Goal: Task Accomplishment & Management: Manage account settings

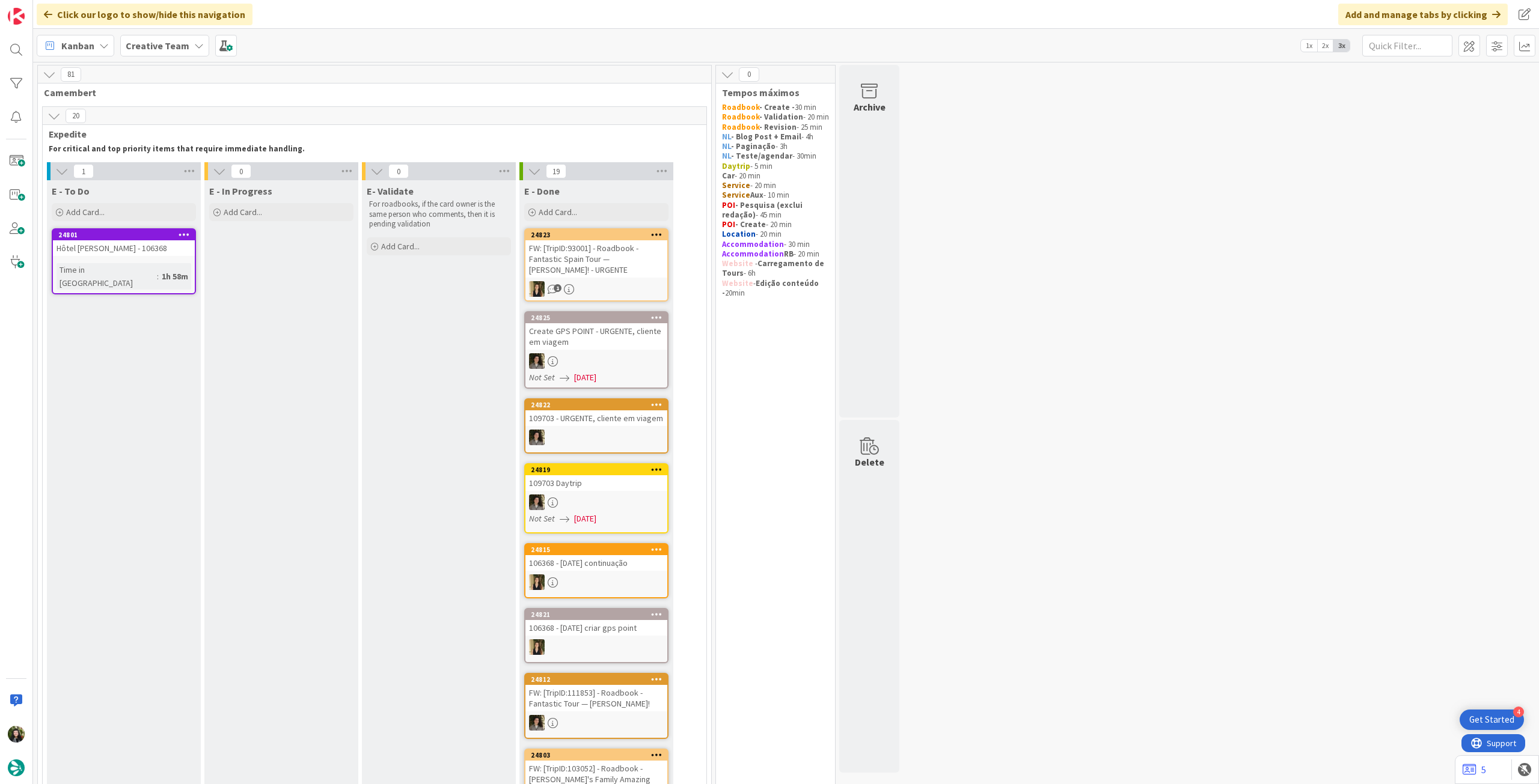
scroll to position [962, 0]
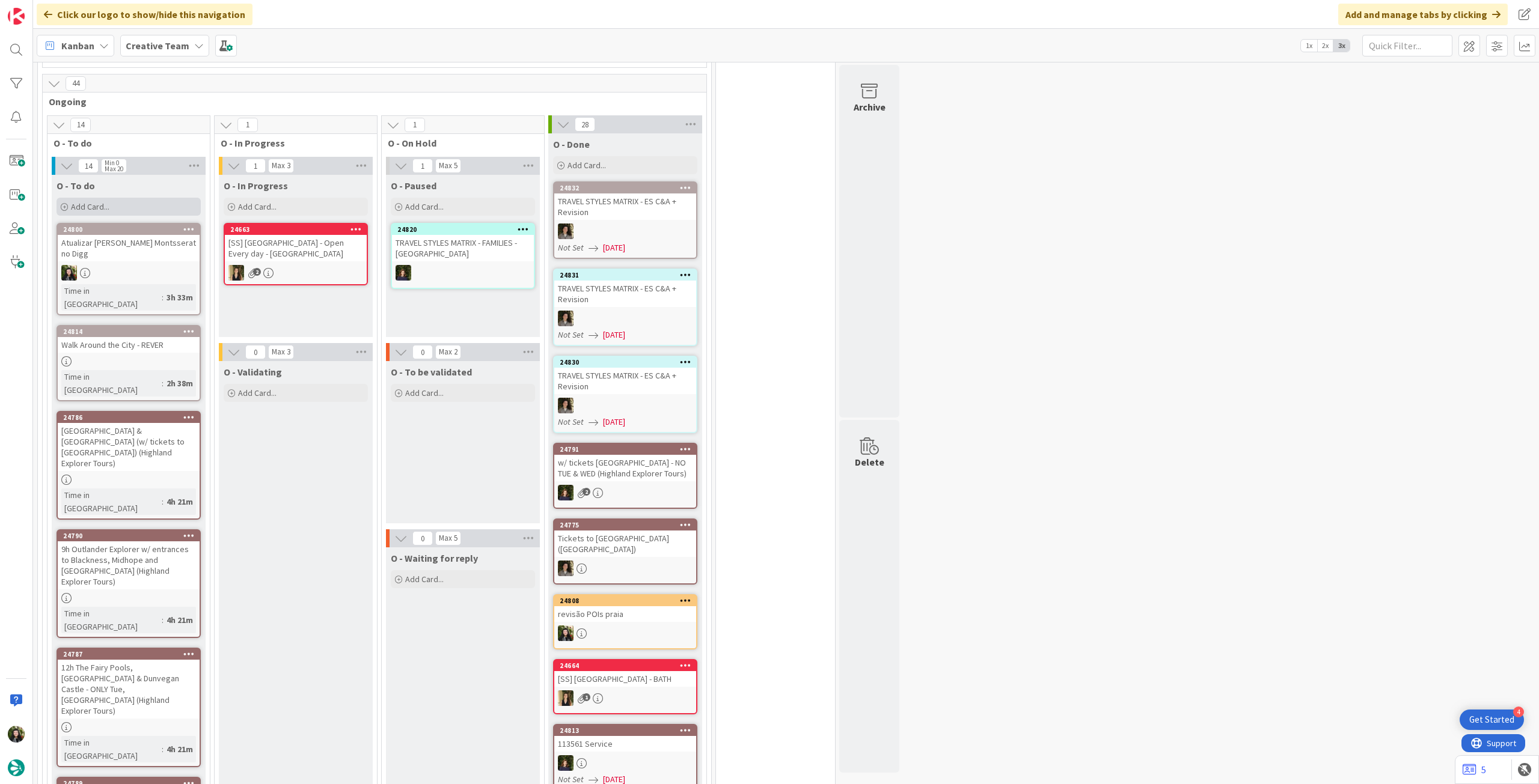
click at [147, 209] on div "Add Card..." at bounding box center [128, 207] width 144 height 18
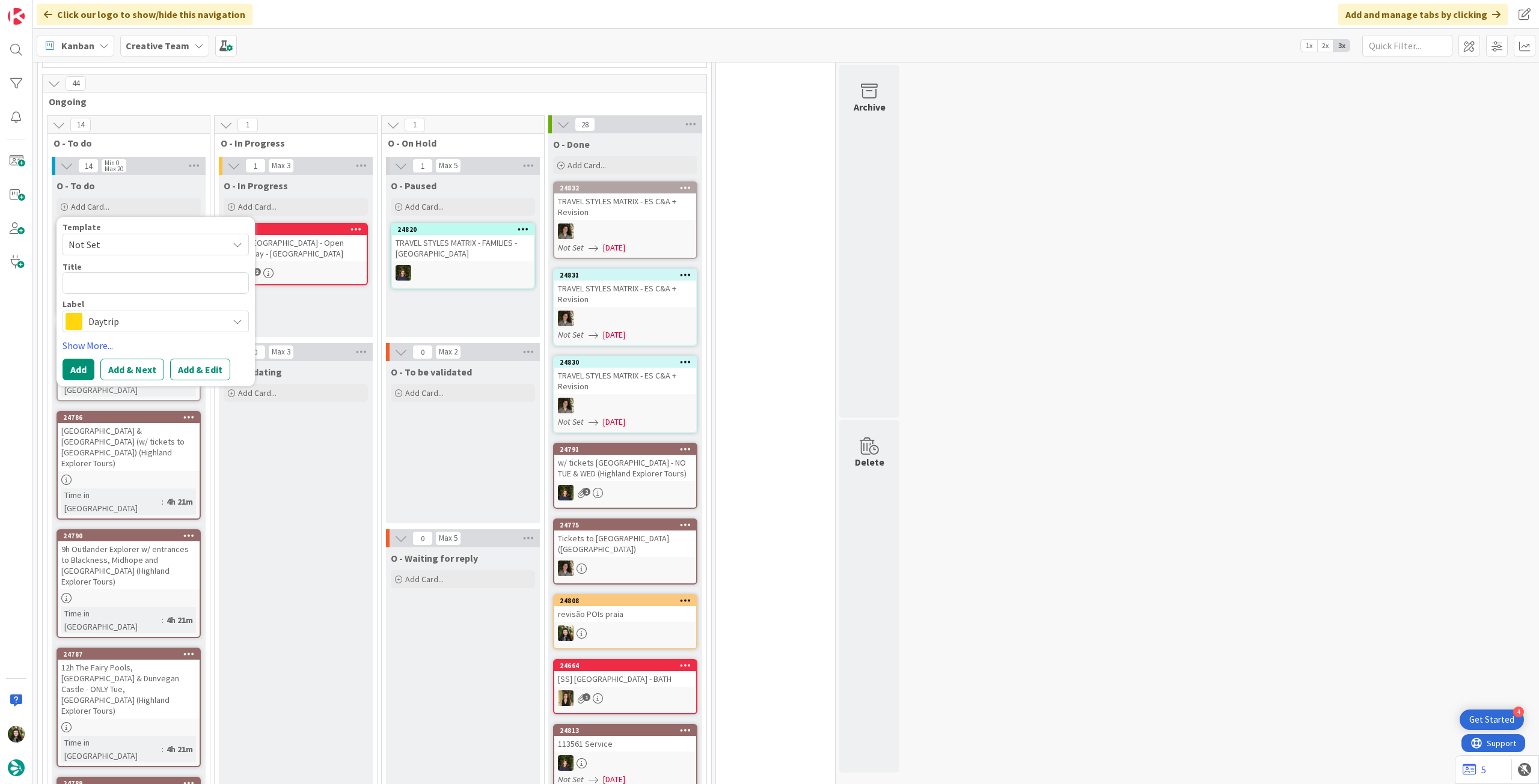
click at [137, 327] on span "Daytrip" at bounding box center [154, 321] width 133 height 17
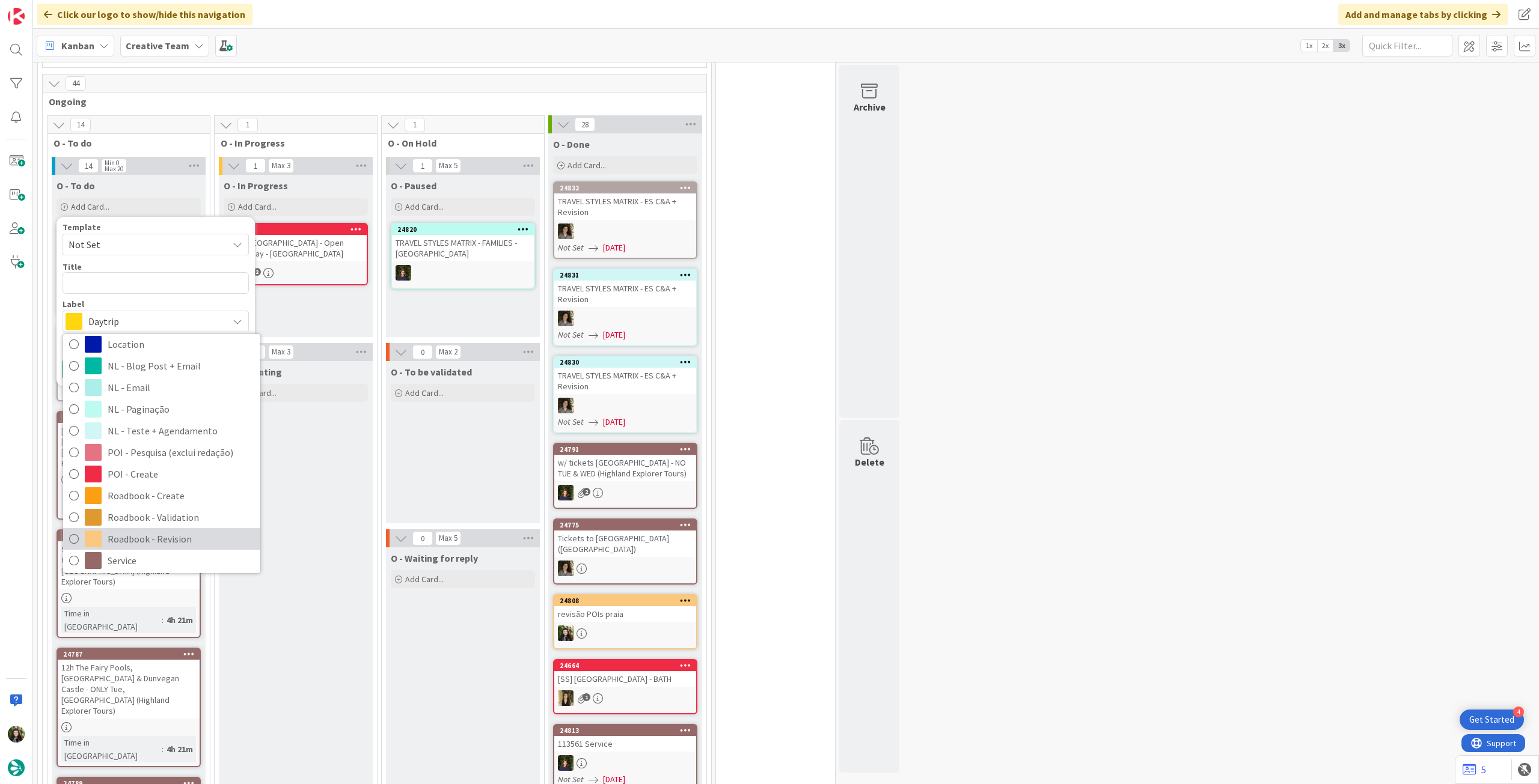
scroll to position [161, 0]
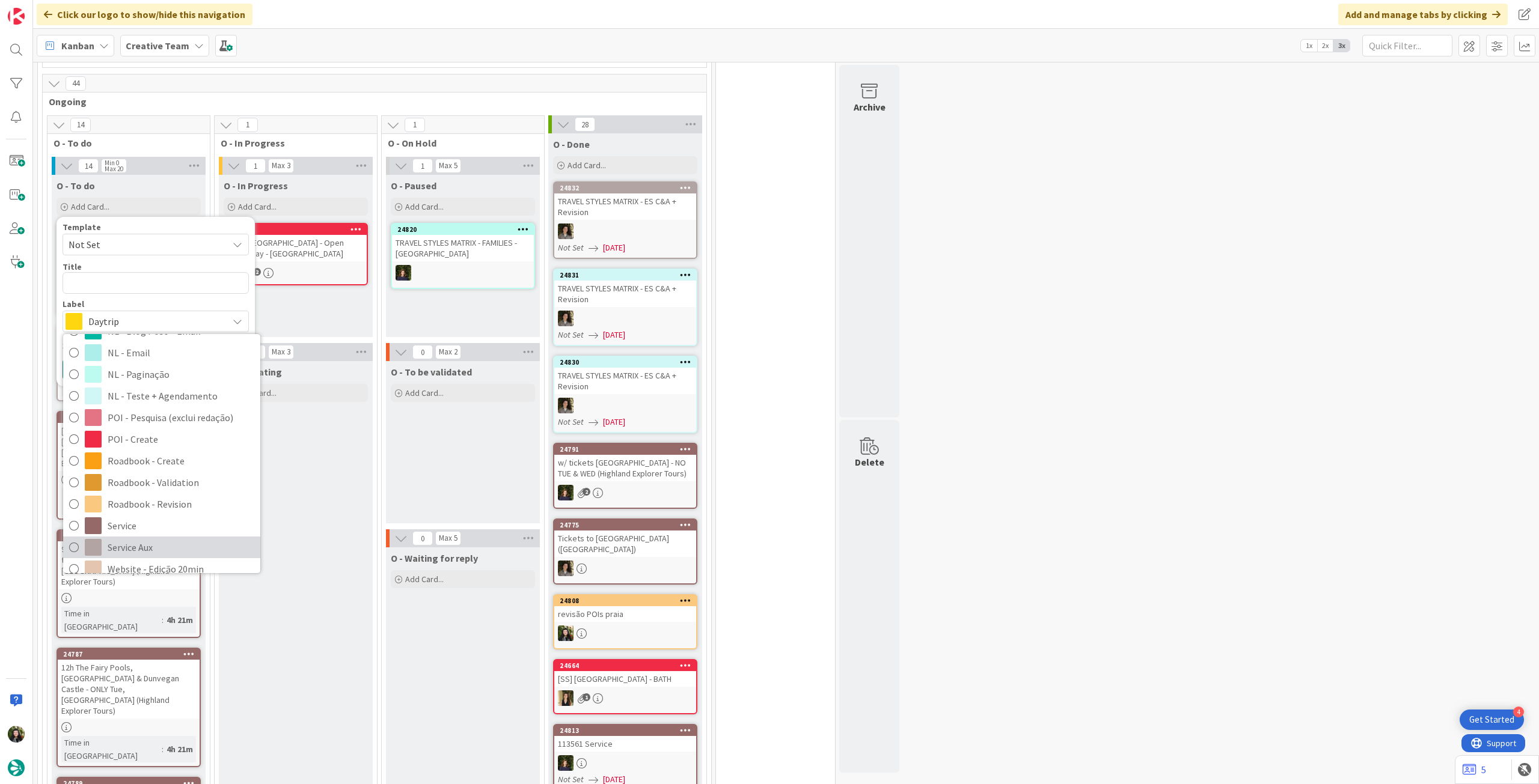
drag, startPoint x: 127, startPoint y: 538, endPoint x: 127, endPoint y: 472, distance: 66.0
click at [127, 538] on span "Service Aux" at bounding box center [182, 547] width 147 height 18
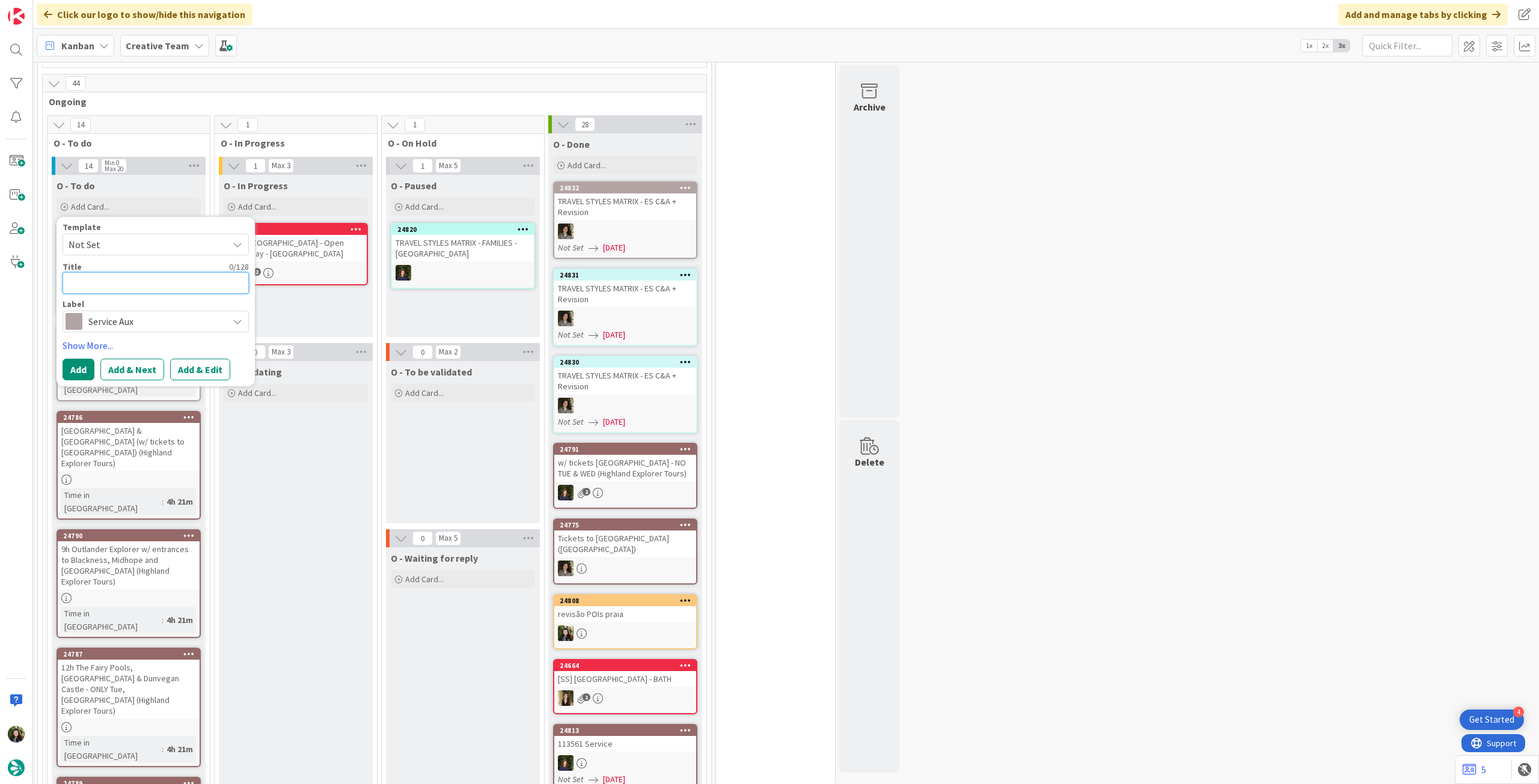
click at [134, 291] on textarea at bounding box center [155, 283] width 186 height 22
type textarea "x"
type textarea "M"
type textarea "x"
type textarea "Me"
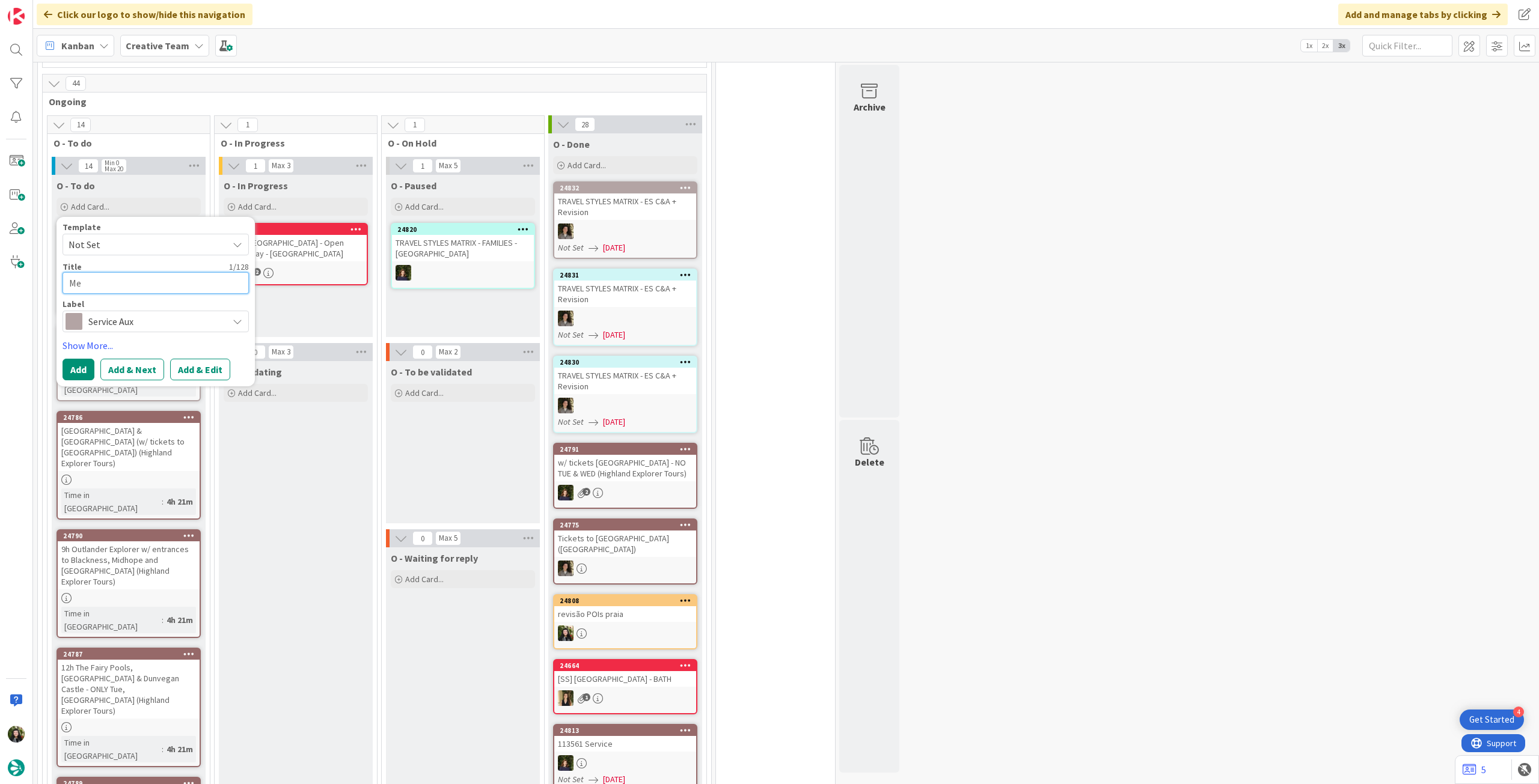
type textarea "x"
type textarea "[PERSON_NAME]"
type textarea "x"
type textarea "Melh"
type textarea "x"
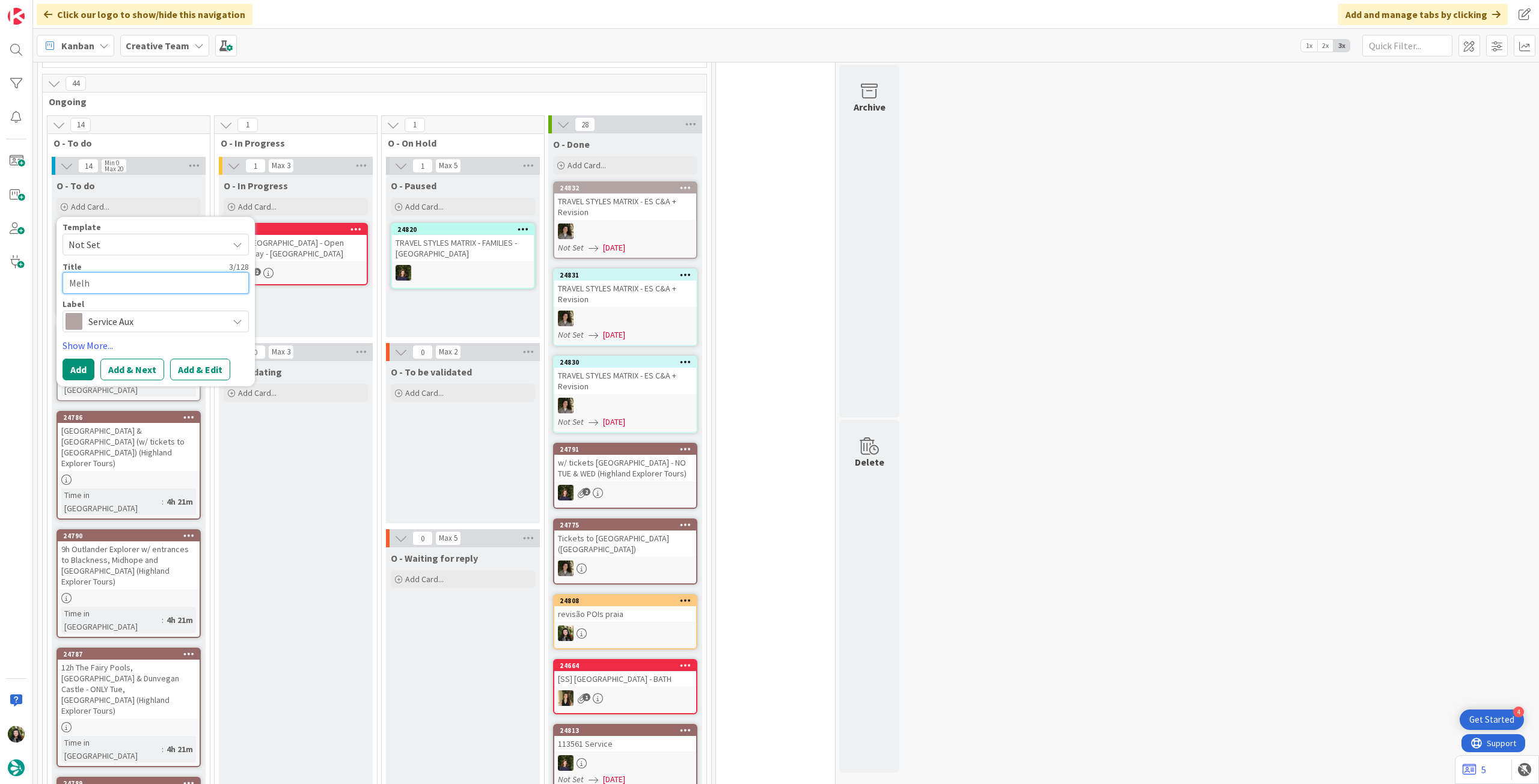
type textarea "Melho"
type textarea "x"
type textarea "Melhora"
type textarea "x"
type textarea "Melhoras"
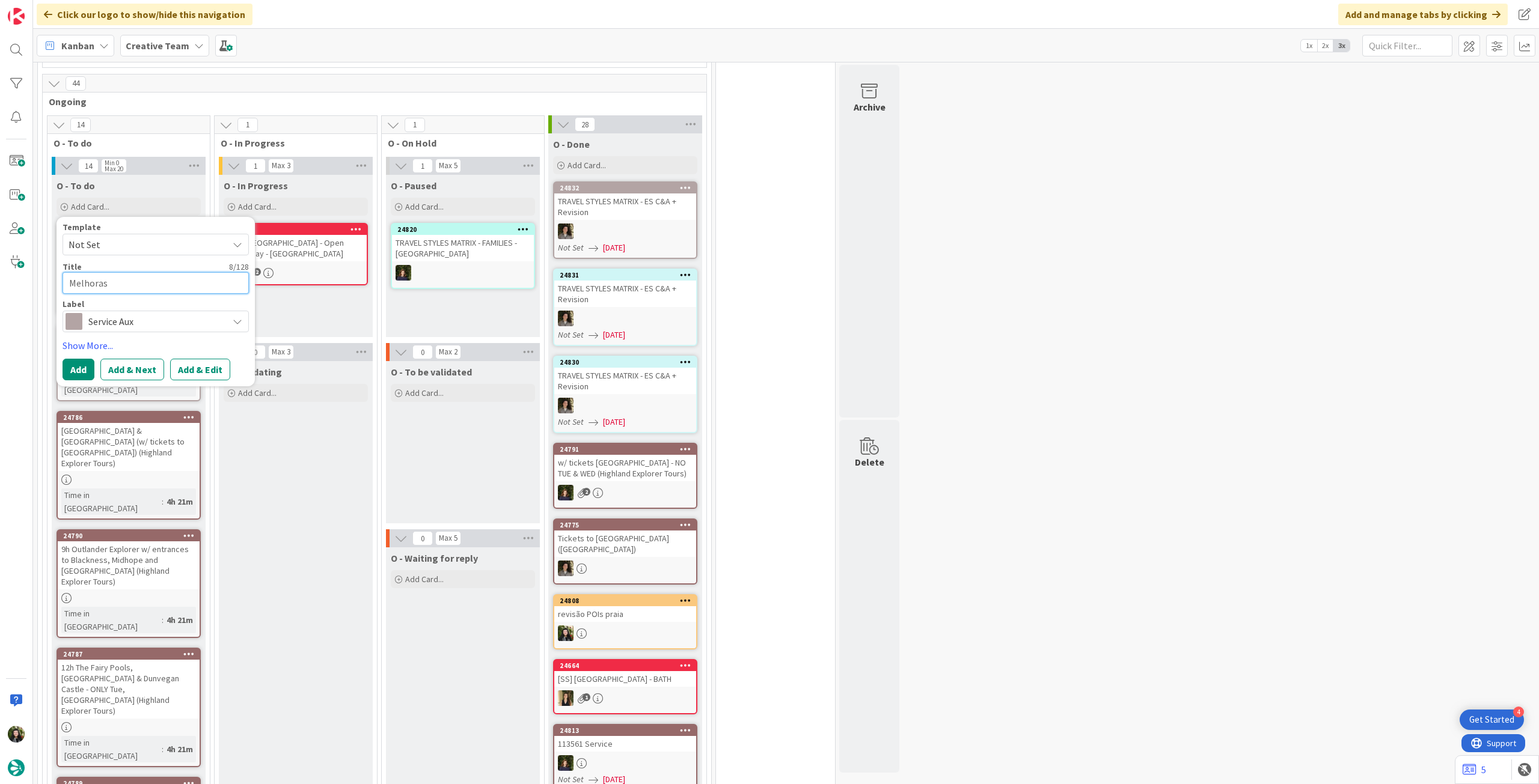
type textarea "x"
type textarea "Melhorasr"
type textarea "x"
type textarea "Melhoras"
type textarea "x"
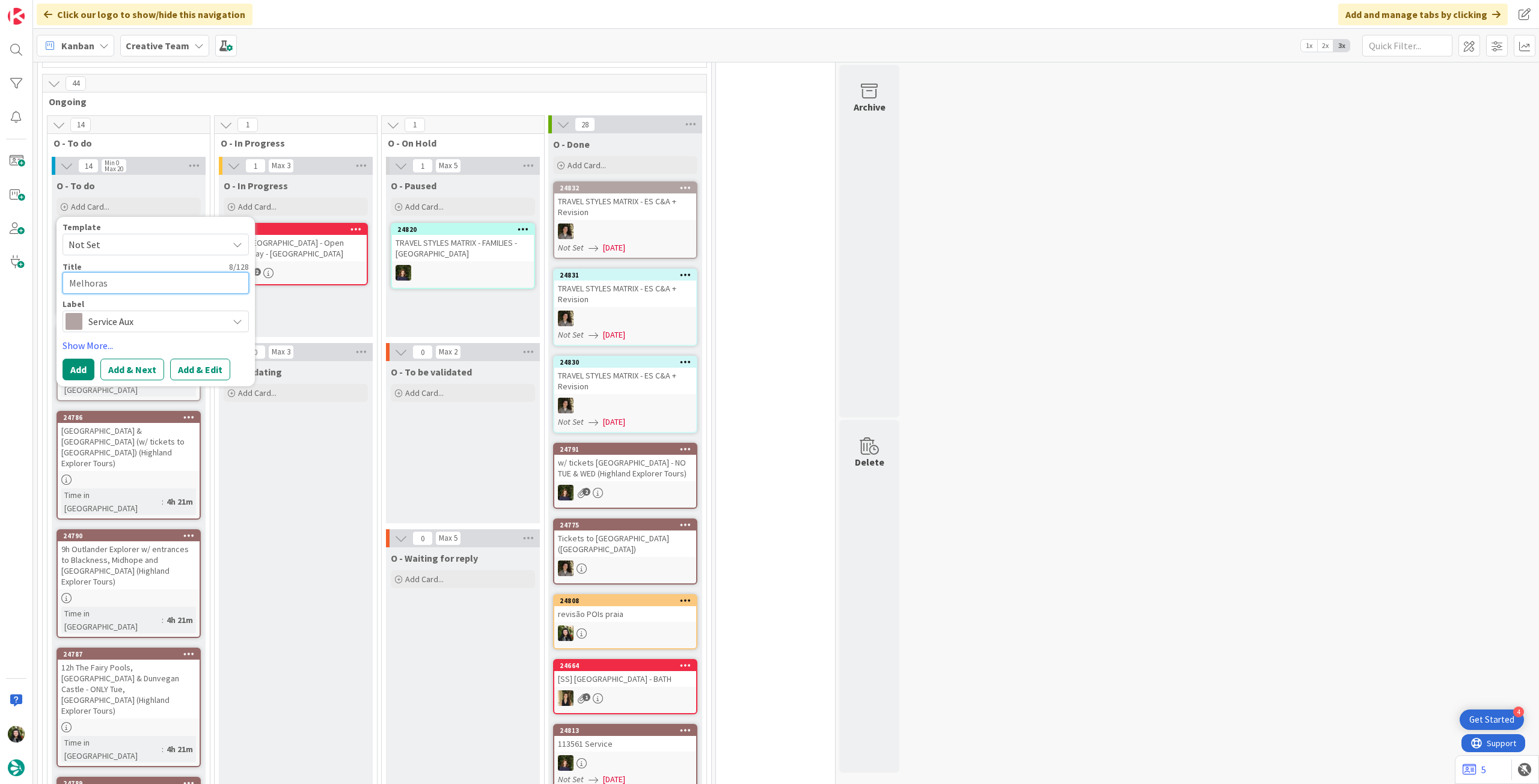
type textarea "Melhora"
type textarea "x"
type textarea "Melhorar"
type textarea "x"
type textarea "Melhorar"
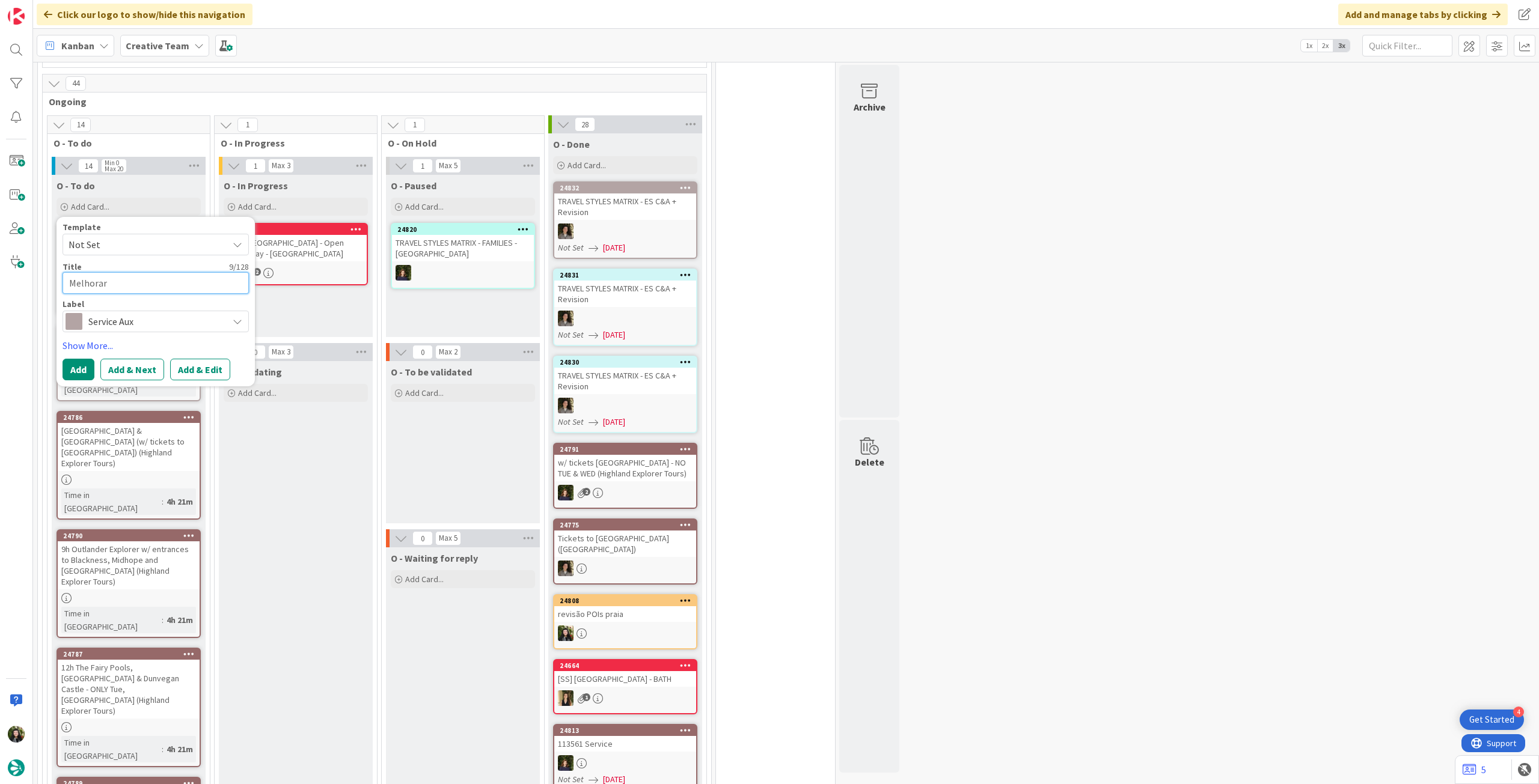
type textarea "x"
type textarea "Melhorar +"
type textarea "x"
type textarea "Melhorar +a"
type textarea "x"
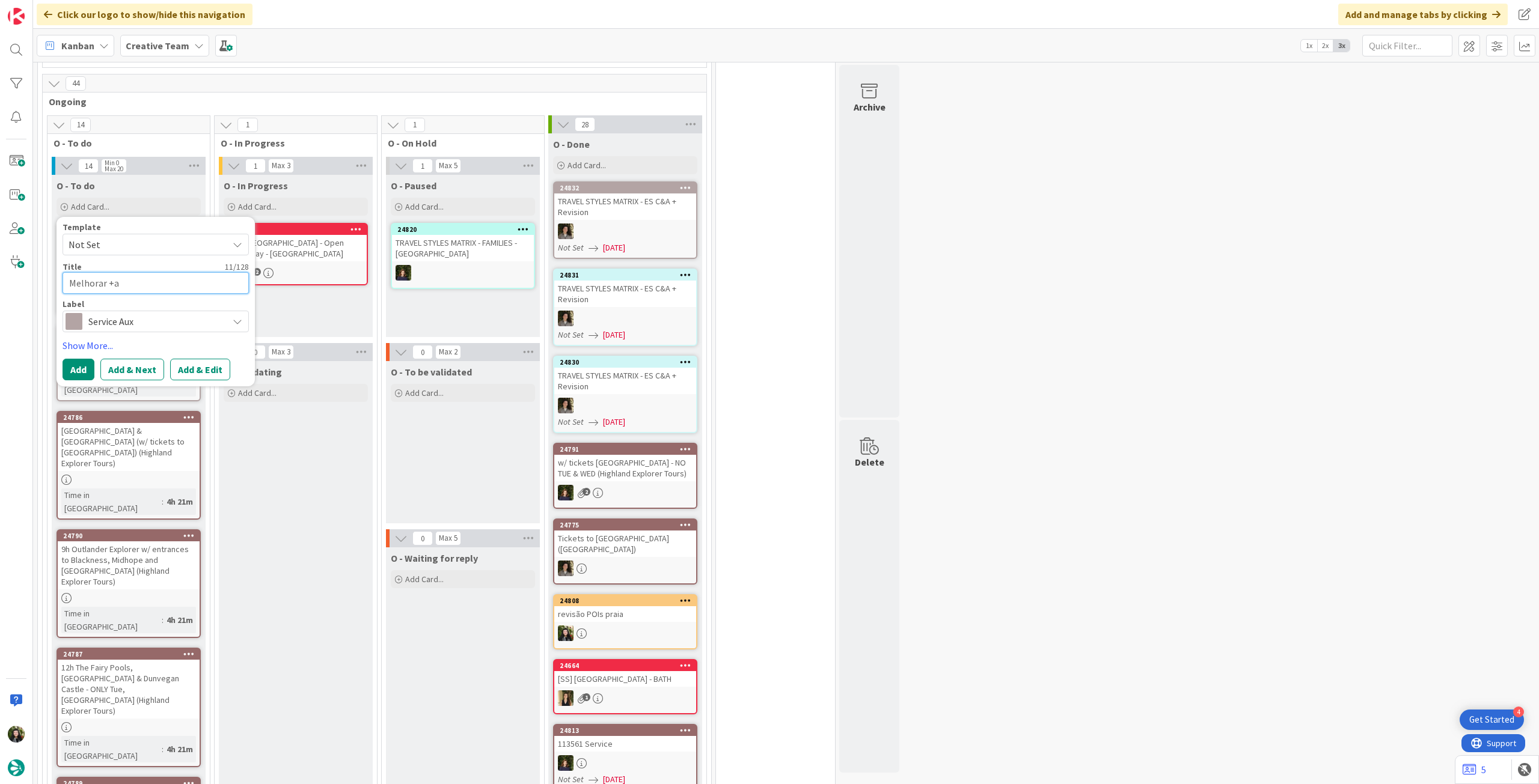
type textarea "Melhorar +ar"
type textarea "x"
type textarea "Melhorar +a"
type textarea "x"
type textarea "Melhorar +"
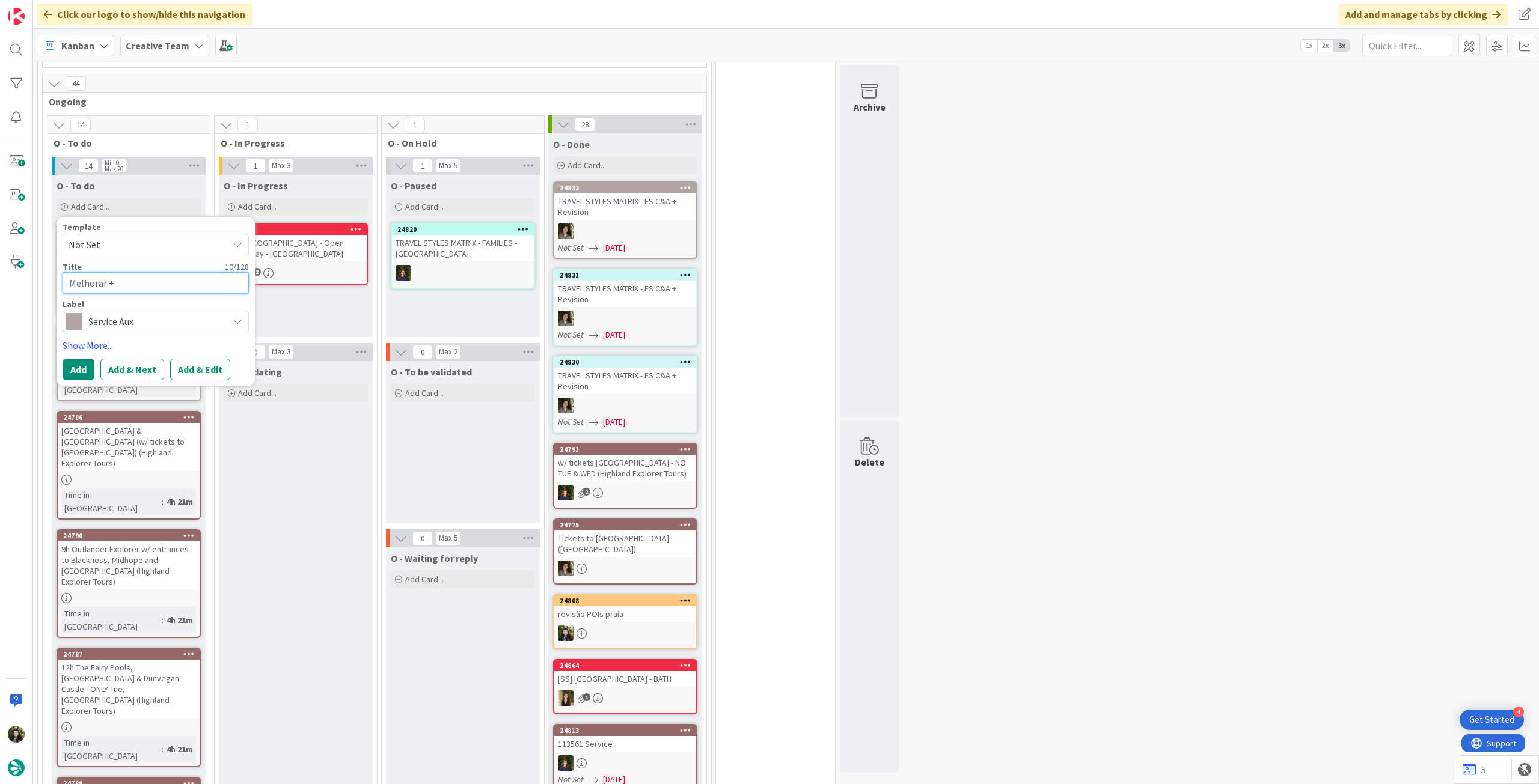
type textarea "x"
type textarea "Melhorar"
type textarea "x"
type textarea "Melhorar p"
type textarea "x"
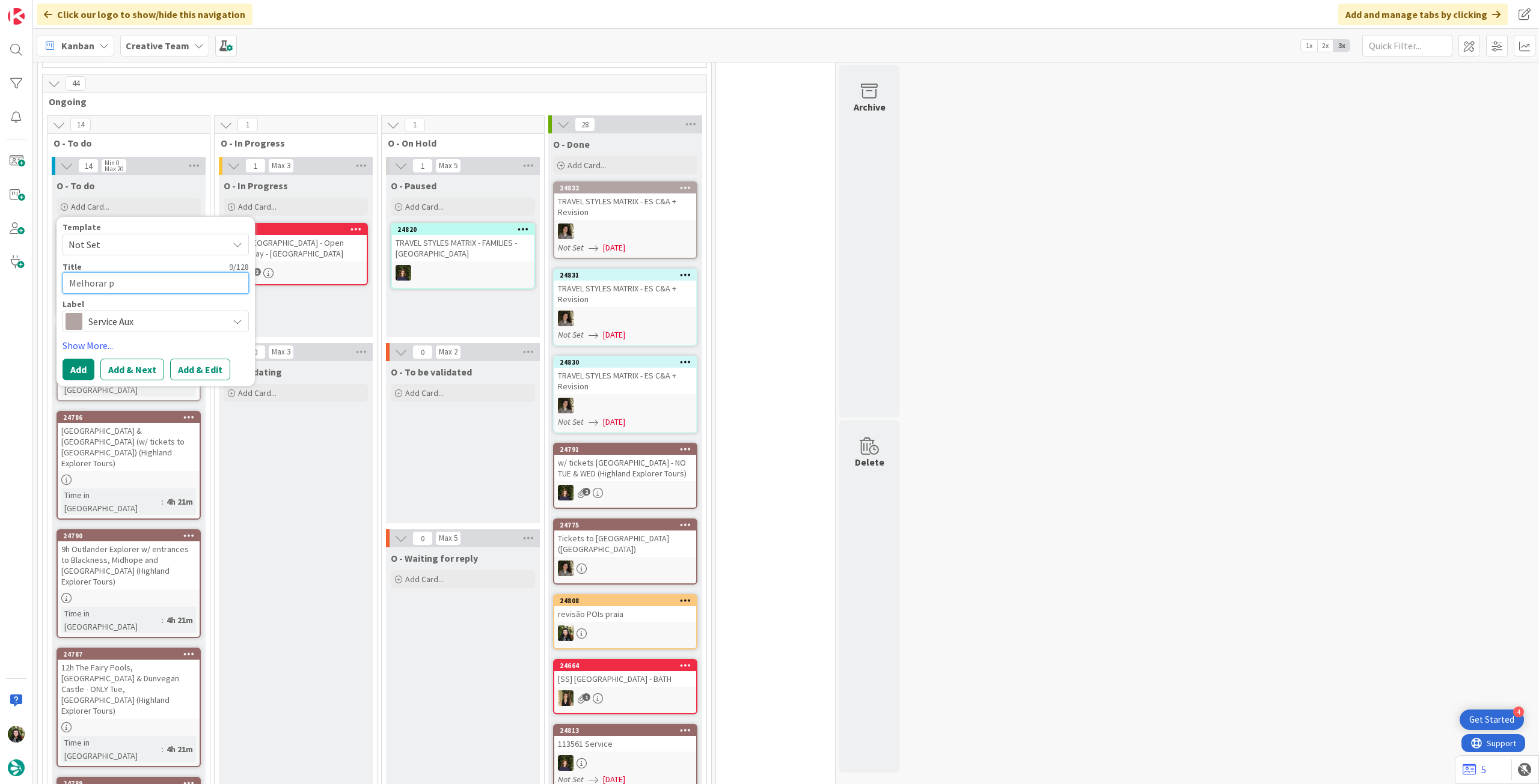
type textarea "Melhorar pa"
type textarea "x"
type textarea "Melhorar par"
type textarea "x"
type textarea "Melhorar park"
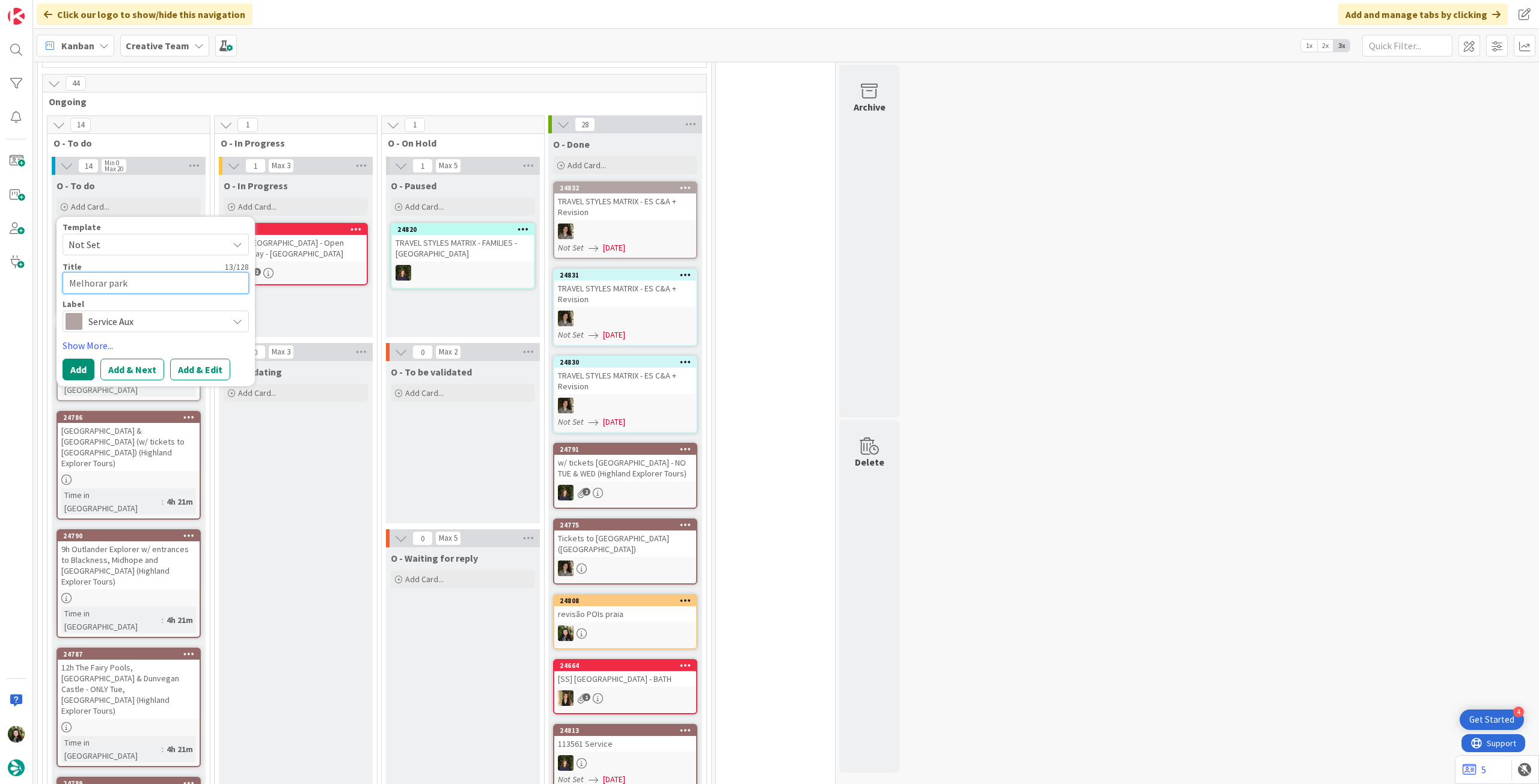
type textarea "x"
type textarea "Melhorar parki"
type textarea "x"
type textarea "Melhorar [PERSON_NAME]"
type textarea "x"
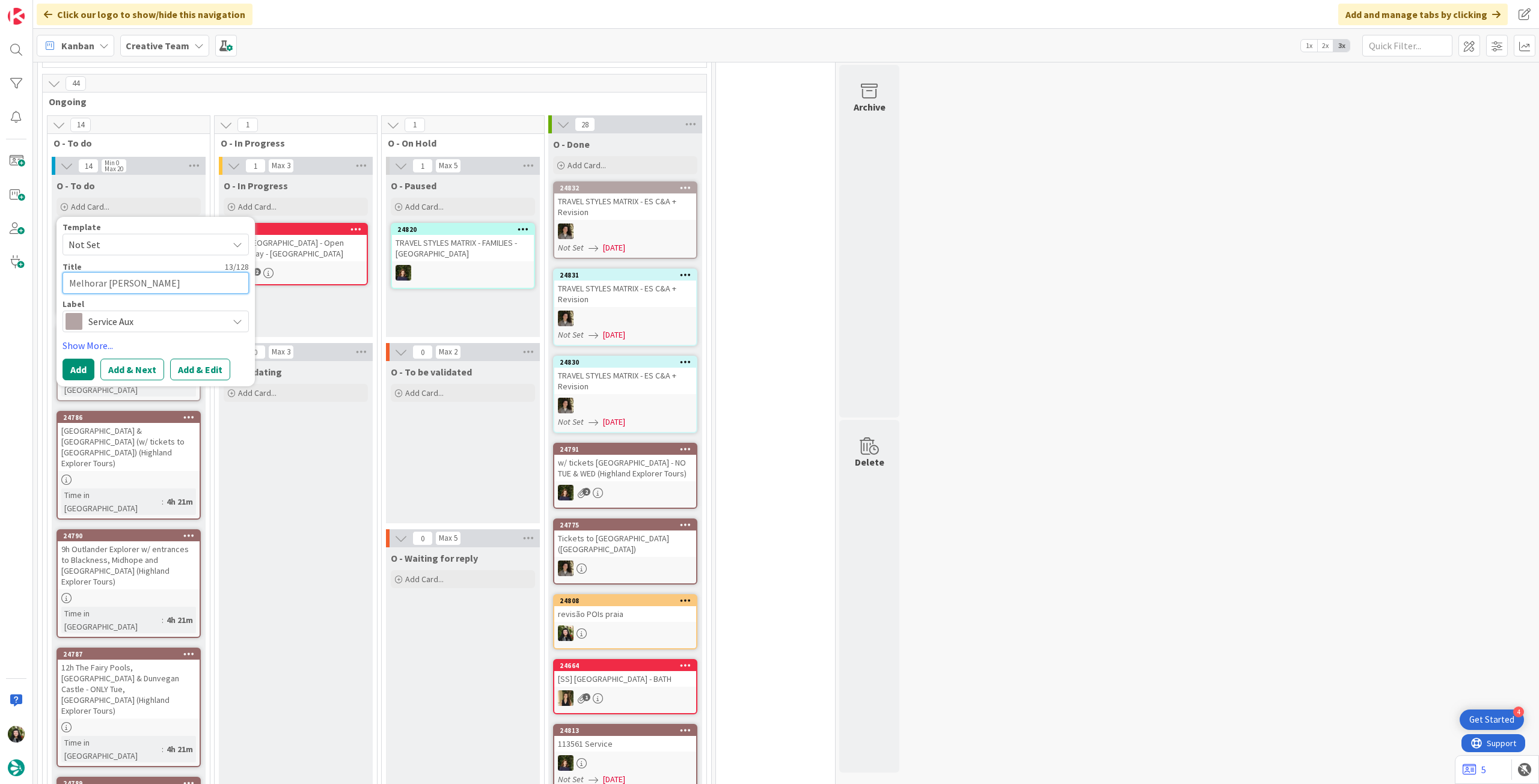
type textarea "Melhorar parking"
type textarea "x"
type textarea "Melhorar parking"
type textarea "x"
type textarea "Melhorar parking P"
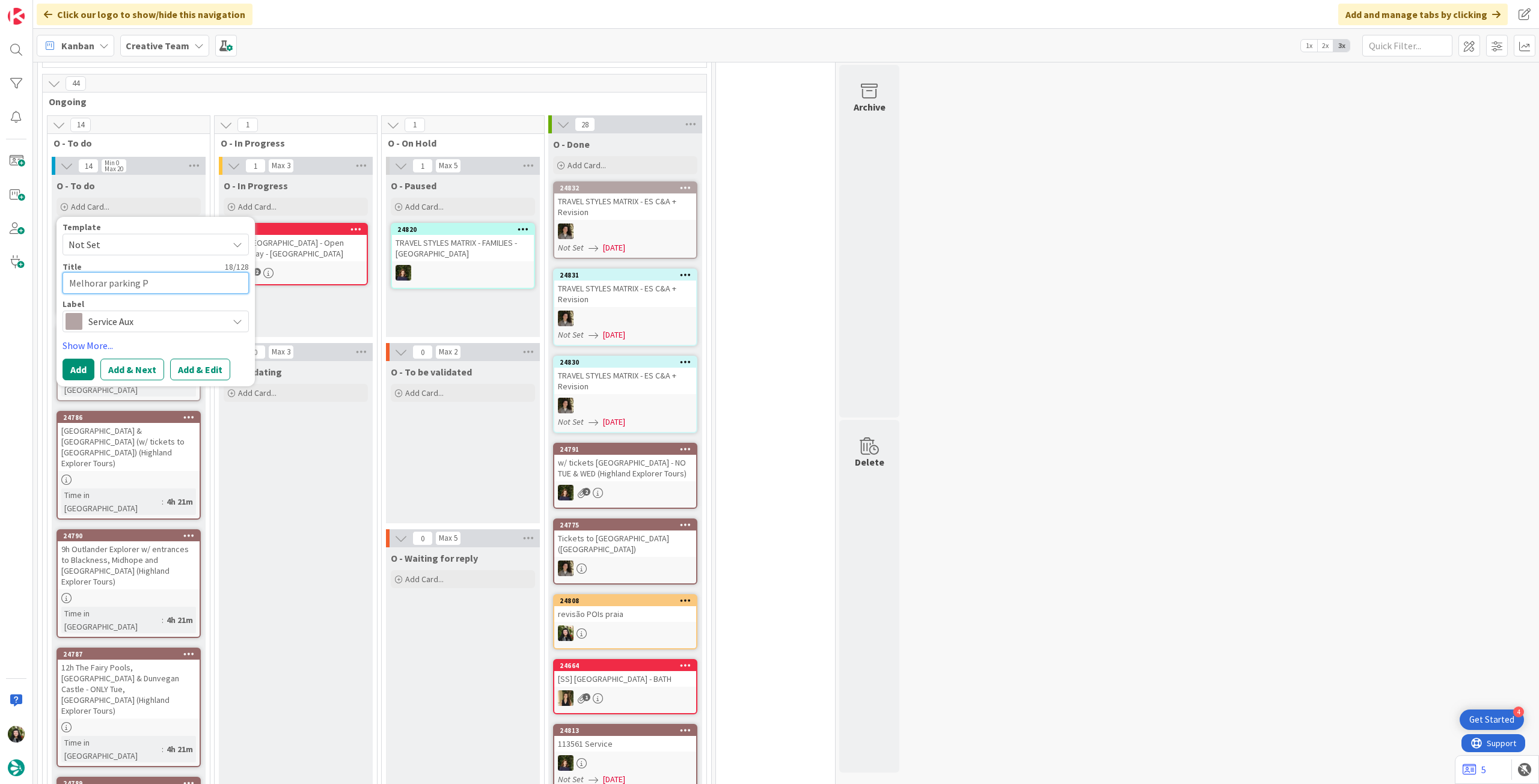
type textarea "x"
type textarea "Melhorar parking Pi"
type textarea "x"
type textarea "Melhorar parking Pis"
type textarea "x"
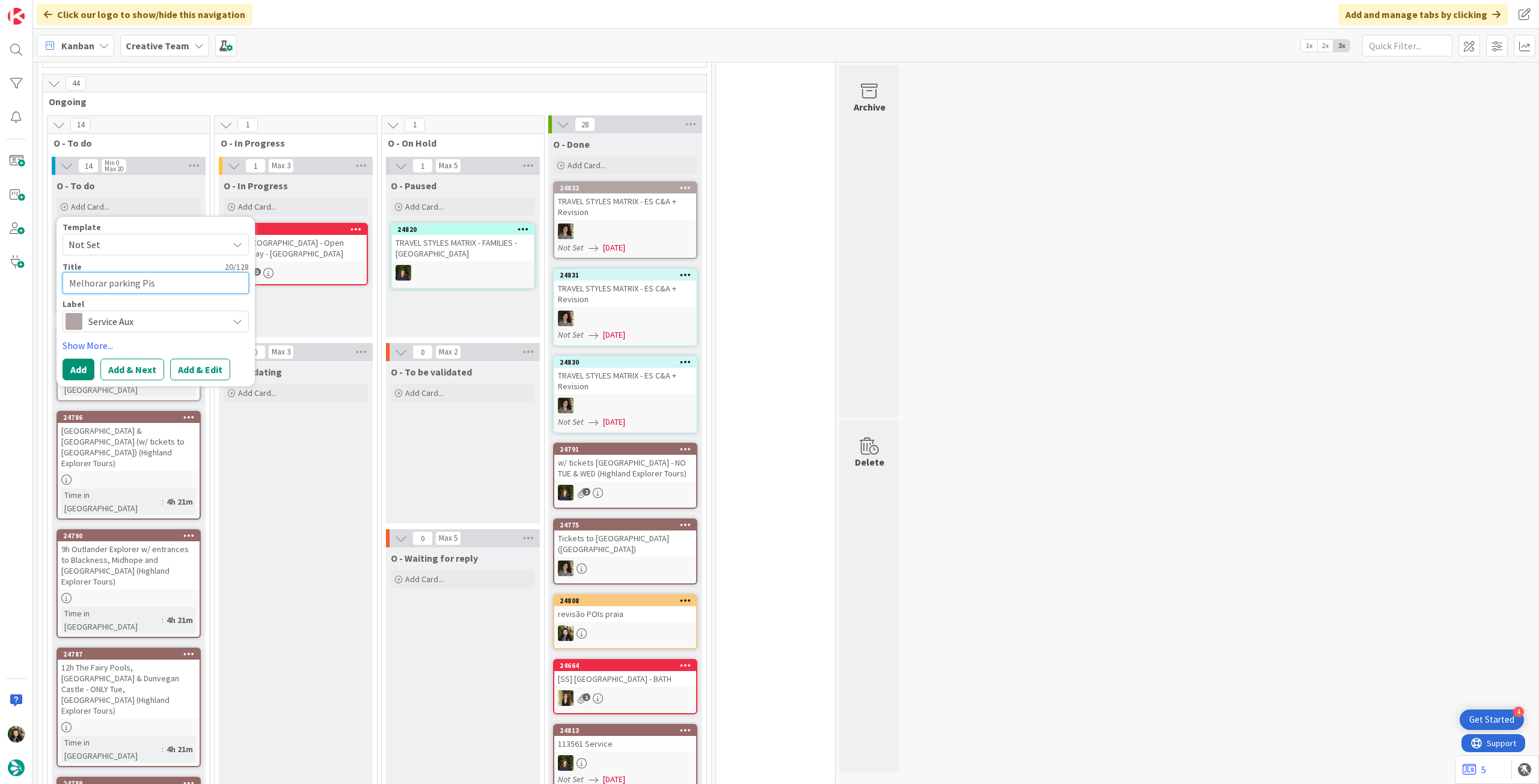
type textarea "Melhorar parking [GEOGRAPHIC_DATA]"
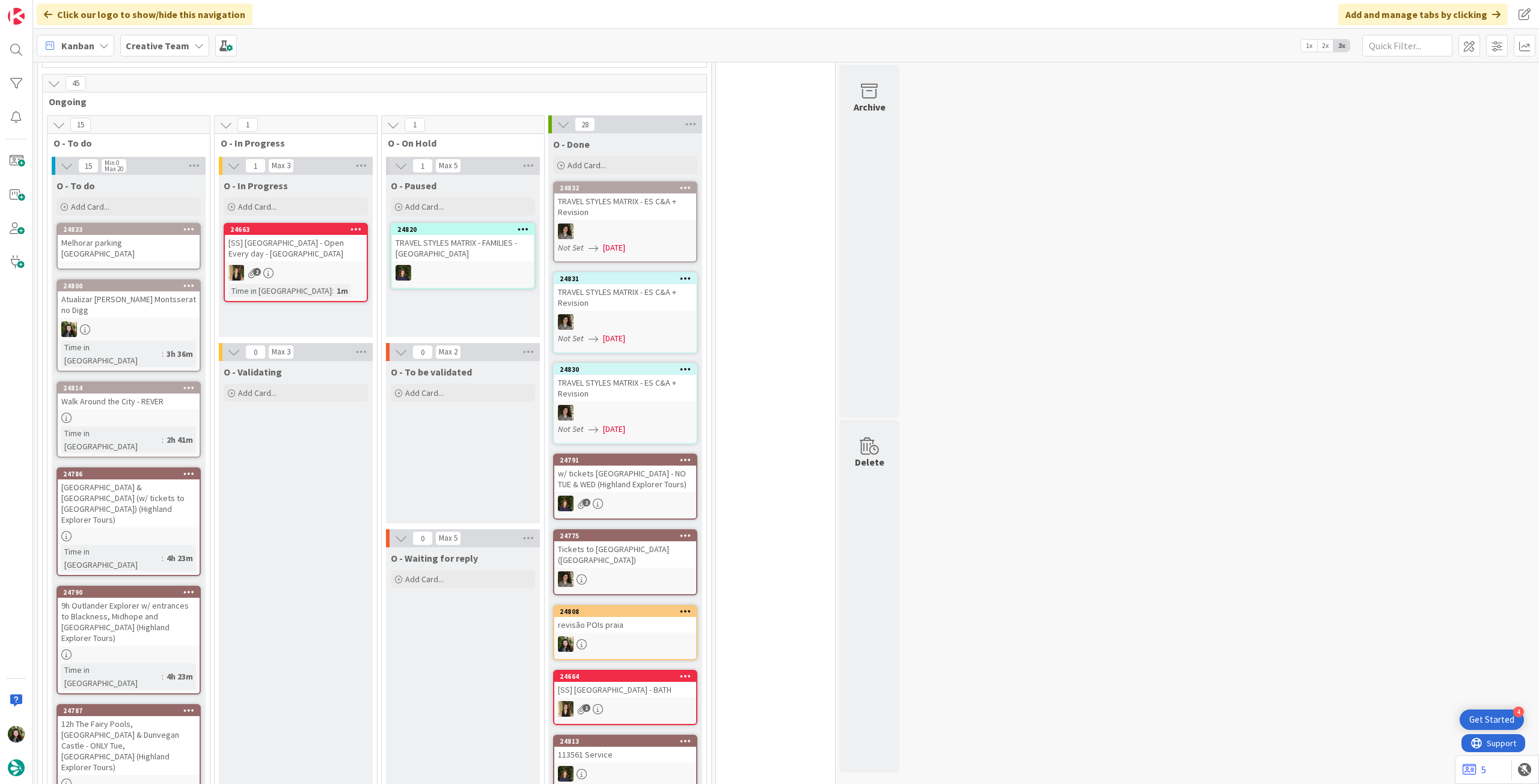
click at [104, 238] on div "Melhorar parking [GEOGRAPHIC_DATA]" at bounding box center [129, 248] width 142 height 26
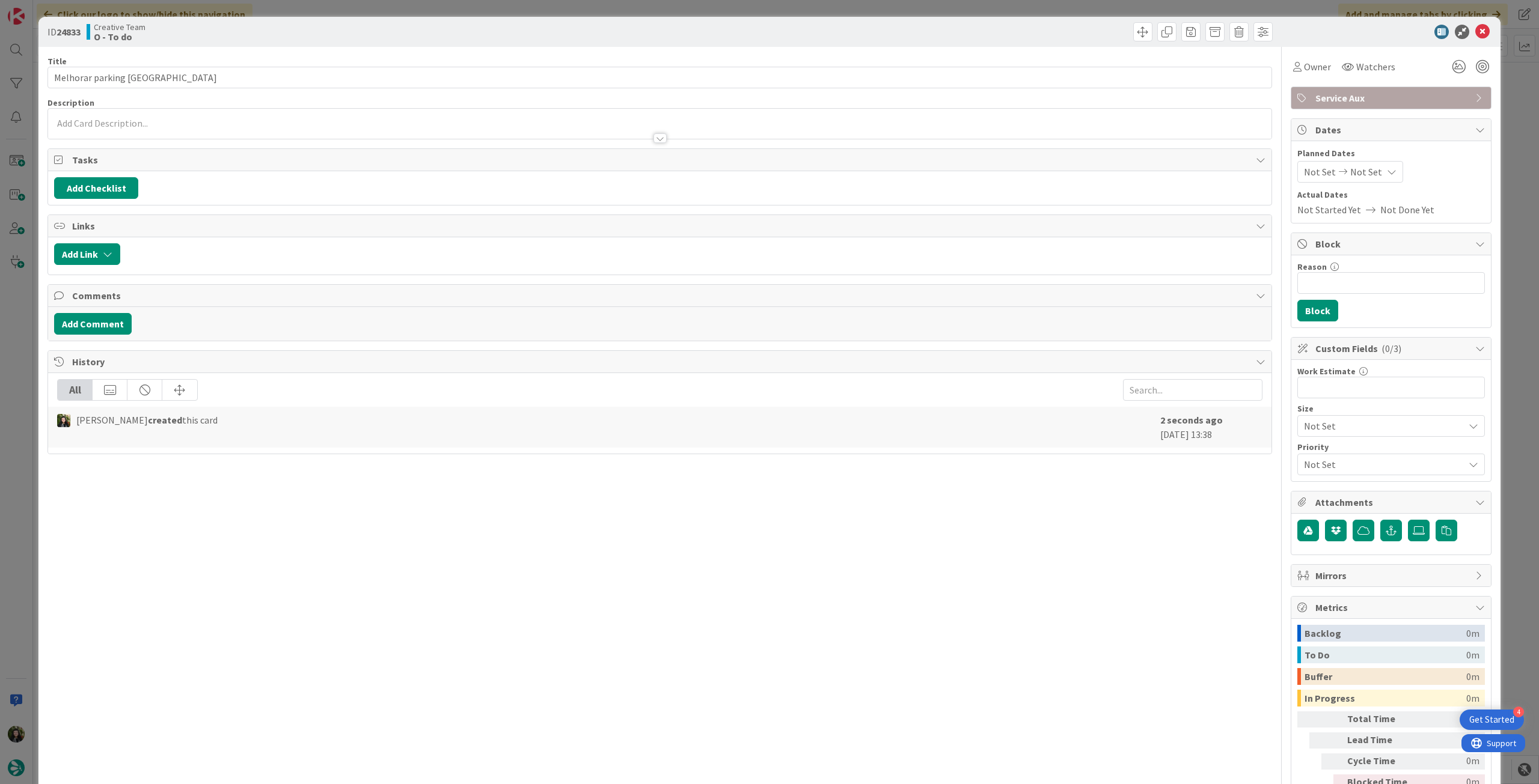
click at [150, 121] on p at bounding box center [660, 122] width 1211 height 14
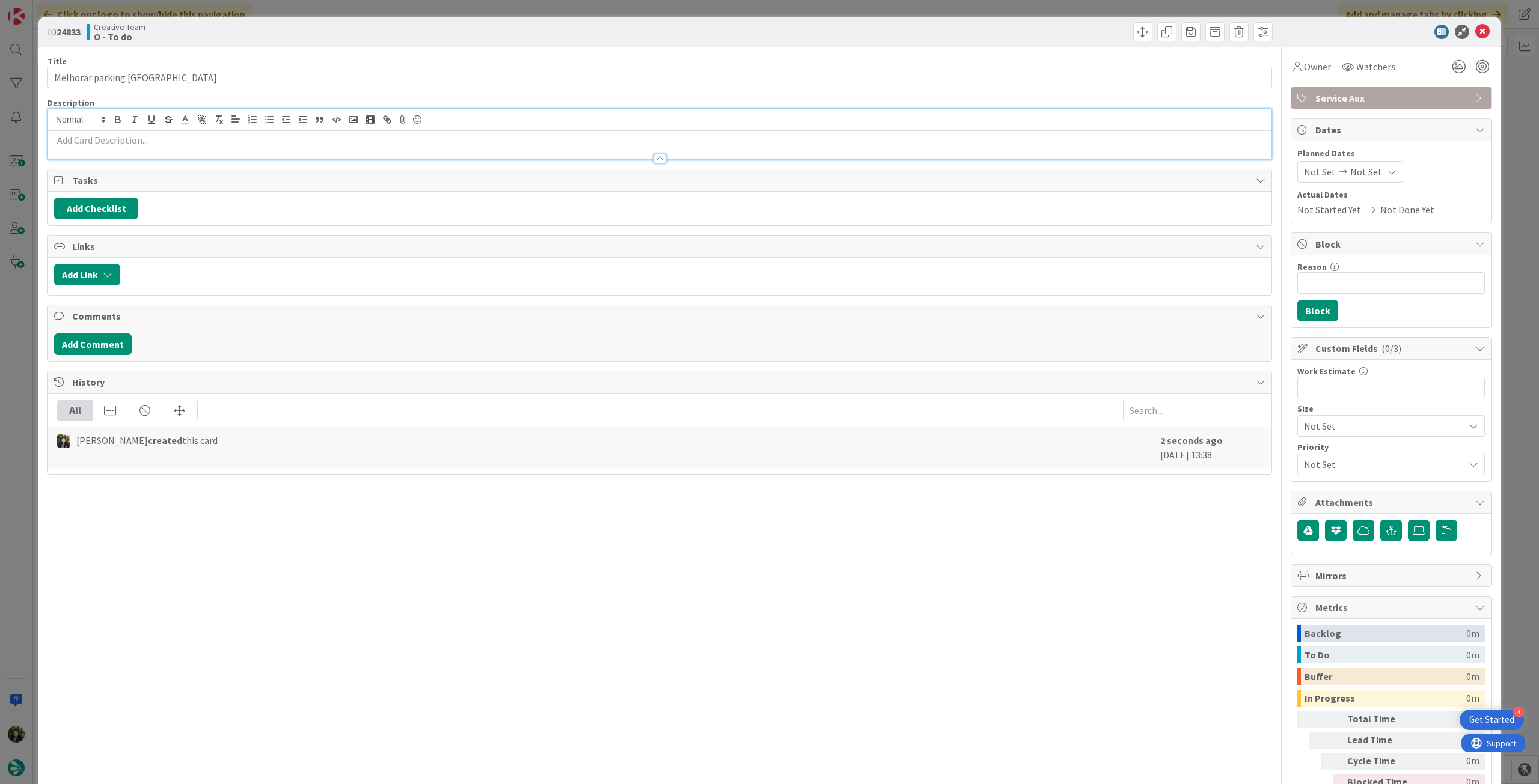
click at [147, 142] on p at bounding box center [660, 140] width 1211 height 14
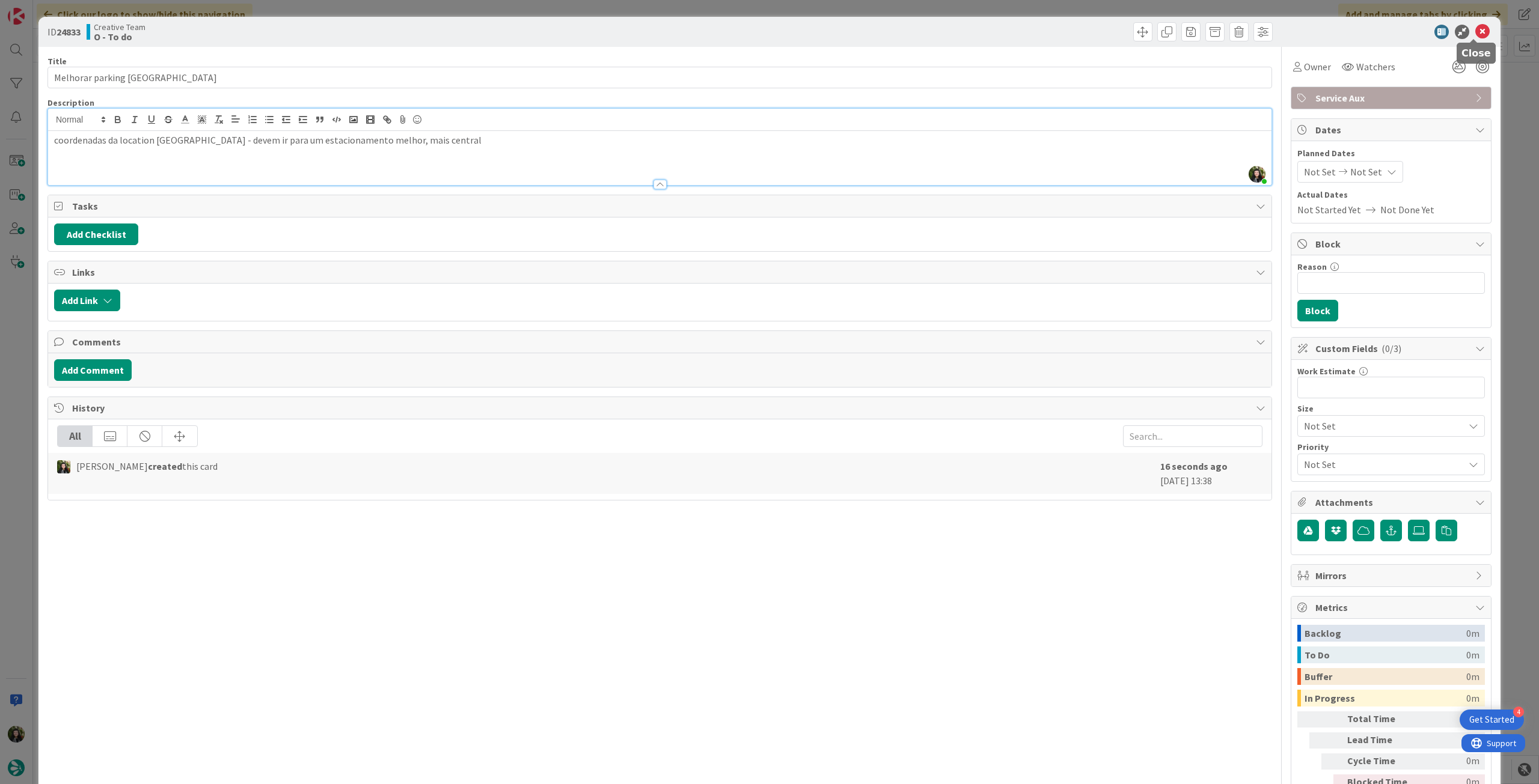
click at [1475, 32] on icon at bounding box center [1483, 32] width 15 height 15
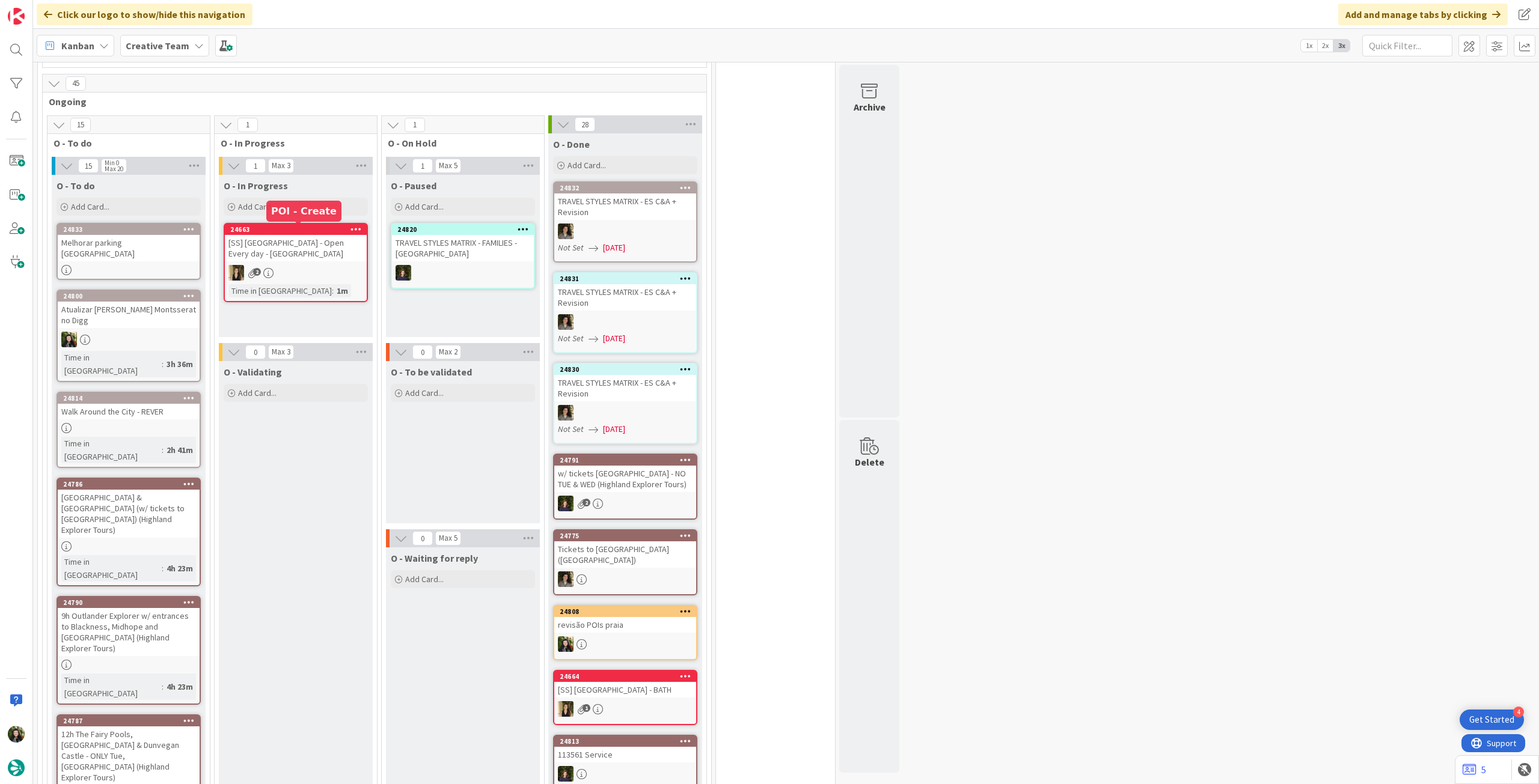
click at [157, 265] on div at bounding box center [129, 270] width 142 height 10
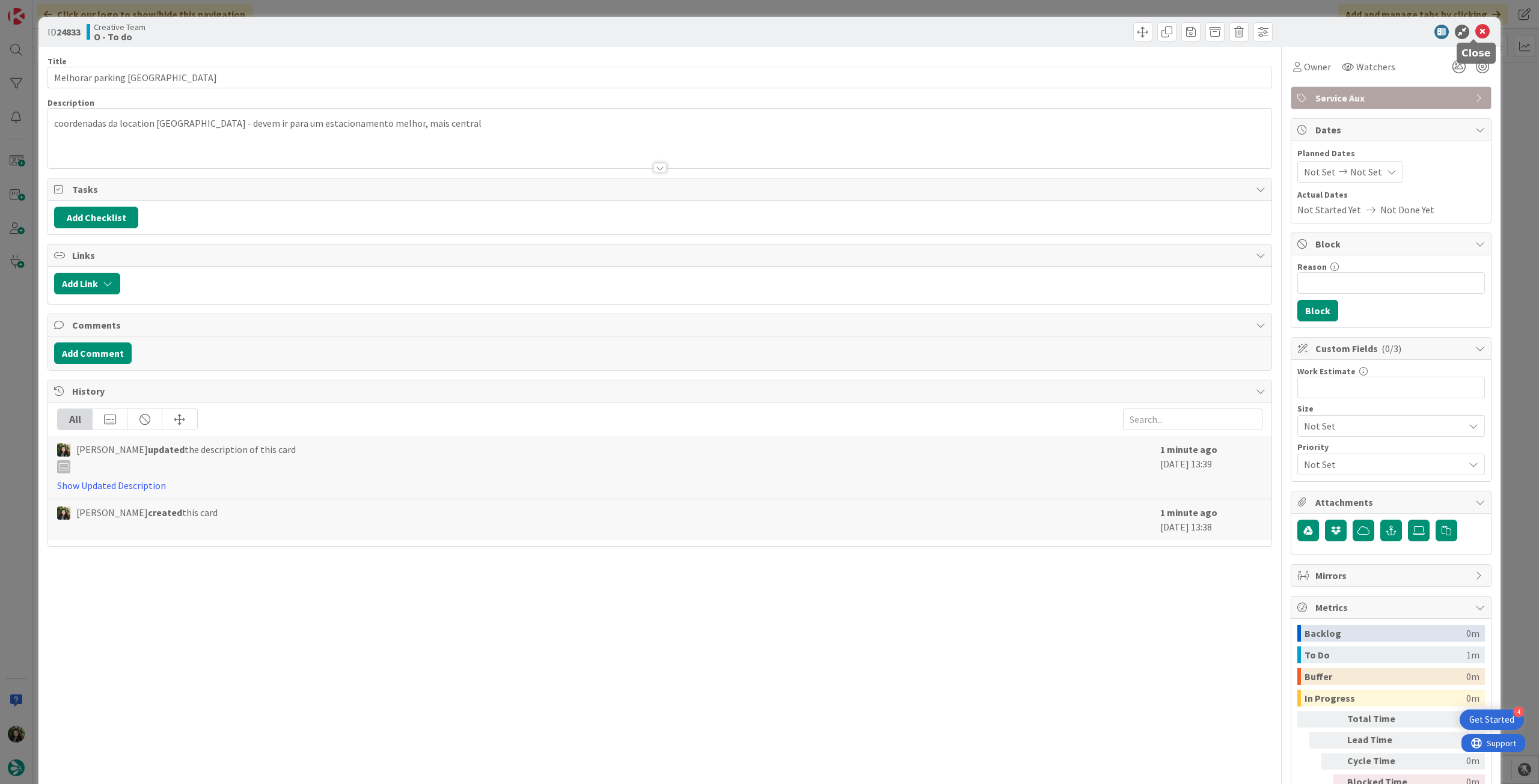
click at [1475, 34] on icon at bounding box center [1483, 32] width 15 height 15
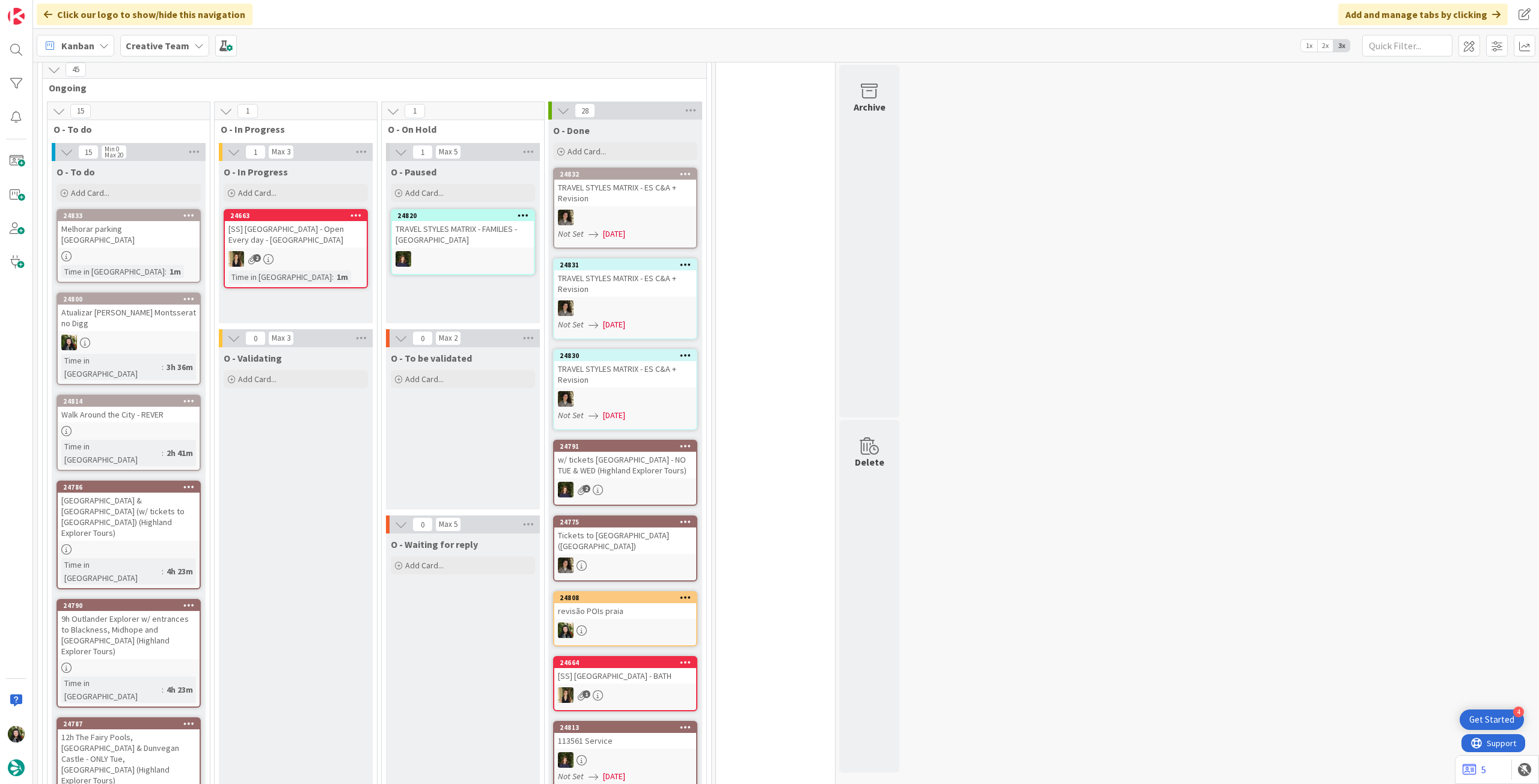
scroll to position [881, 0]
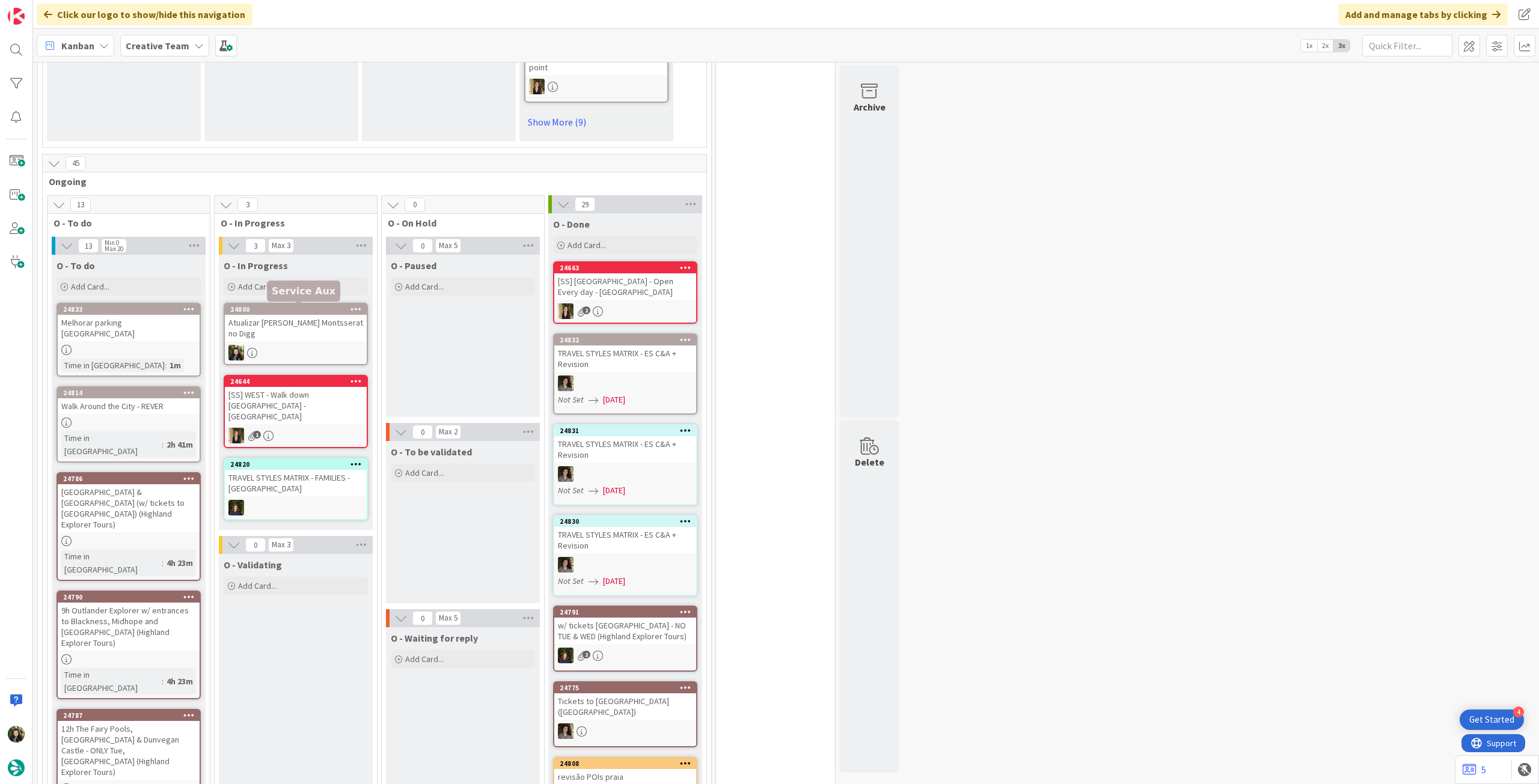
click at [259, 331] on div "24800 Atualizar [PERSON_NAME] Montsserat no Digg" at bounding box center [295, 334] width 144 height 63
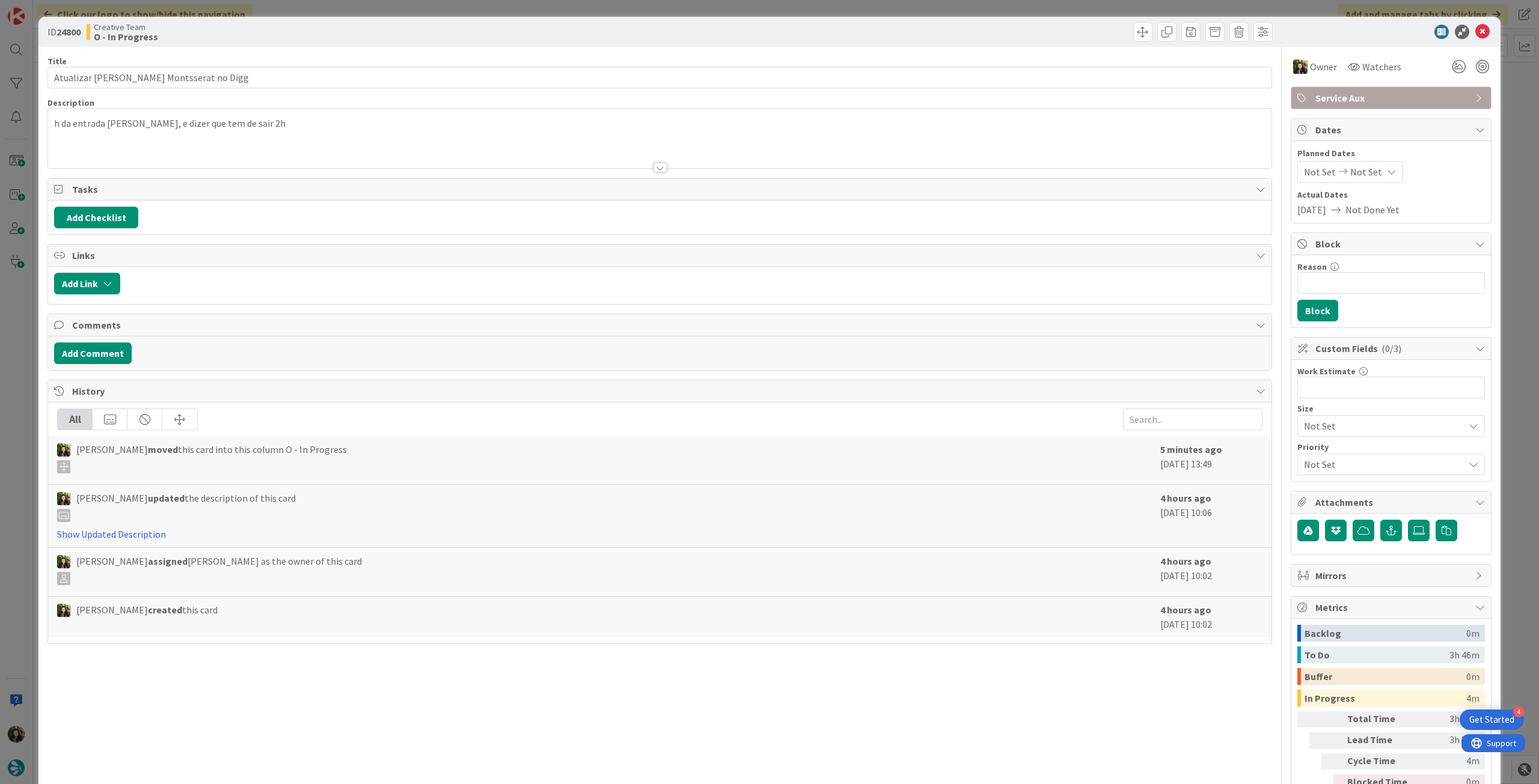
click at [282, 136] on div "h da entrada [PERSON_NAME], e dizer que tem de sair 2h" at bounding box center [660, 142] width 1224 height 54
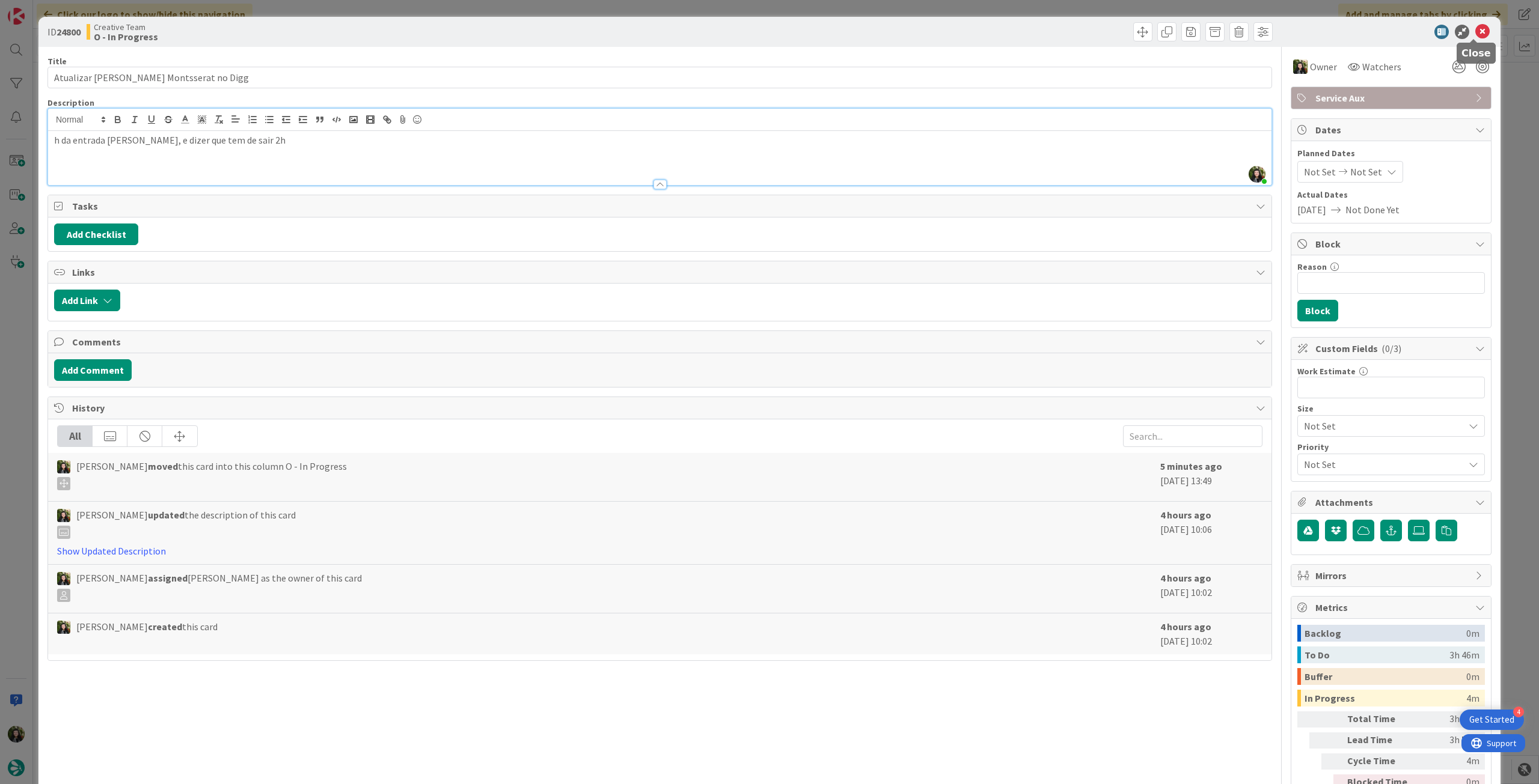
click at [1475, 29] on icon at bounding box center [1483, 32] width 15 height 15
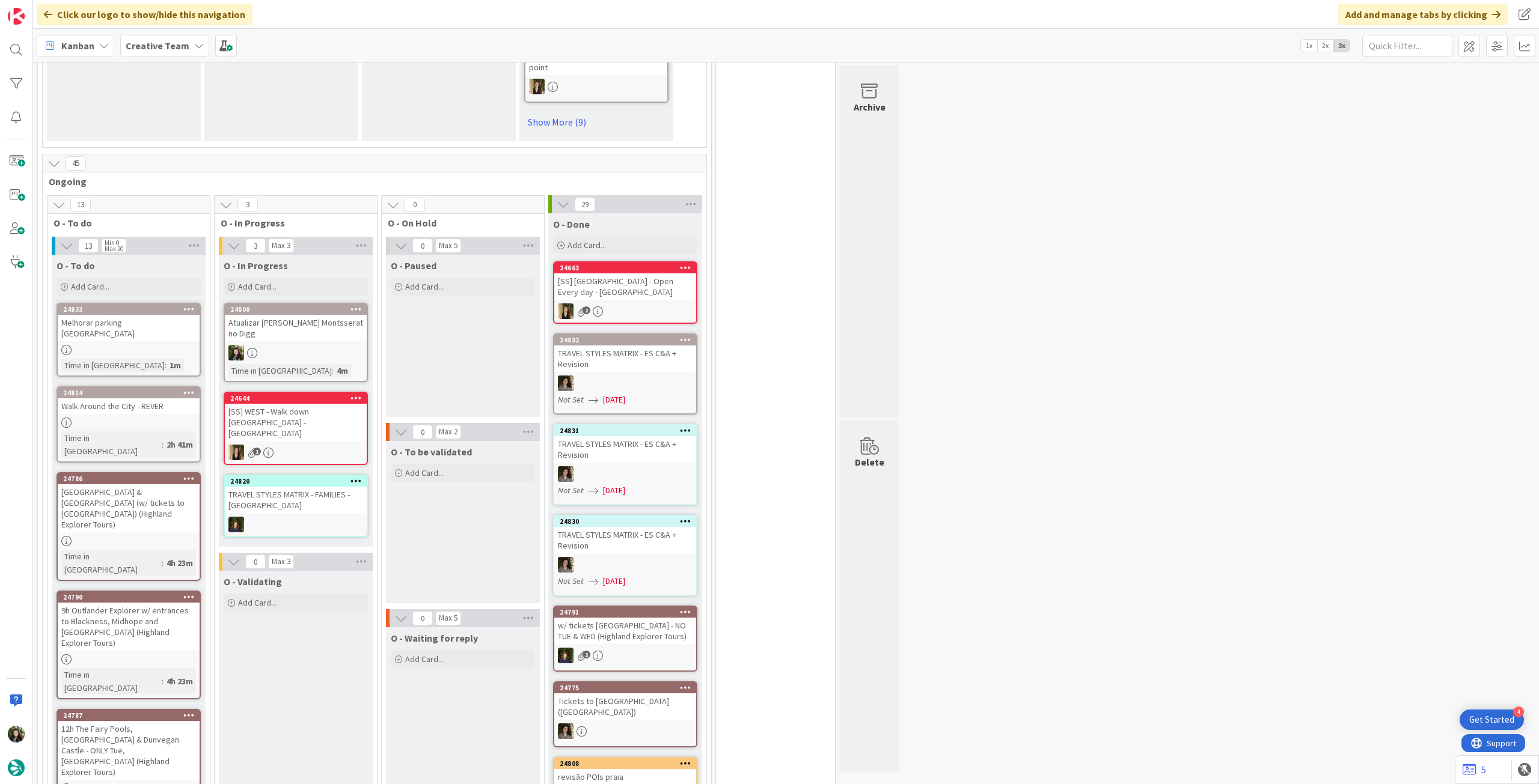
click at [293, 329] on div "Atualizar [PERSON_NAME] Montsserat no Digg" at bounding box center [296, 328] width 142 height 26
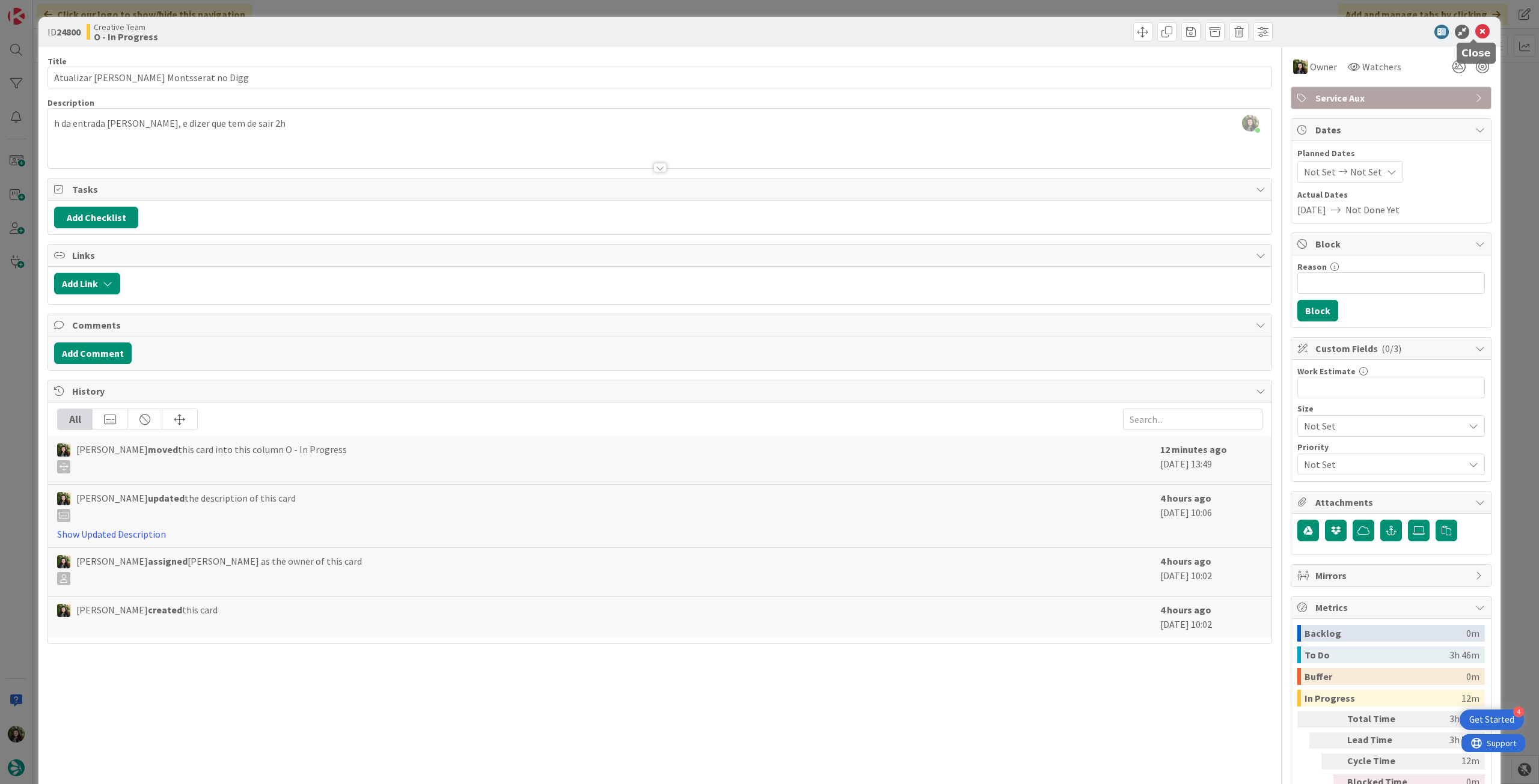
click at [1475, 34] on icon at bounding box center [1483, 32] width 15 height 15
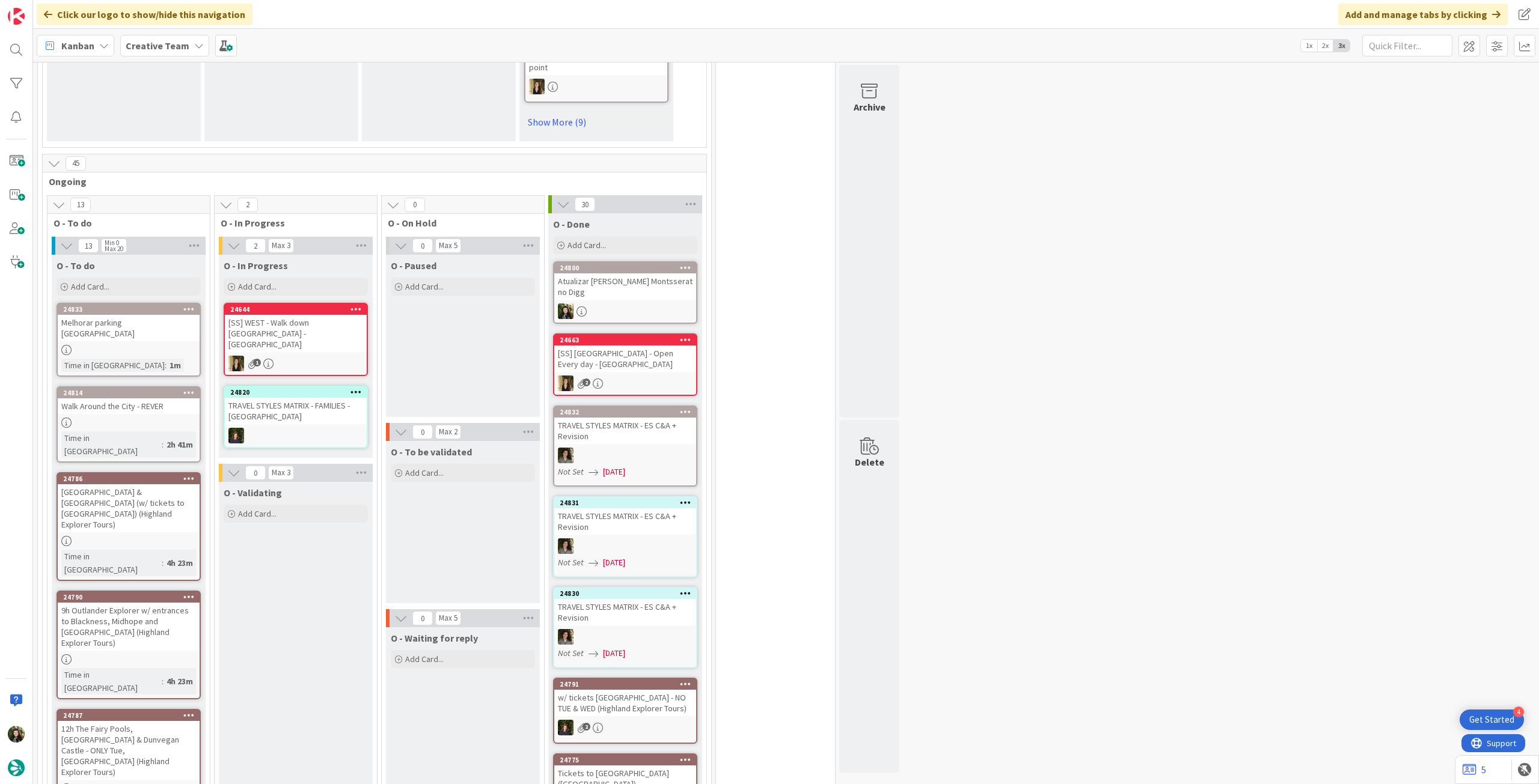
scroll to position [481, 0]
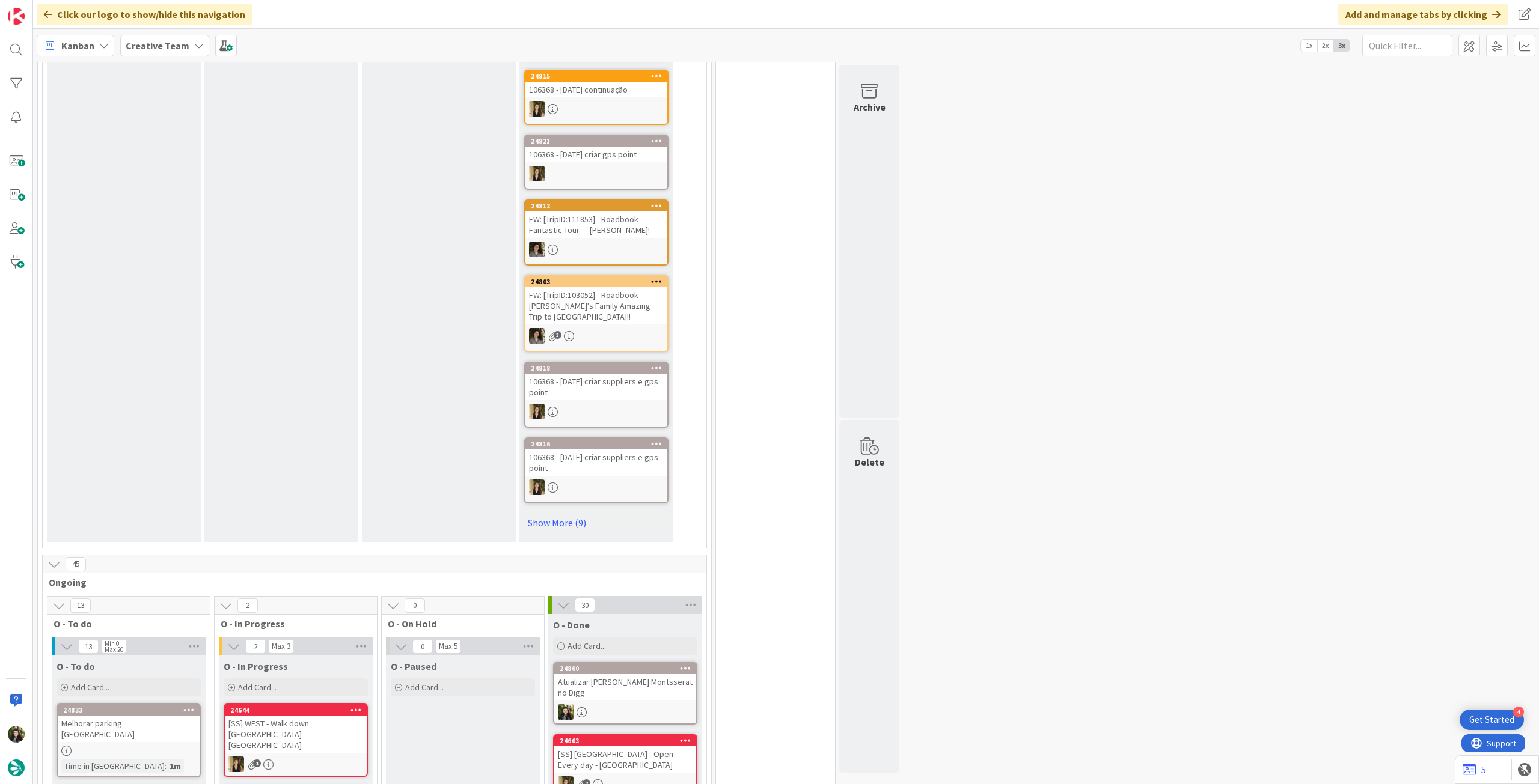
click at [172, 44] on b "Creative Team" at bounding box center [157, 45] width 64 height 12
click at [187, 175] on h4 "Creative Team - Análise" at bounding box center [216, 172] width 163 height 12
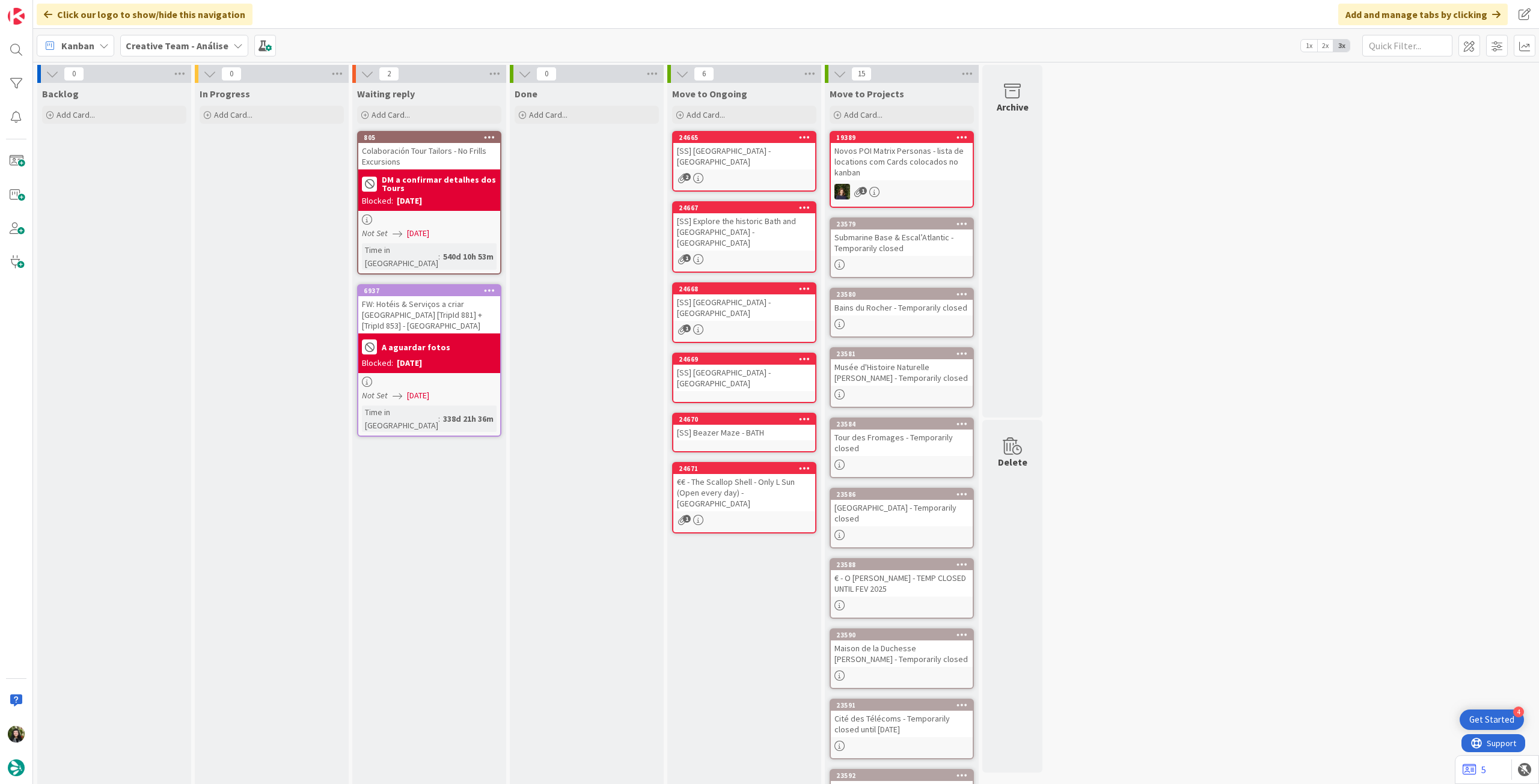
click at [149, 44] on b "Creative Team - Análise" at bounding box center [176, 45] width 103 height 12
click at [177, 172] on h4 "Creative Team" at bounding box center [207, 172] width 145 height 12
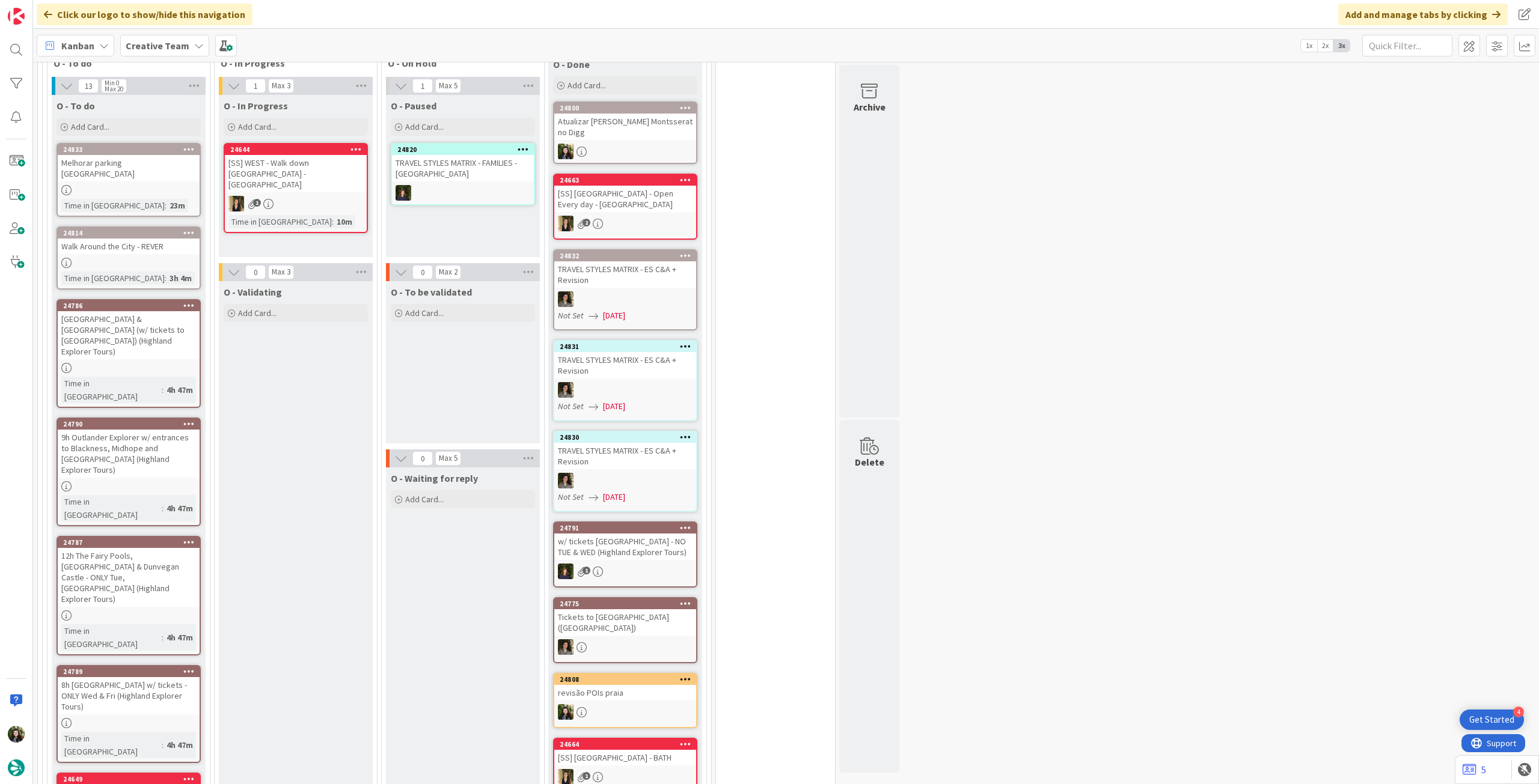
scroll to position [962, 0]
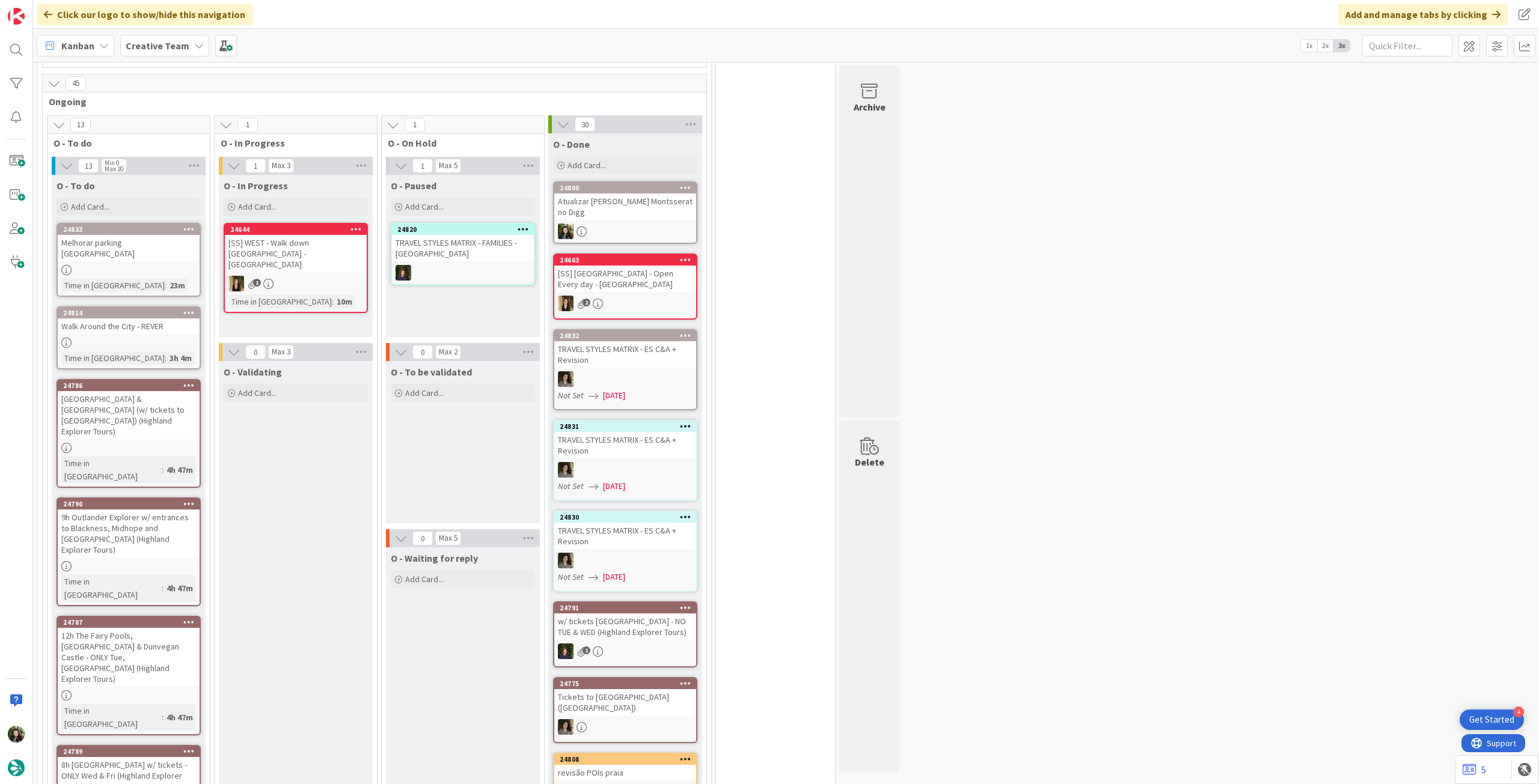
click at [178, 51] on b "Creative Team" at bounding box center [157, 45] width 64 height 12
click at [195, 172] on h4 "Creative Team - Análise" at bounding box center [216, 172] width 163 height 12
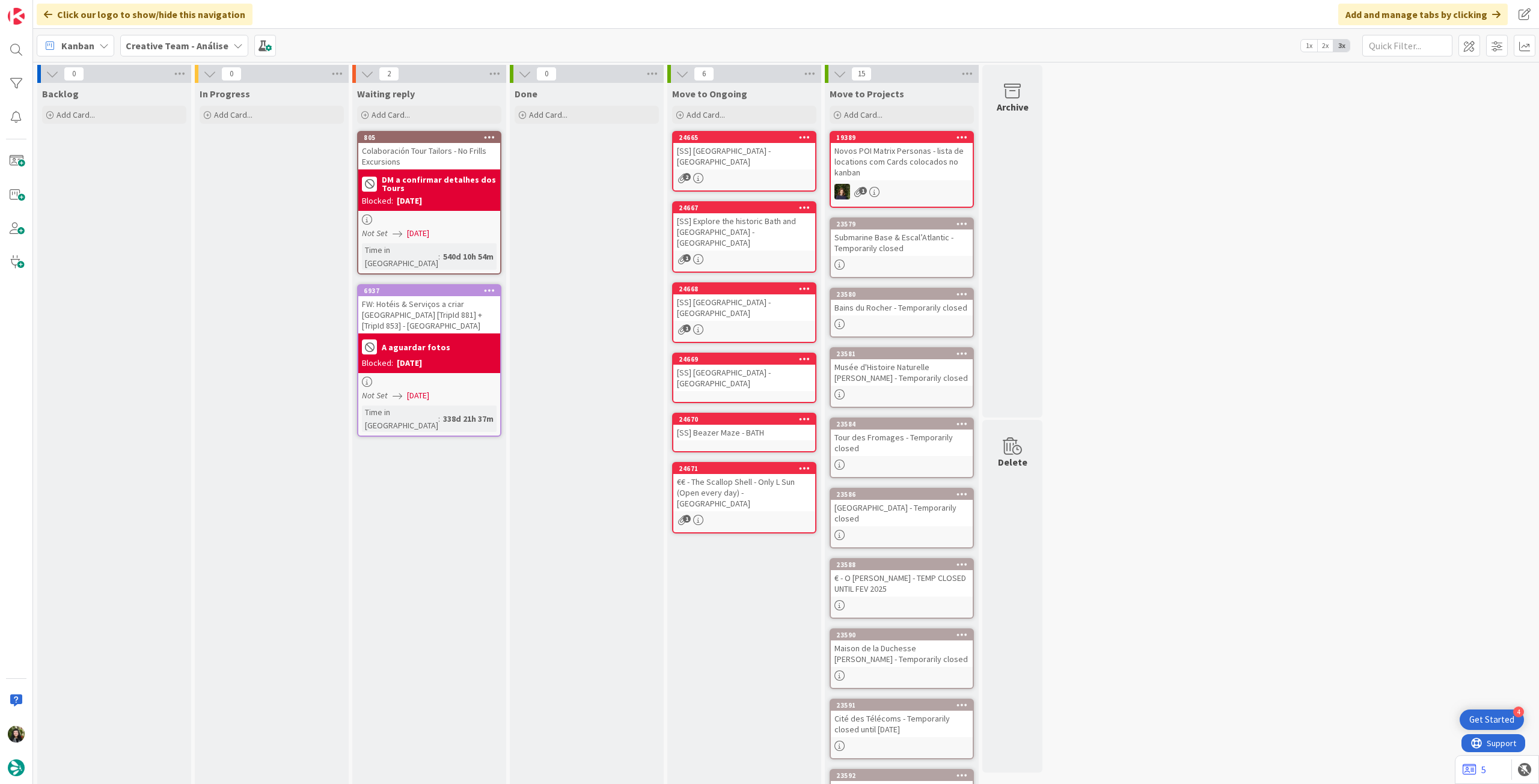
click at [151, 40] on b "Creative Team - Análise" at bounding box center [176, 45] width 103 height 12
click at [177, 166] on h4 "Creative Team" at bounding box center [207, 172] width 145 height 12
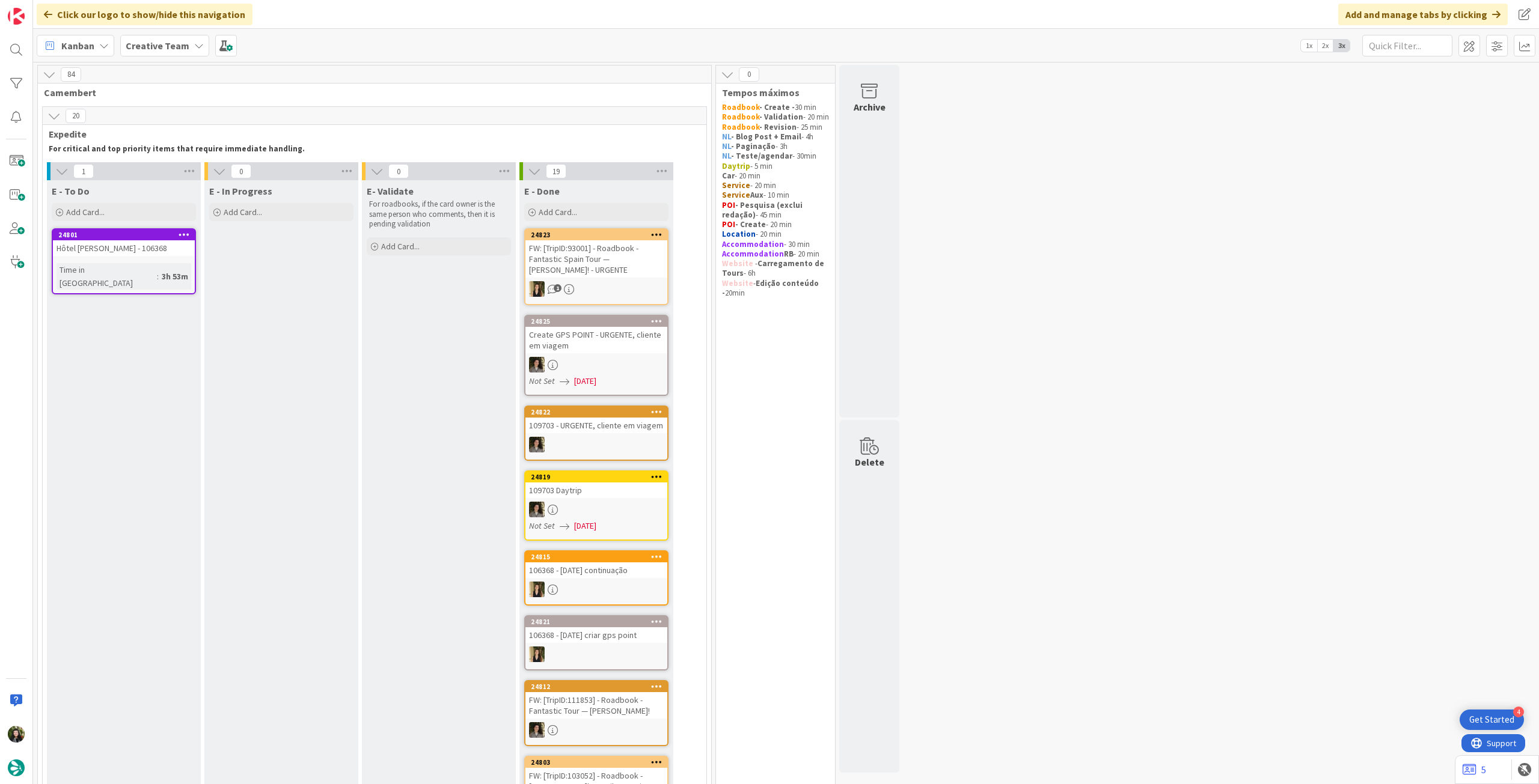
click at [173, 49] on b "Creative Team" at bounding box center [157, 45] width 64 height 12
click at [189, 181] on div "Creative Team - Análise" at bounding box center [222, 172] width 183 height 23
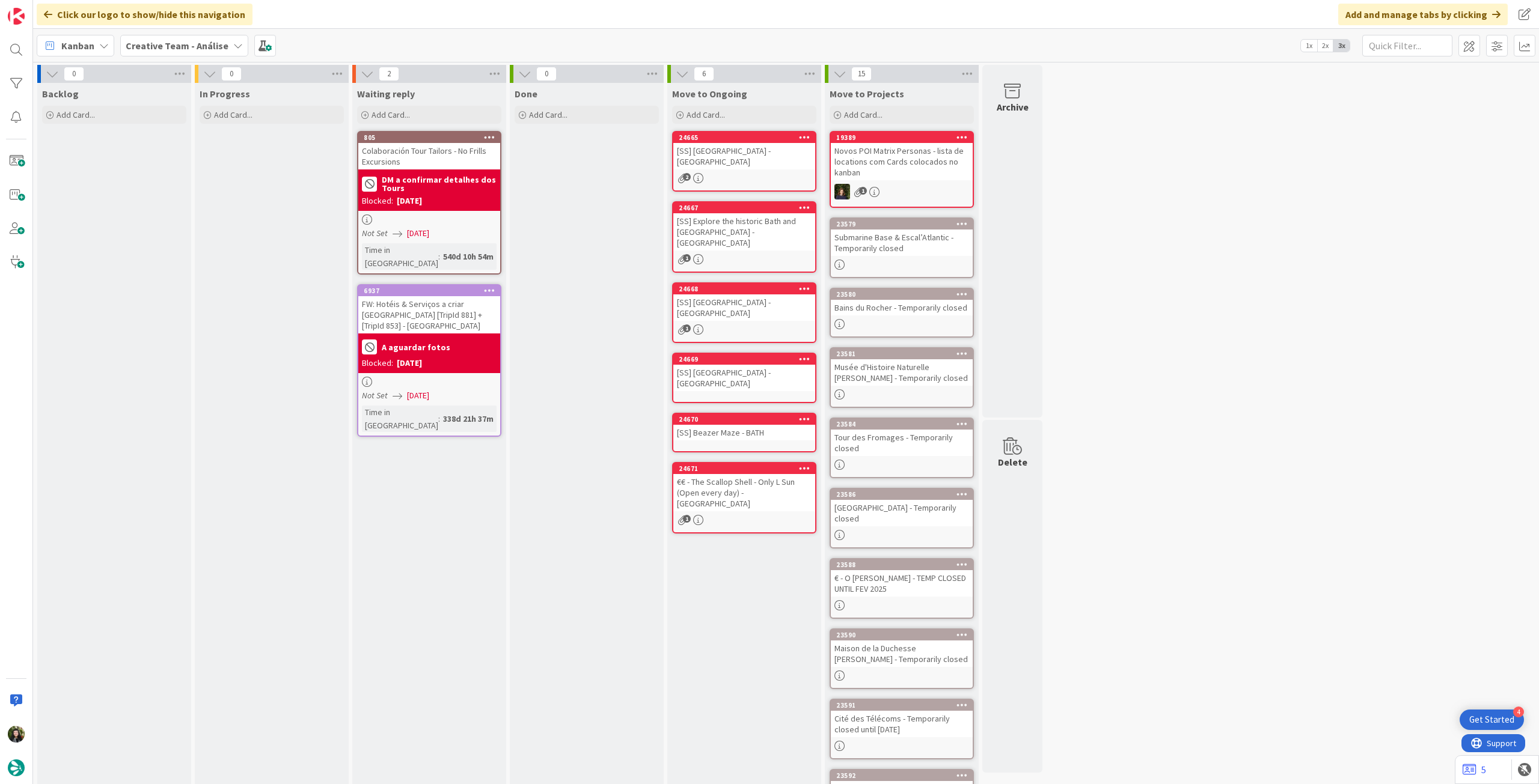
click at [183, 53] on div "Creative Team - Análise" at bounding box center [183, 45] width 128 height 22
click at [169, 167] on h4 "Creative Team" at bounding box center [207, 172] width 145 height 12
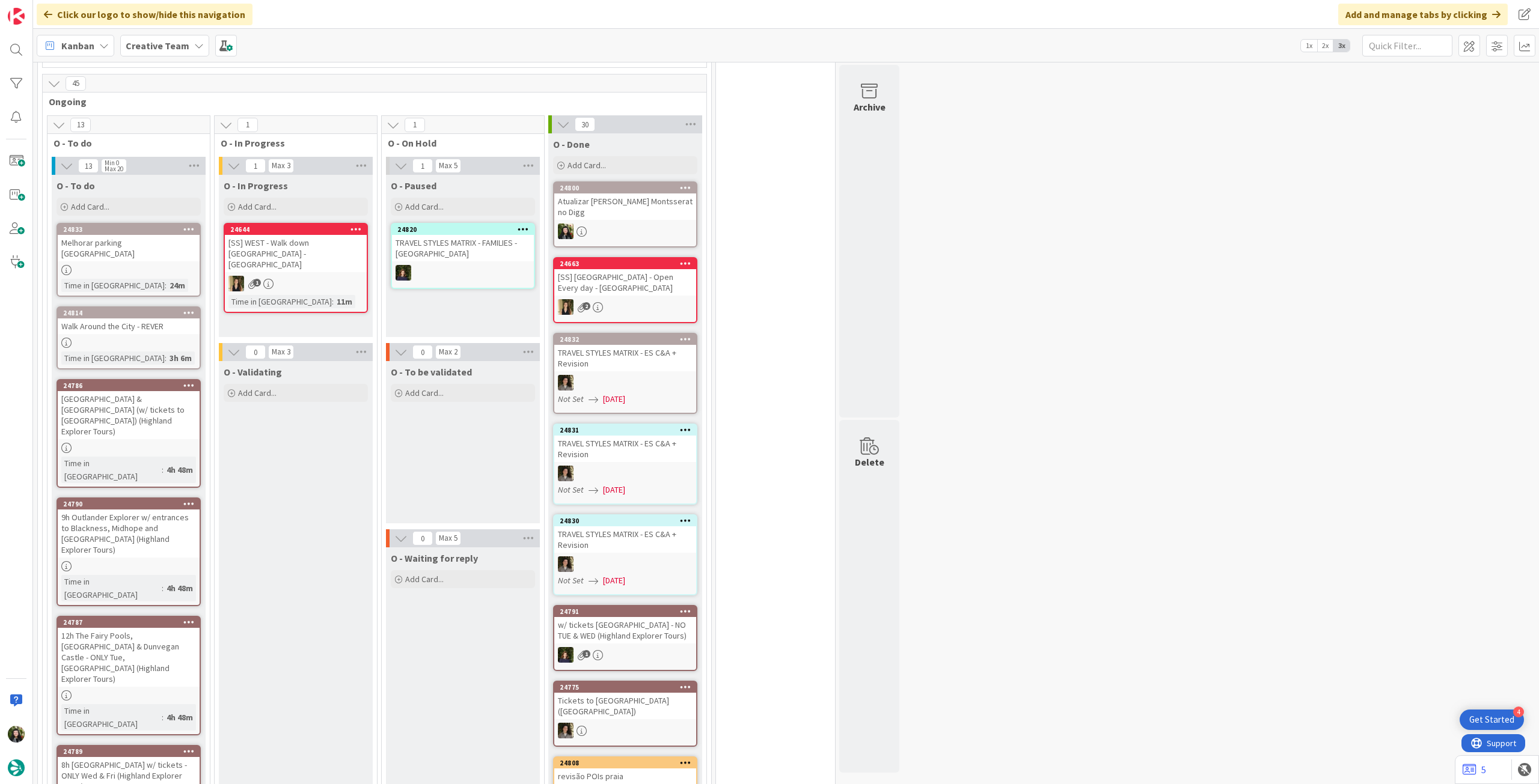
scroll to position [561, 0]
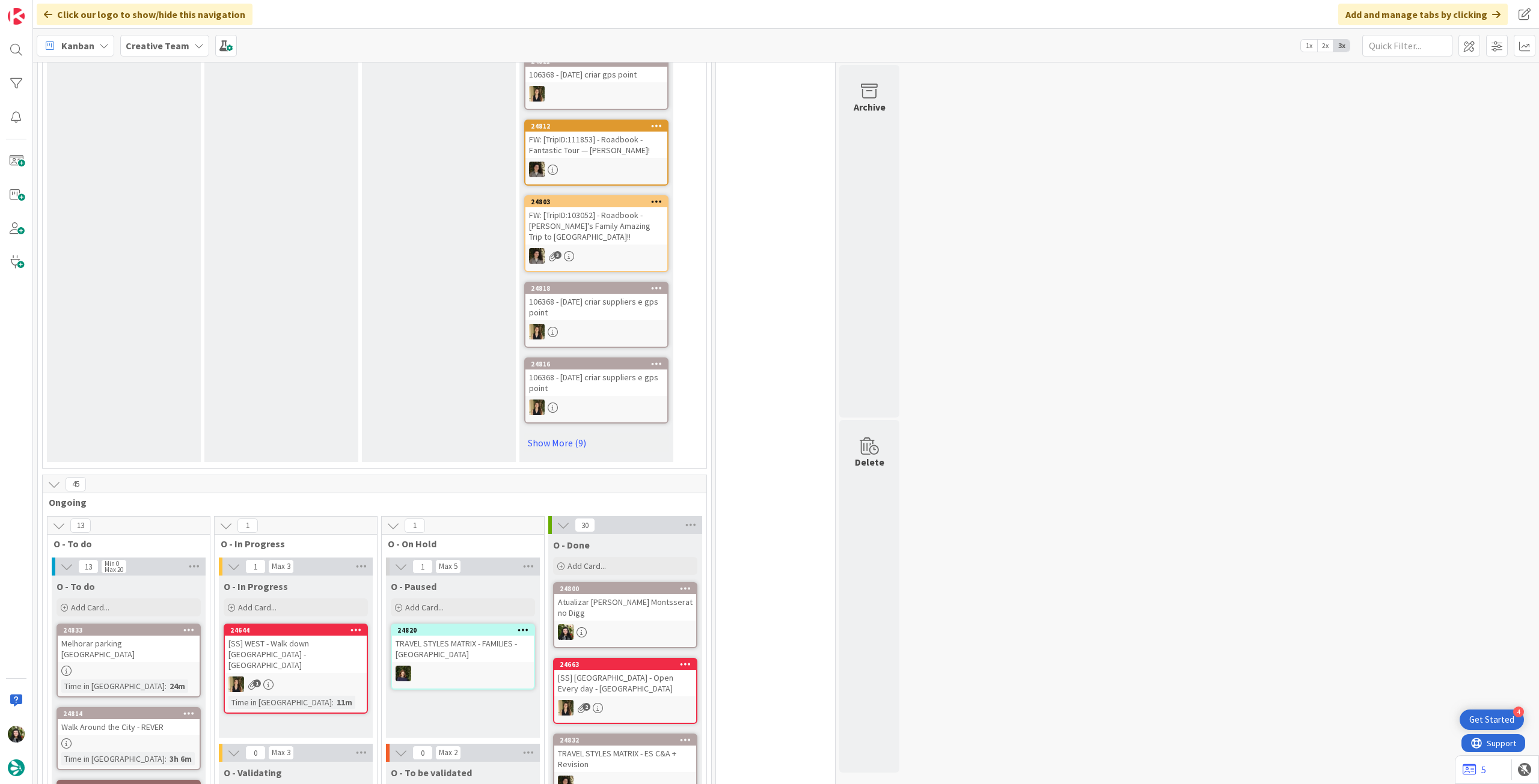
click at [181, 45] on b "Creative Team" at bounding box center [157, 45] width 64 height 12
click at [195, 172] on h4 "Creative Team - Análise" at bounding box center [216, 172] width 163 height 12
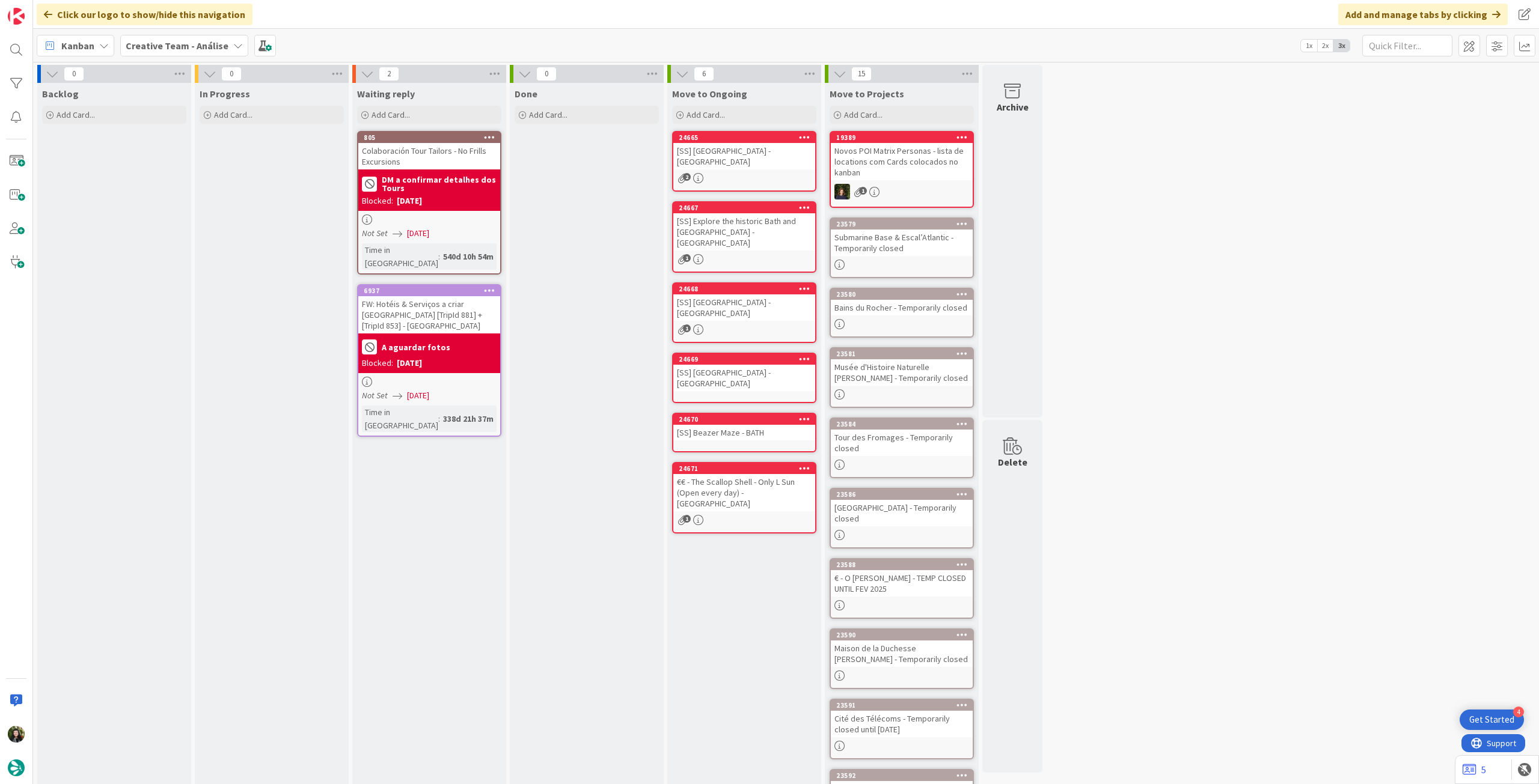
click at [168, 51] on b "Creative Team - Análise" at bounding box center [176, 45] width 103 height 12
click at [172, 163] on div "Creative Team 4" at bounding box center [222, 172] width 183 height 23
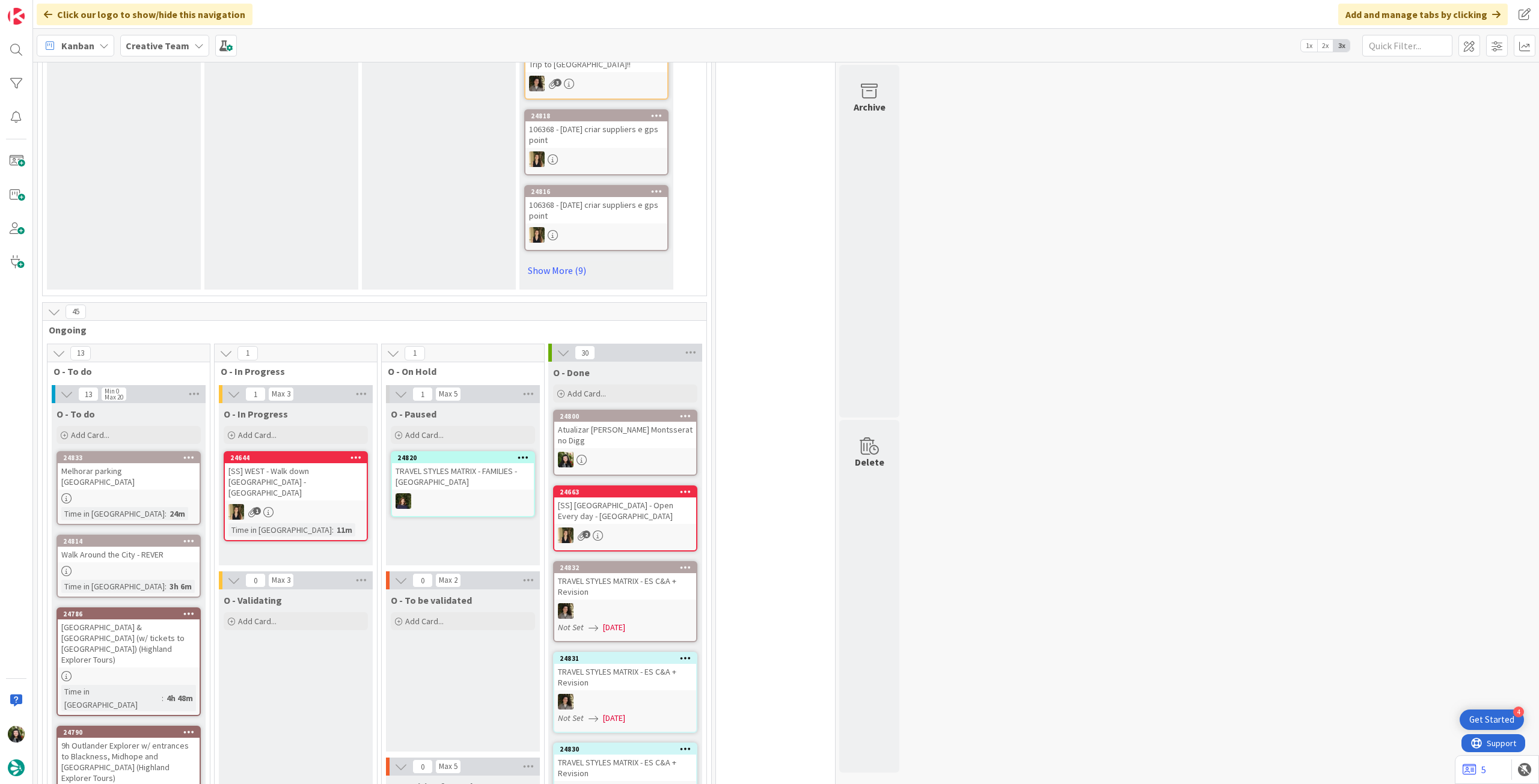
scroll to position [642, 0]
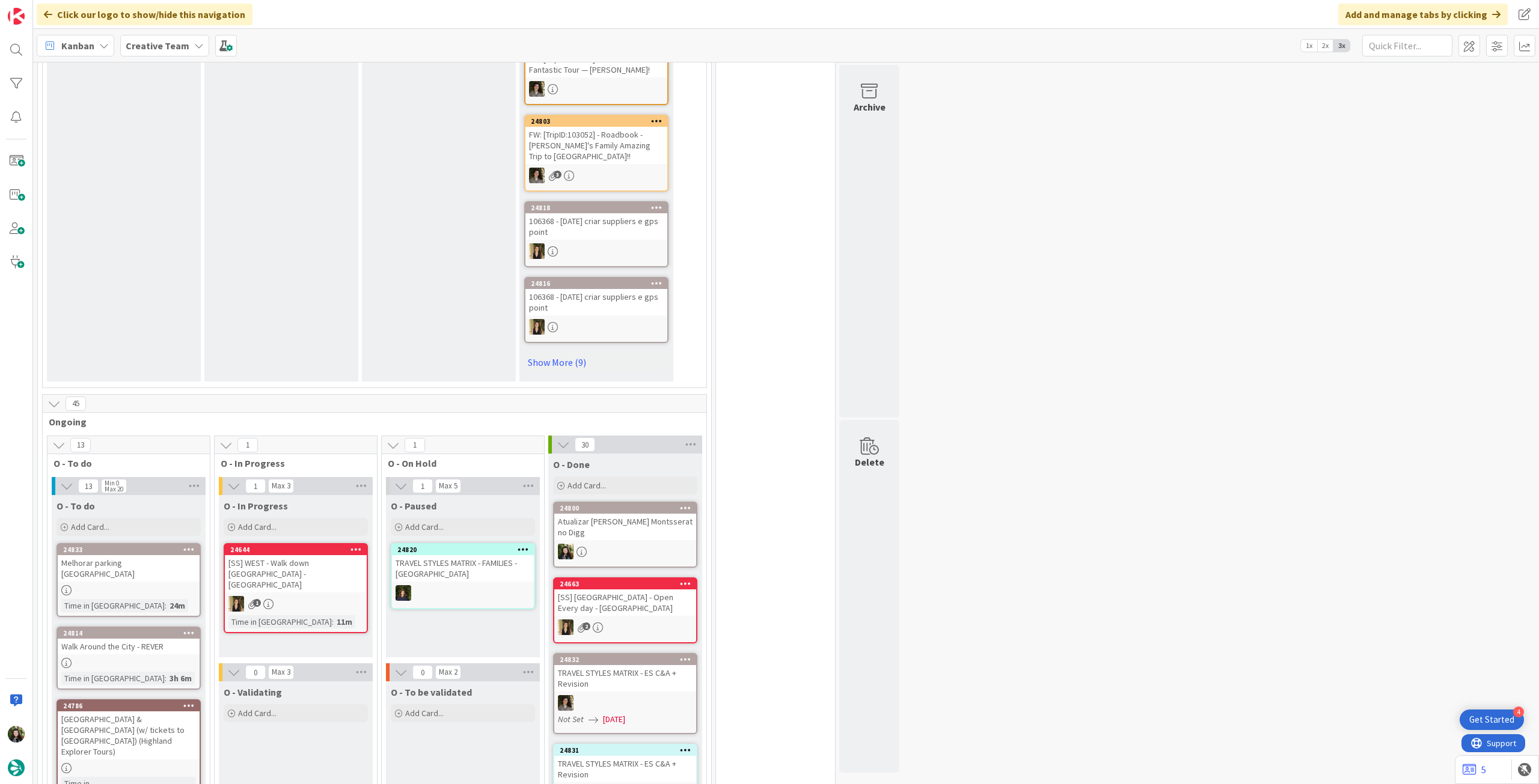
drag, startPoint x: 159, startPoint y: 49, endPoint x: 162, endPoint y: 56, distance: 7.6
click at [159, 49] on b "Creative Team" at bounding box center [157, 45] width 64 height 12
click at [164, 164] on div "Creative Team - Análise" at bounding box center [222, 172] width 183 height 23
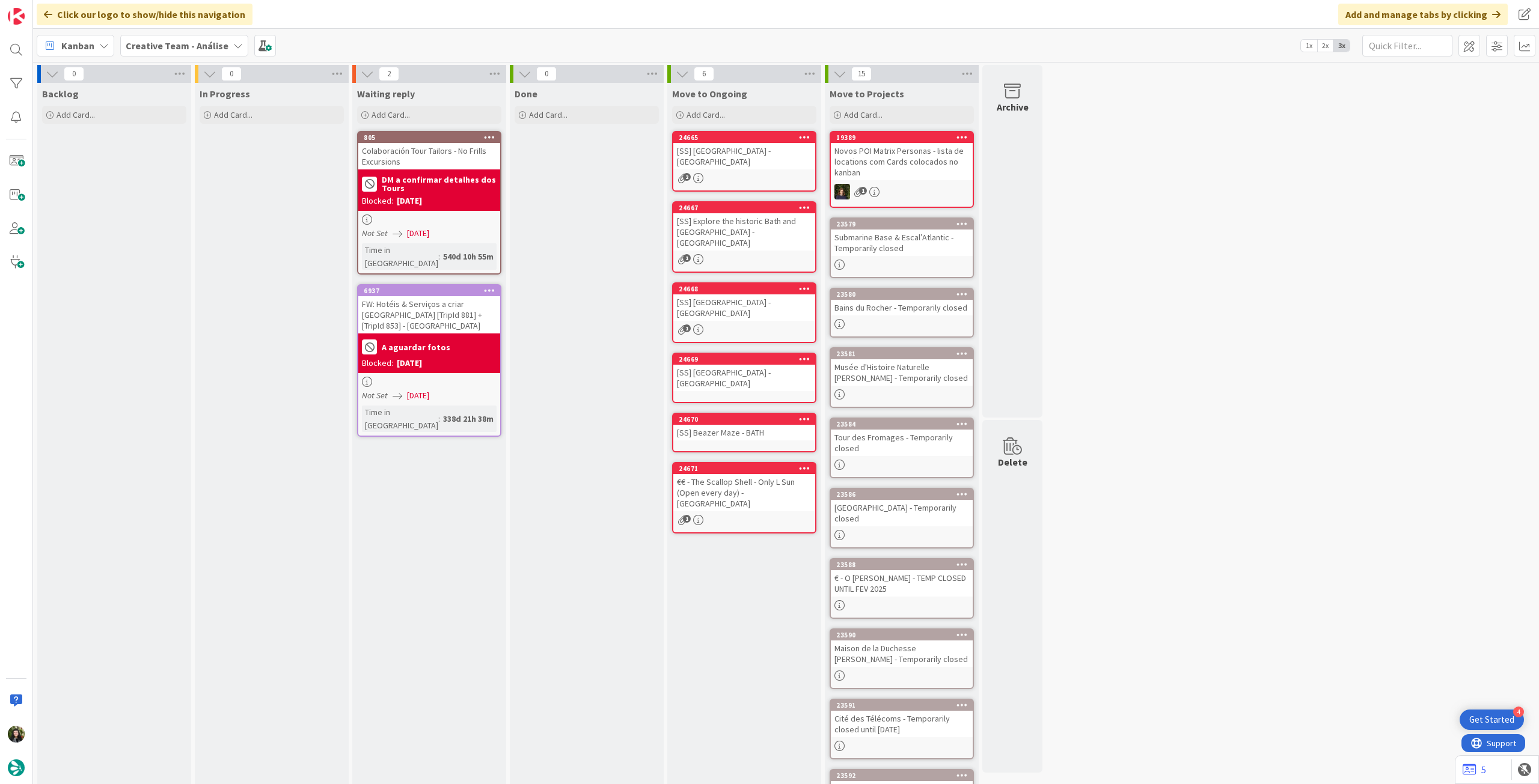
click at [179, 47] on b "Creative Team - Análise" at bounding box center [176, 45] width 103 height 12
click at [222, 168] on h4 "Creative Team" at bounding box center [207, 172] width 145 height 12
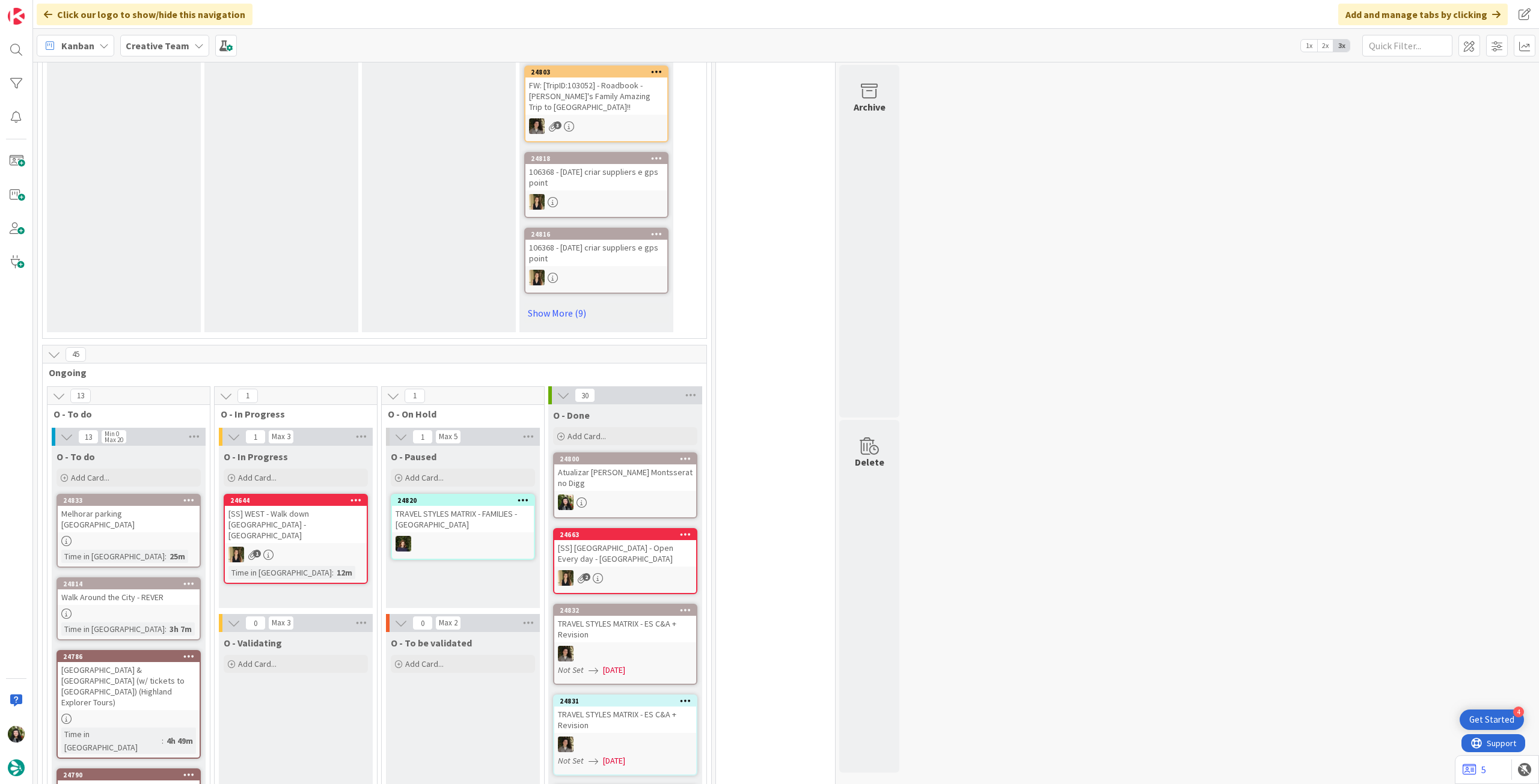
scroll to position [801, 0]
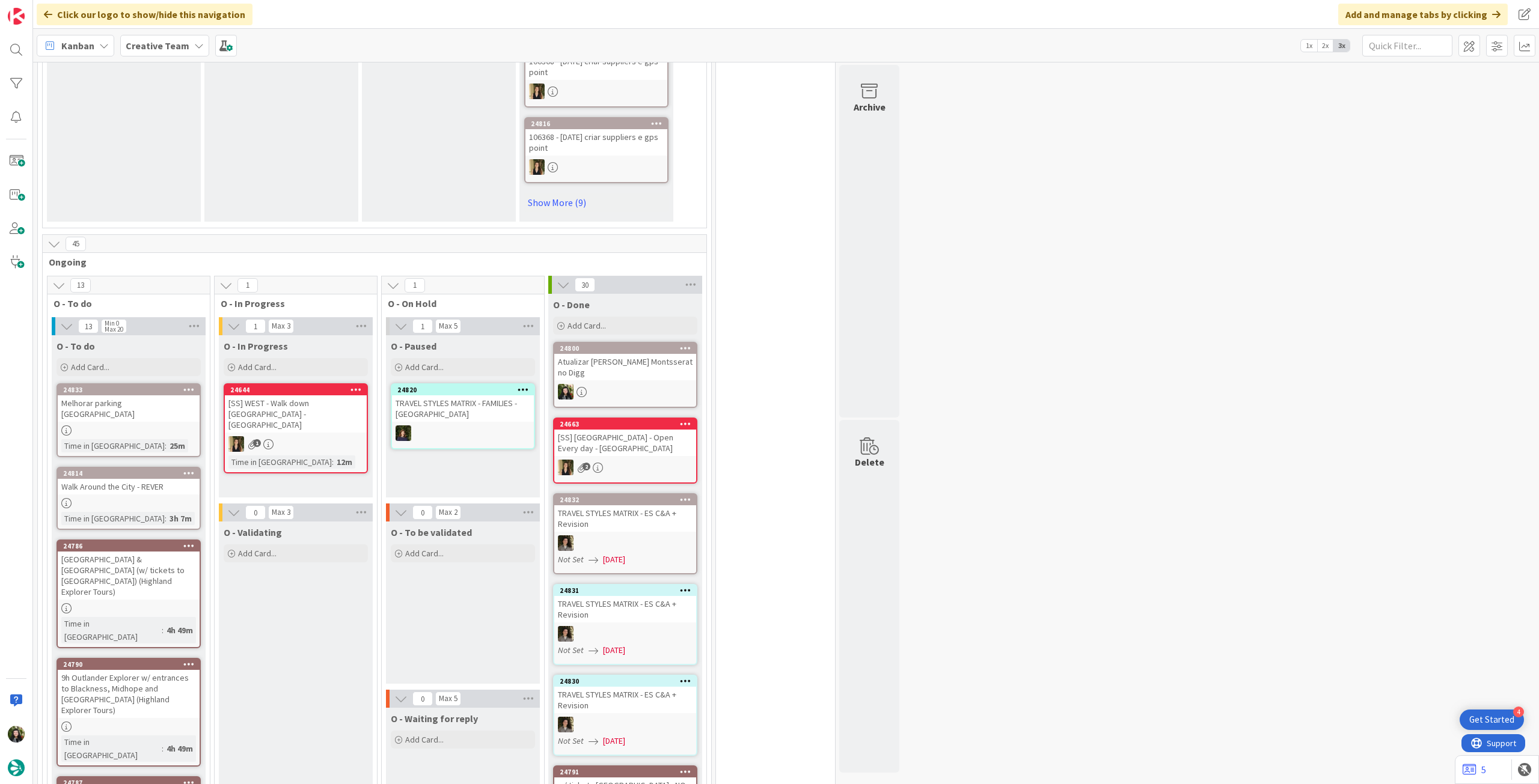
click at [147, 44] on b "Creative Team" at bounding box center [157, 45] width 64 height 12
click at [181, 164] on div "Creative Team - Análise" at bounding box center [222, 172] width 183 height 23
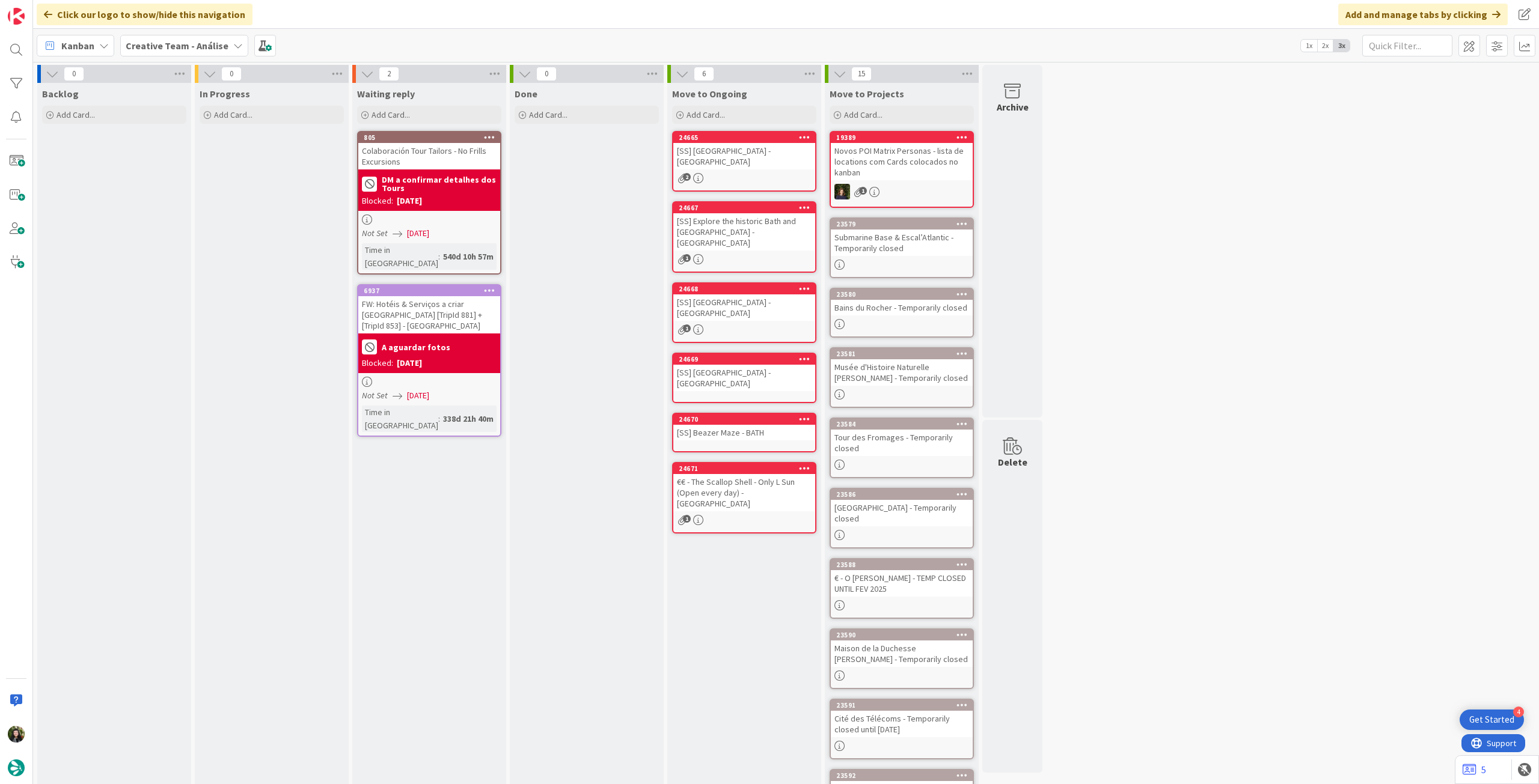
click at [169, 44] on b "Creative Team - Análise" at bounding box center [176, 45] width 103 height 12
click at [187, 173] on h4 "Creative Team" at bounding box center [207, 172] width 145 height 12
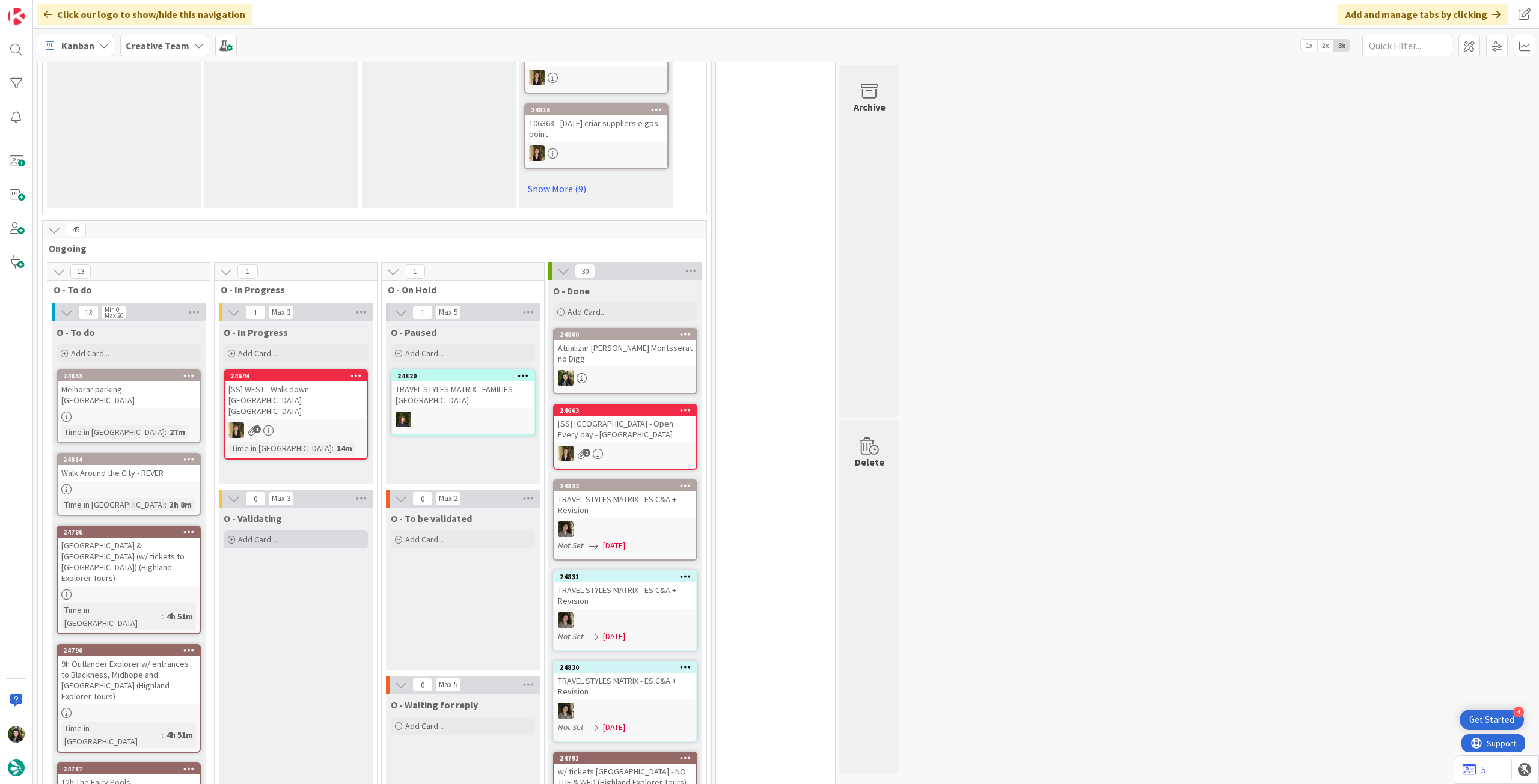
scroll to position [962, 0]
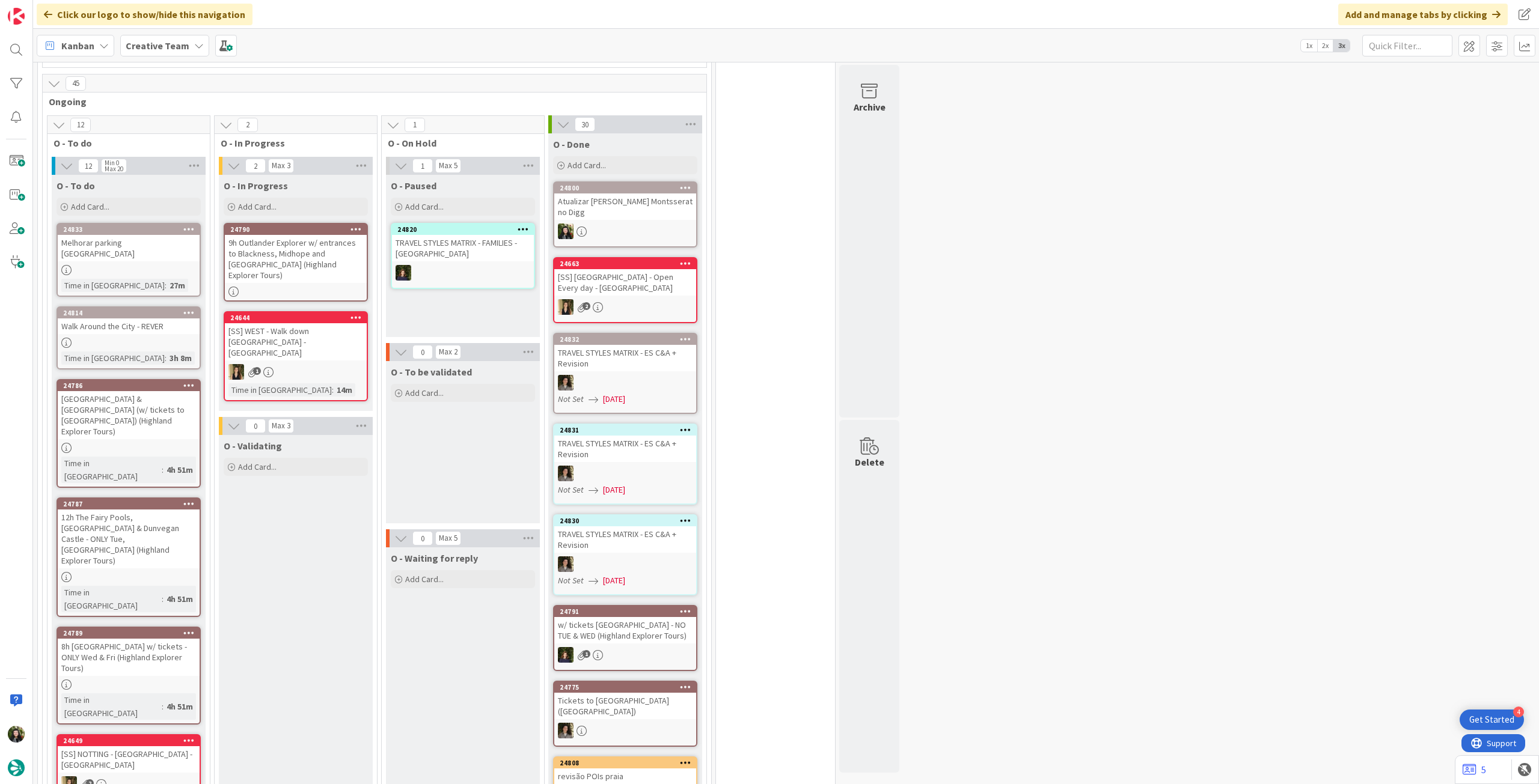
click at [325, 259] on div "9h Outlander Explorer w/ entrances to Blackness, Midhope and [GEOGRAPHIC_DATA] …" at bounding box center [296, 259] width 142 height 48
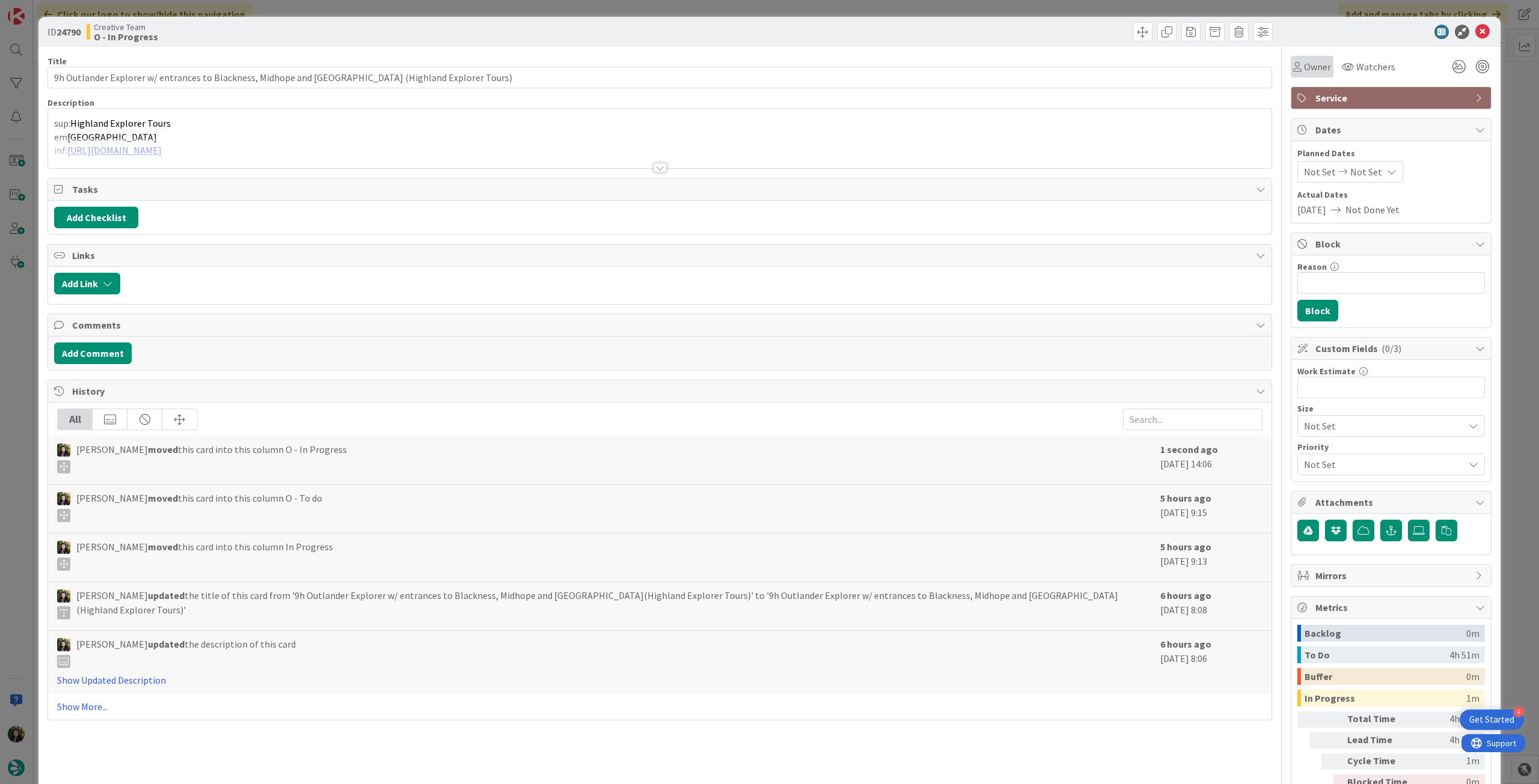
click at [1293, 71] on icon at bounding box center [1297, 66] width 8 height 10
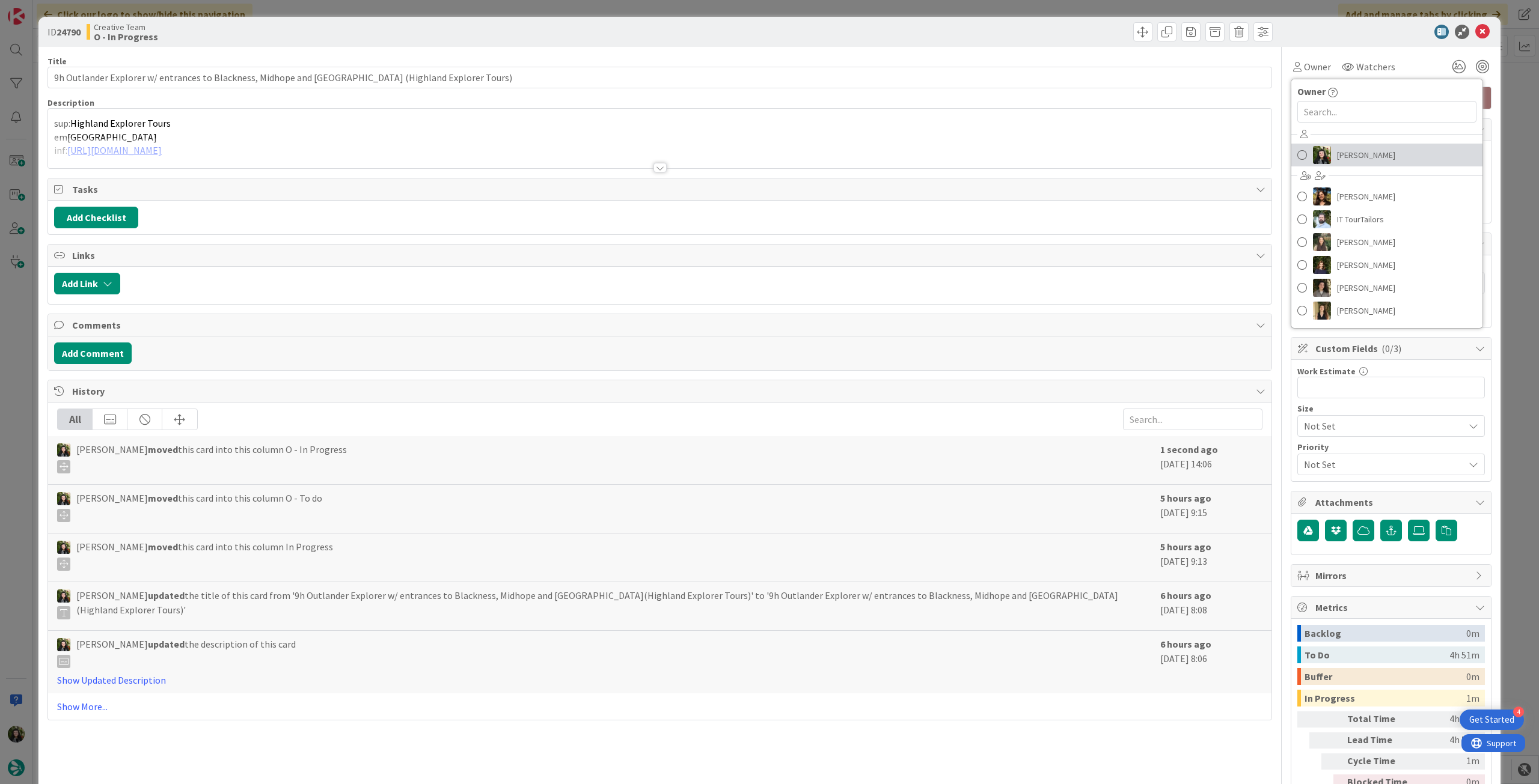
drag, startPoint x: 1338, startPoint y: 153, endPoint x: 1297, endPoint y: 175, distance: 46.5
click at [1338, 153] on span "[PERSON_NAME]" at bounding box center [1366, 155] width 58 height 18
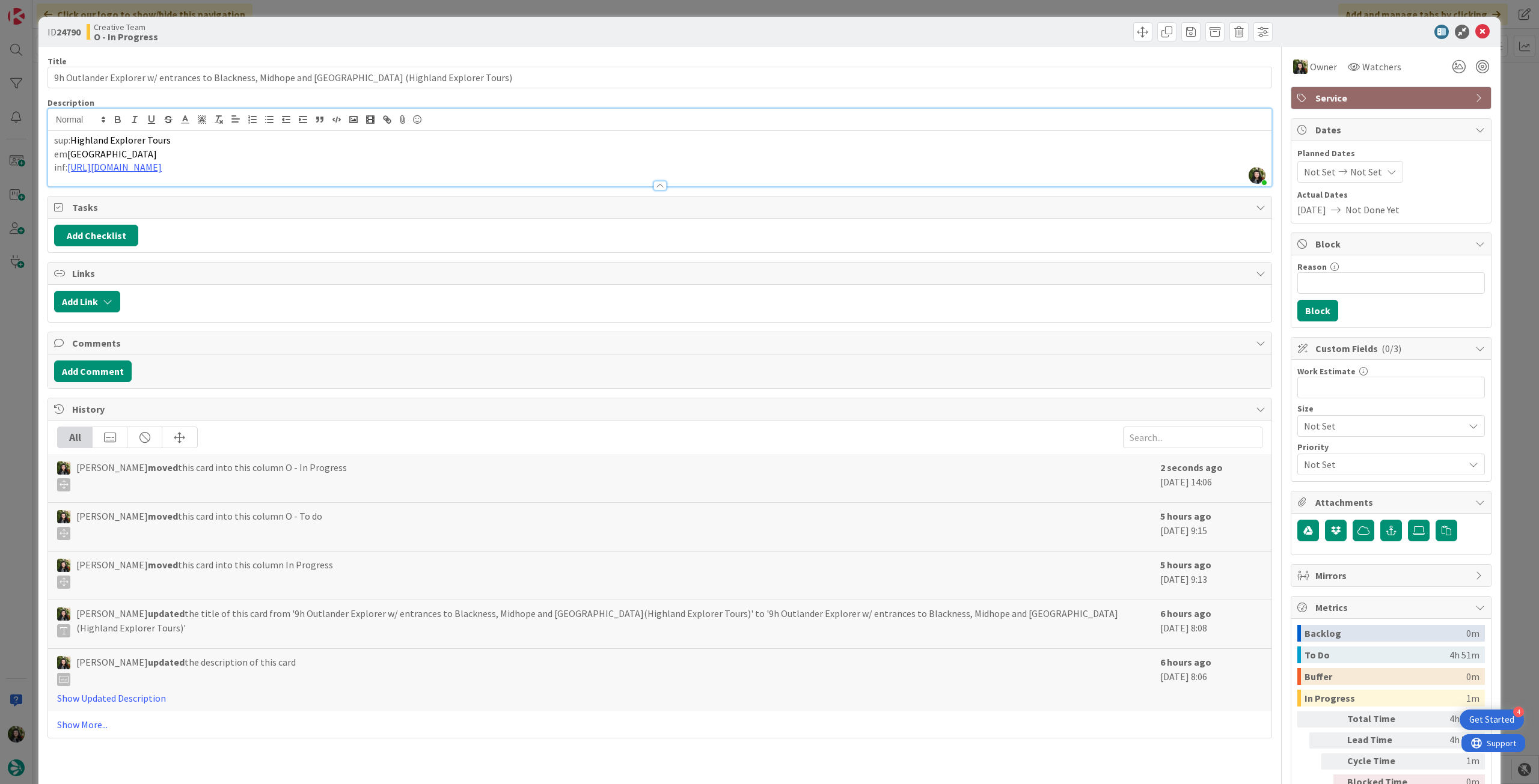
click at [350, 135] on div "sup: Highland Explorer Tours em [GEOGRAPHIC_DATA] inf: [URL][DOMAIN_NAME]" at bounding box center [660, 158] width 1224 height 55
click at [162, 168] on link "[URL][DOMAIN_NAME]" at bounding box center [114, 166] width 94 height 12
click at [222, 190] on link "[URL][DOMAIN_NAME]" at bounding box center [186, 190] width 83 height 15
drag, startPoint x: 507, startPoint y: 80, endPoint x: 33, endPoint y: 75, distance: 474.0
click at [33, 75] on div "ID 24790 Creative Team O - In Progress Title 100 / 128 9h Outlander Explorer w/…" at bounding box center [769, 392] width 1539 height 784
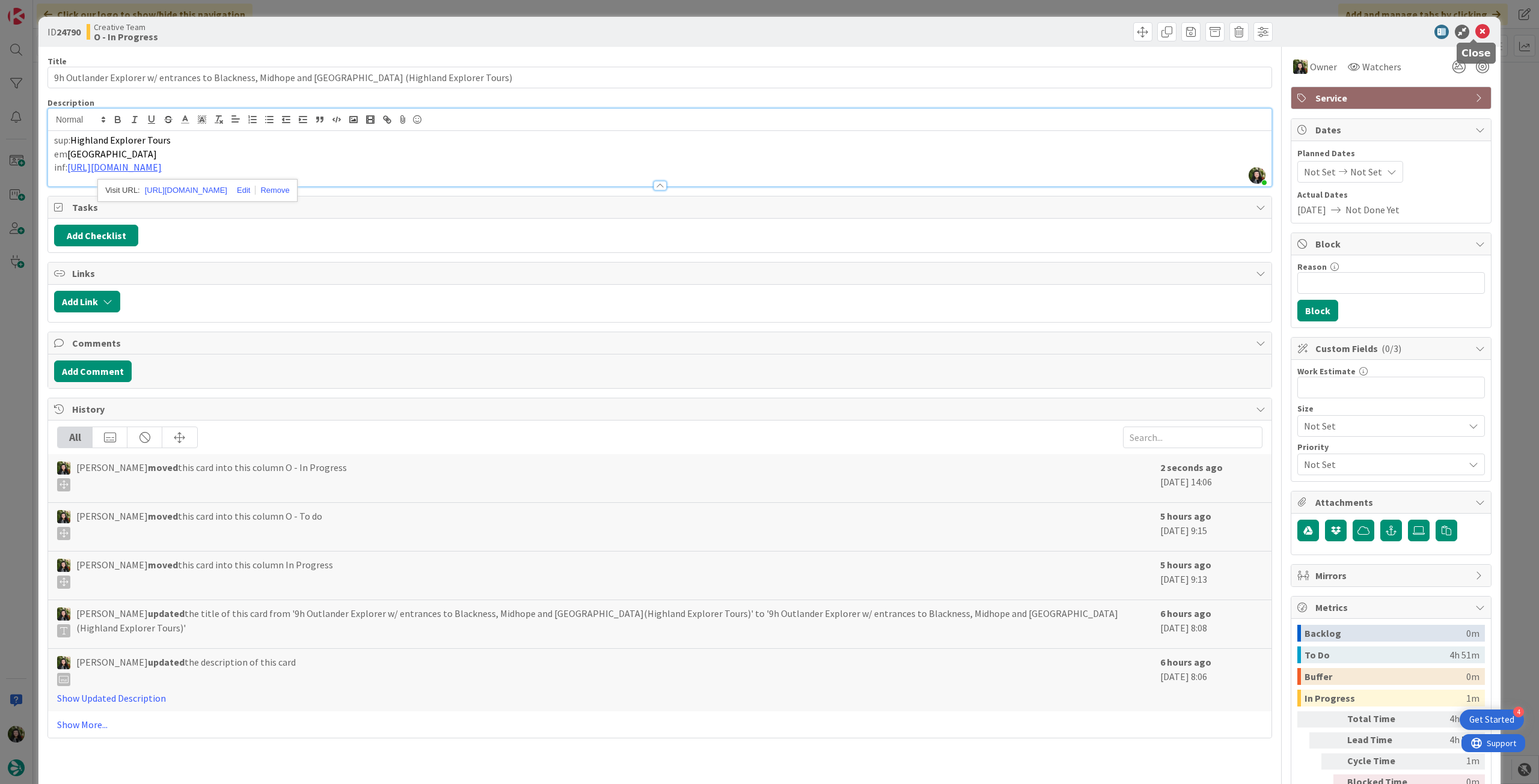
click at [1475, 30] on icon at bounding box center [1483, 32] width 15 height 15
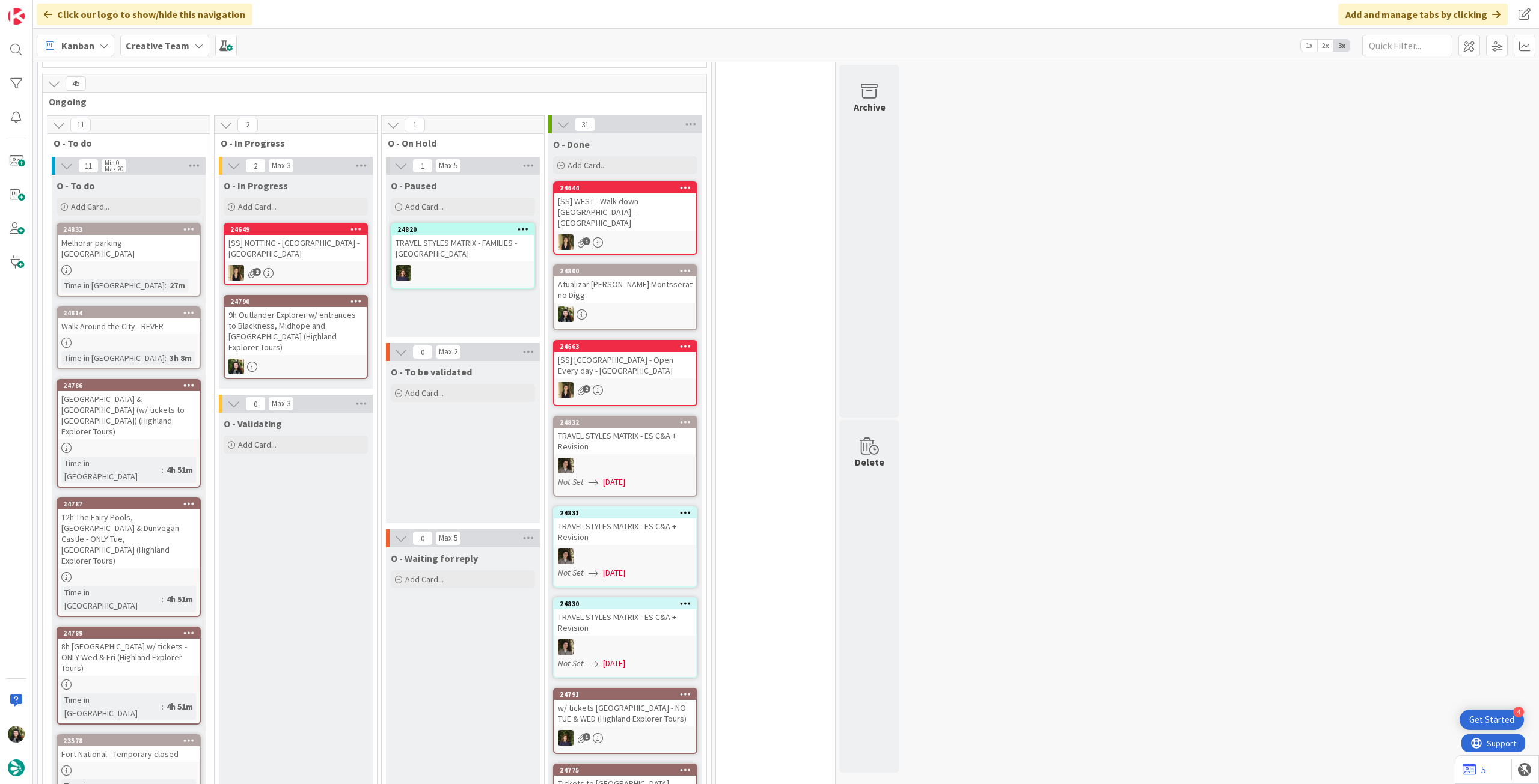
click at [190, 51] on div "Creative Team" at bounding box center [164, 45] width 89 height 22
click at [195, 173] on h4 "Creative Team - Análise" at bounding box center [216, 172] width 163 height 12
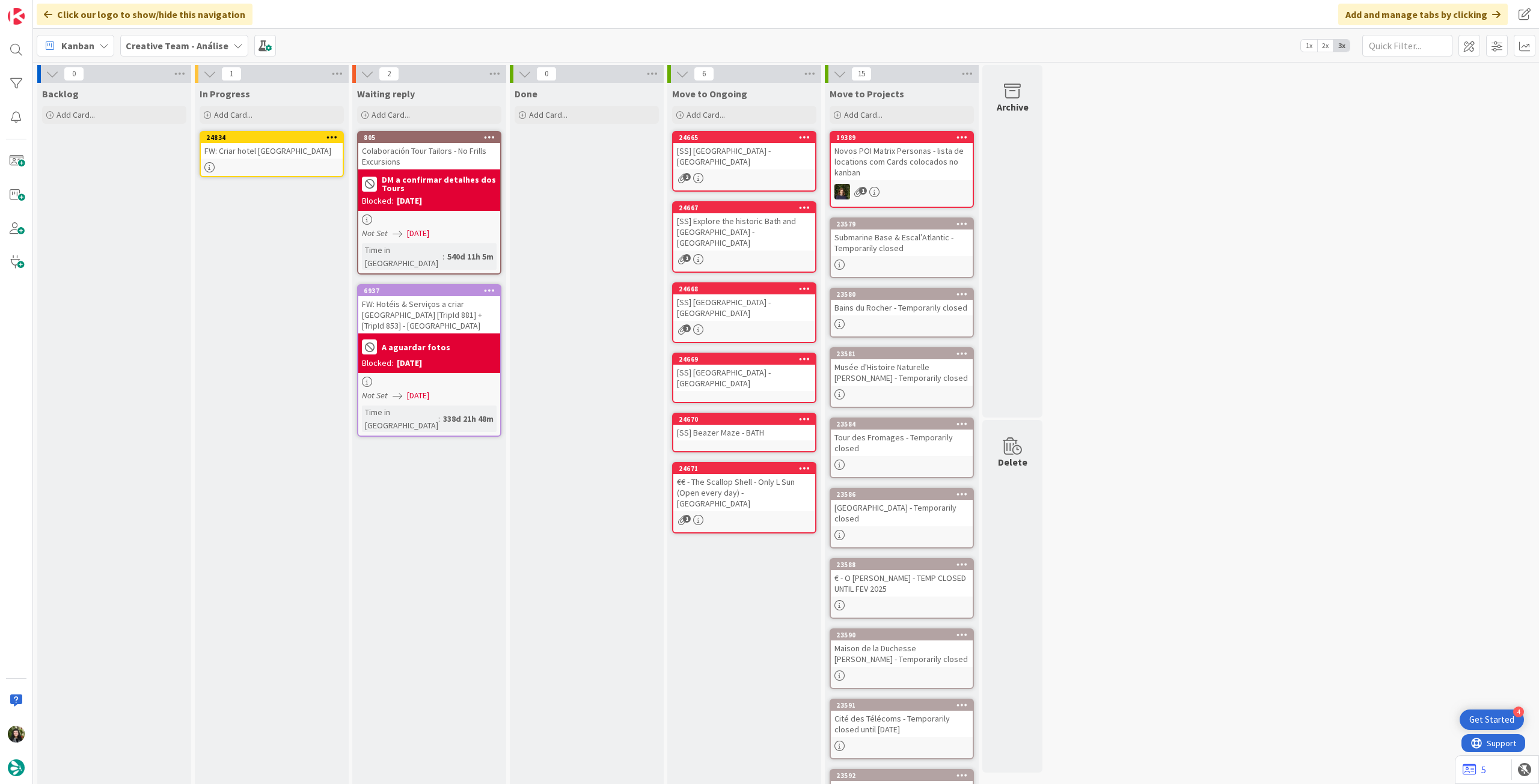
click at [311, 154] on div "FW: Criar hotel [GEOGRAPHIC_DATA]" at bounding box center [271, 151] width 142 height 15
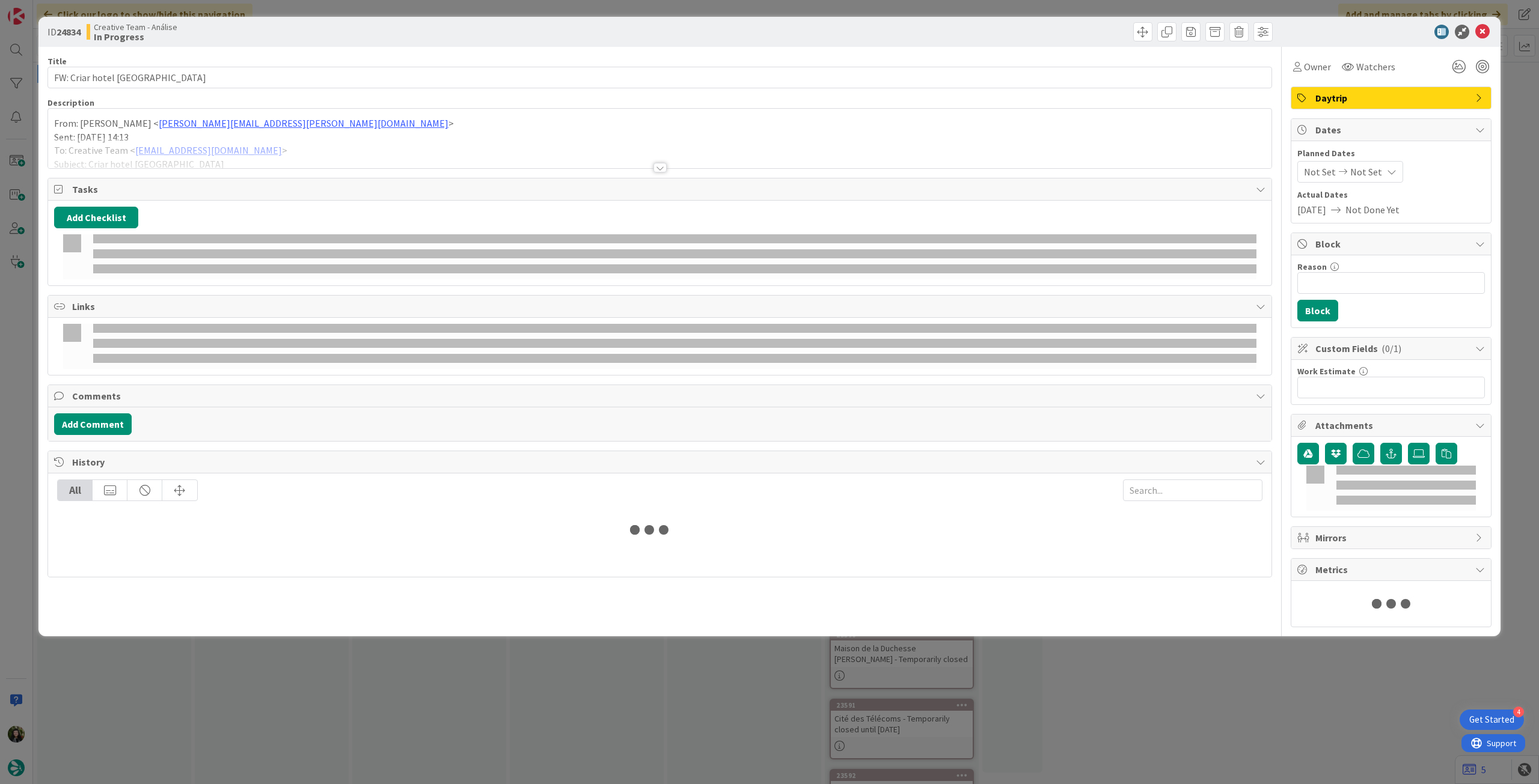
click at [209, 151] on div at bounding box center [660, 153] width 1224 height 31
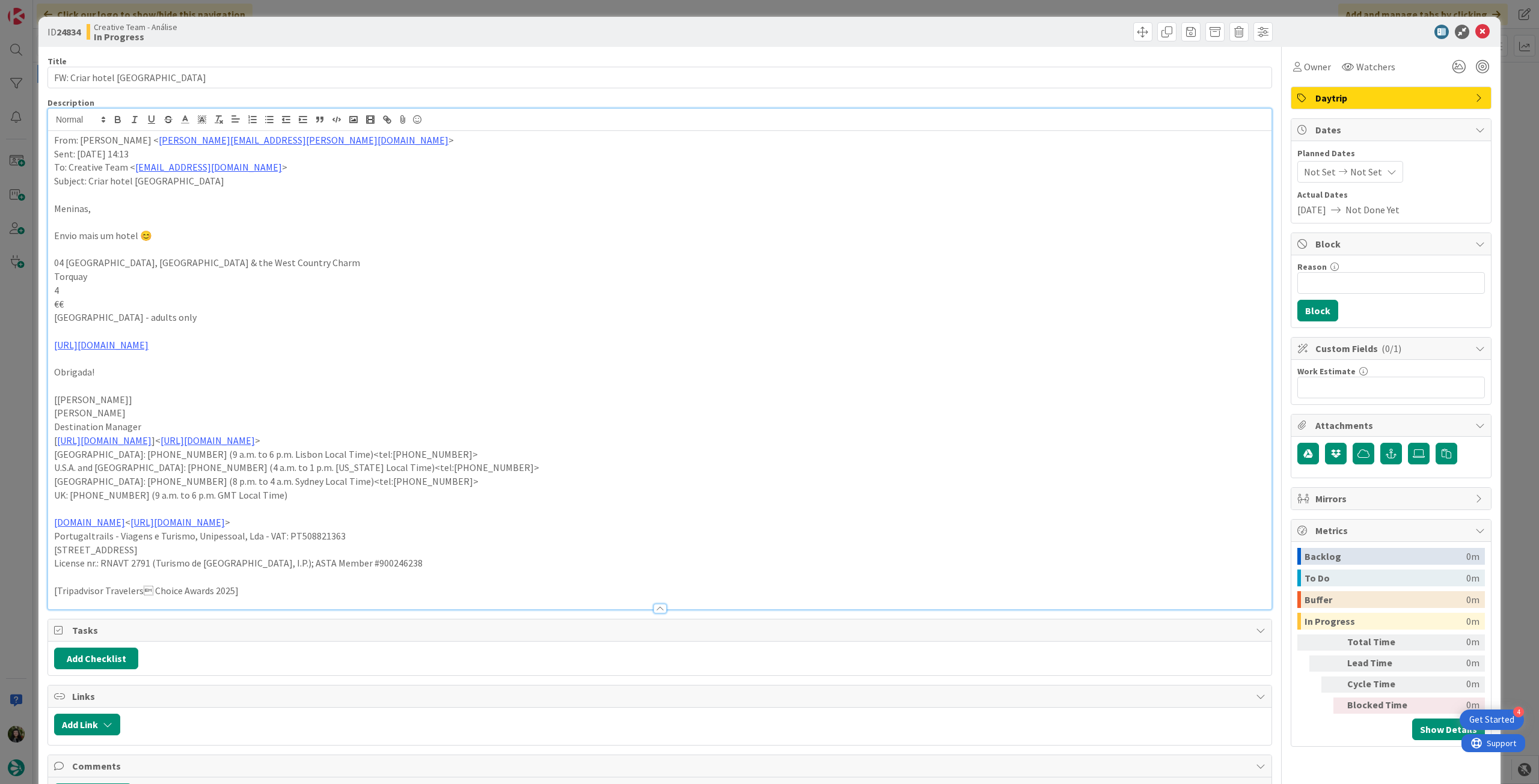
drag, startPoint x: 229, startPoint y: 318, endPoint x: 47, endPoint y: 316, distance: 182.0
click at [47, 316] on div "From: [PERSON_NAME] < [PERSON_NAME][EMAIL_ADDRESS][PERSON_NAME][DOMAIN_NAME] > …" at bounding box center [659, 358] width 1225 height 502
click at [121, 118] on icon "button" at bounding box center [118, 120] width 11 height 11
click at [330, 321] on p "[GEOGRAPHIC_DATA] - adults only" at bounding box center [660, 317] width 1211 height 14
click at [54, 281] on p "Torquay" at bounding box center [660, 276] width 1211 height 14
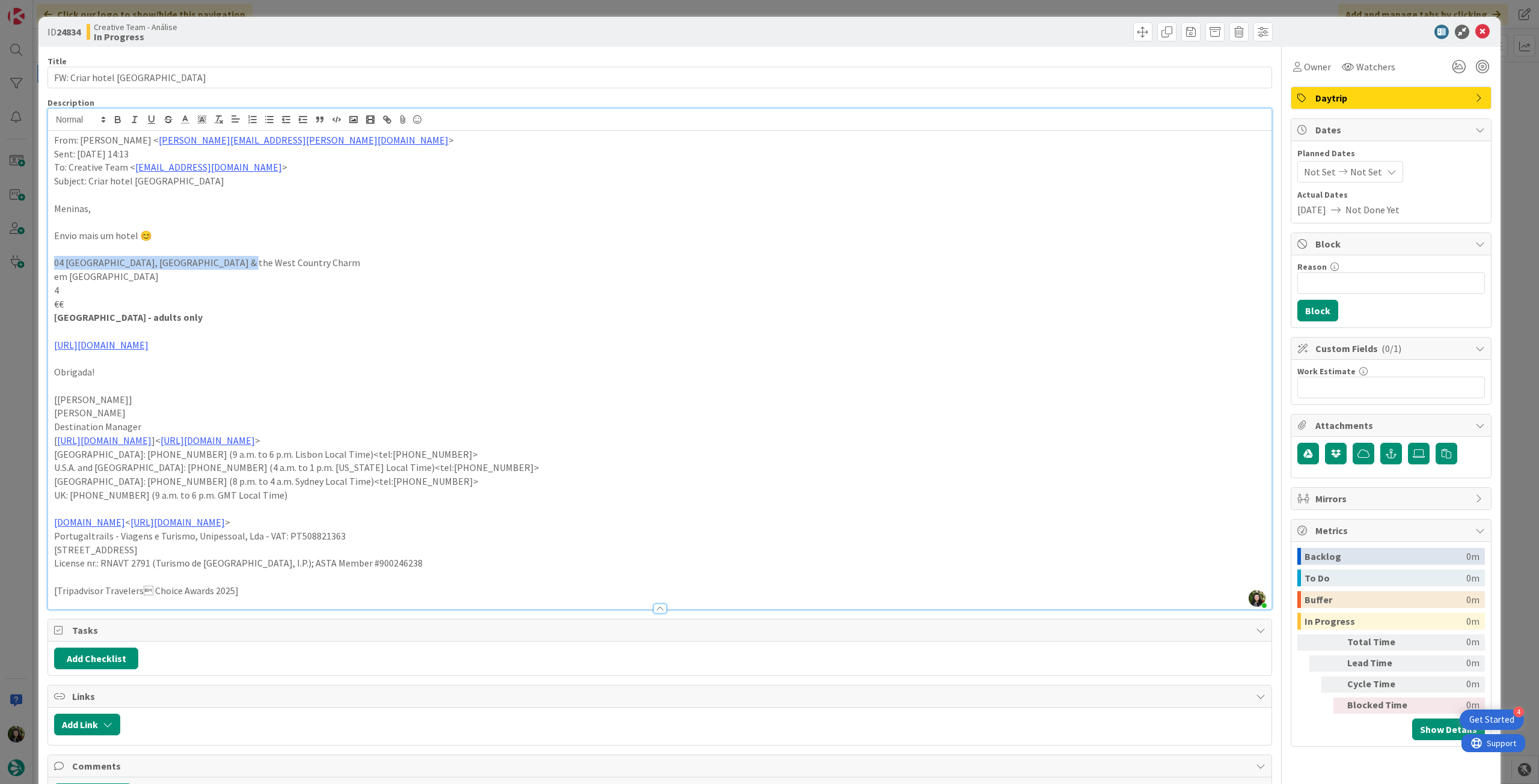
drag, startPoint x: 50, startPoint y: 266, endPoint x: 360, endPoint y: 257, distance: 310.1
click at [360, 257] on div "From: [PERSON_NAME] < [PERSON_NAME][EMAIL_ADDRESS][PERSON_NAME][DOMAIN_NAME] > …" at bounding box center [660, 369] width 1224 height 478
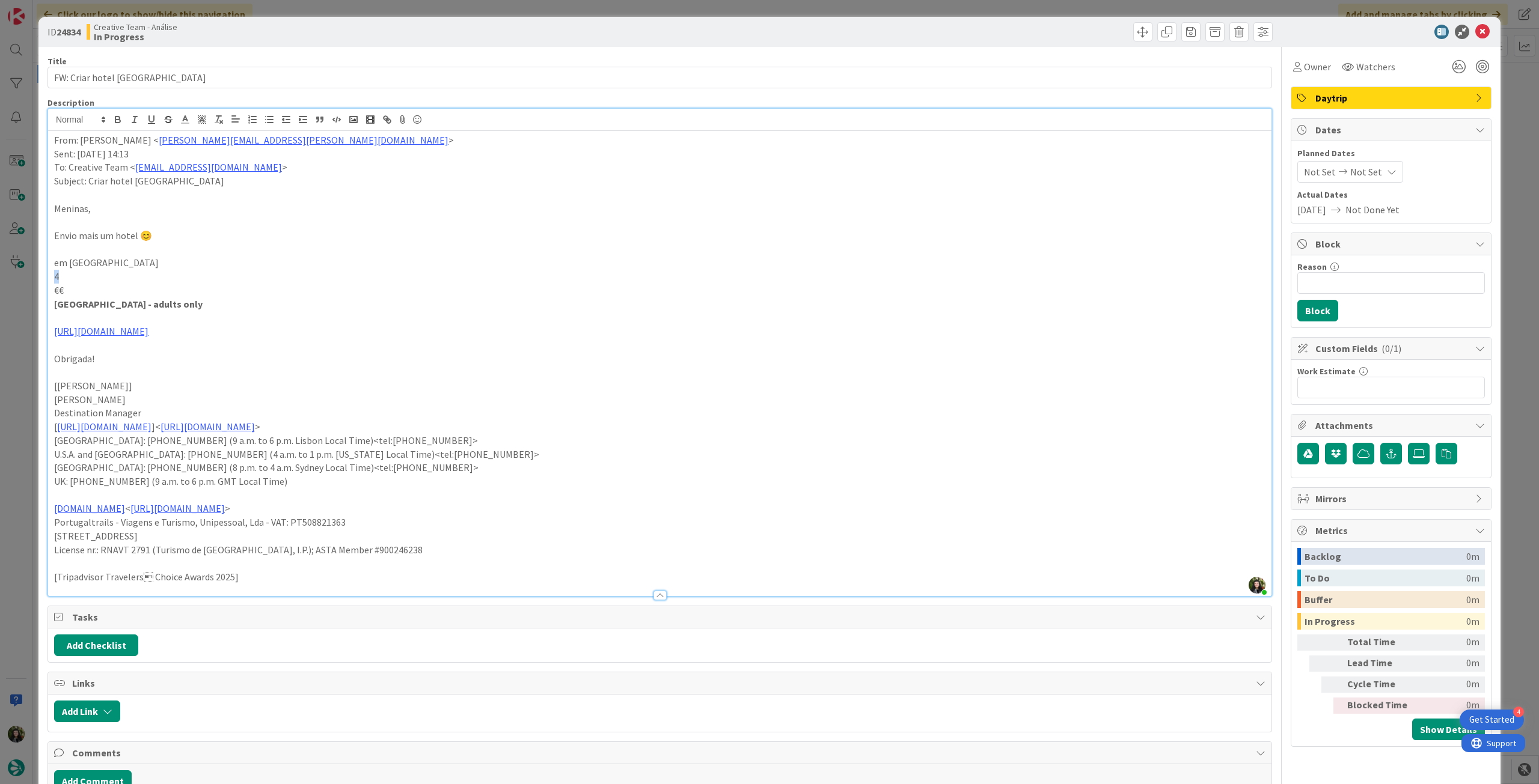
drag, startPoint x: 61, startPoint y: 270, endPoint x: 47, endPoint y: 271, distance: 14.0
click at [48, 271] on div "From: [PERSON_NAME] < [PERSON_NAME][EMAIL_ADDRESS][PERSON_NAME][DOMAIN_NAME] > …" at bounding box center [660, 363] width 1224 height 466
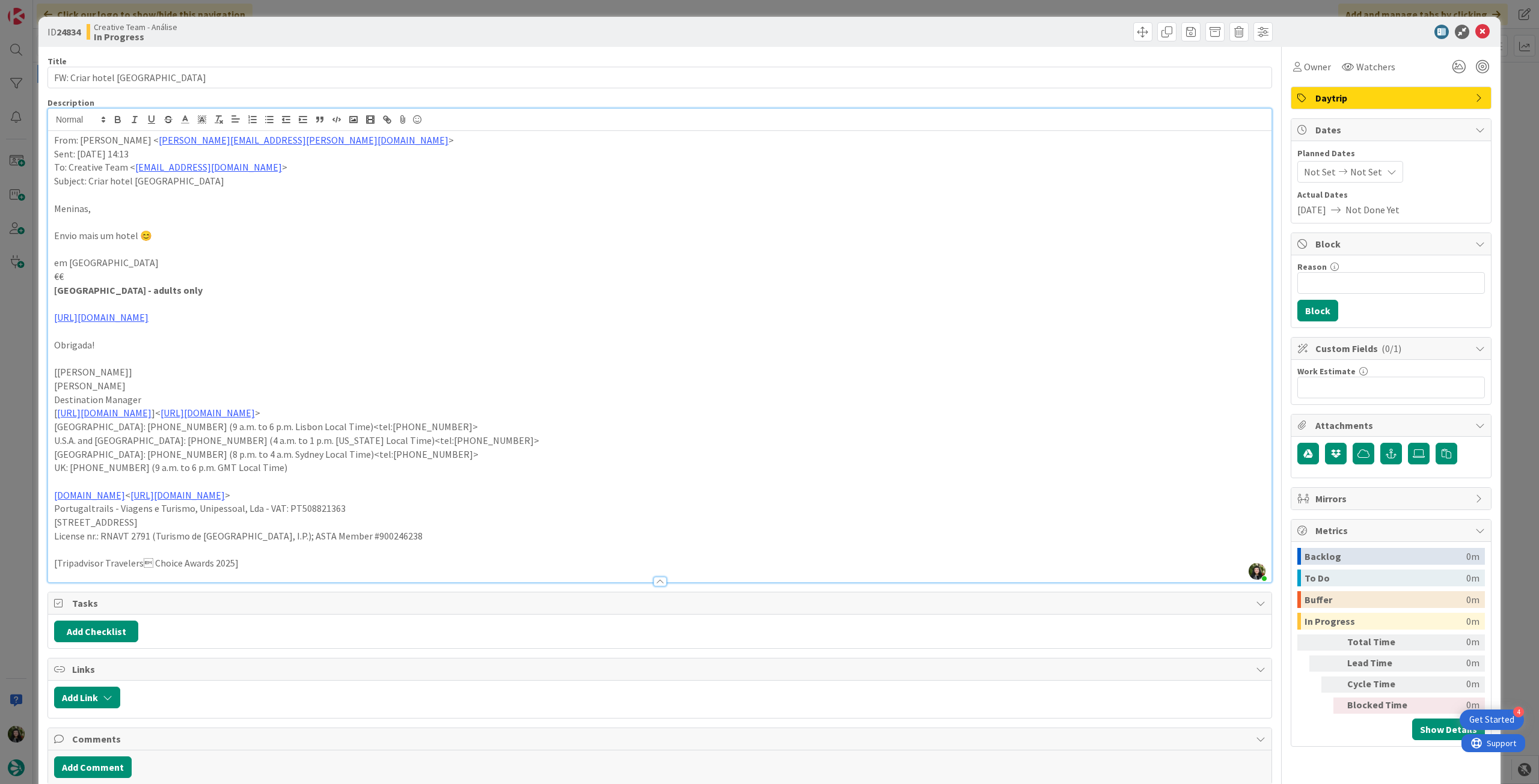
click at [1469, 24] on div "ID 24834 Creative Team - Análise In Progress" at bounding box center [769, 32] width 1462 height 30
click at [1475, 29] on icon at bounding box center [1483, 32] width 15 height 15
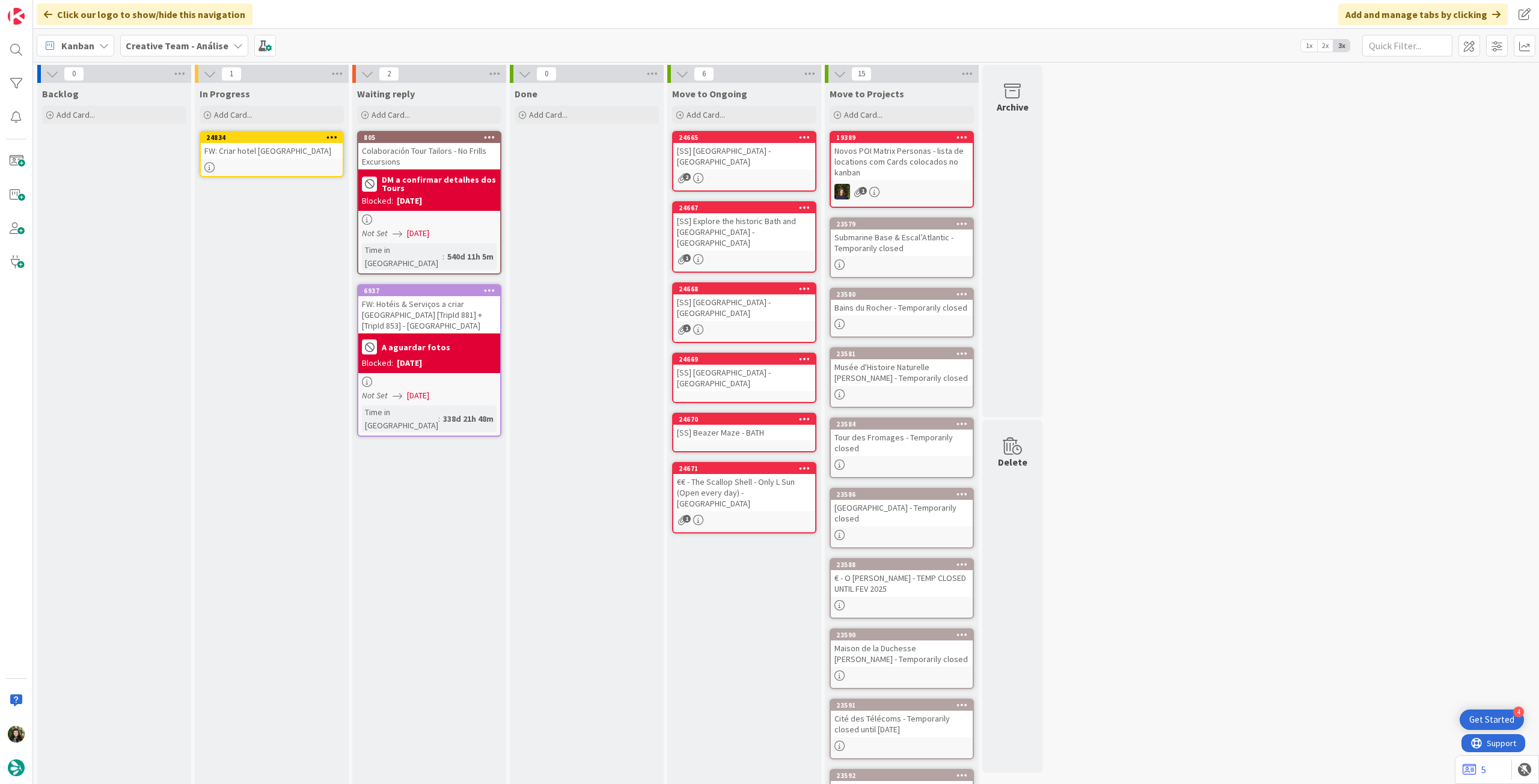
click at [335, 136] on icon at bounding box center [332, 136] width 12 height 8
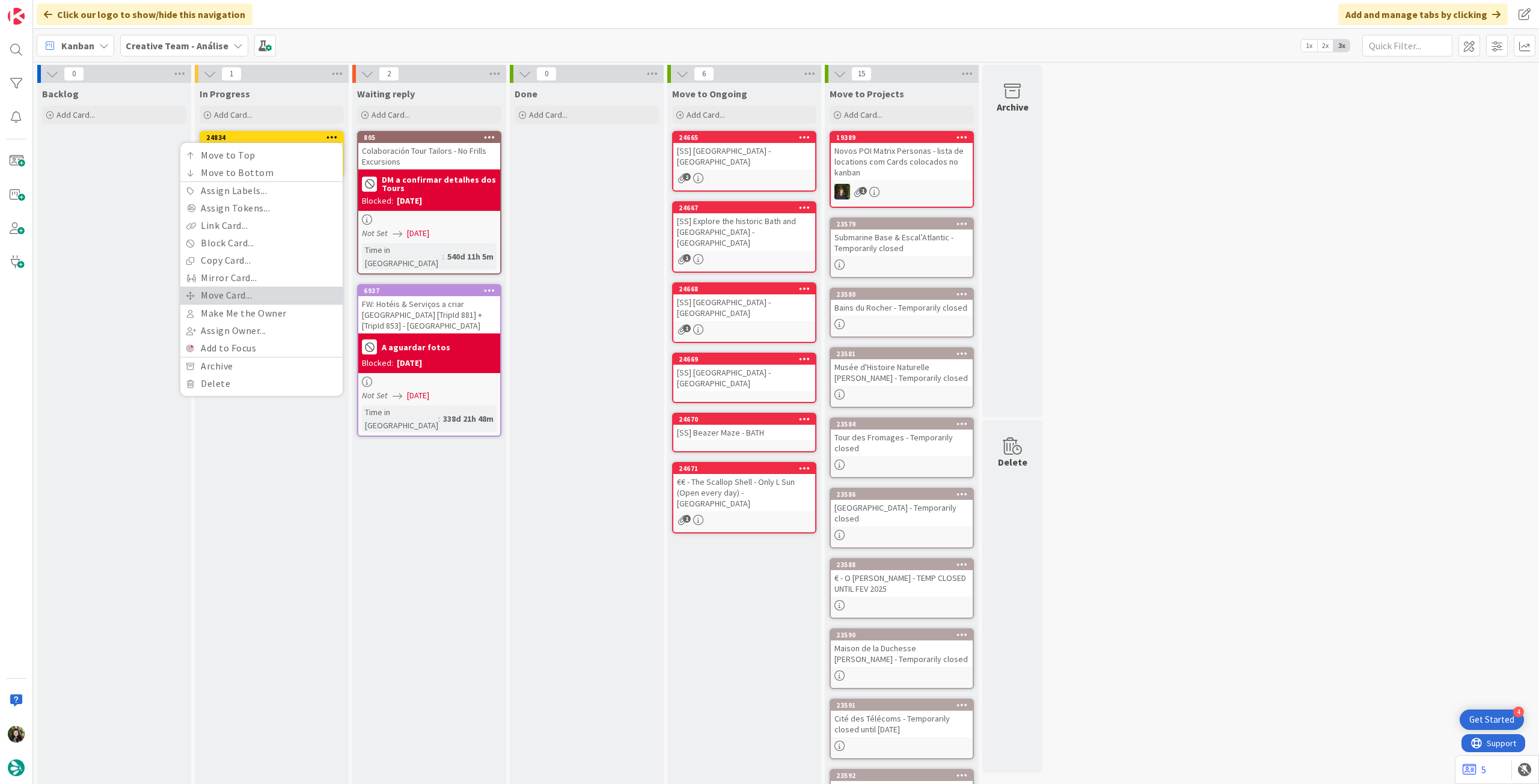
click at [275, 291] on link "Move Card..." at bounding box center [261, 295] width 163 height 17
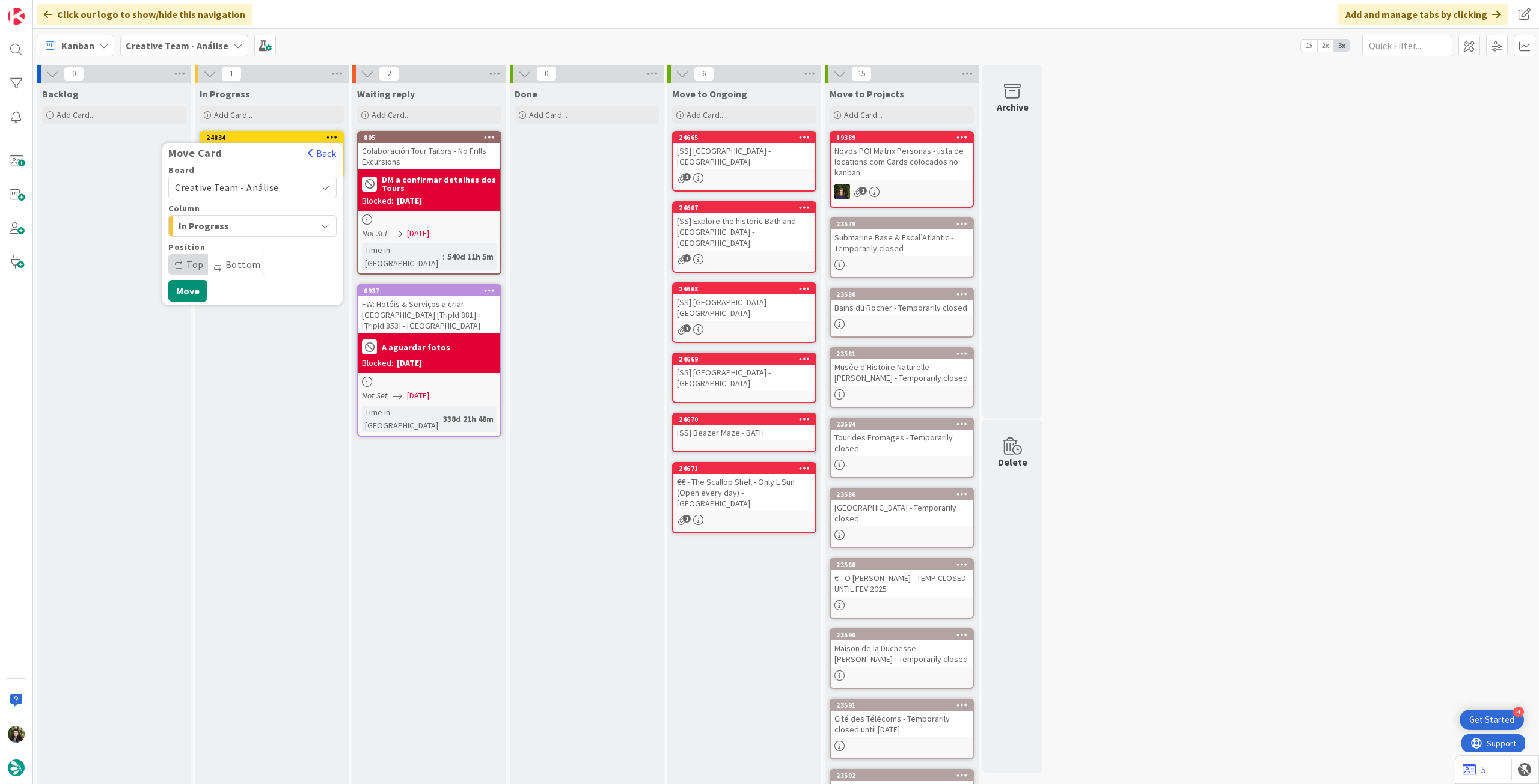
click at [262, 183] on span "Creative Team - Análise" at bounding box center [227, 187] width 104 height 12
click at [247, 245] on span "Creative Team" at bounding box center [261, 244] width 140 height 18
click at [256, 225] on span "Select a Column..." at bounding box center [220, 225] width 90 height 15
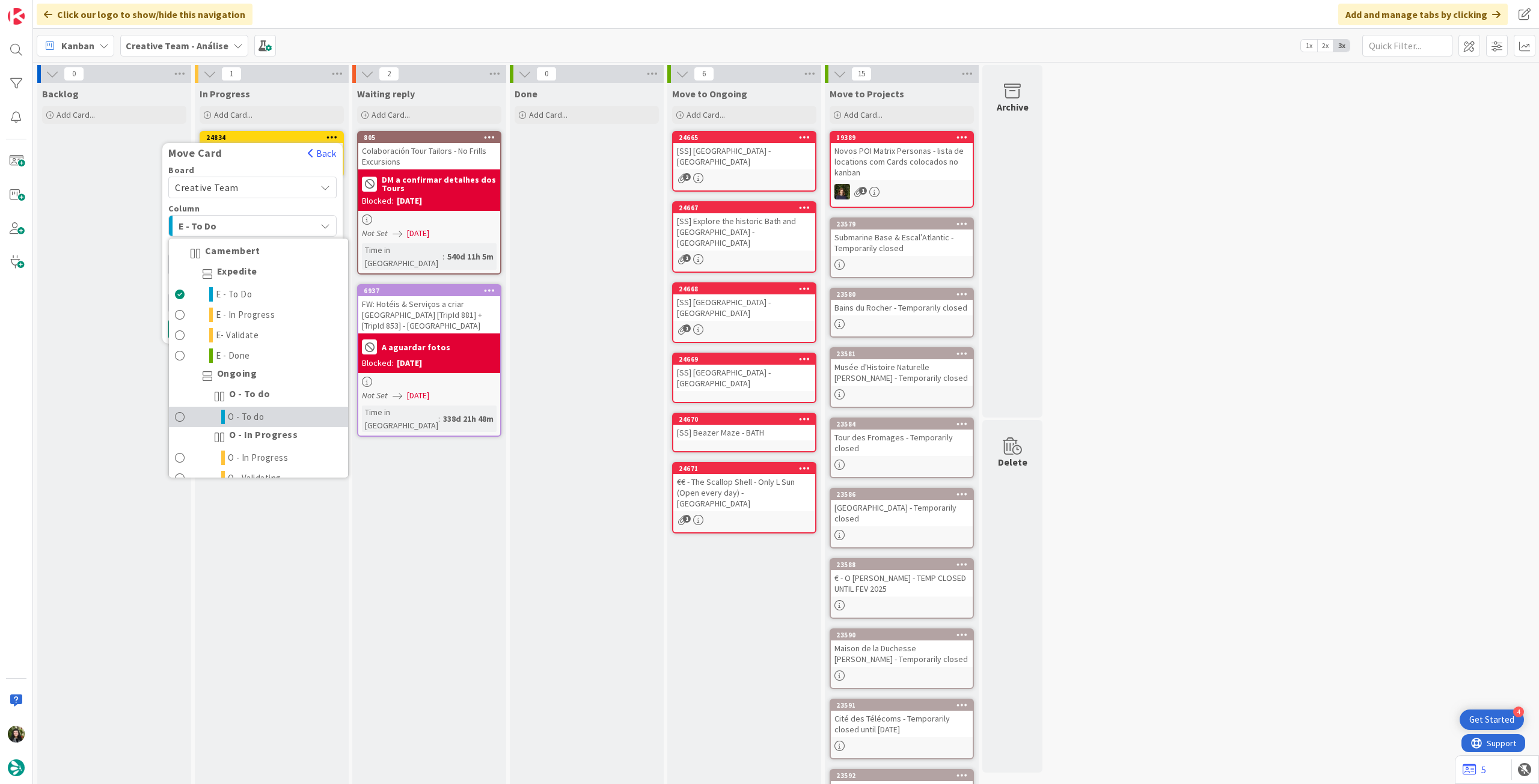
click at [261, 410] on span "O - To do" at bounding box center [246, 417] width 36 height 15
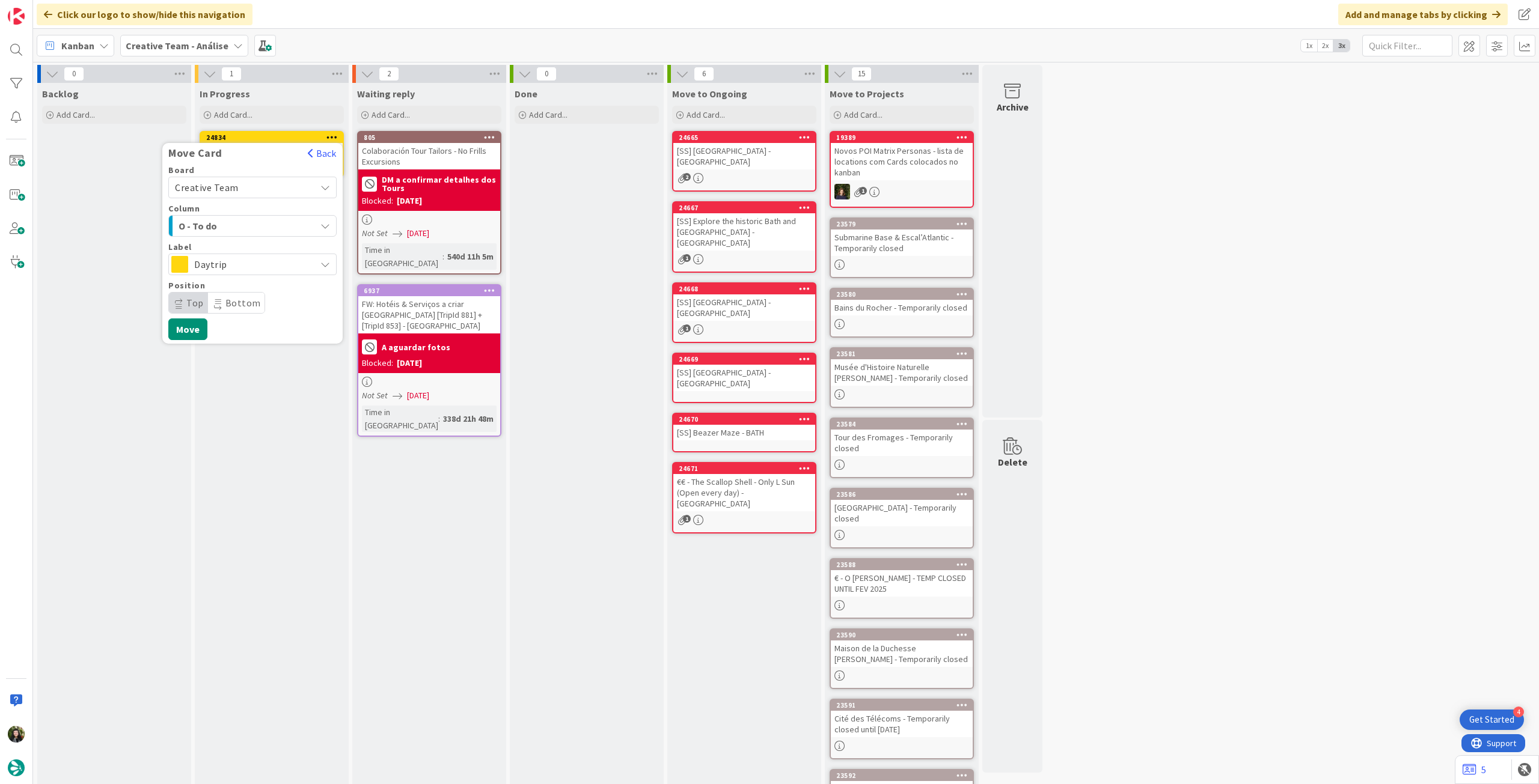
click at [253, 273] on div "Daytrip" at bounding box center [252, 264] width 168 height 22
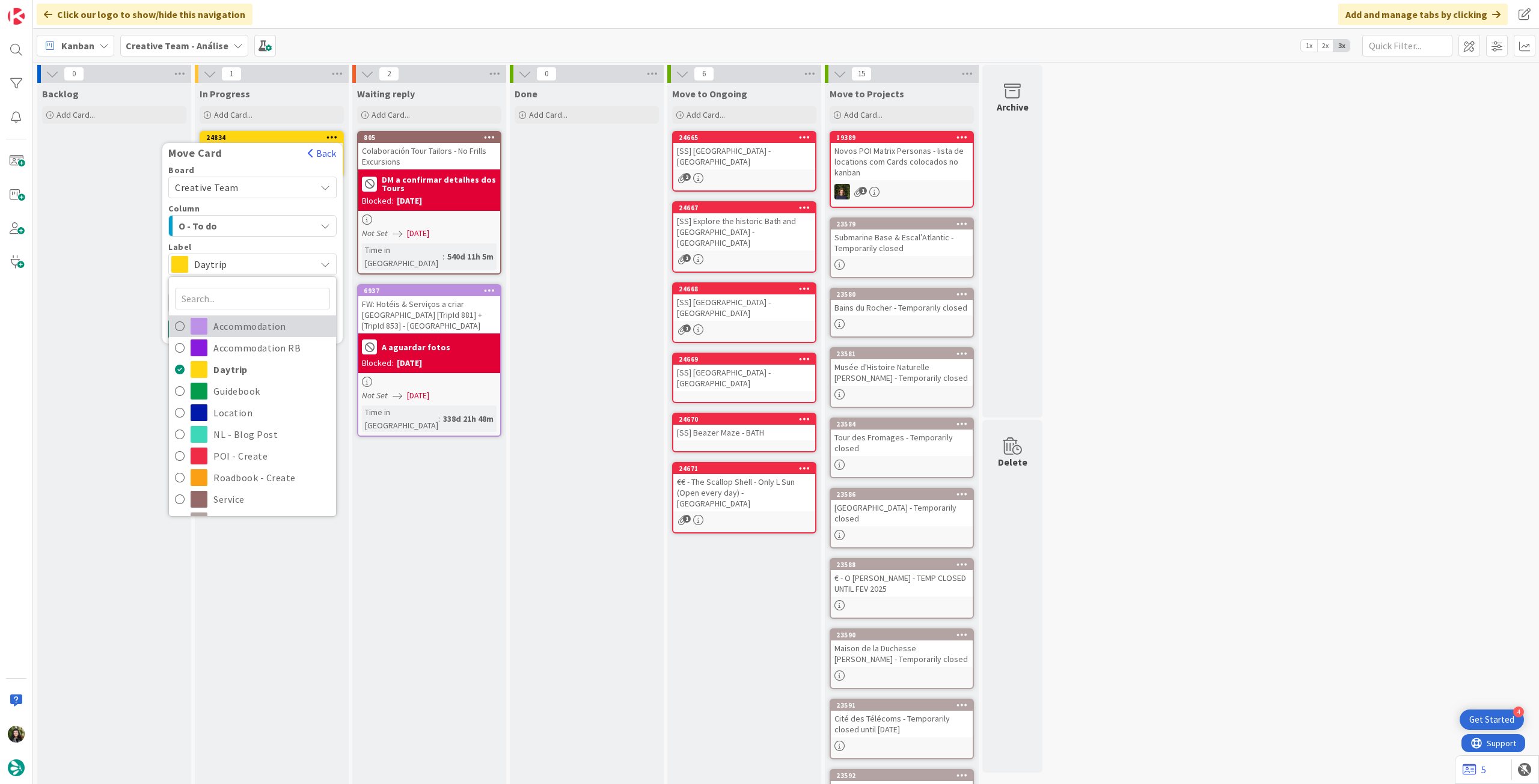
click at [257, 324] on span "Accommodation" at bounding box center [271, 327] width 116 height 18
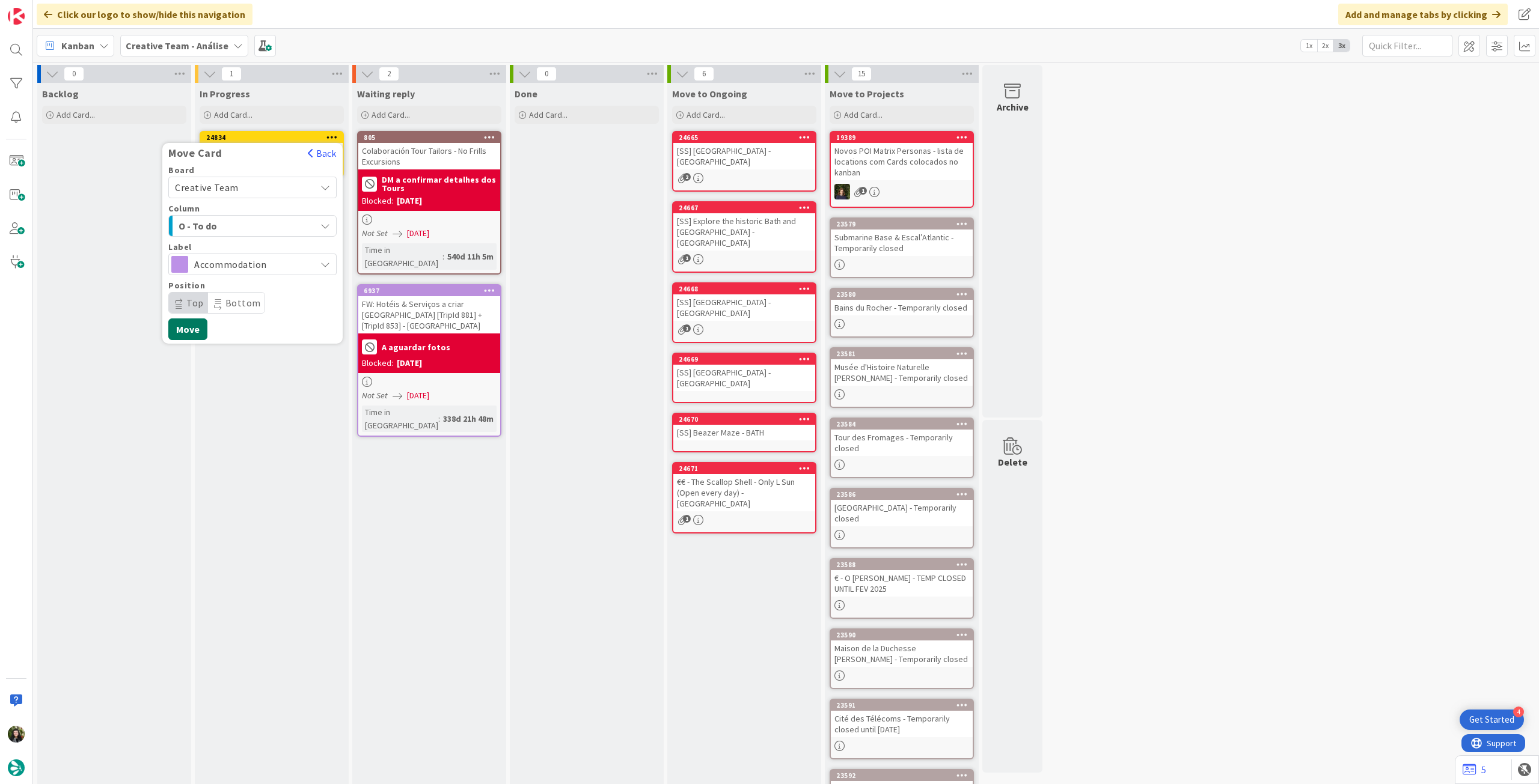
click at [194, 334] on button "Move" at bounding box center [187, 329] width 39 height 22
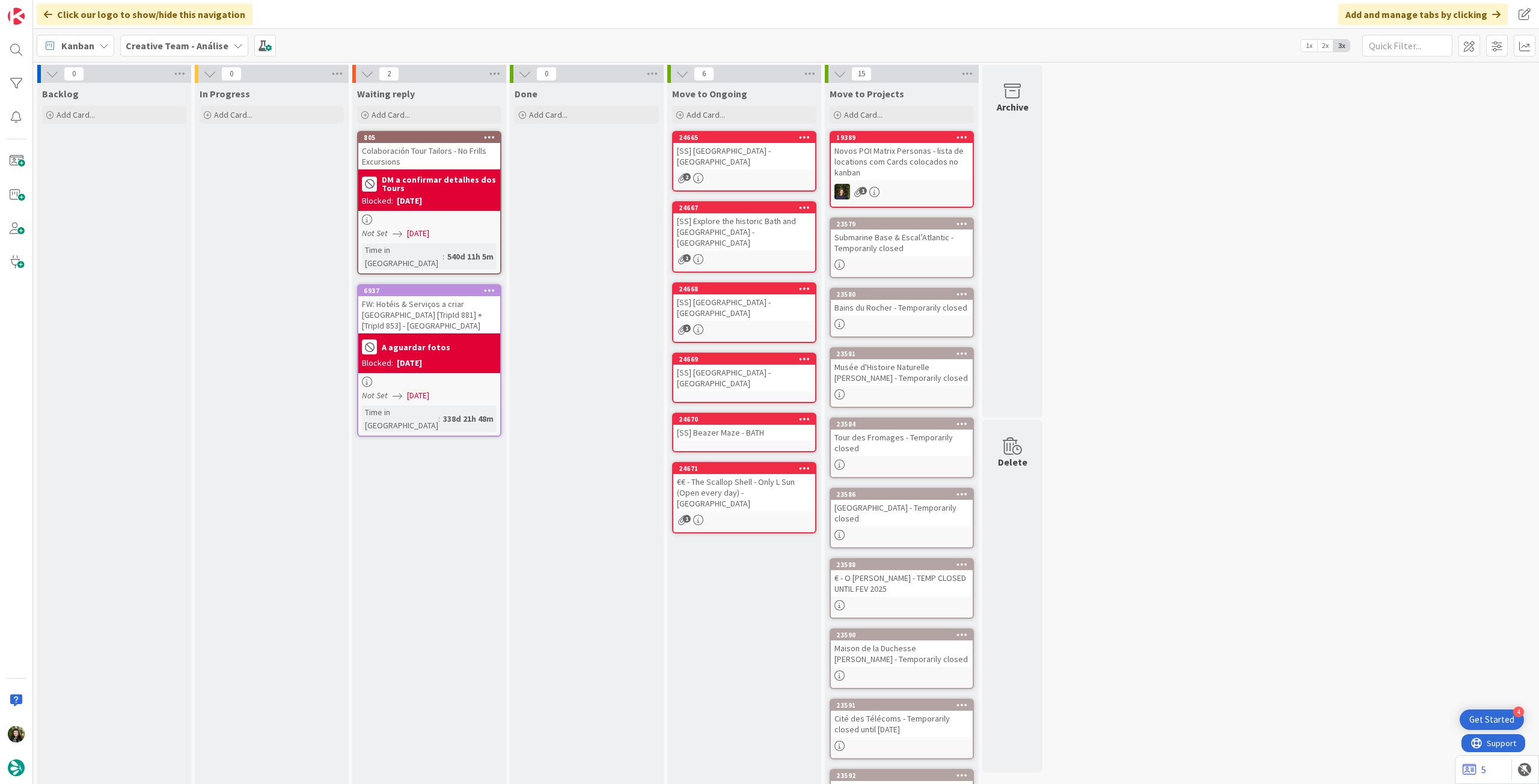
click at [156, 38] on span "Creative Team - Análise" at bounding box center [176, 45] width 103 height 15
click at [161, 175] on h4 "Creative Team" at bounding box center [207, 172] width 145 height 12
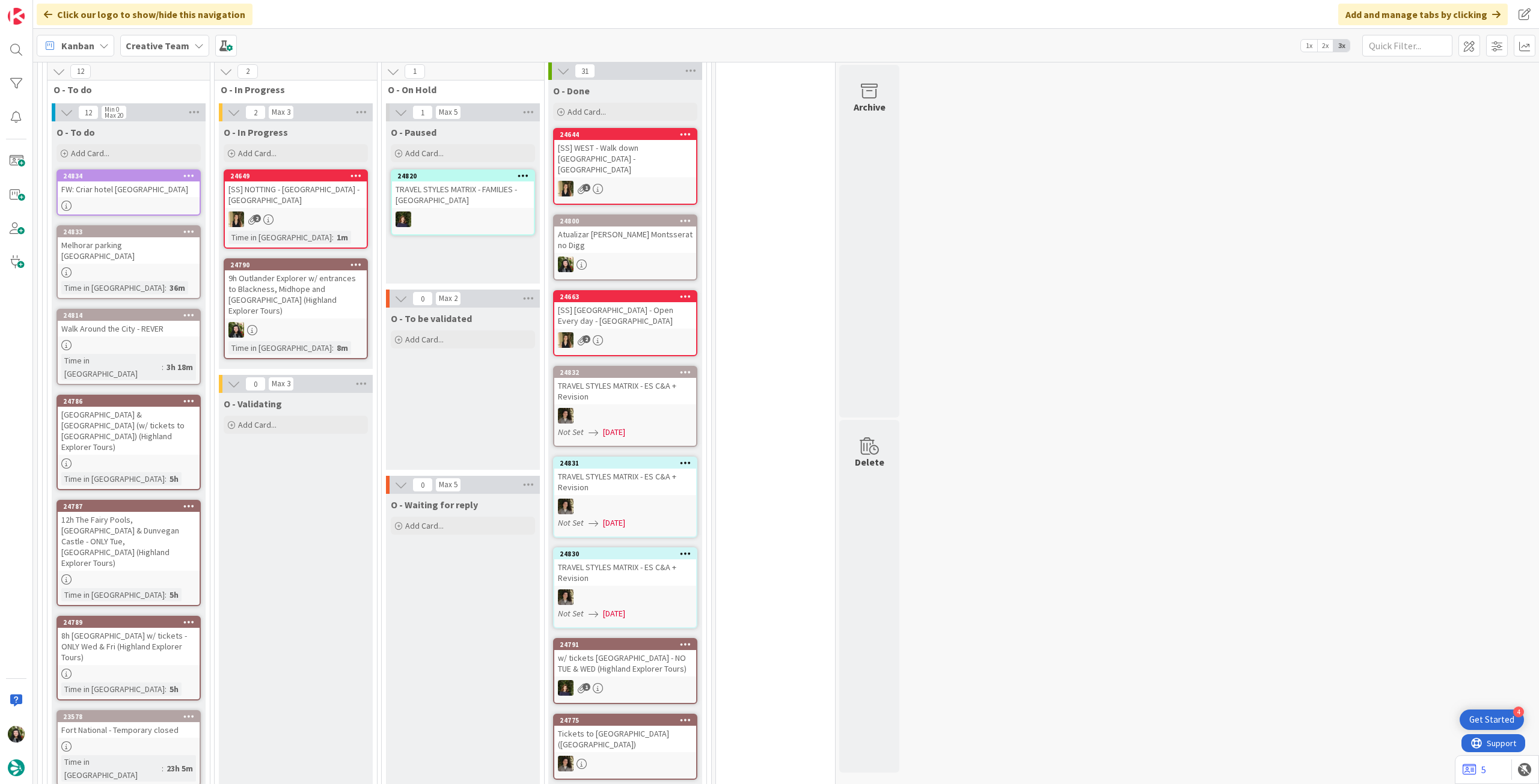
scroll to position [1042, 0]
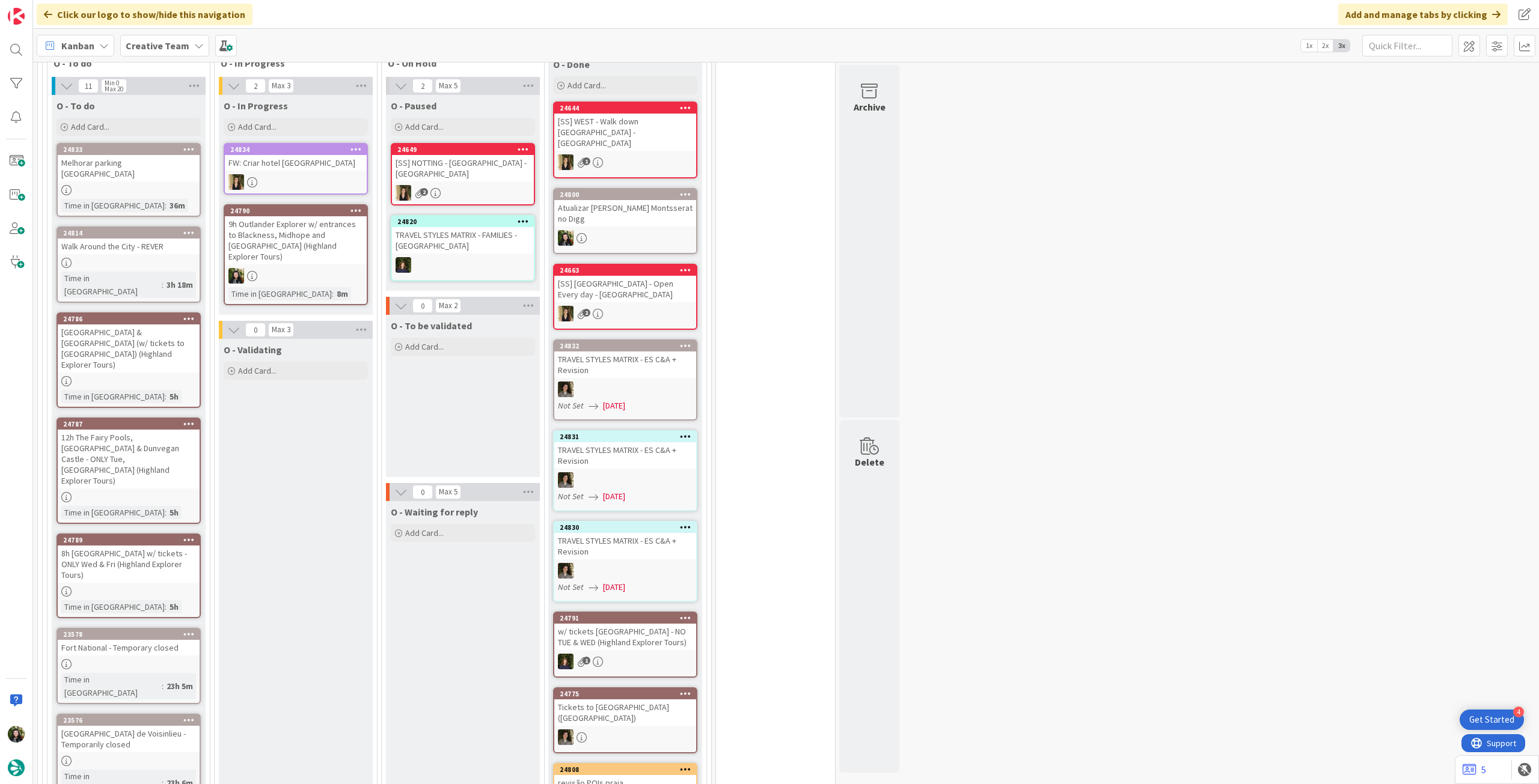
click at [168, 42] on b "Creative Team" at bounding box center [157, 45] width 64 height 12
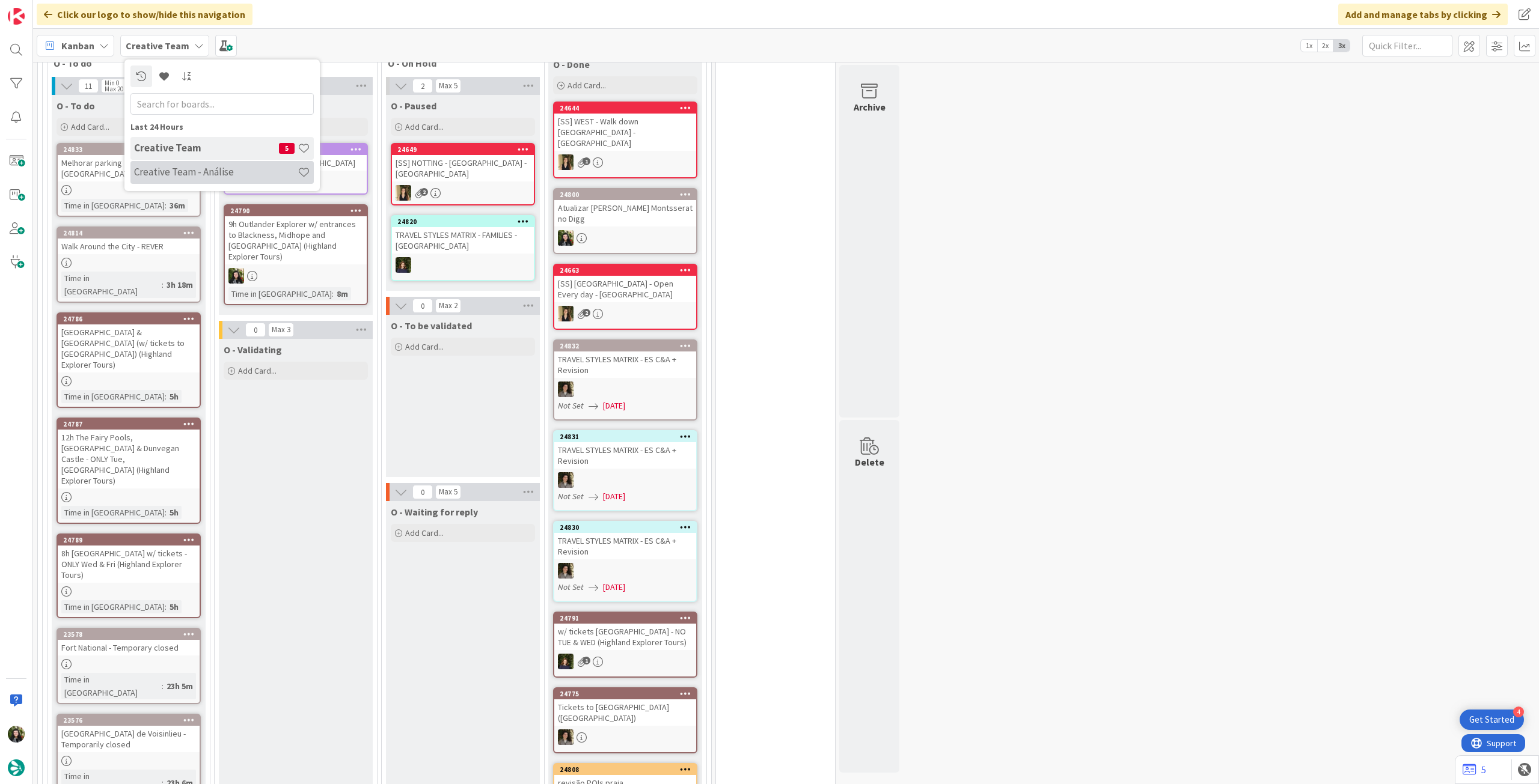
click at [204, 168] on h4 "Creative Team - Análise" at bounding box center [216, 172] width 163 height 12
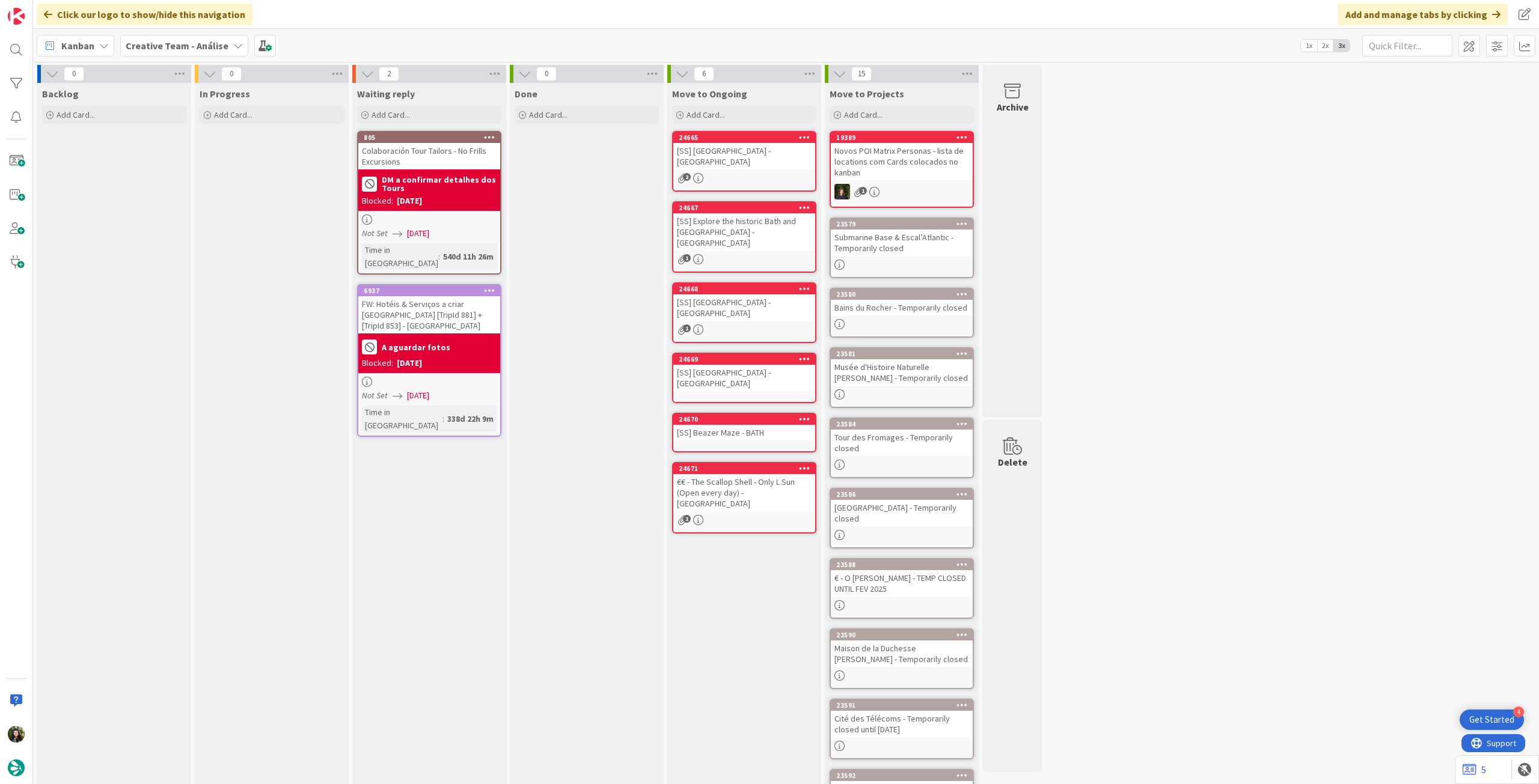
click at [173, 45] on b "Creative Team - Análise" at bounding box center [176, 45] width 103 height 12
click at [173, 168] on h4 "Creative Team" at bounding box center [207, 172] width 145 height 12
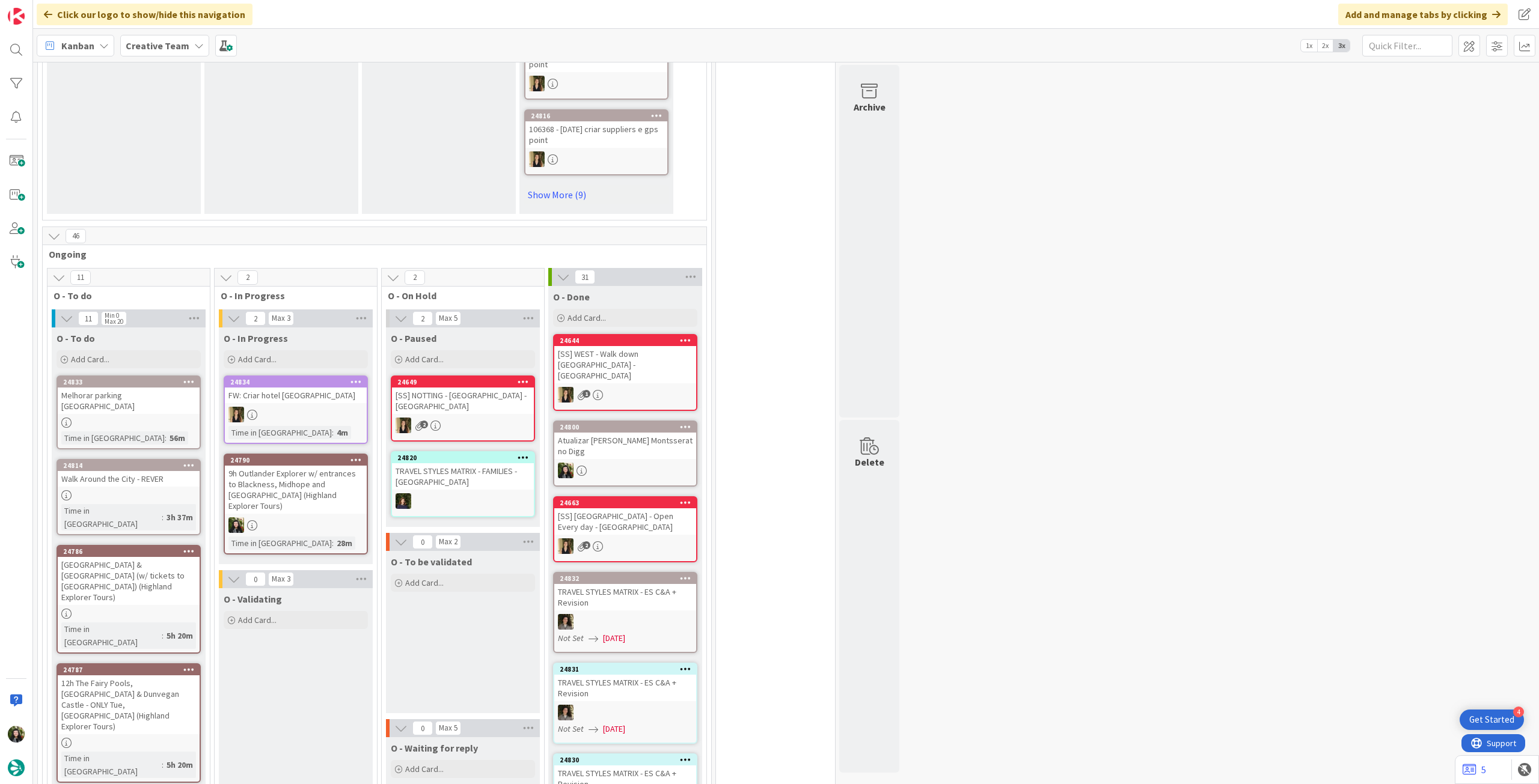
scroll to position [1042, 0]
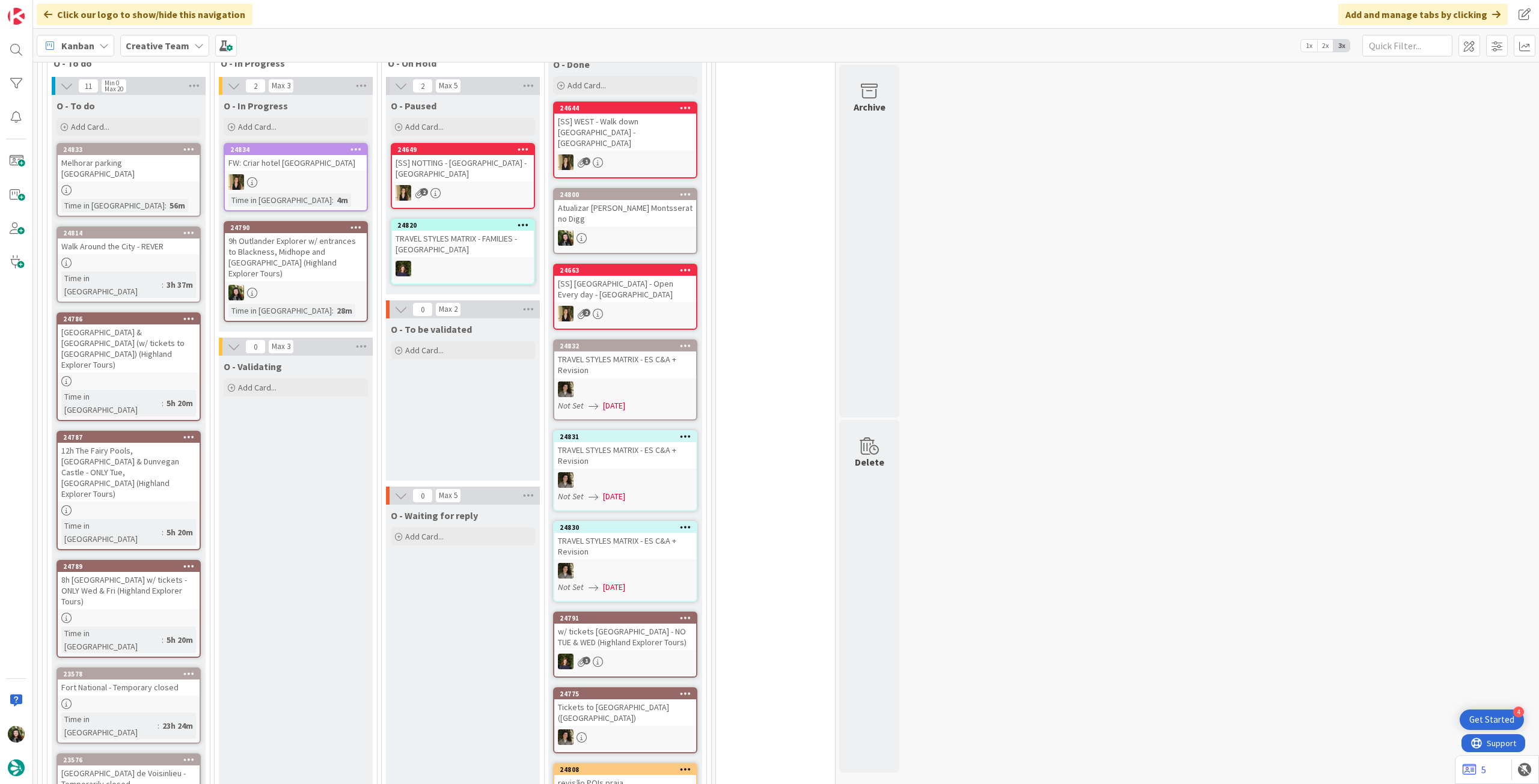
click at [309, 255] on div "9h Outlander Explorer w/ entrances to Blackness, Midhope and [GEOGRAPHIC_DATA] …" at bounding box center [296, 257] width 142 height 48
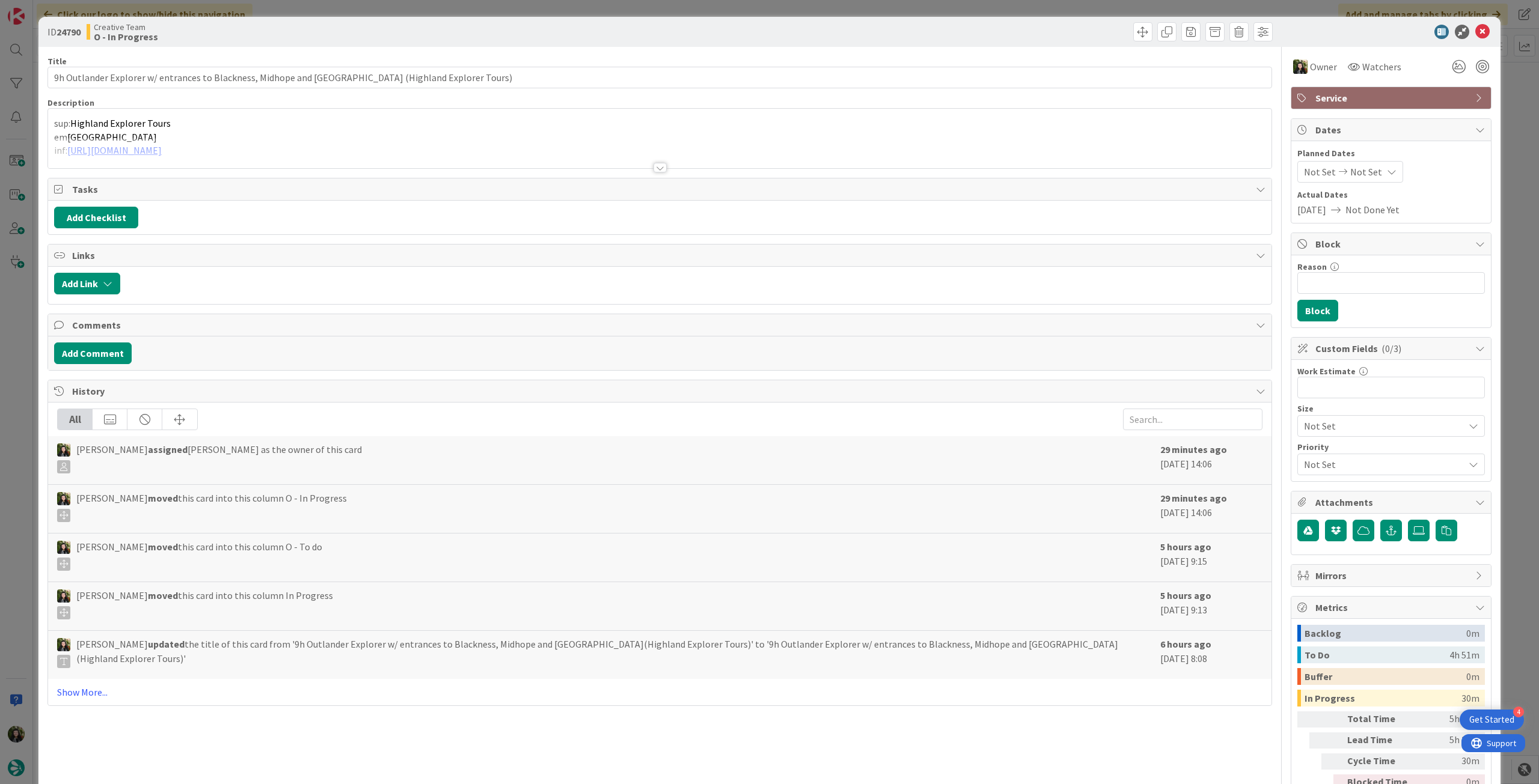
click at [1416, 94] on span "Service" at bounding box center [1393, 98] width 154 height 15
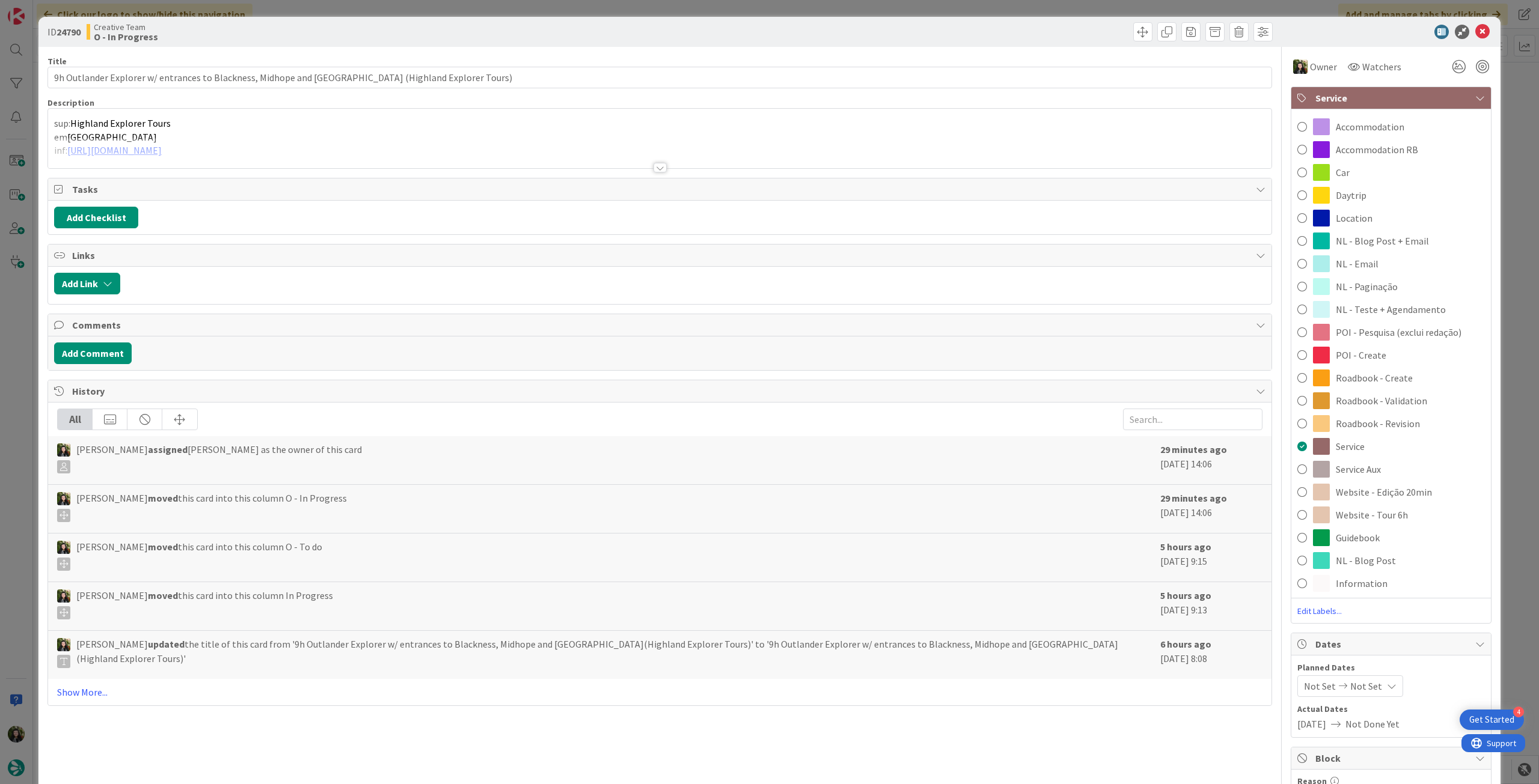
click at [1413, 303] on span "NL - Teste + Agendamento" at bounding box center [1390, 309] width 110 height 15
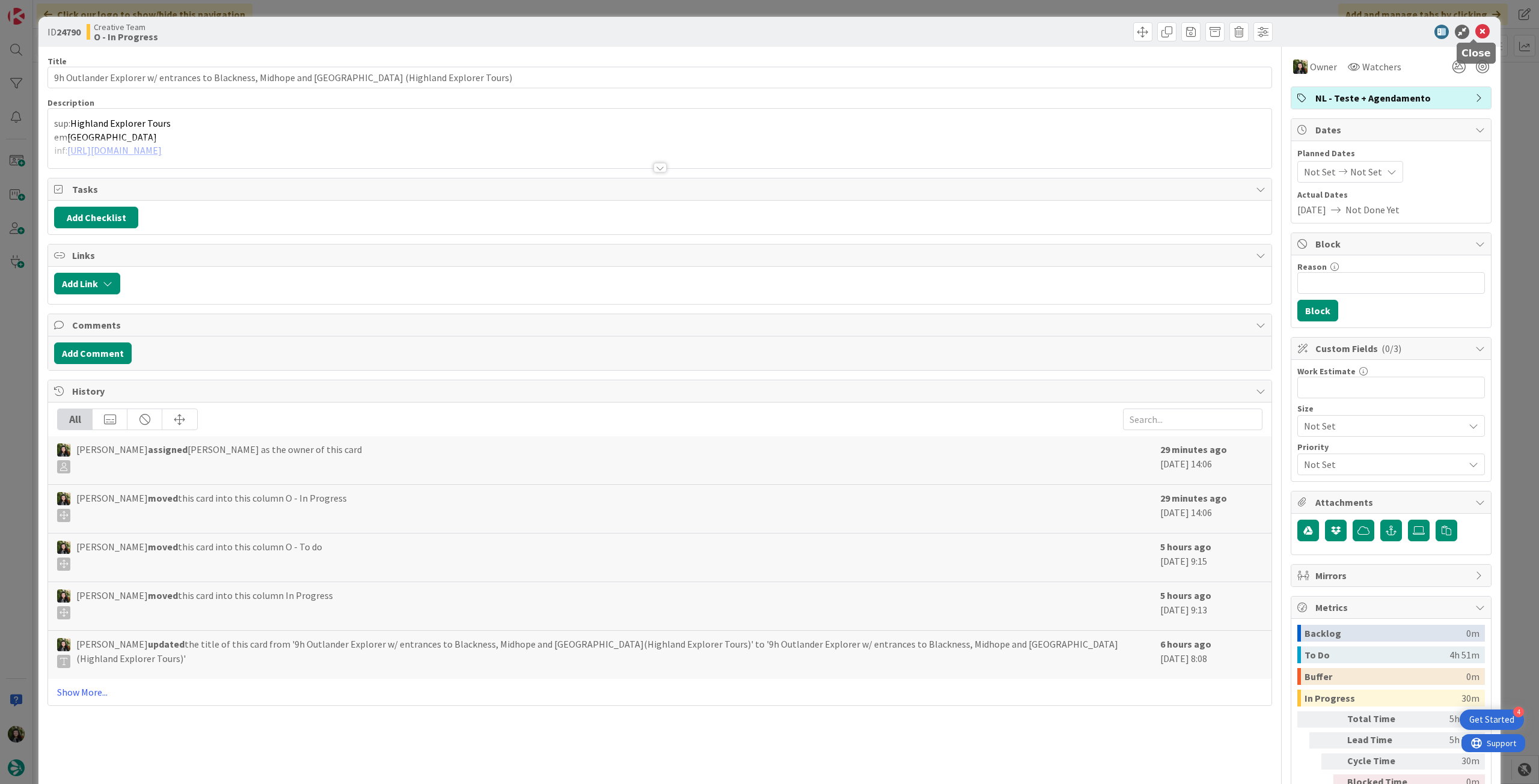
click at [1475, 27] on icon at bounding box center [1483, 32] width 15 height 15
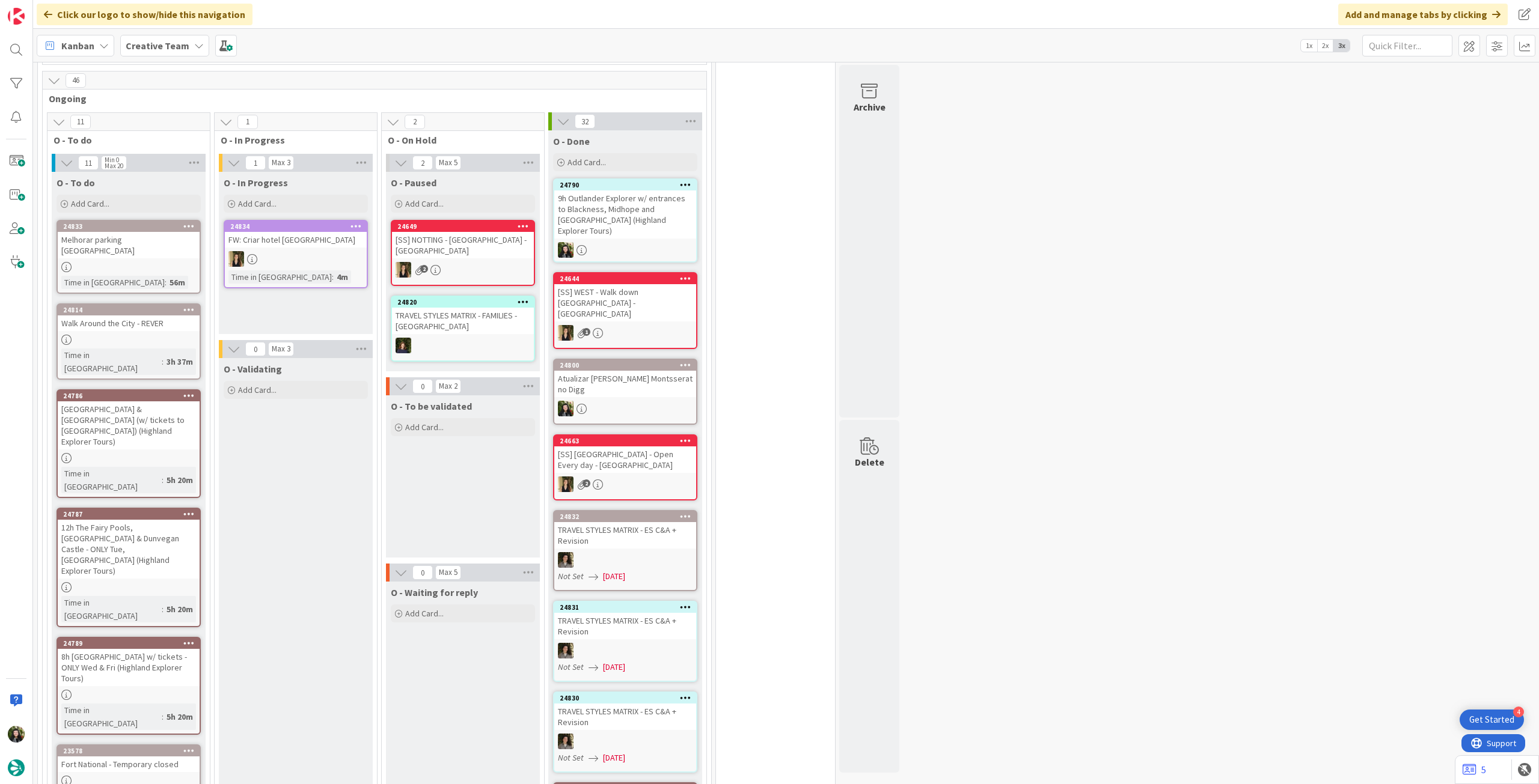
scroll to position [962, 0]
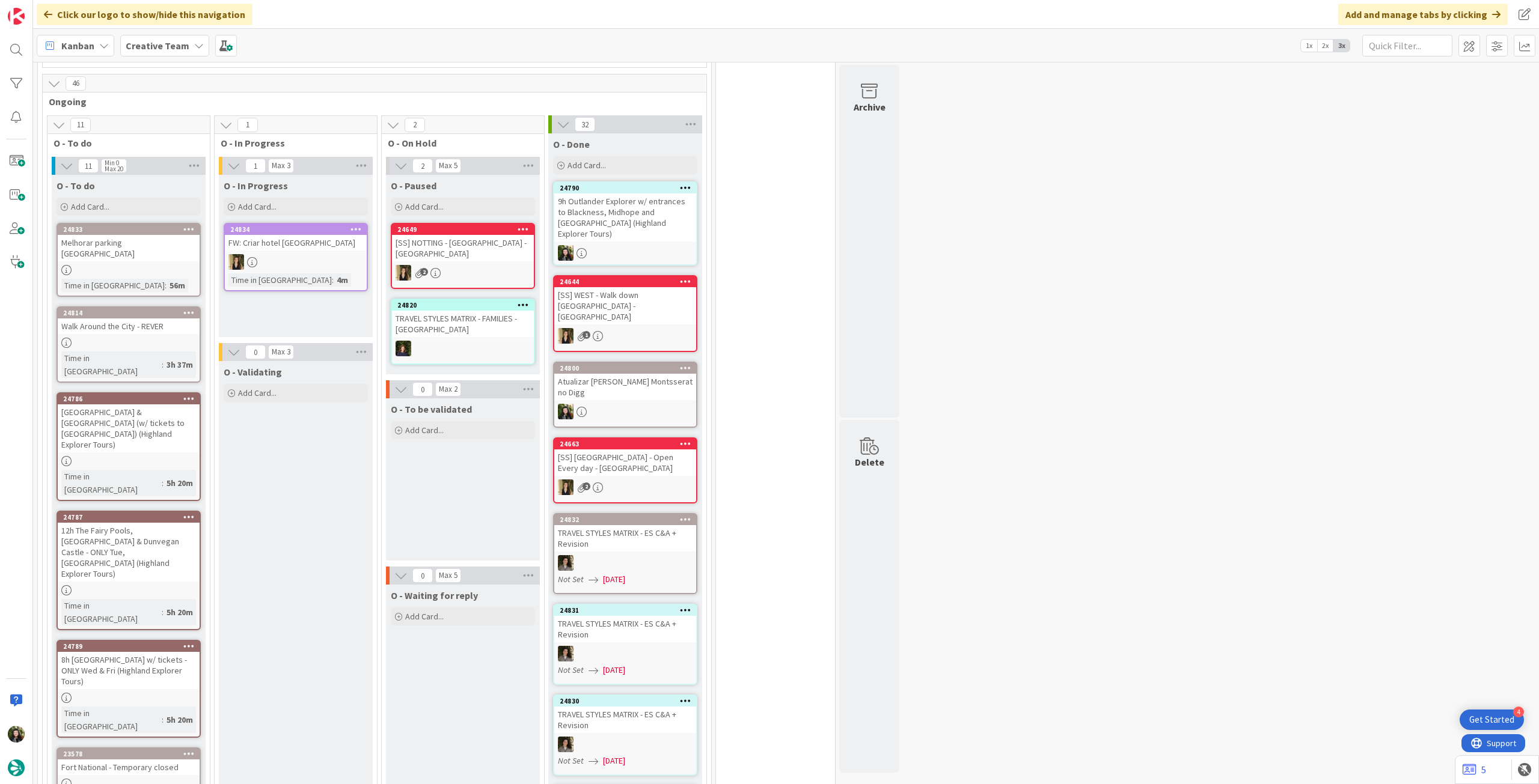
click at [183, 411] on div "[GEOGRAPHIC_DATA] & [GEOGRAPHIC_DATA] (w/ tickets to [GEOGRAPHIC_DATA]) (Highla…" at bounding box center [129, 428] width 142 height 48
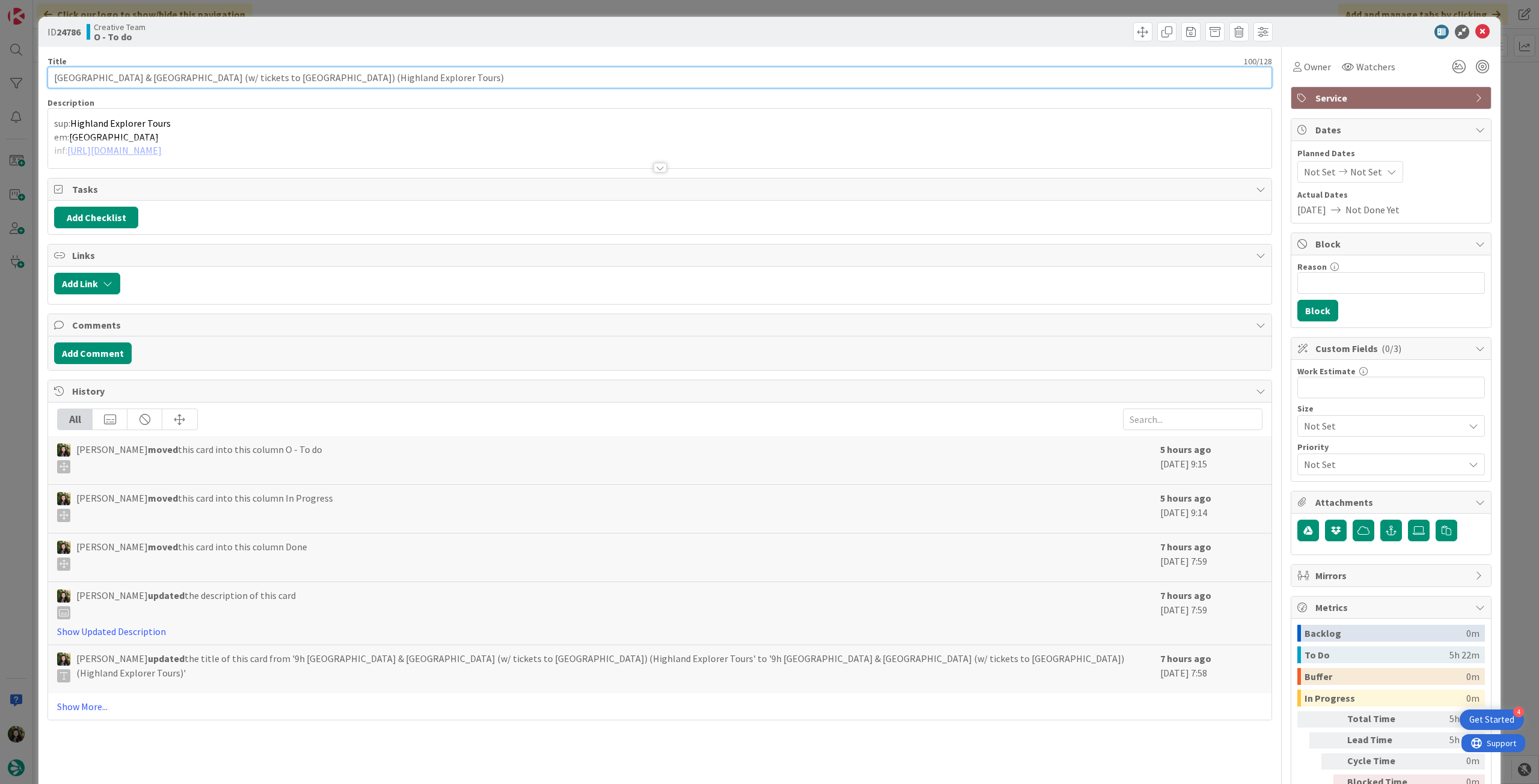
click at [187, 77] on input "[GEOGRAPHIC_DATA] & [GEOGRAPHIC_DATA] (w/ tickets to [GEOGRAPHIC_DATA]) (Highla…" at bounding box center [659, 78] width 1225 height 22
click at [352, 76] on input "[GEOGRAPHIC_DATA] & [GEOGRAPHIC_DATA] w/ tickets to [GEOGRAPHIC_DATA] & [GEOGRA…" at bounding box center [659, 78] width 1225 height 22
type input "[GEOGRAPHIC_DATA] & [GEOGRAPHIC_DATA] w/ tickets to [GEOGRAPHIC_DATA] (Highland…"
click at [1475, 34] on icon at bounding box center [1483, 32] width 15 height 15
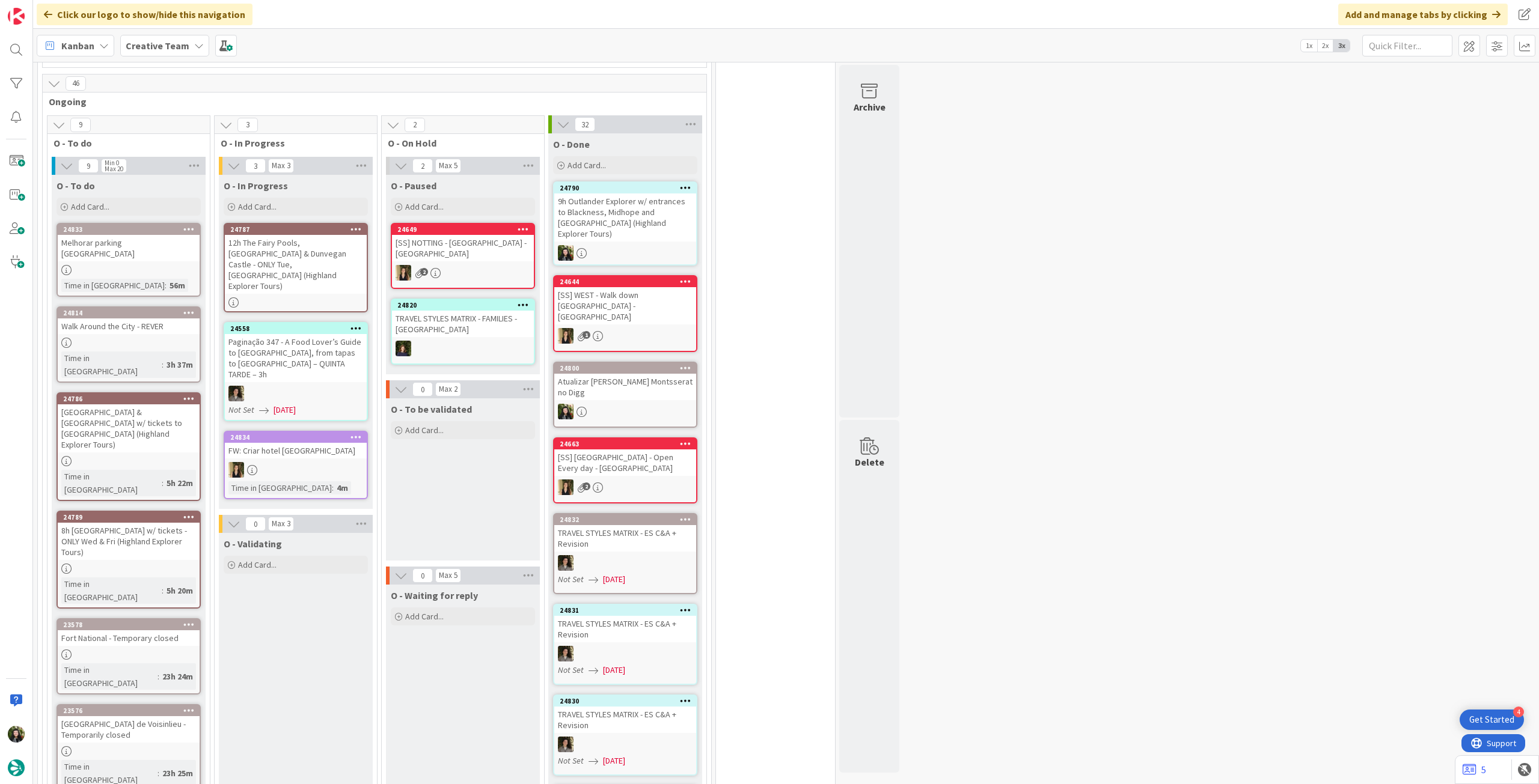
click at [316, 253] on div "12h The Fairy Pools, [GEOGRAPHIC_DATA] & Dunvegan Castle - ONLY Tue, [GEOGRAPHI…" at bounding box center [296, 264] width 142 height 59
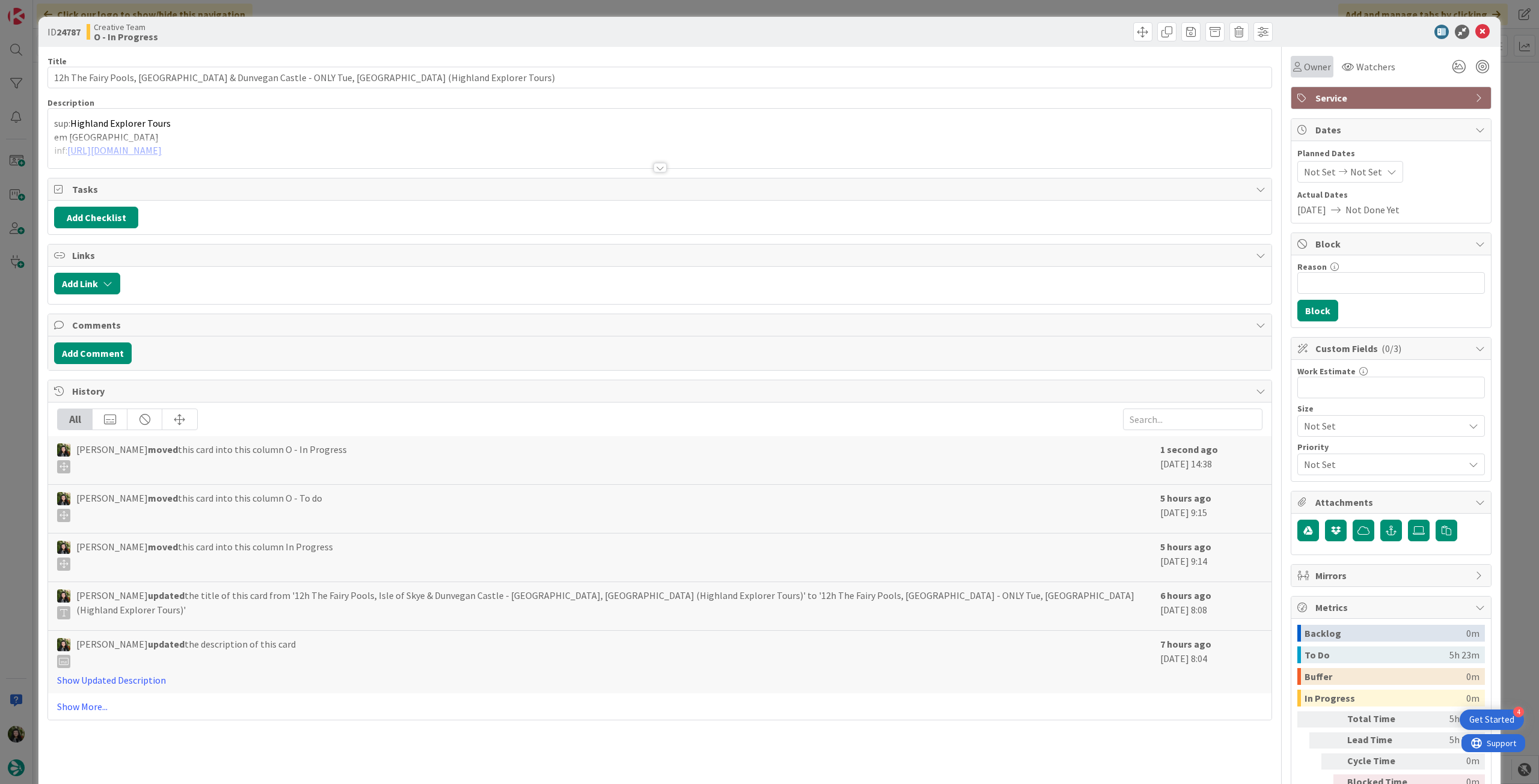
click at [1320, 61] on span "Owner" at bounding box center [1317, 67] width 27 height 15
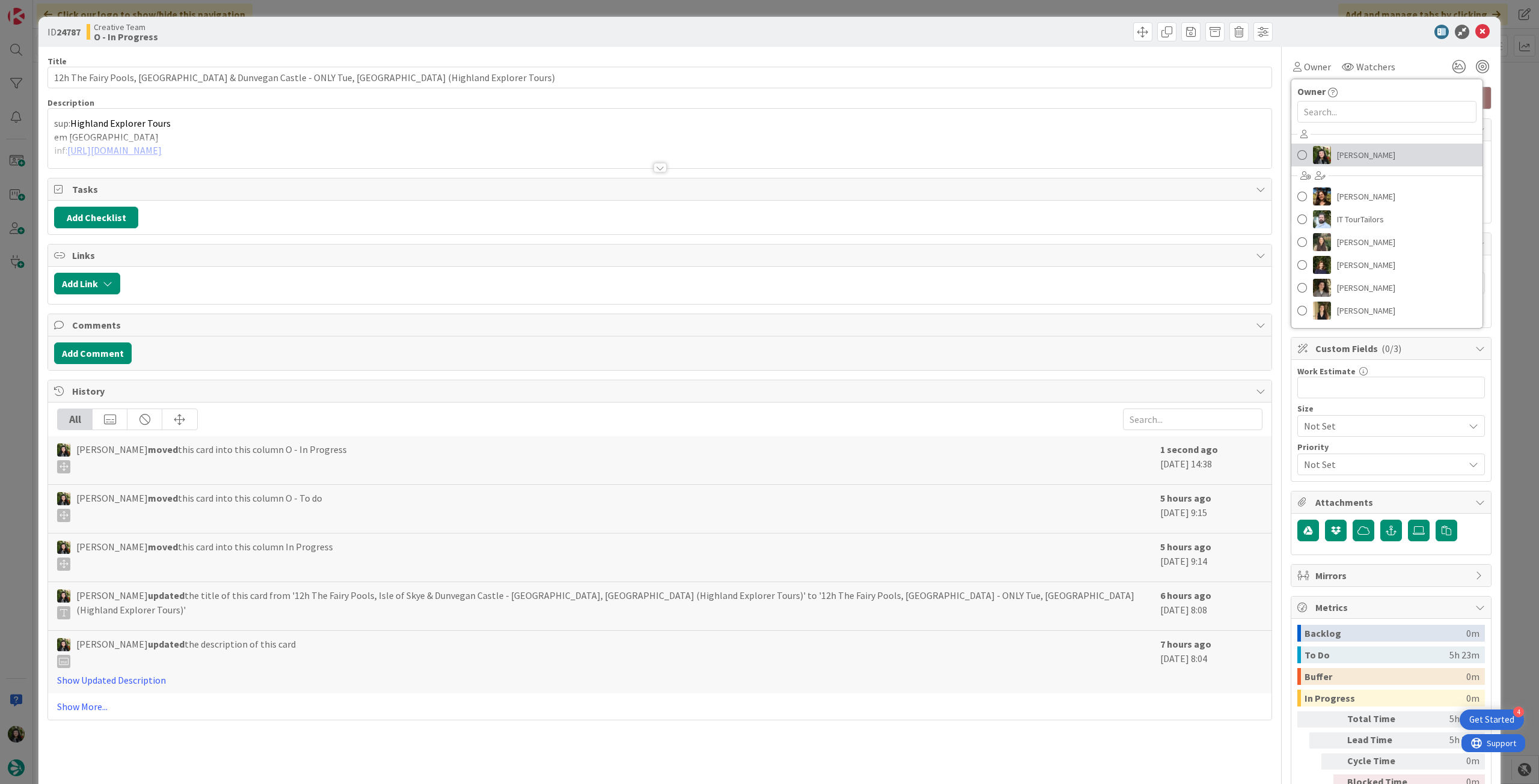
drag, startPoint x: 1354, startPoint y: 157, endPoint x: 1374, endPoint y: 141, distance: 25.6
click at [1354, 157] on span "[PERSON_NAME]" at bounding box center [1366, 155] width 58 height 18
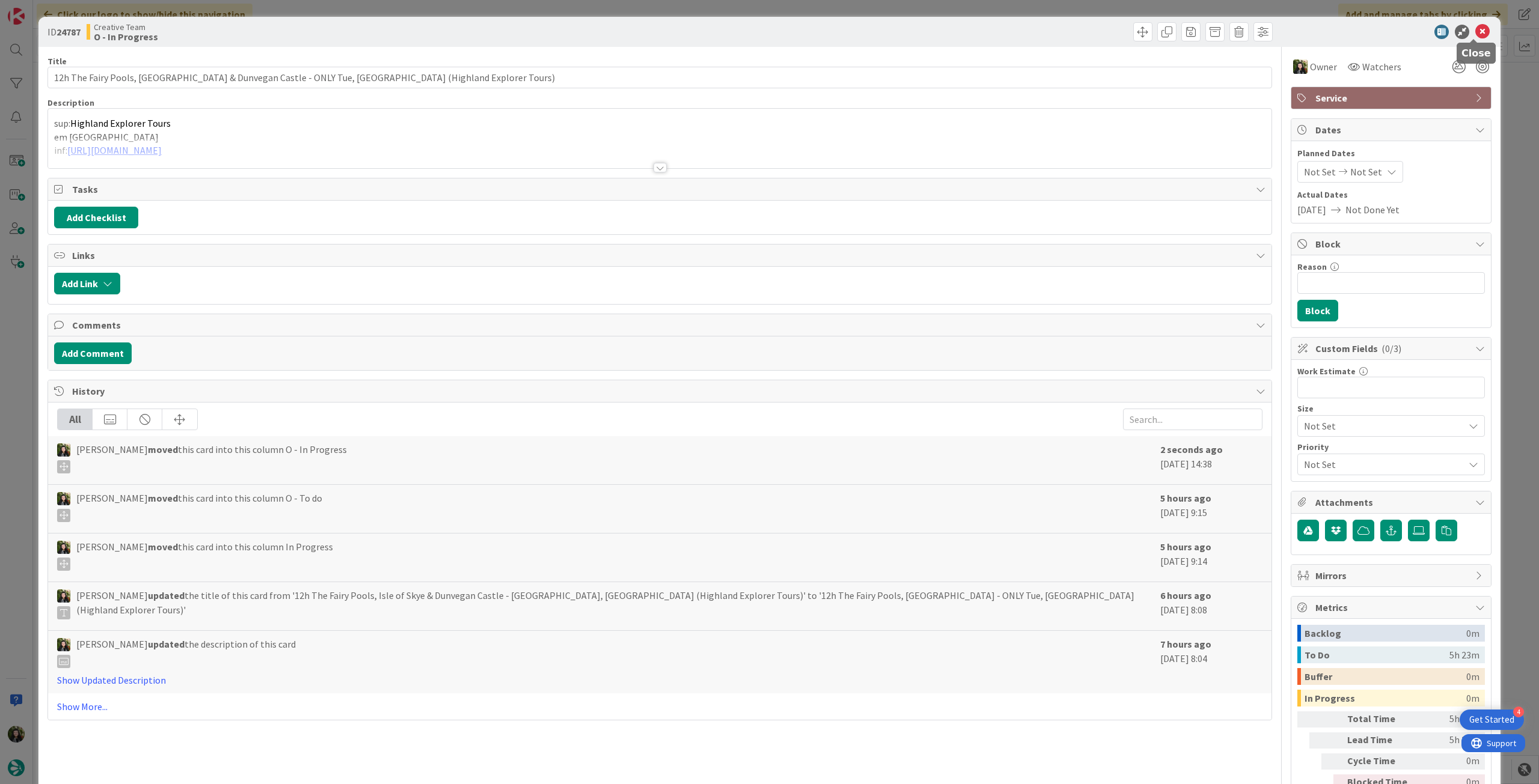
click at [1475, 33] on icon at bounding box center [1483, 32] width 15 height 15
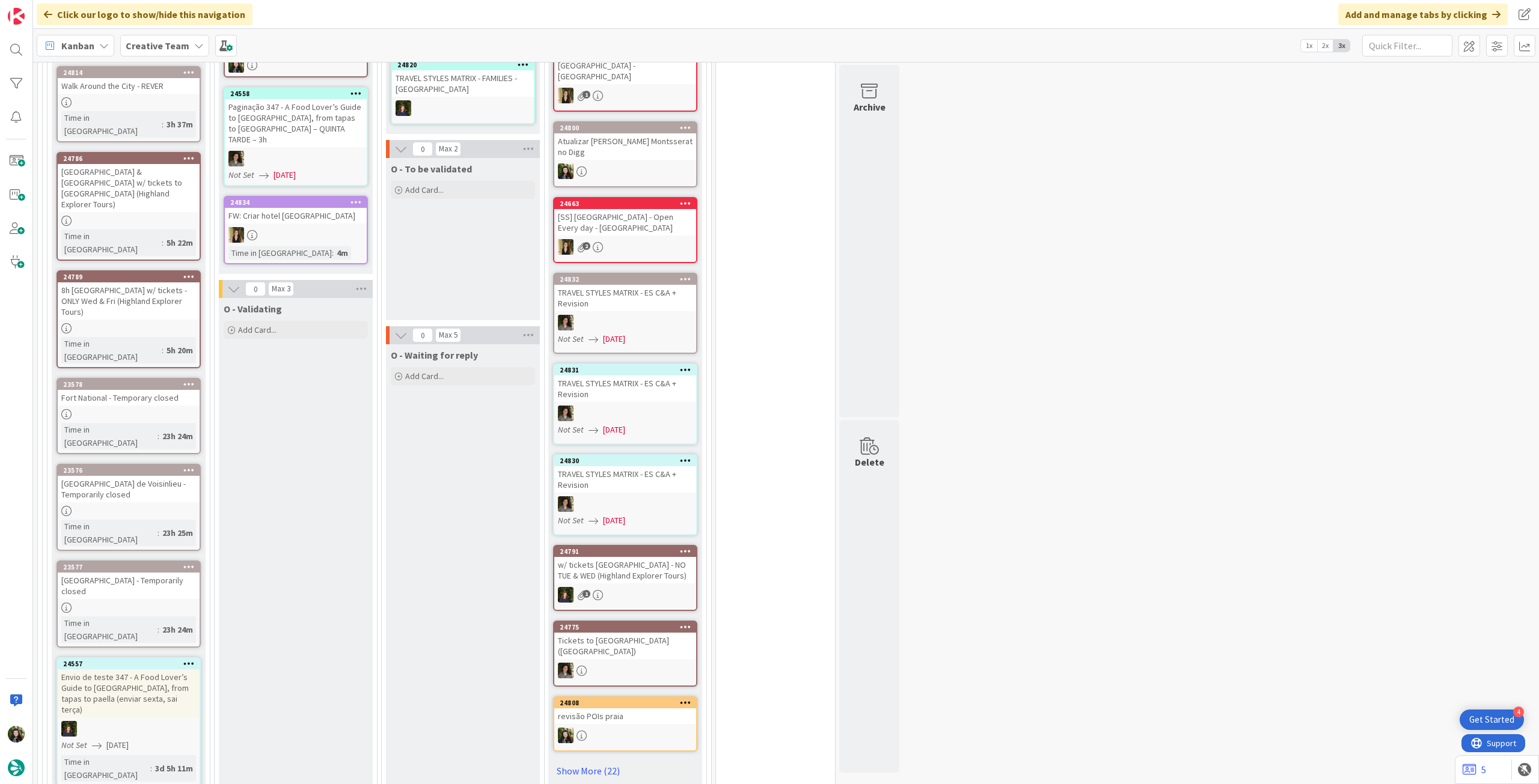
scroll to position [962, 0]
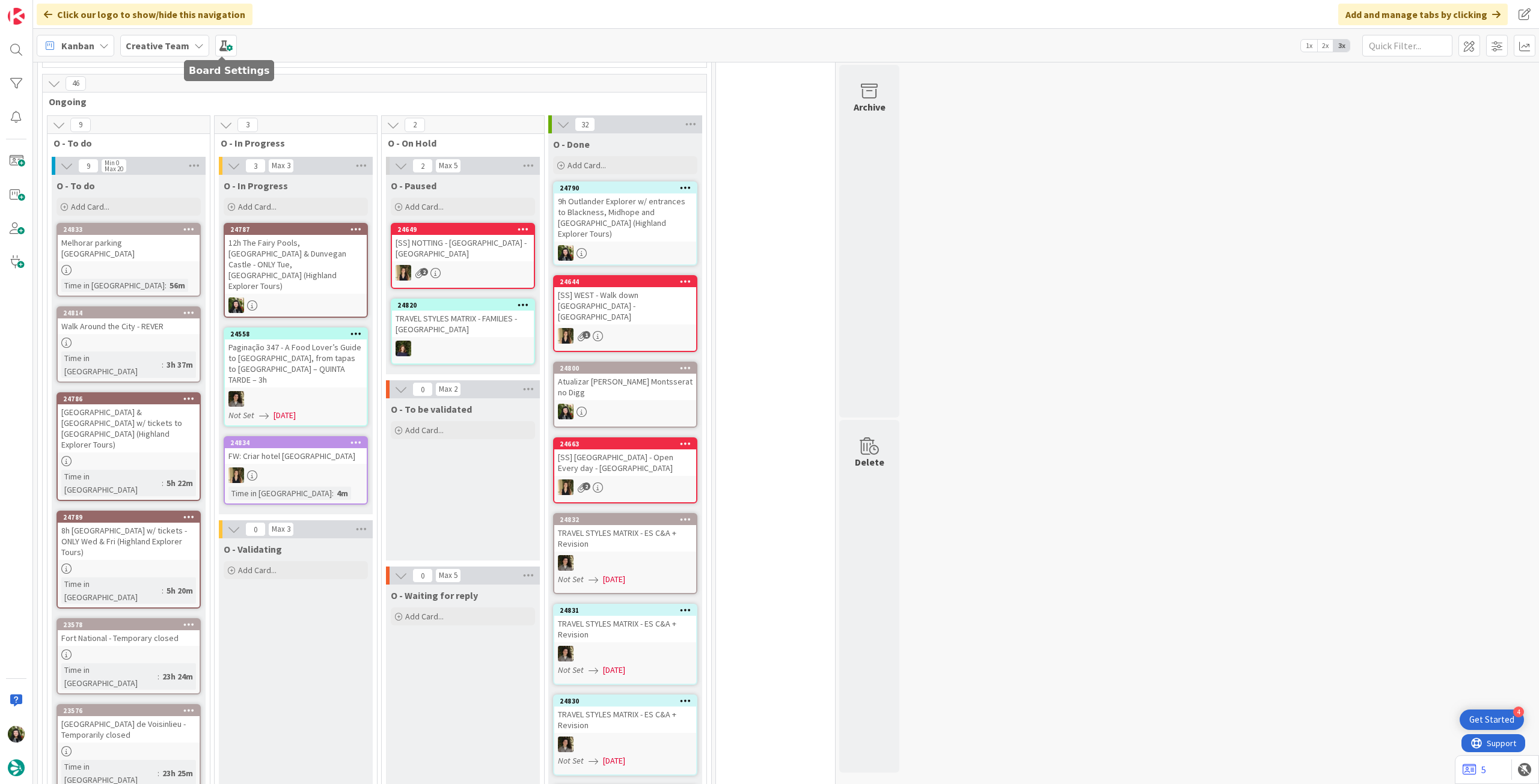
click at [173, 42] on b "Creative Team" at bounding box center [157, 45] width 64 height 12
click at [222, 164] on div "Creative Team - Análise" at bounding box center [222, 172] width 183 height 23
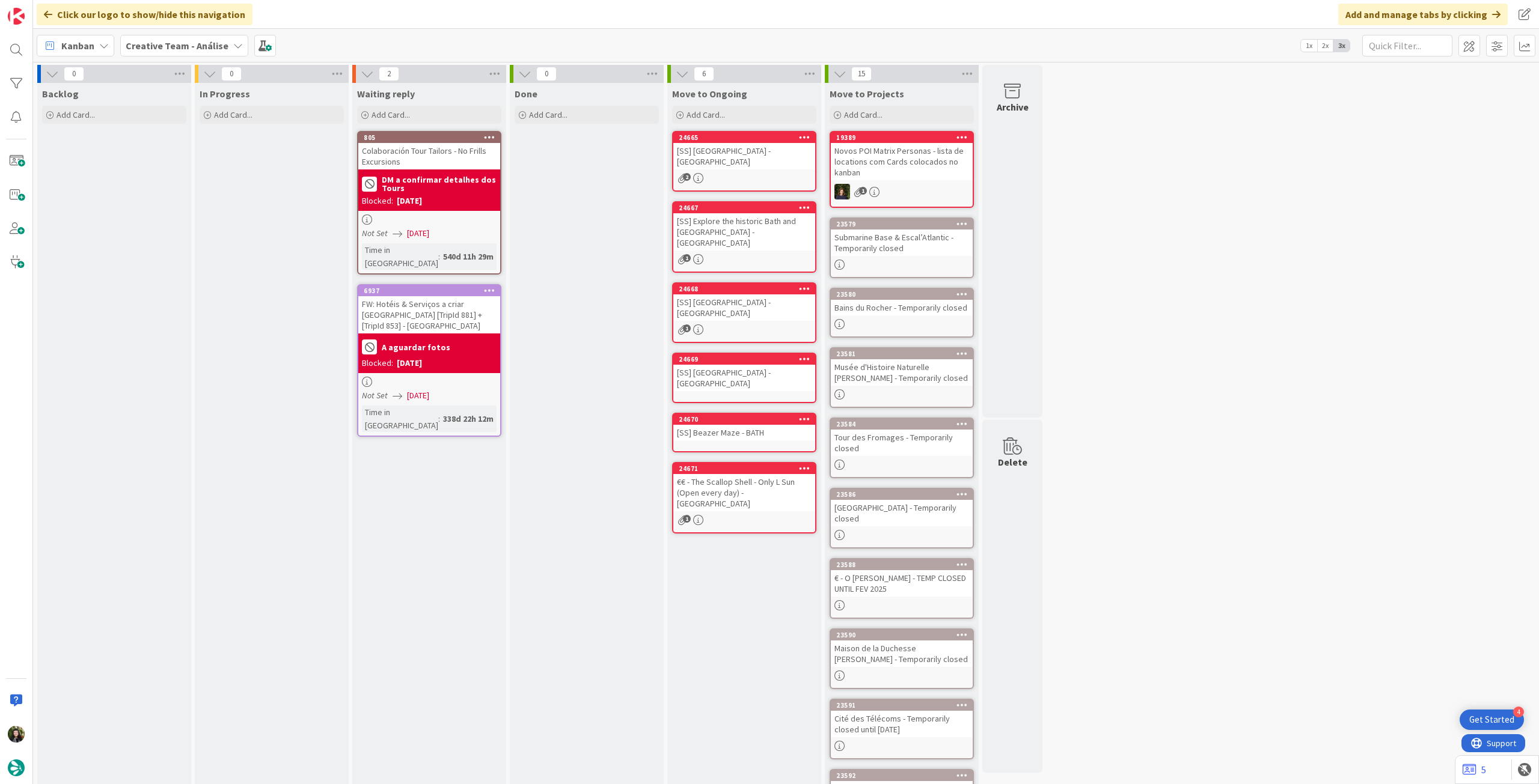
click at [202, 45] on b "Creative Team - Análise" at bounding box center [176, 45] width 103 height 12
click at [242, 180] on div "Creative Team 5" at bounding box center [222, 172] width 183 height 23
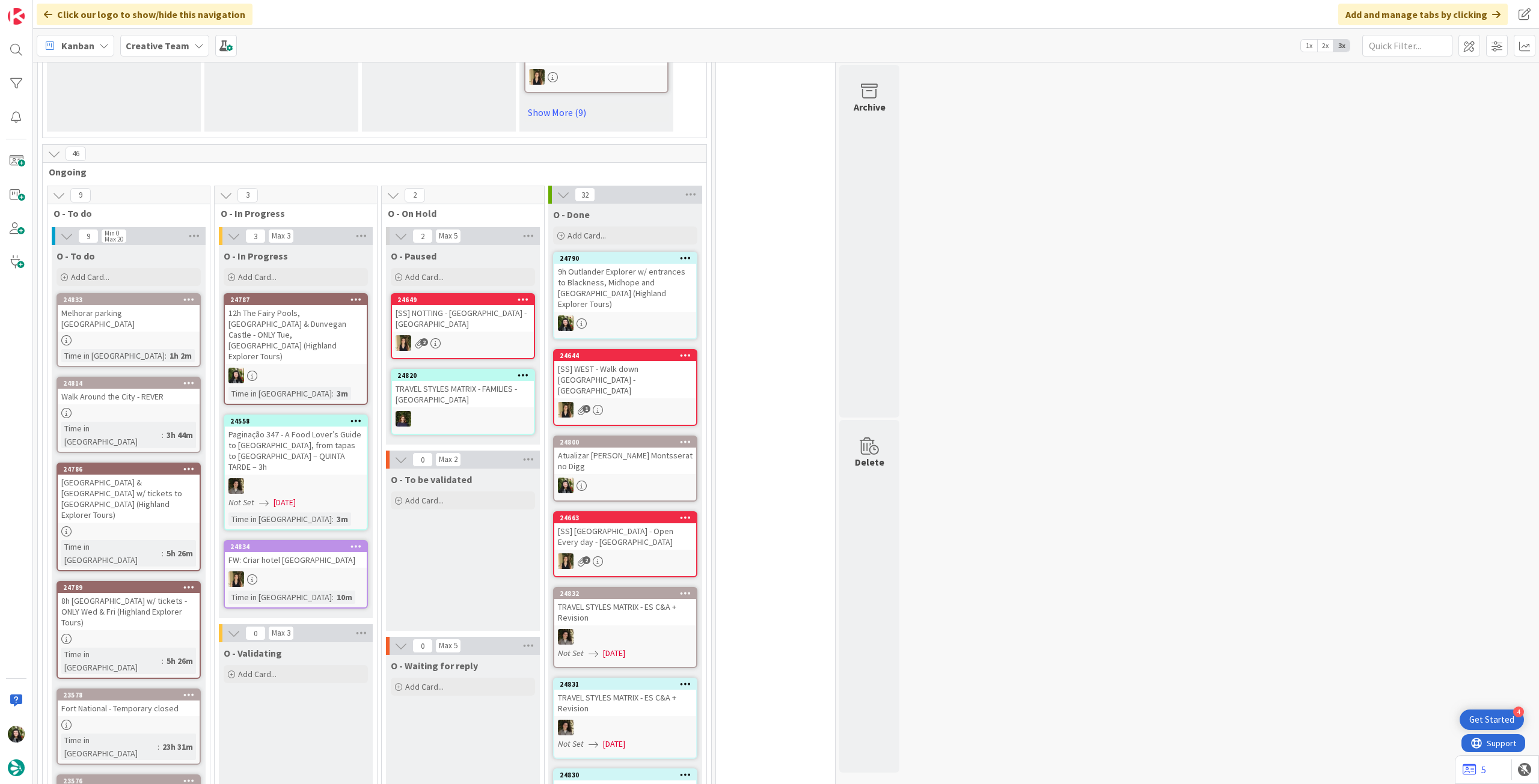
scroll to position [801, 0]
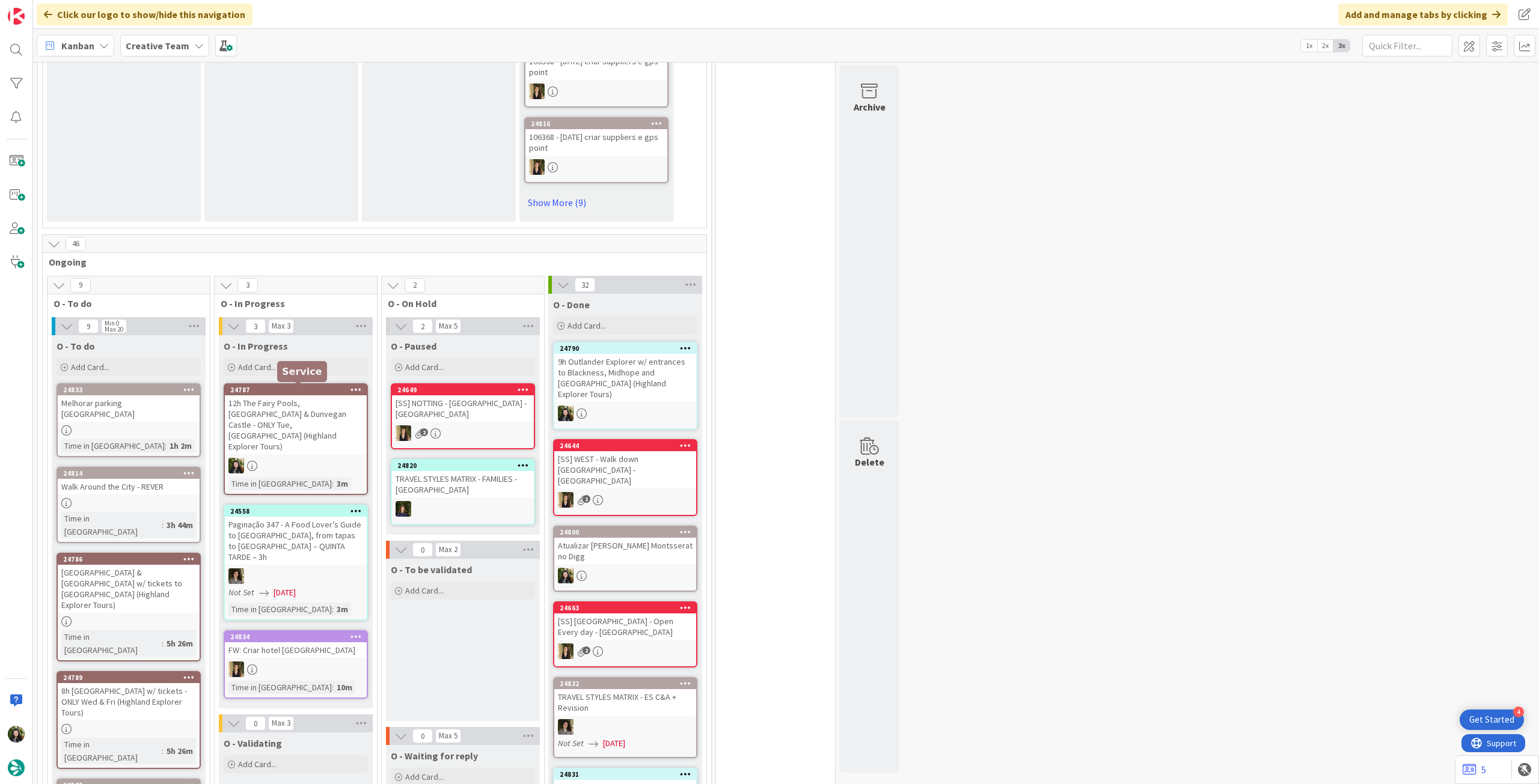
click at [276, 433] on div "24787 12h The Fairy Pools, [GEOGRAPHIC_DATA] & Dunvegan Castle - ONLY Tue, Thu …" at bounding box center [295, 438] width 144 height 112
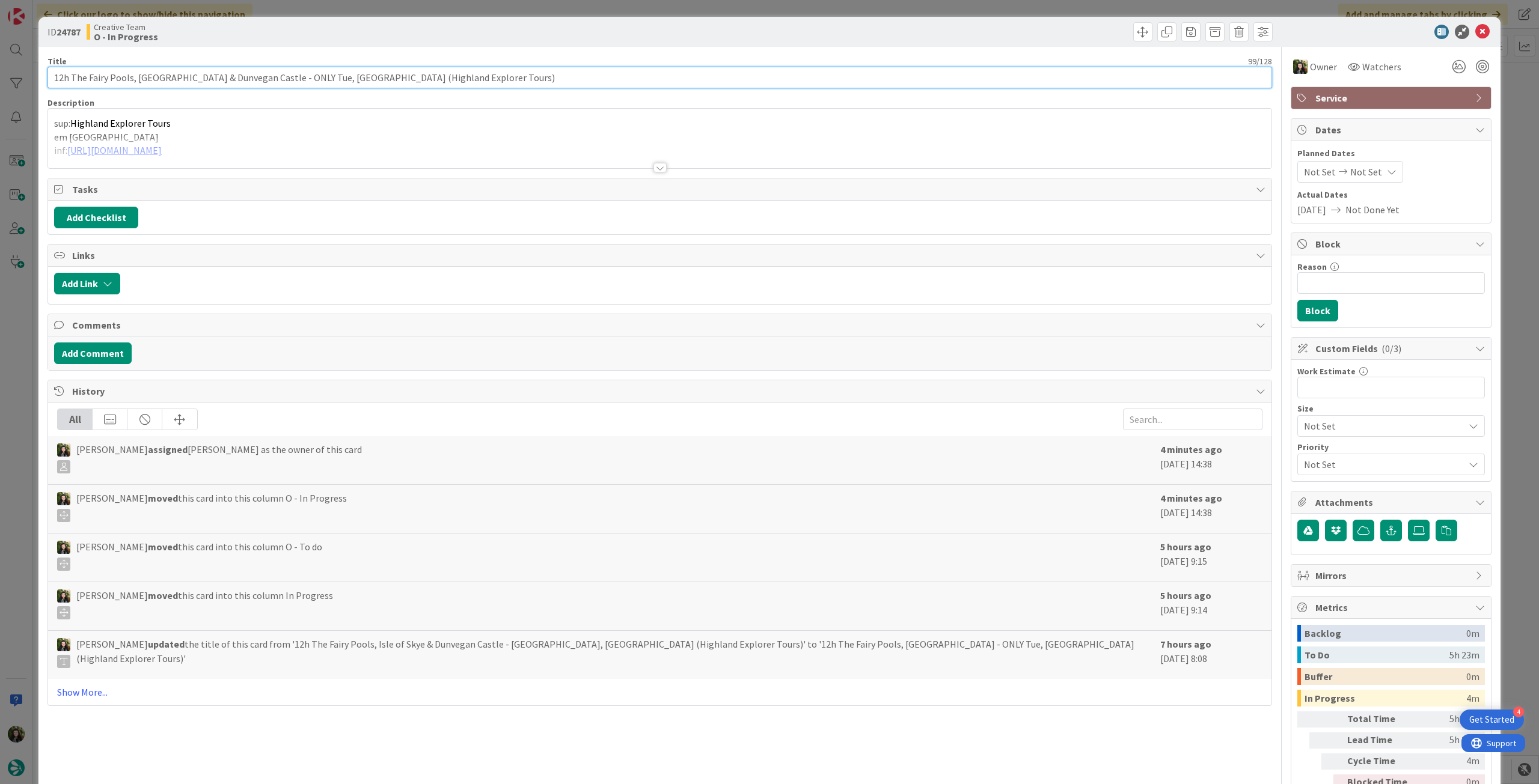
drag, startPoint x: 352, startPoint y: 68, endPoint x: 75, endPoint y: 53, distance: 277.4
click at [42, 68] on div "ID 24787 Creative Team O - In Progress Title 99 / 128 12h The Fairy Pools, Isle…" at bounding box center [769, 425] width 1462 height 816
click at [185, 145] on div at bounding box center [660, 153] width 1224 height 31
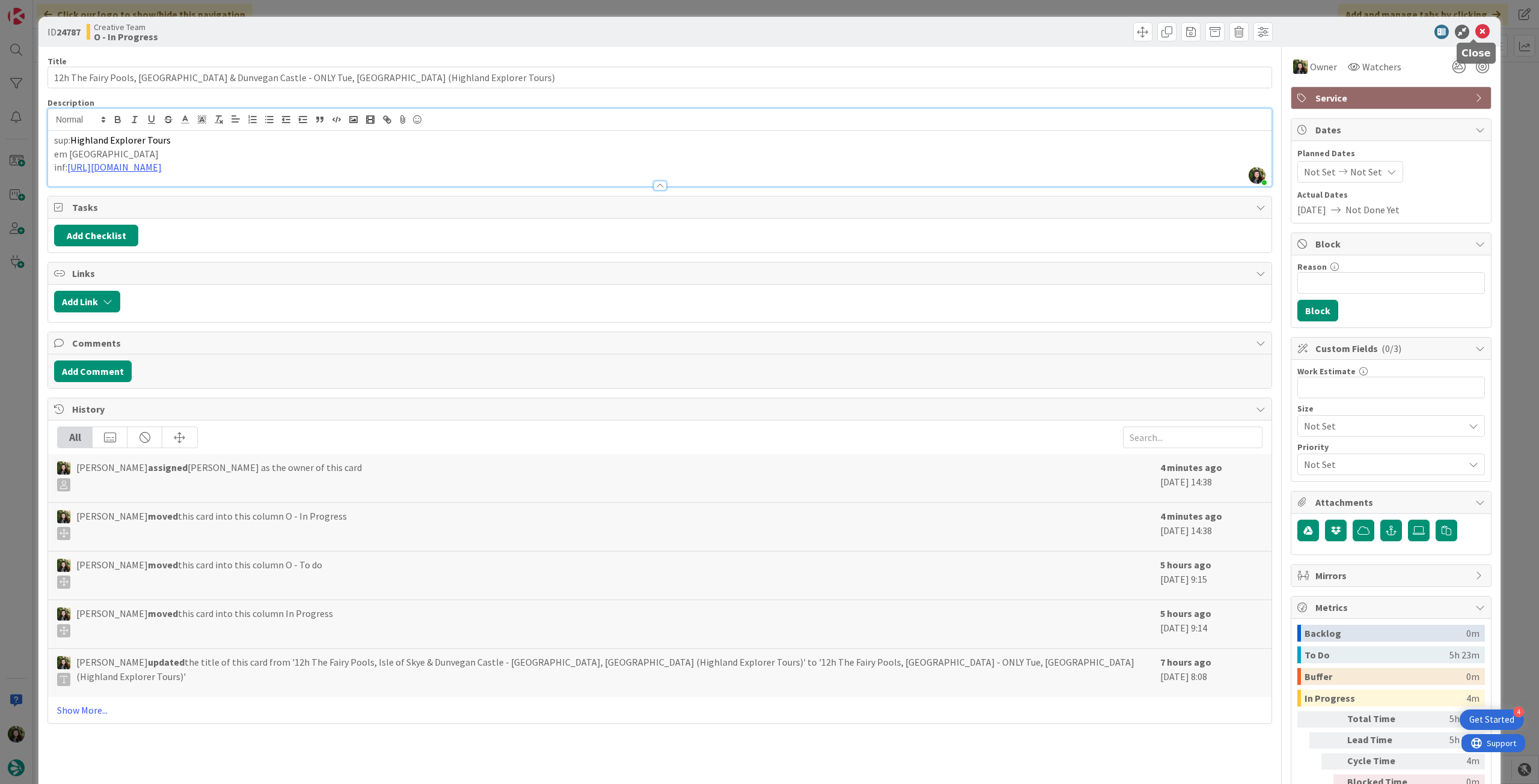
click at [1475, 33] on icon at bounding box center [1483, 32] width 15 height 15
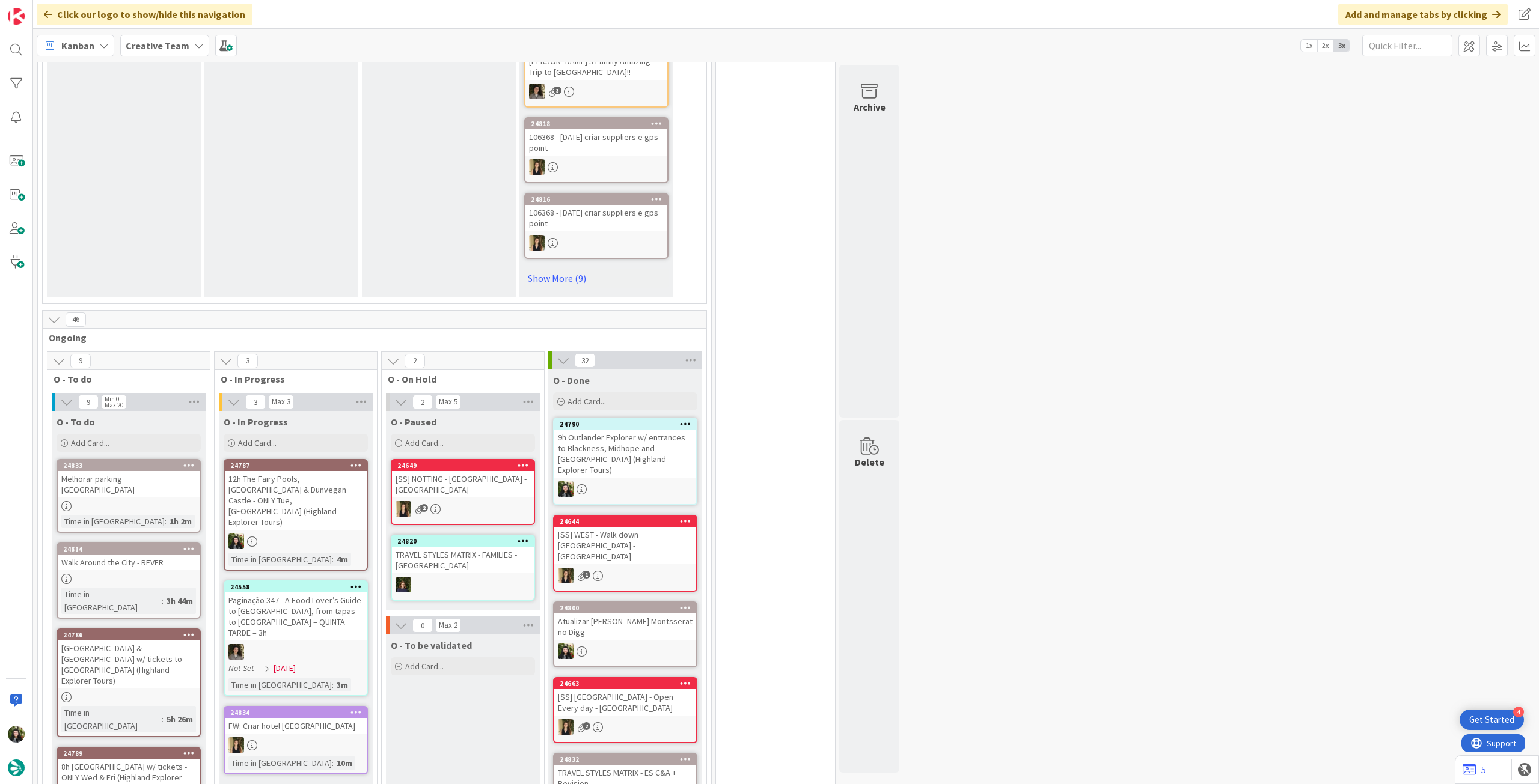
scroll to position [881, 0]
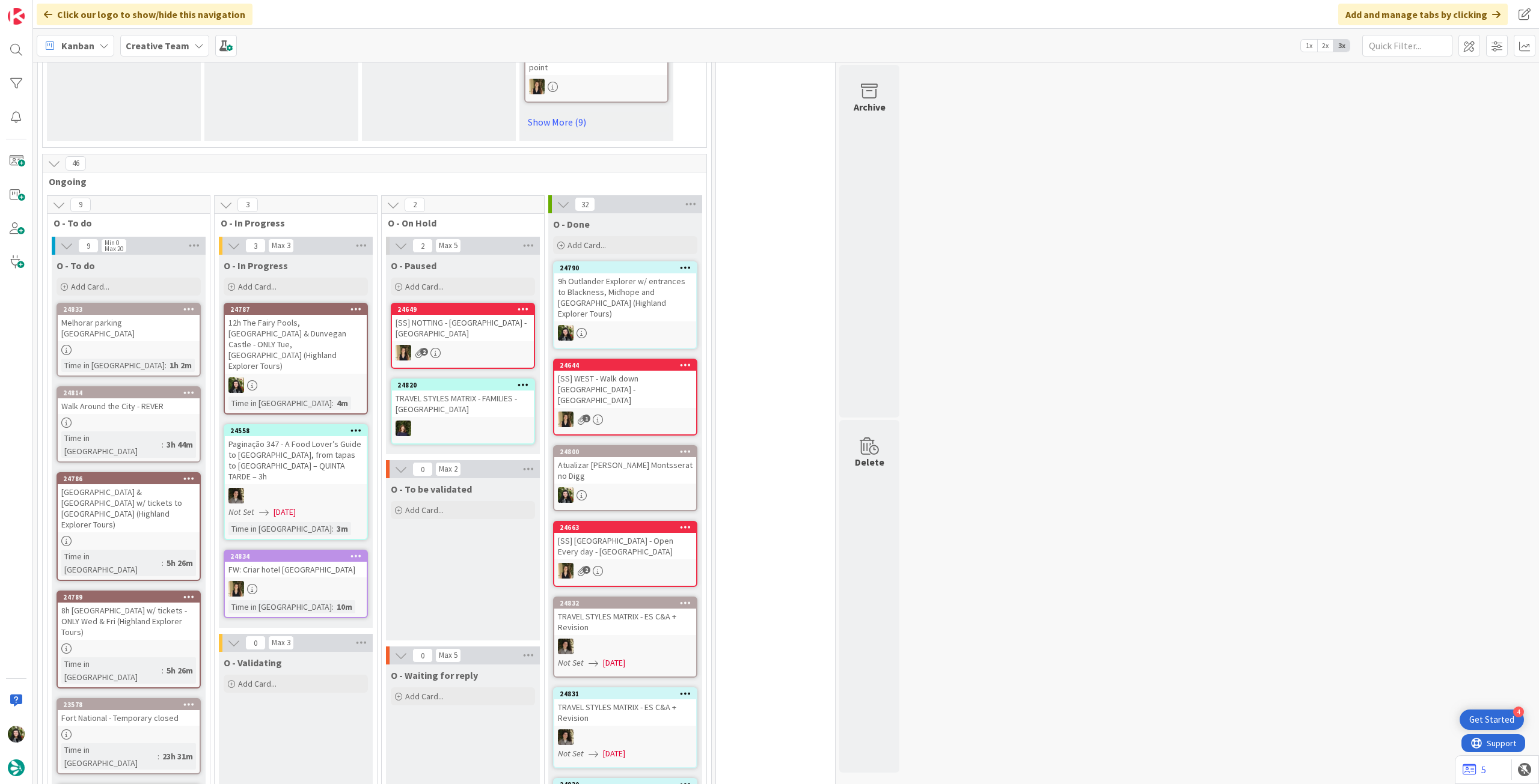
click at [294, 377] on div at bounding box center [296, 385] width 142 height 15
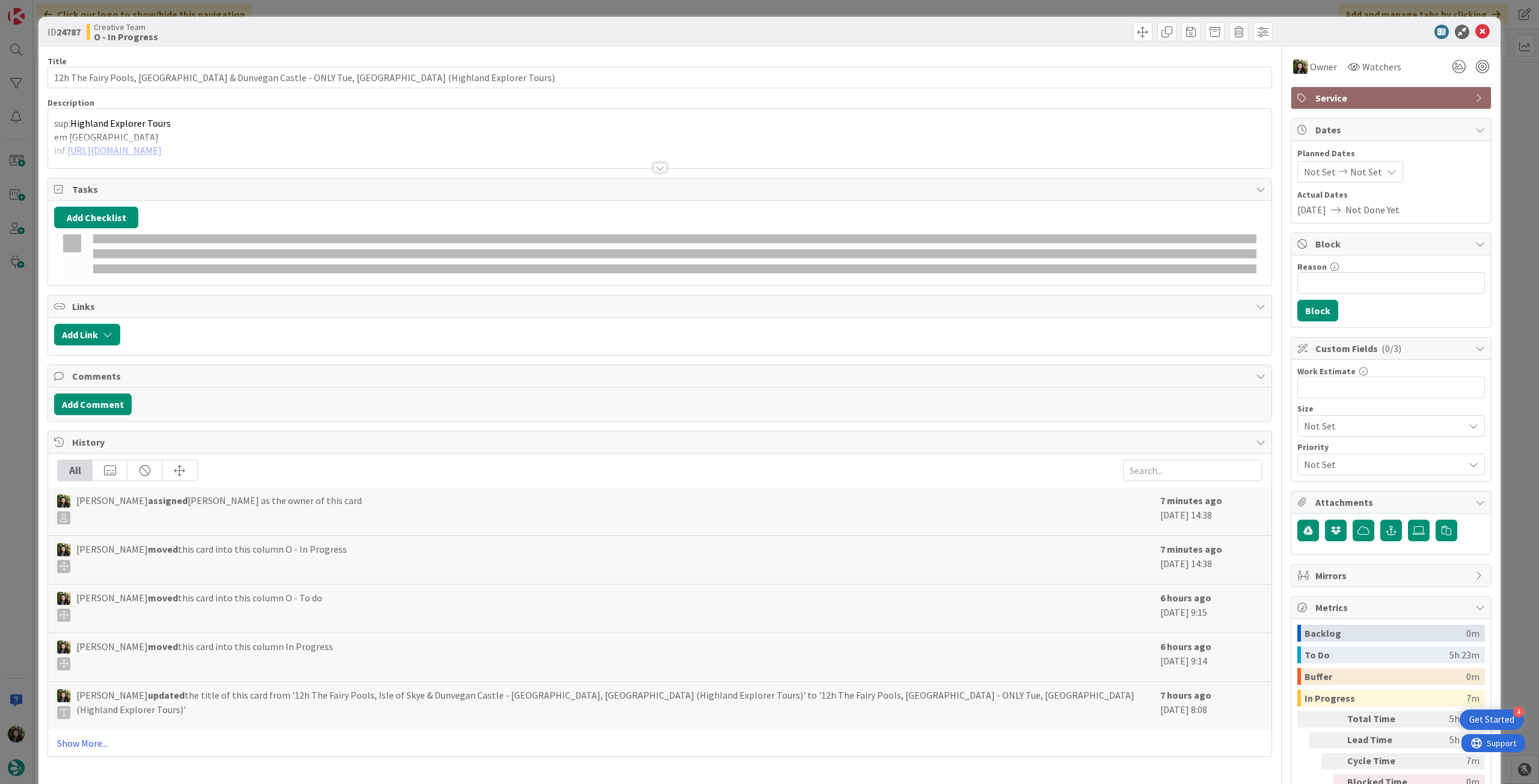
click at [213, 154] on div at bounding box center [660, 153] width 1224 height 31
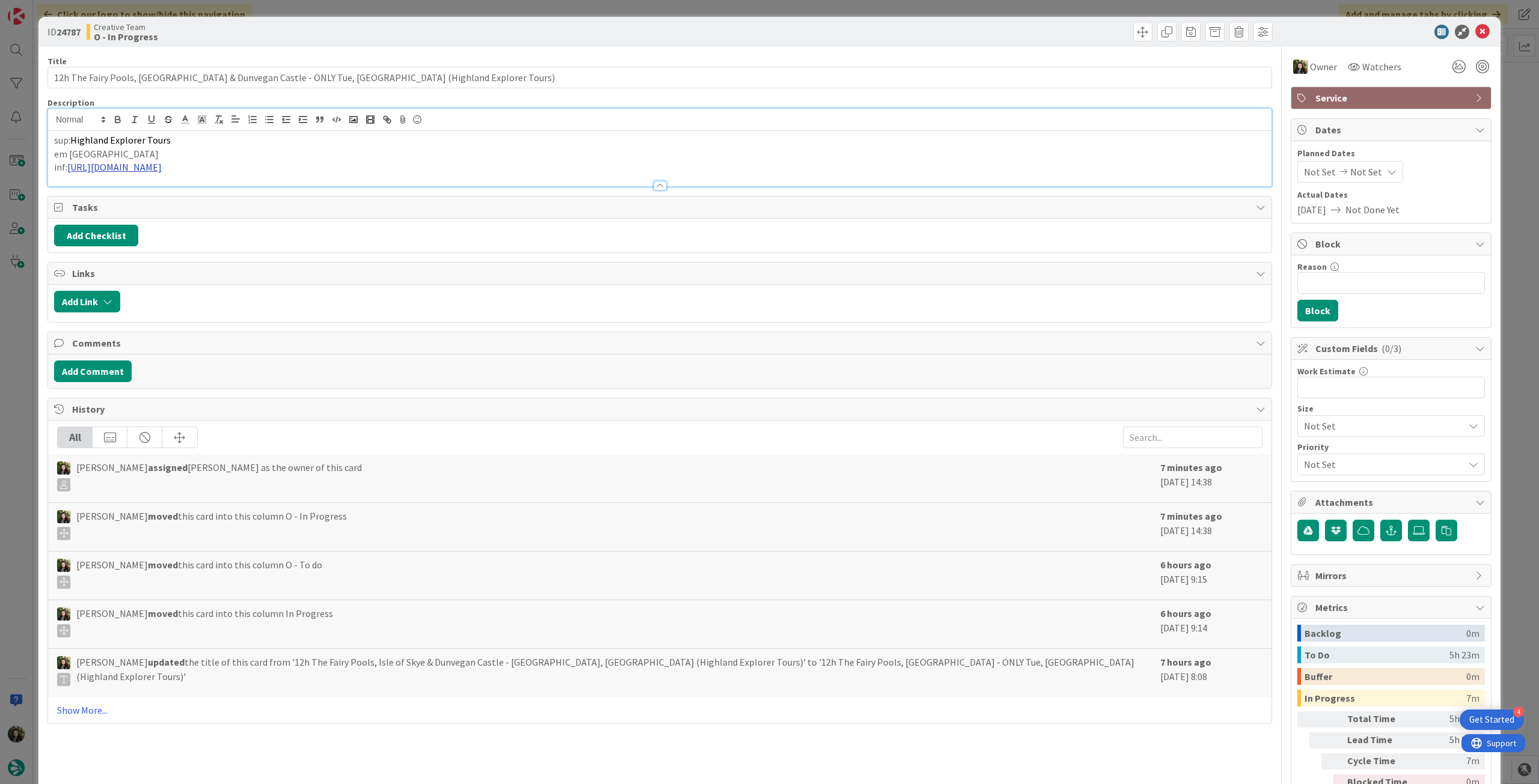
click at [162, 165] on link "[URL][DOMAIN_NAME]" at bounding box center [114, 166] width 94 height 12
click at [234, 188] on link "[URL][DOMAIN_NAME]" at bounding box center [268, 190] width 83 height 15
drag, startPoint x: 1470, startPoint y: 31, endPoint x: 1447, endPoint y: 48, distance: 28.6
click at [1475, 31] on icon at bounding box center [1483, 32] width 15 height 15
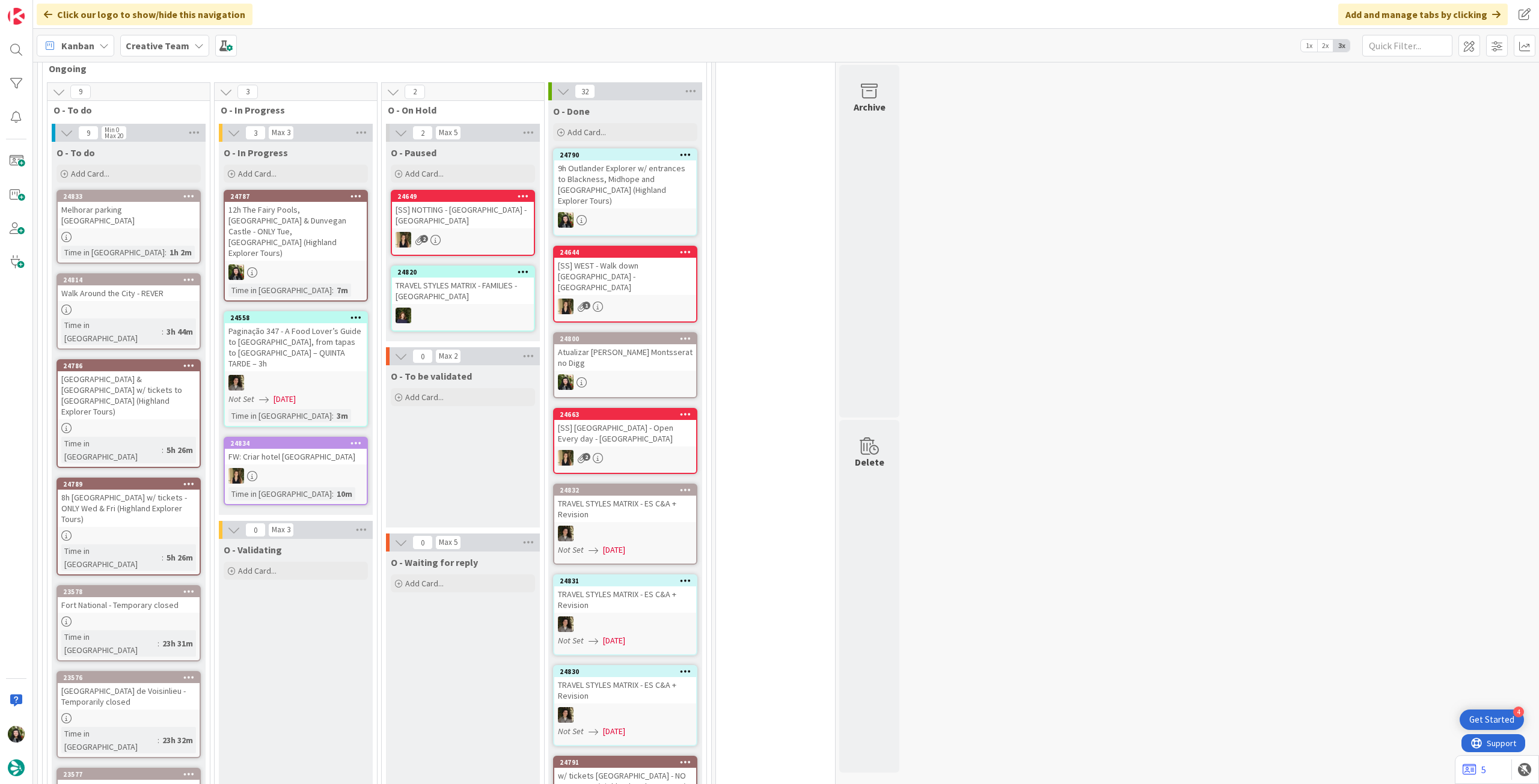
scroll to position [962, 0]
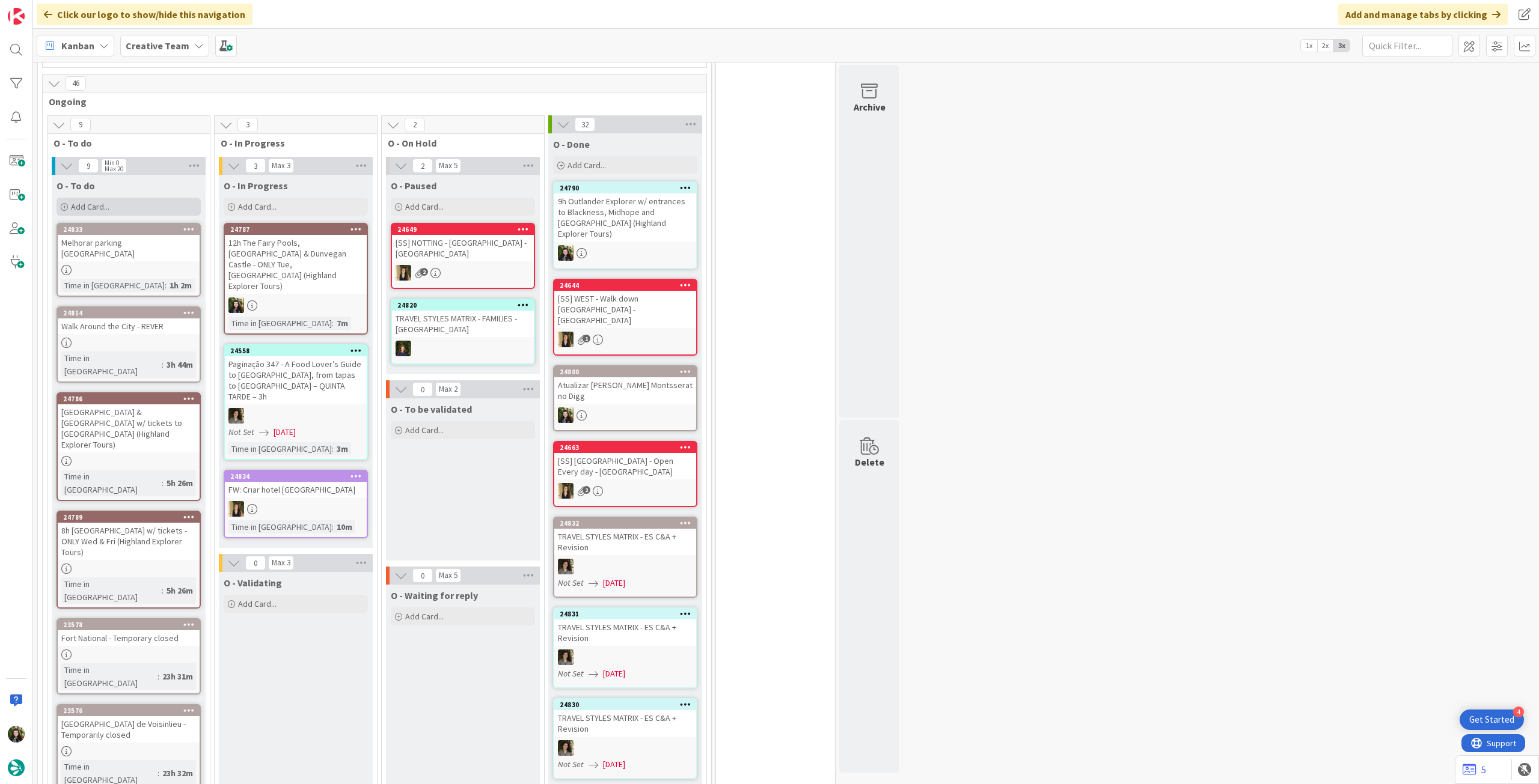
click at [123, 207] on div "Add Card..." at bounding box center [128, 207] width 144 height 18
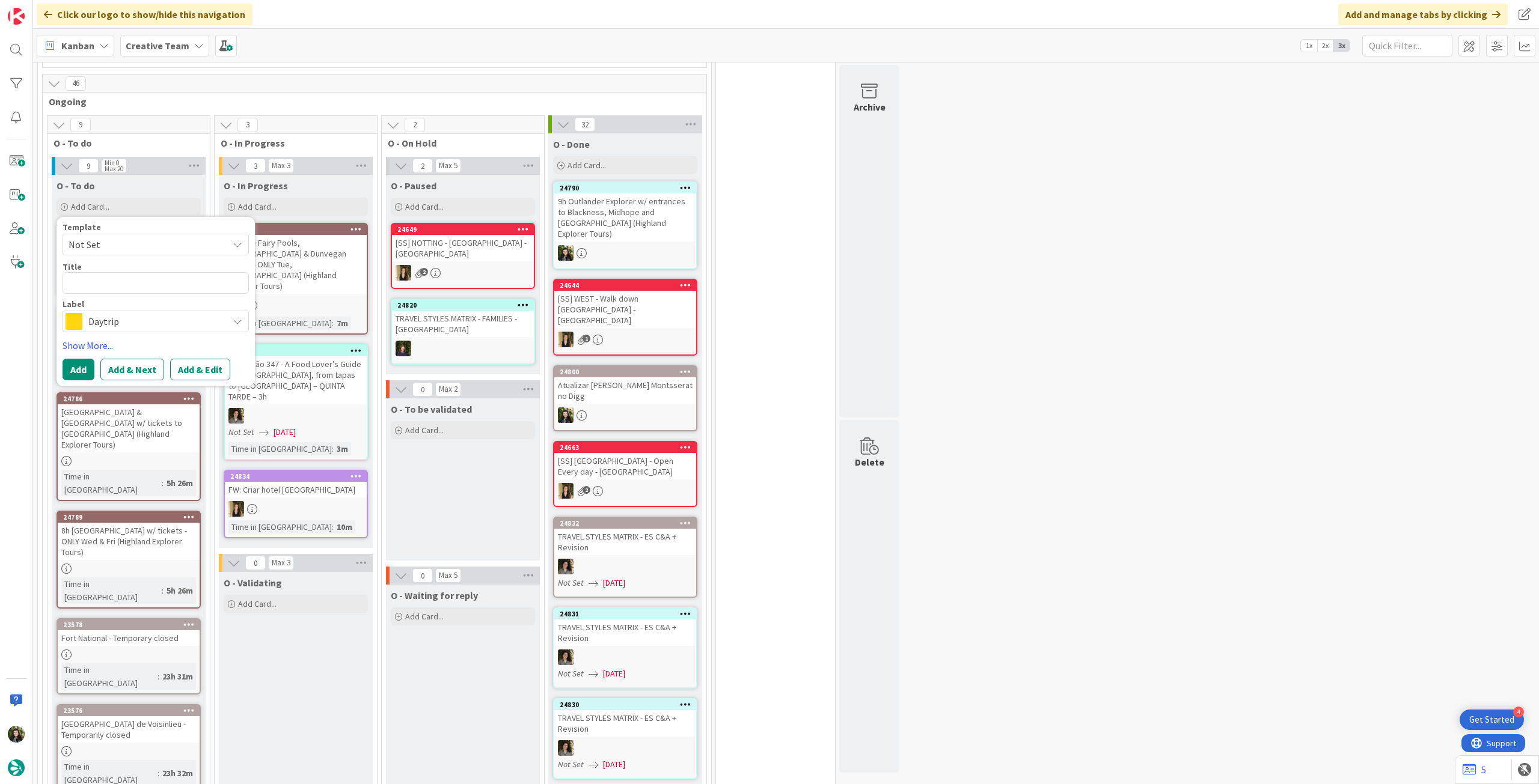
click at [127, 316] on span "Daytrip" at bounding box center [154, 321] width 133 height 17
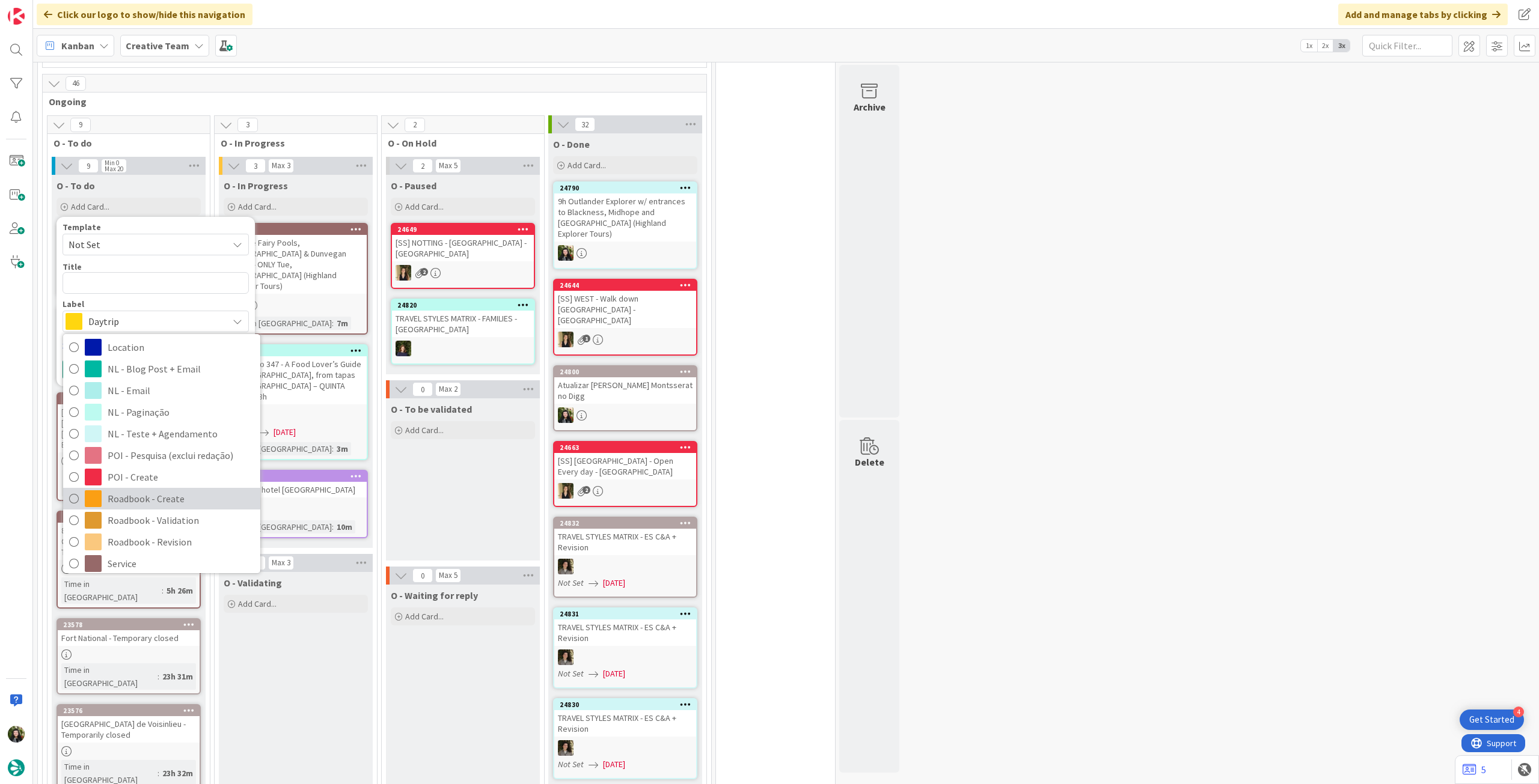
scroll to position [161, 0]
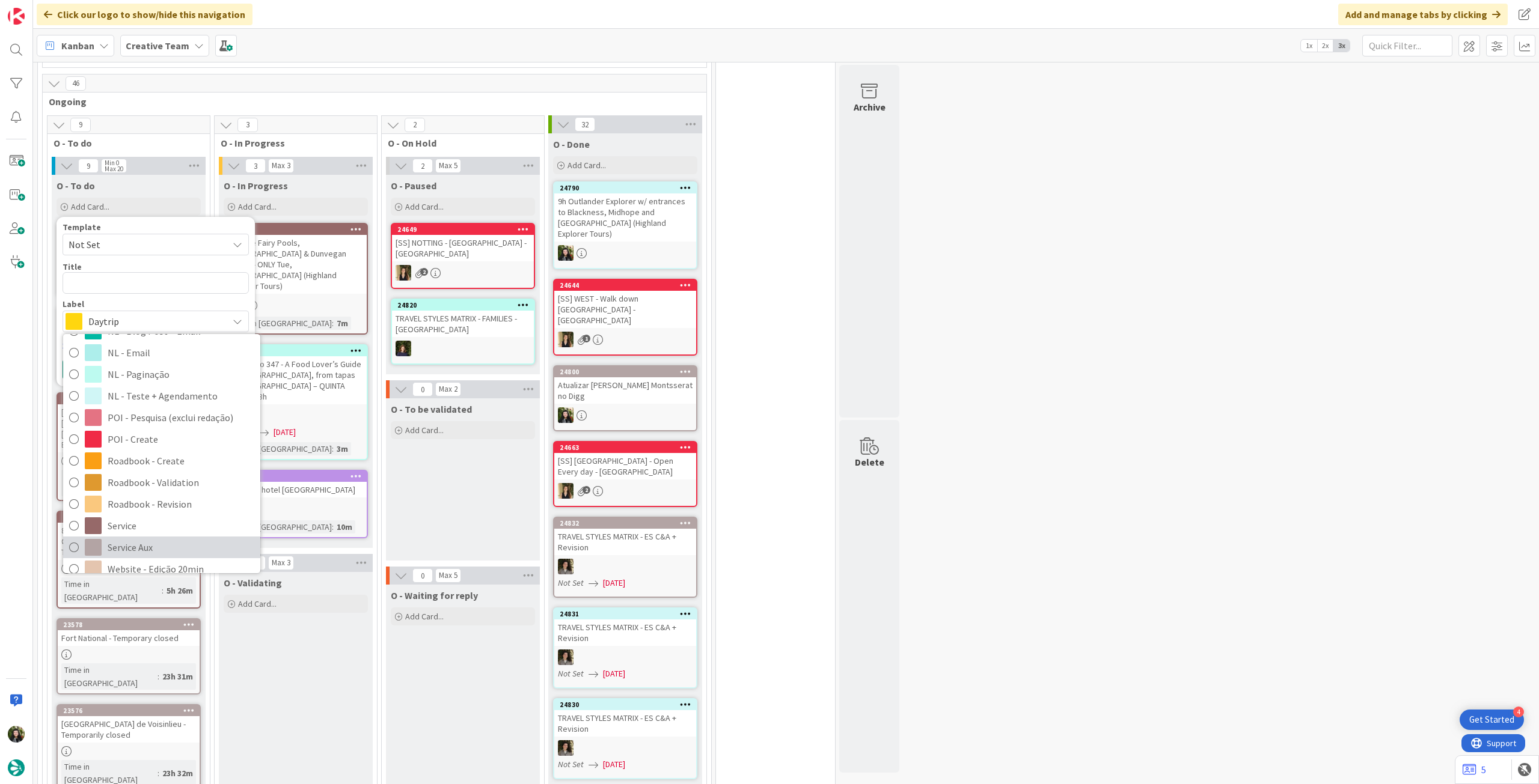
click at [126, 541] on span "Service Aux" at bounding box center [182, 547] width 147 height 18
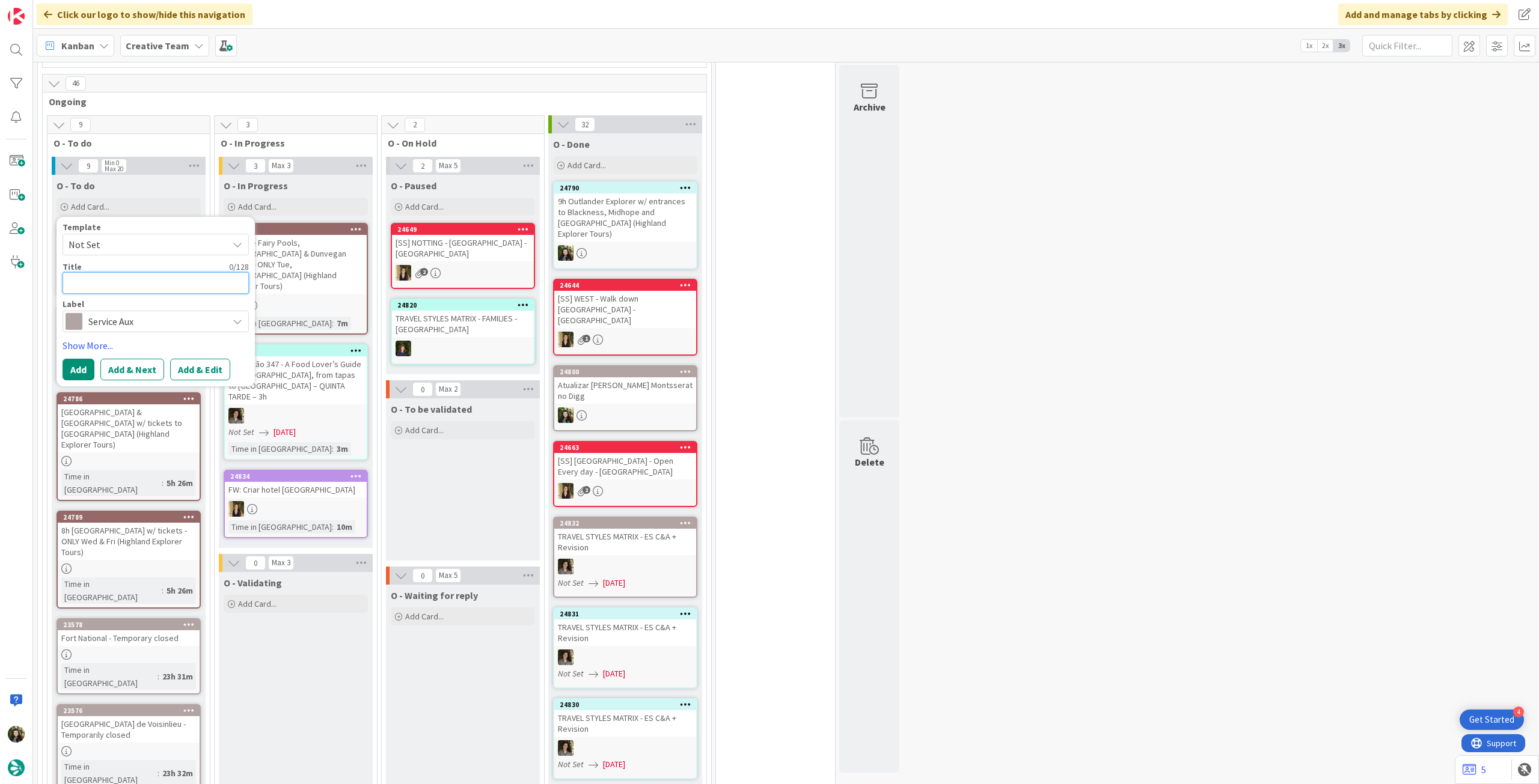
click at [144, 280] on textarea at bounding box center [155, 283] width 186 height 22
type textarea "x"
type textarea "V"
type textarea "x"
type textarea "Ve"
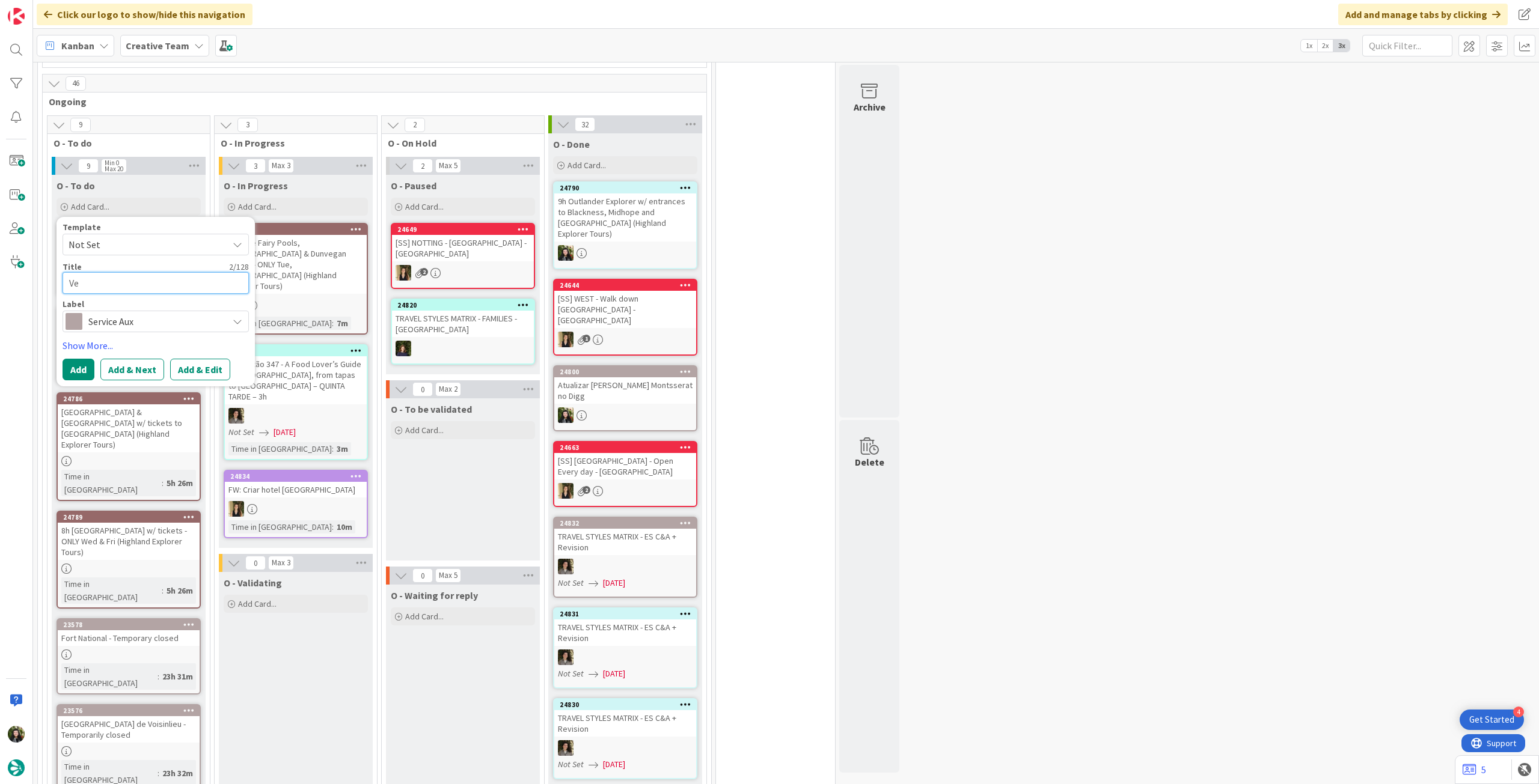
type textarea "x"
type textarea "Ver"
type textarea "x"
type textarea "Ve"
type textarea "x"
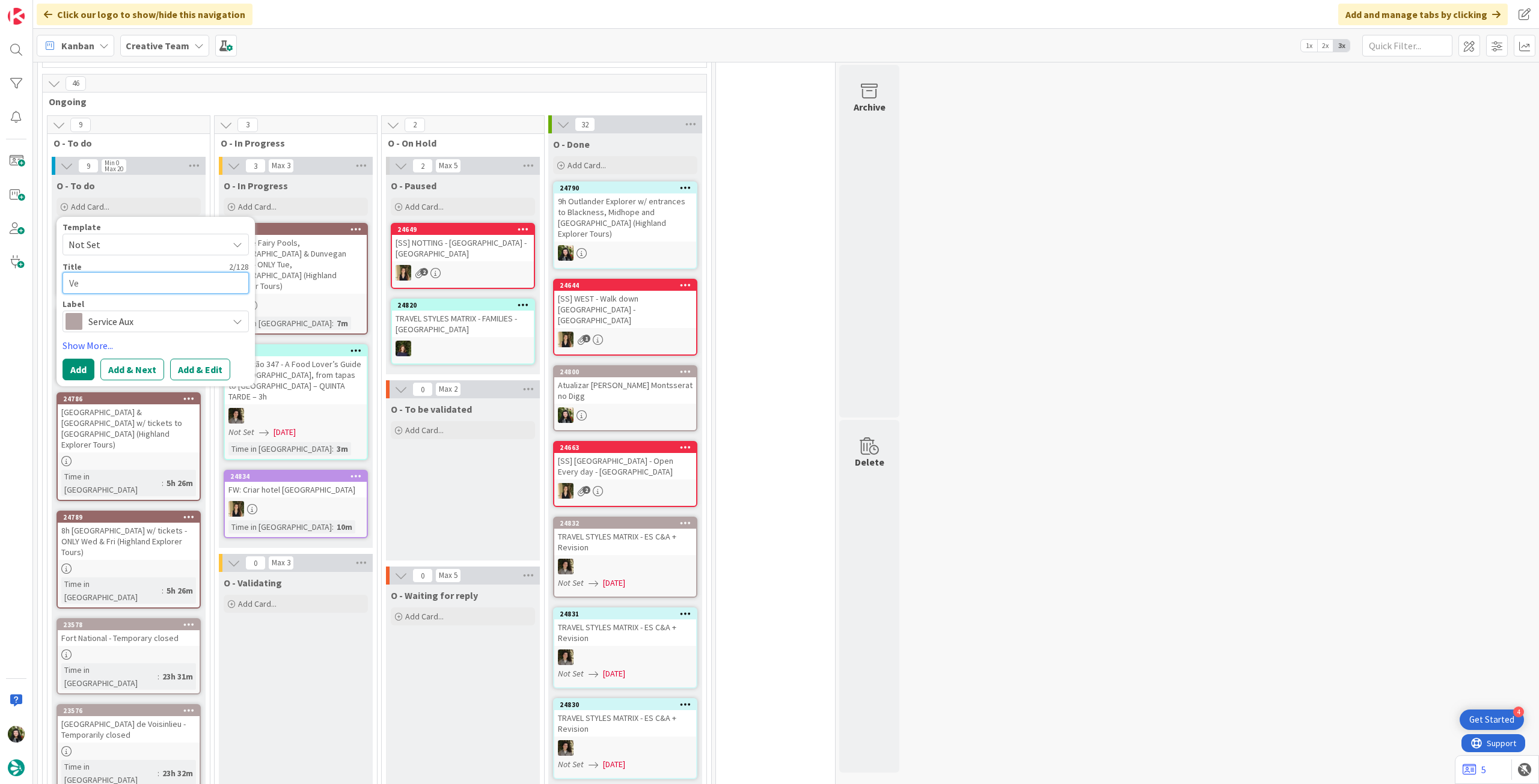
type textarea "V"
type textarea "x"
type textarea "C"
type textarea "x"
type textarea "Co"
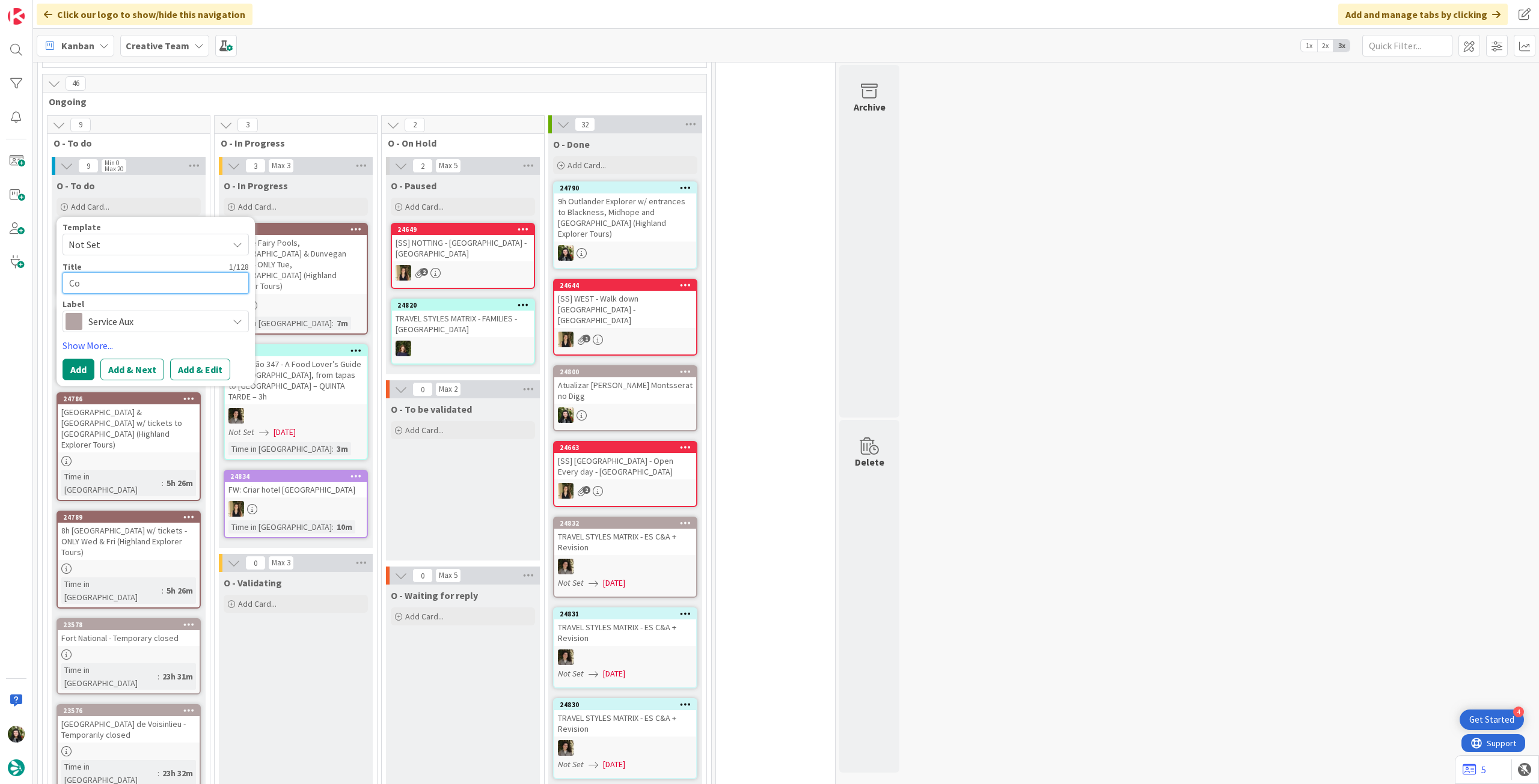
type textarea "x"
type textarea "Cor"
type textarea "x"
type textarea "Corr"
type textarea "x"
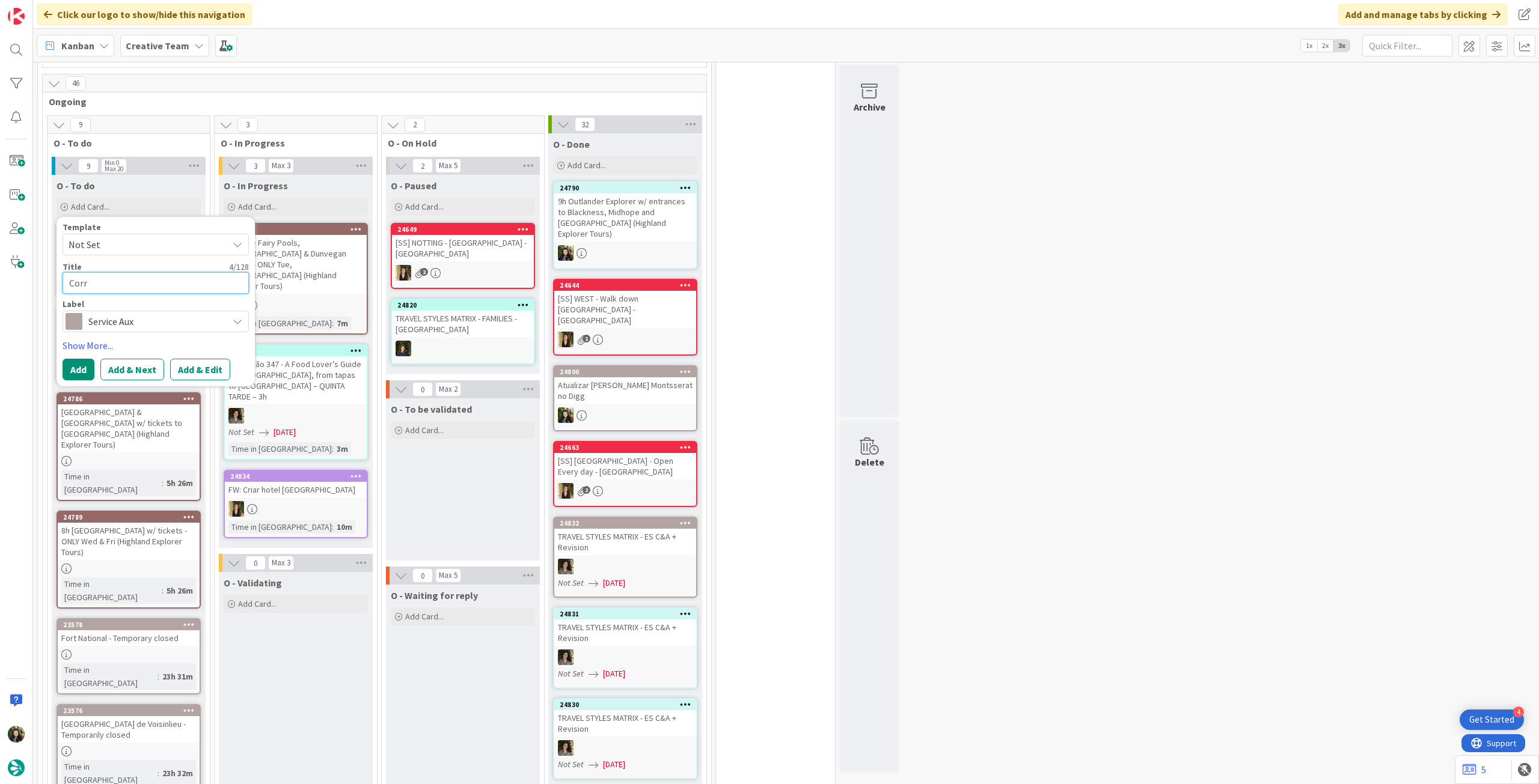
type textarea "Corri"
type textarea "x"
type textarea "Corrig"
type textarea "x"
type textarea "Corrigi"
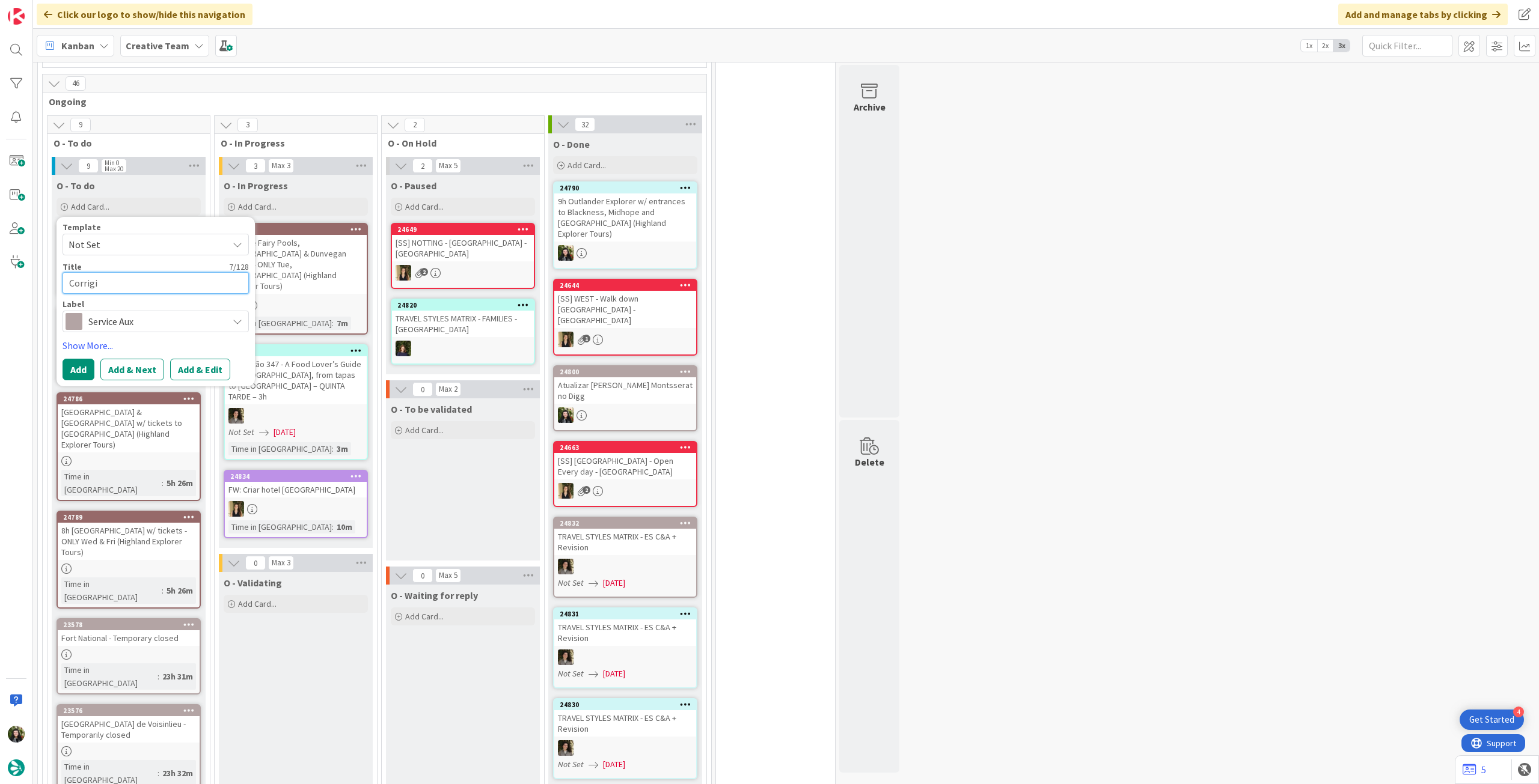
type textarea "x"
type textarea "Corrigir"
type textarea "x"
type textarea "Corrigir h"
type textarea "x"
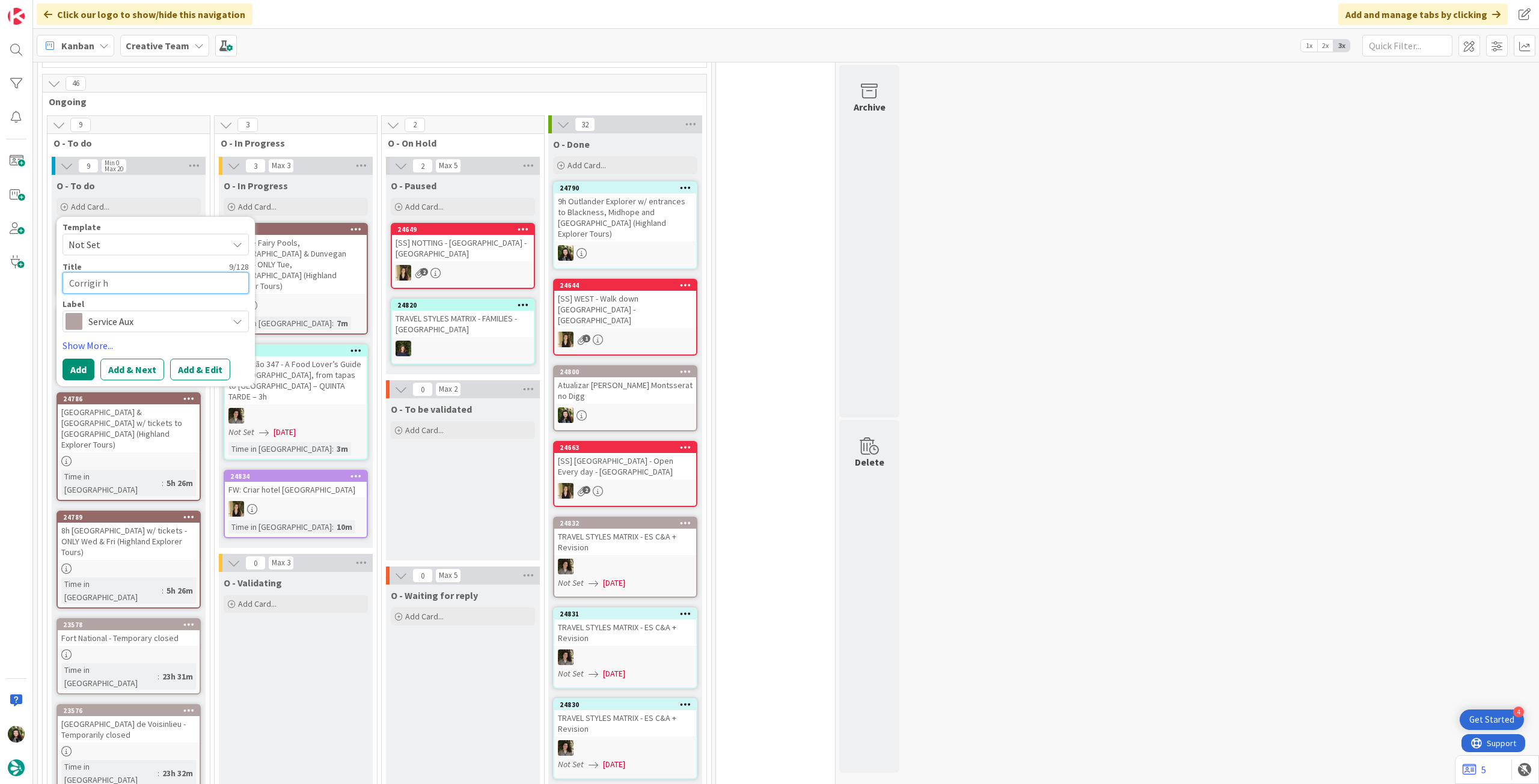
type textarea "Corrigir ho"
type textarea "x"
type textarea "Corrigir hot"
type textarea "x"
type textarea "Corrigir hote"
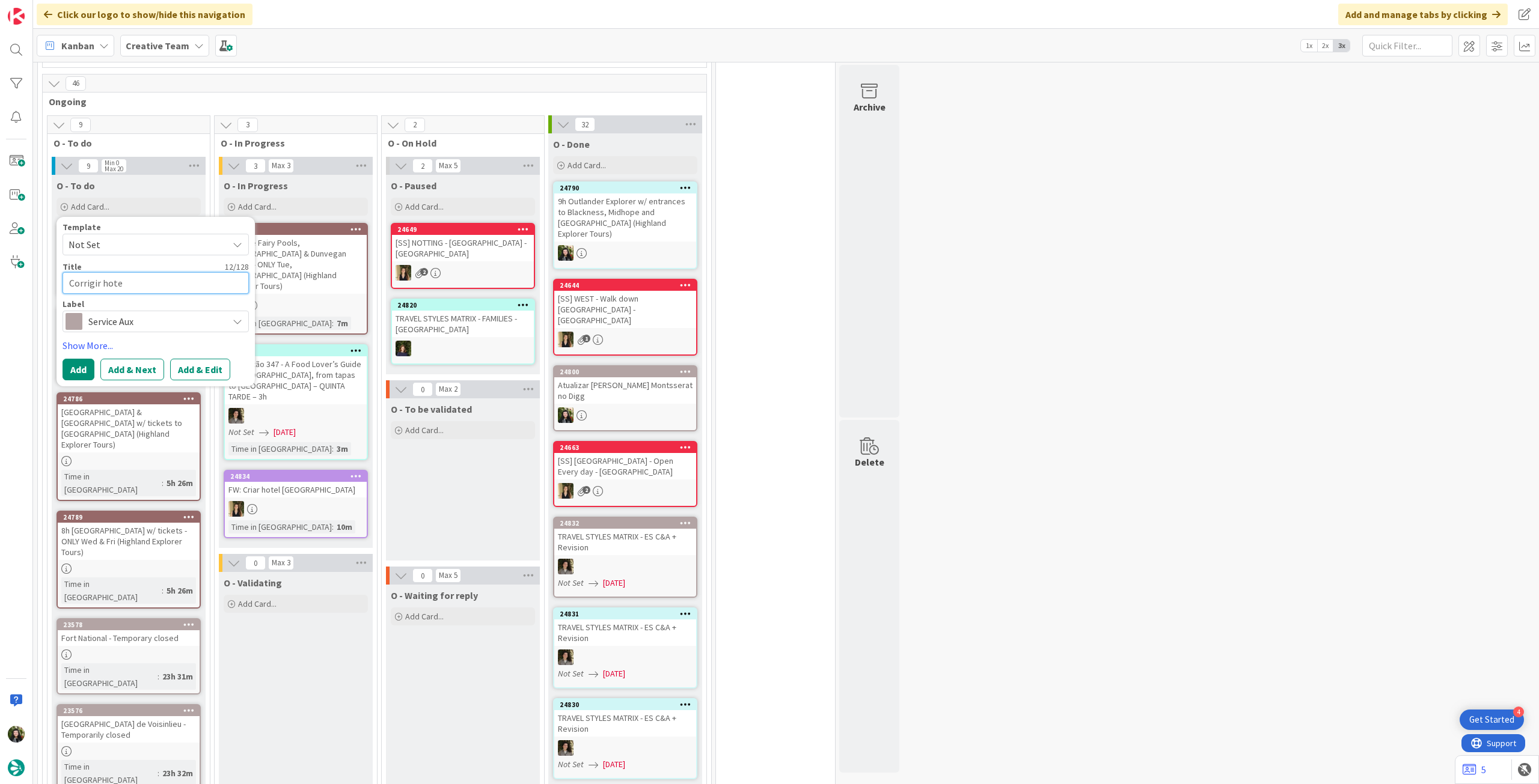
type textarea "x"
type textarea "Corrigir hoteis"
type textarea "x"
type textarea "Corrigir hoteis"
type textarea "x"
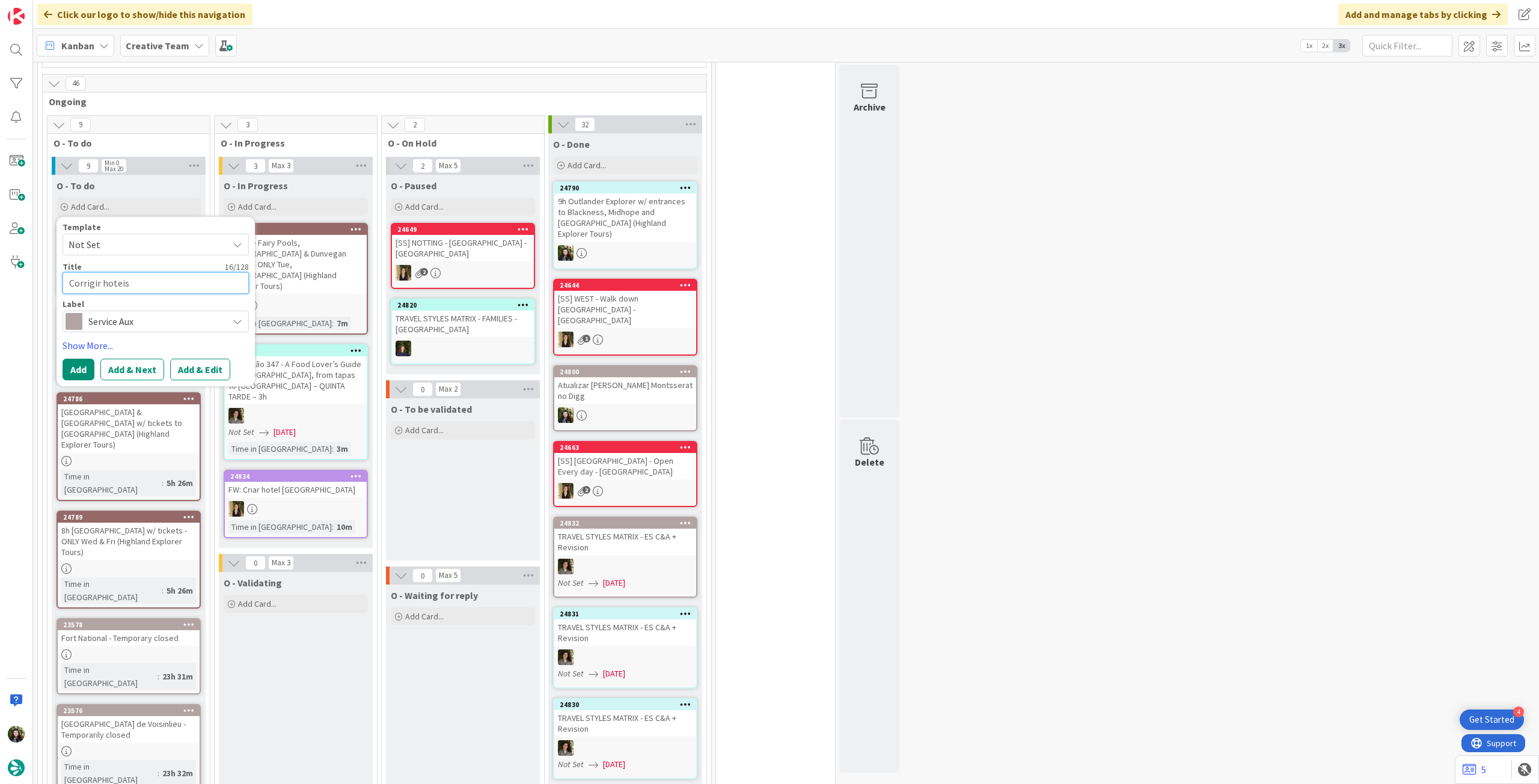
type textarea "Corrigir hoteis W"
type textarea "x"
type textarea "Corrigir hoteis Wi"
type textarea "x"
type textarea "Corrigir hoteis Wic"
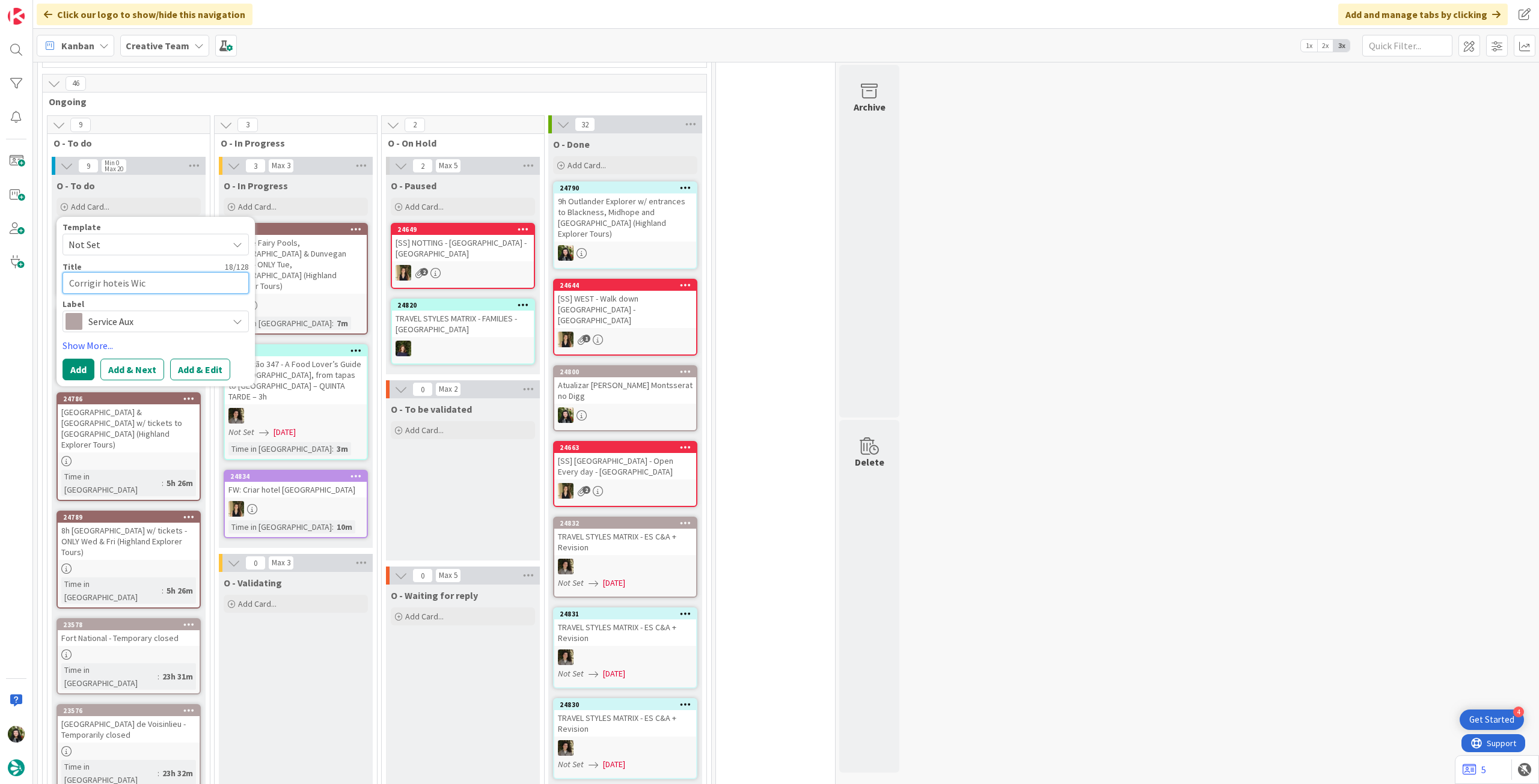
type textarea "x"
type textarea "Corrigir hoteis Wick"
type textarea "x"
type textarea "Corrigir hoteis Wickl"
type textarea "x"
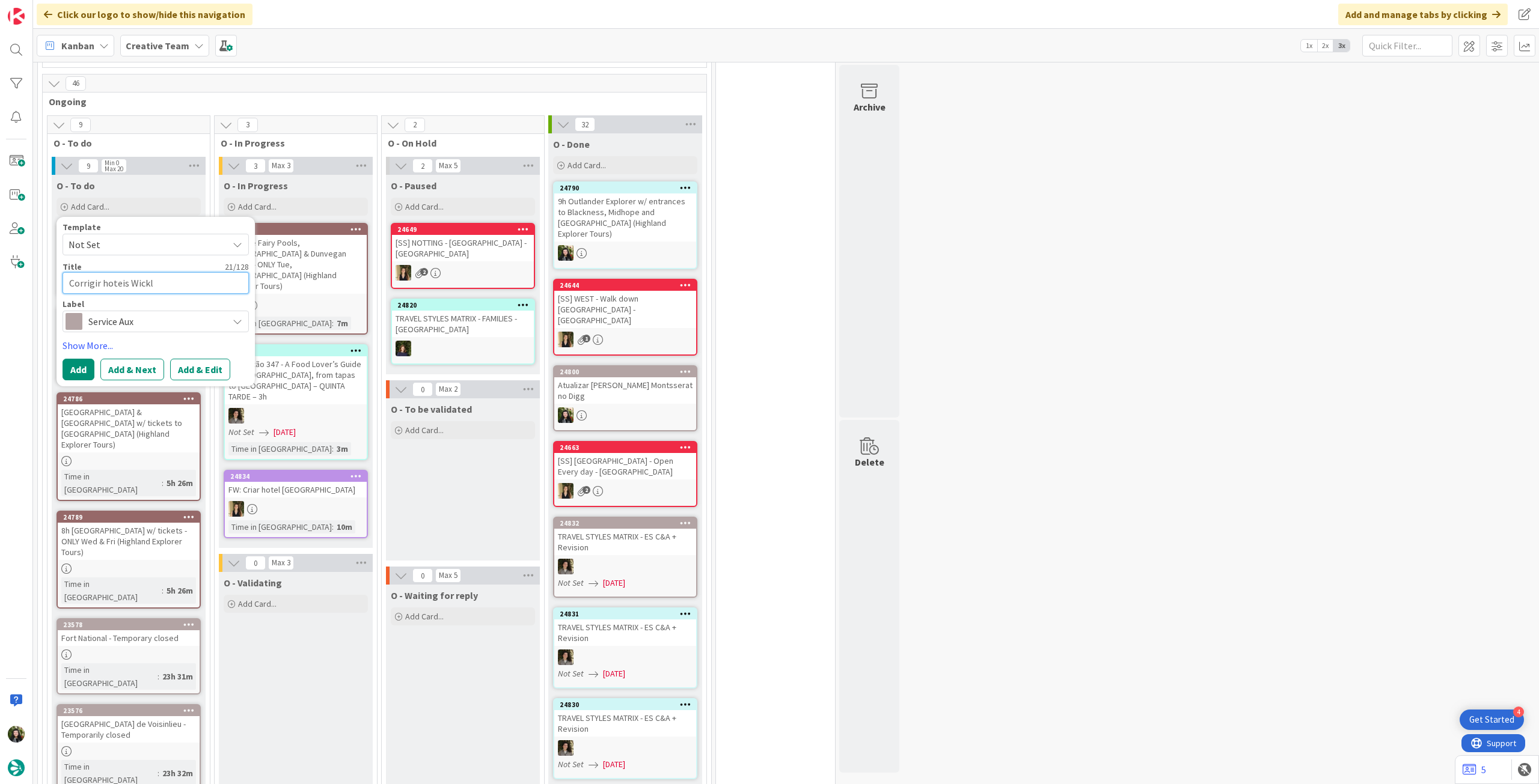
type textarea "Corrigir hoteis Wicklo"
type textarea "x"
type textarea "Corrigir hoteis Wicklow"
type textarea "x"
type textarea "Corrigir hoteis Wicklow"
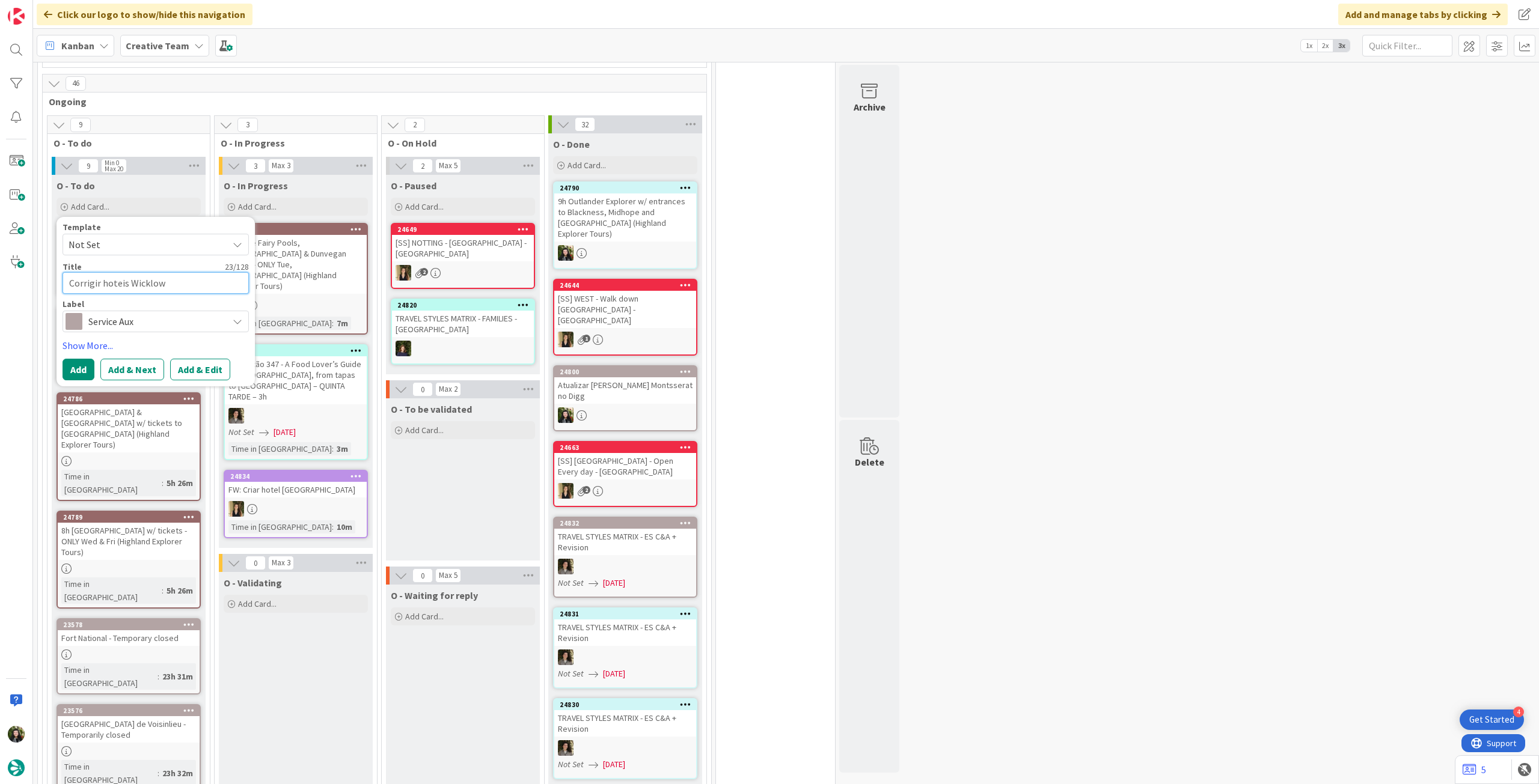
type textarea "x"
type textarea "Corrigir hoteis Wicklow e"
type textarea "x"
type textarea "Corrigir hoteis Wicklow e"
type textarea "x"
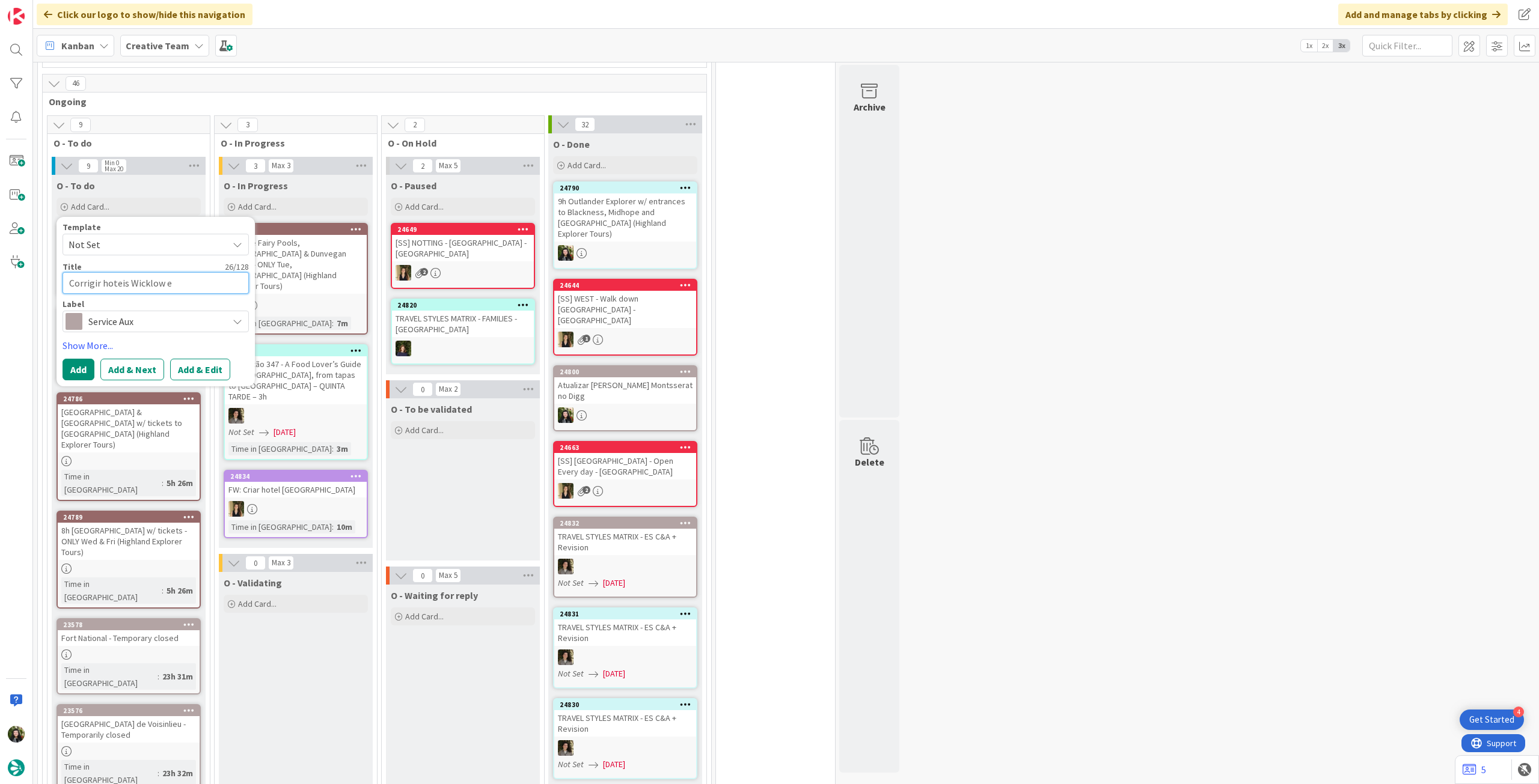
type textarea "Corrigir hoteis Wicklow e C"
type textarea "x"
type textarea "Corrigir hoteis Wicklow e Co"
type textarea "x"
type textarea "Corrigir hoteis Wicklow e Con"
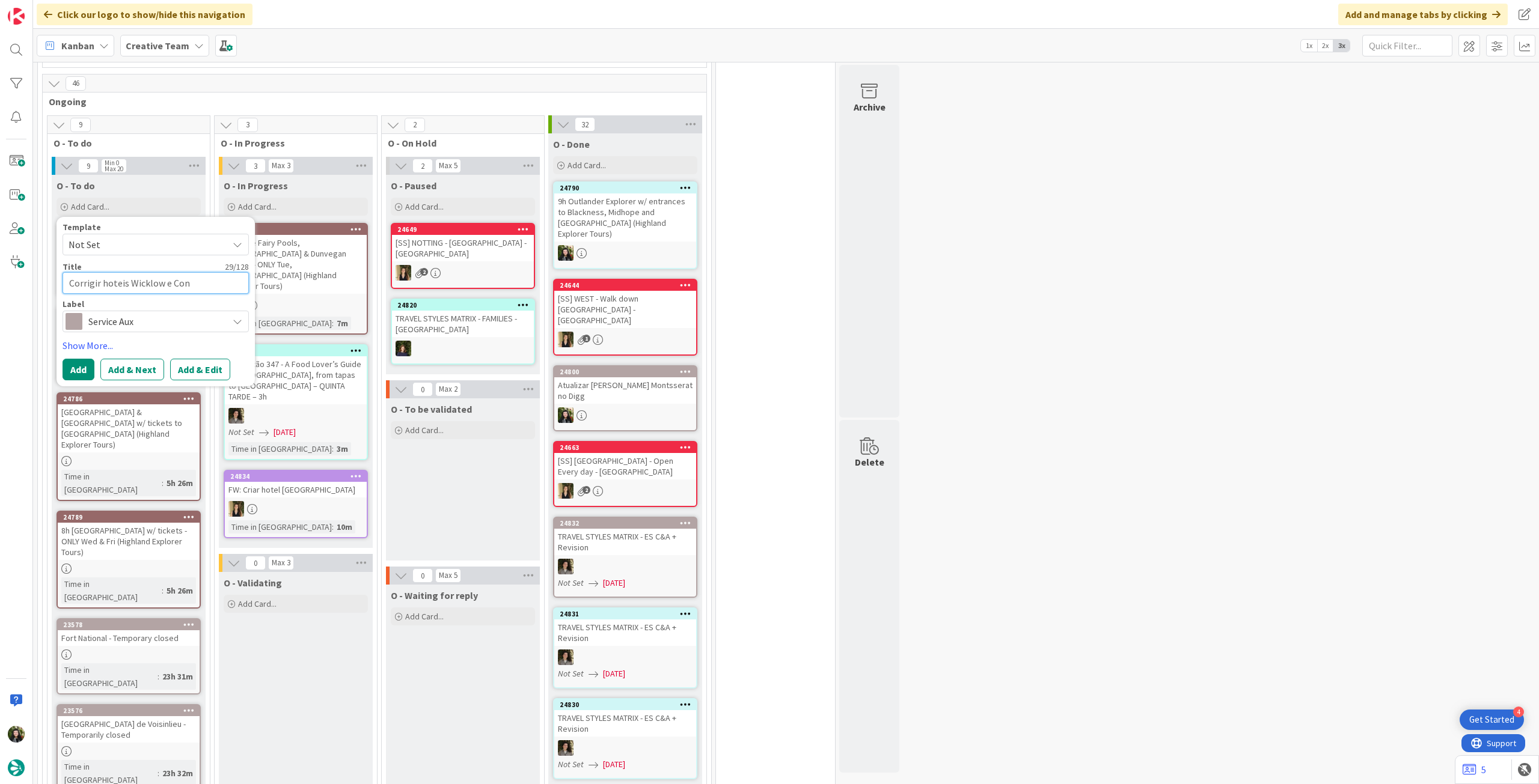
type textarea "x"
type textarea "Corrigir hoteis Wicklow e Conn"
type textarea "x"
type textarea "Corrigir hoteis Wicklow e Conne"
type textarea "x"
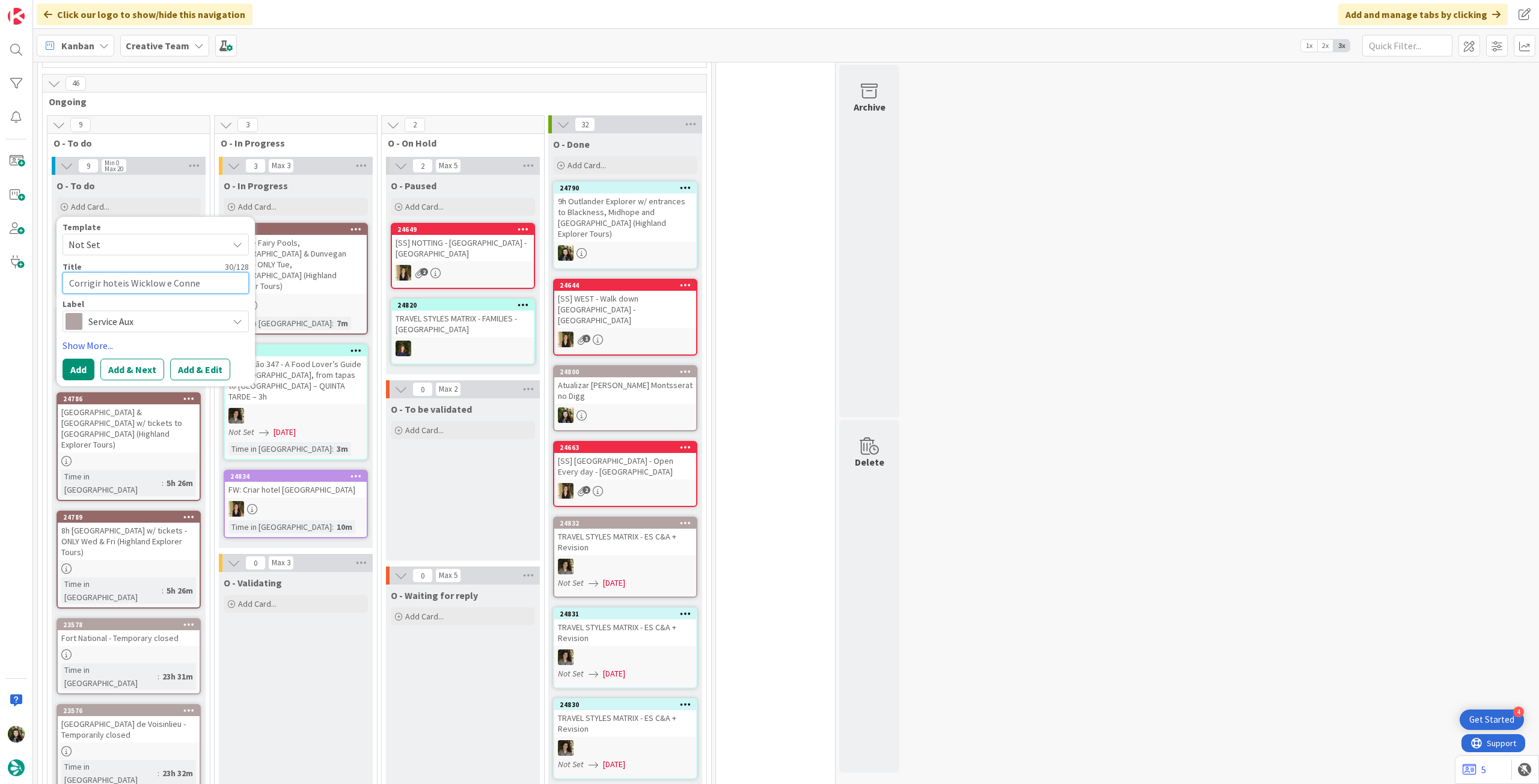
type textarea "Corrigir hoteis Wicklow e Connem"
type textarea "x"
type textarea "Corrigir hoteis Wicklow e Connema"
type textarea "x"
type textarea "Corrigir hoteis Wicklow e Connemar"
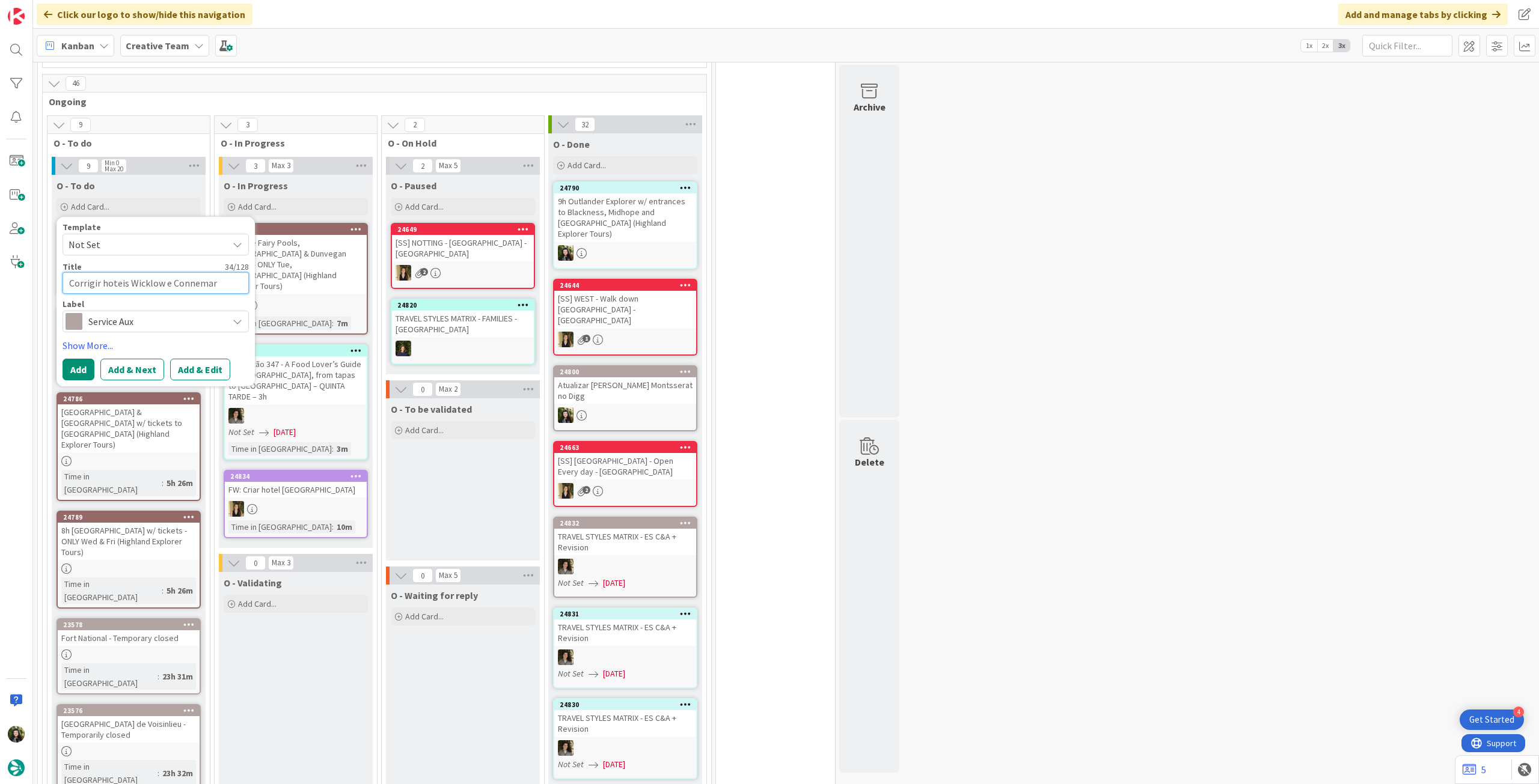
type textarea "x"
type textarea "Corrigir hoteis Wicklow e Connemara"
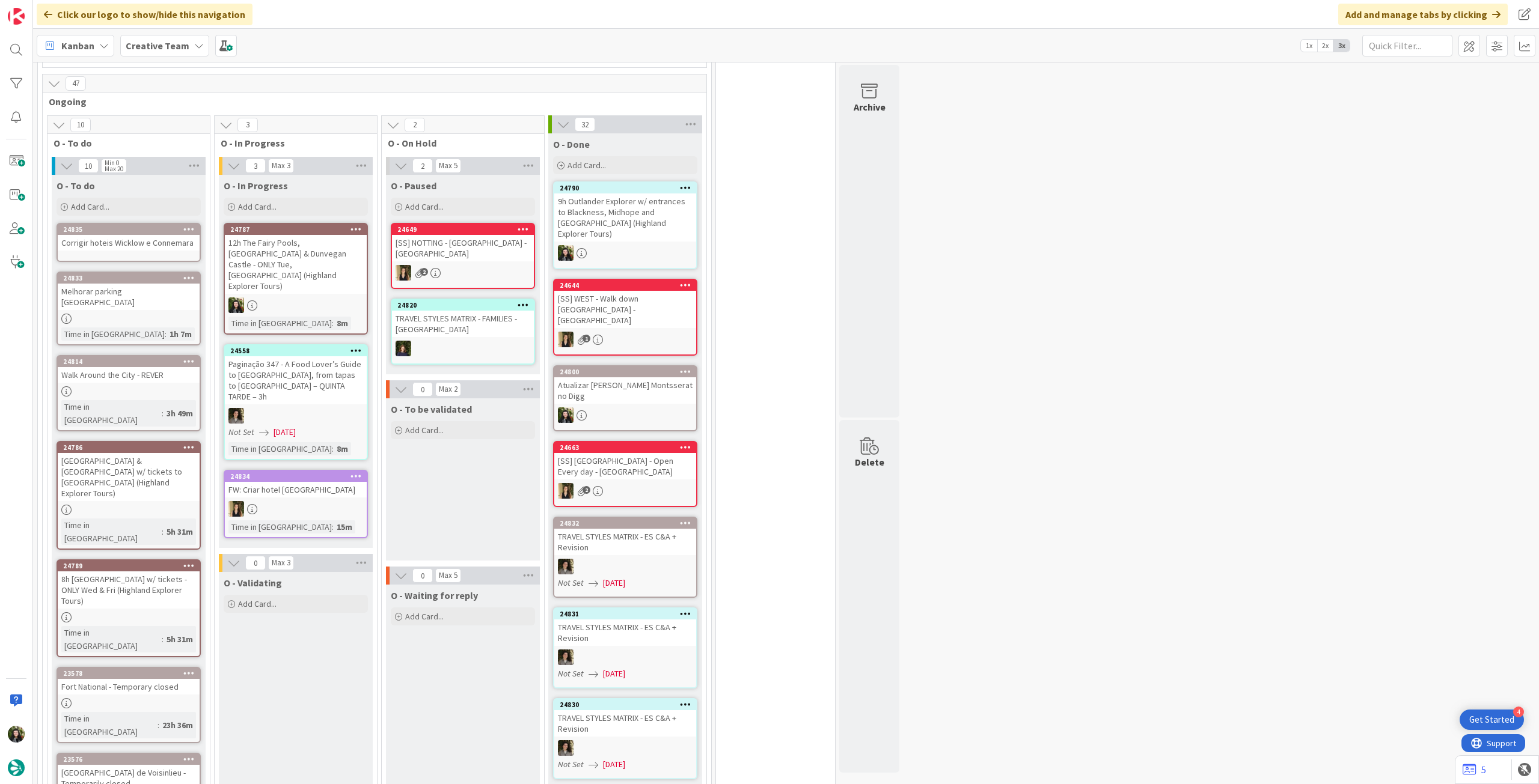
click at [173, 250] on div "Corrigir hoteis Wicklow e Connemara" at bounding box center [129, 242] width 142 height 15
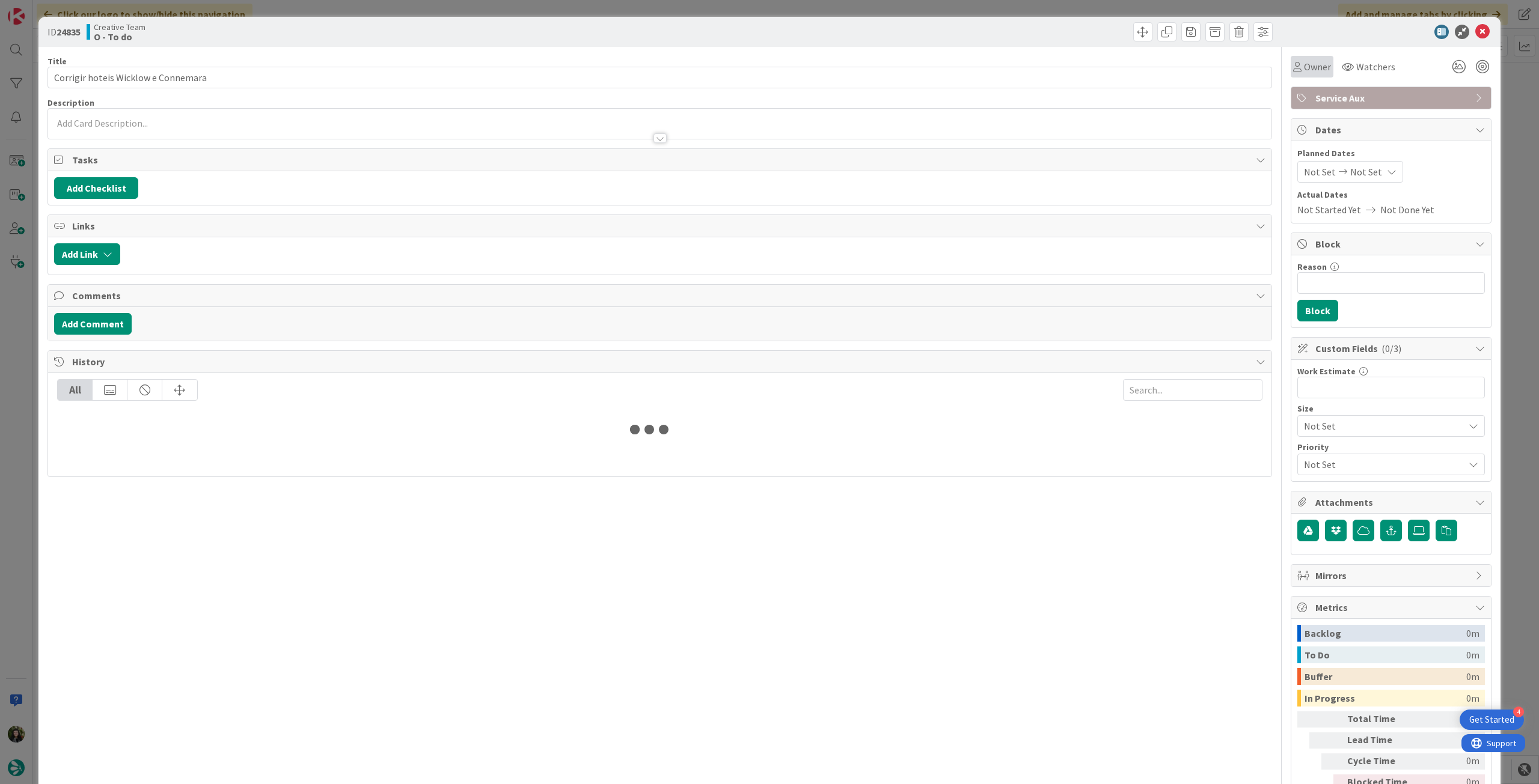
click at [1316, 66] on span "Owner" at bounding box center [1317, 67] width 27 height 15
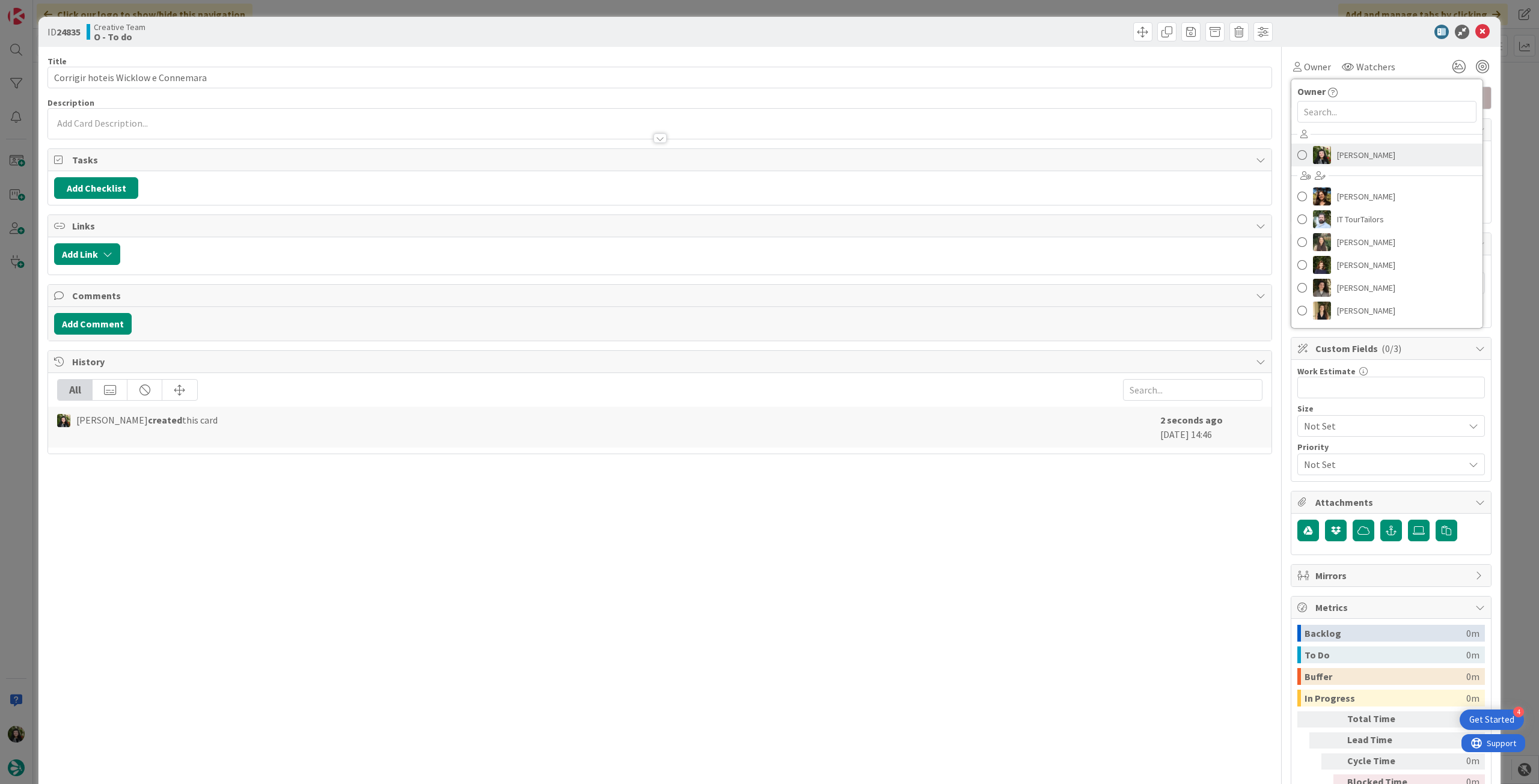
click at [1373, 152] on span "[PERSON_NAME]" at bounding box center [1366, 155] width 58 height 18
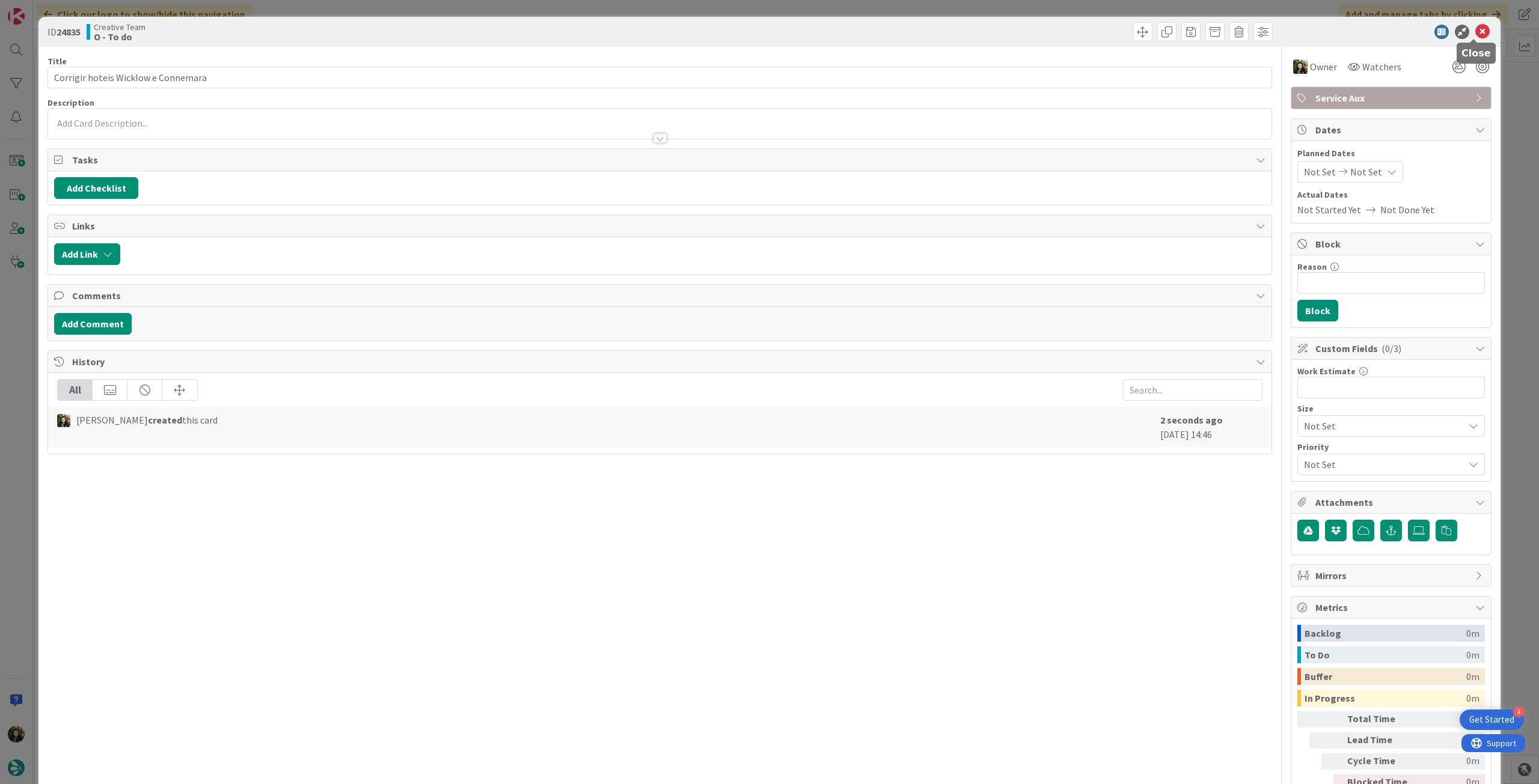
click at [1475, 33] on icon at bounding box center [1483, 32] width 15 height 15
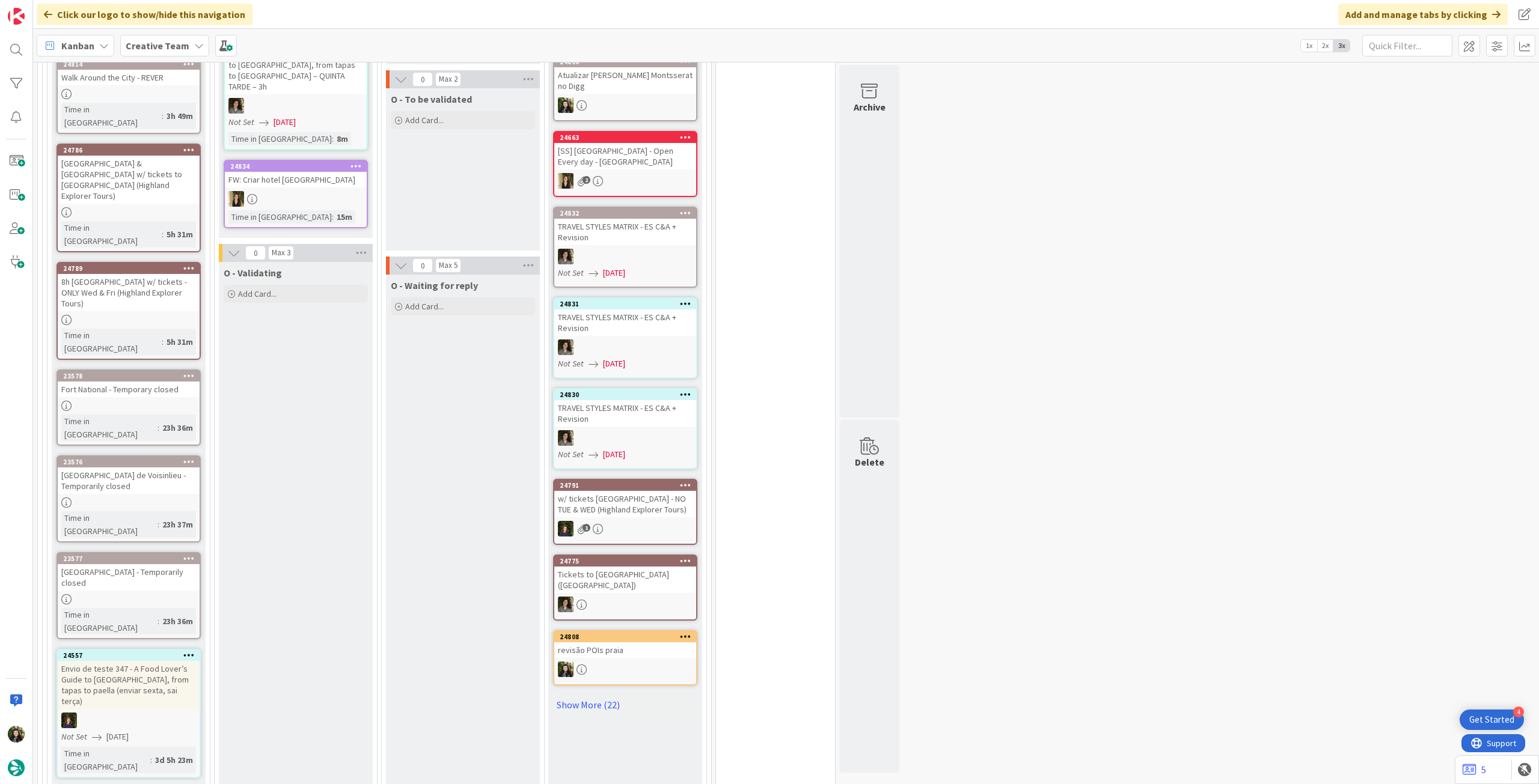
scroll to position [1281, 0]
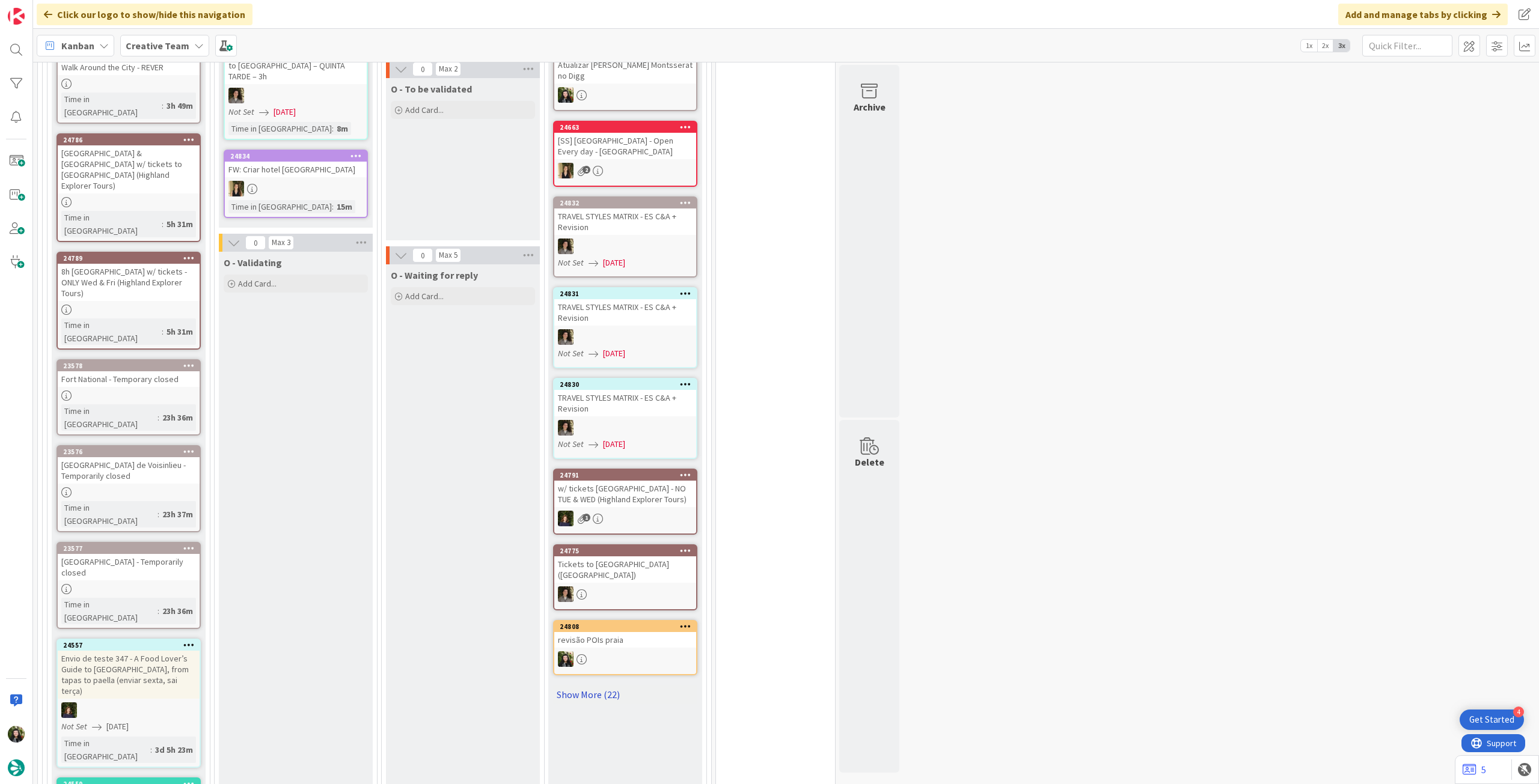
click at [581, 685] on link "Show More (22)" at bounding box center [625, 694] width 144 height 19
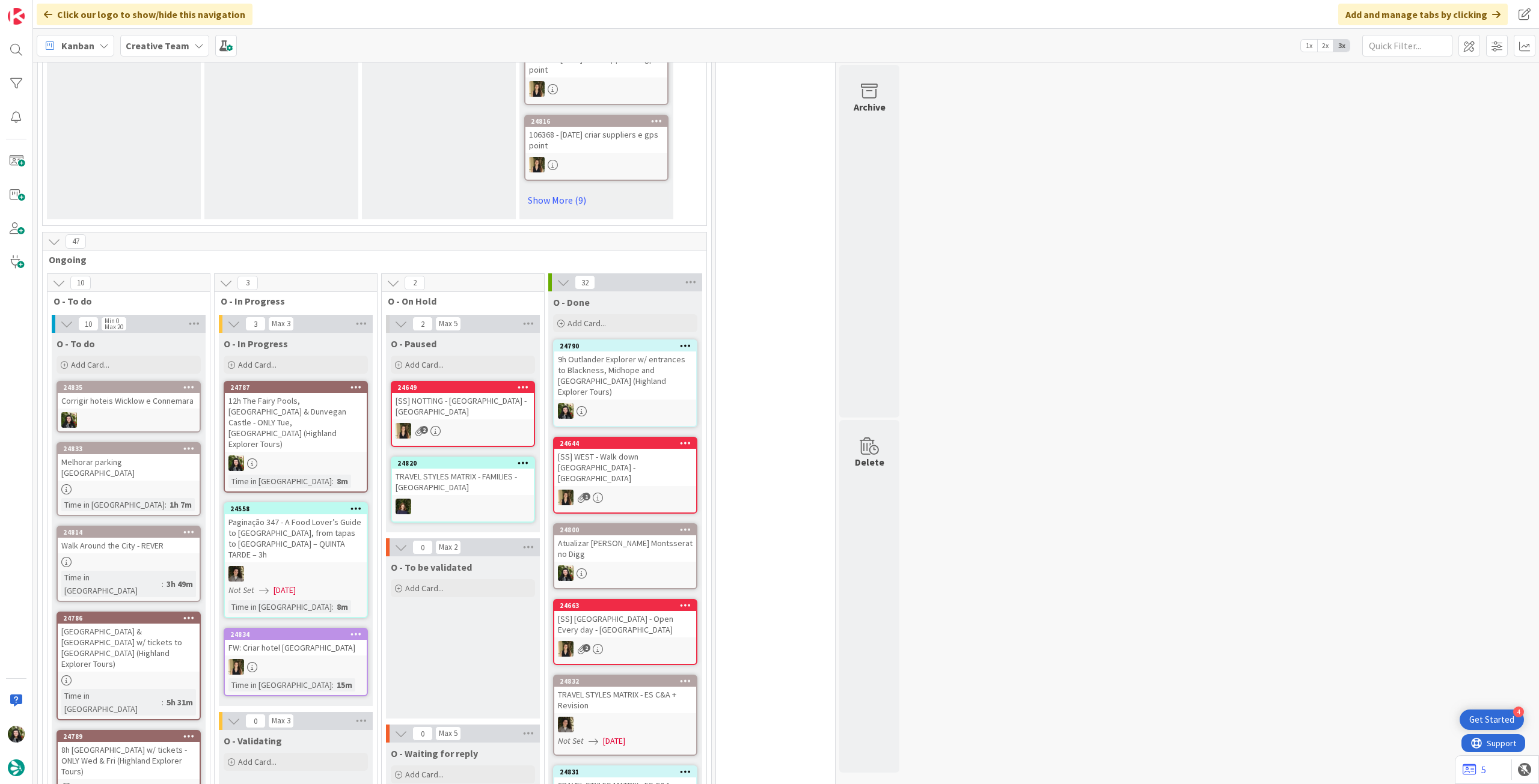
scroll to position [801, 0]
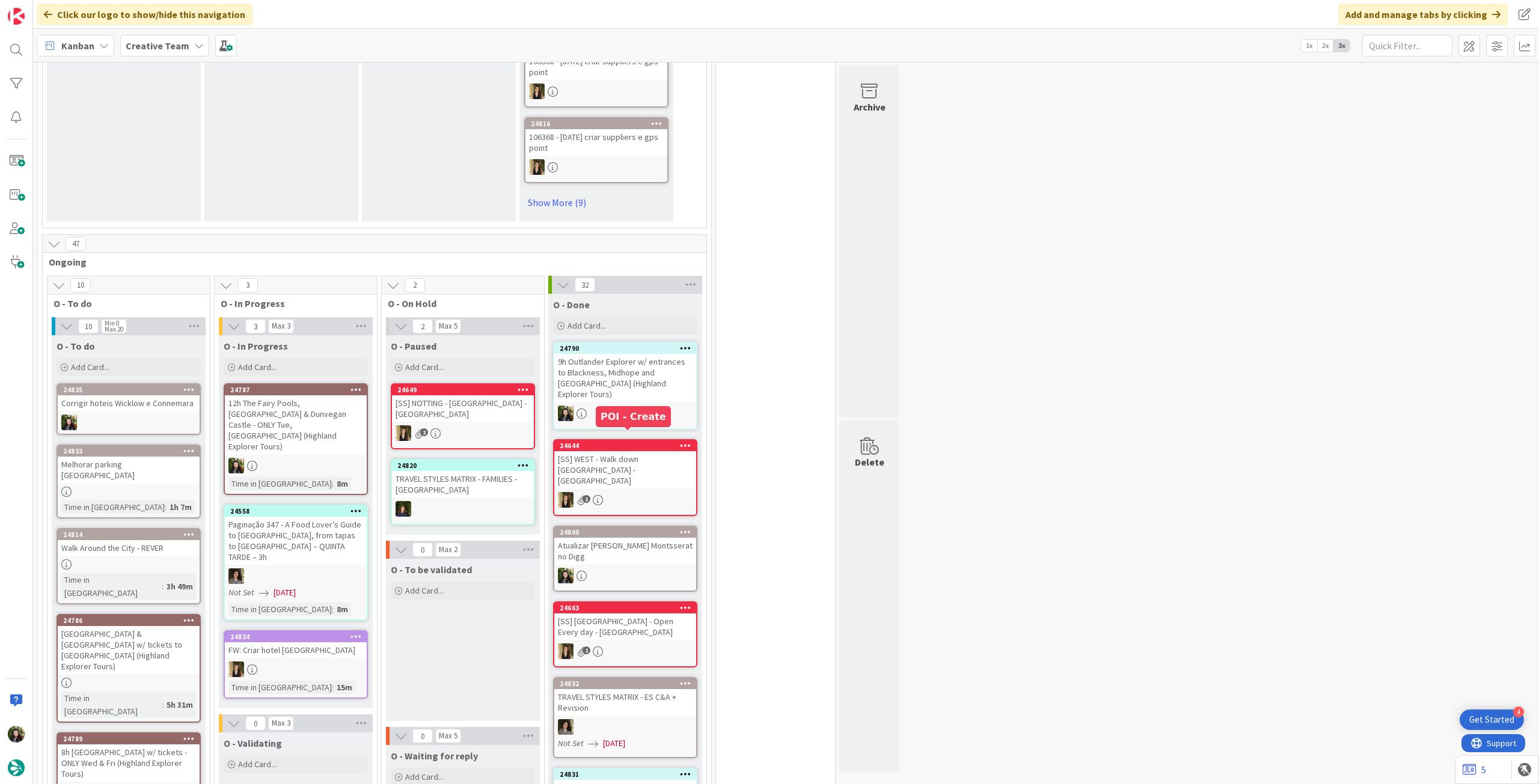
click at [631, 385] on div "9h Outlander Explorer w/ entrances to Blackness, Midhope and [GEOGRAPHIC_DATA] …" at bounding box center [626, 377] width 142 height 48
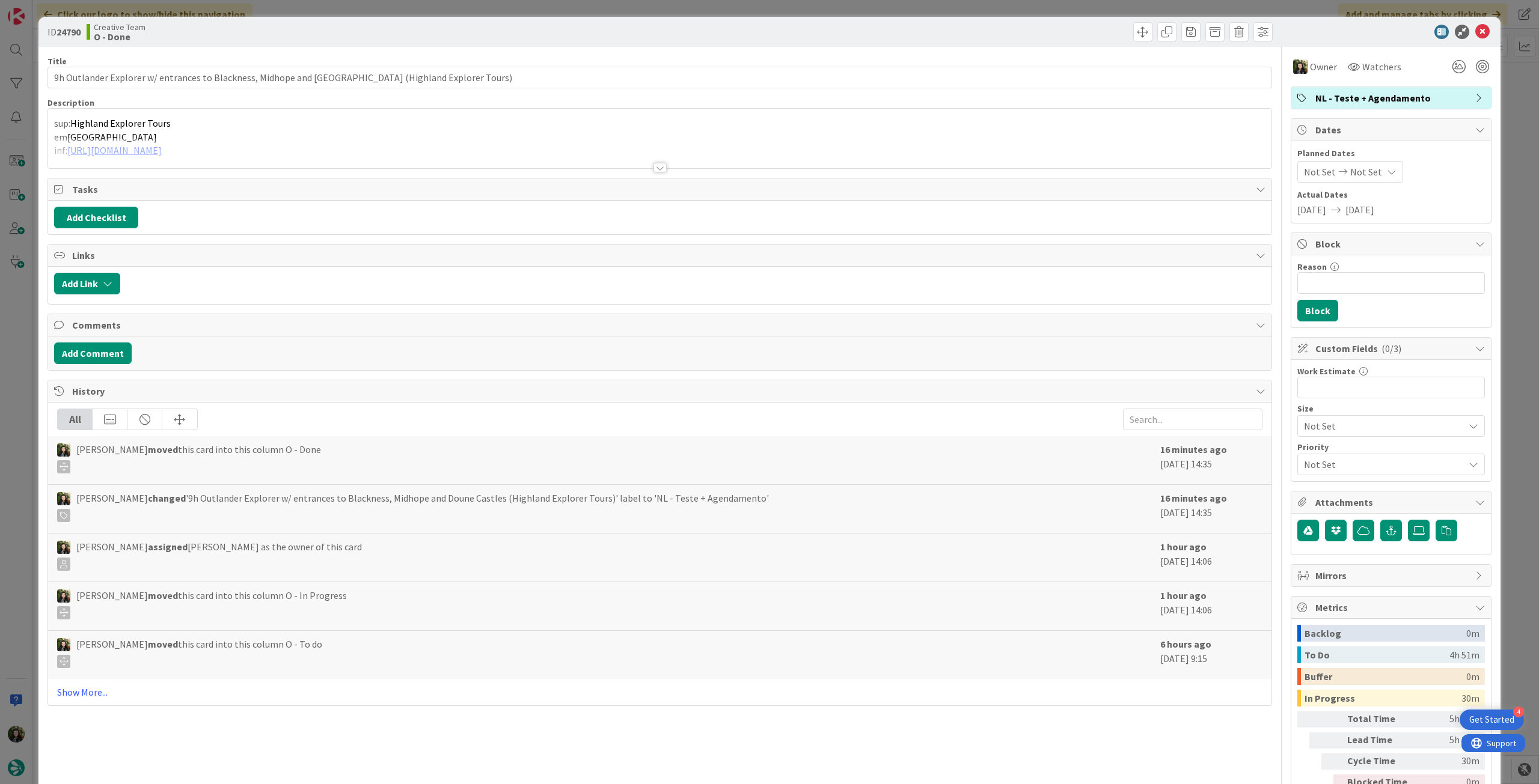
click at [202, 154] on div at bounding box center [660, 153] width 1224 height 31
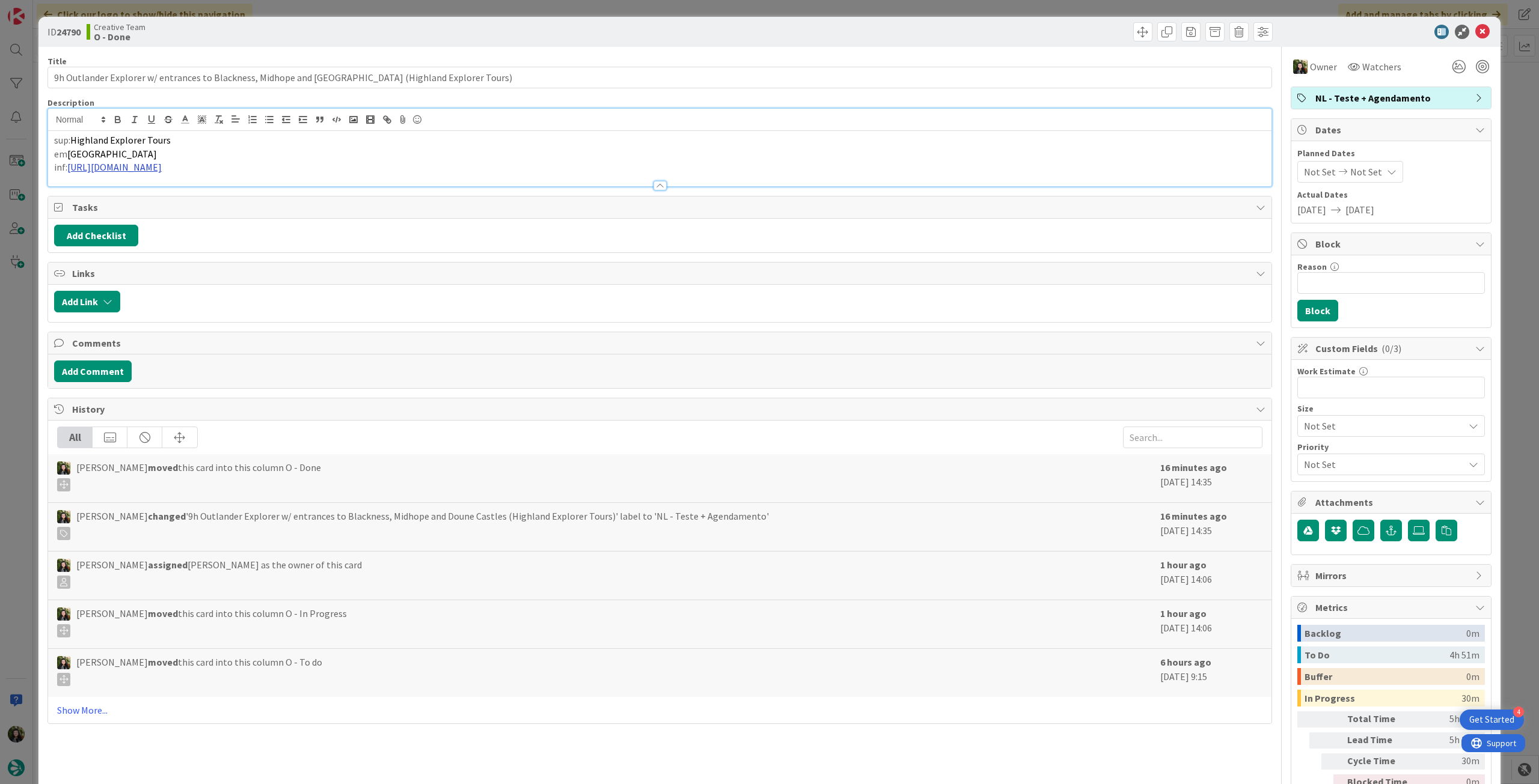
click at [162, 168] on link "[URL][DOMAIN_NAME]" at bounding box center [114, 166] width 94 height 12
click at [192, 188] on link "[URL][DOMAIN_NAME]" at bounding box center [186, 190] width 83 height 15
click at [1475, 28] on icon at bounding box center [1483, 32] width 15 height 15
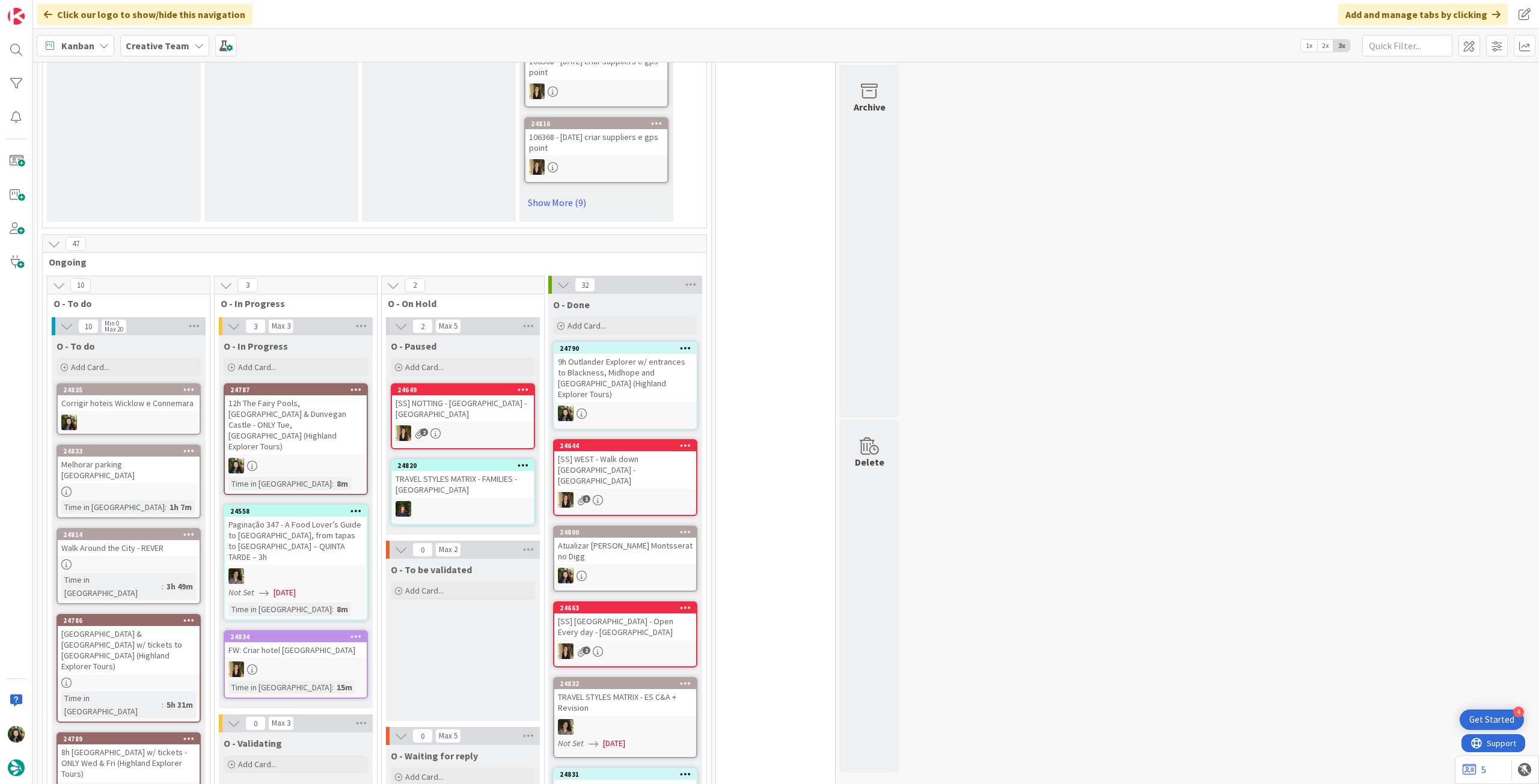
click at [610, 387] on div "9h Outlander Explorer w/ entrances to Blackness, Midhope and [GEOGRAPHIC_DATA] …" at bounding box center [626, 377] width 142 height 48
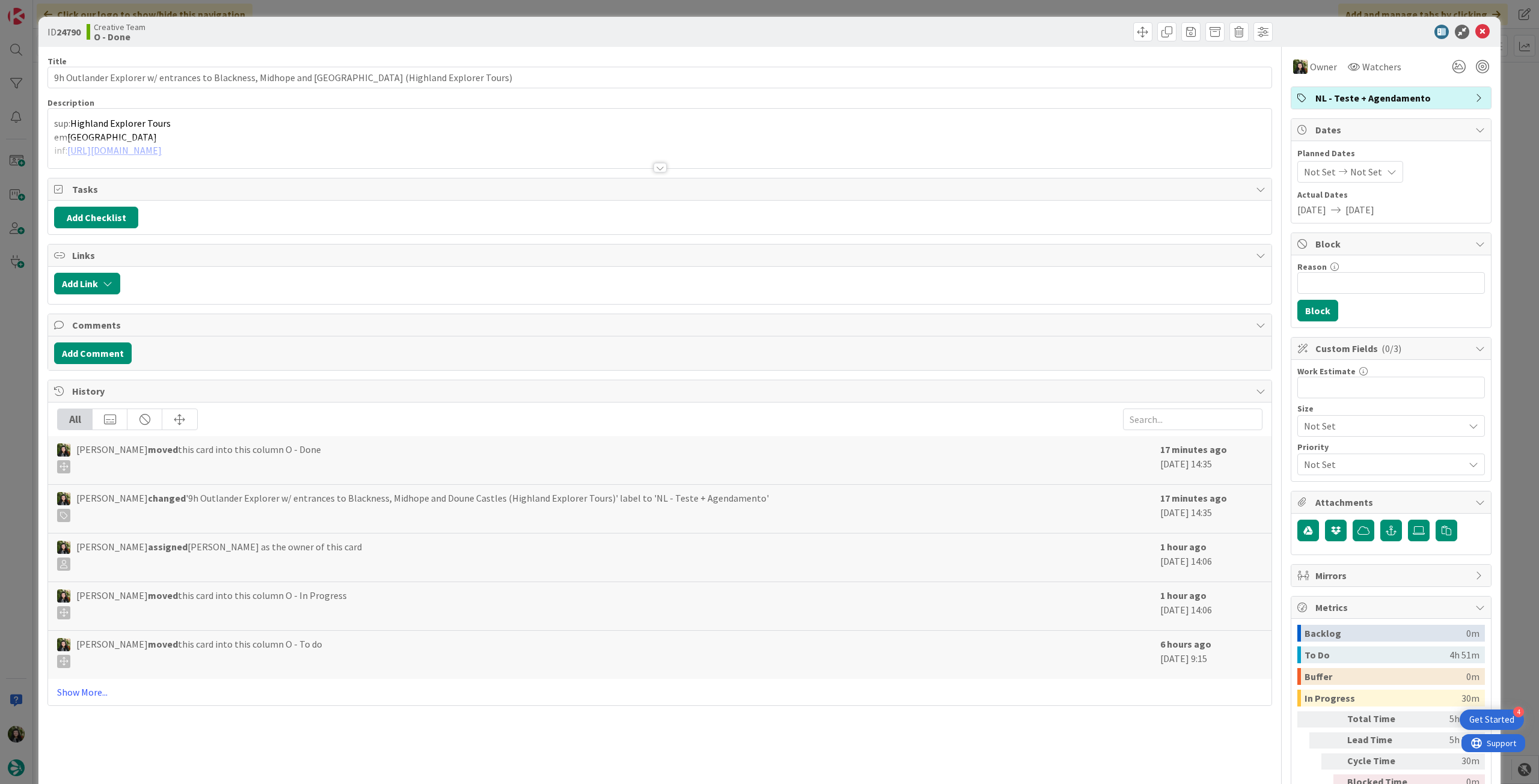
click at [168, 130] on p "sup: Highland Explorer Tours" at bounding box center [660, 122] width 1211 height 14
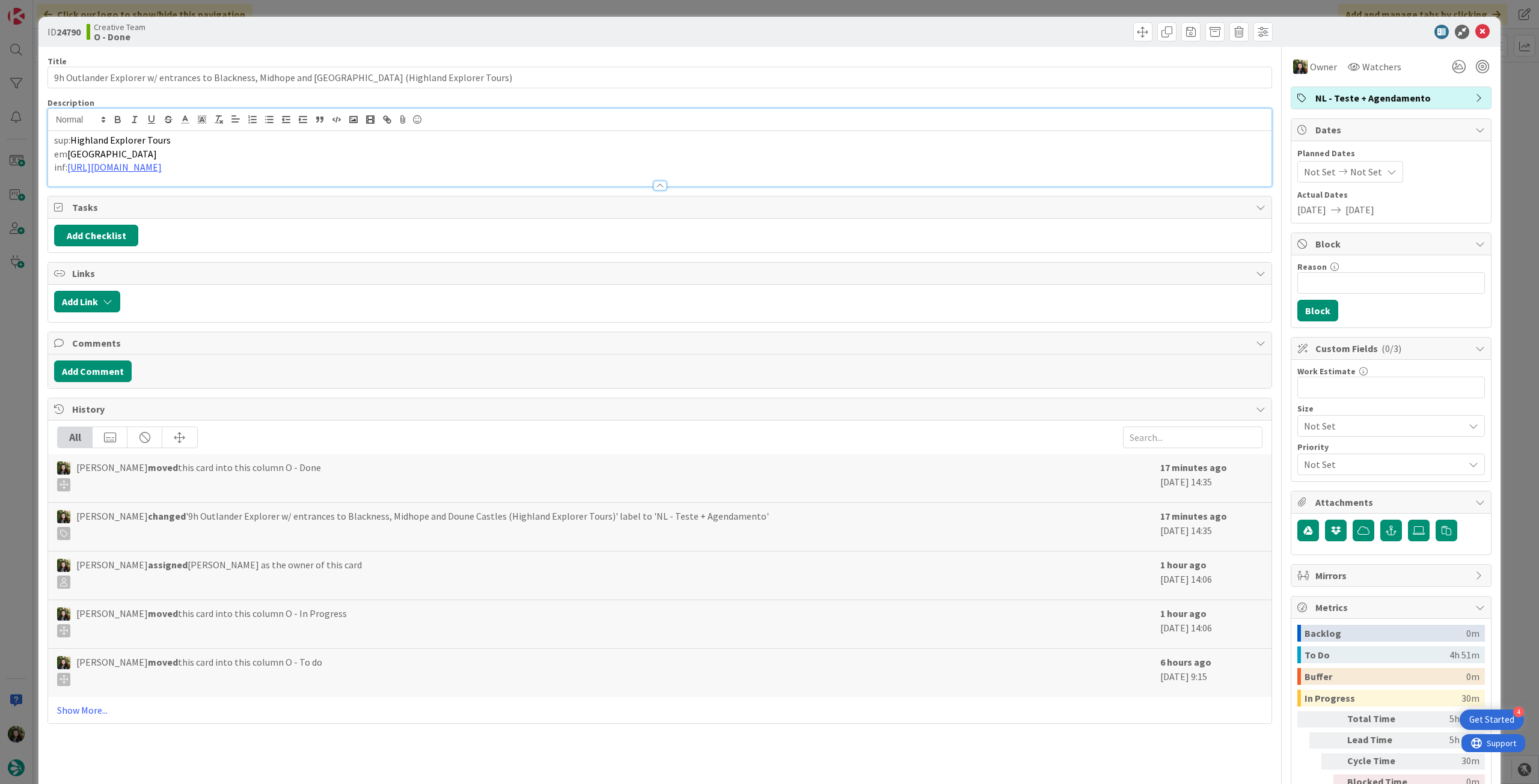
click at [161, 178] on div at bounding box center [660, 180] width 1224 height 13
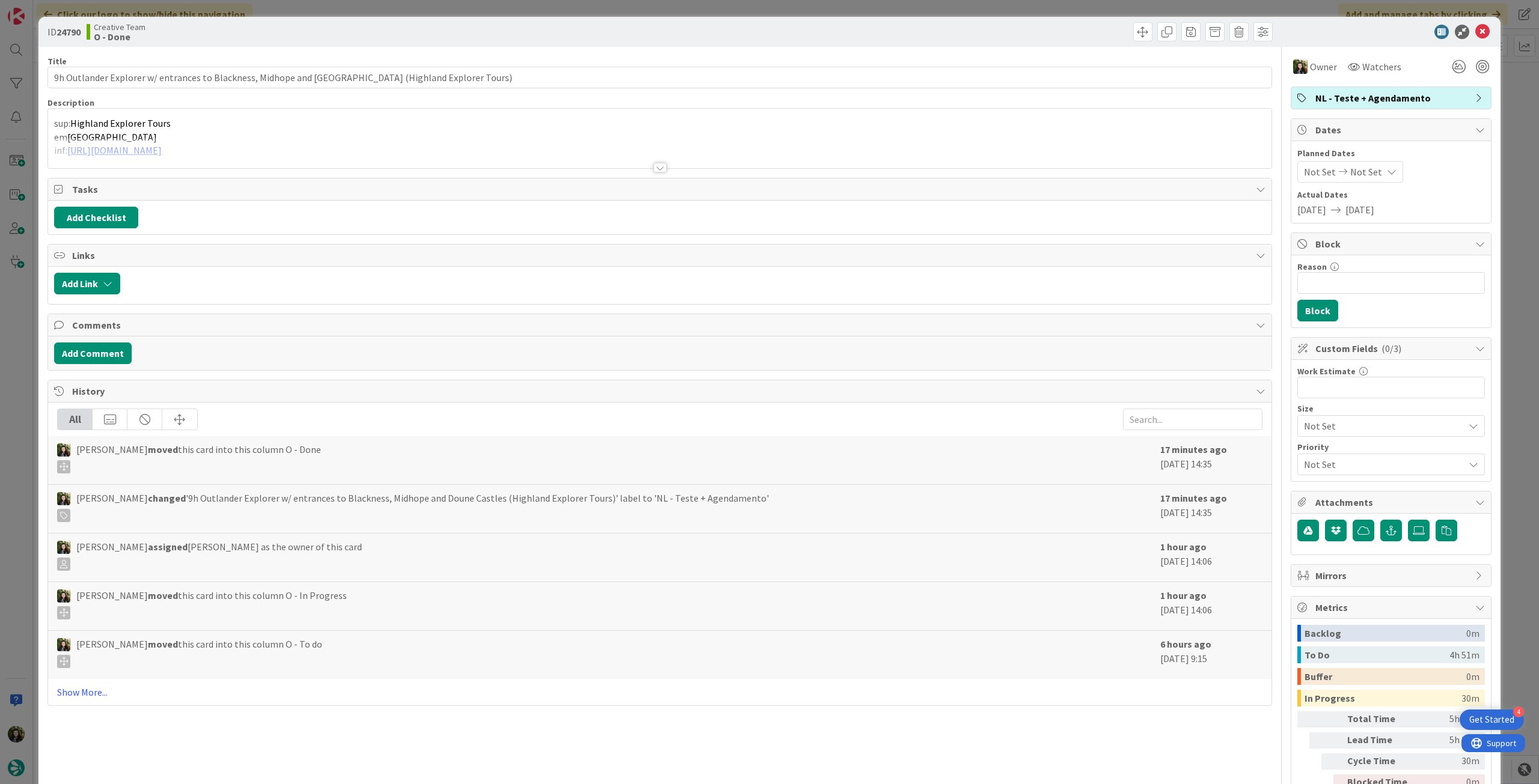
click at [166, 157] on div at bounding box center [660, 153] width 1224 height 31
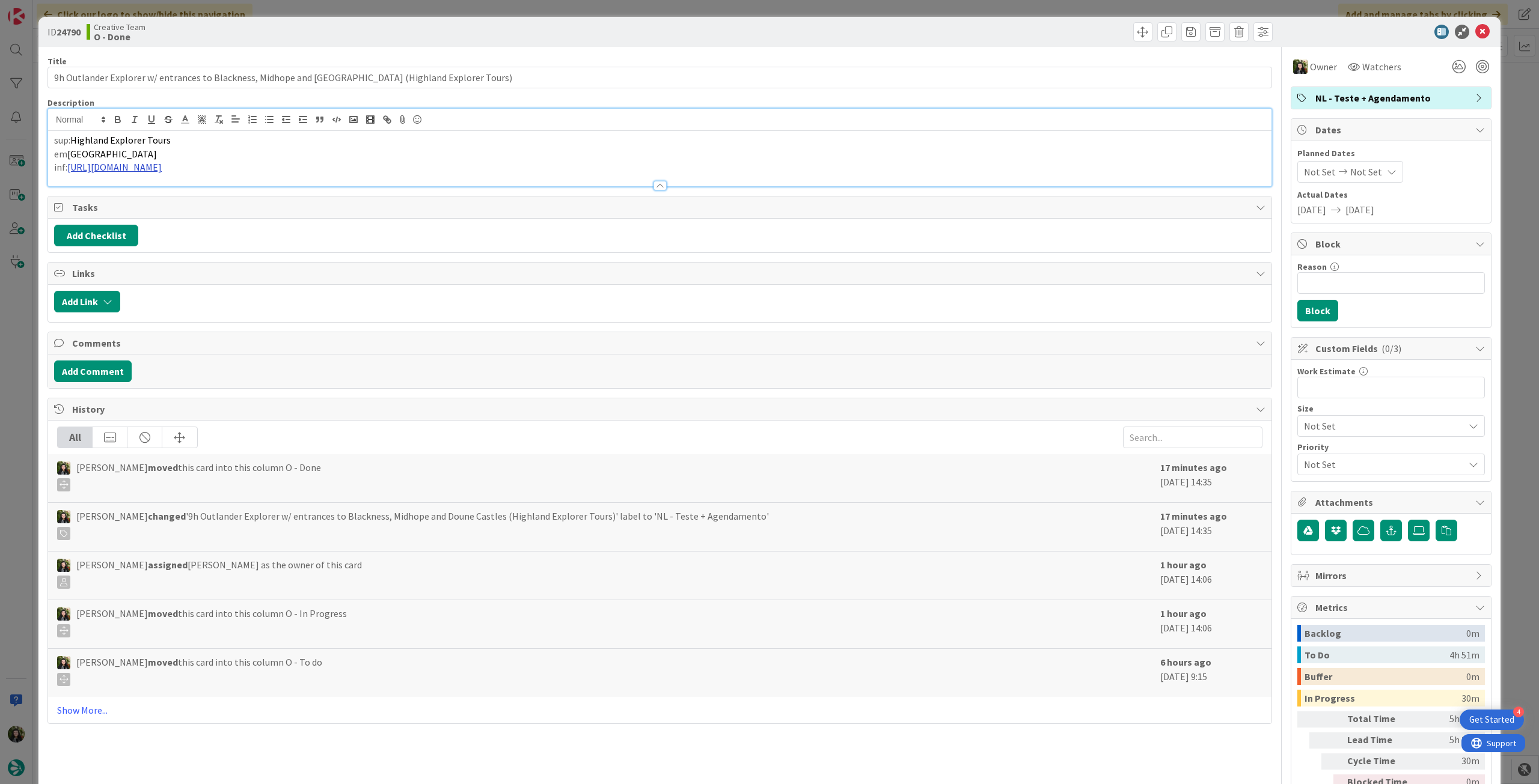
click at [162, 162] on link "[URL][DOMAIN_NAME]" at bounding box center [114, 166] width 94 height 12
click at [193, 188] on link "[URL][DOMAIN_NAME]" at bounding box center [186, 190] width 83 height 15
click at [1475, 31] on icon at bounding box center [1483, 32] width 15 height 15
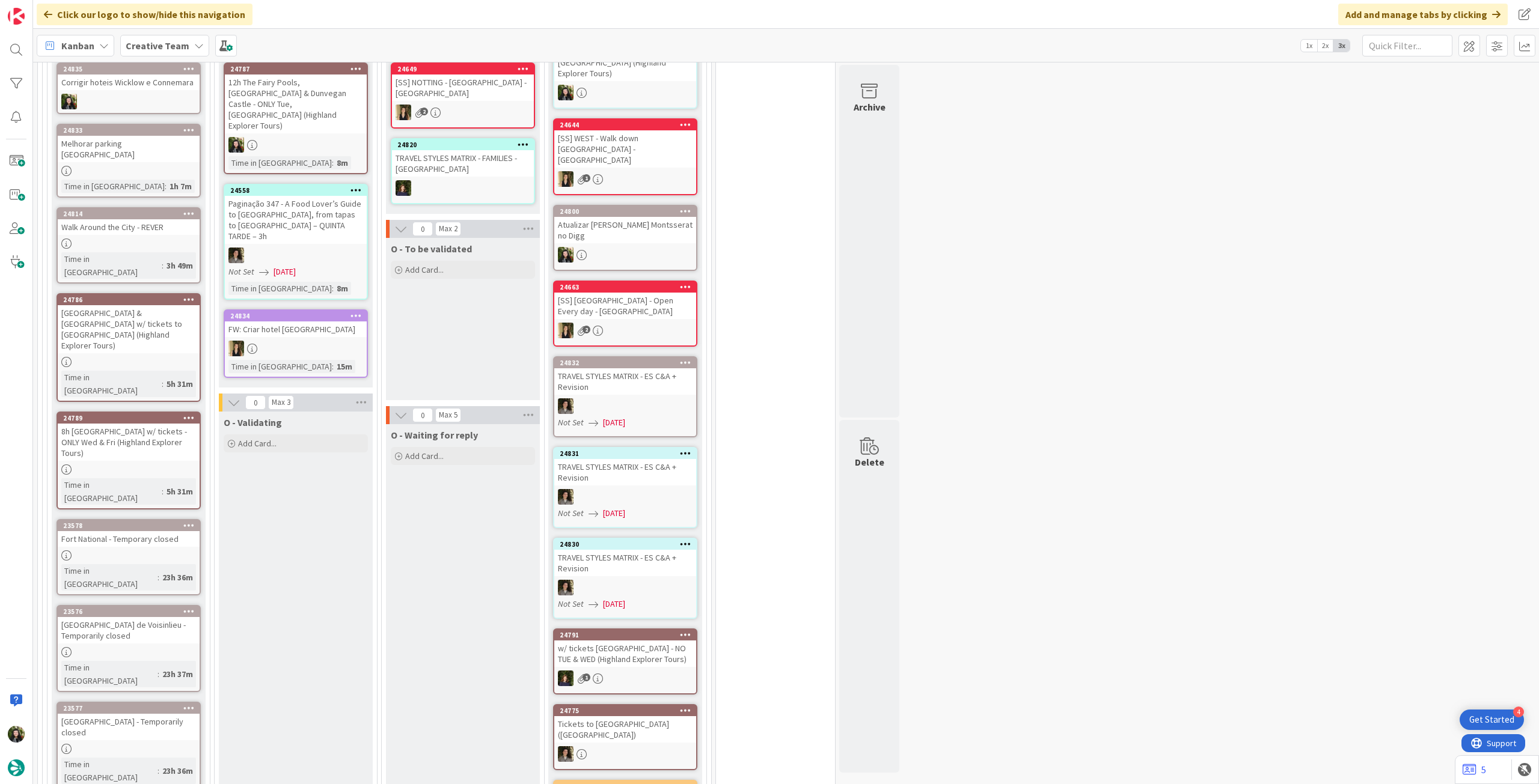
click at [149, 424] on div "8h [GEOGRAPHIC_DATA] w/ tickets - ONLY Wed & Fri (Highland Explorer Tours)" at bounding box center [129, 442] width 142 height 37
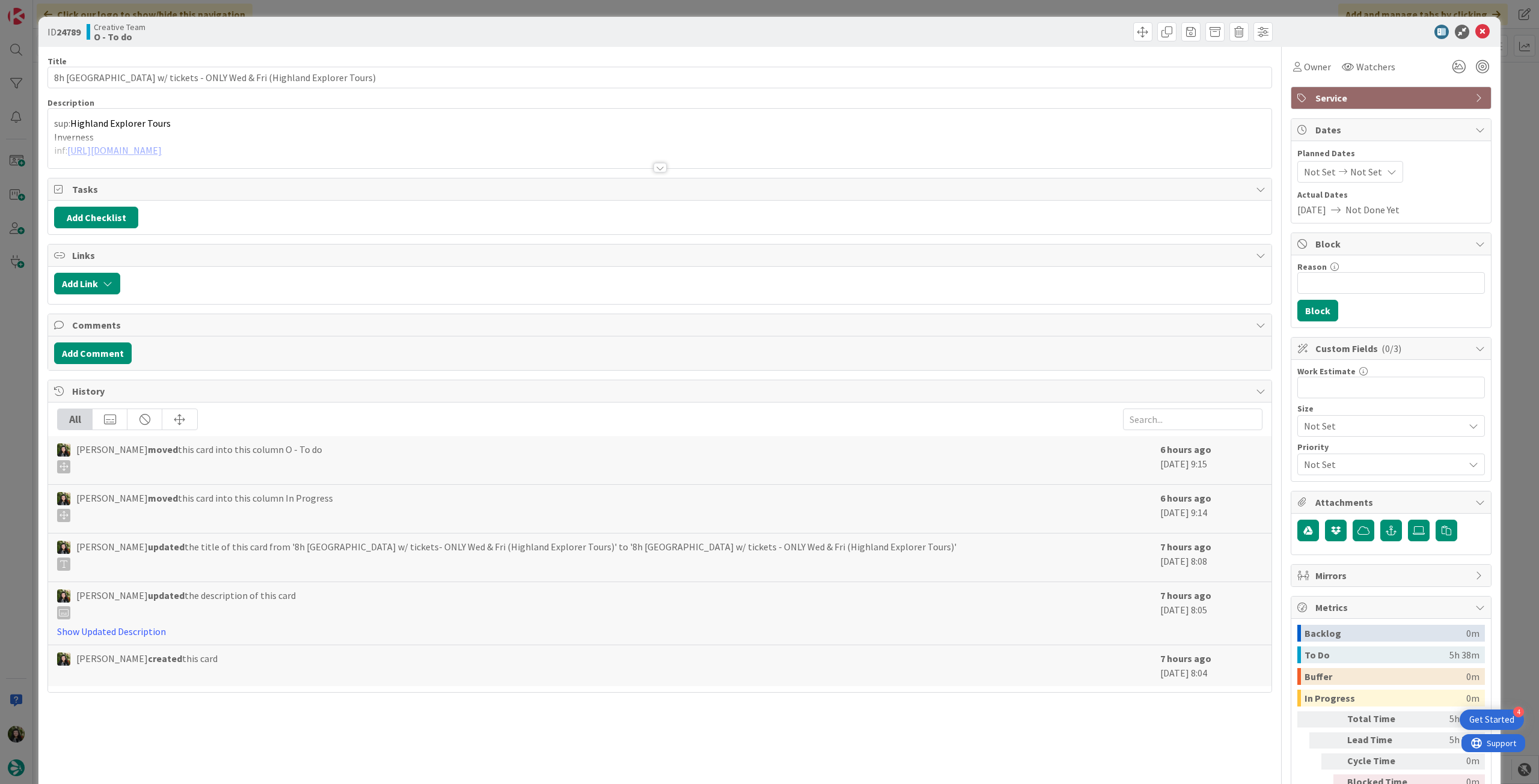
click at [234, 154] on div at bounding box center [660, 153] width 1224 height 31
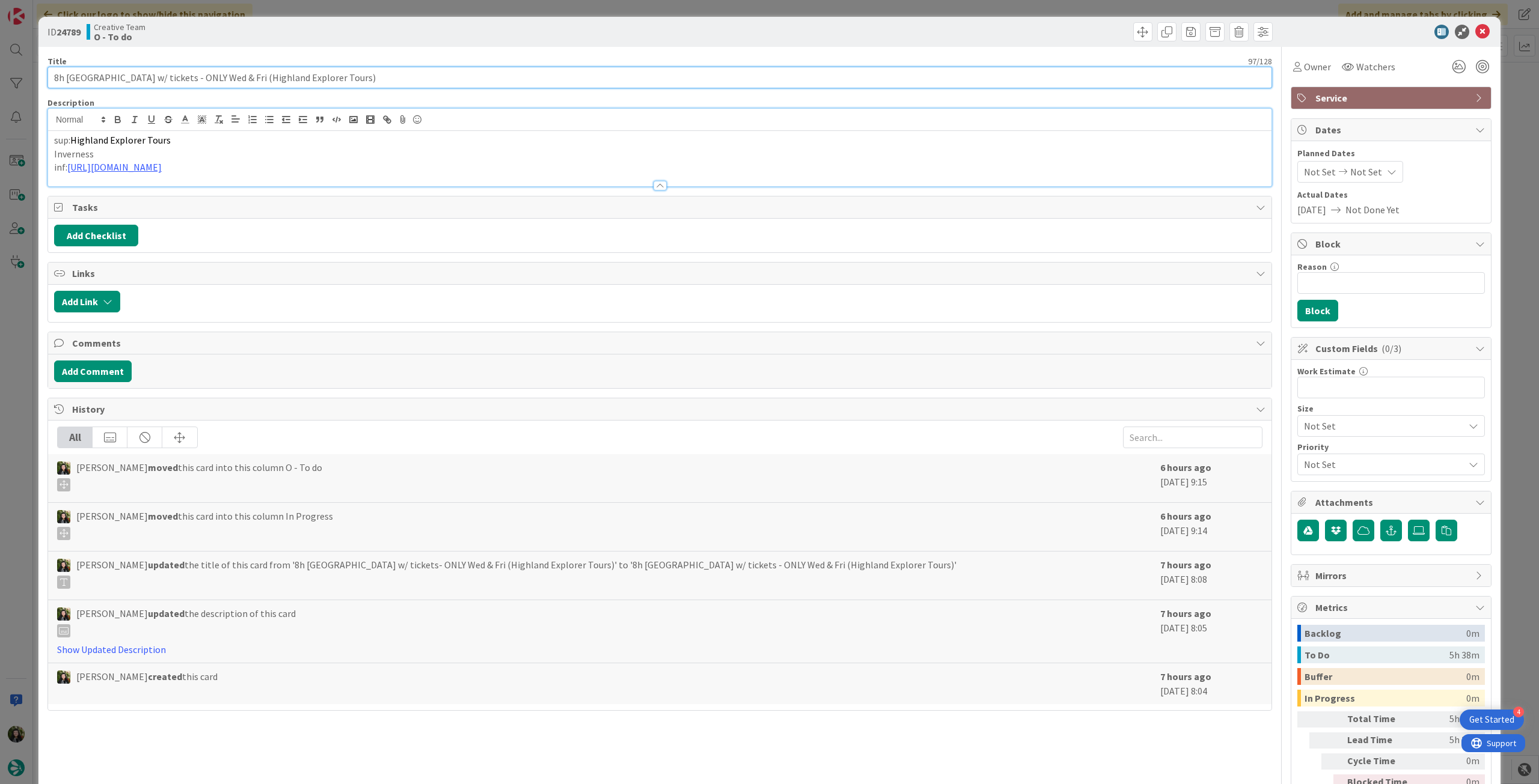
drag, startPoint x: 52, startPoint y: 77, endPoint x: 570, endPoint y: 64, distance: 518.2
click at [570, 64] on div "Title 97 / 128 8h [GEOGRAPHIC_DATA] w/ tickets - ONLY Wed & Fri (Highland Explo…" at bounding box center [659, 73] width 1225 height 33
click at [1475, 27] on icon at bounding box center [1483, 32] width 15 height 15
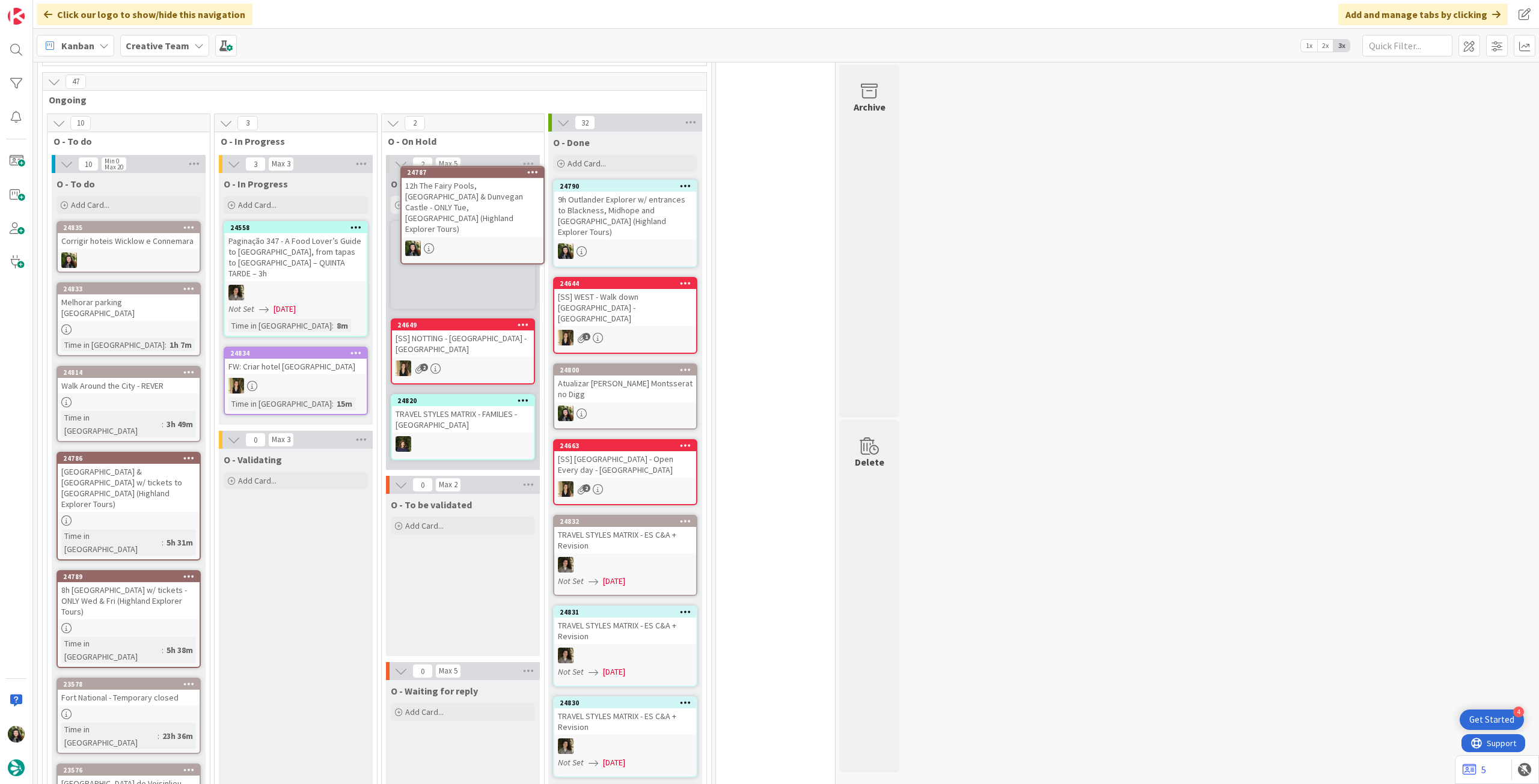
scroll to position [961, 0]
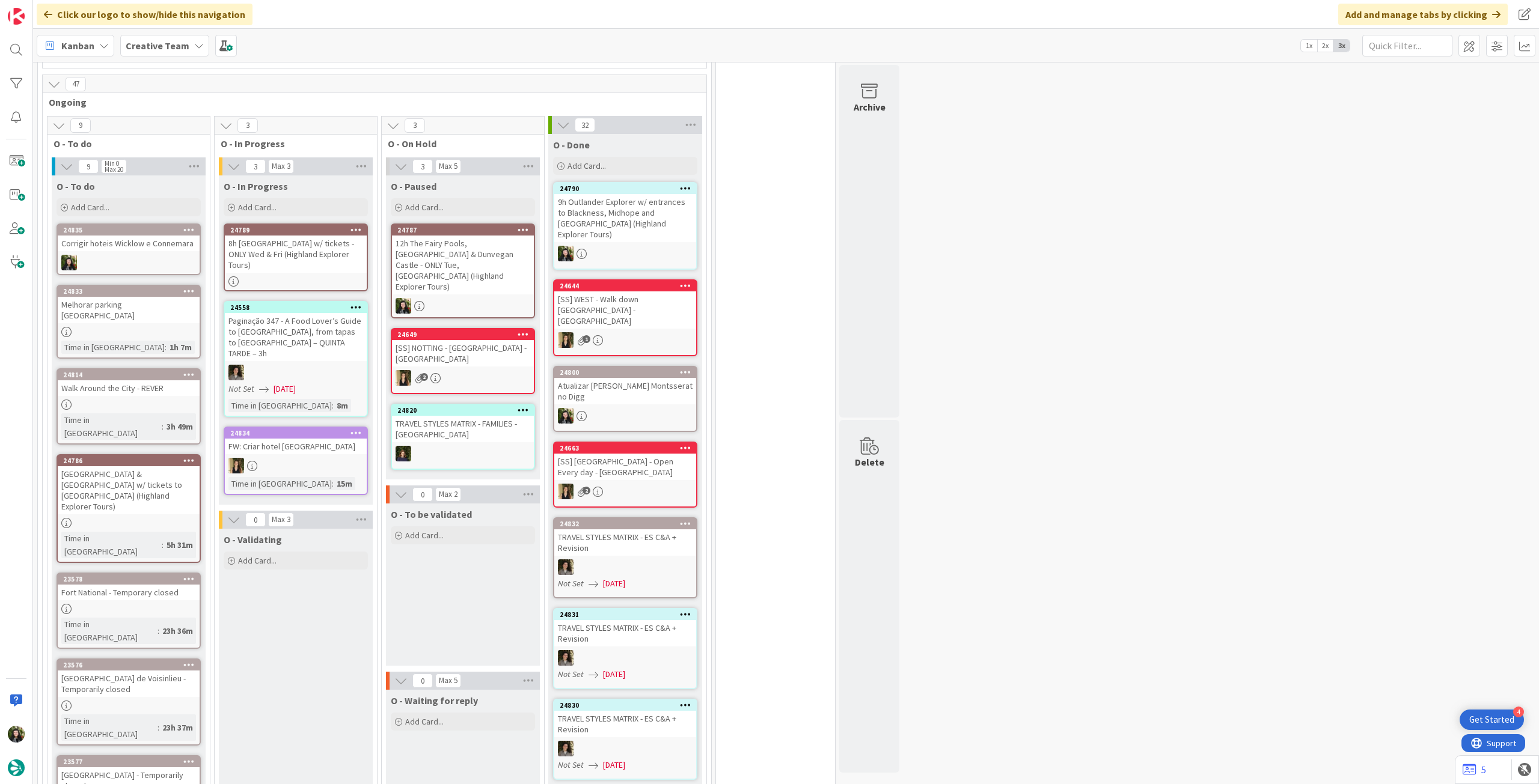
click at [340, 270] on div "8h [GEOGRAPHIC_DATA] w/ tickets - ONLY Wed & Fri (Highland Explorer Tours)" at bounding box center [296, 254] width 142 height 37
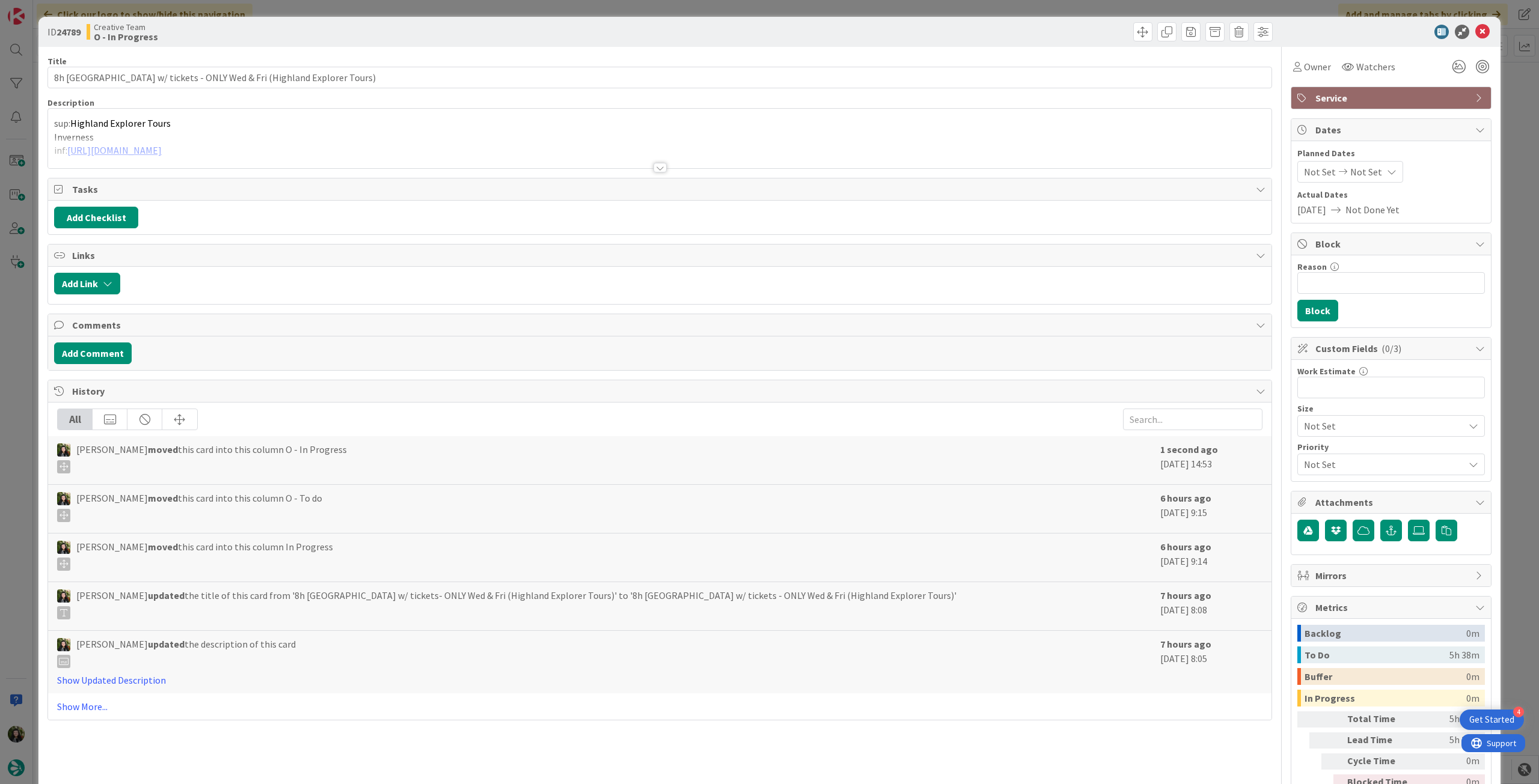
click at [1332, 94] on span "Service" at bounding box center [1393, 98] width 154 height 15
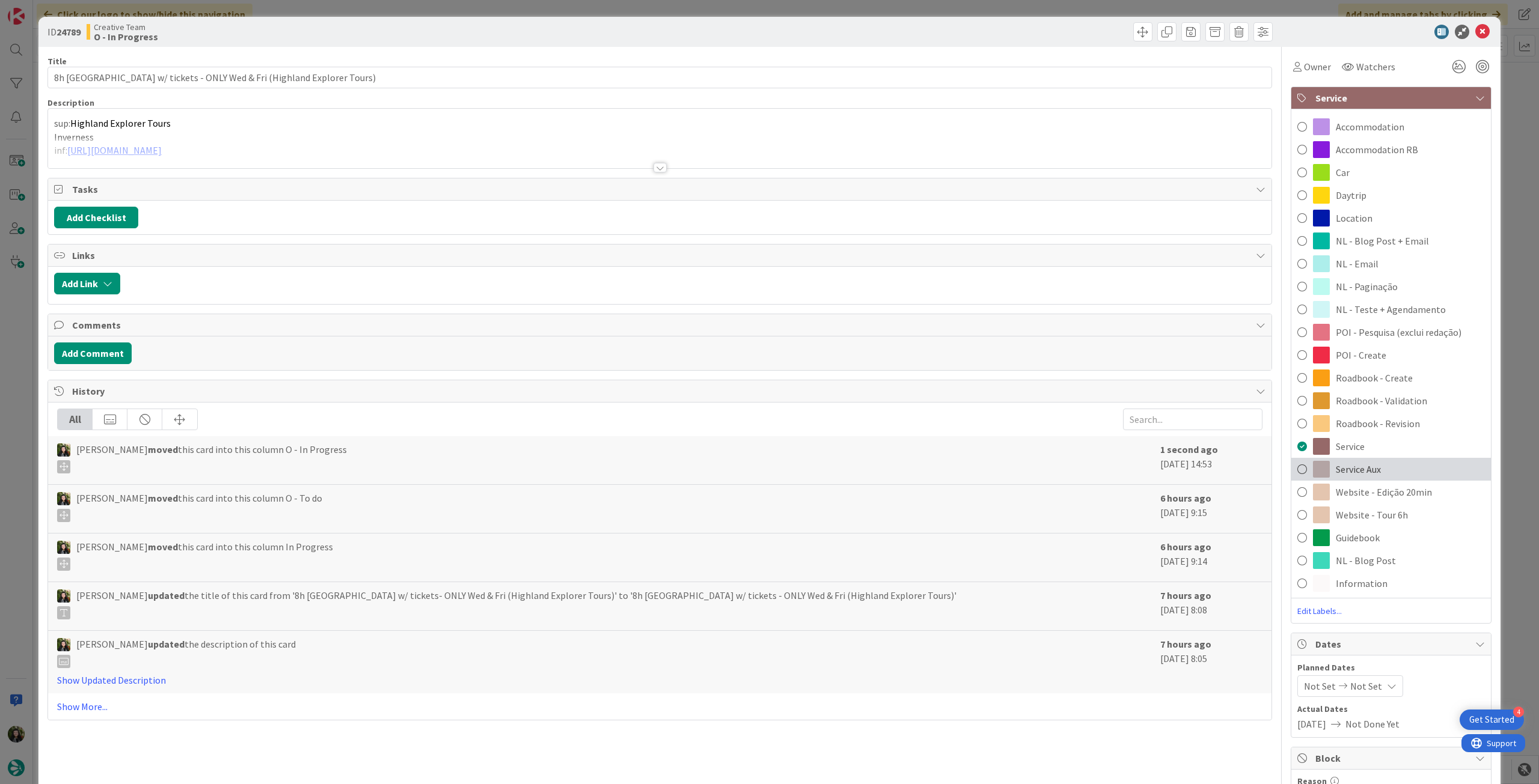
click at [1371, 466] on span "Service Aux" at bounding box center [1358, 469] width 45 height 15
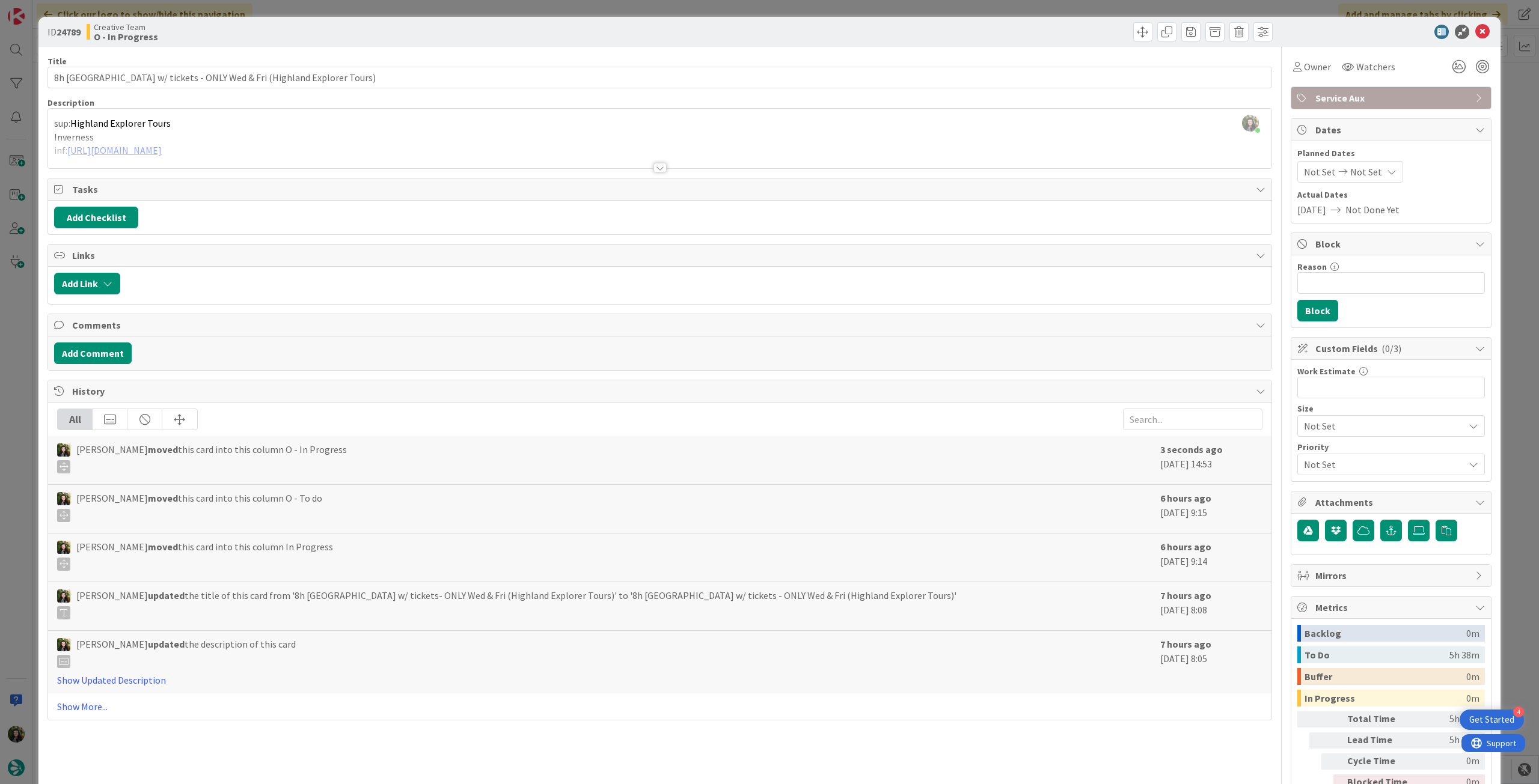
click at [421, 145] on div at bounding box center [660, 153] width 1224 height 31
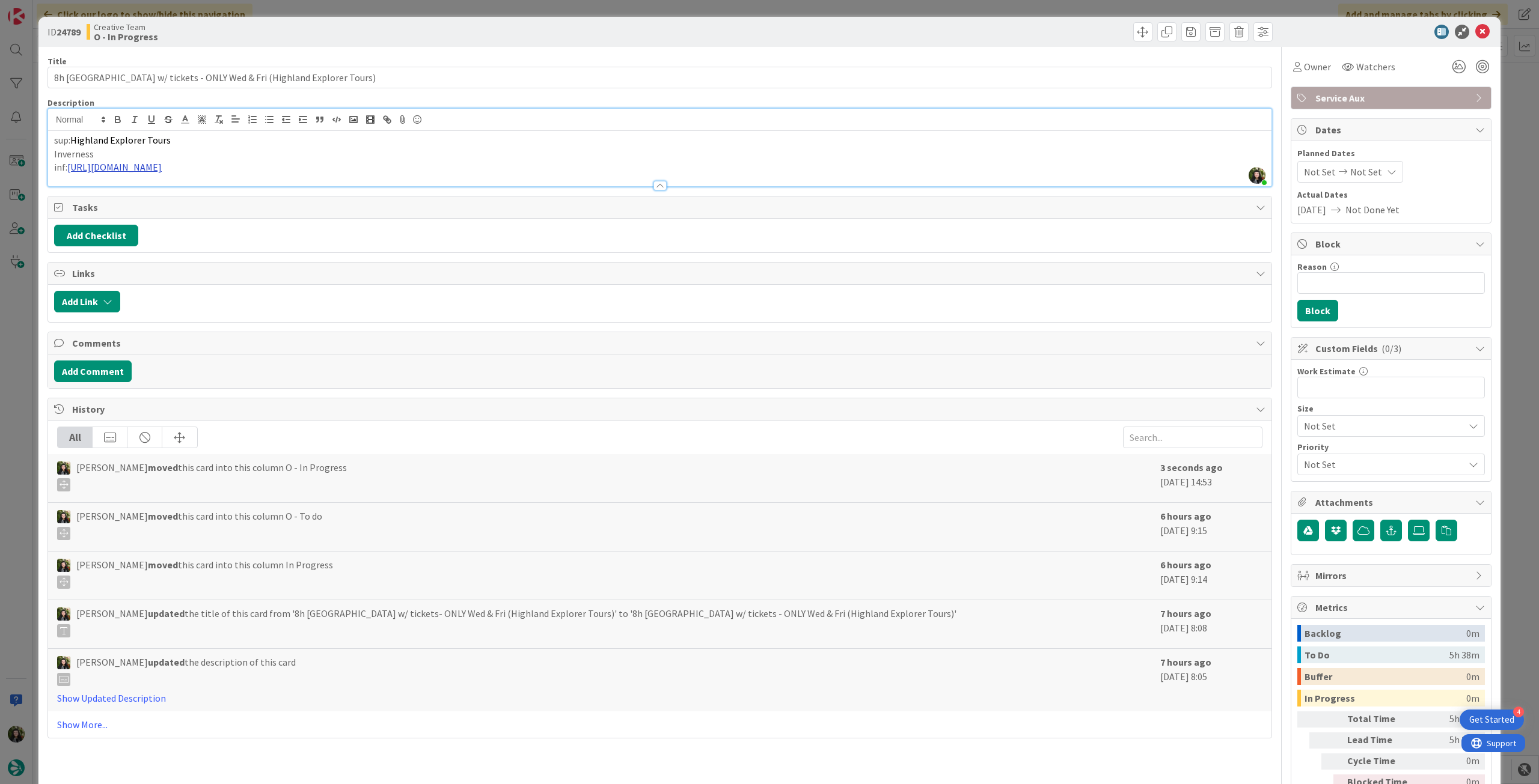
click at [162, 164] on link "[URL][DOMAIN_NAME]" at bounding box center [114, 166] width 94 height 12
click at [292, 188] on link "[URL][DOMAIN_NAME]" at bounding box center [261, 190] width 83 height 15
click at [1475, 34] on icon at bounding box center [1483, 32] width 15 height 15
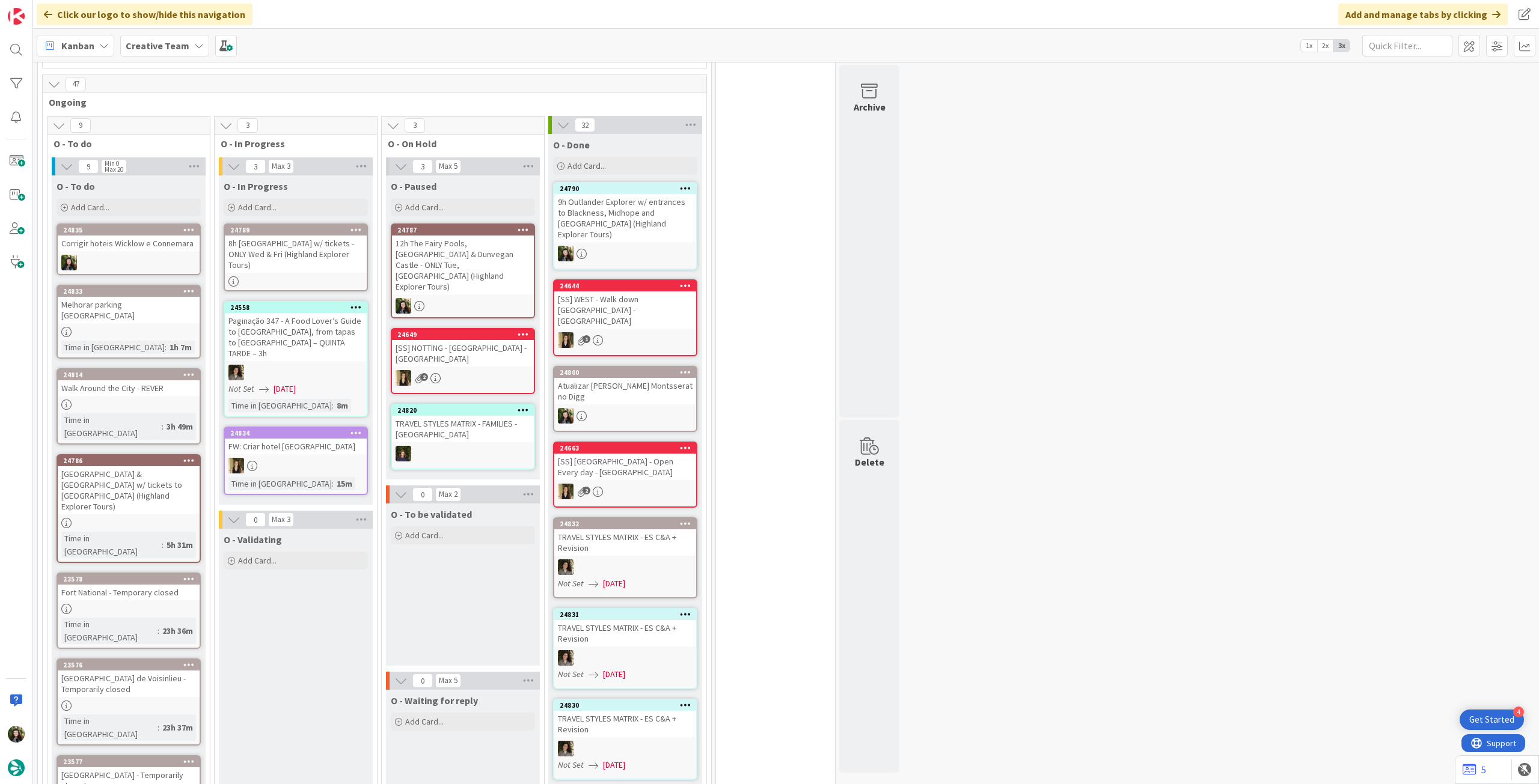
click at [301, 247] on div "8h [GEOGRAPHIC_DATA] w/ tickets - ONLY Wed & Fri (Highland Explorer Tours)" at bounding box center [296, 254] width 142 height 37
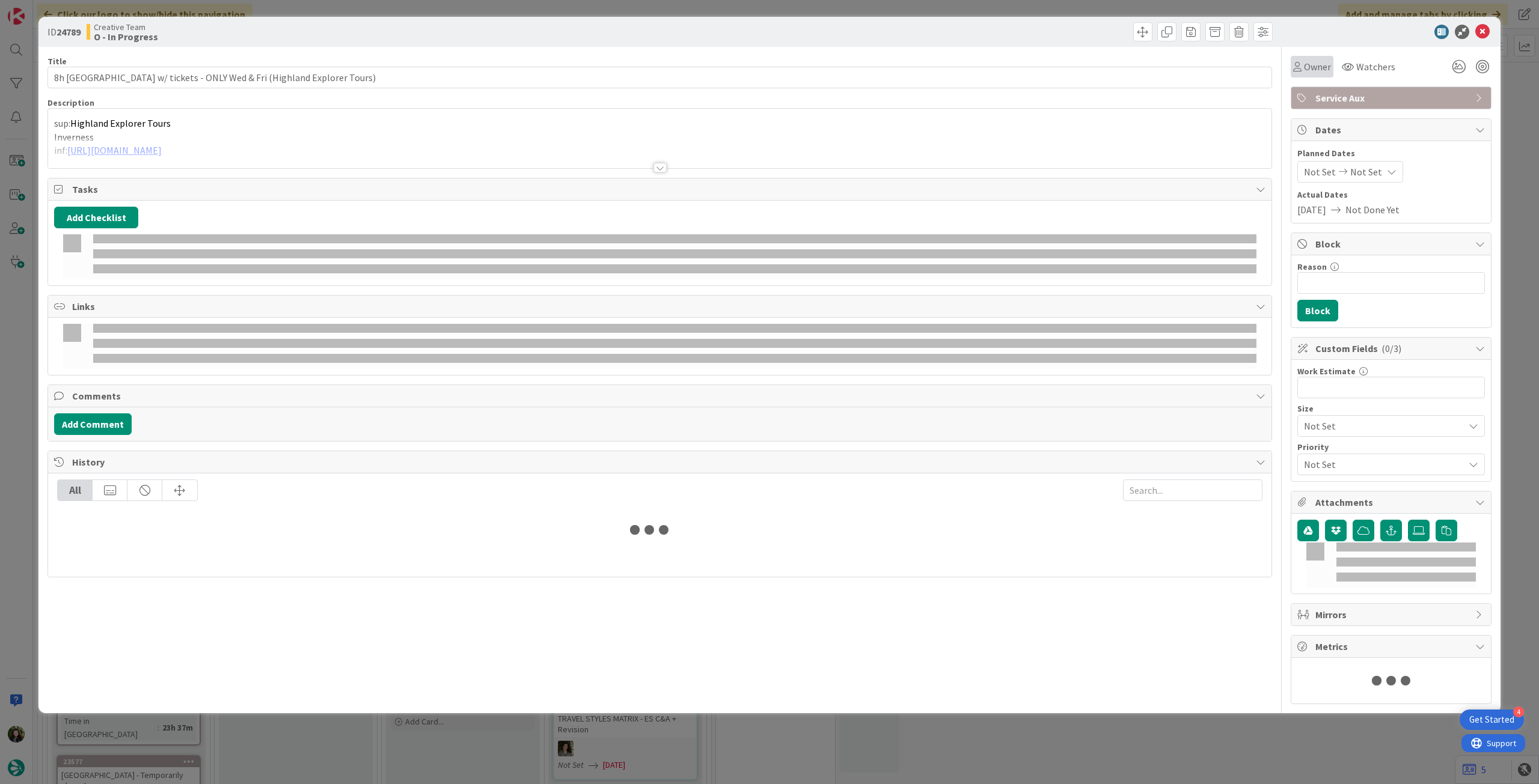
click at [1307, 68] on span "Owner" at bounding box center [1317, 67] width 27 height 15
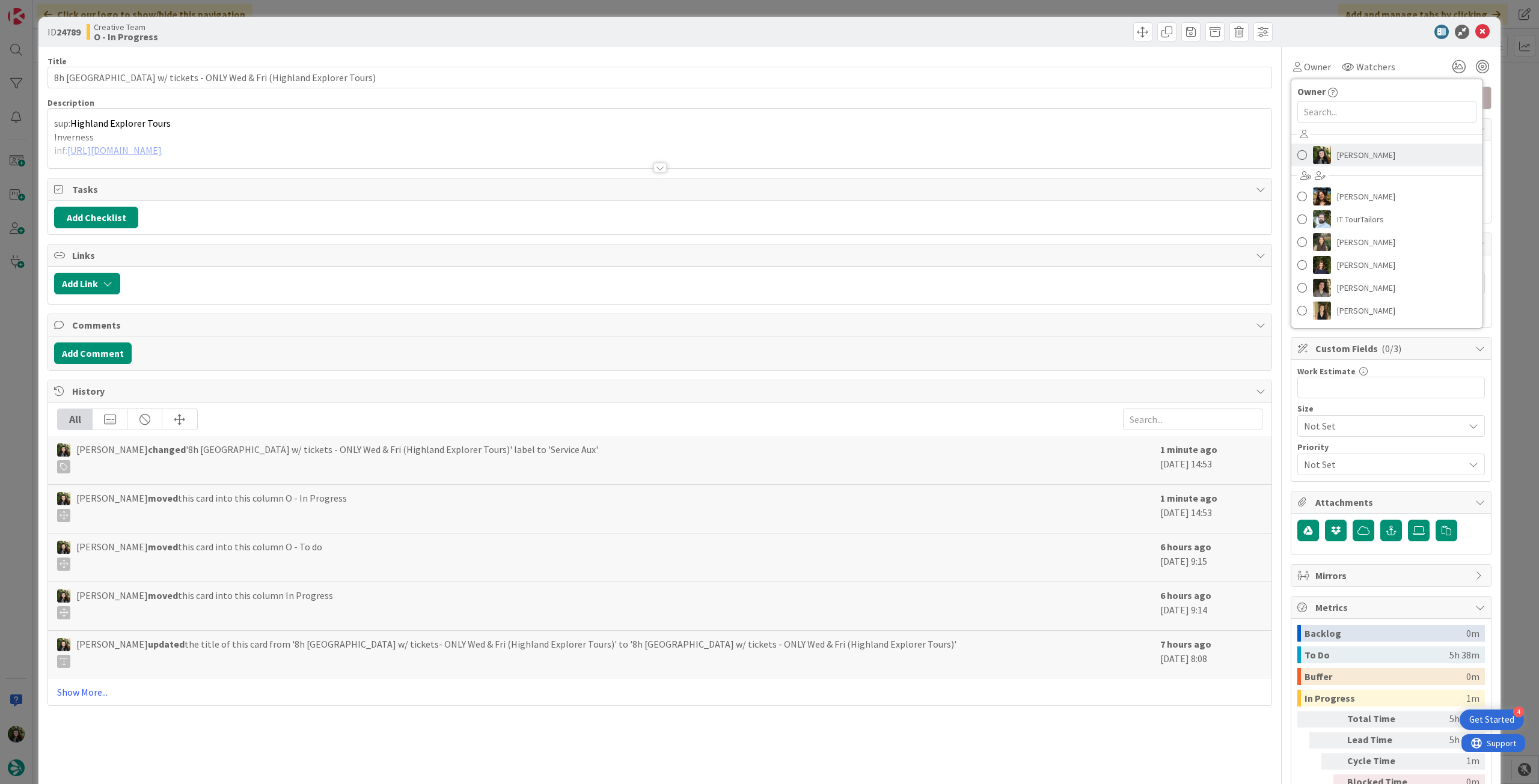
click at [1365, 159] on span "[PERSON_NAME]" at bounding box center [1366, 155] width 58 height 18
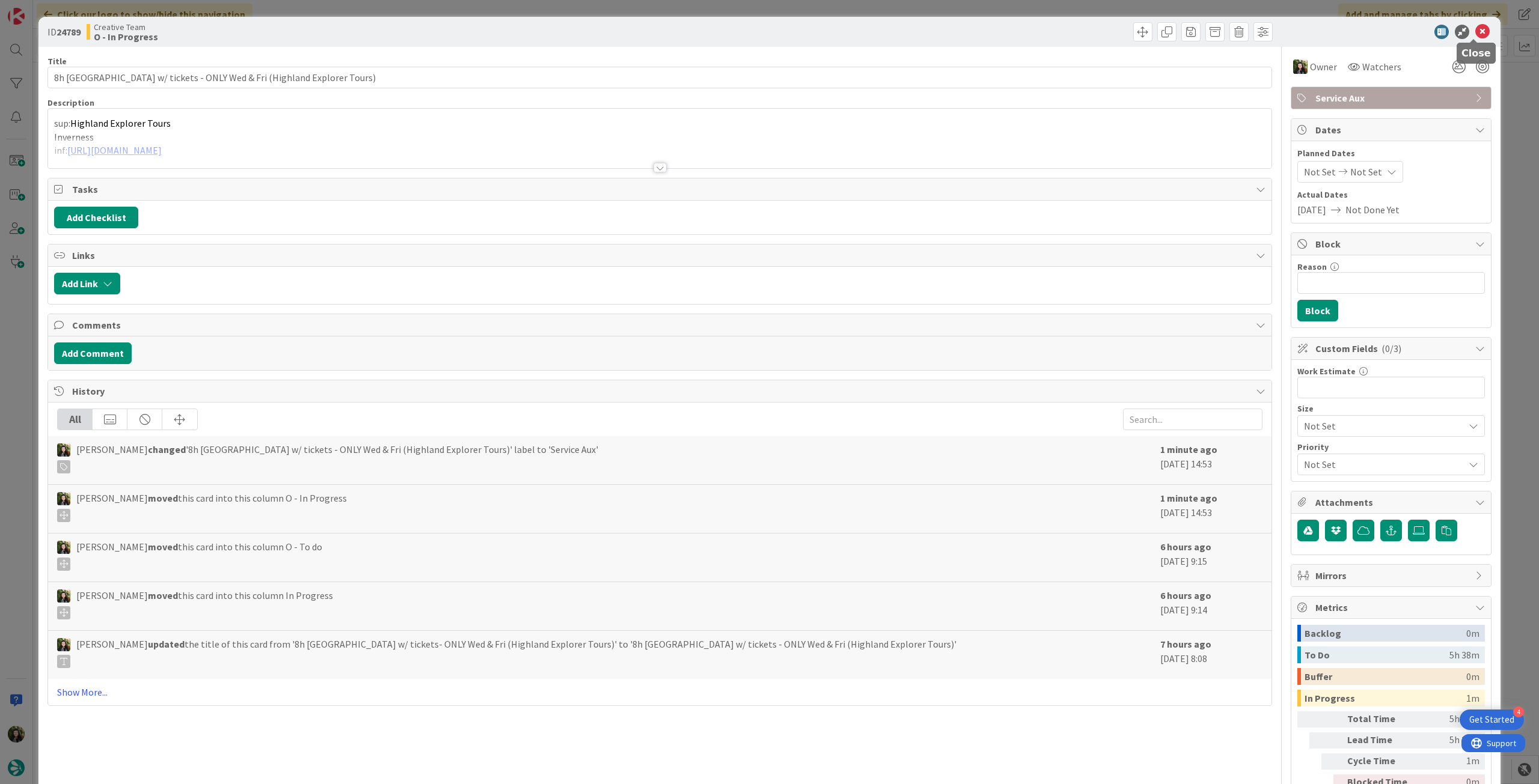
click at [1475, 36] on icon at bounding box center [1483, 32] width 15 height 15
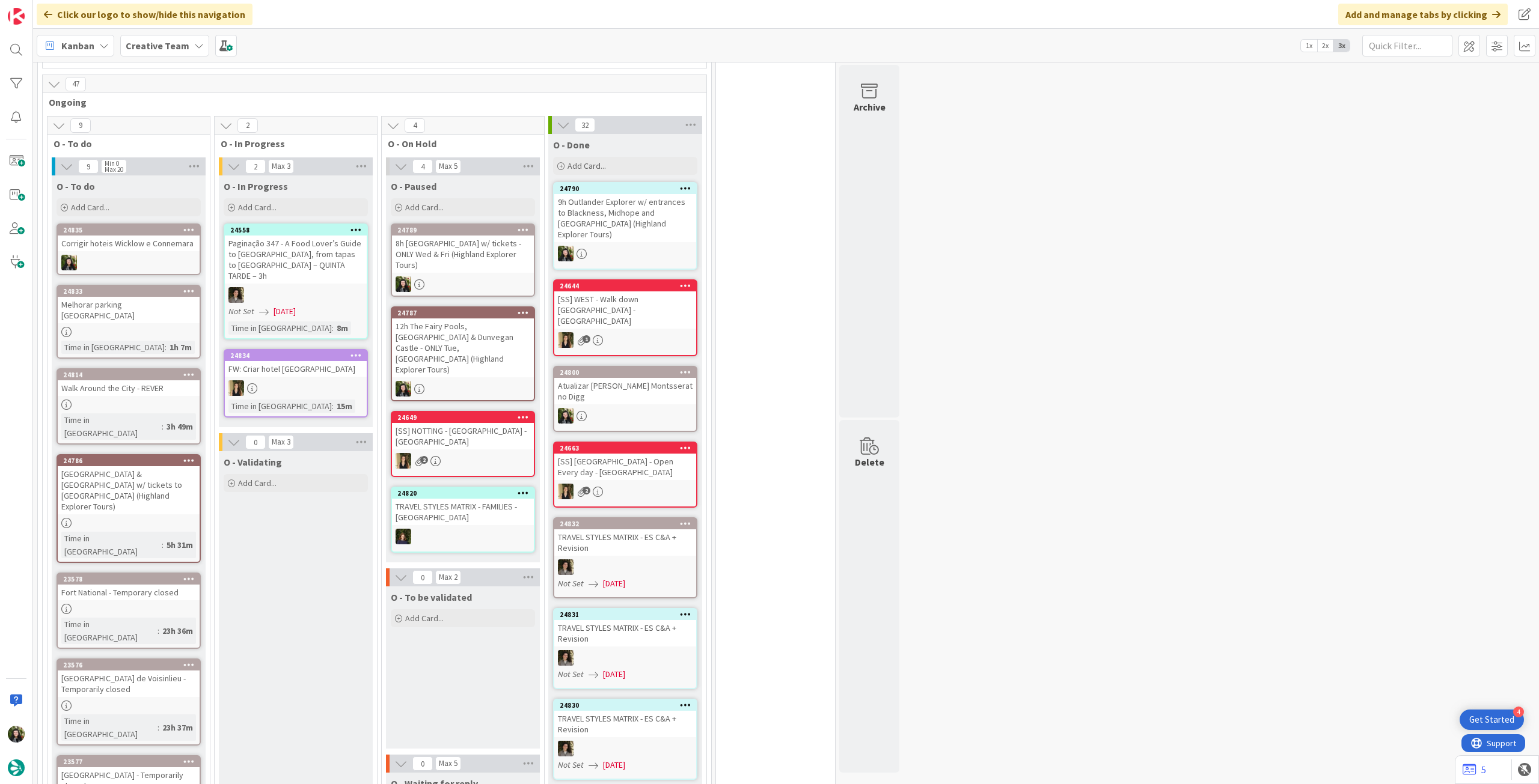
click at [473, 261] on div "8h [GEOGRAPHIC_DATA] w/ tickets - ONLY Wed & Fri (Highland Explorer Tours)" at bounding box center [463, 254] width 142 height 37
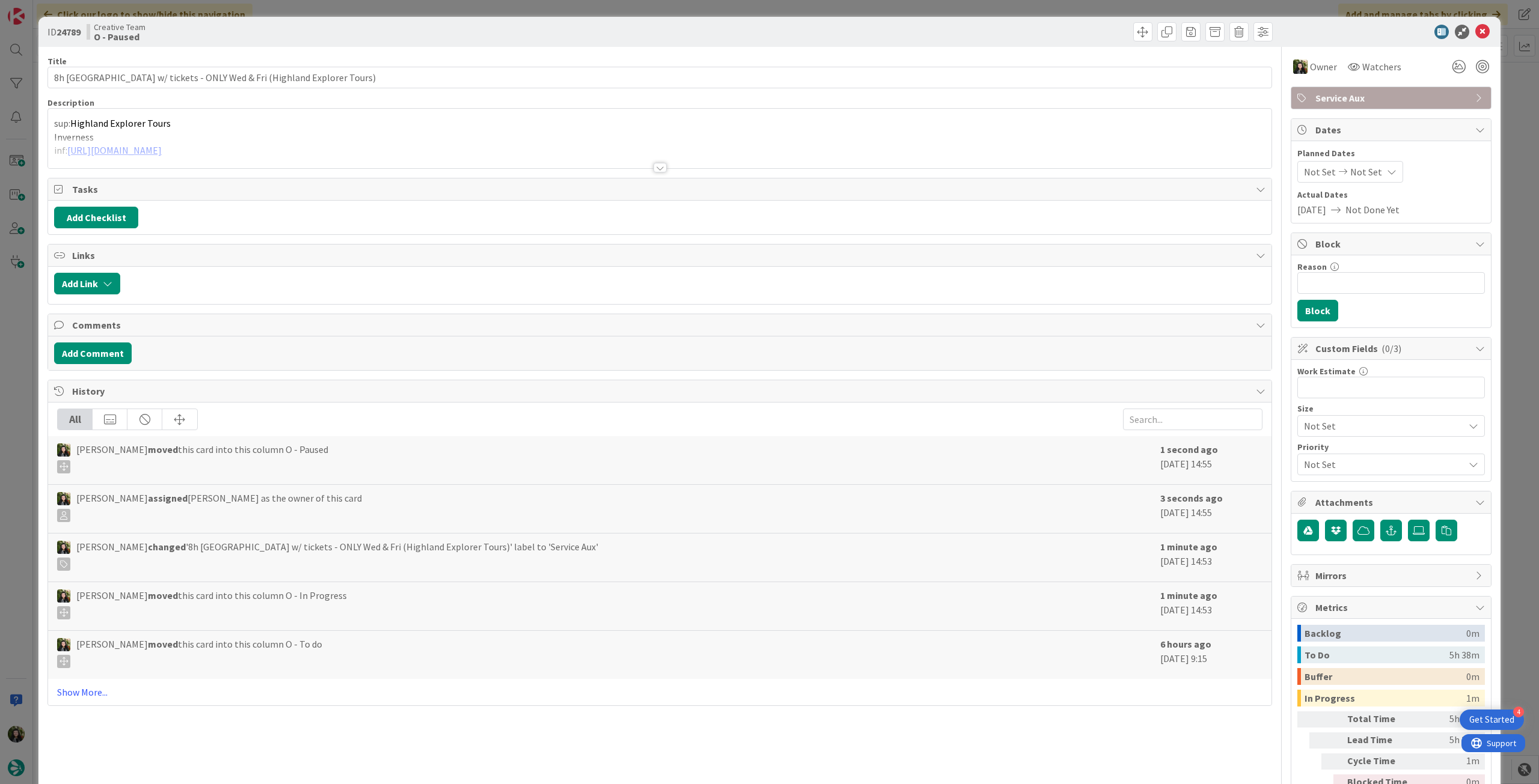
click at [157, 135] on p "Inverness" at bounding box center [660, 137] width 1211 height 14
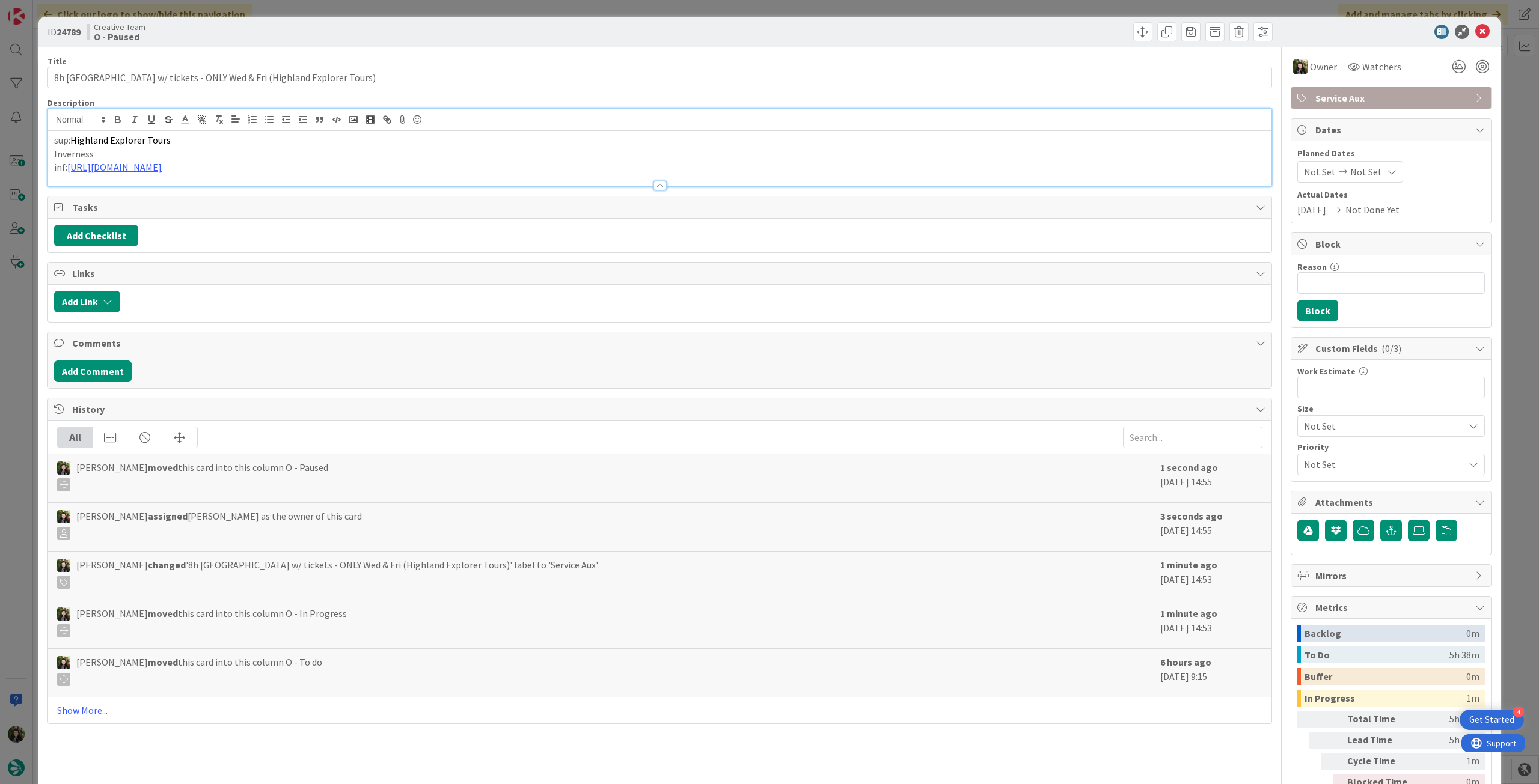
click at [54, 142] on p "sup: Highland Explorer Tours" at bounding box center [660, 140] width 1211 height 14
click at [512, 77] on input "8h [GEOGRAPHIC_DATA] w/ tickets - ONLY Wed & Fri (Highland Explorer Tours)" at bounding box center [659, 78] width 1225 height 22
type input "8h [GEOGRAPHIC_DATA] w/ tickets - ONLY Wed & Fri (Highland Explorer Tours) - [P…"
click at [1475, 29] on icon at bounding box center [1483, 32] width 15 height 15
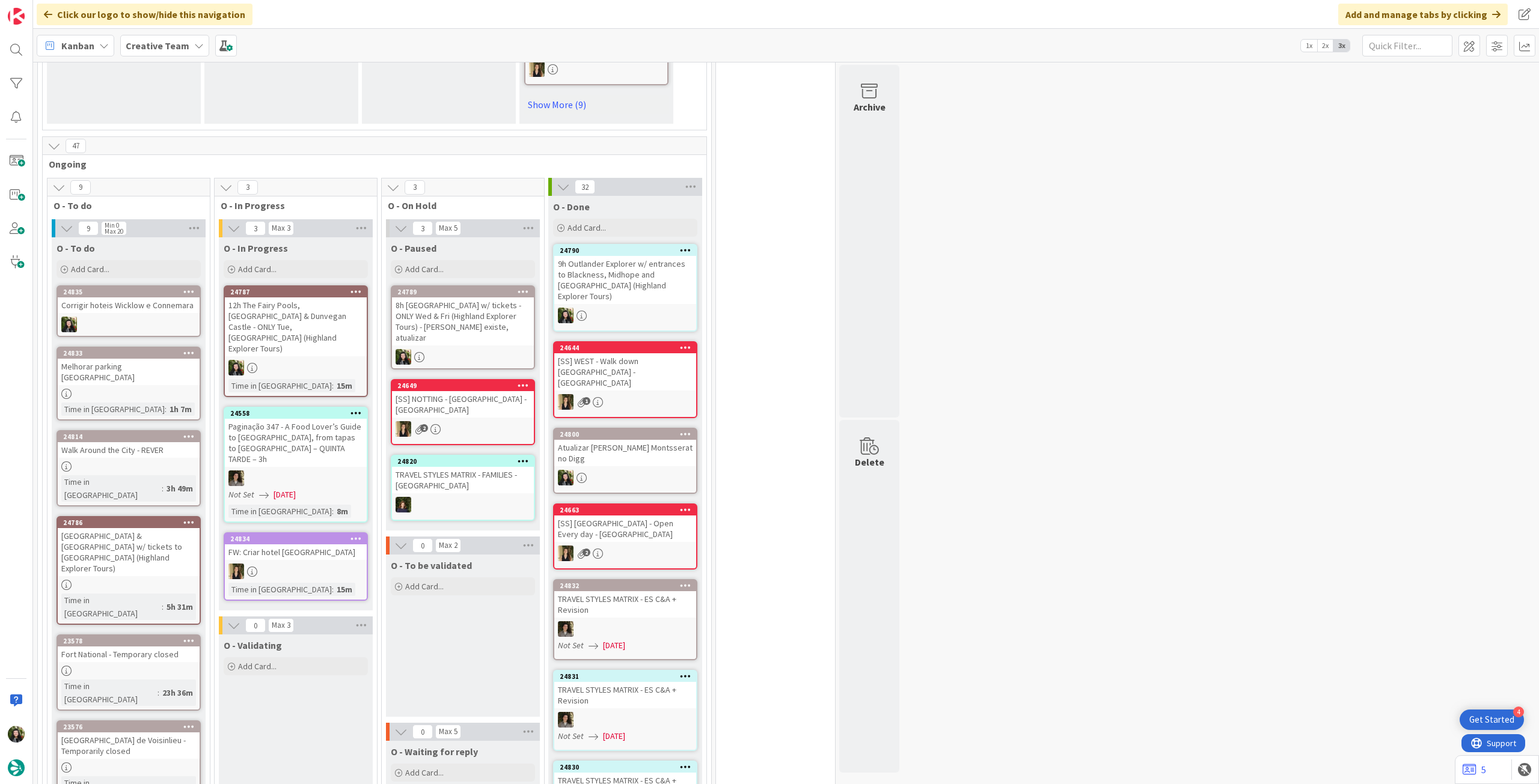
scroll to position [880, 0]
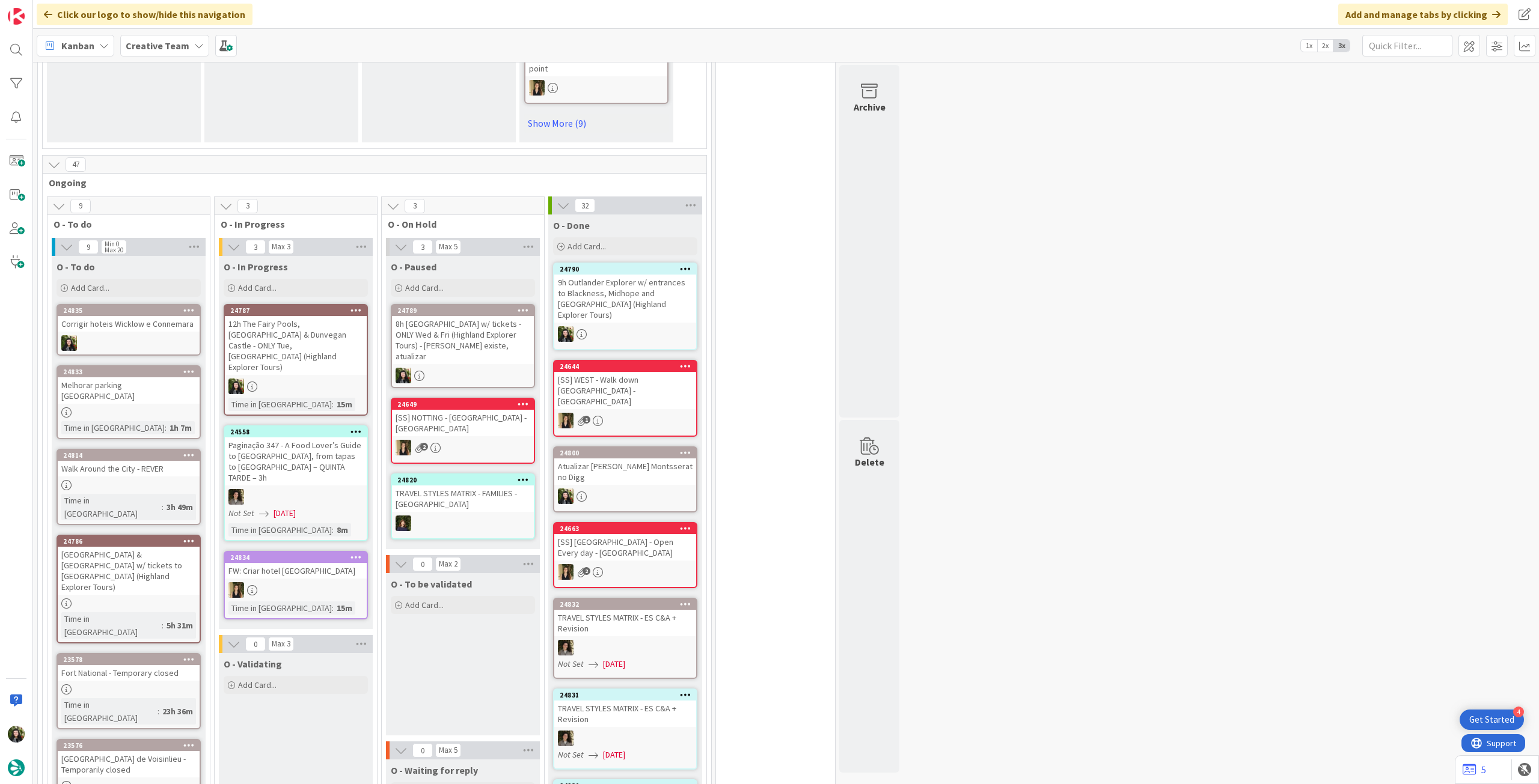
click at [342, 337] on div "12h The Fairy Pools, [GEOGRAPHIC_DATA] & Dunvegan Castle - ONLY Tue, [GEOGRAPHI…" at bounding box center [296, 345] width 142 height 59
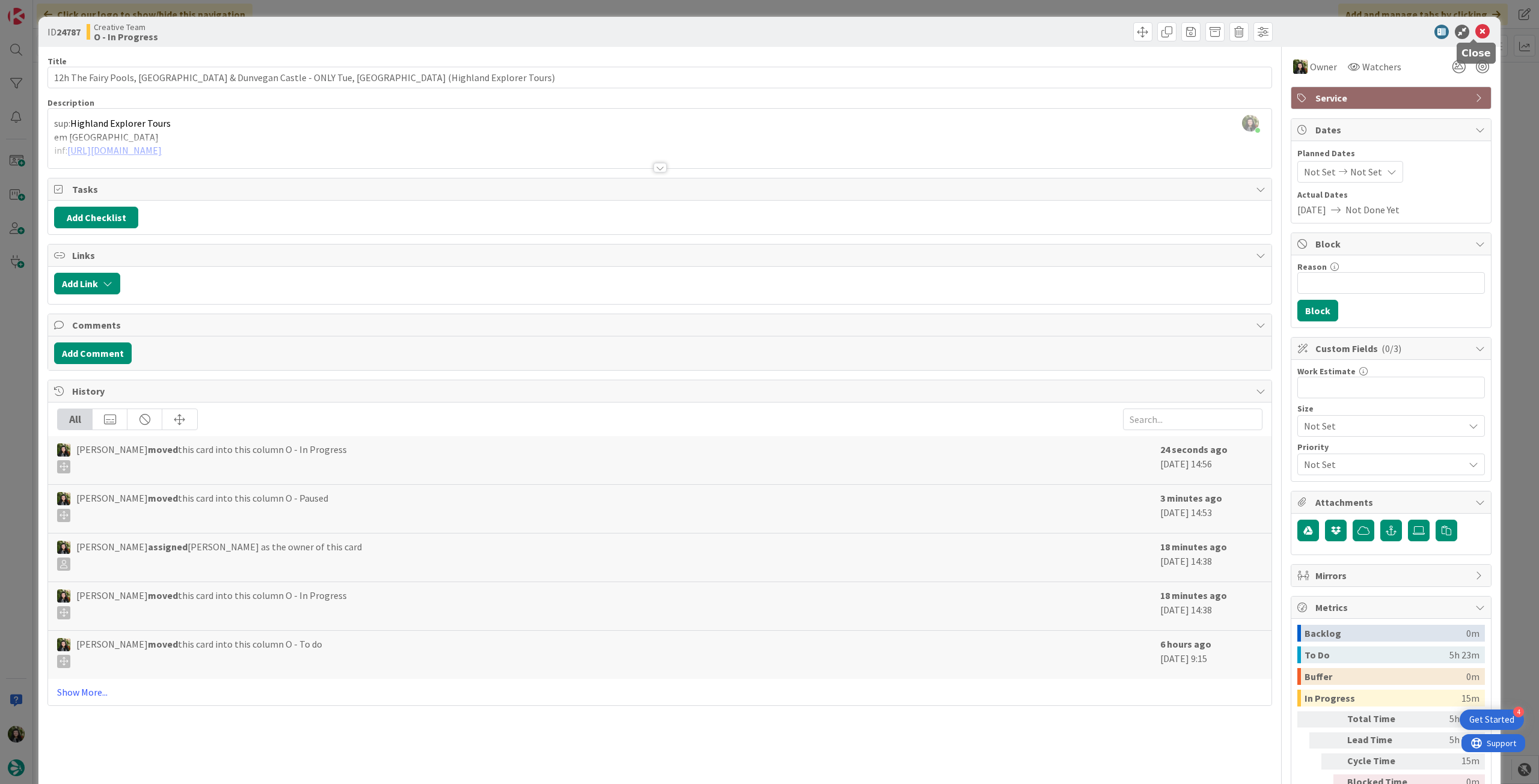
click at [1475, 29] on icon at bounding box center [1483, 32] width 15 height 15
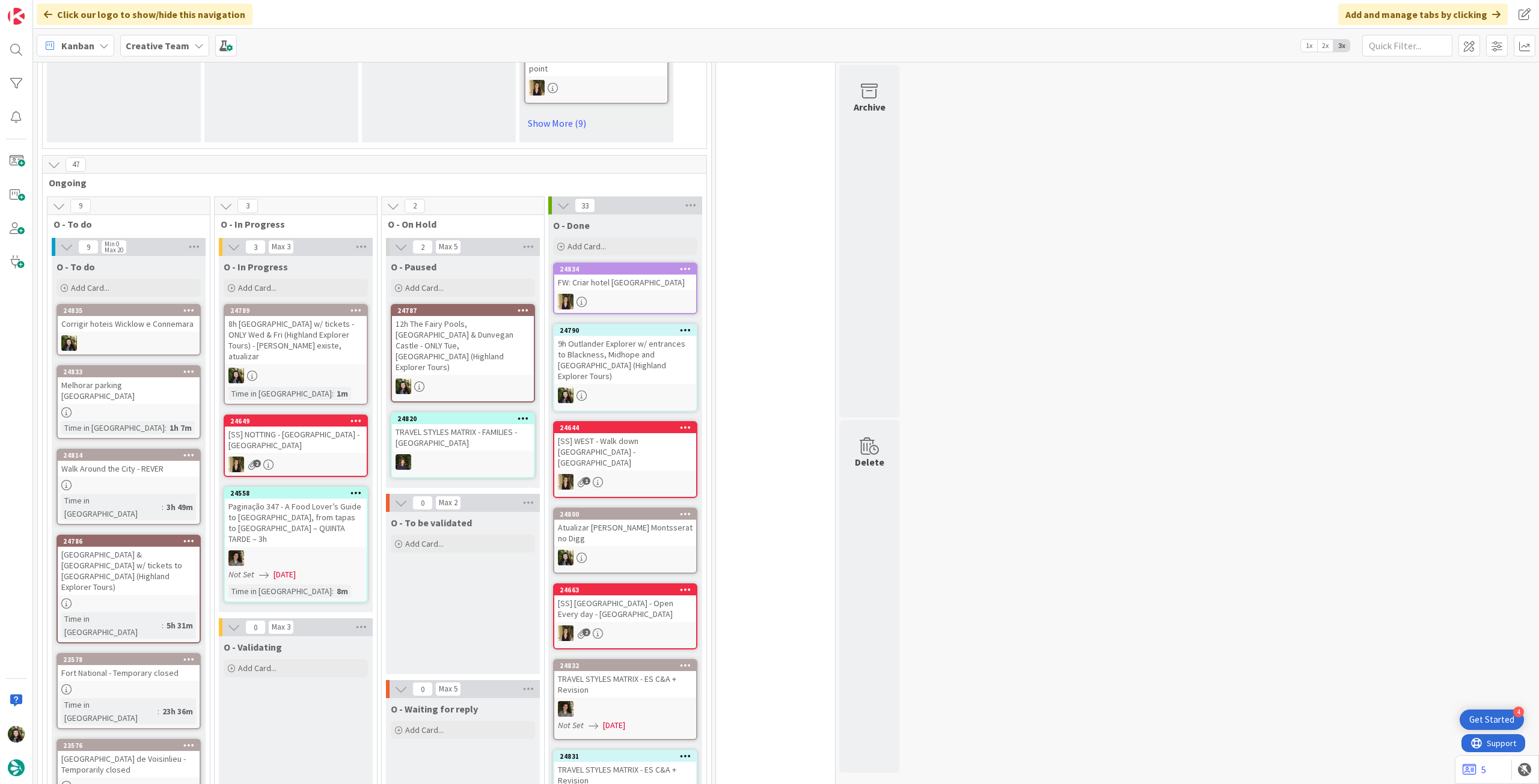
click at [275, 346] on div "8h [GEOGRAPHIC_DATA] w/ tickets - ONLY Wed & Fri (Highland Explorer Tours) - [P…" at bounding box center [296, 339] width 142 height 48
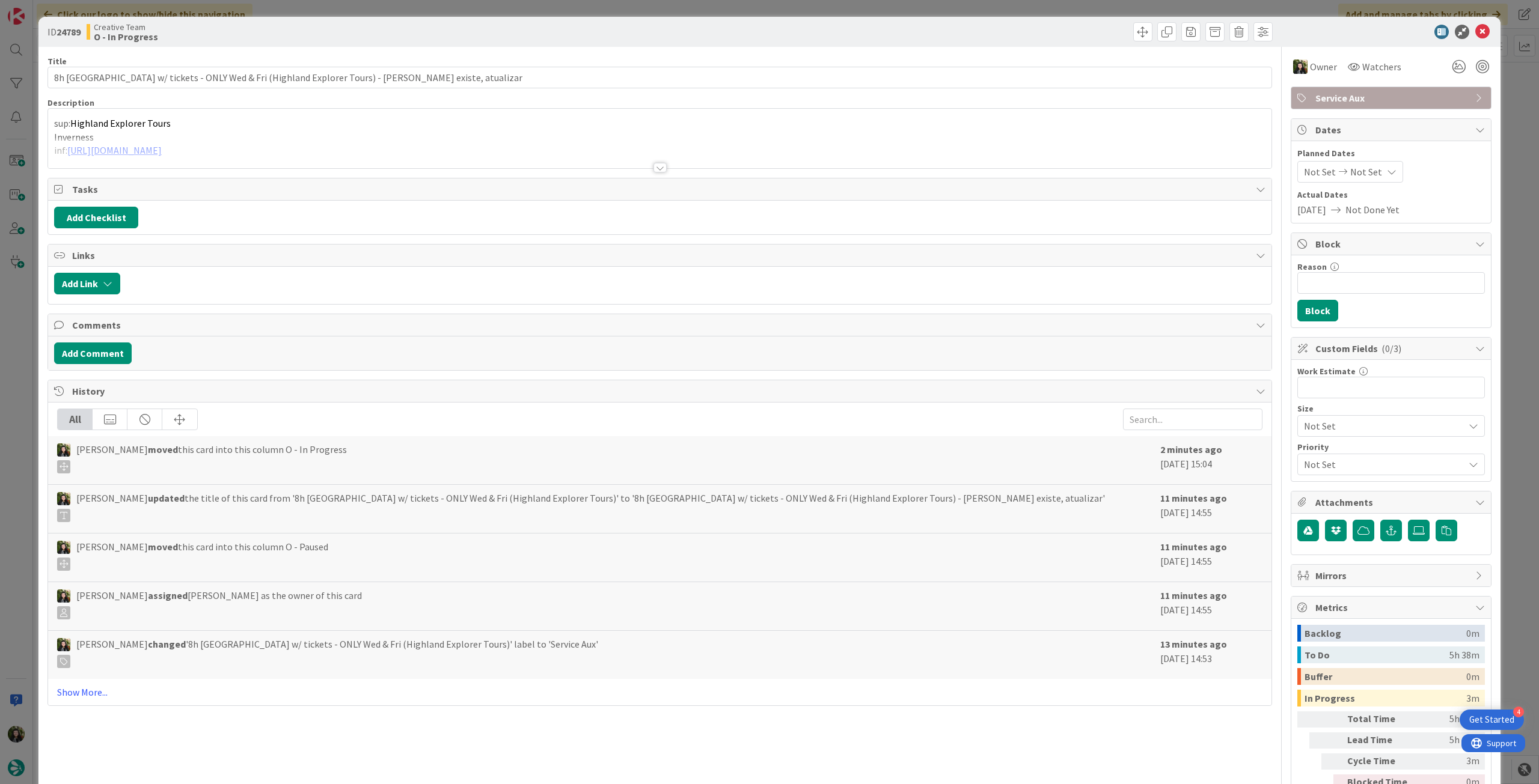
click at [649, 145] on div at bounding box center [660, 153] width 1224 height 31
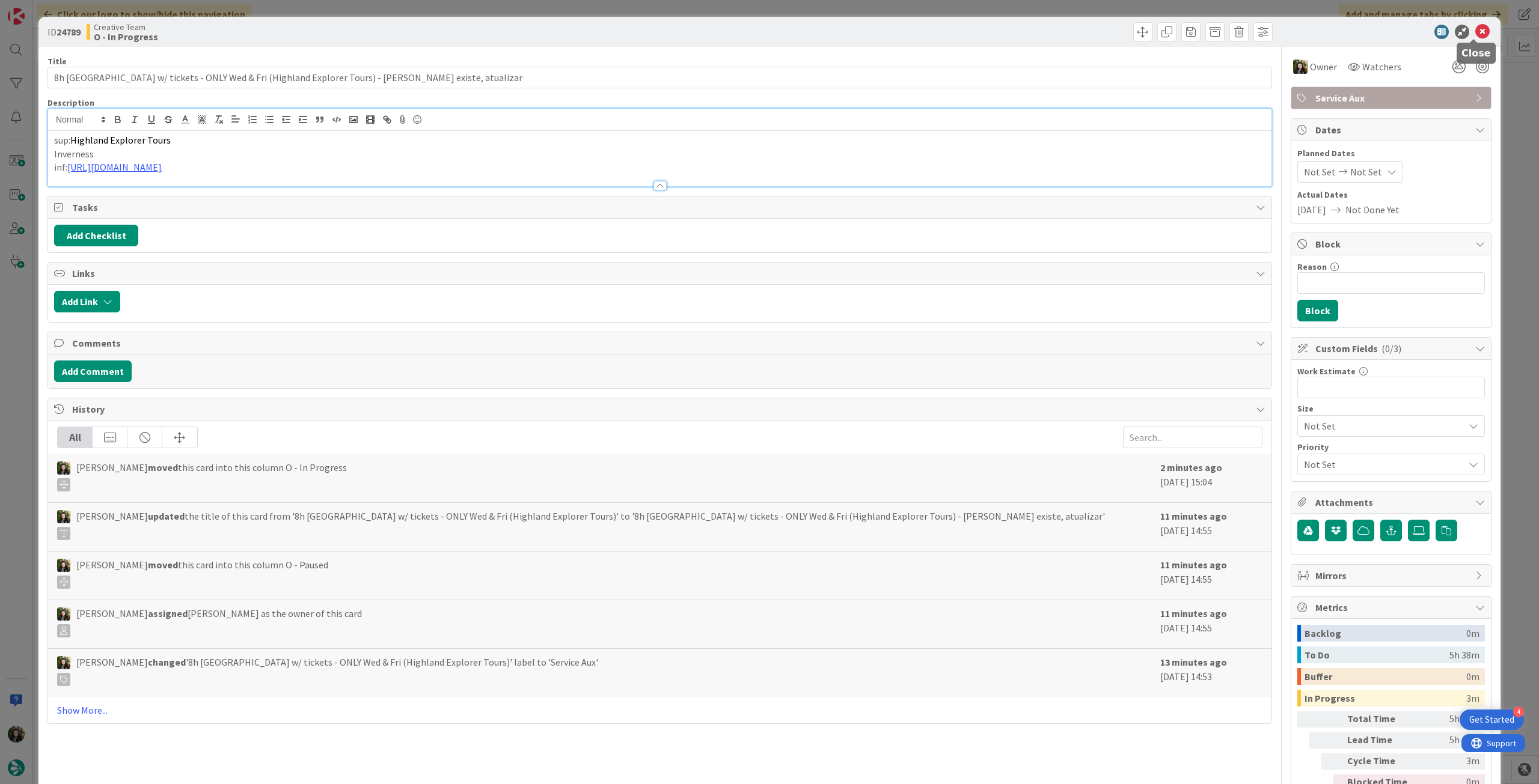
click at [1475, 33] on icon at bounding box center [1483, 32] width 15 height 15
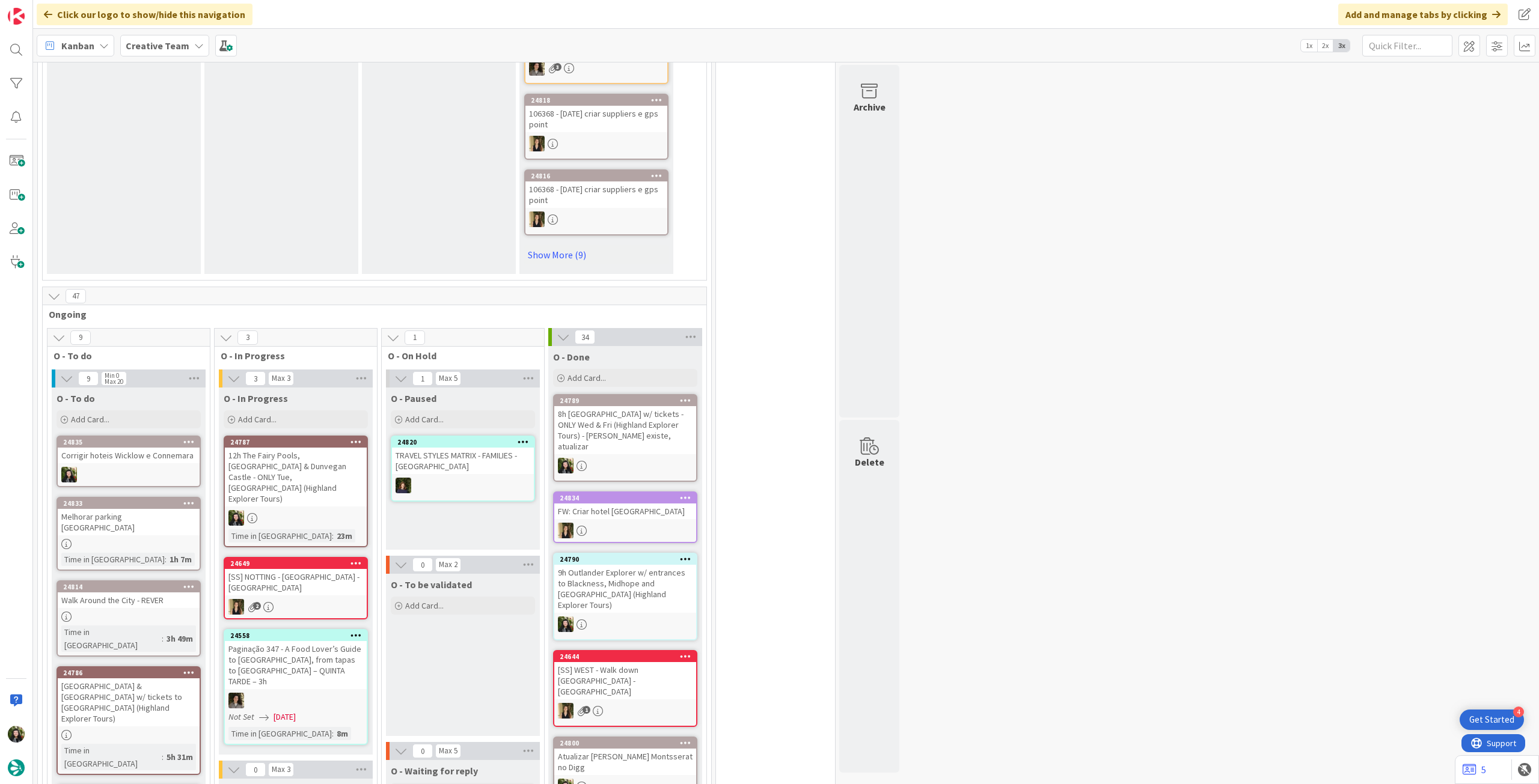
scroll to position [881, 0]
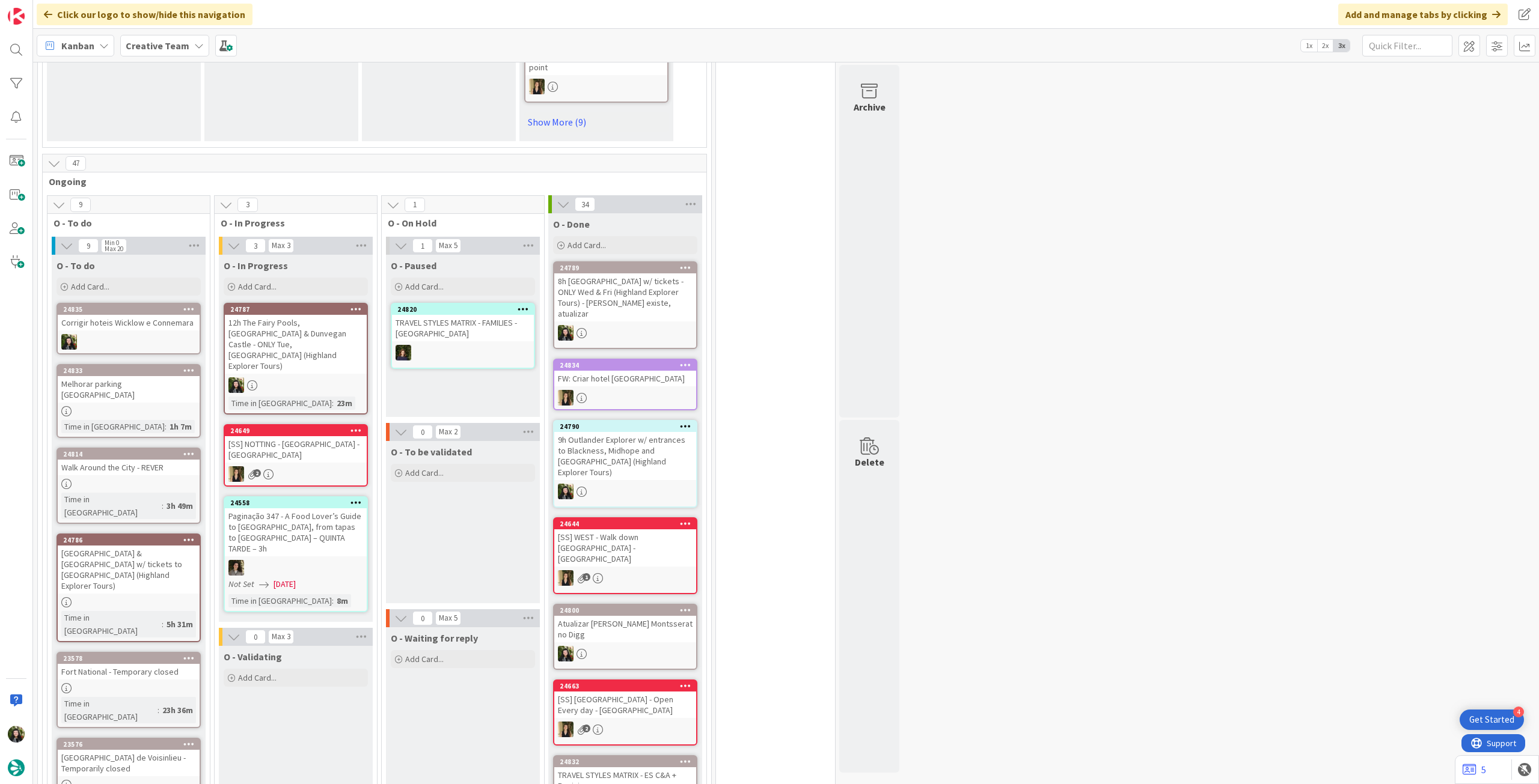
click at [158, 49] on b "Creative Team" at bounding box center [157, 45] width 64 height 12
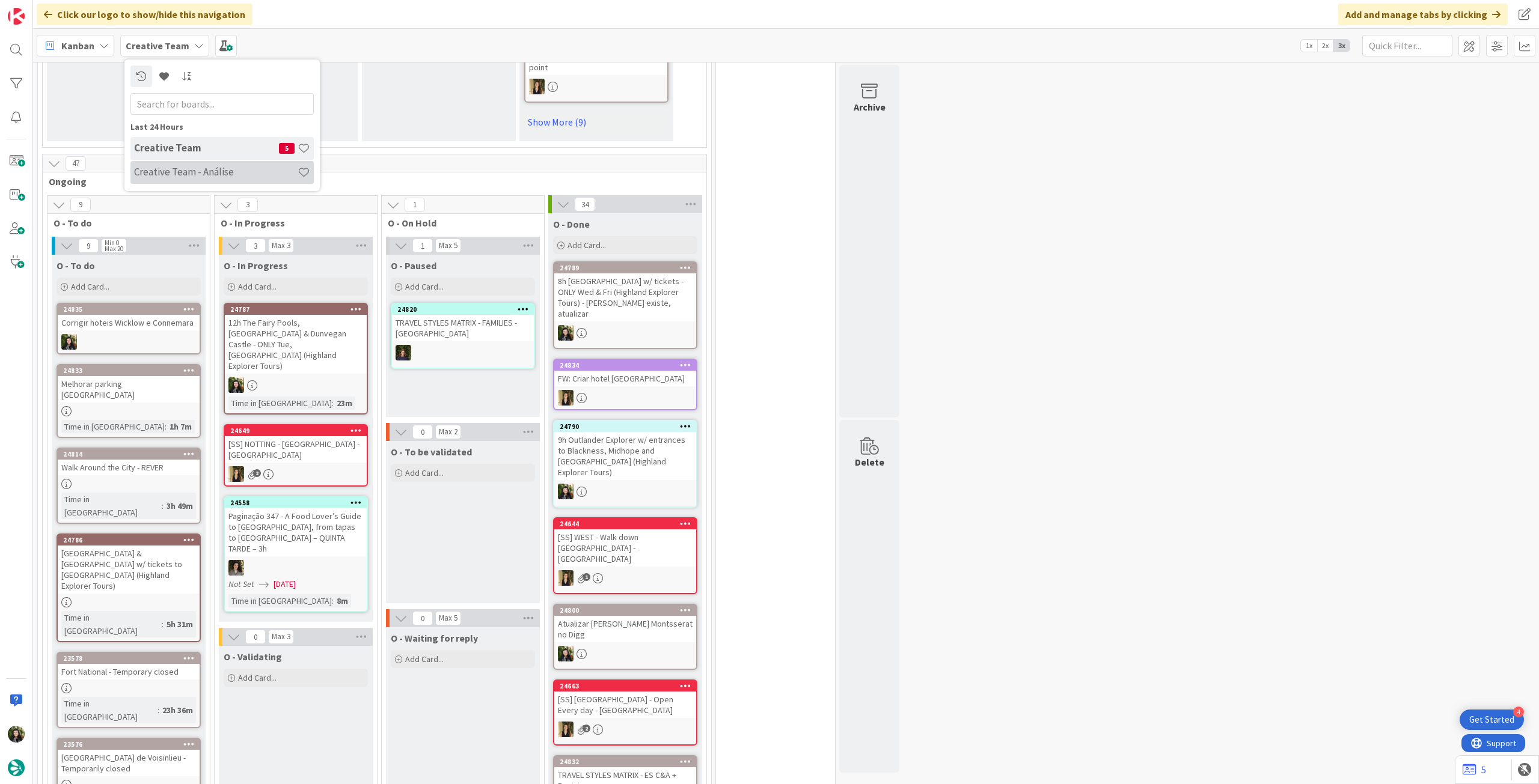
click at [177, 170] on h4 "Creative Team - Análise" at bounding box center [216, 172] width 163 height 12
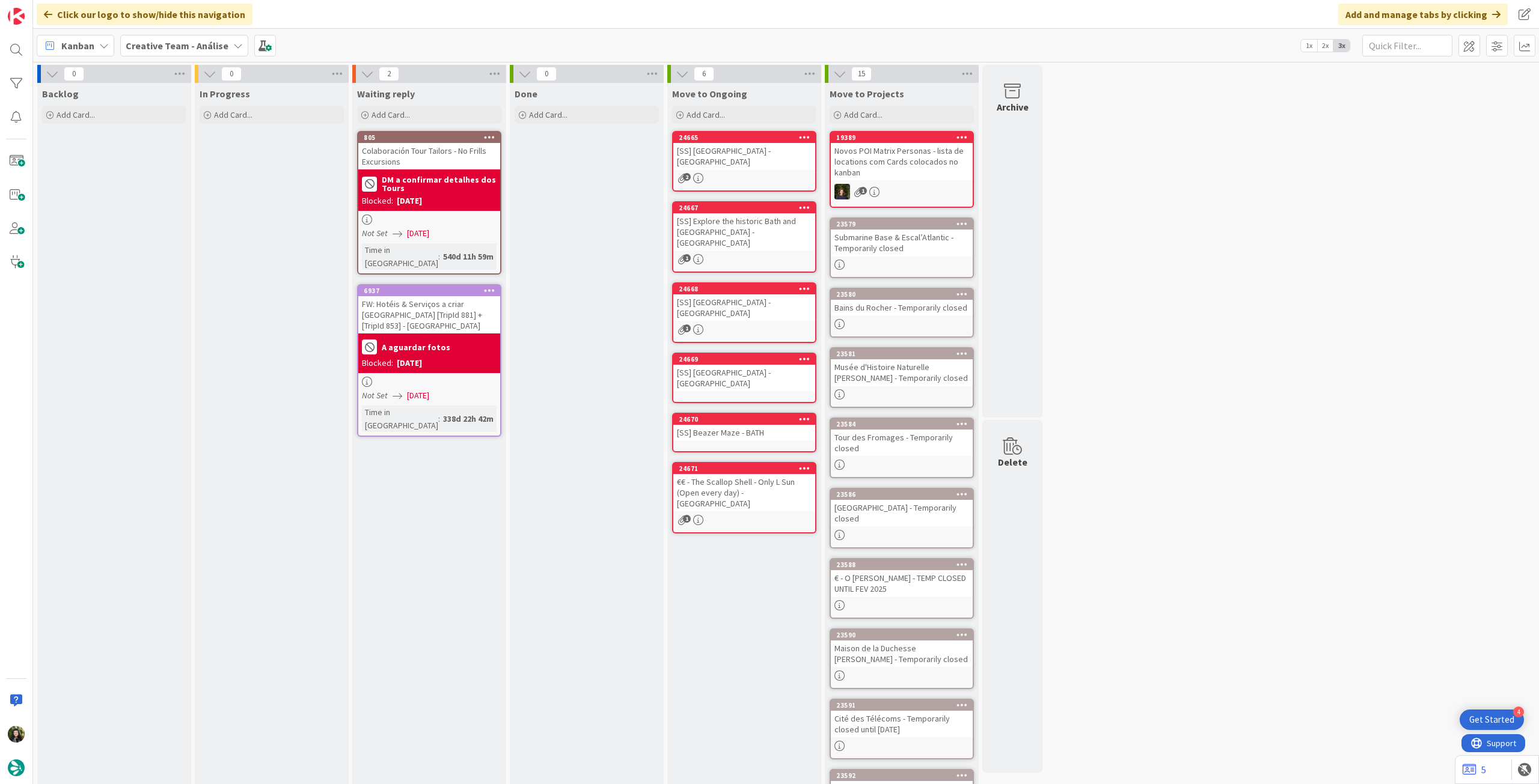
click at [162, 37] on div "Creative Team - Análise" at bounding box center [183, 45] width 128 height 22
click at [184, 166] on h4 "Creative Team" at bounding box center [207, 172] width 145 height 12
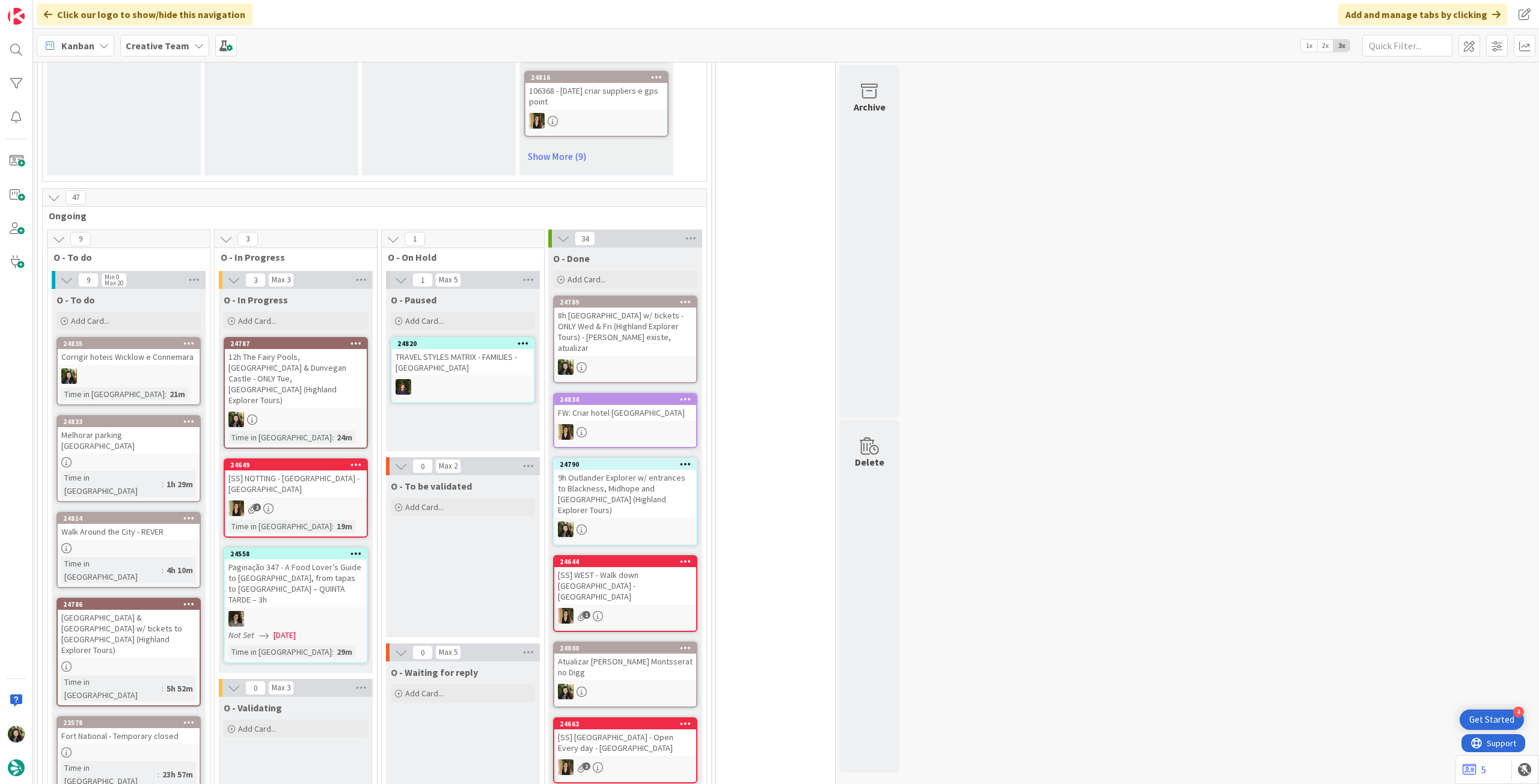
scroll to position [881, 0]
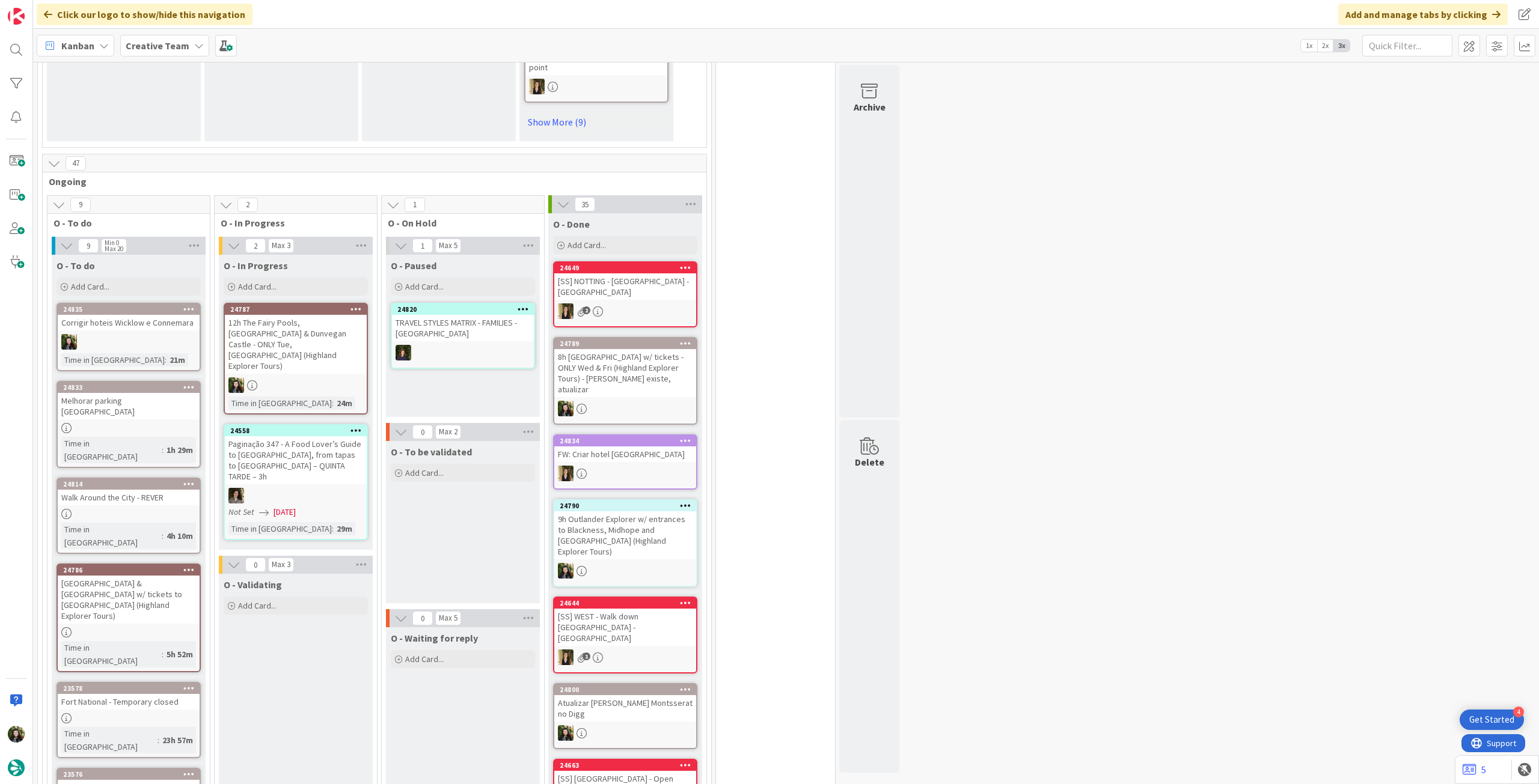
click at [167, 49] on b "Creative Team" at bounding box center [157, 45] width 64 height 12
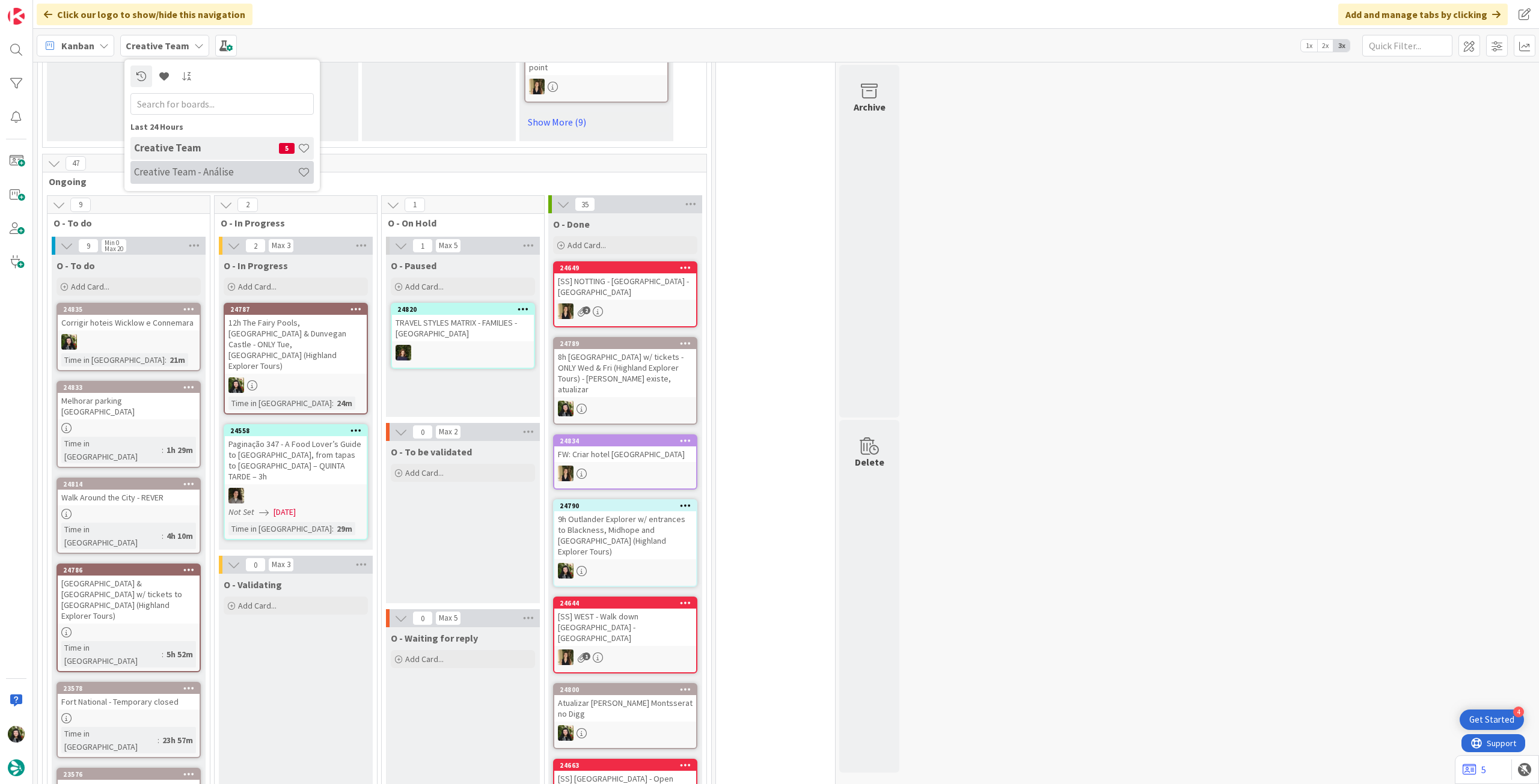
click at [180, 171] on h4 "Creative Team - Análise" at bounding box center [216, 172] width 163 height 12
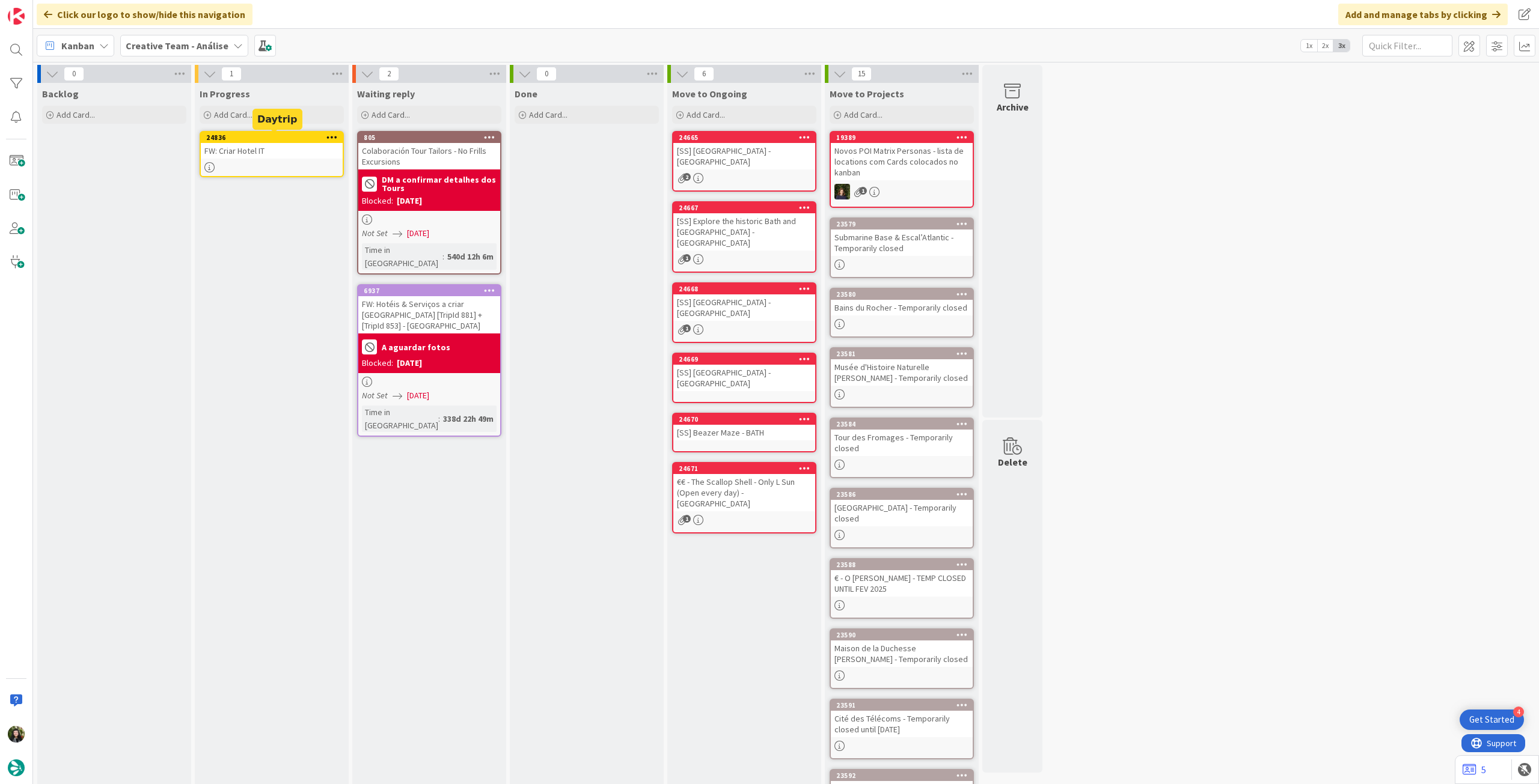
click at [332, 135] on icon at bounding box center [332, 136] width 12 height 8
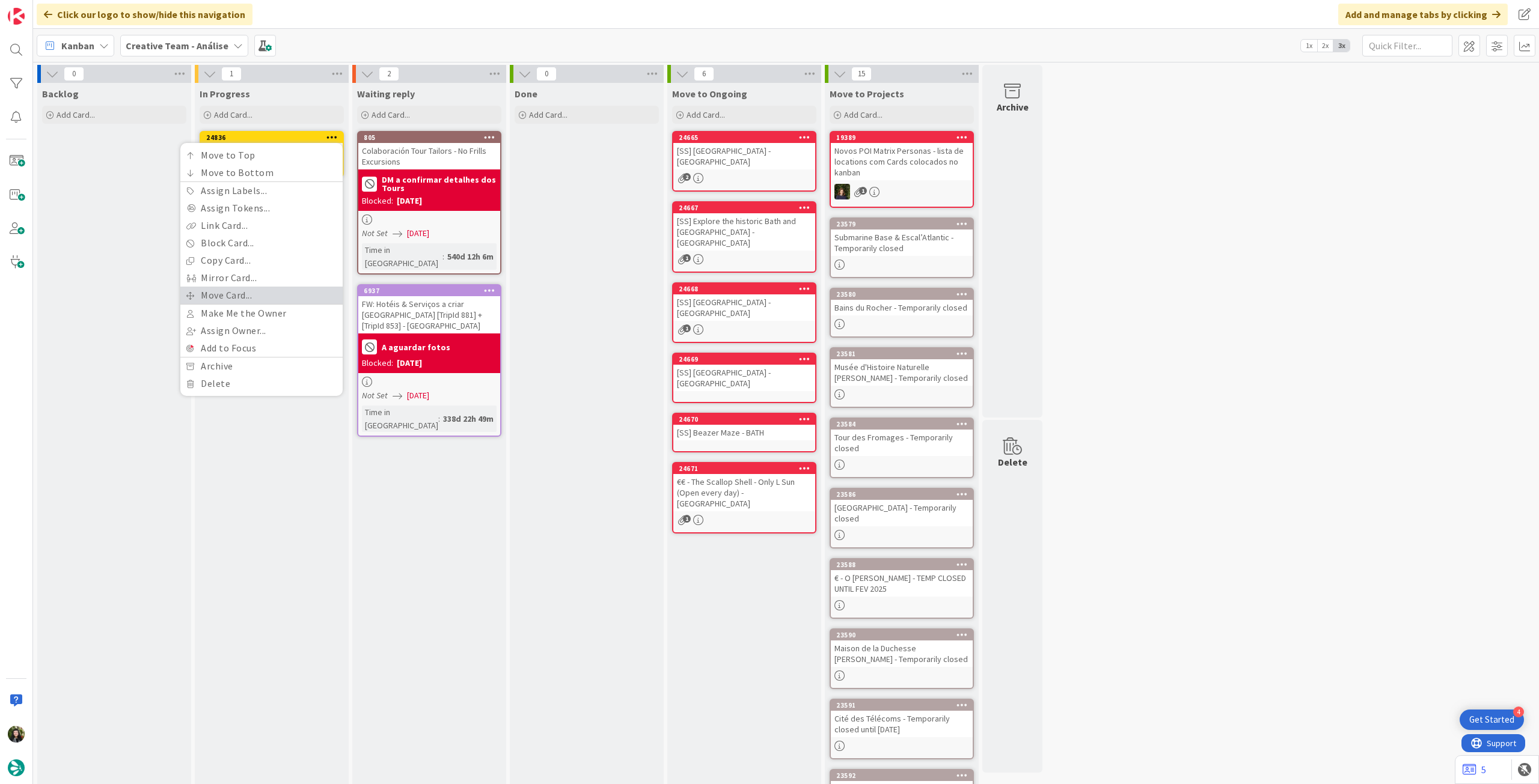
click at [236, 289] on link "Move Card..." at bounding box center [261, 295] width 163 height 17
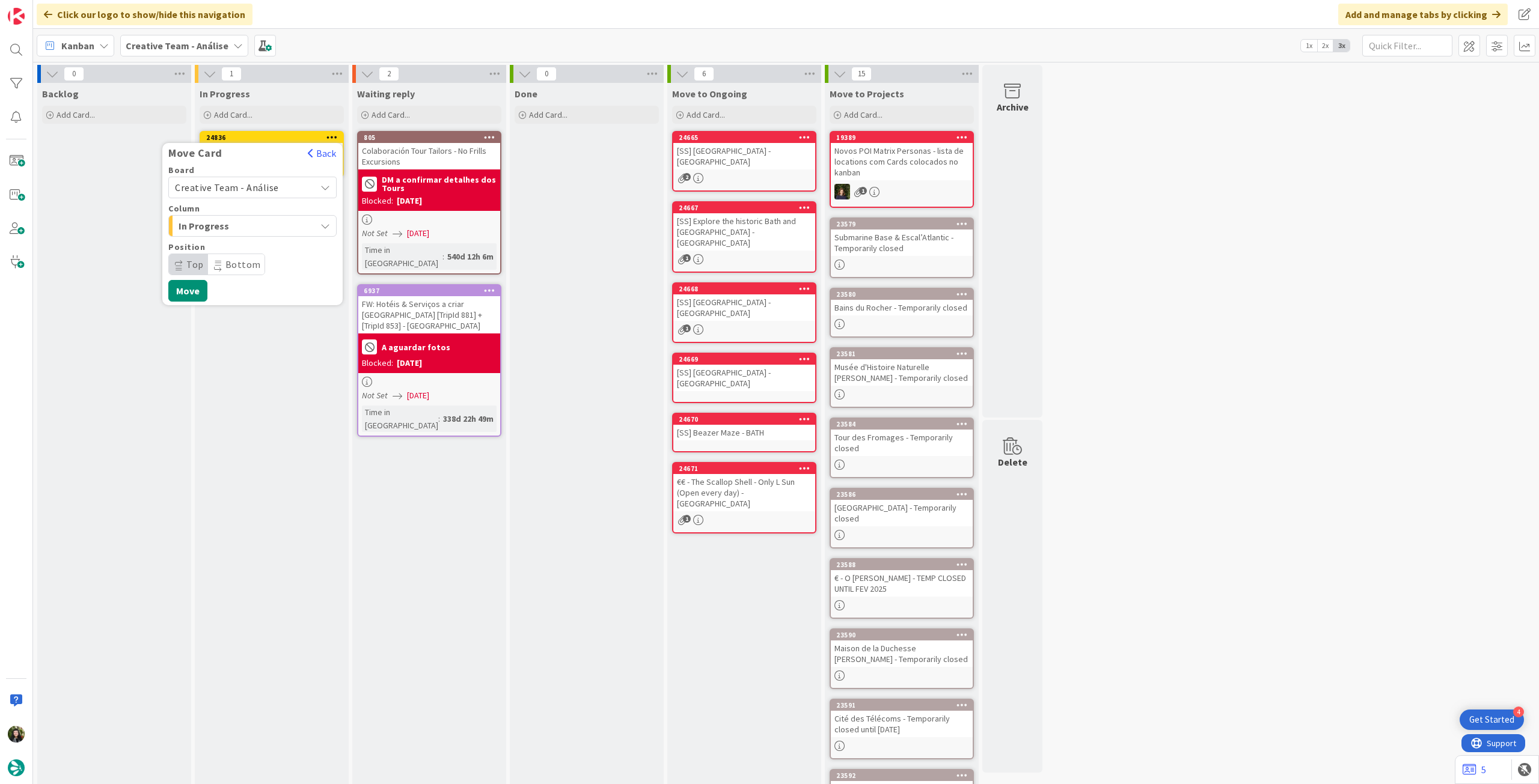
click at [245, 181] on span "Creative Team - Análise" at bounding box center [242, 187] width 134 height 17
click at [236, 240] on span "Creative Team" at bounding box center [261, 244] width 140 height 18
click at [252, 223] on span "Select a Column..." at bounding box center [220, 225] width 90 height 15
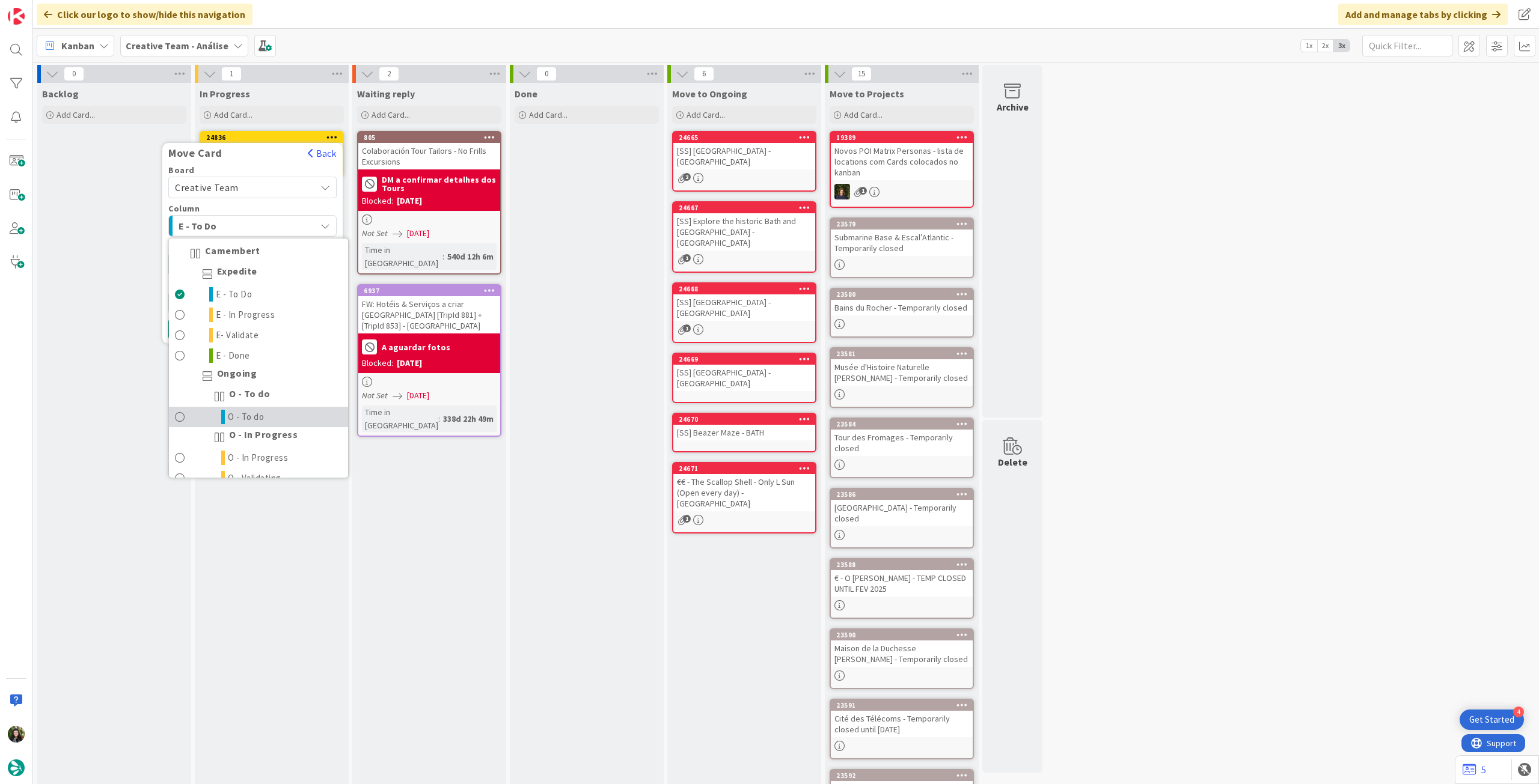
click at [262, 412] on span "O - To do" at bounding box center [246, 417] width 36 height 15
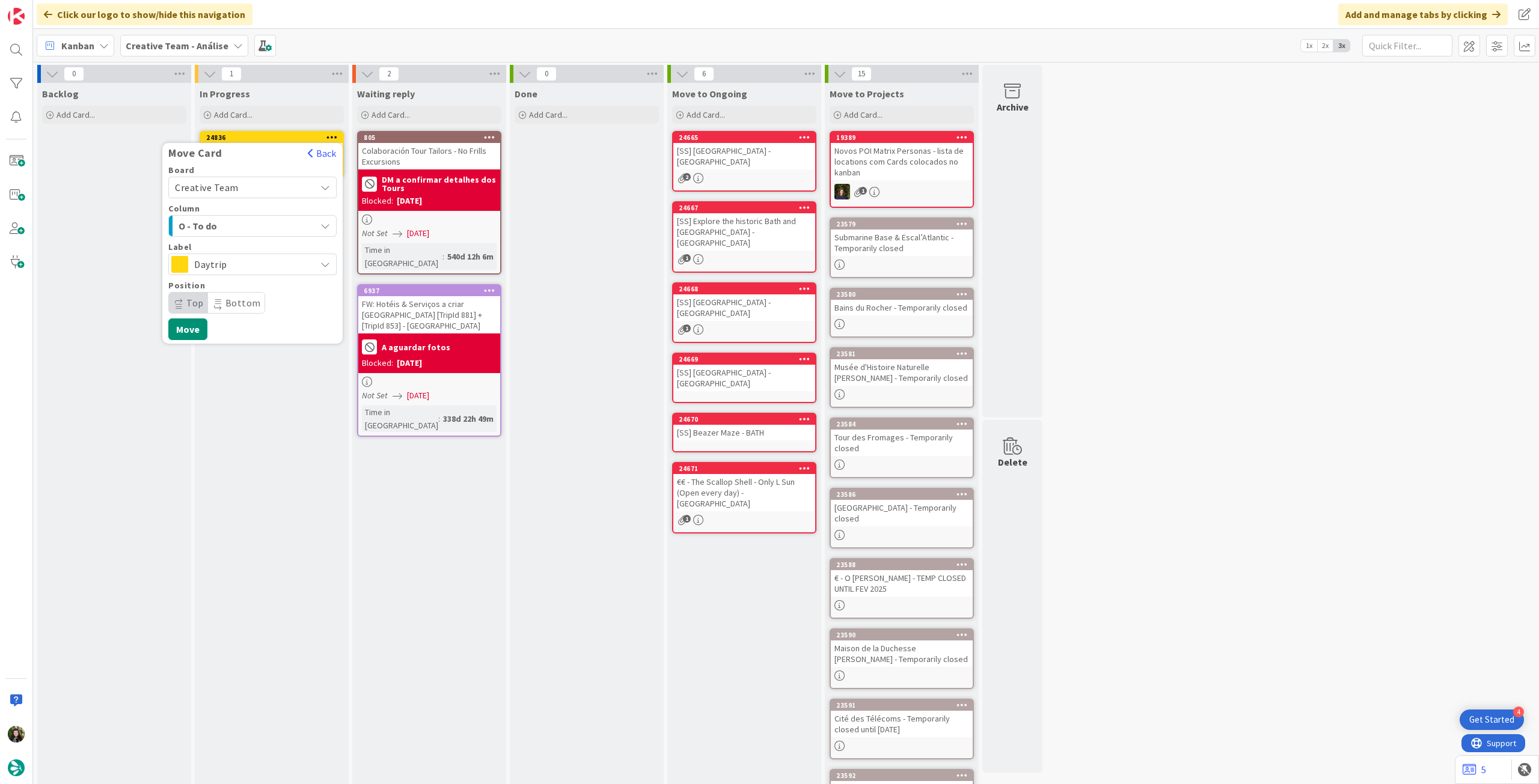
click at [266, 268] on span "Daytrip" at bounding box center [252, 264] width 115 height 17
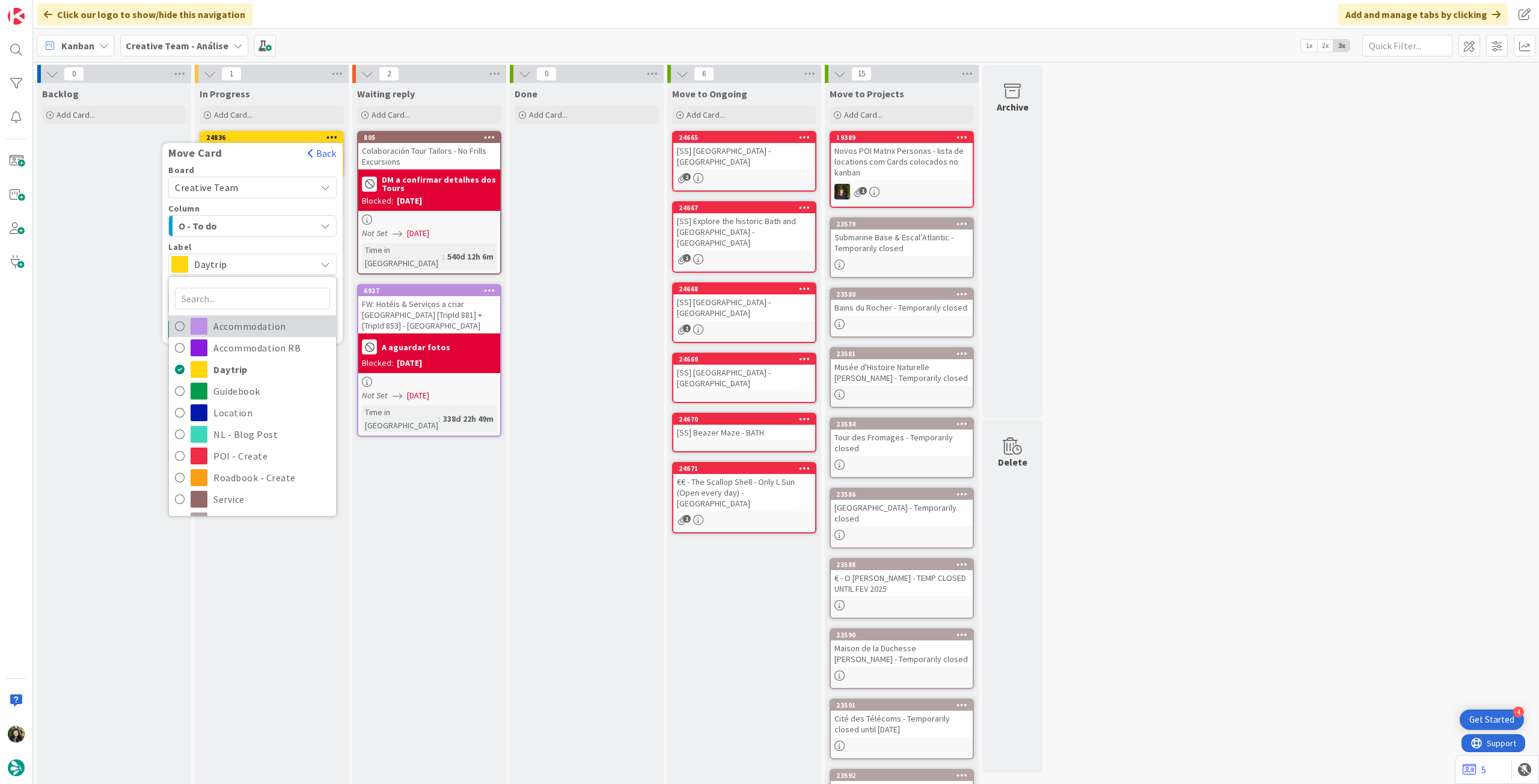
click at [275, 323] on span "Accommodation" at bounding box center [271, 327] width 116 height 18
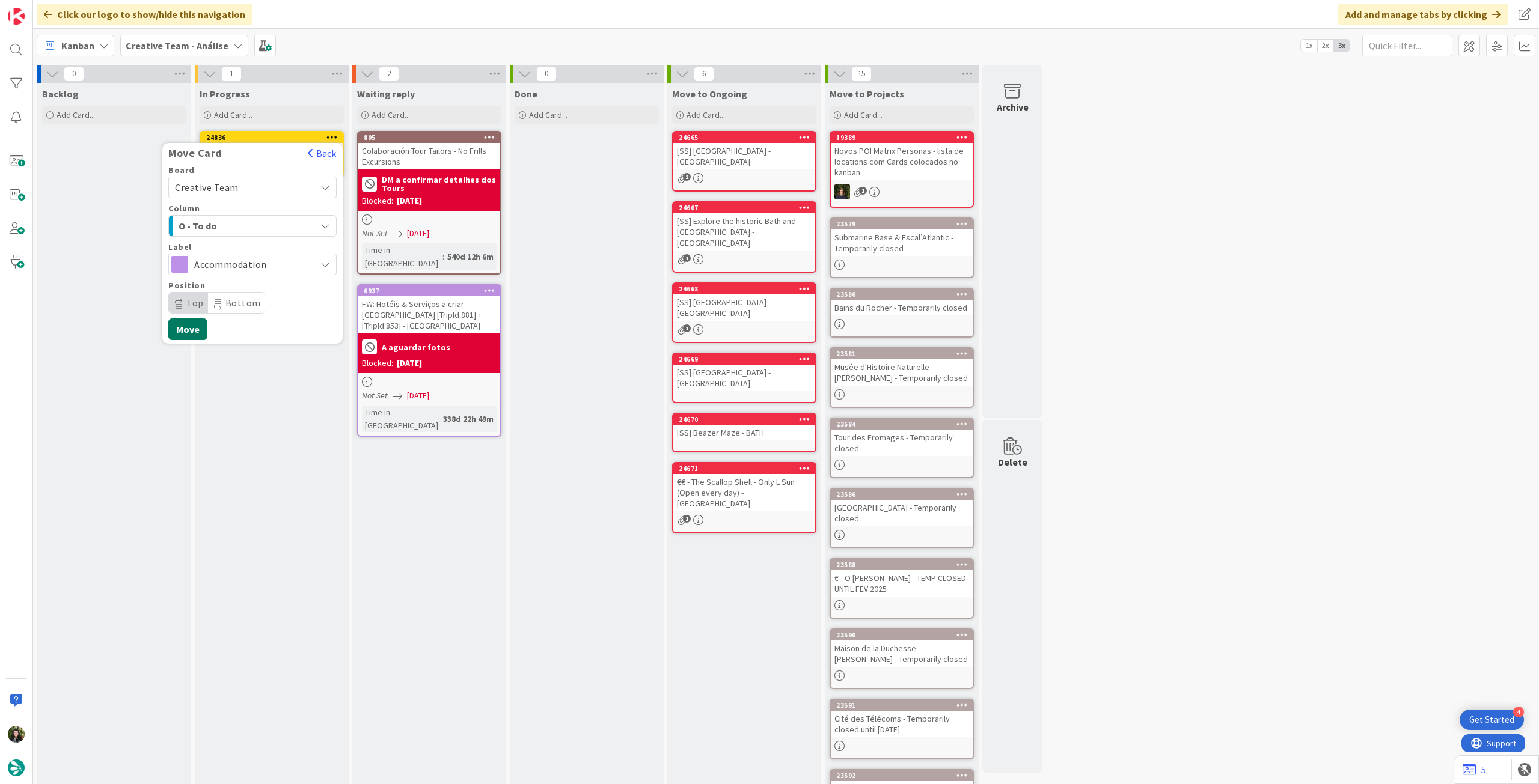
click at [202, 324] on button "Move" at bounding box center [187, 329] width 39 height 22
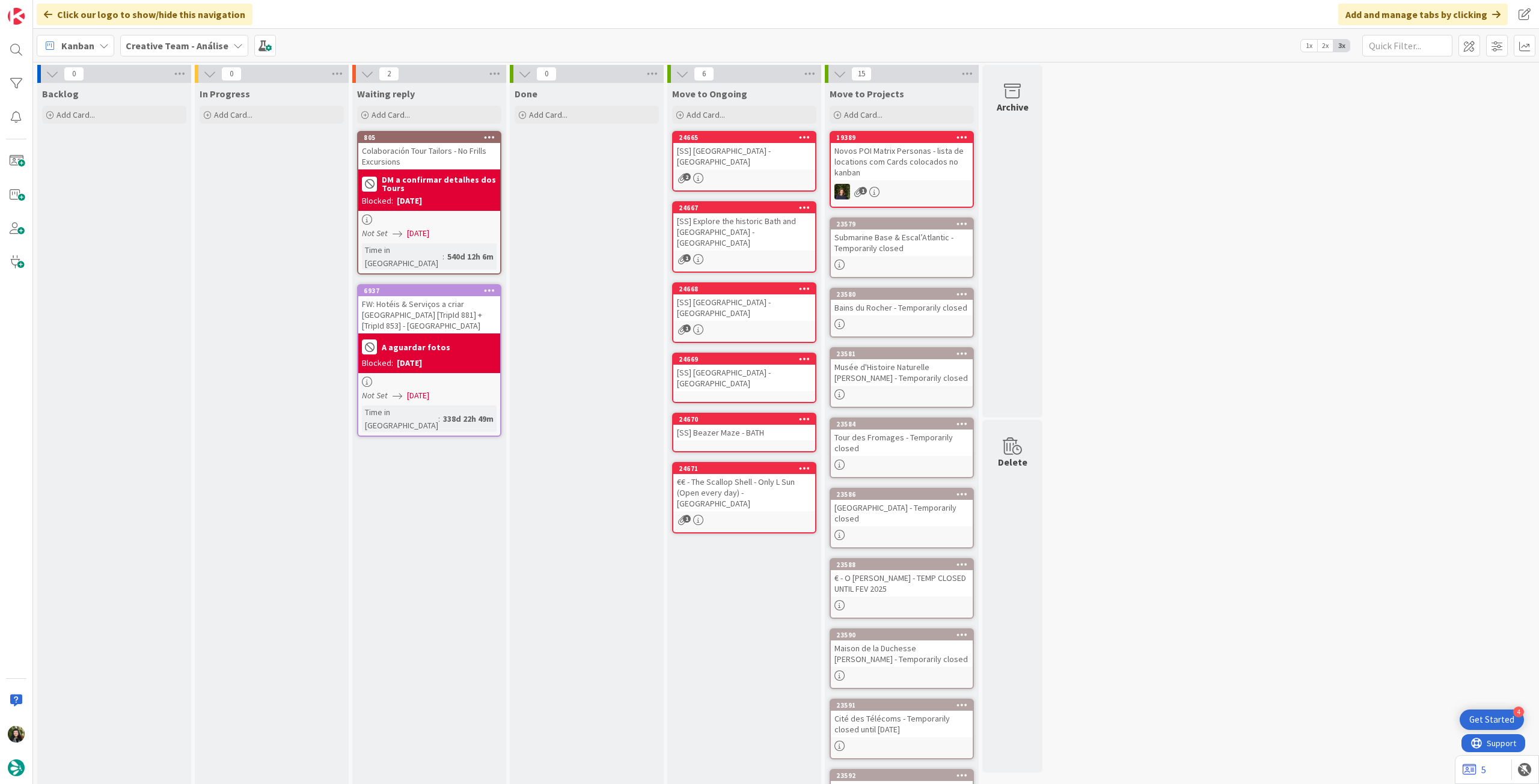
click at [158, 42] on b "Creative Team - Análise" at bounding box center [176, 45] width 103 height 12
click at [218, 170] on h4 "Creative Team" at bounding box center [207, 172] width 145 height 12
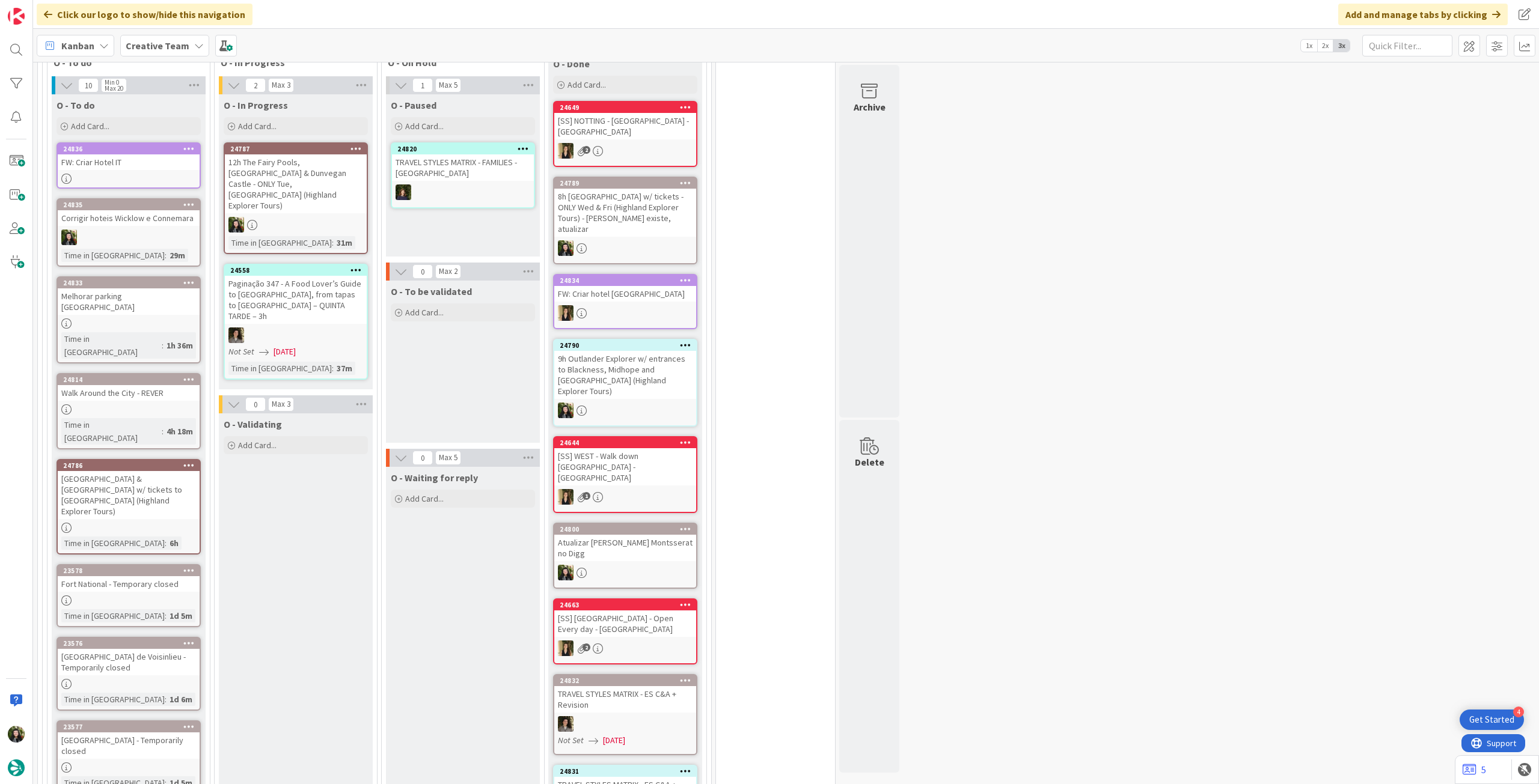
scroll to position [1042, 0]
click at [154, 127] on div "Add Card..." at bounding box center [128, 127] width 144 height 18
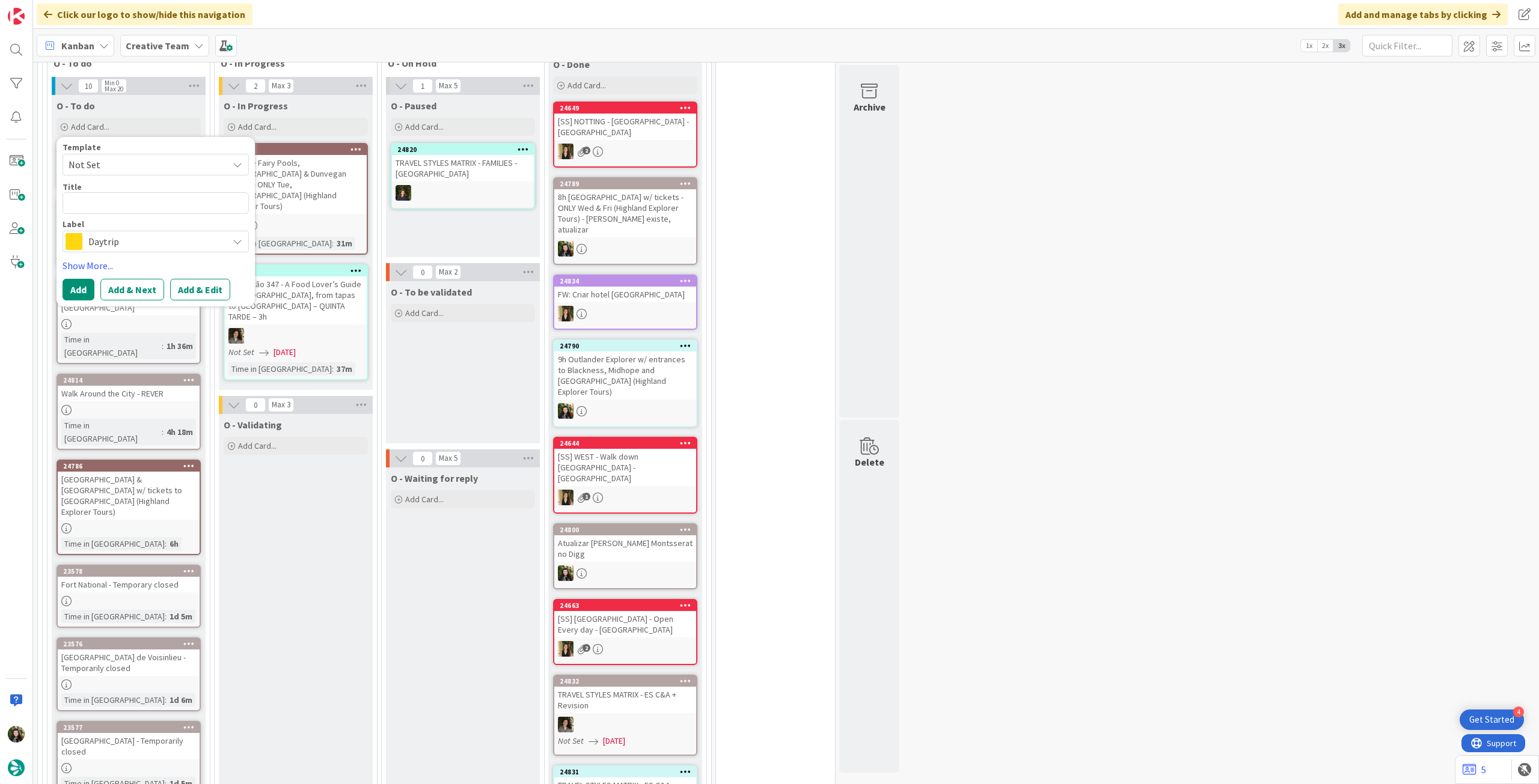
click at [151, 241] on span "Daytrip" at bounding box center [154, 241] width 133 height 17
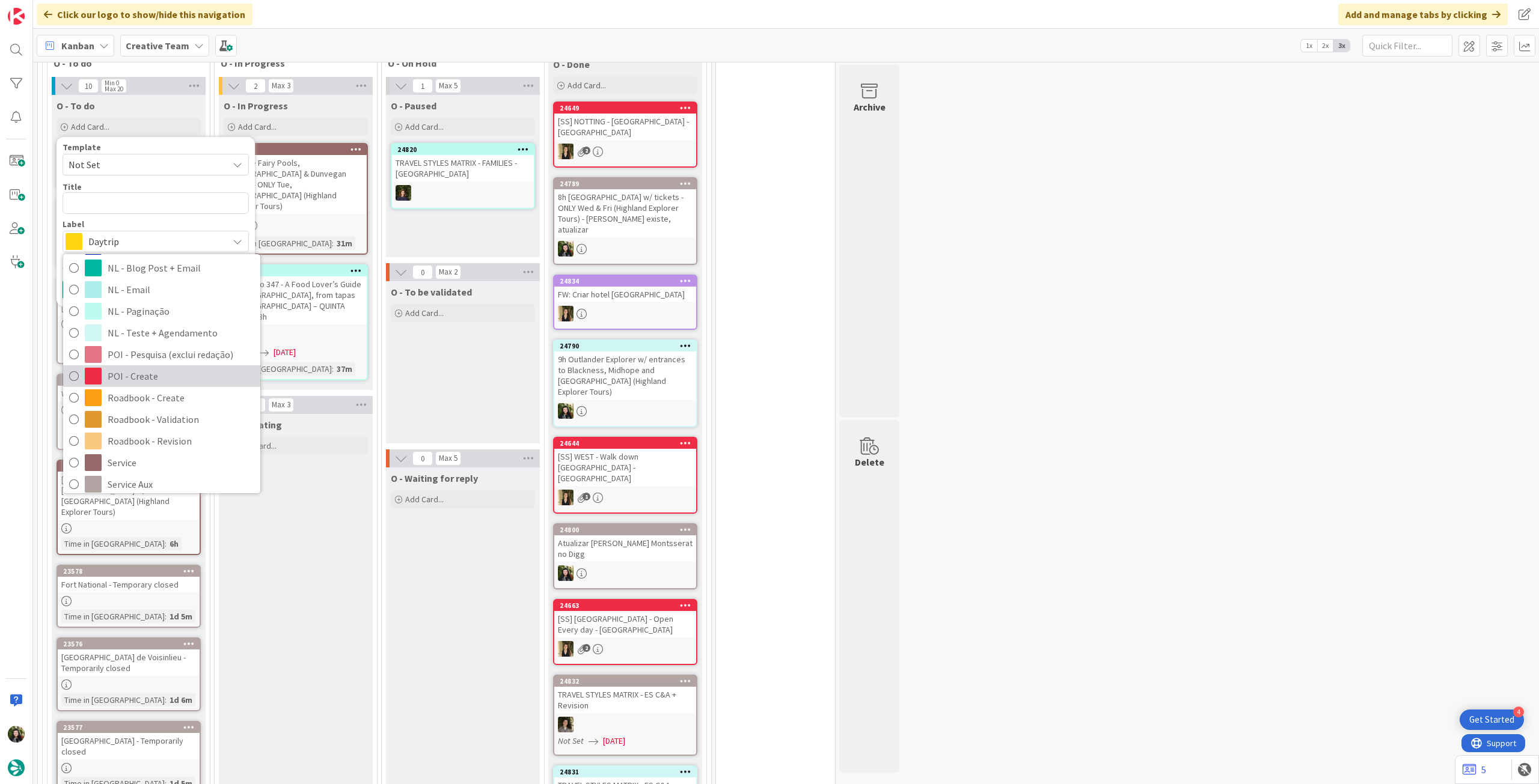
scroll to position [161, 0]
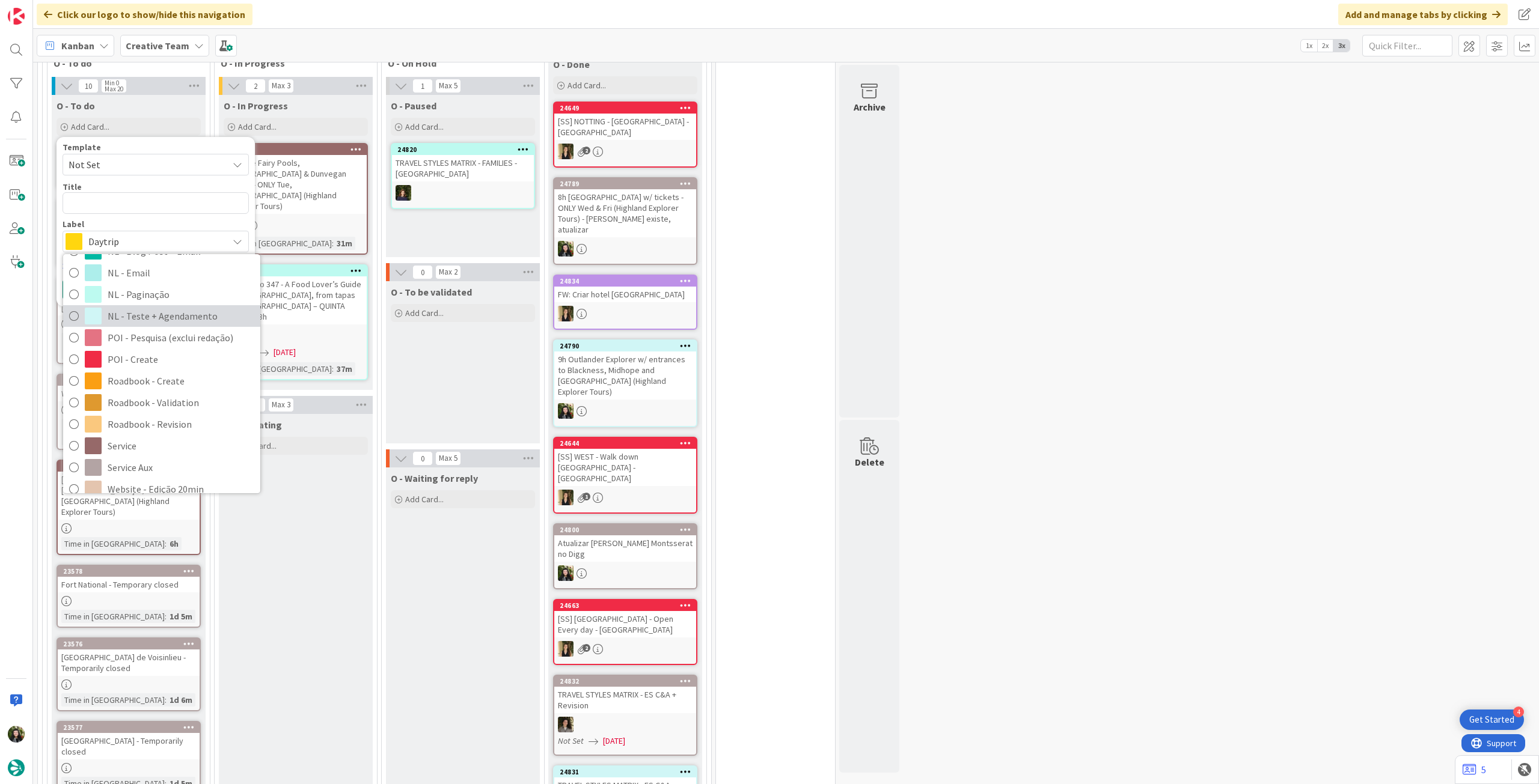
click at [183, 323] on span "NL - Teste + Agendamento" at bounding box center [182, 316] width 147 height 18
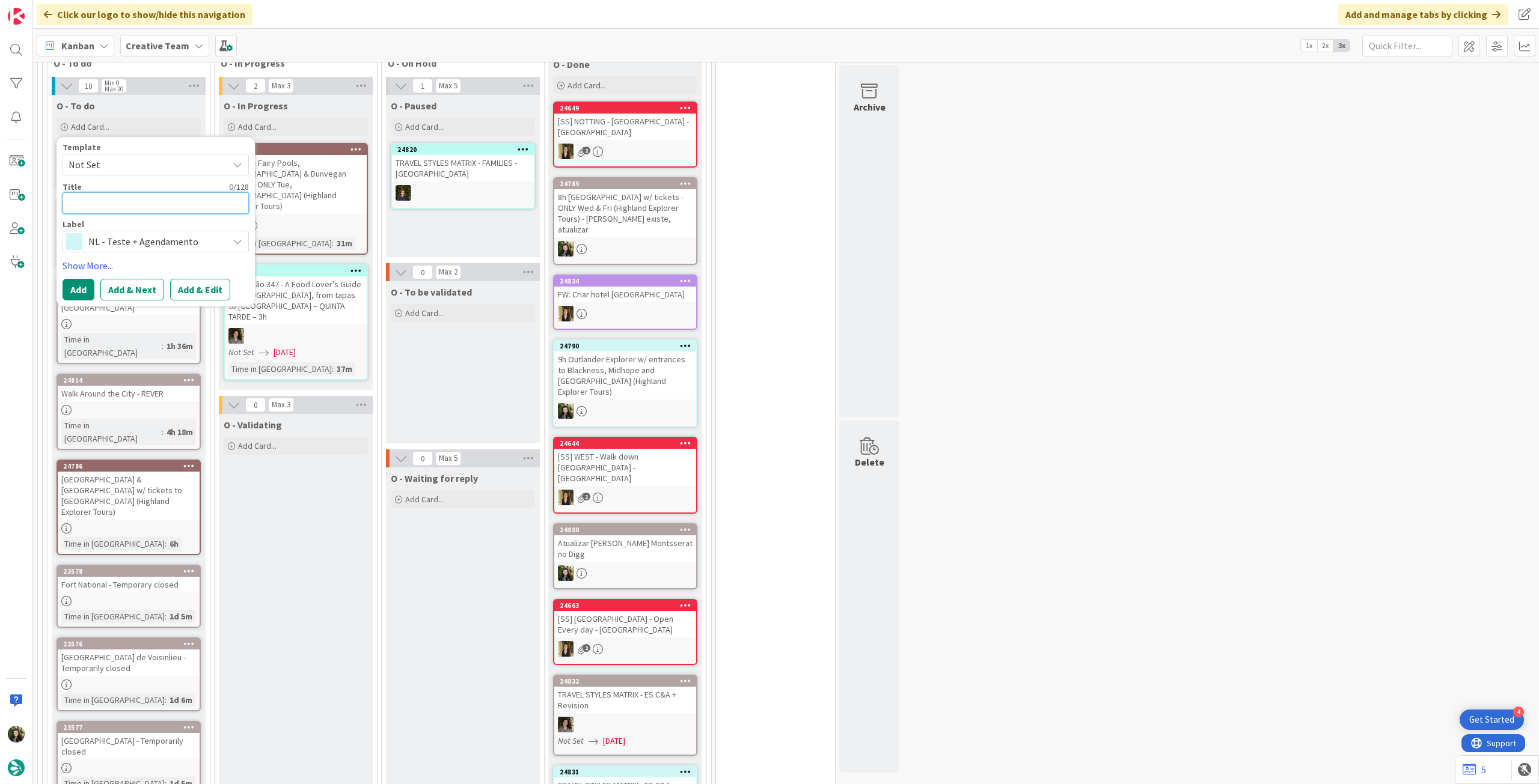
drag, startPoint x: 143, startPoint y: 207, endPoint x: 213, endPoint y: 205, distance: 70.0
click at [143, 208] on textarea at bounding box center [155, 203] width 186 height 22
type textarea "x"
type textarea "C"
type textarea "x"
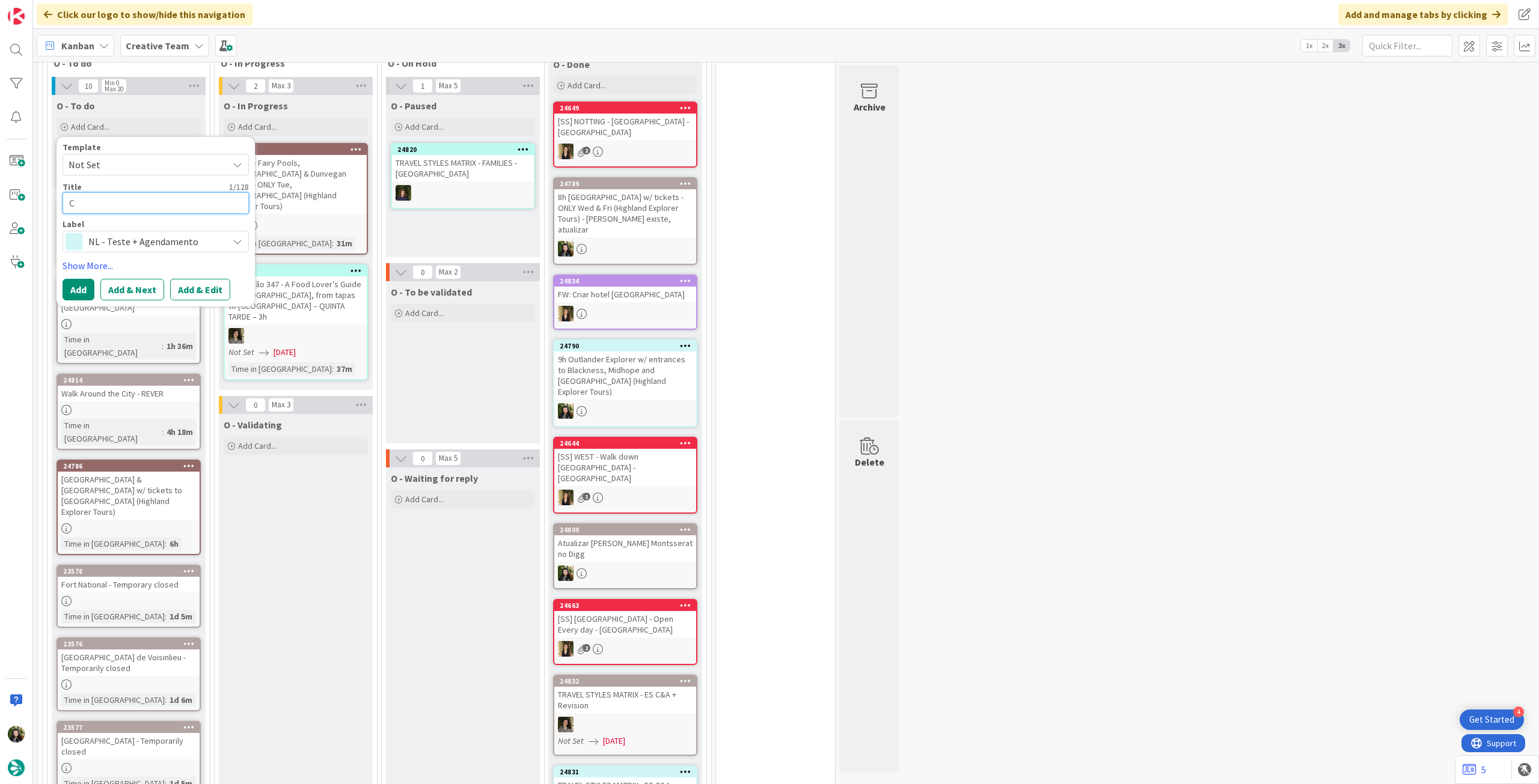
type textarea "Co"
type textarea "x"
type textarea "Cor"
type textarea "x"
type textarea "Corrreç"
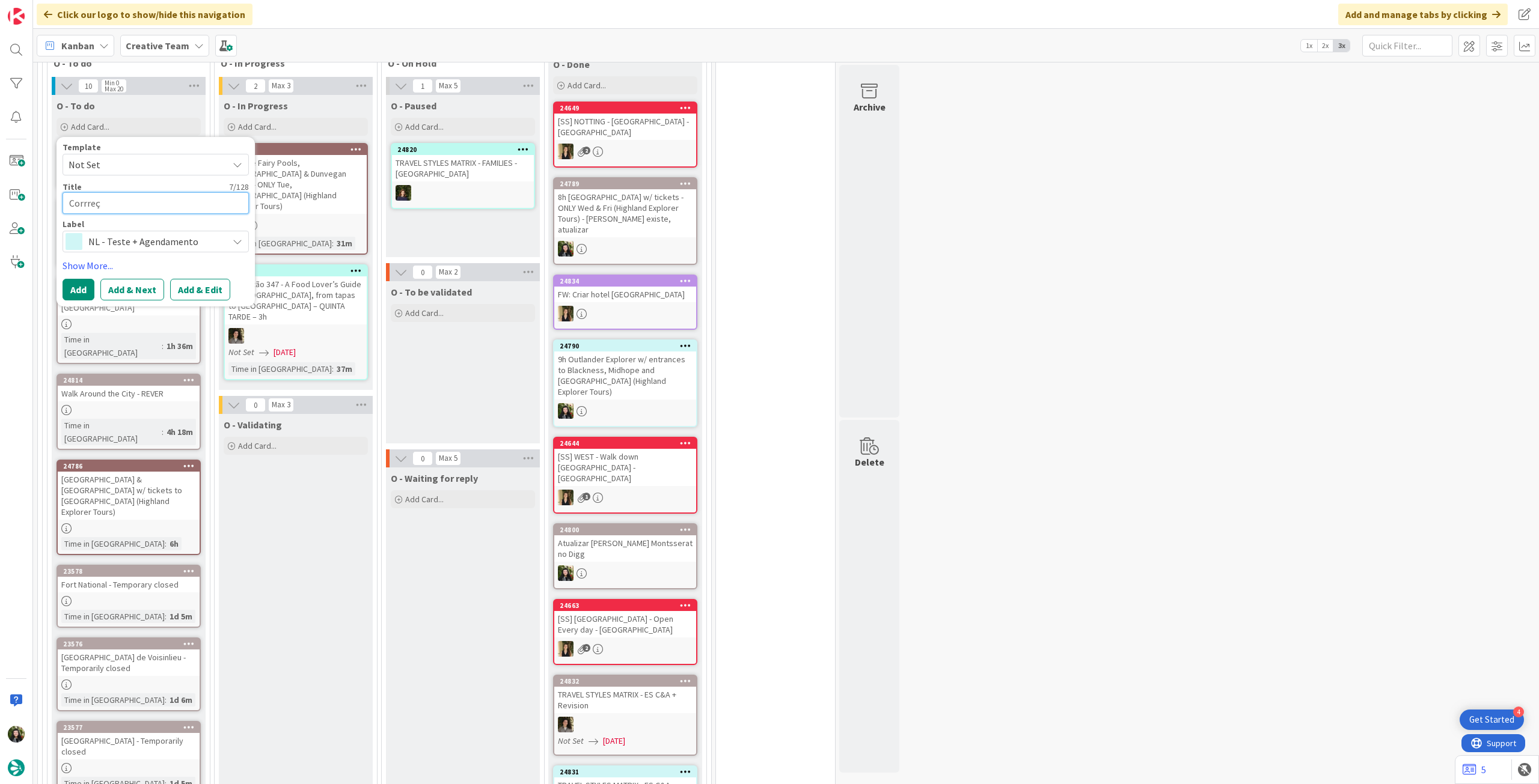
type textarea "x"
type textarea "Corrre"
type textarea "x"
type textarea "Corrr"
type textarea "x"
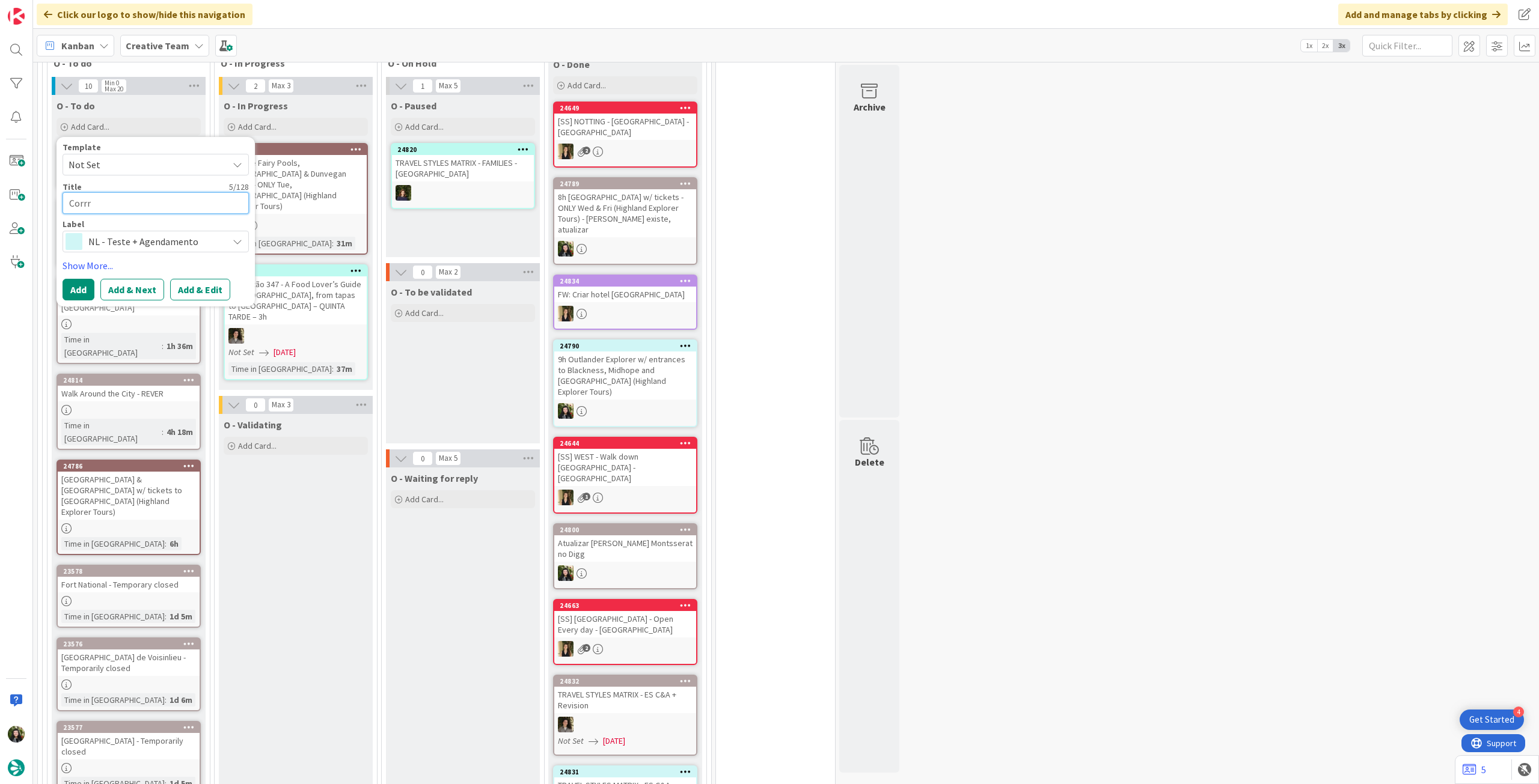
type textarea "Corr"
type textarea "x"
type textarea "Corre"
type textarea "x"
type textarea "Correç"
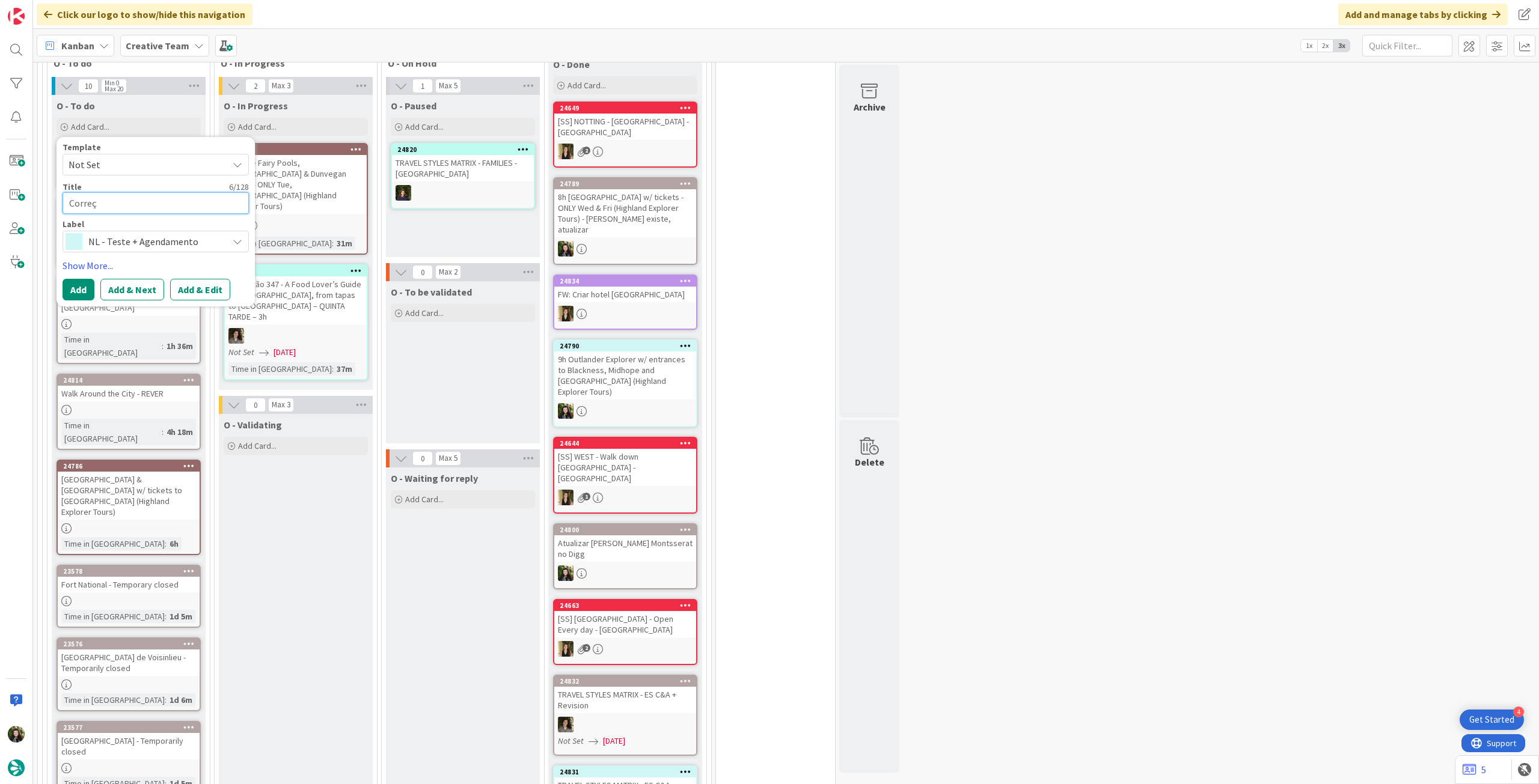
type textarea "x"
type textarea "Correçõ"
type textarea "x"
type textarea "Correçõe"
type textarea "x"
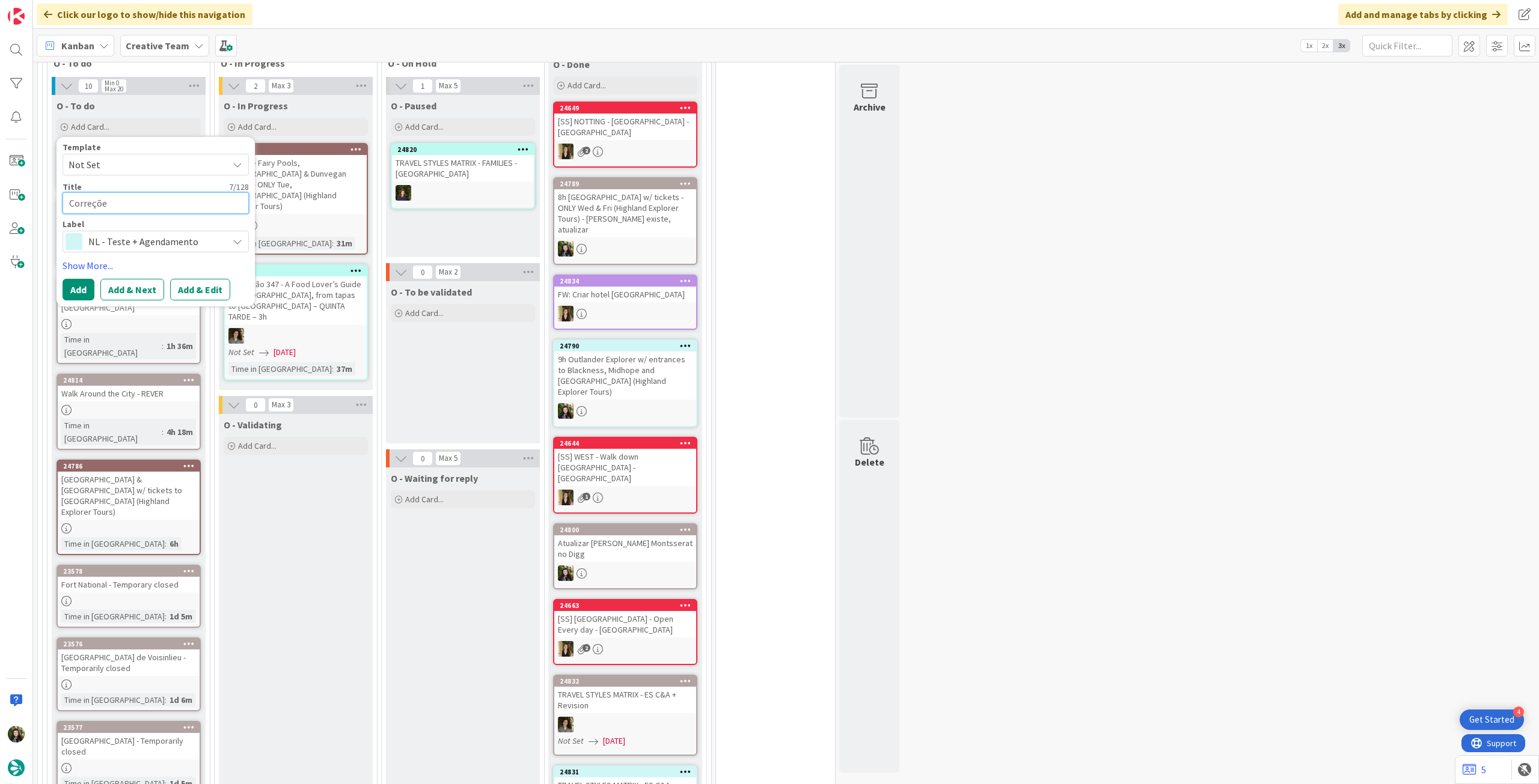
type textarea "Correções"
type textarea "x"
type textarea "Correções?"
type textarea "x"
type textarea "Correções?"
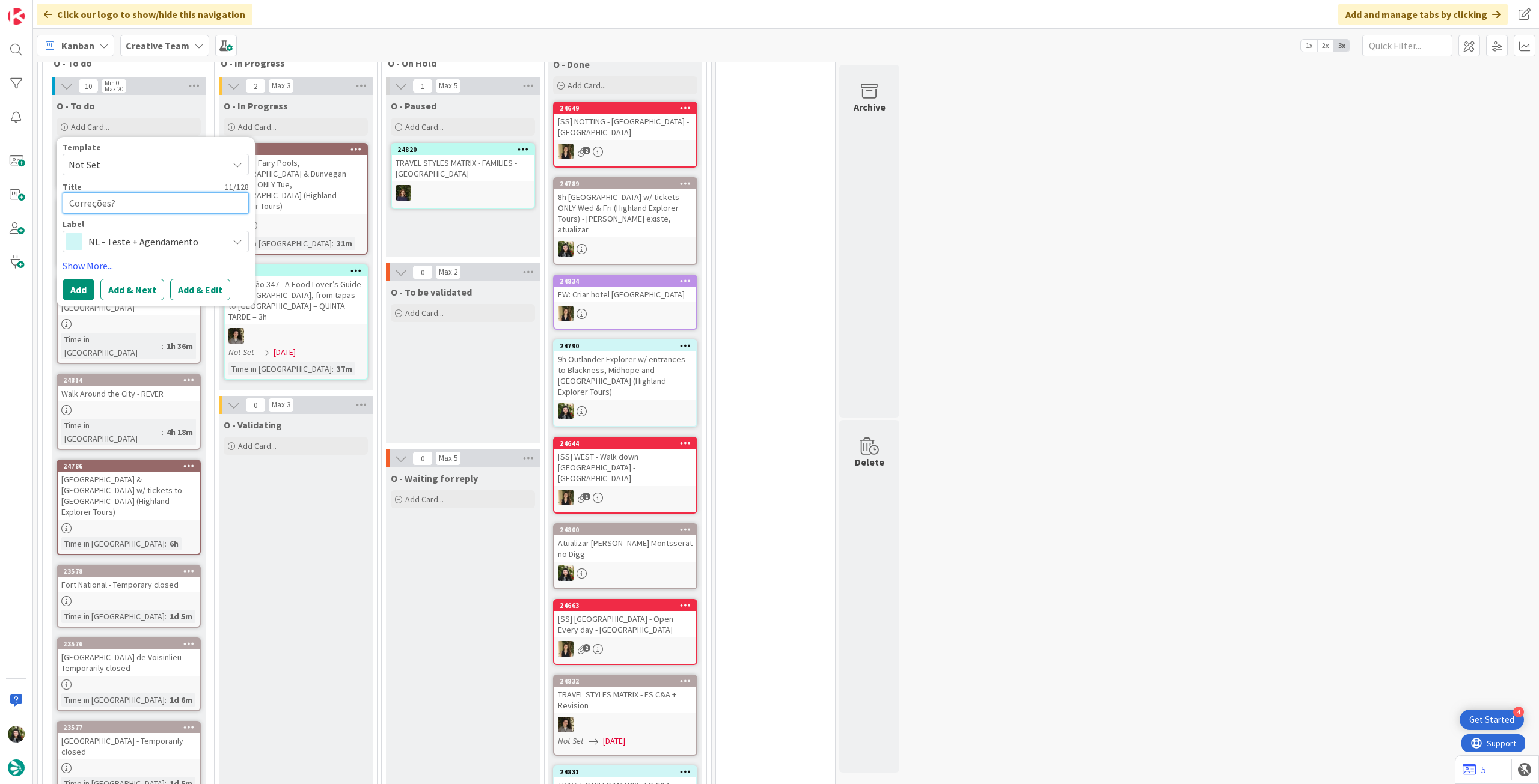
type textarea "x"
type textarea "Correções? +"
type textarea "x"
type textarea "Correções? +"
type textarea "x"
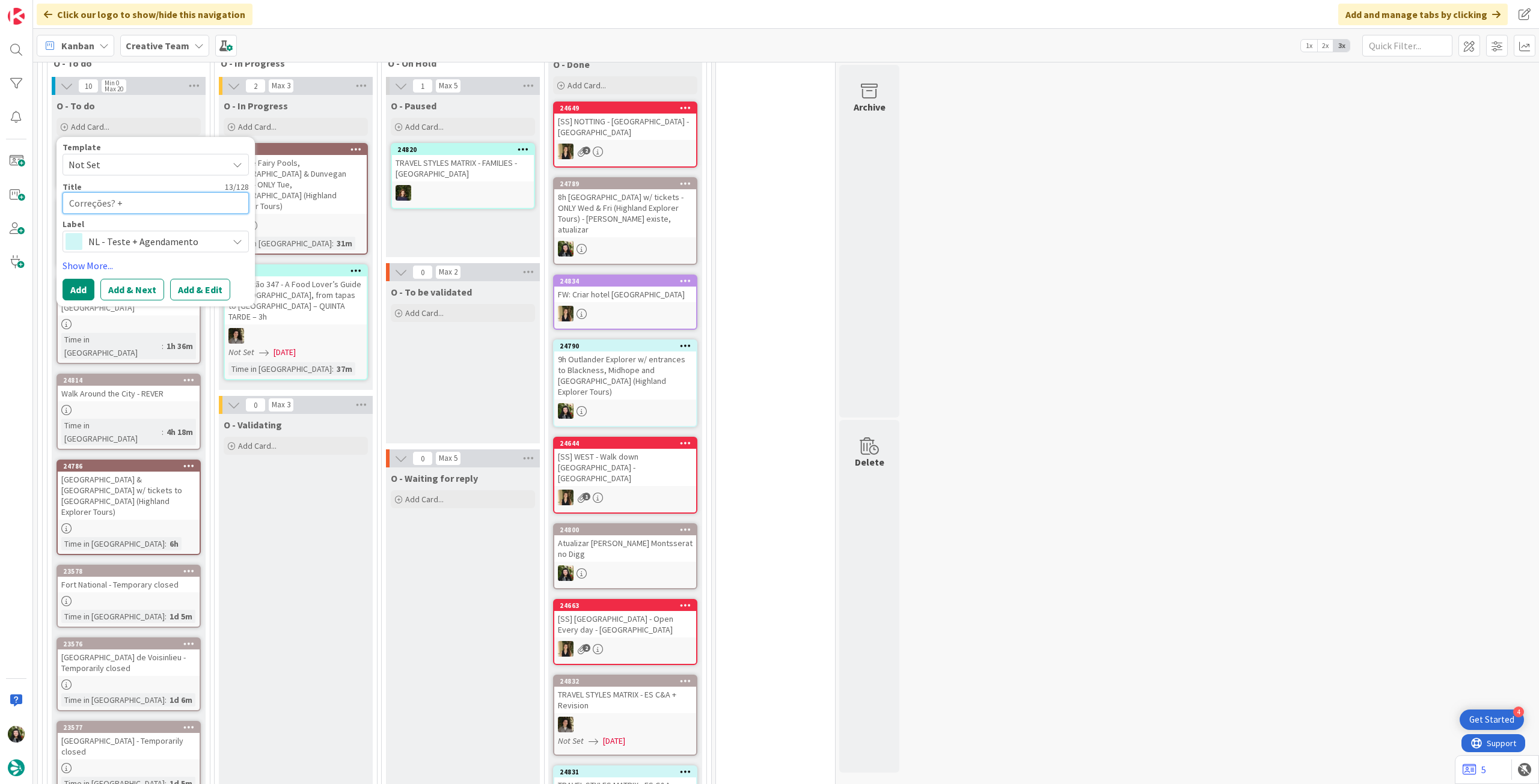
type textarea "Correções? + A"
type textarea "x"
type textarea "Correções? + Ag"
type textarea "x"
type textarea "Correções? + Agen"
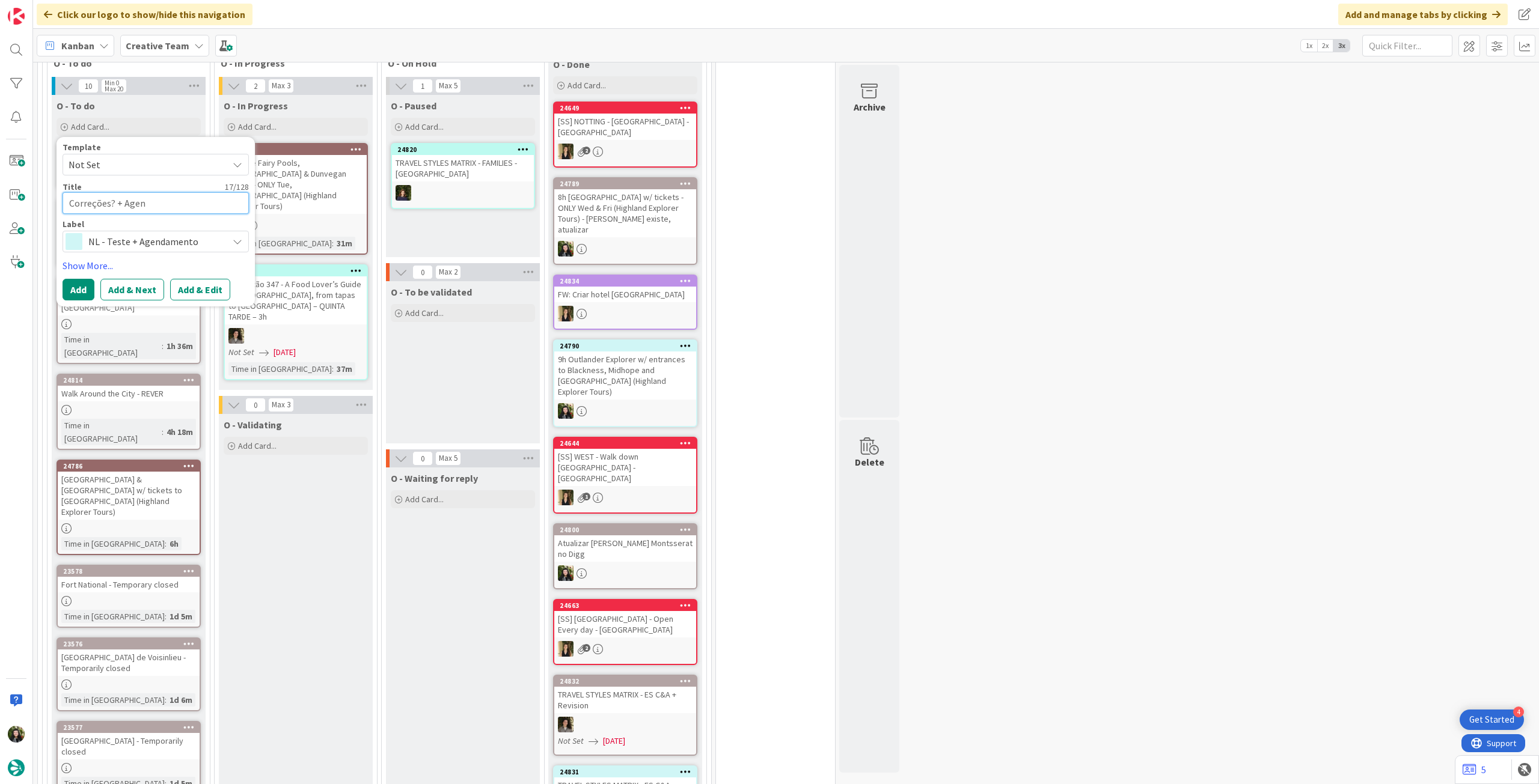
type textarea "x"
type textarea "Correções? + Agend"
type textarea "x"
type textarea "Correções? + Agenda"
type textarea "x"
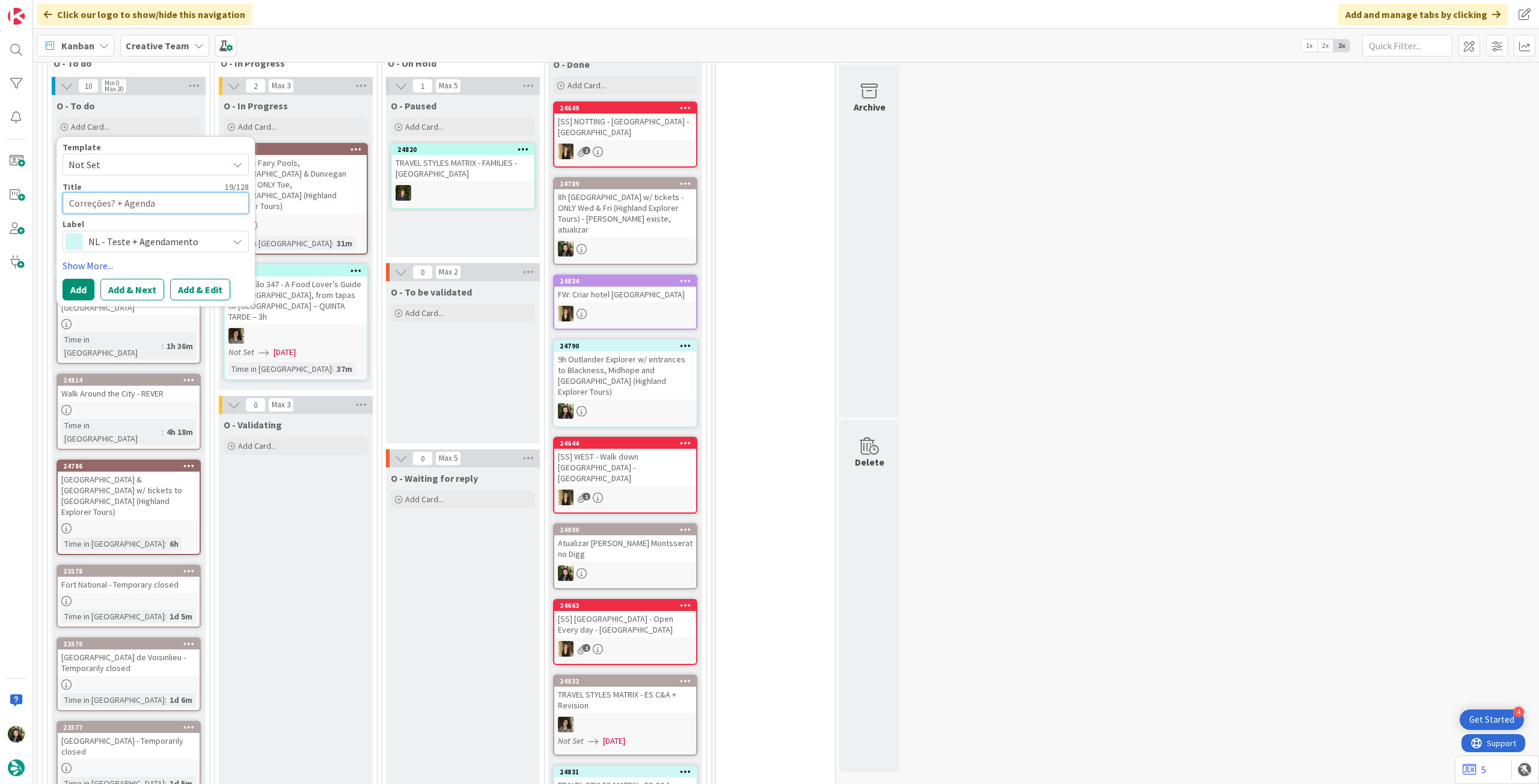
type textarea "Correções? + Agendar"
type textarea "x"
type textarea "Correções? + Agendar"
type textarea "x"
type textarea "Correções? + Agendar N"
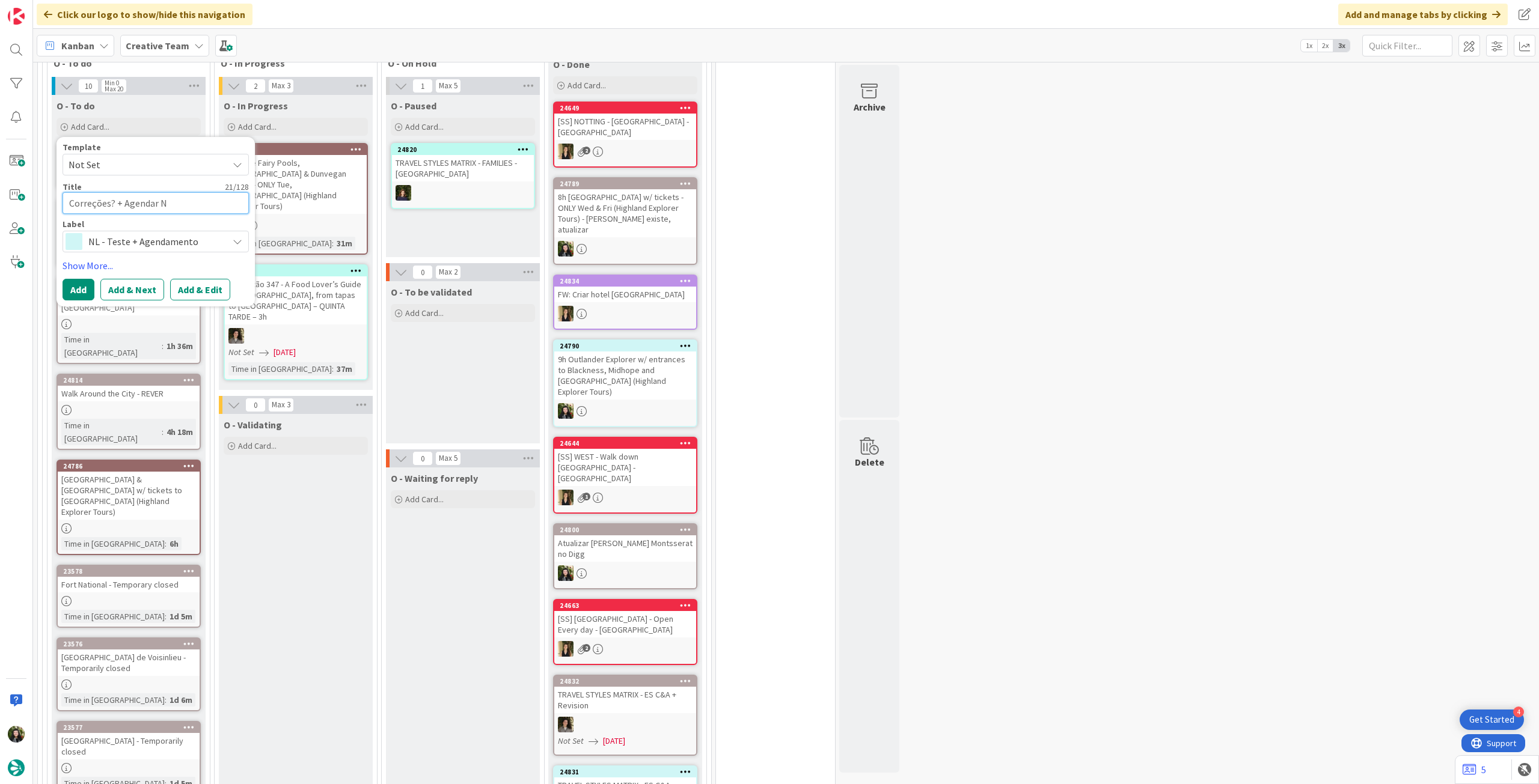
type textarea "x"
type textarea "Correções? + Agendar NL"
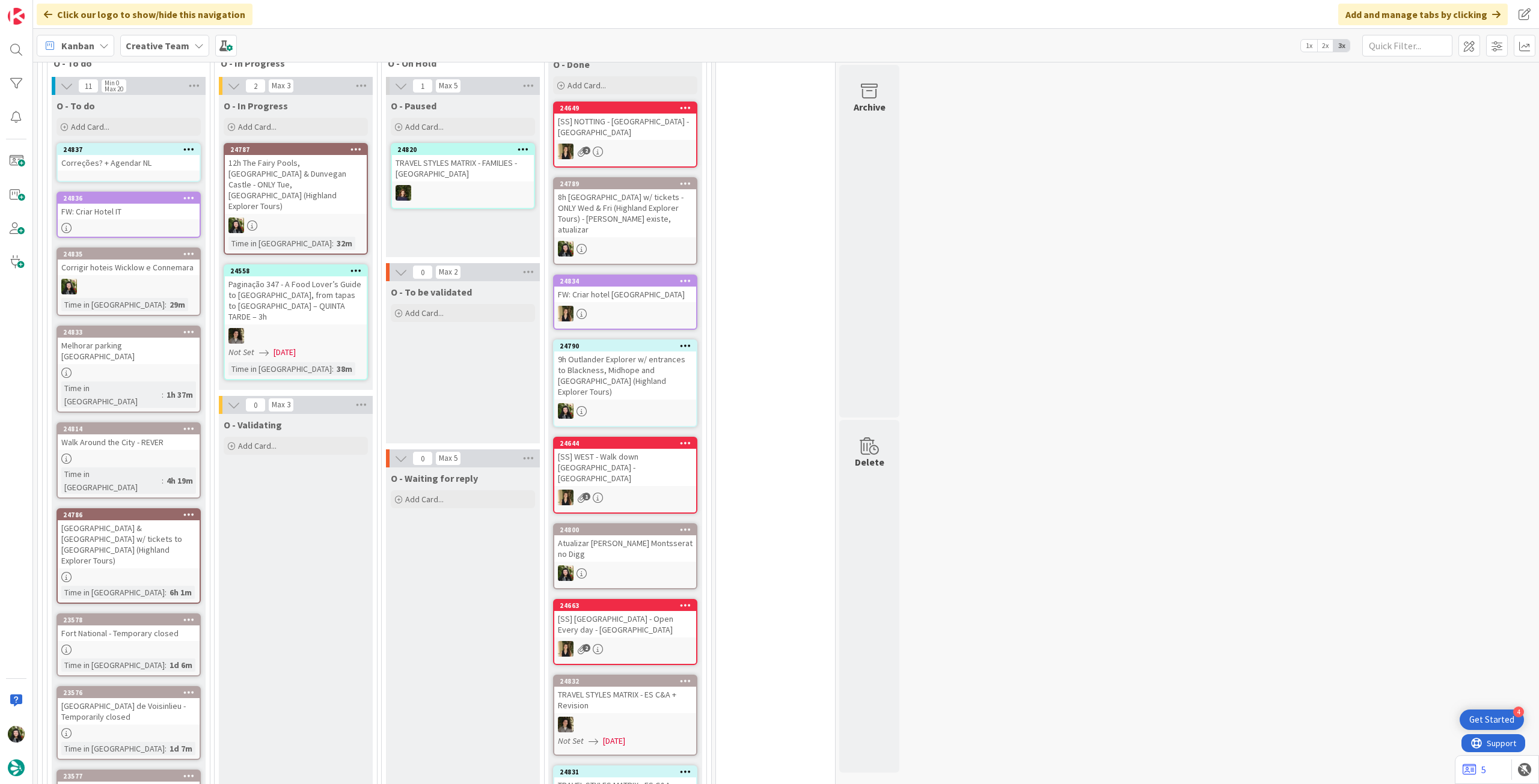
click at [150, 163] on div "Correções? + Agendar NL" at bounding box center [129, 162] width 142 height 15
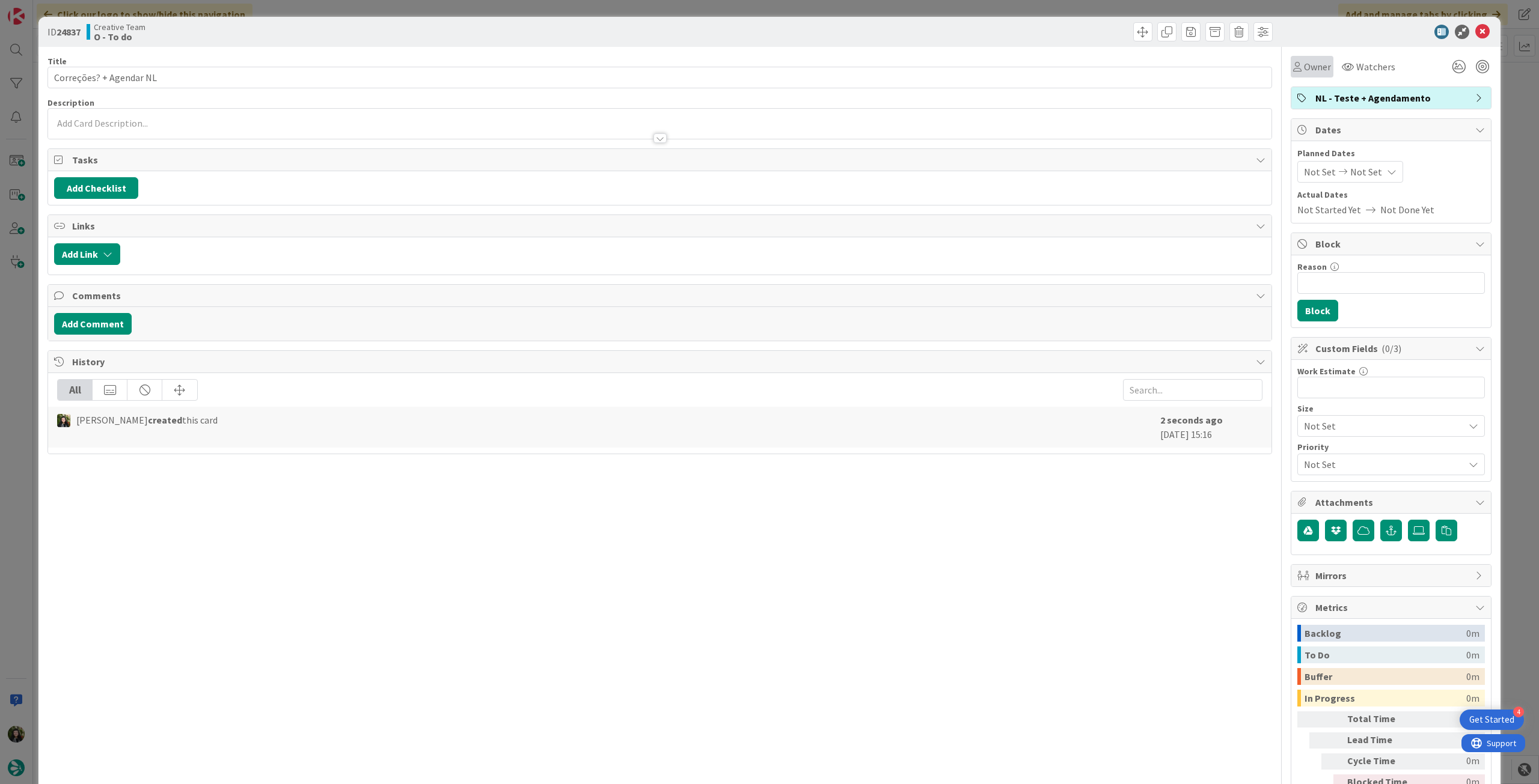
click at [1313, 74] on div "Owner" at bounding box center [1312, 67] width 43 height 22
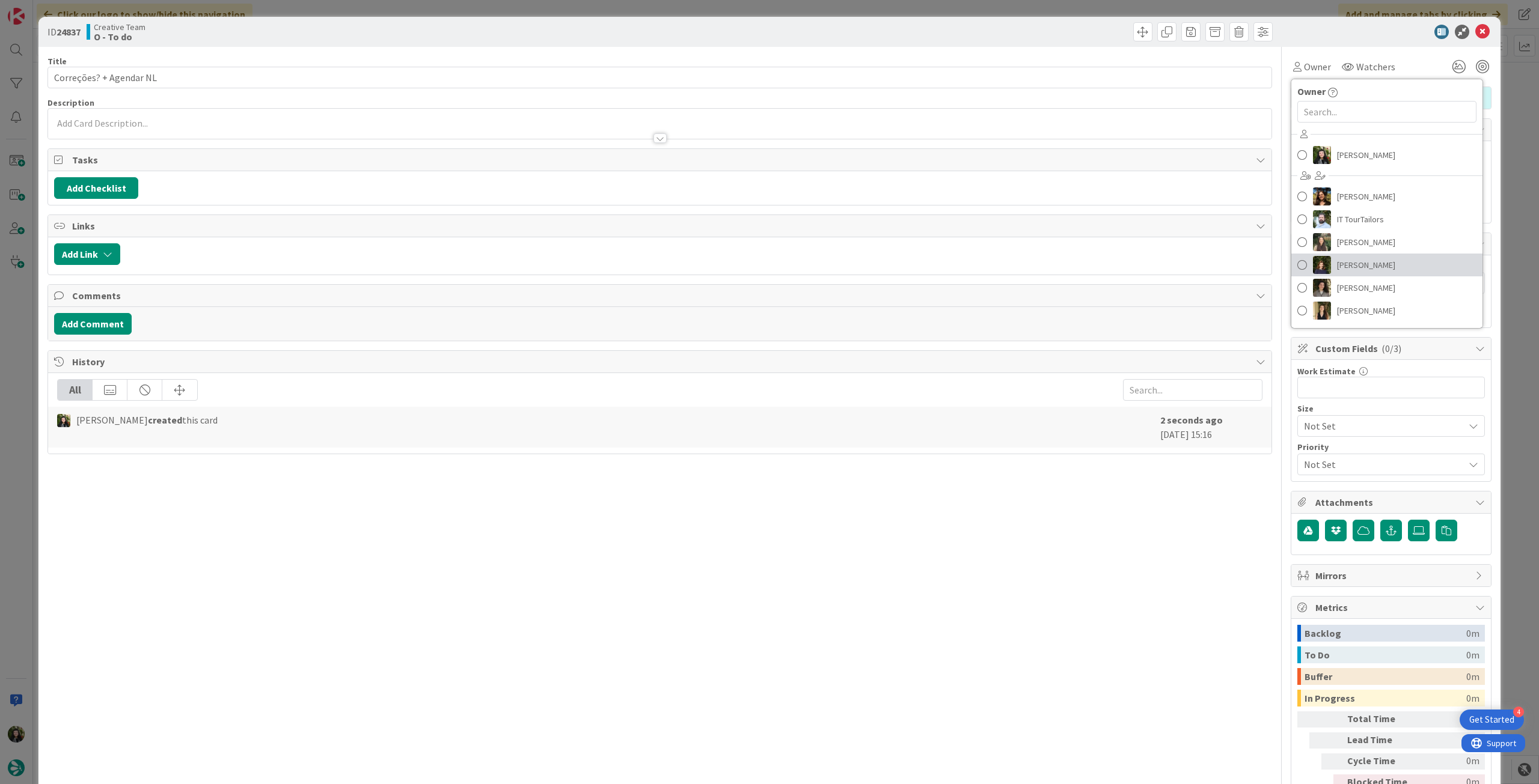
click at [1381, 260] on span "[PERSON_NAME]" at bounding box center [1366, 265] width 58 height 18
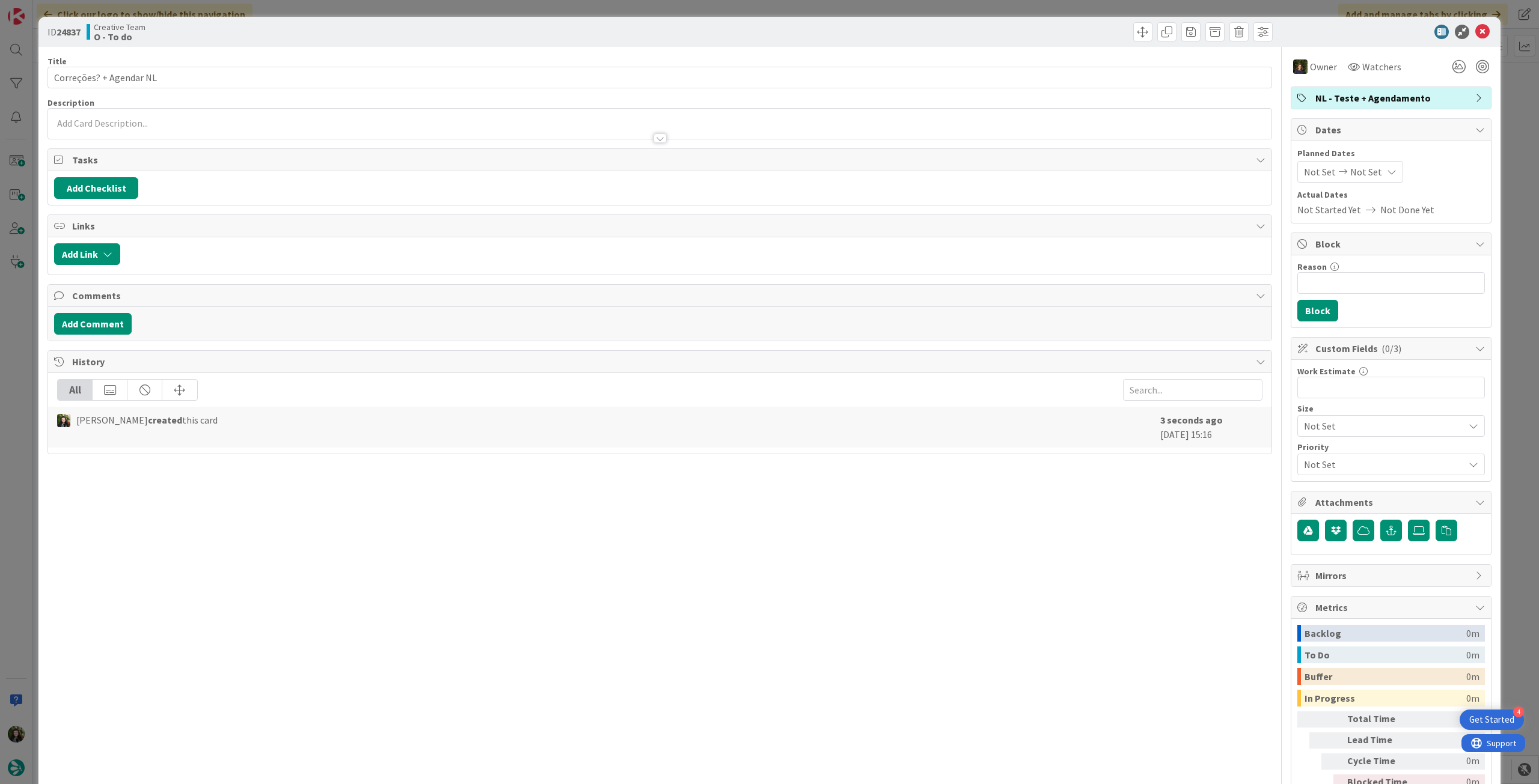
click at [1371, 173] on div "Not Set Not Set" at bounding box center [1350, 172] width 106 height 22
click at [1435, 277] on td "10" at bounding box center [1440, 276] width 24 height 23
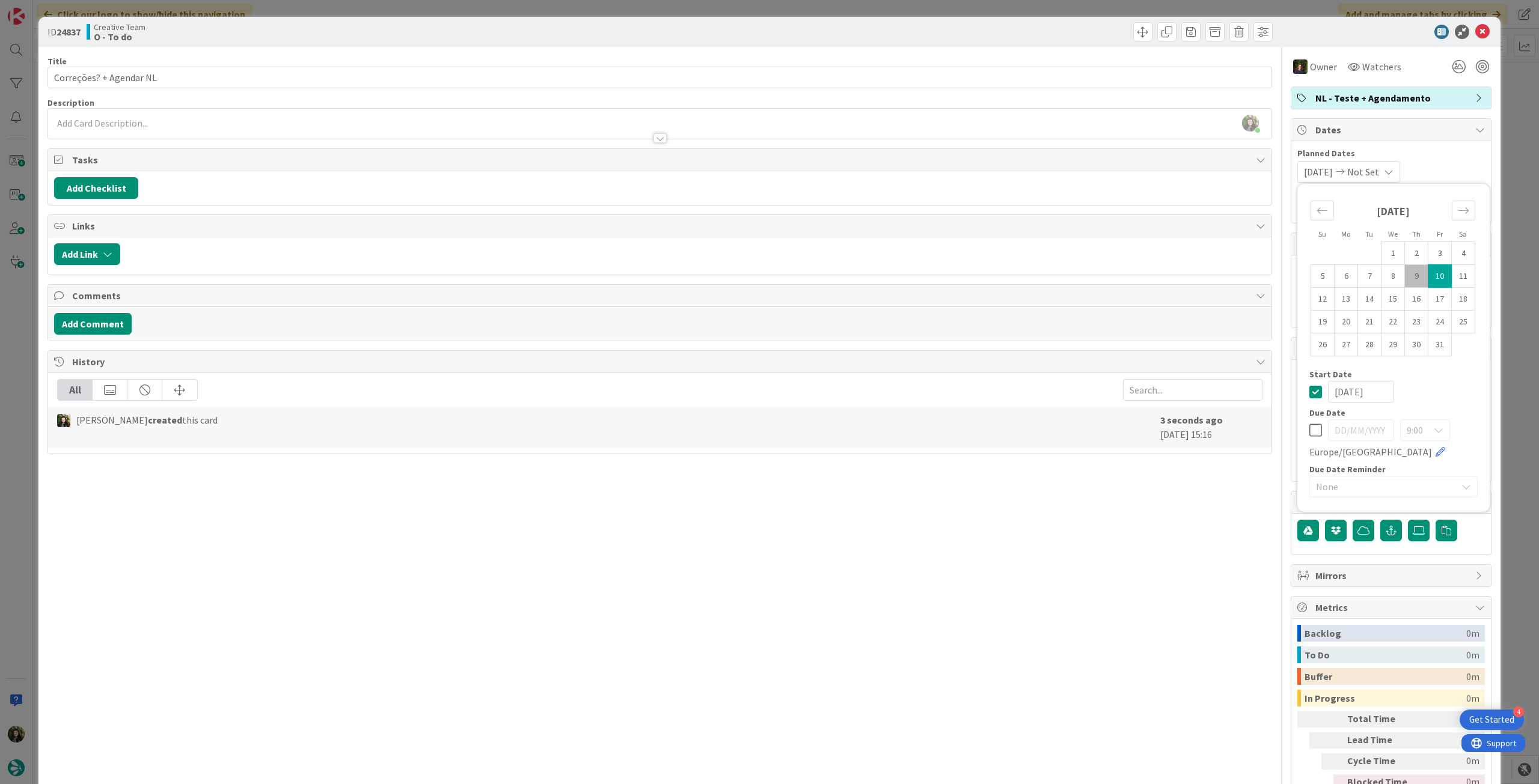
click at [1407, 271] on td "9" at bounding box center [1417, 276] width 24 height 23
type input "[DATE]"
click at [1434, 273] on td "10" at bounding box center [1440, 276] width 24 height 23
type input "[DATE]"
click at [1434, 273] on td "10" at bounding box center [1440, 276] width 24 height 23
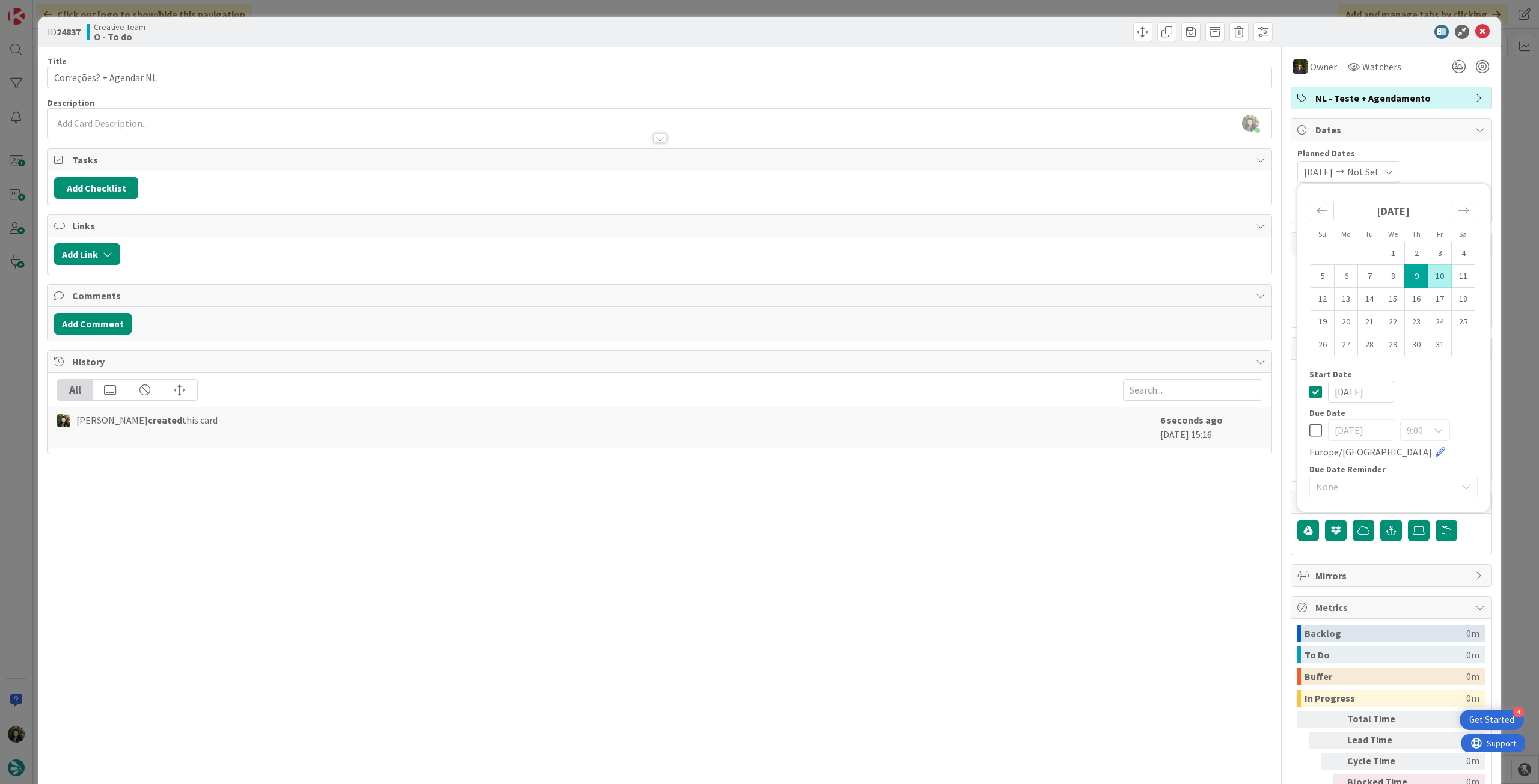
type input "[DATE]"
click at [1309, 390] on icon at bounding box center [1316, 392] width 13 height 15
click at [1478, 25] on icon at bounding box center [1483, 32] width 15 height 15
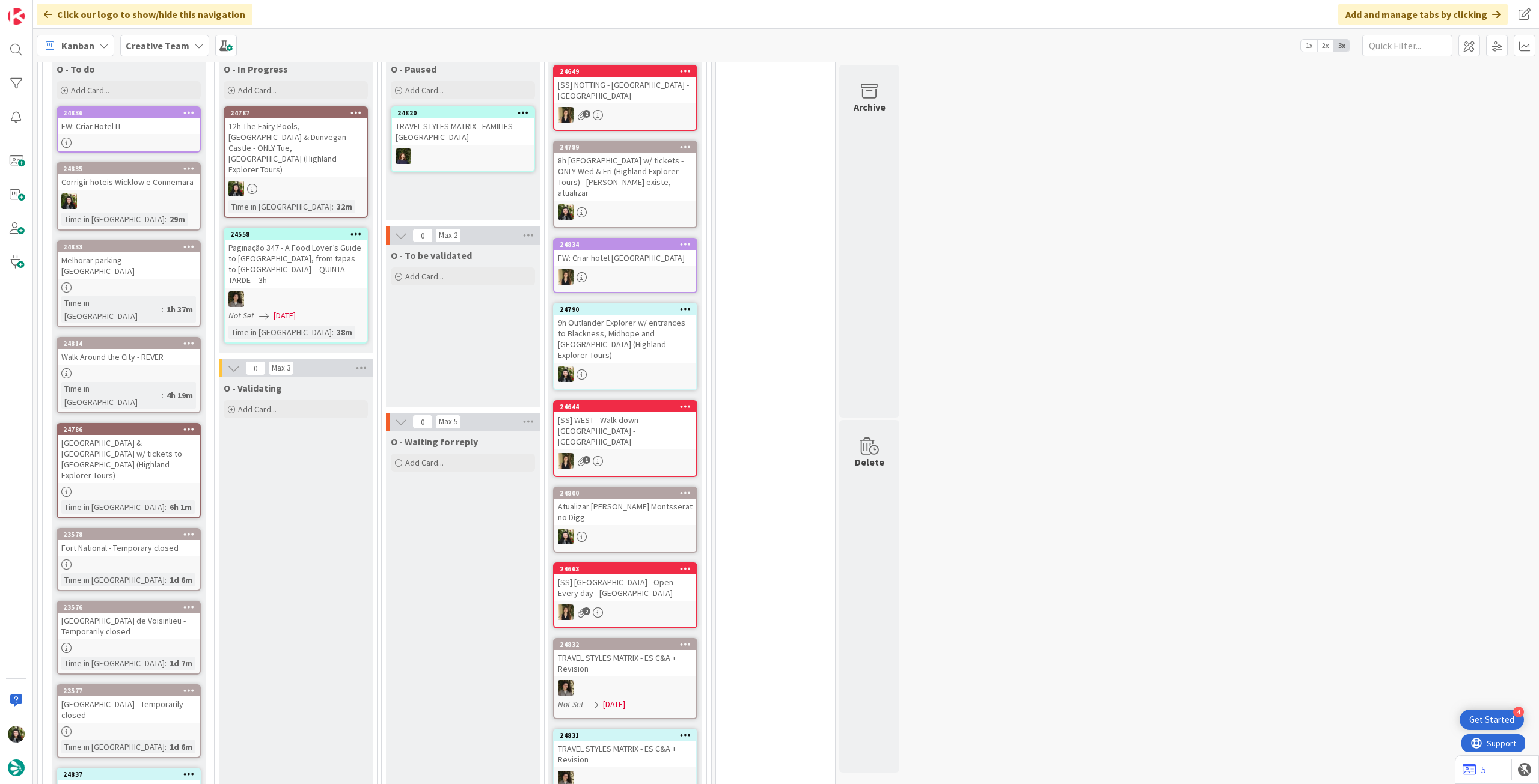
scroll to position [757, 0]
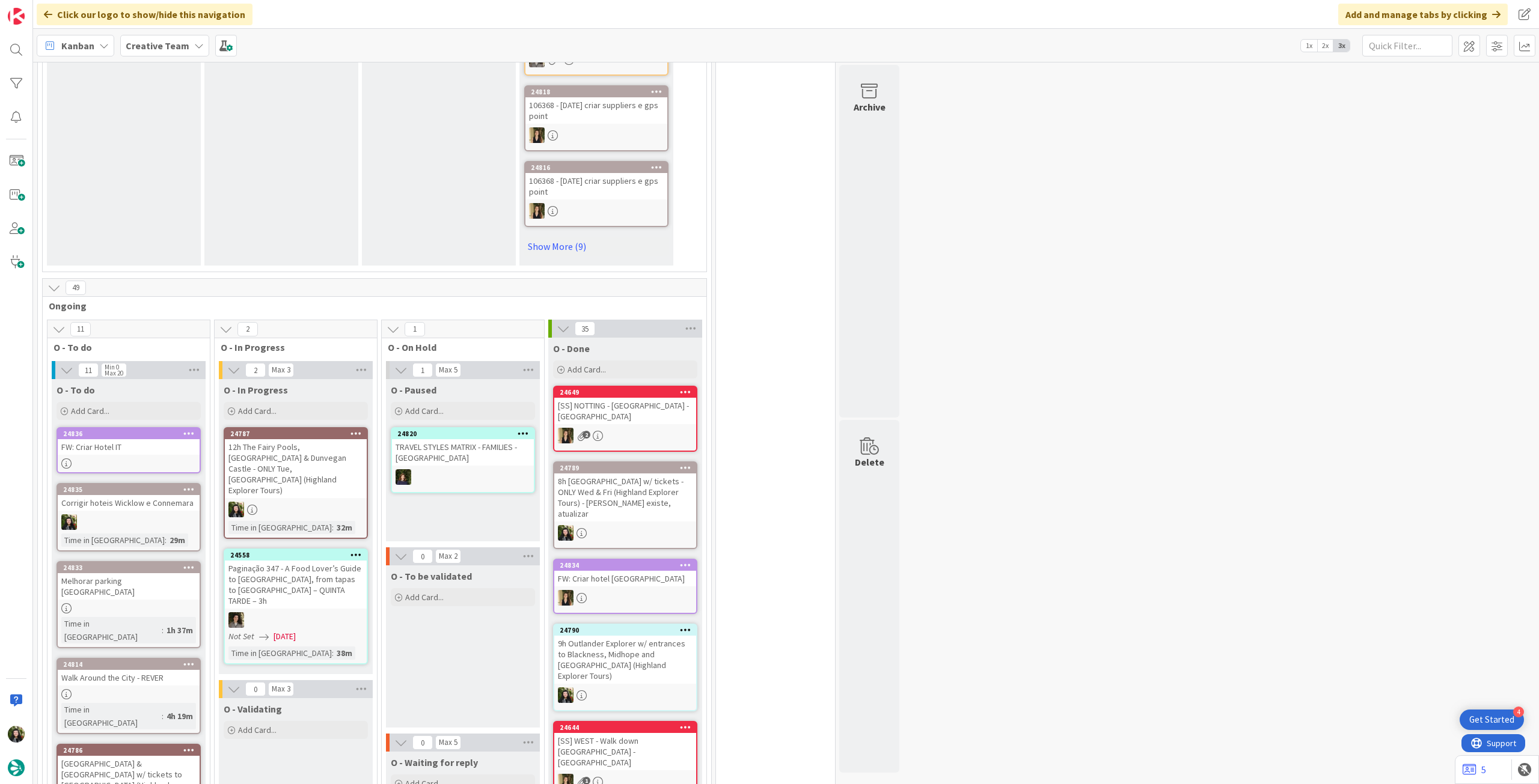
click at [318, 462] on div "12h The Fairy Pools, [GEOGRAPHIC_DATA] & Dunvegan Castle - ONLY Tue, [GEOGRAPHI…" at bounding box center [296, 468] width 142 height 59
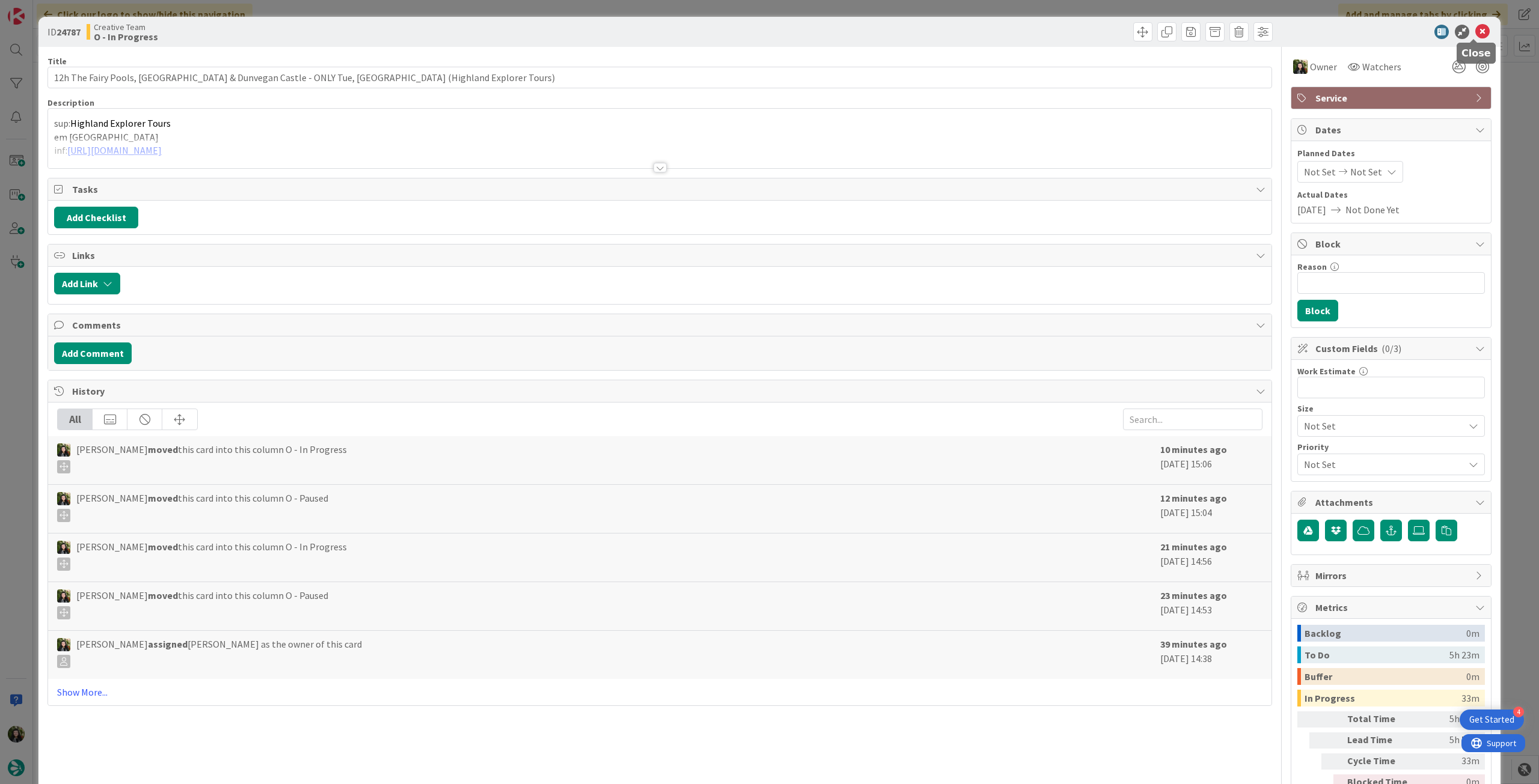
click at [1478, 28] on icon at bounding box center [1483, 32] width 15 height 15
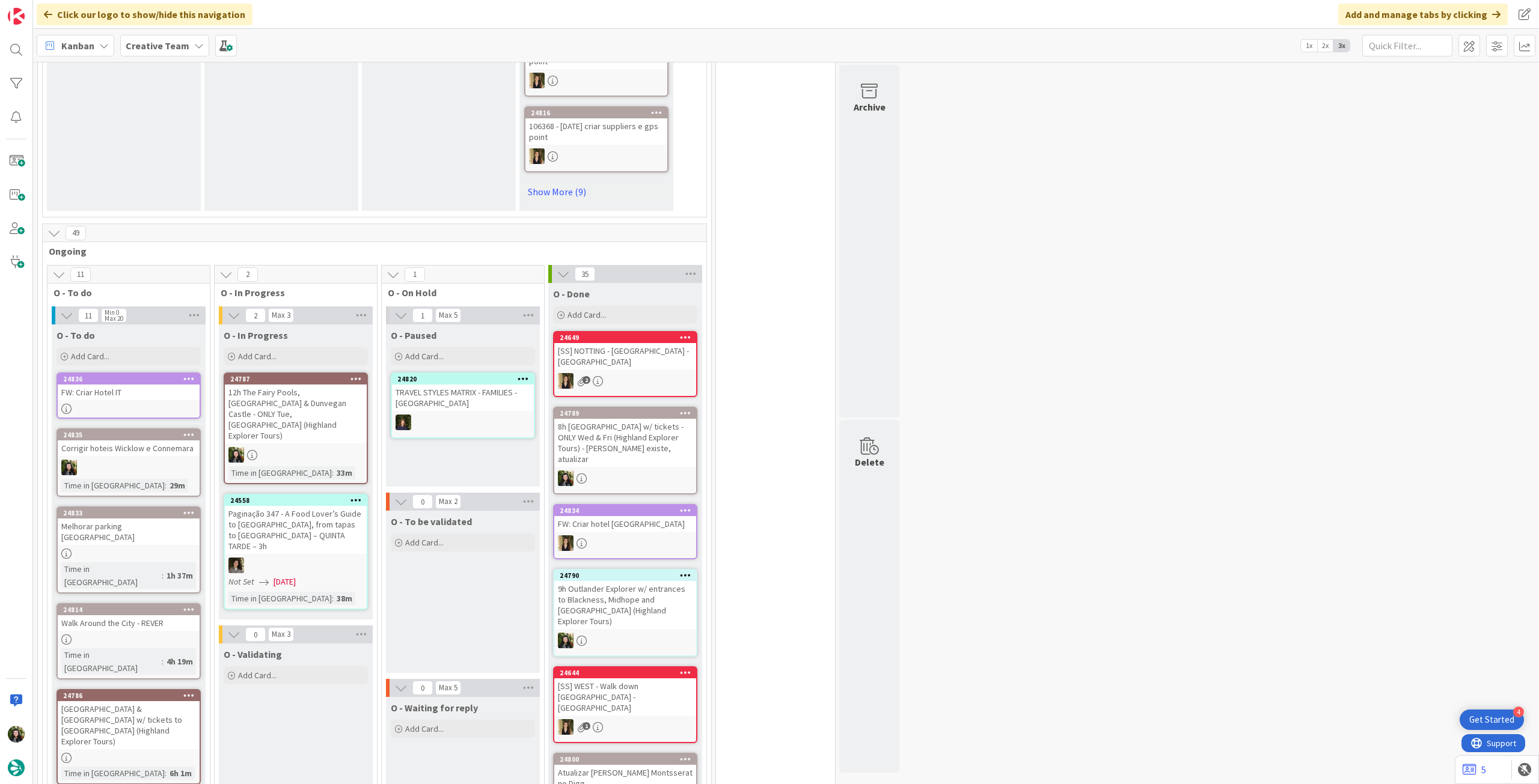
scroll to position [838, 0]
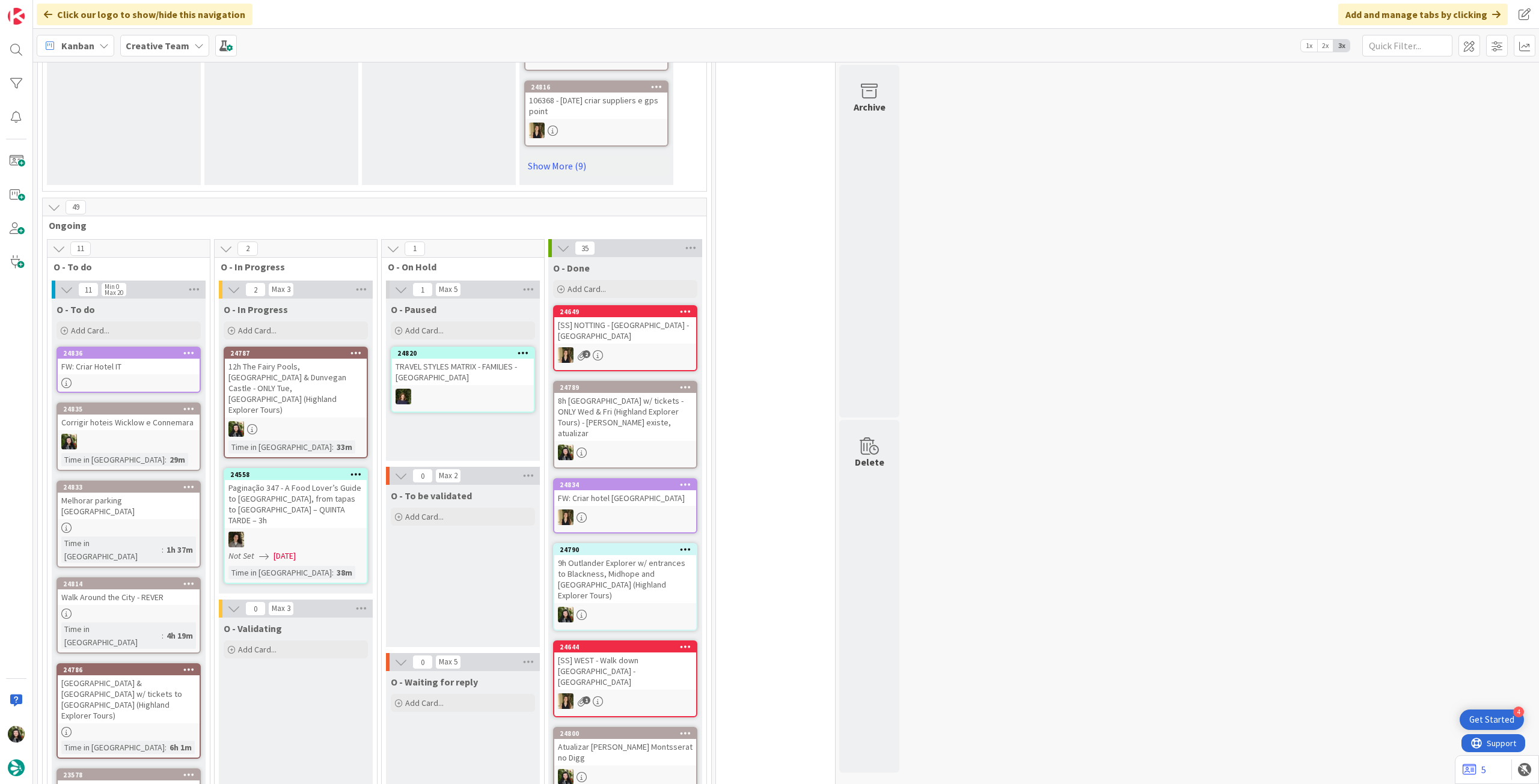
click at [303, 377] on div "12h The Fairy Pools, [GEOGRAPHIC_DATA] & Dunvegan Castle - ONLY Tue, [GEOGRAPHI…" at bounding box center [296, 387] width 142 height 59
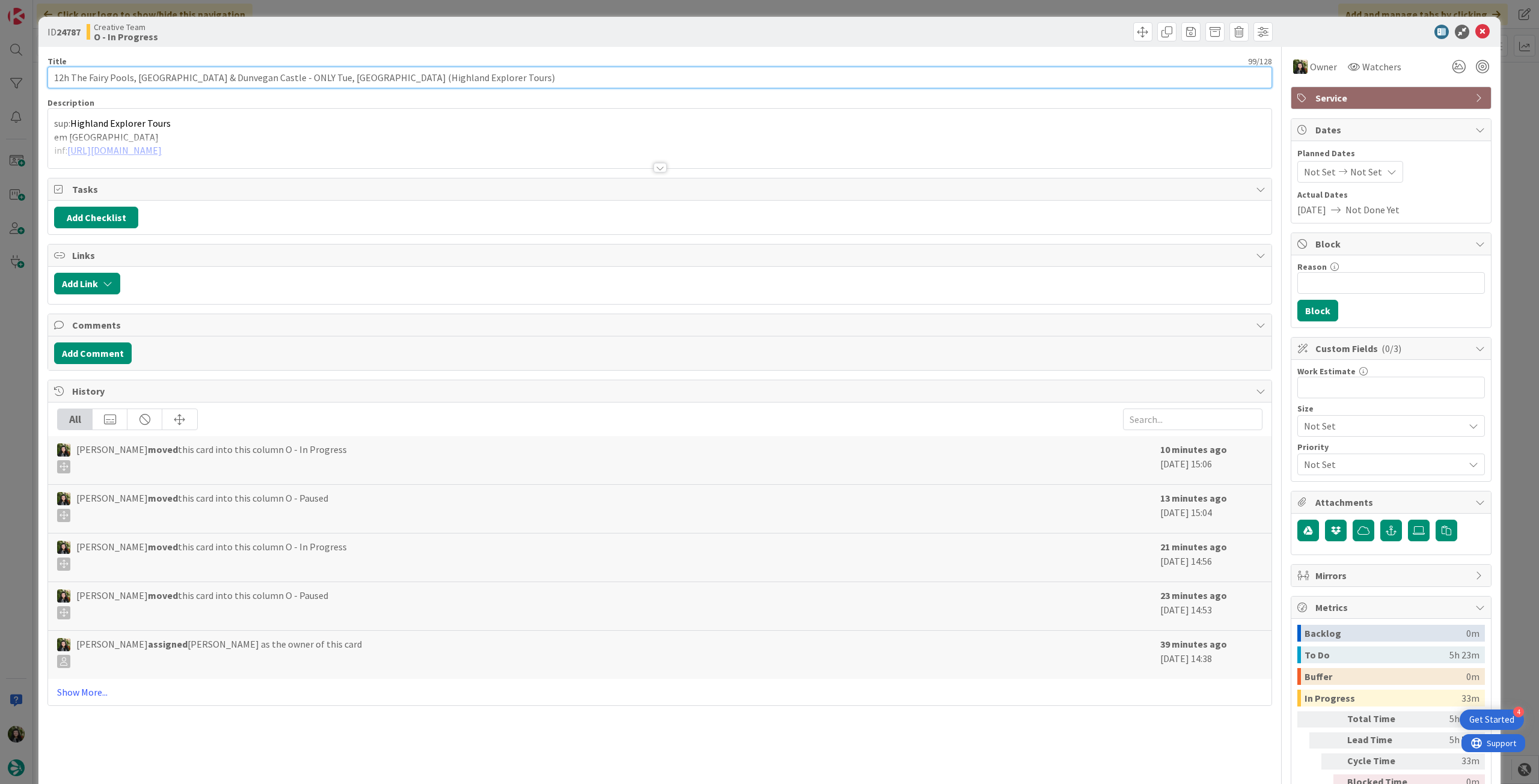
drag, startPoint x: 468, startPoint y: 77, endPoint x: 57, endPoint y: 68, distance: 411.1
click at [38, 70] on div "ID 24787 Creative Team O - In Progress Title 99 / 128 12h The Fairy Pools, Isle…" at bounding box center [769, 425] width 1462 height 816
click at [1475, 32] on icon at bounding box center [1483, 32] width 15 height 15
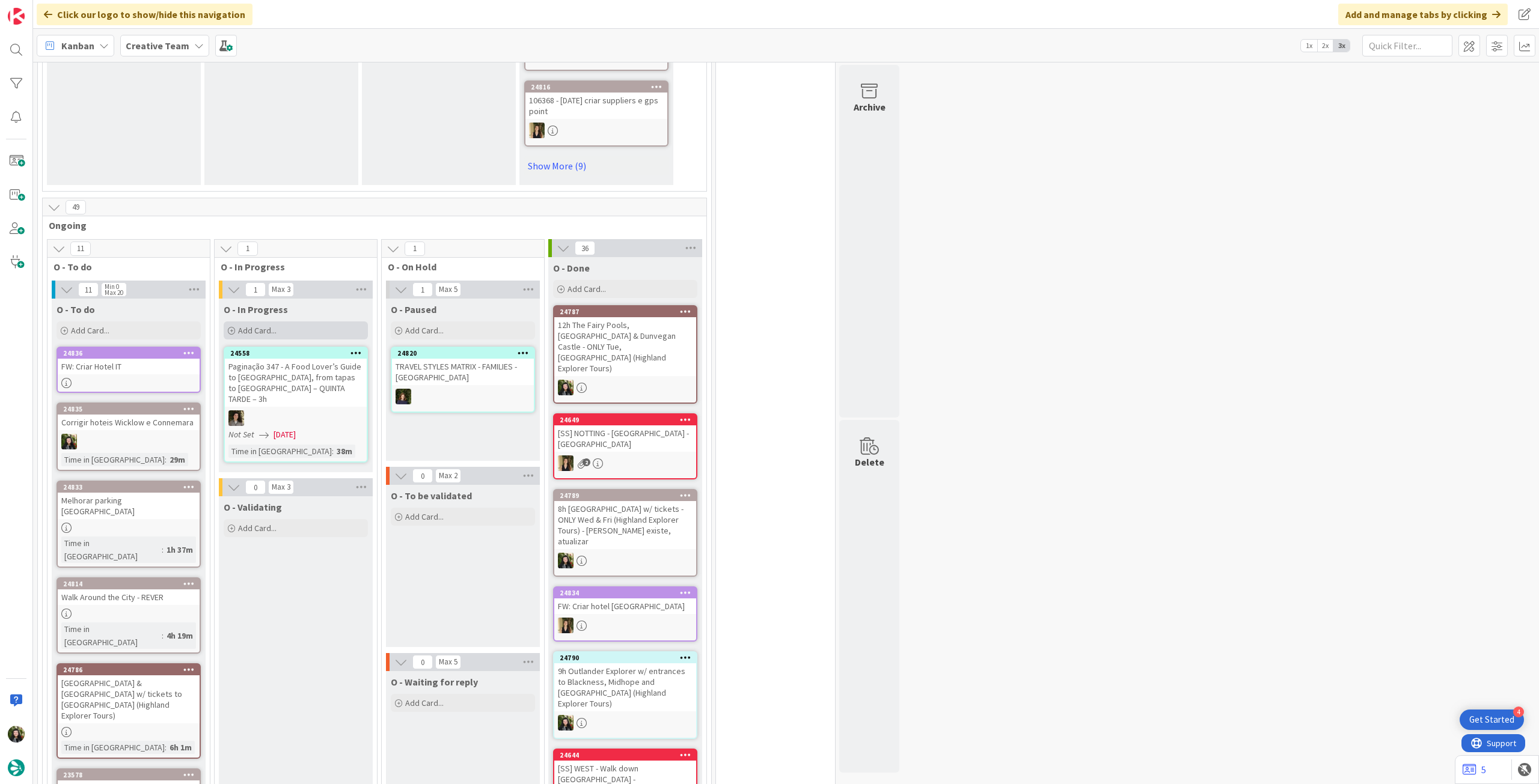
click at [309, 324] on div "Add Card..." at bounding box center [295, 330] width 144 height 18
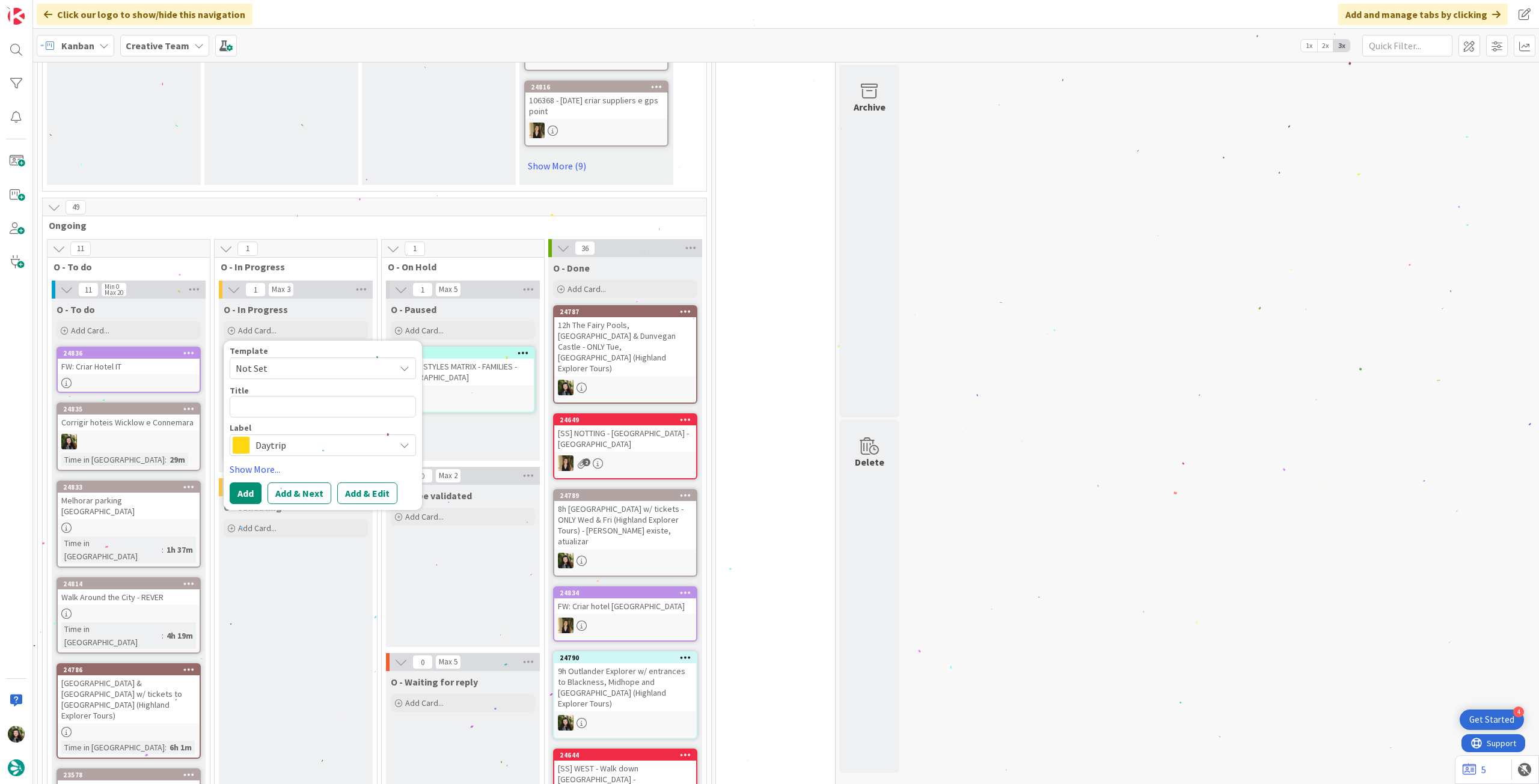
click at [323, 444] on span "Daytrip" at bounding box center [321, 445] width 133 height 17
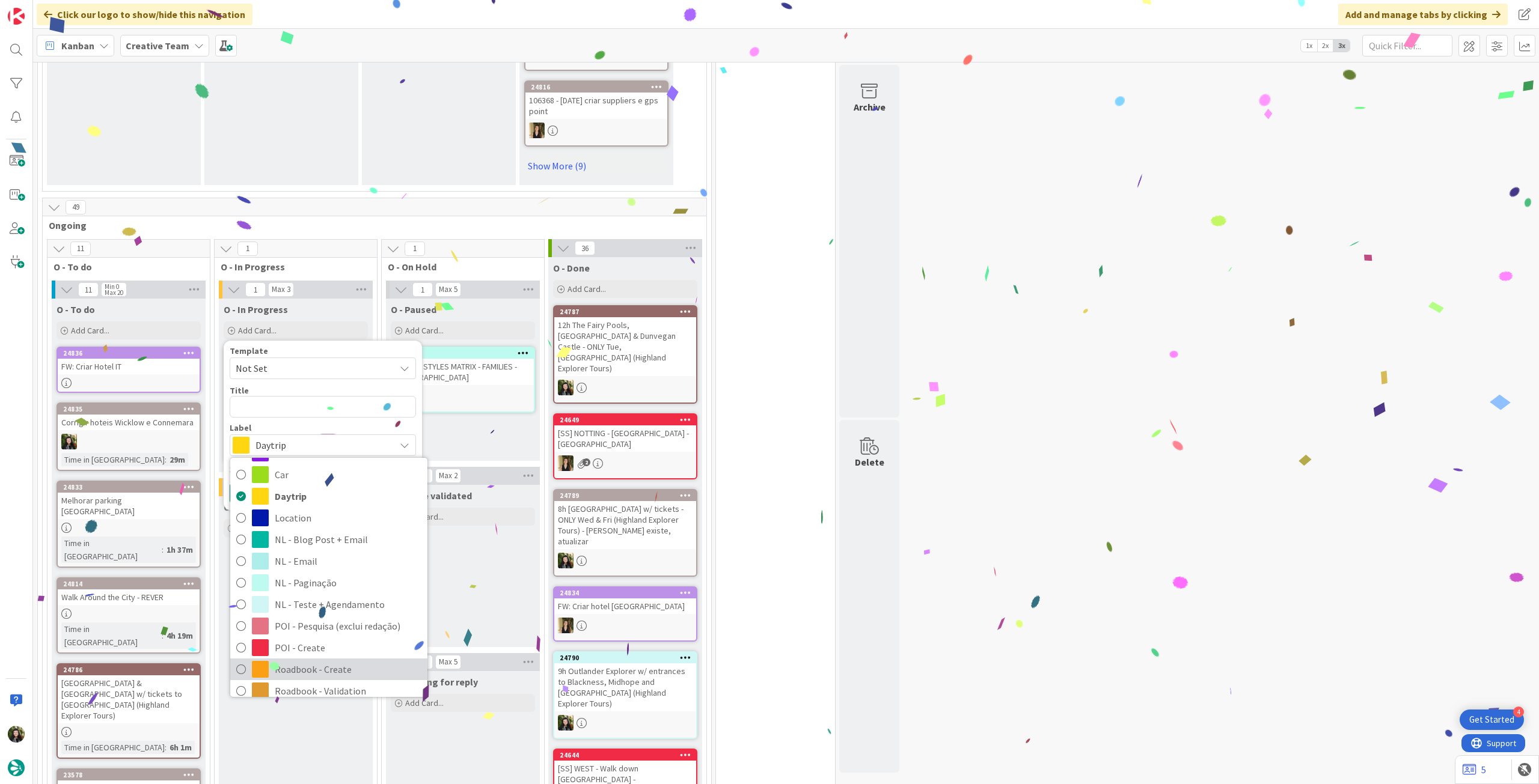
scroll to position [161, 0]
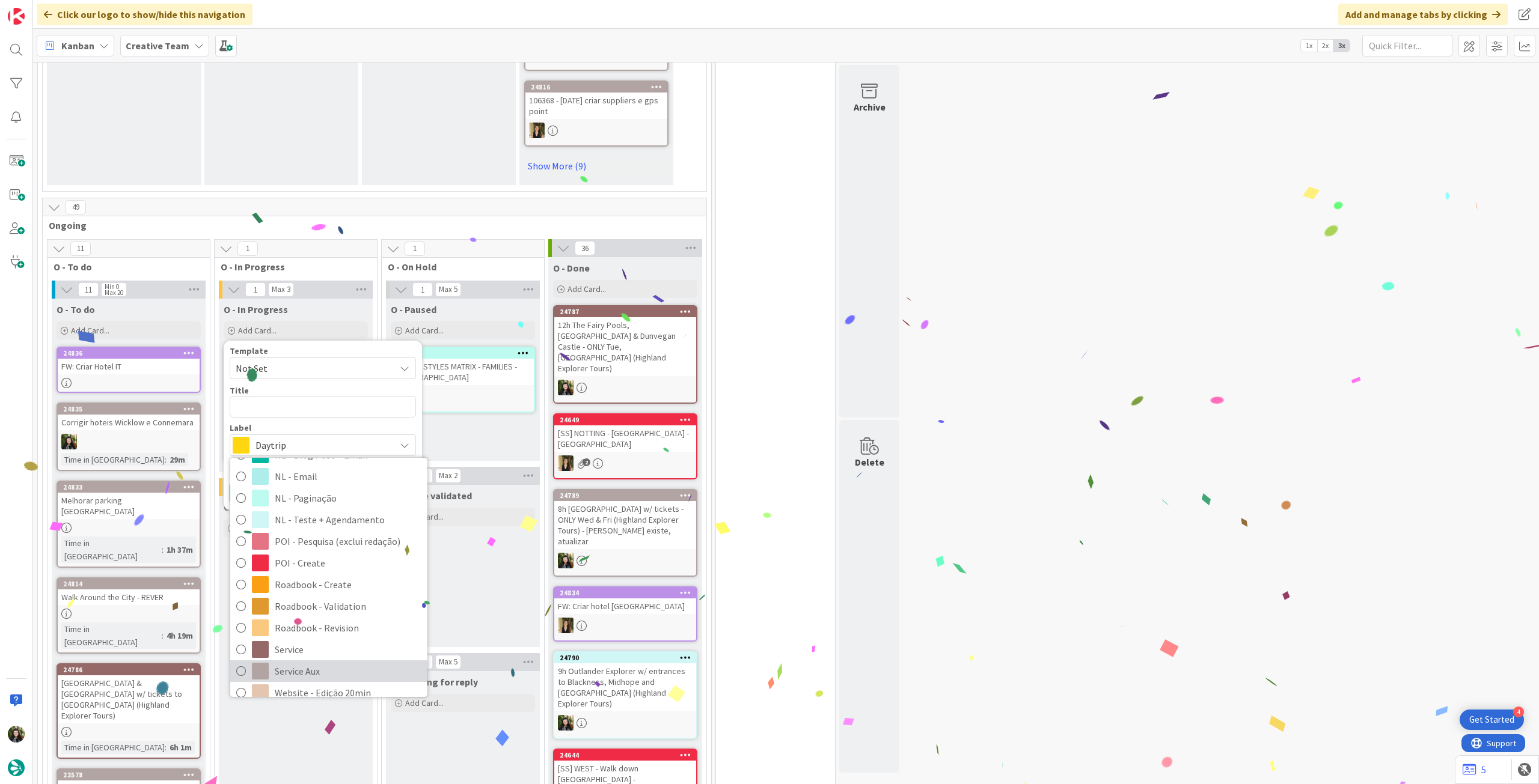
drag, startPoint x: 288, startPoint y: 662, endPoint x: 288, endPoint y: 621, distance: 41.0
click at [288, 662] on span "Service Aux" at bounding box center [349, 671] width 147 height 18
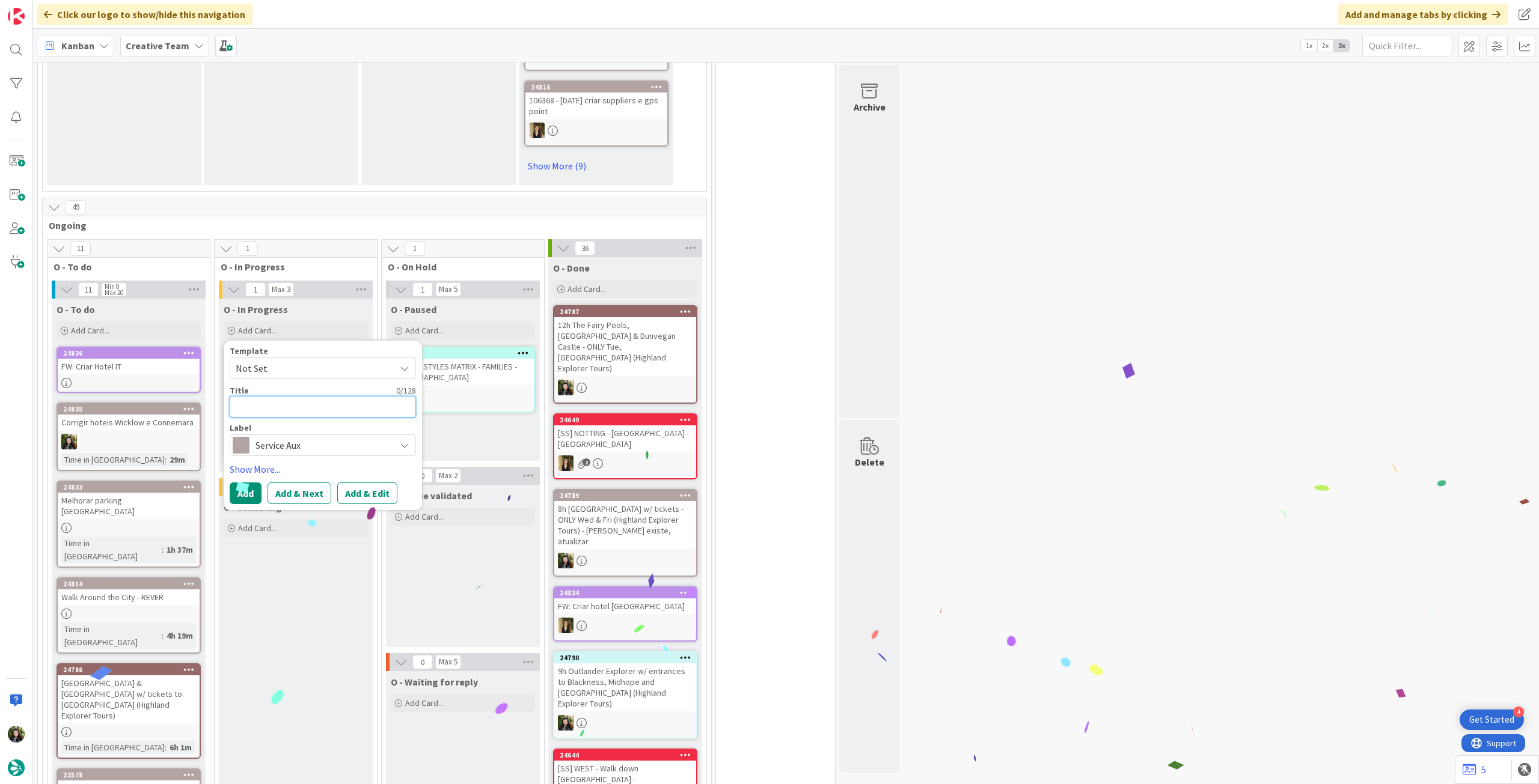
click at [303, 405] on textarea at bounding box center [322, 407] width 186 height 22
paste textarea "12h The Fairy Pools, [GEOGRAPHIC_DATA] & Dunvegan Castle - ONLY Tue, [GEOGRAPHI…"
type textarea "x"
type textarea "12h The Fairy Pools, [GEOGRAPHIC_DATA] & Dunvegan Castle - ONLY Tue, [GEOGRAPHI…"
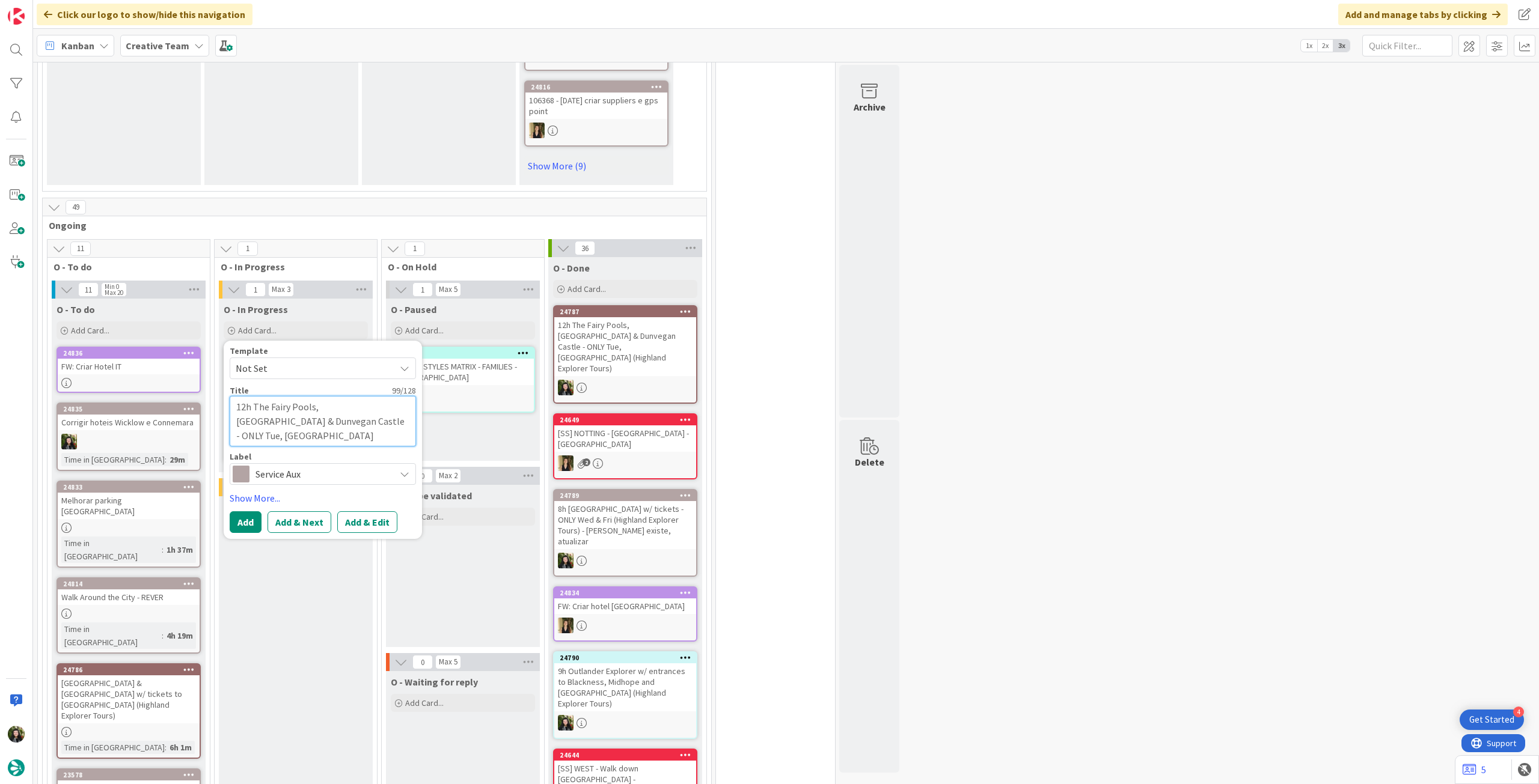
type textarea "x"
type textarea "12h The Fairy Pools, [GEOGRAPHIC_DATA] & Dunvegan Castle - ONLY Tue, [GEOGRAPHI…"
type textarea "x"
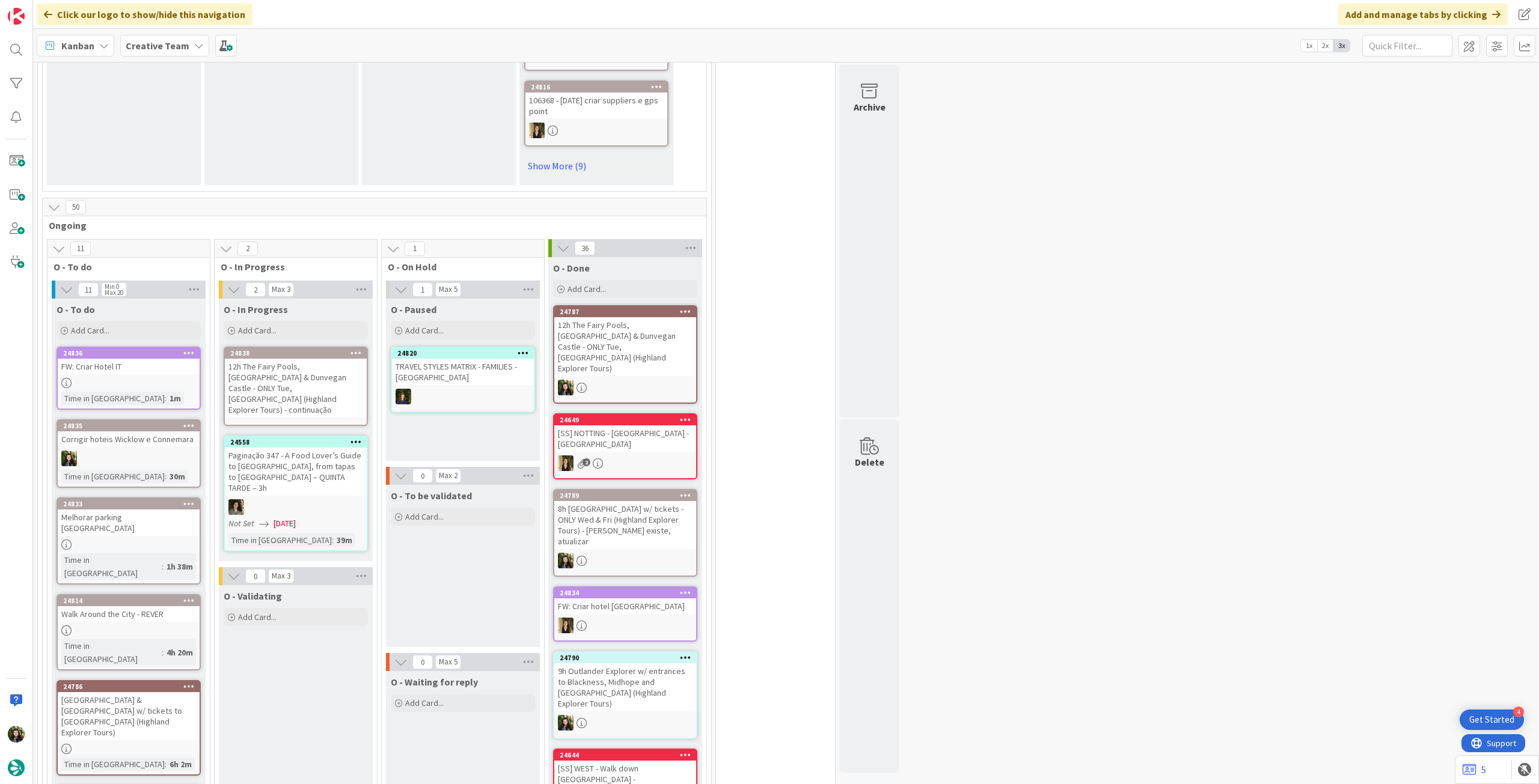
click at [339, 390] on div "12h The Fairy Pools, [GEOGRAPHIC_DATA] & Dunvegan Castle - ONLY Tue, [GEOGRAPHI…" at bounding box center [296, 387] width 142 height 59
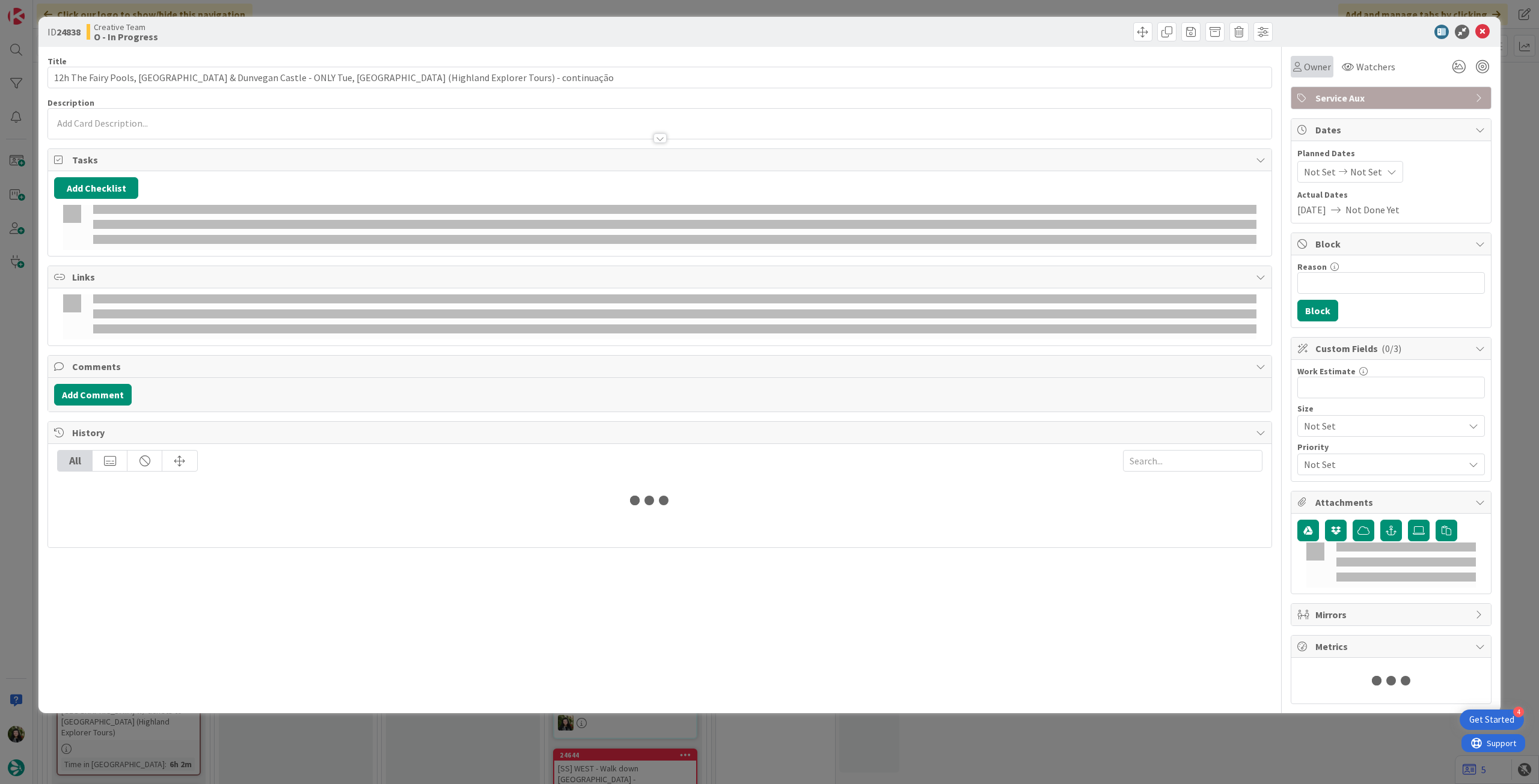
click at [1307, 67] on span "Owner" at bounding box center [1317, 67] width 27 height 15
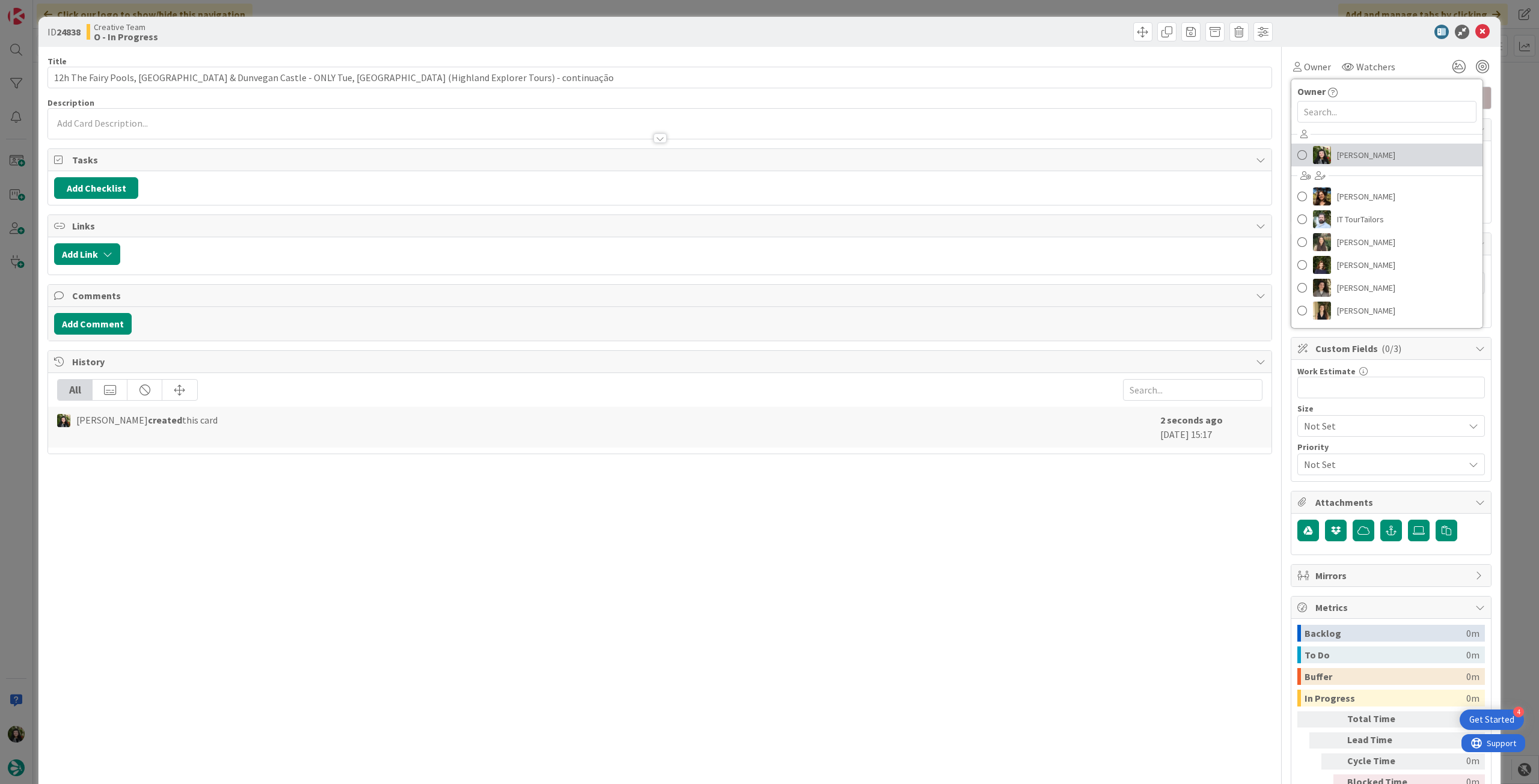
click at [1360, 157] on span "[PERSON_NAME]" at bounding box center [1366, 155] width 58 height 18
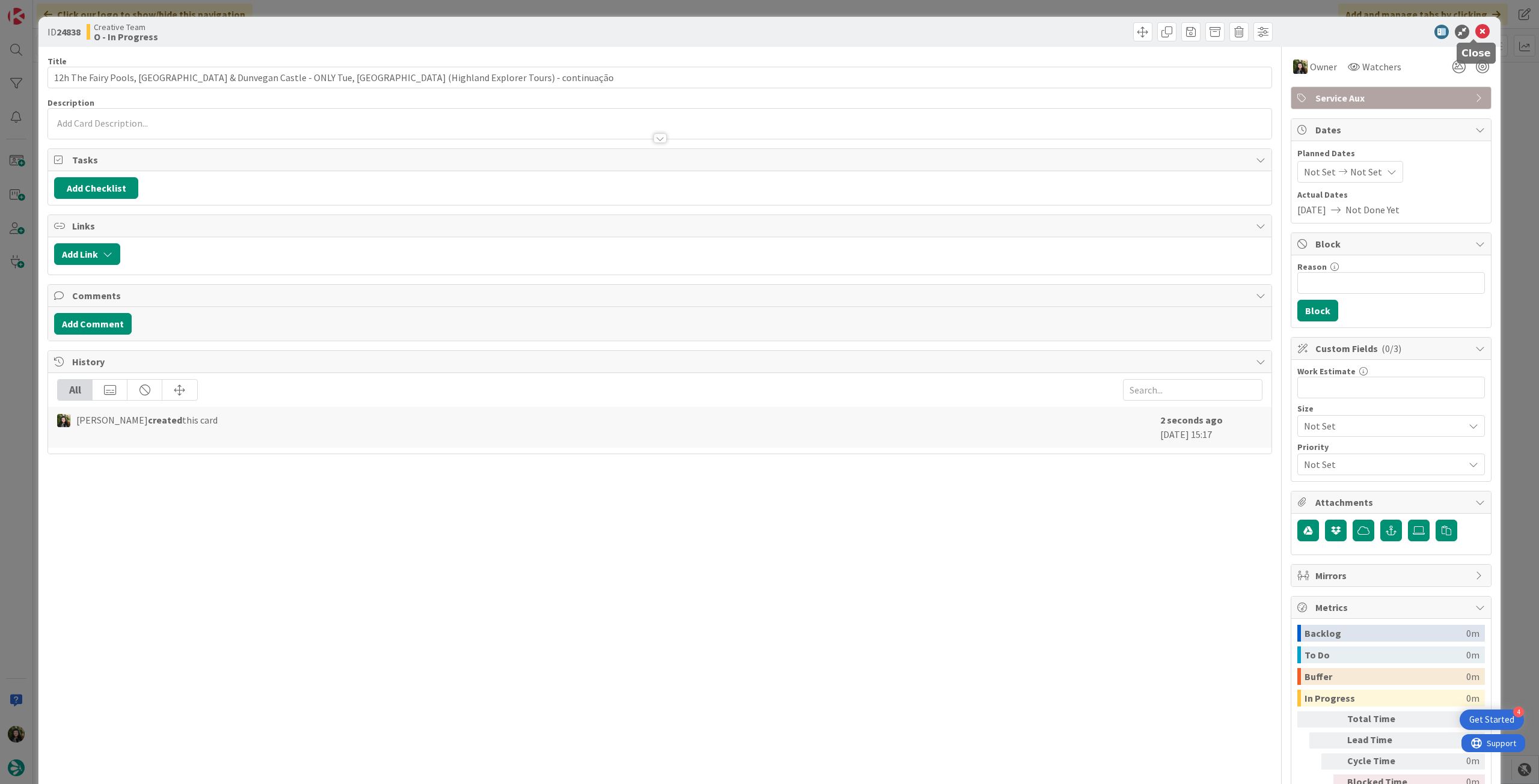
click at [1475, 29] on icon at bounding box center [1483, 32] width 15 height 15
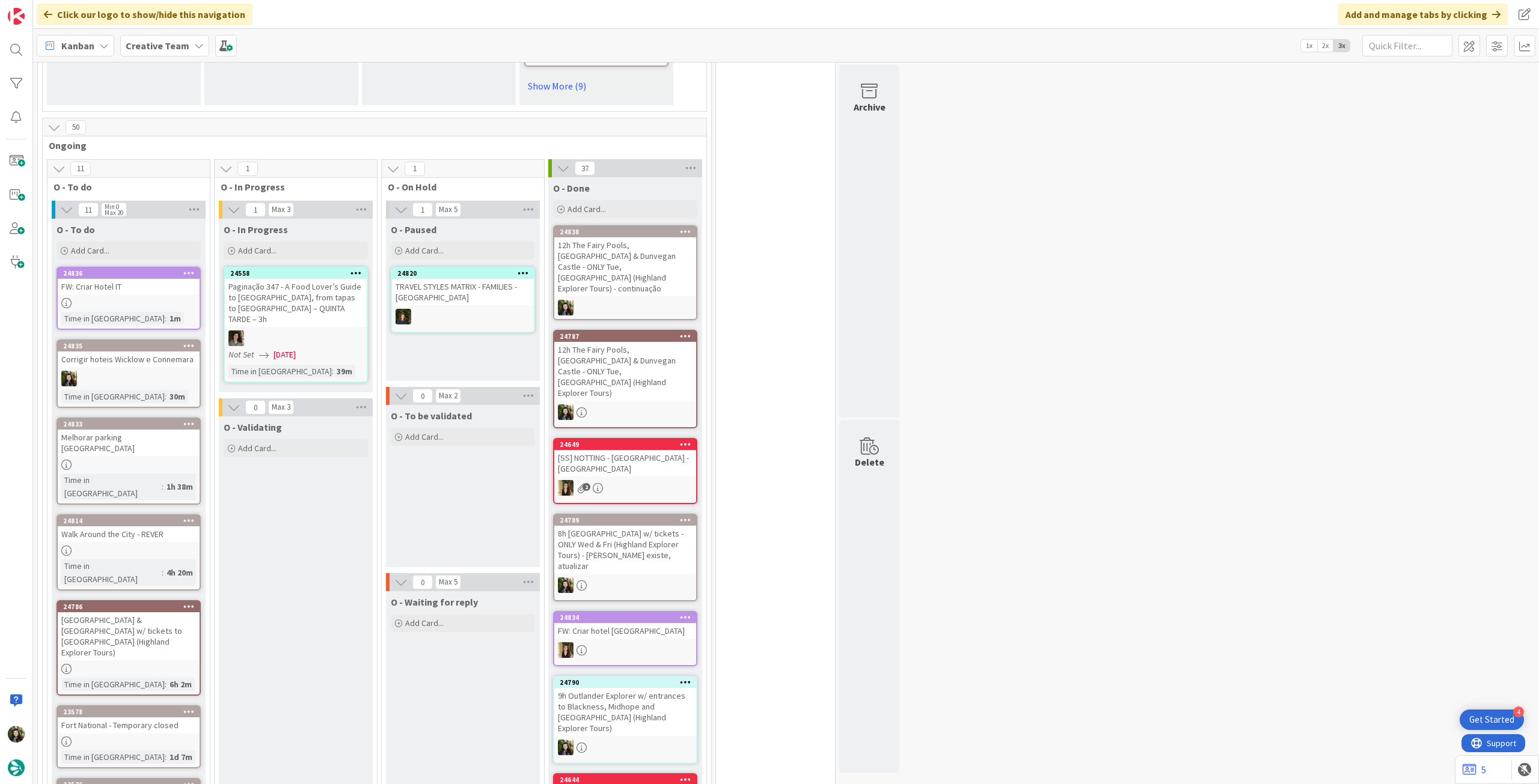
scroll to position [997, 0]
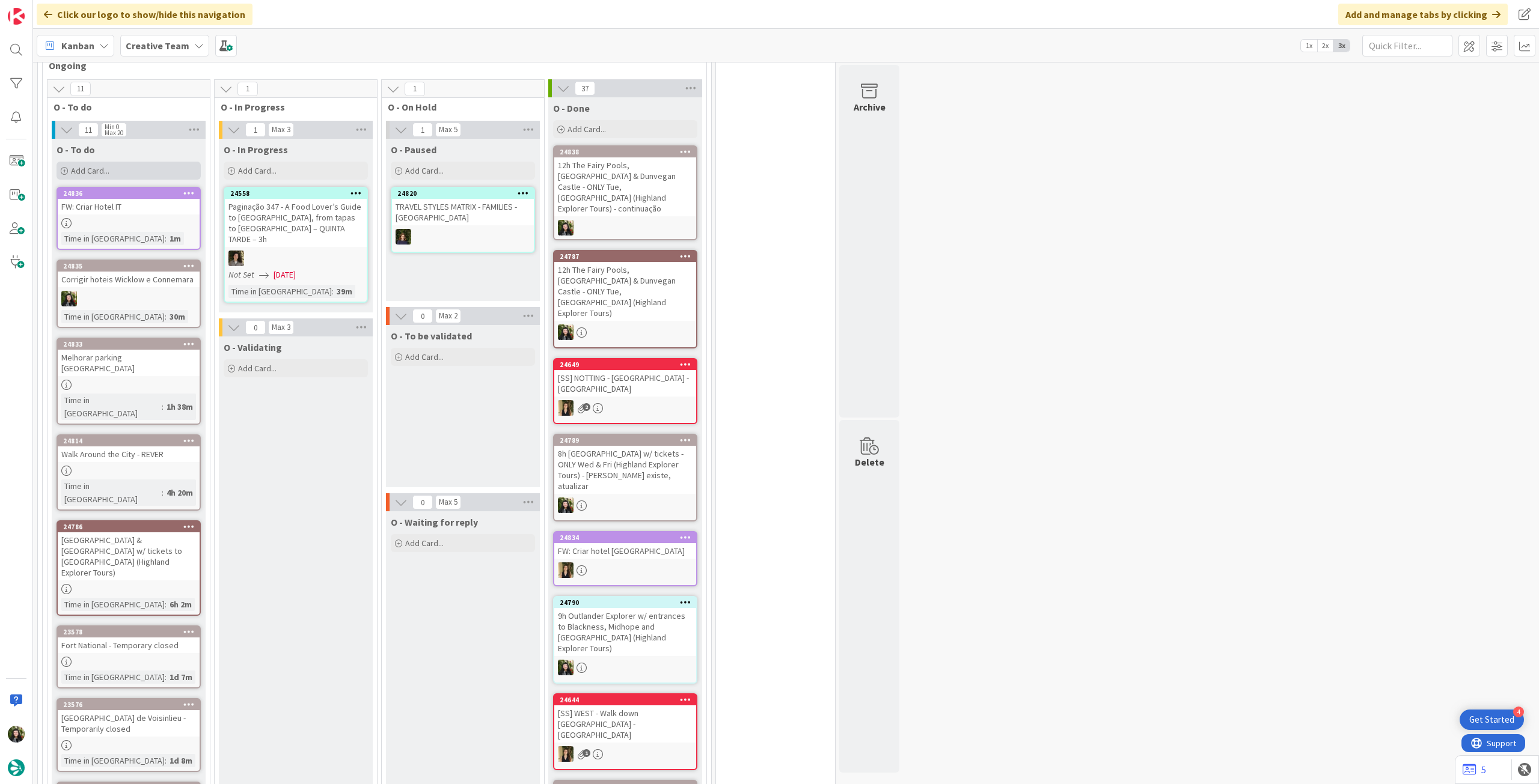
click at [146, 166] on div "Add Card..." at bounding box center [128, 171] width 144 height 18
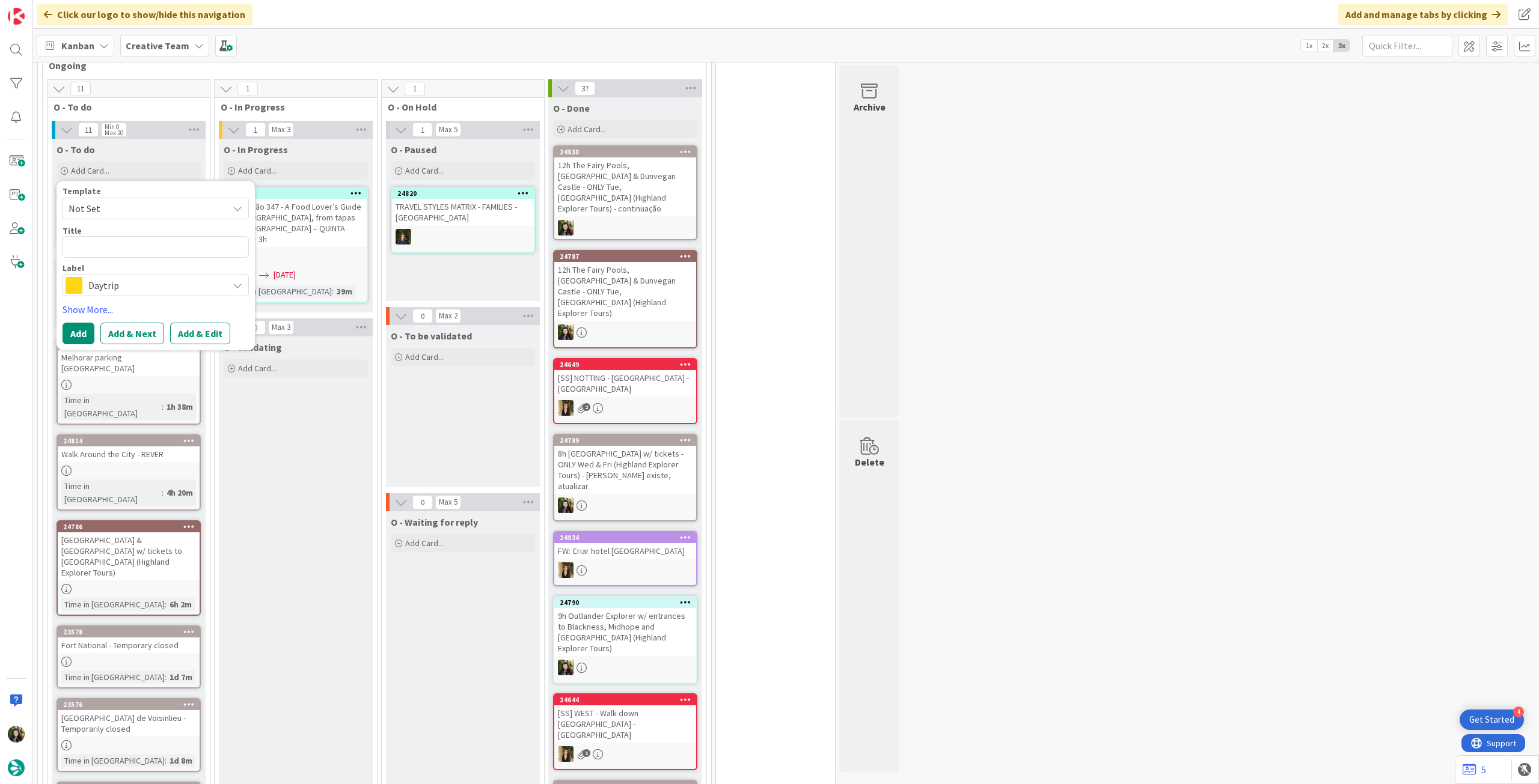
click at [122, 289] on span "Daytrip" at bounding box center [154, 285] width 133 height 17
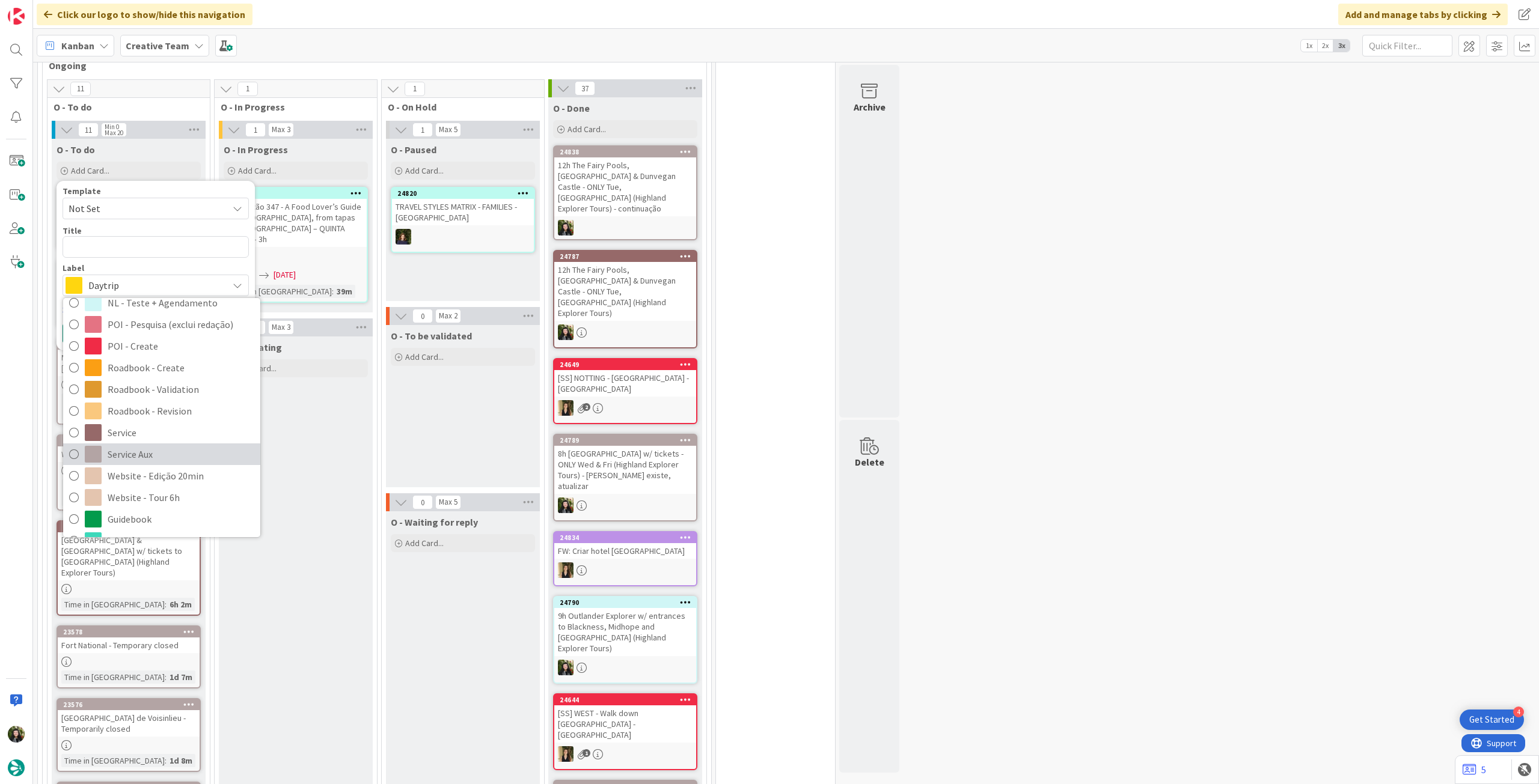
scroll to position [240, 0]
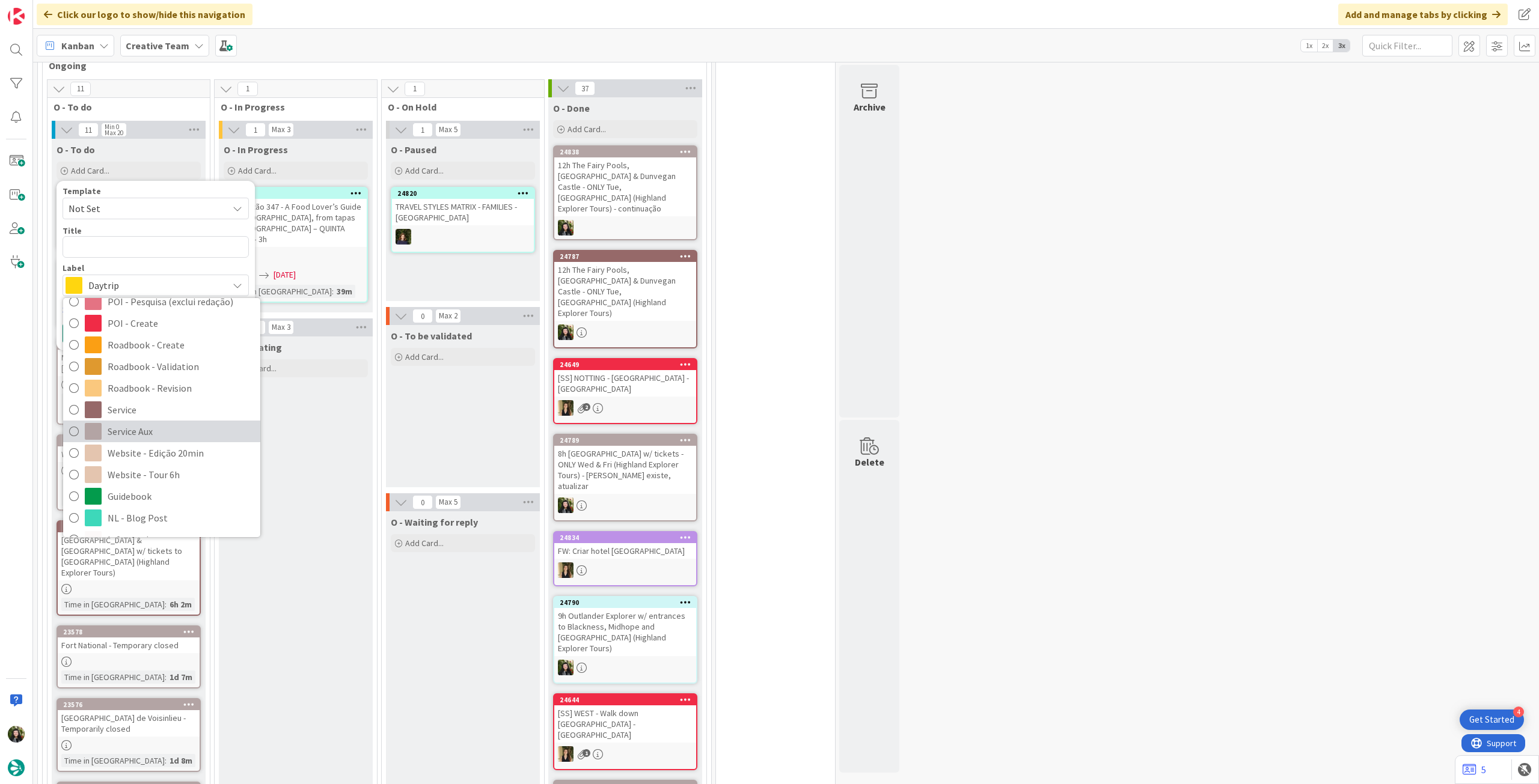
click at [138, 429] on span "Service Aux" at bounding box center [182, 432] width 147 height 18
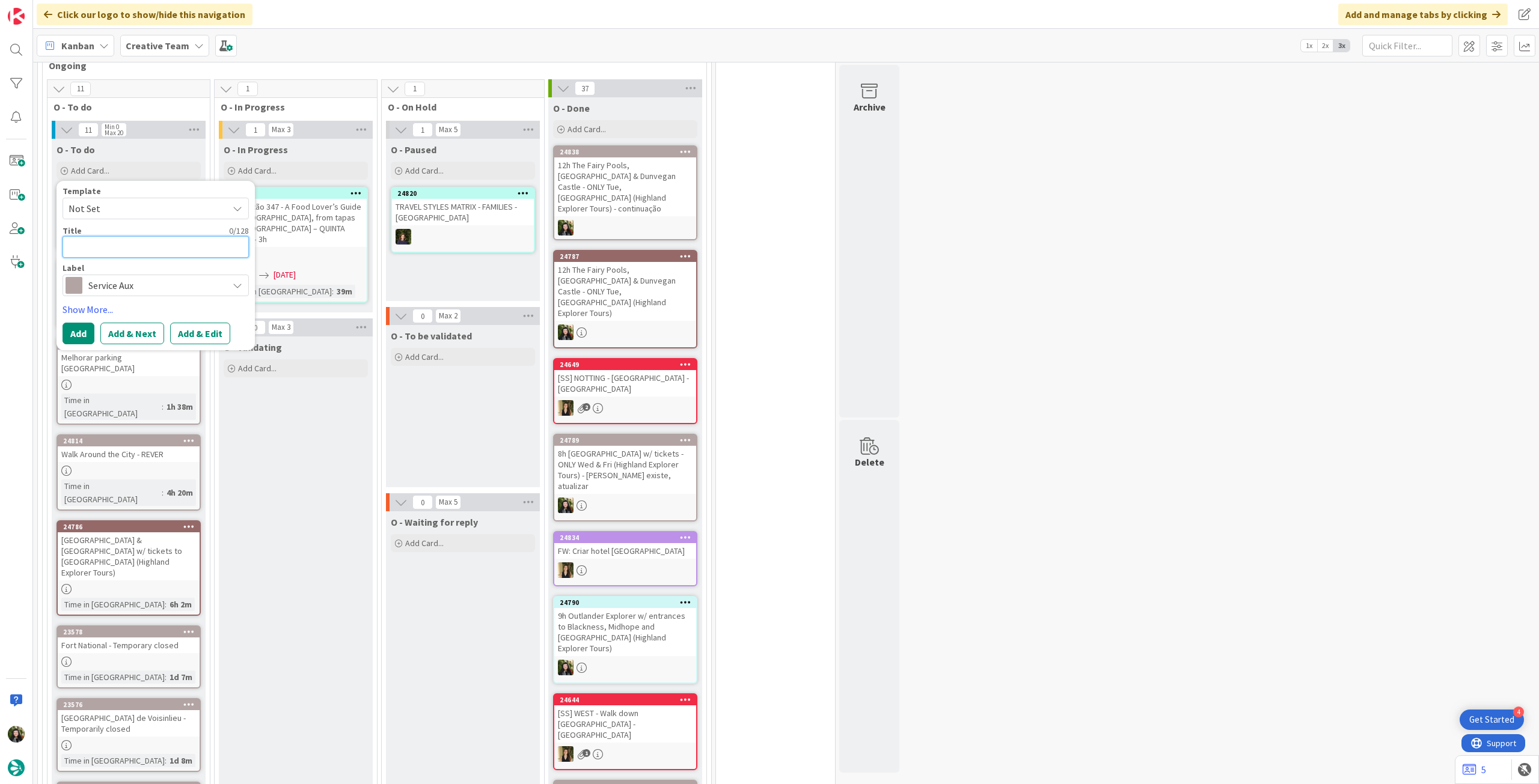
click at [145, 244] on textarea at bounding box center [155, 247] width 186 height 22
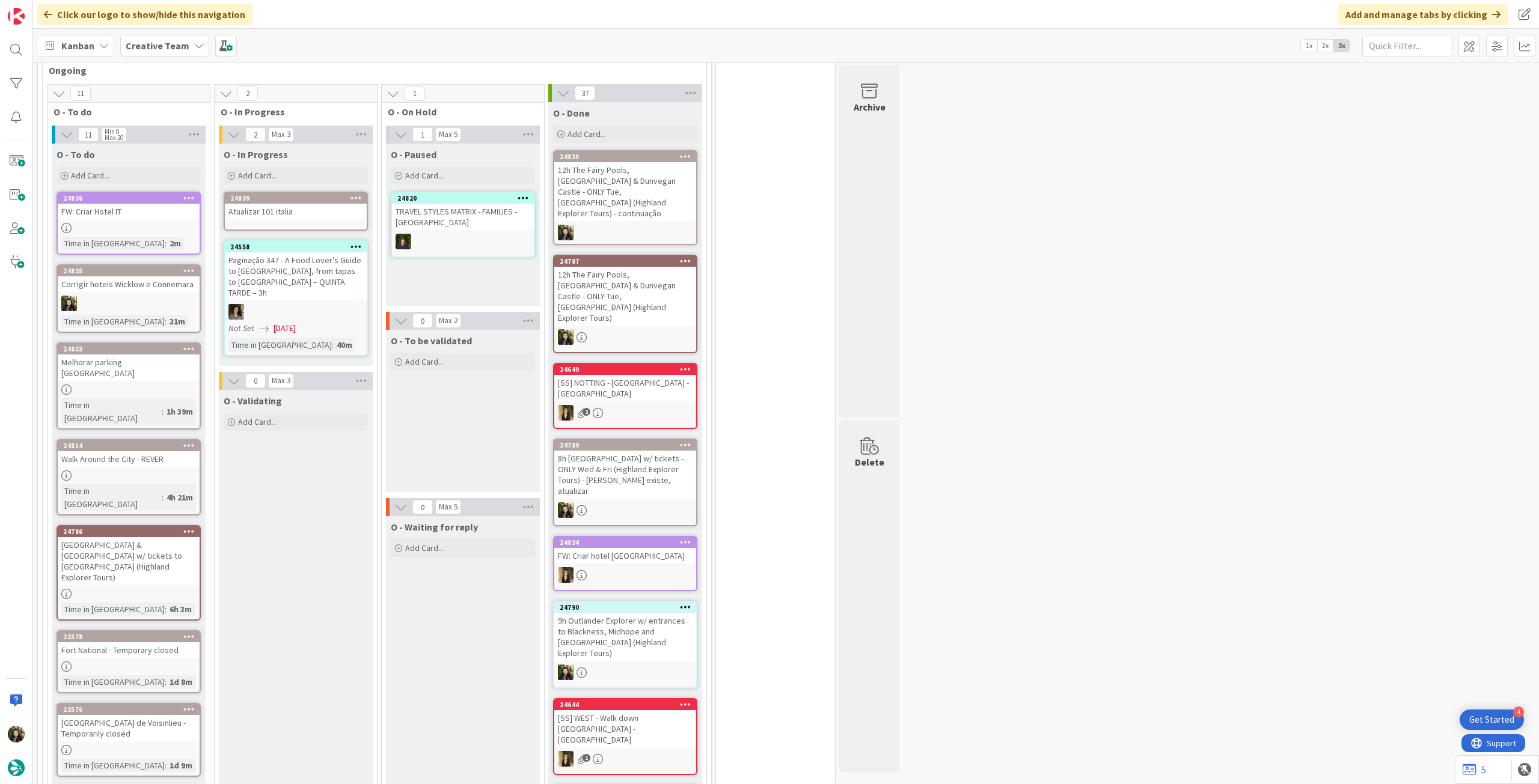
scroll to position [992, 0]
click at [273, 218] on div "Atualizar 101 italia" at bounding box center [296, 211] width 142 height 15
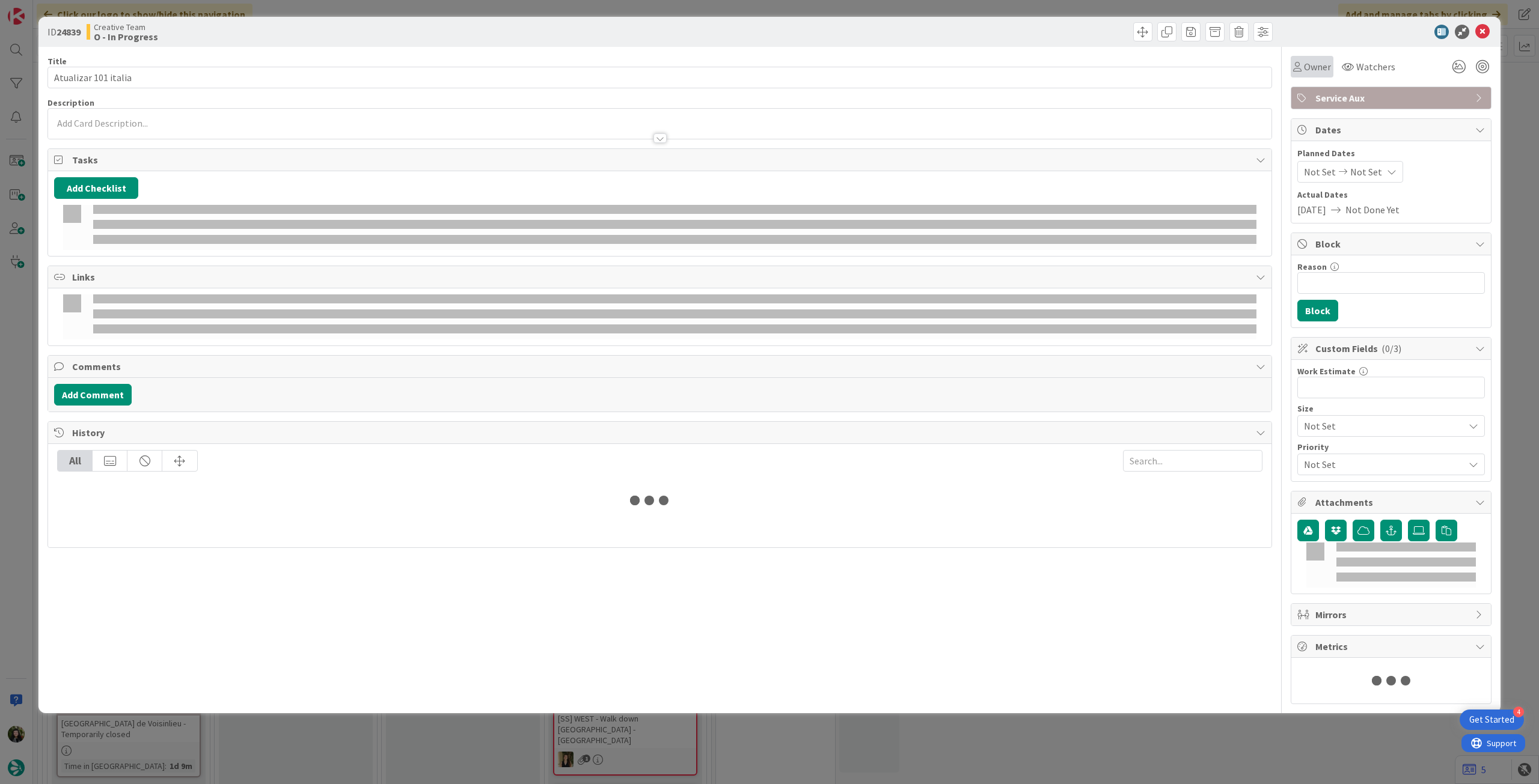
click at [1309, 64] on span "Owner" at bounding box center [1317, 67] width 27 height 15
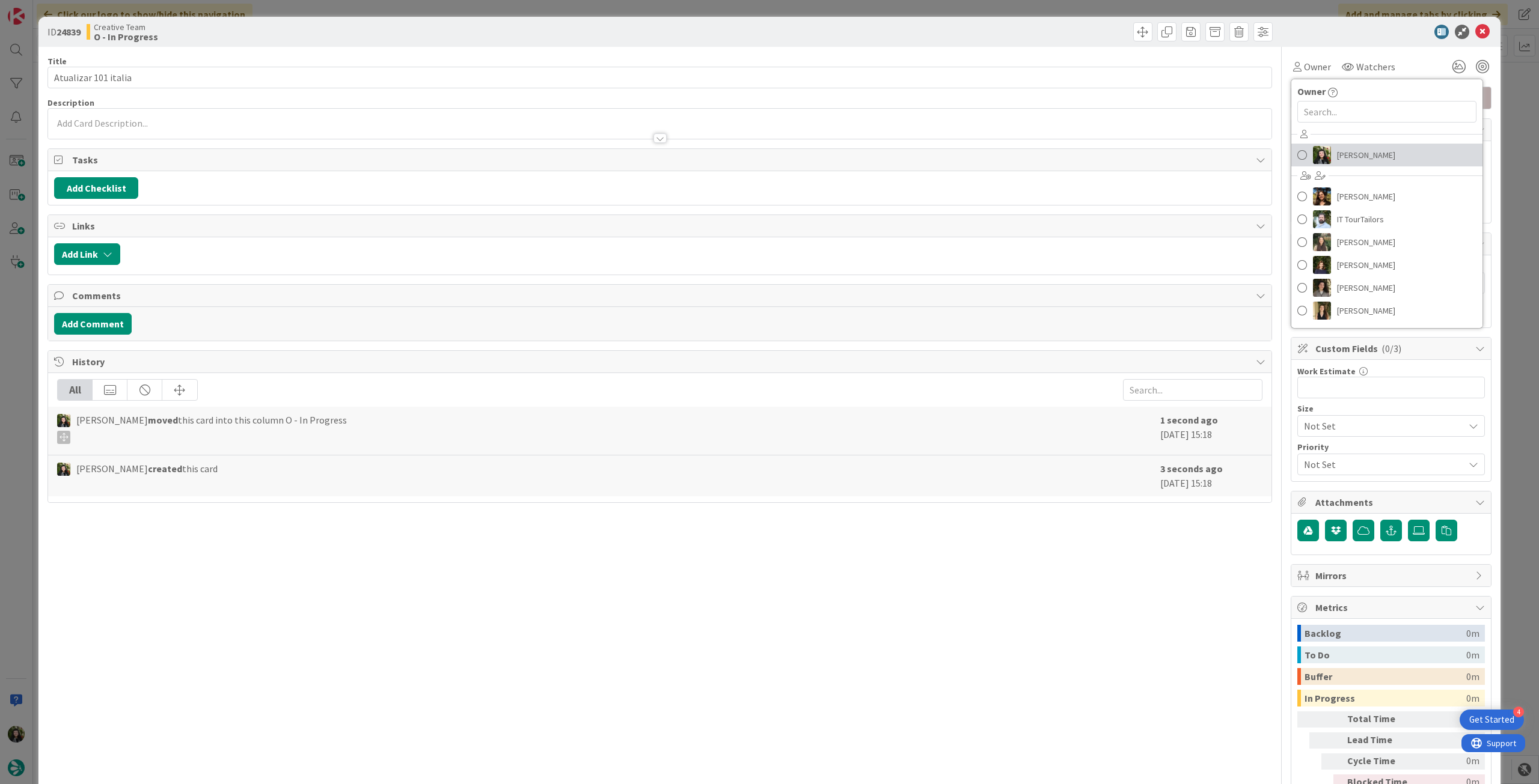
click at [1341, 153] on span "[PERSON_NAME]" at bounding box center [1366, 155] width 58 height 18
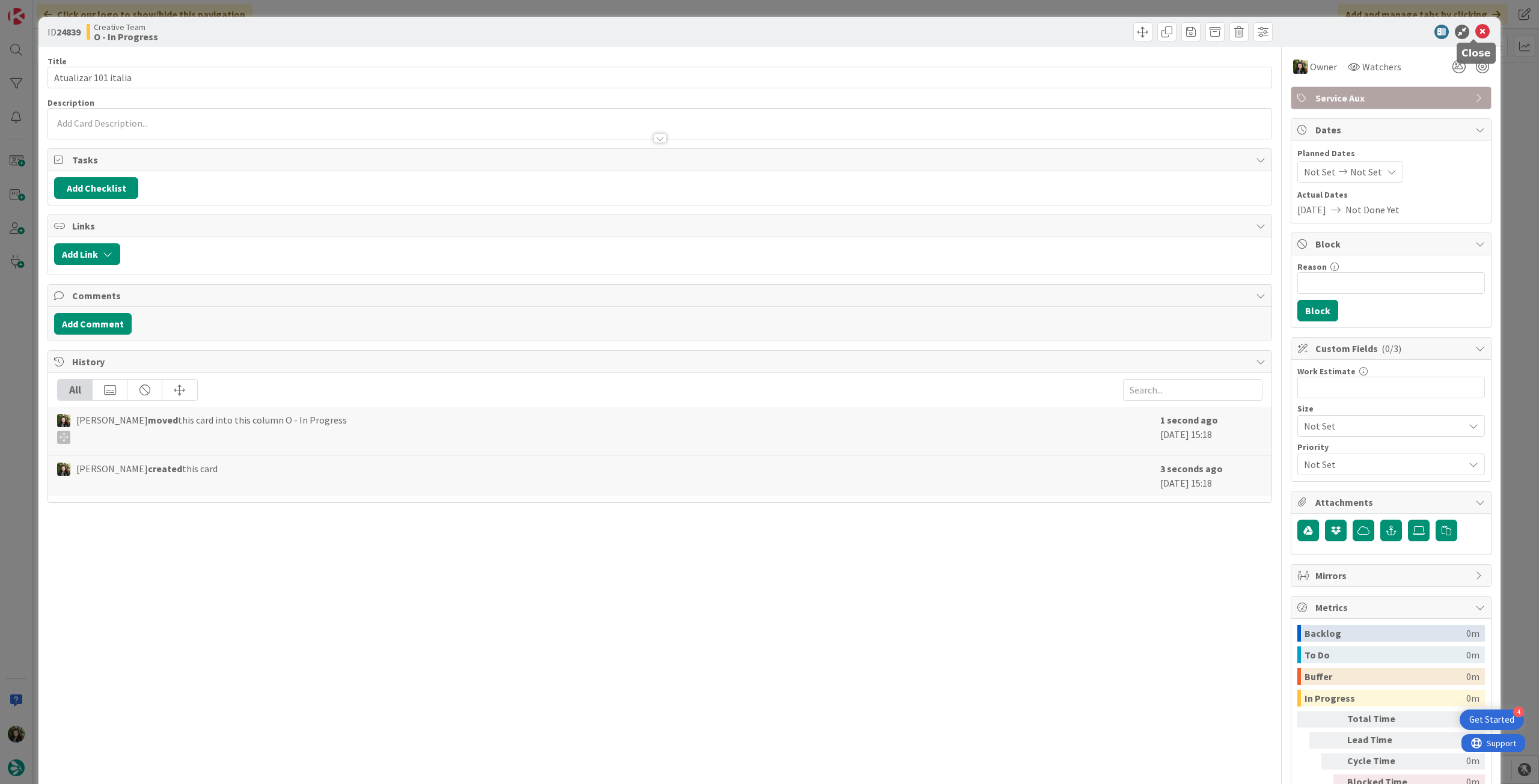
click at [1480, 33] on icon at bounding box center [1483, 32] width 15 height 15
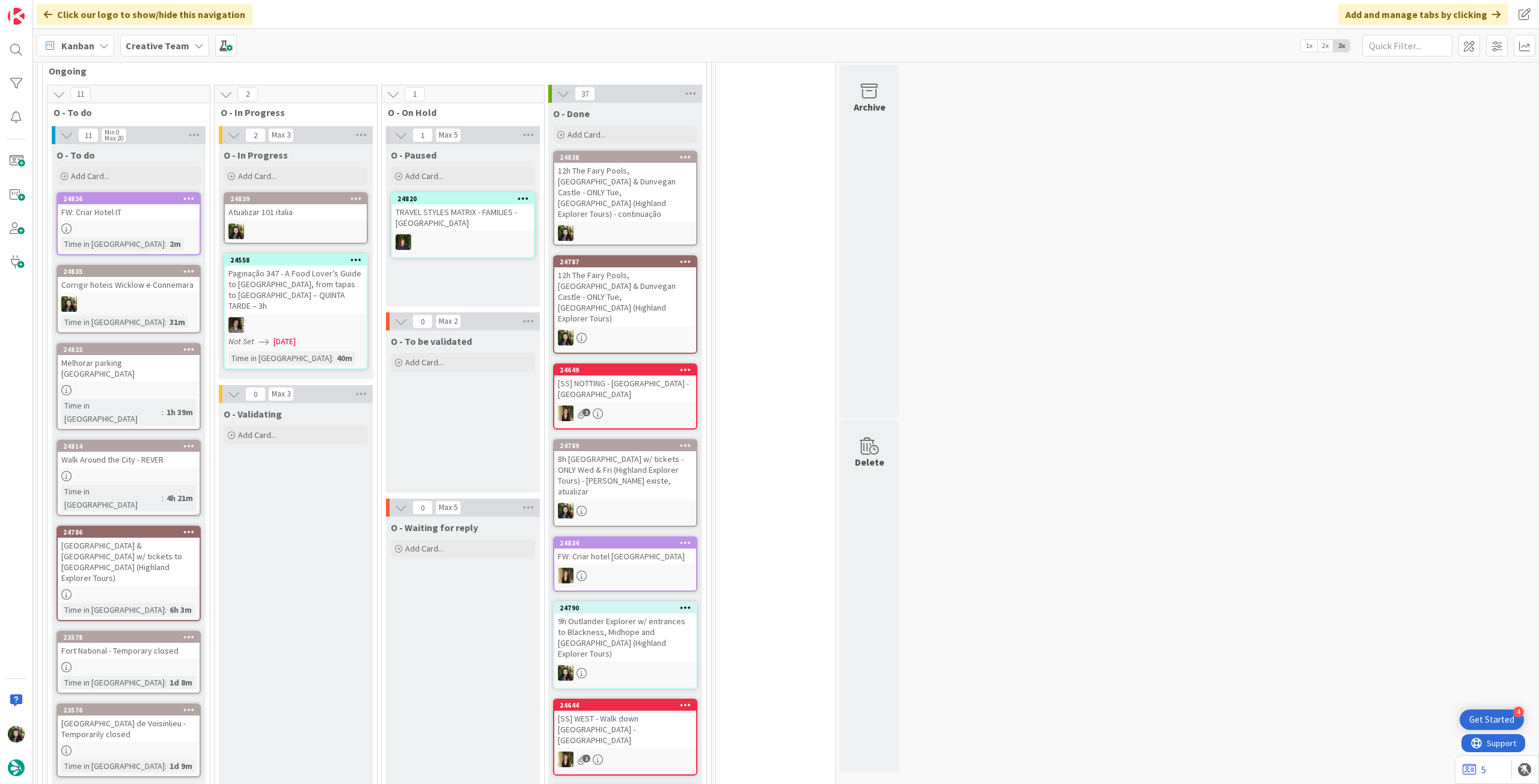
click at [290, 216] on div "Atualizar 101 italia" at bounding box center [296, 211] width 142 height 15
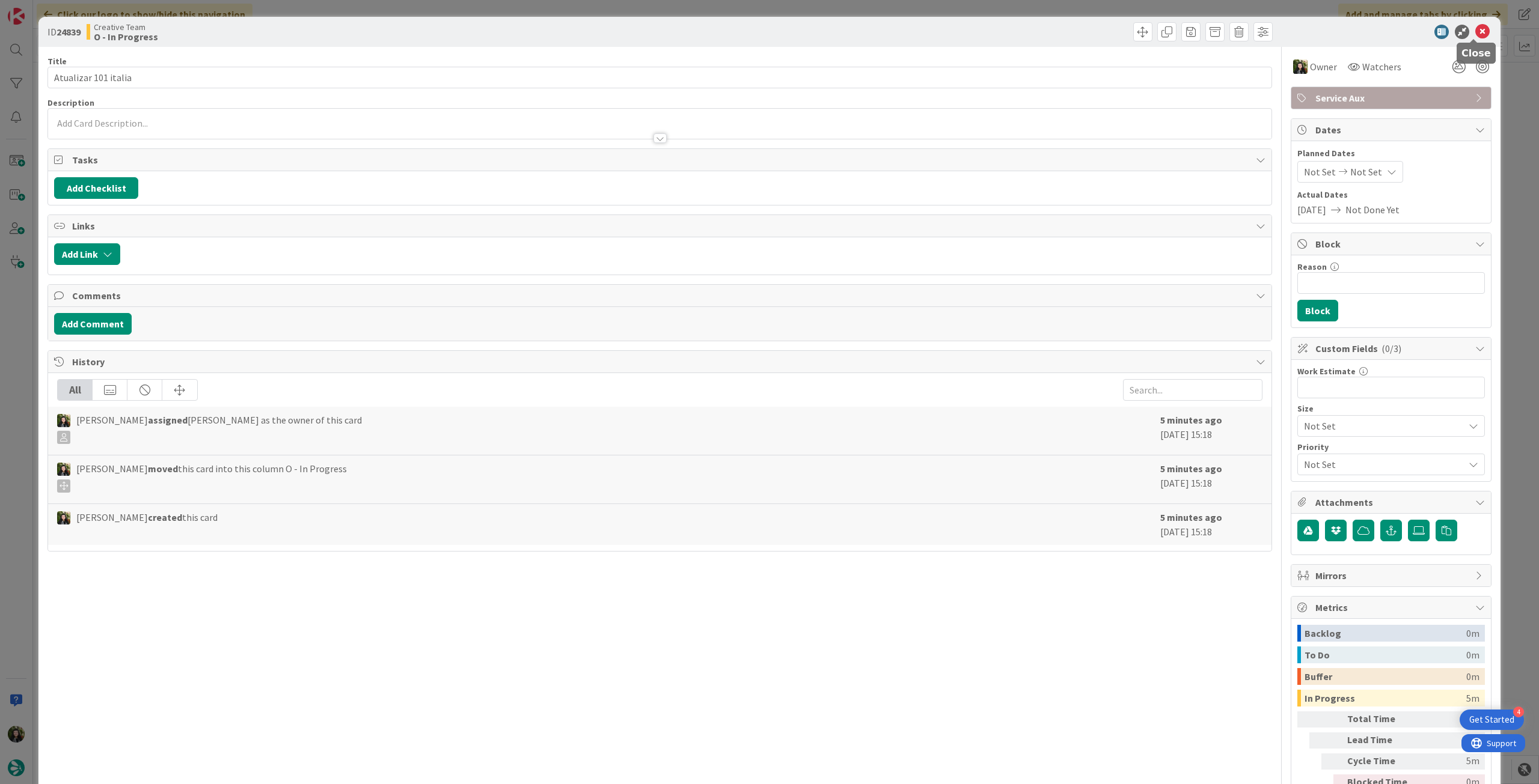
click at [1475, 32] on icon at bounding box center [1483, 32] width 15 height 15
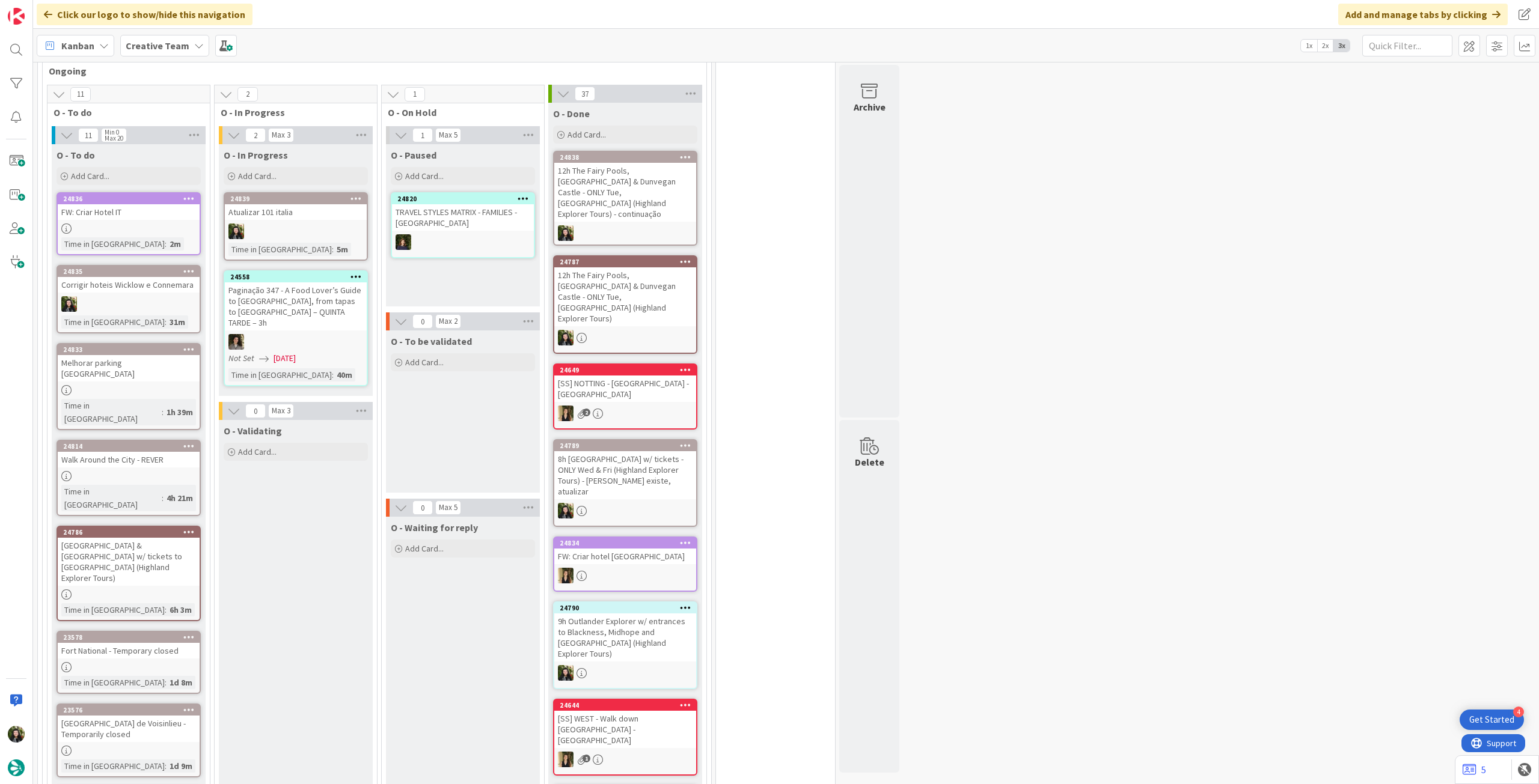
click at [334, 223] on div "24839 Atualizar 101 italia Time in [GEOGRAPHIC_DATA] : 5m" at bounding box center [295, 226] width 144 height 68
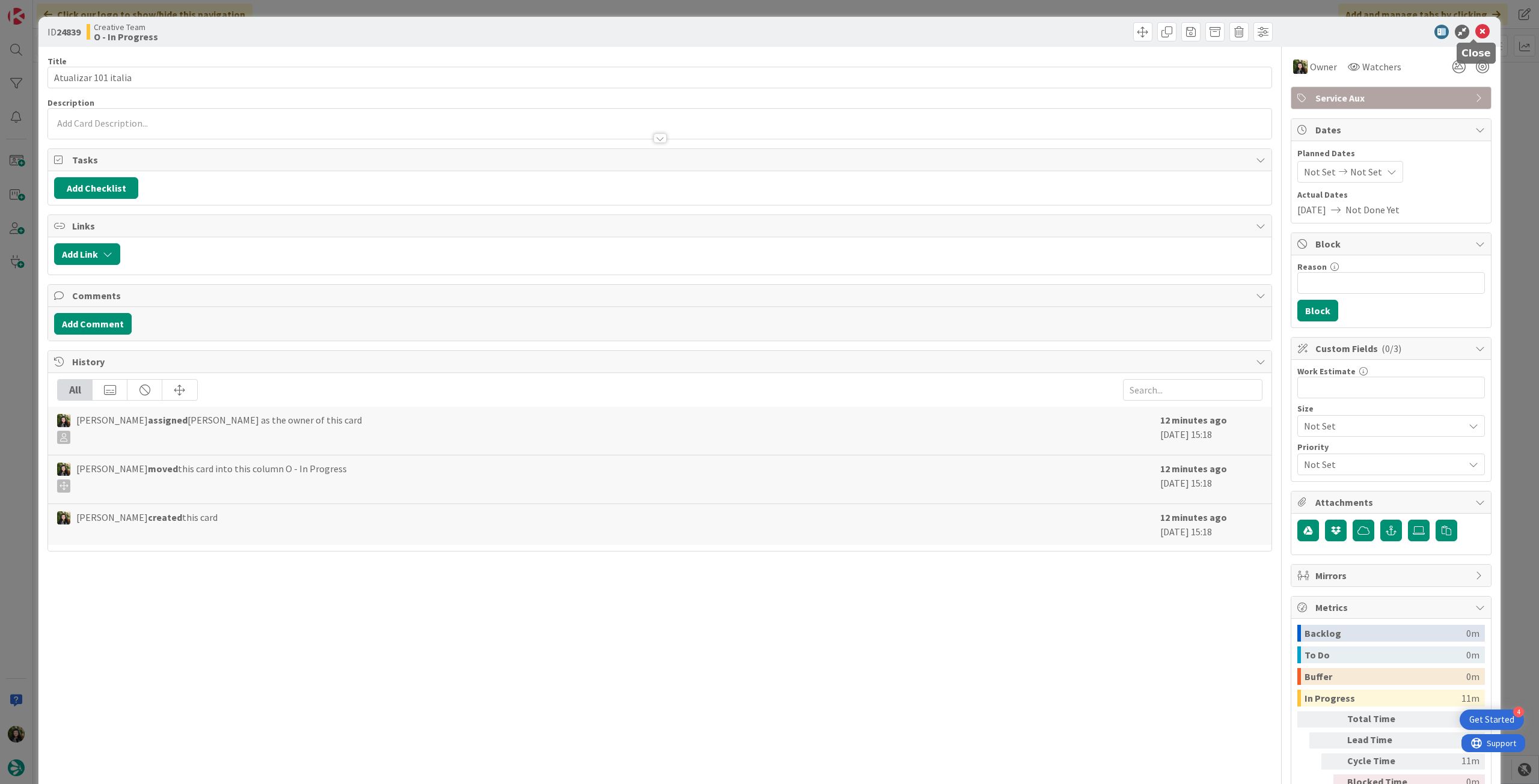
click at [1475, 33] on icon at bounding box center [1483, 32] width 15 height 15
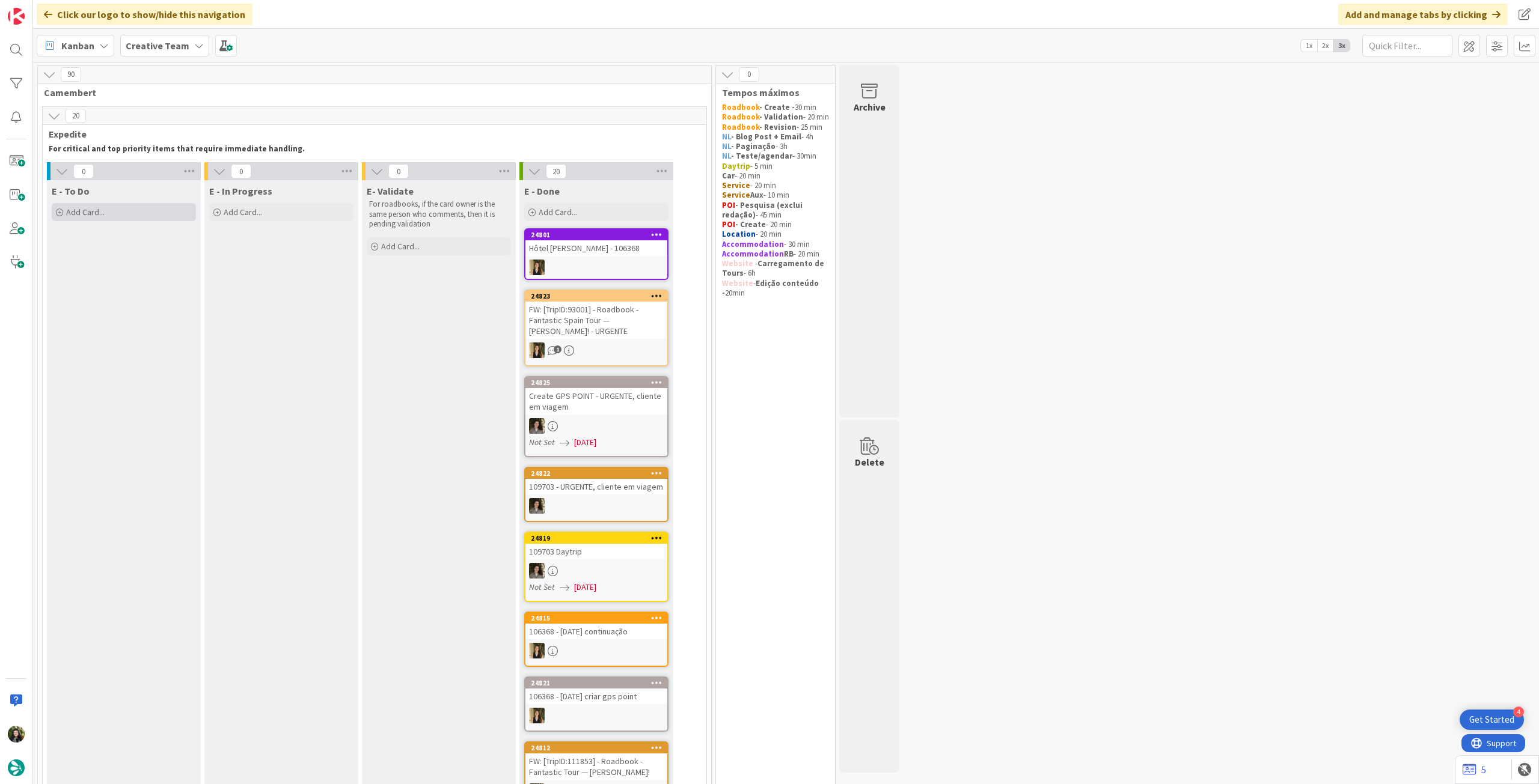
drag, startPoint x: 134, startPoint y: 208, endPoint x: 135, endPoint y: 218, distance: 10.0
click at [135, 208] on div "Add Card..." at bounding box center [123, 212] width 144 height 18
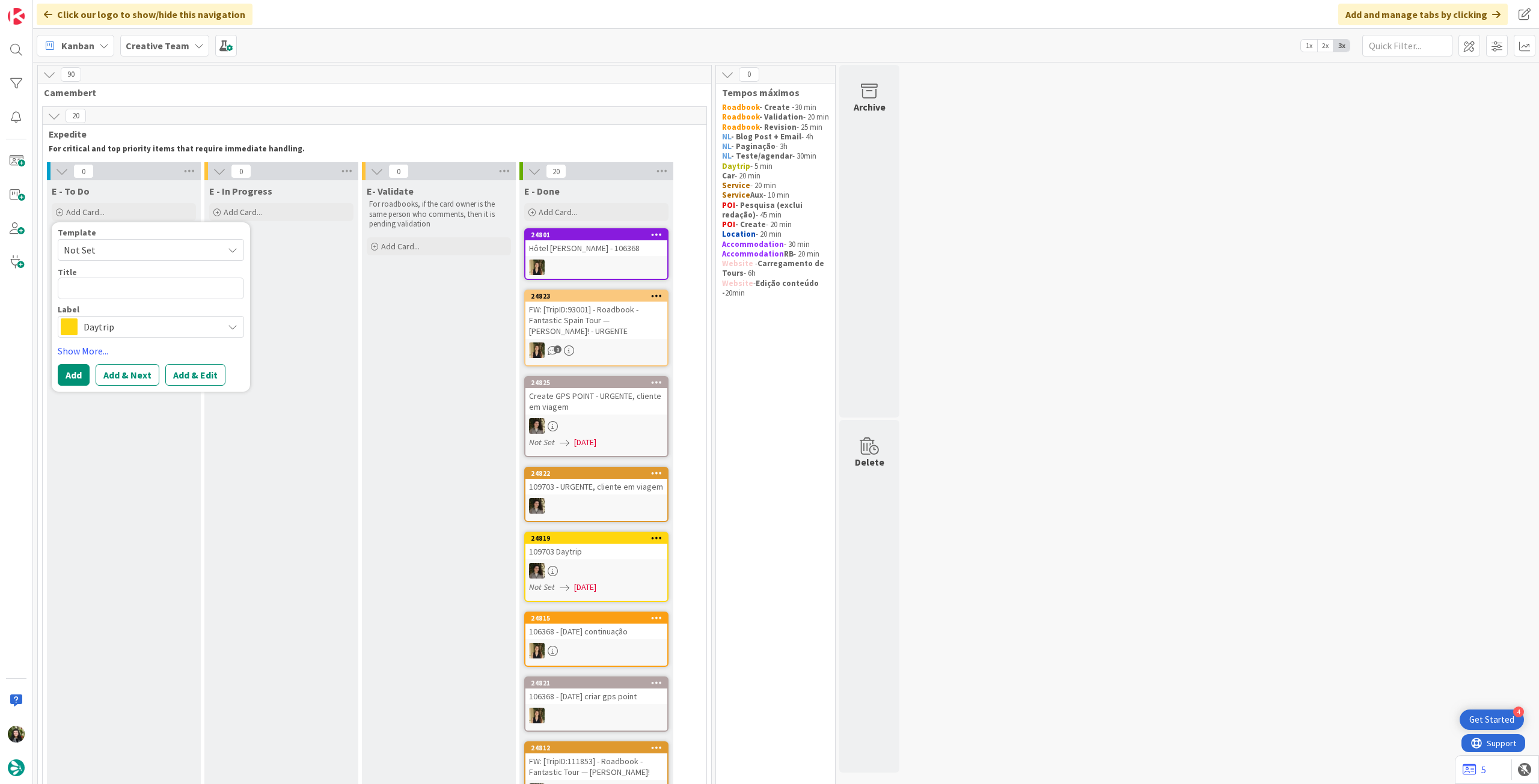
drag, startPoint x: 143, startPoint y: 326, endPoint x: 149, endPoint y: 332, distance: 8.5
click at [144, 326] on span "Daytrip" at bounding box center [150, 327] width 133 height 17
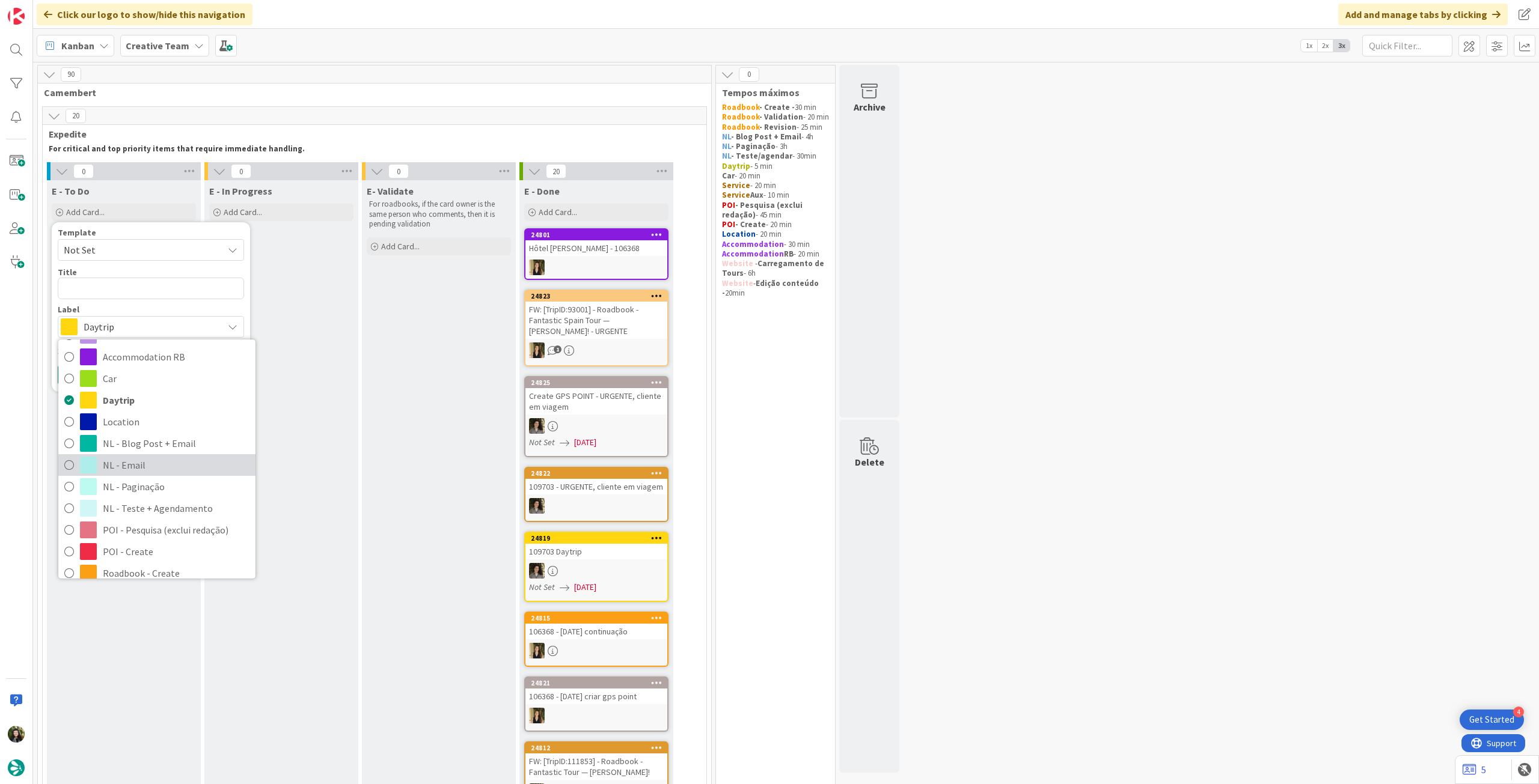
scroll to position [80, 0]
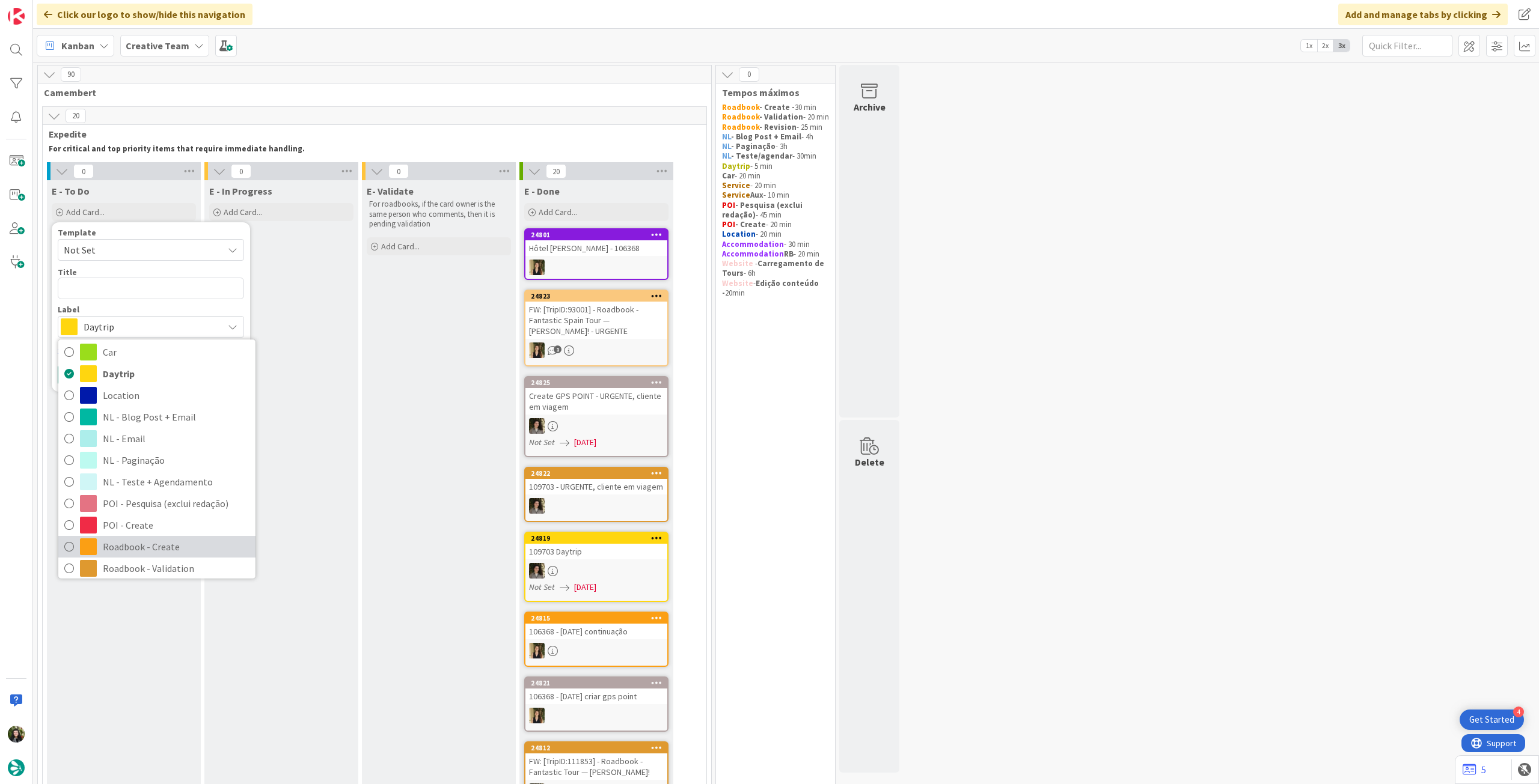
drag, startPoint x: 158, startPoint y: 536, endPoint x: 148, endPoint y: 492, distance: 45.1
click at [158, 536] on link "Roadbook - Create" at bounding box center [156, 547] width 197 height 22
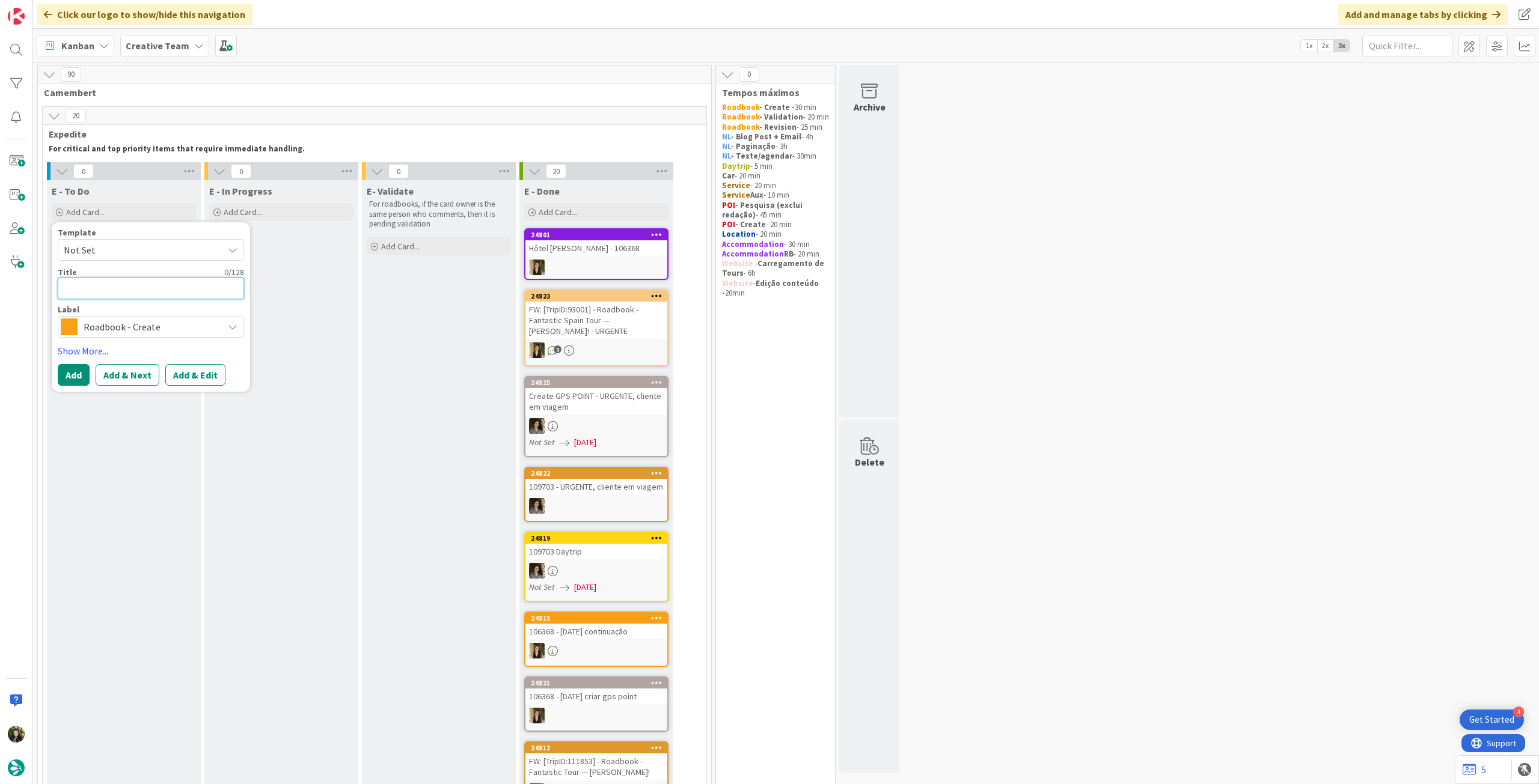
click at [151, 286] on textarea at bounding box center [151, 289] width 186 height 22
paste textarea "109659"
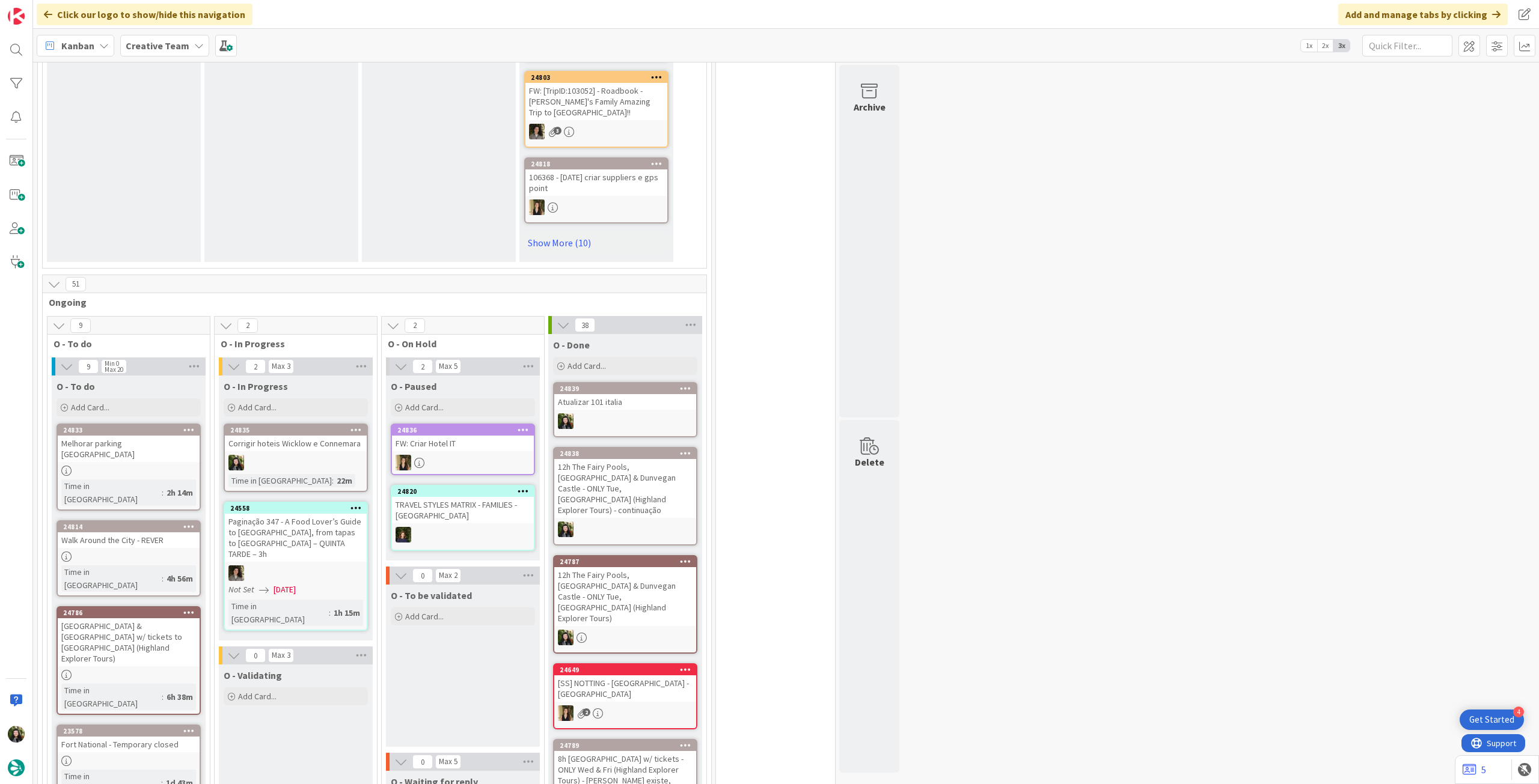
scroll to position [801, 0]
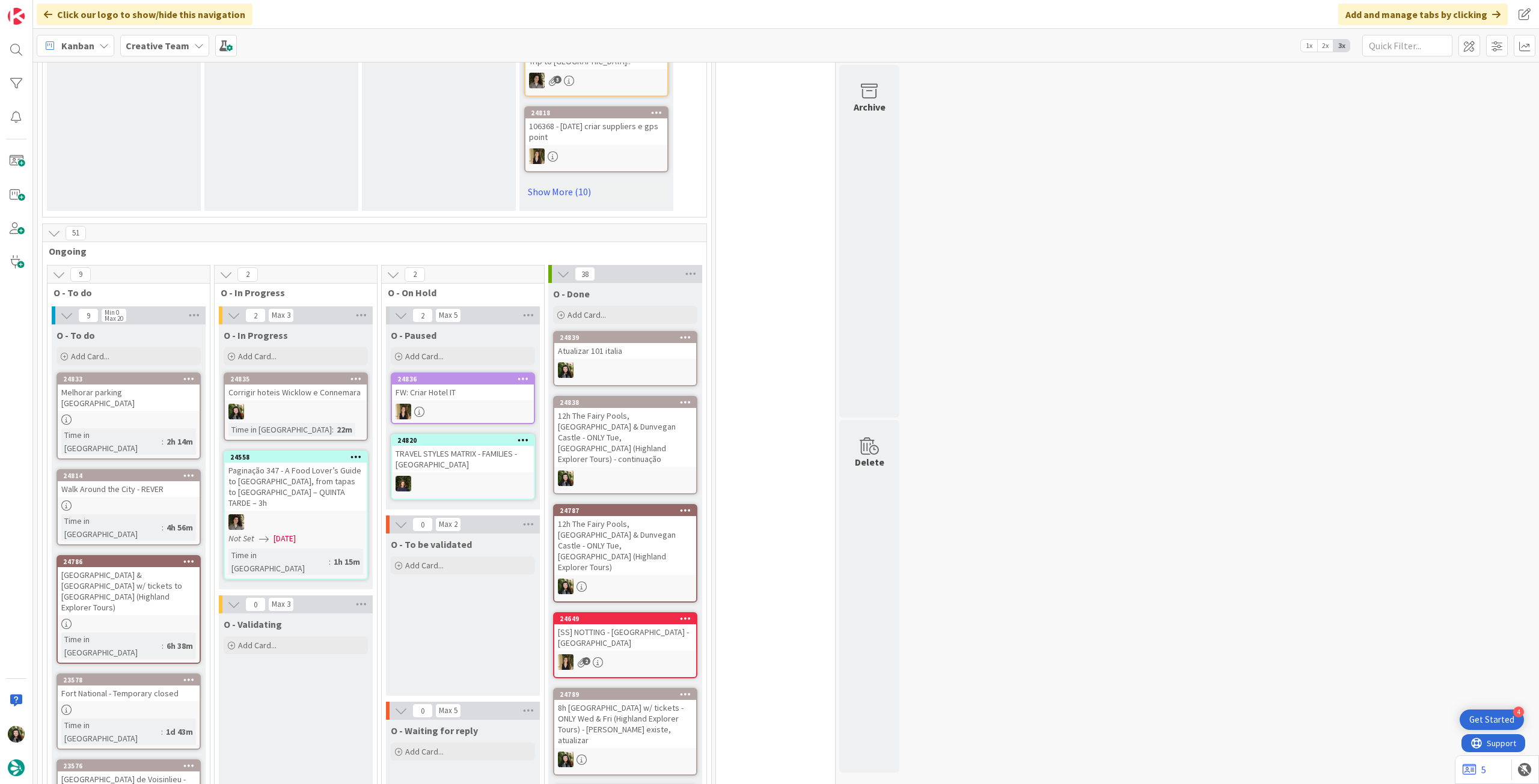
click at [302, 400] on div "Corrigir hoteis Wicklow e Connemara" at bounding box center [296, 392] width 142 height 15
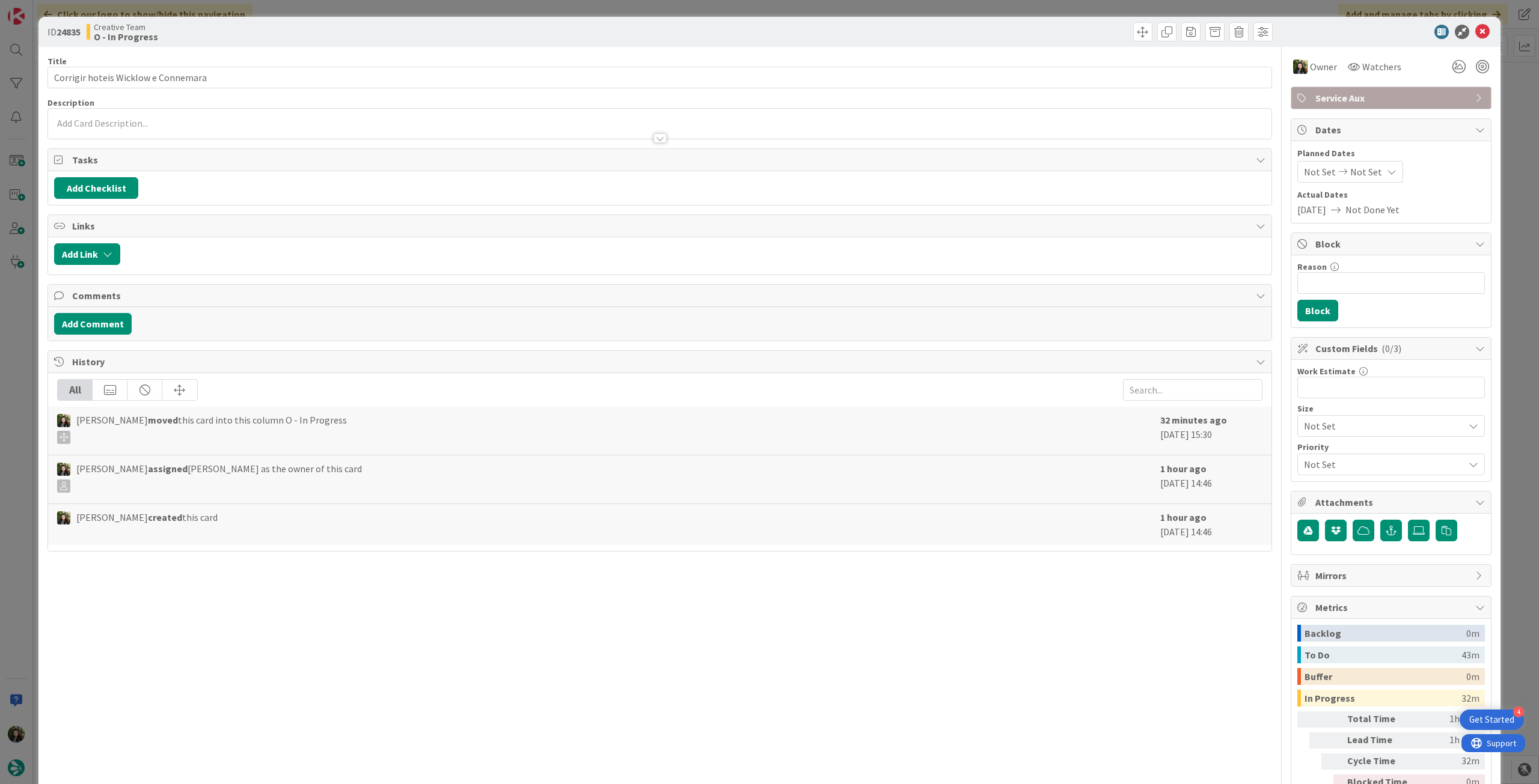
click at [1398, 86] on div "Service Aux" at bounding box center [1391, 97] width 201 height 23
click at [1401, 106] on div "Service Aux" at bounding box center [1391, 98] width 200 height 22
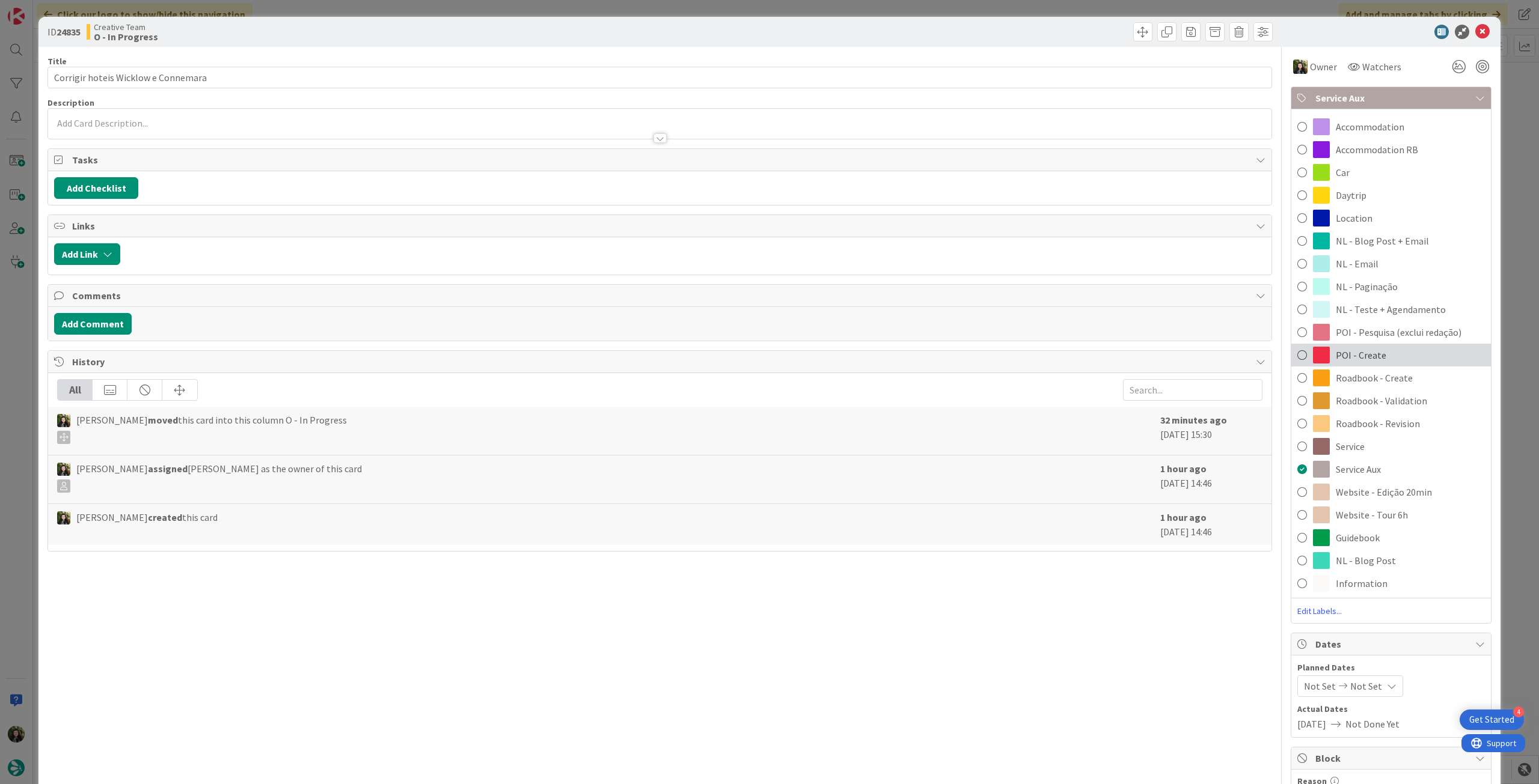
click at [1376, 358] on div "POI - Create" at bounding box center [1391, 355] width 200 height 23
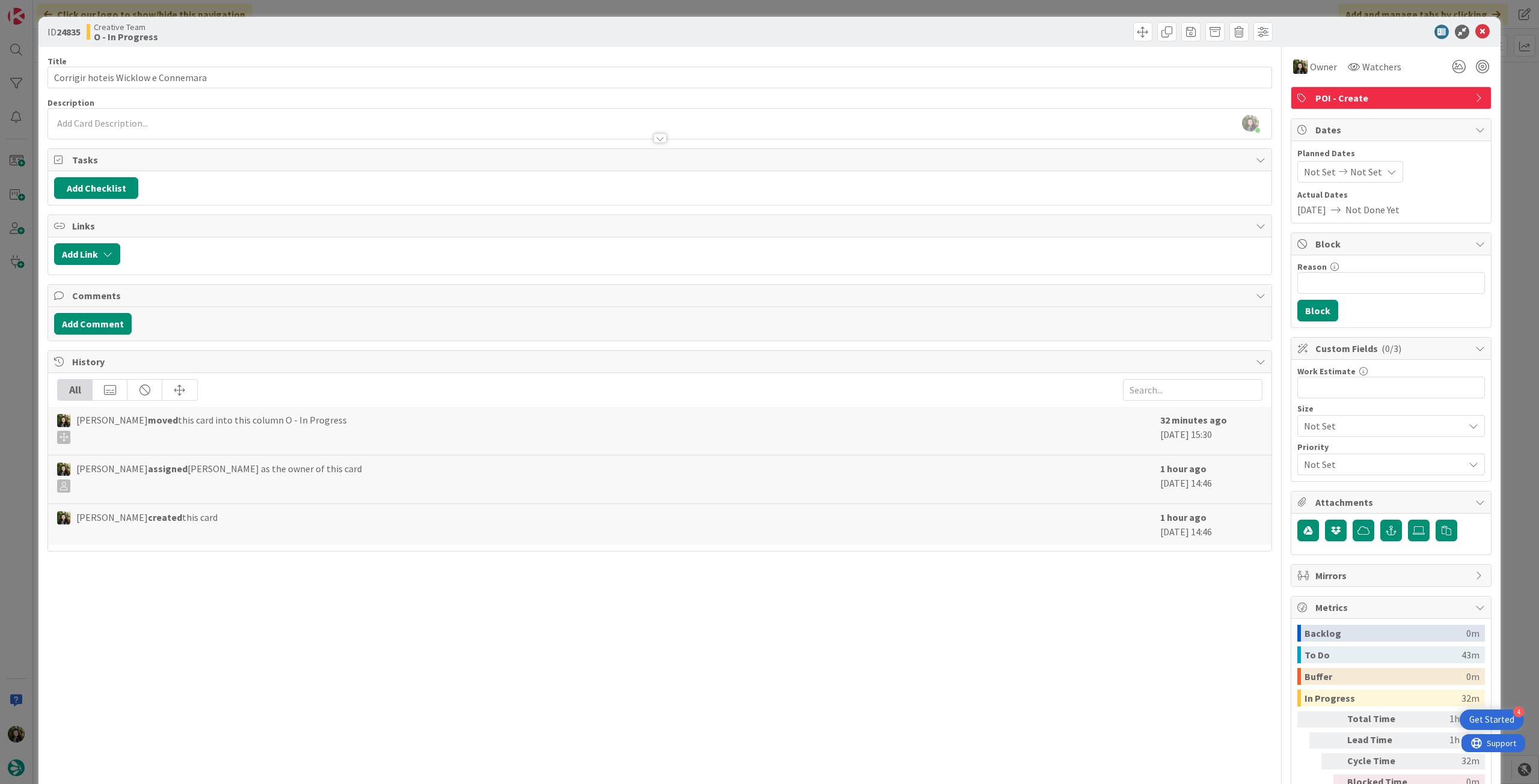
click at [1475, 35] on icon at bounding box center [1483, 32] width 15 height 15
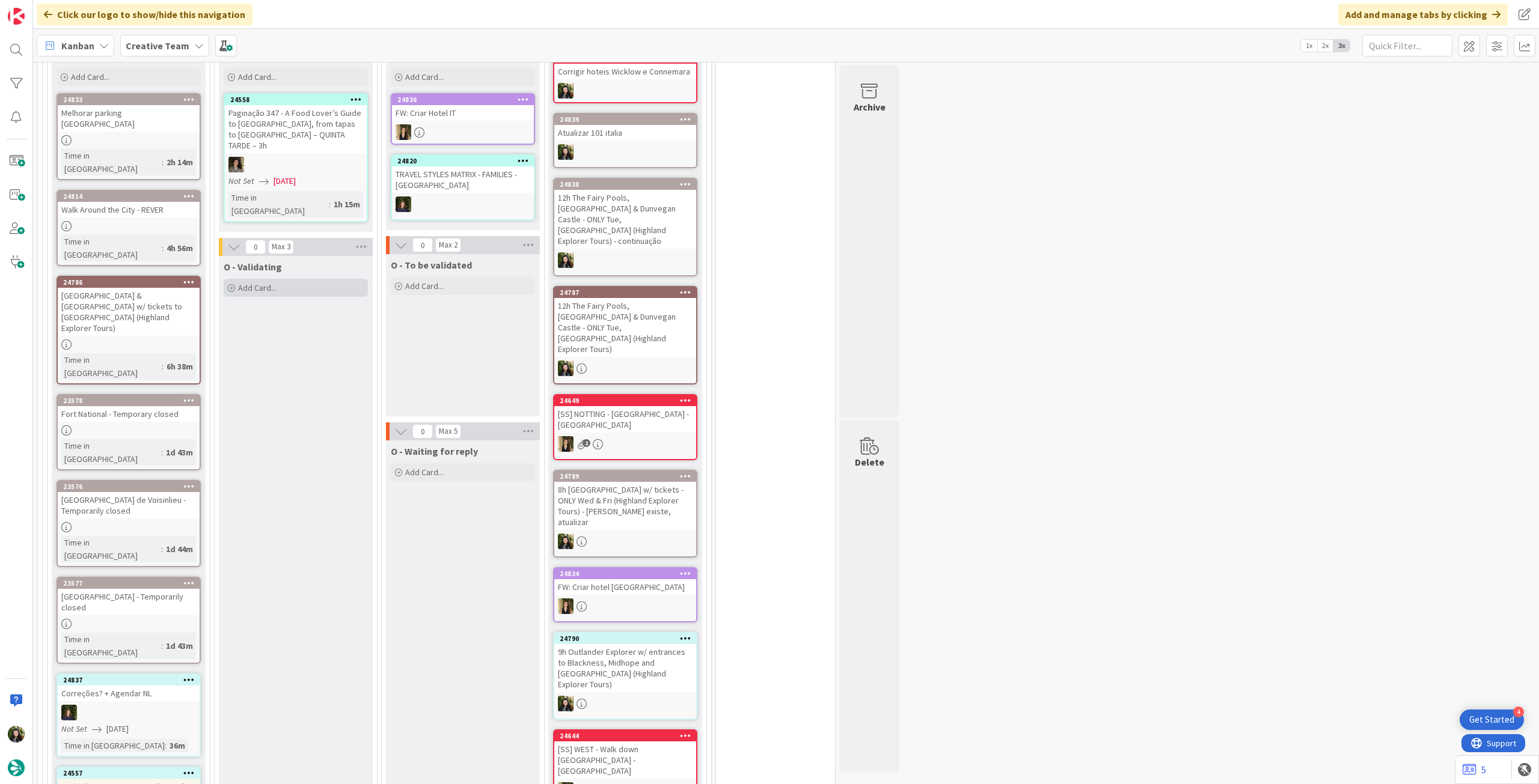
scroll to position [872, 0]
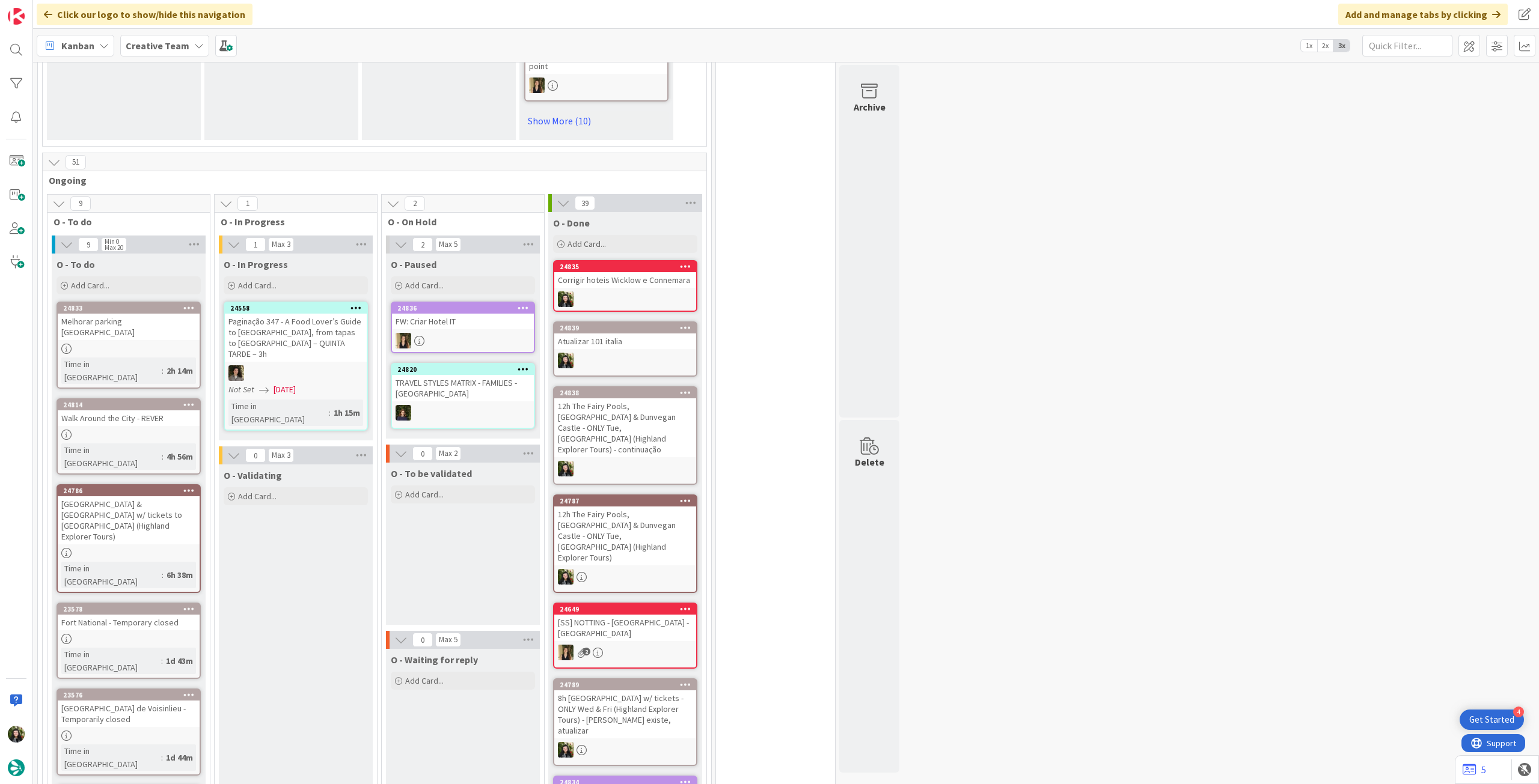
drag, startPoint x: 147, startPoint y: 45, endPoint x: 160, endPoint y: 64, distance: 23.0
click at [149, 45] on b "Creative Team" at bounding box center [157, 45] width 64 height 12
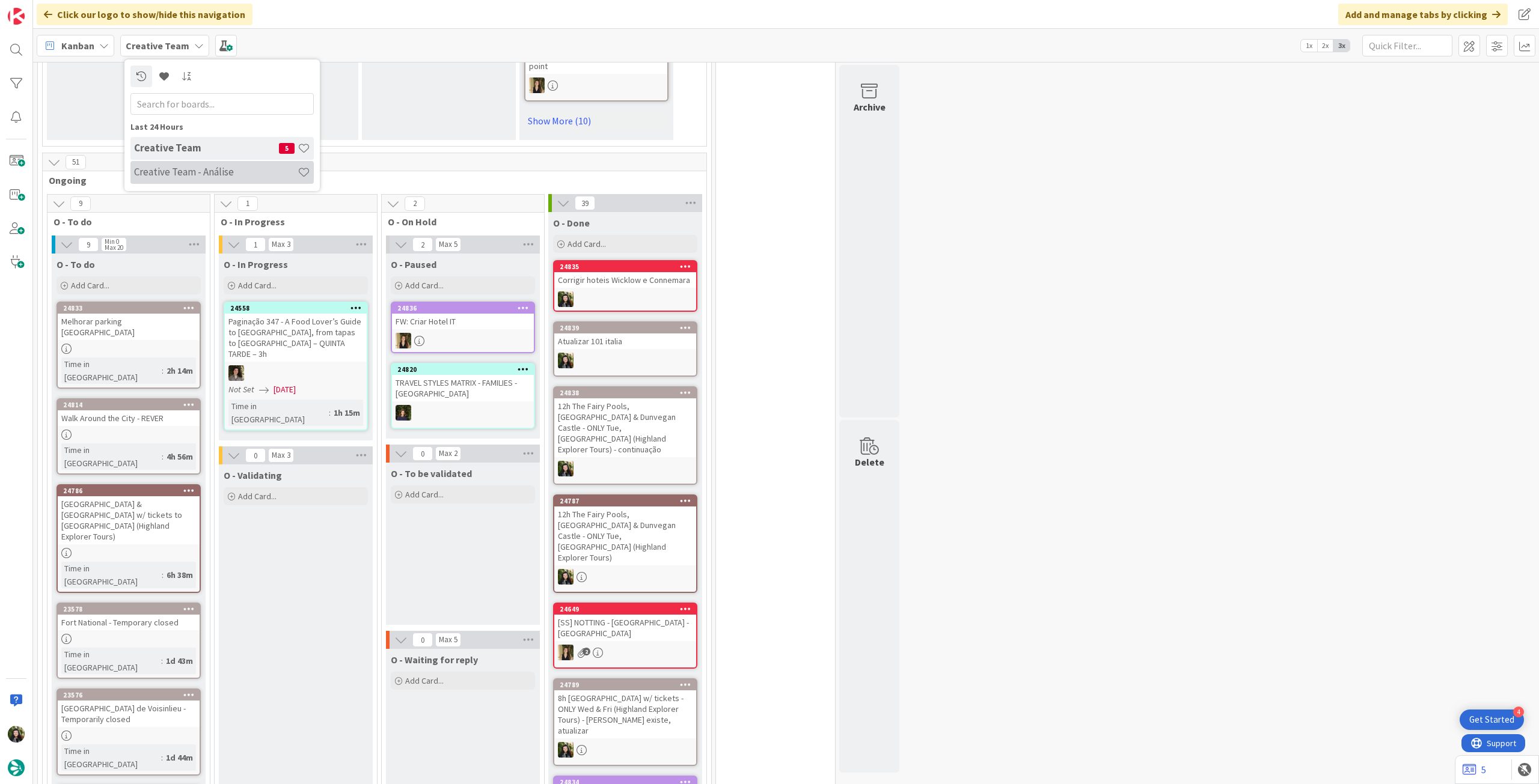
drag, startPoint x: 163, startPoint y: 162, endPoint x: 177, endPoint y: 156, distance: 15.2
click at [164, 162] on div "Creative Team - Análise" at bounding box center [222, 172] width 183 height 23
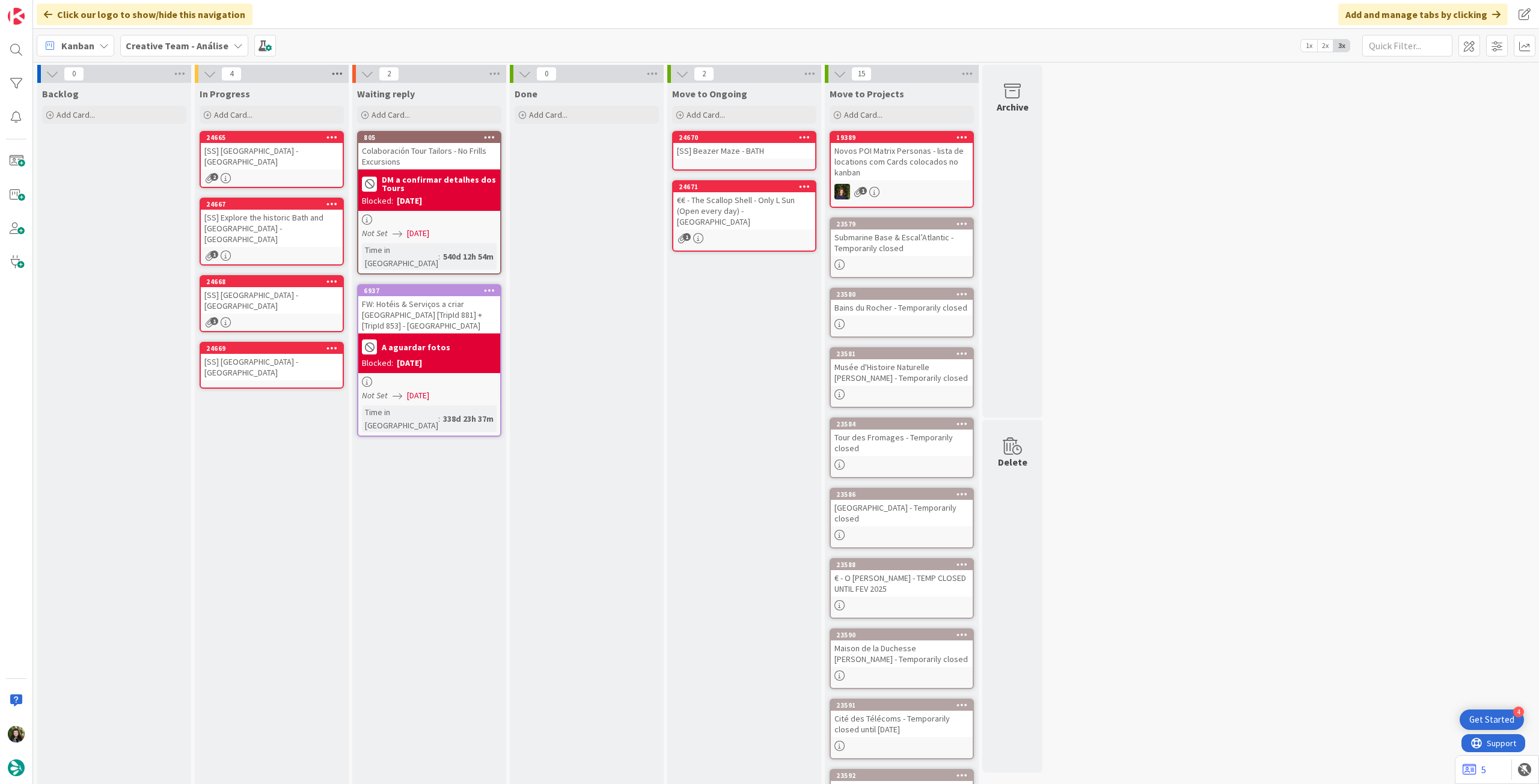
click at [334, 74] on icon at bounding box center [337, 74] width 15 height 18
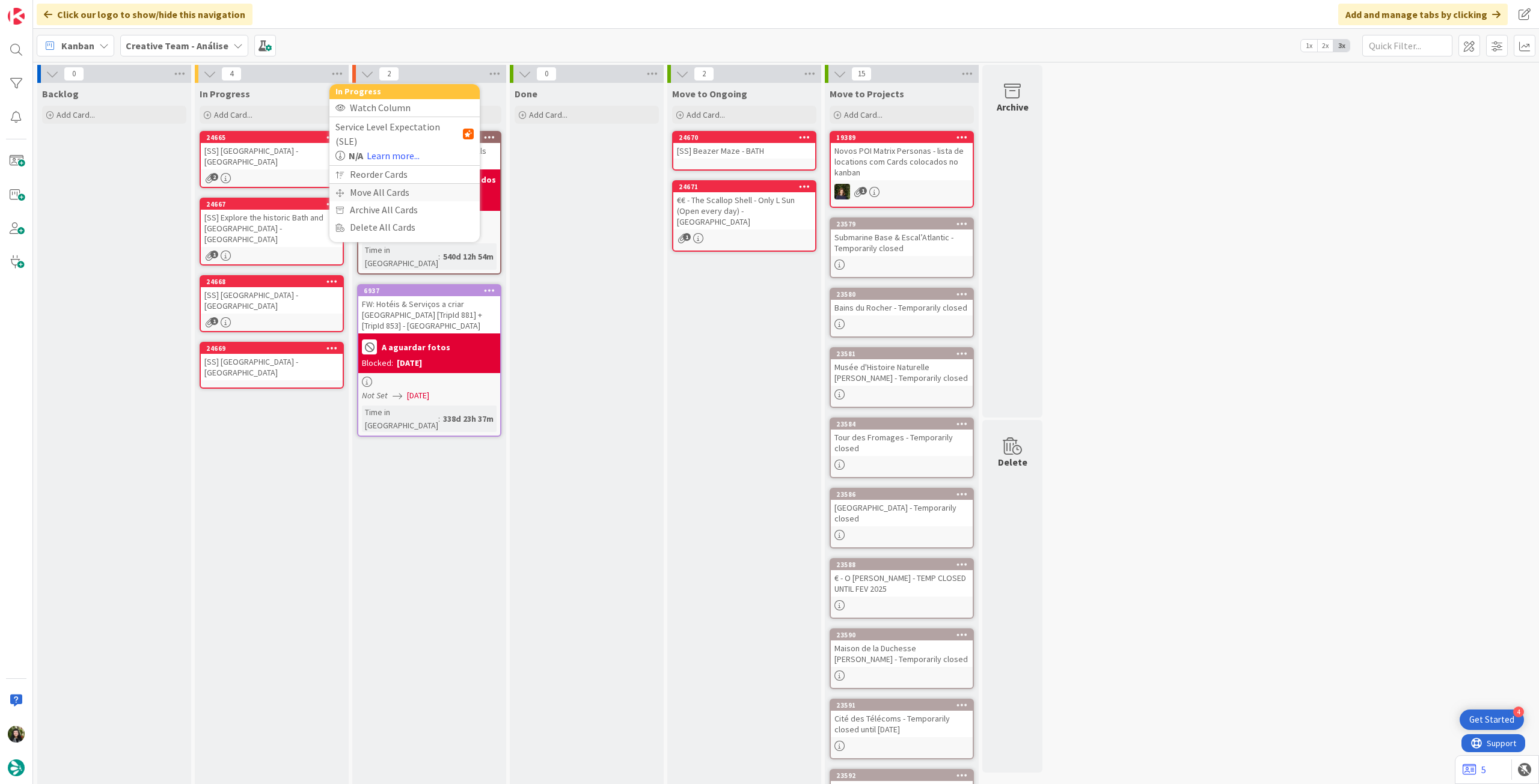
click at [351, 184] on div "Move All Cards" at bounding box center [405, 192] width 151 height 17
click at [396, 122] on div "Creative Team - Análise" at bounding box center [405, 131] width 138 height 22
drag, startPoint x: 388, startPoint y: 185, endPoint x: 390, endPoint y: 177, distance: 8.2
click at [388, 185] on span "Creative Team" at bounding box center [412, 189] width 110 height 18
click at [391, 172] on div "Select a Column..." at bounding box center [395, 169] width 113 height 19
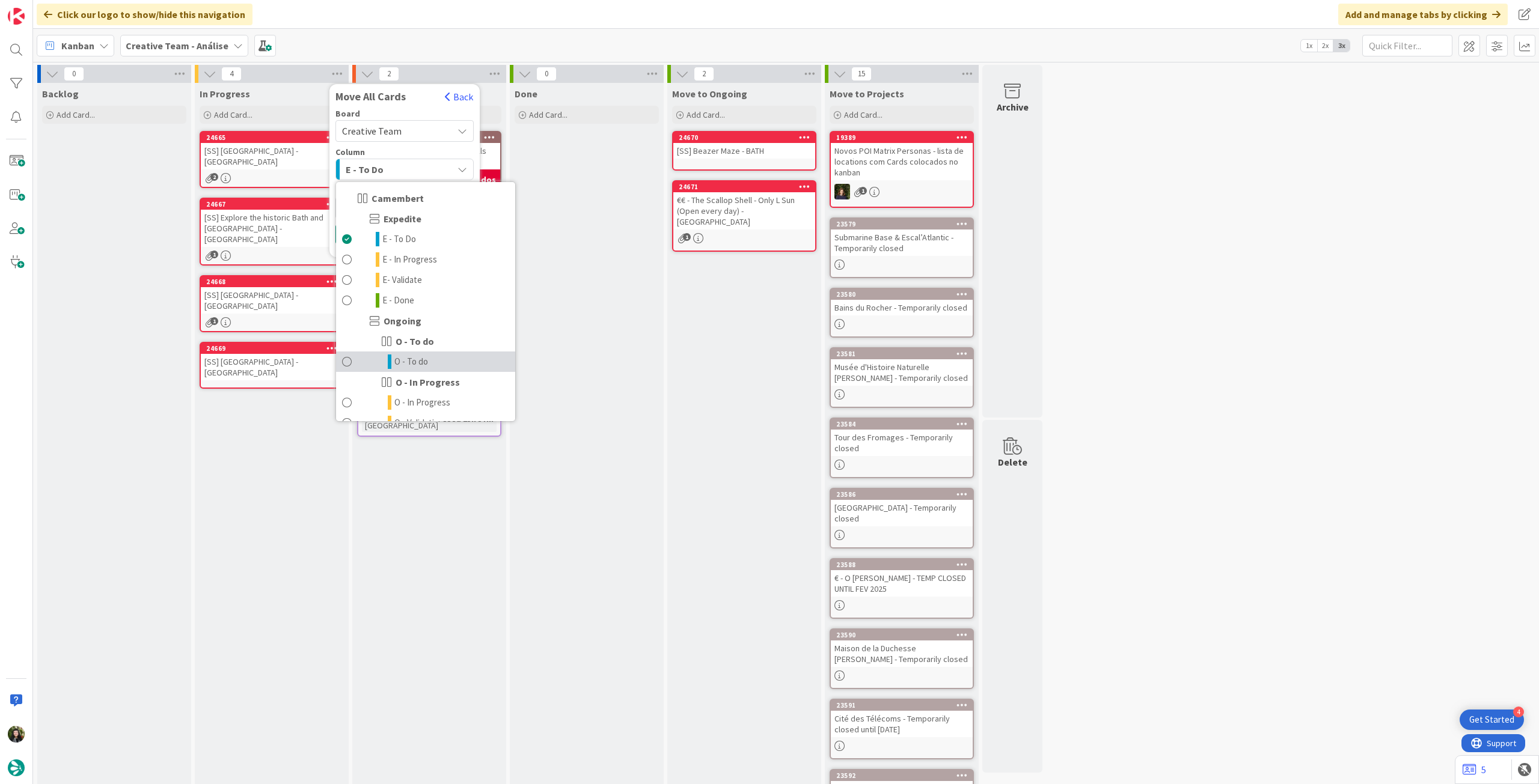
click at [419, 367] on span "O - To do" at bounding box center [410, 362] width 34 height 15
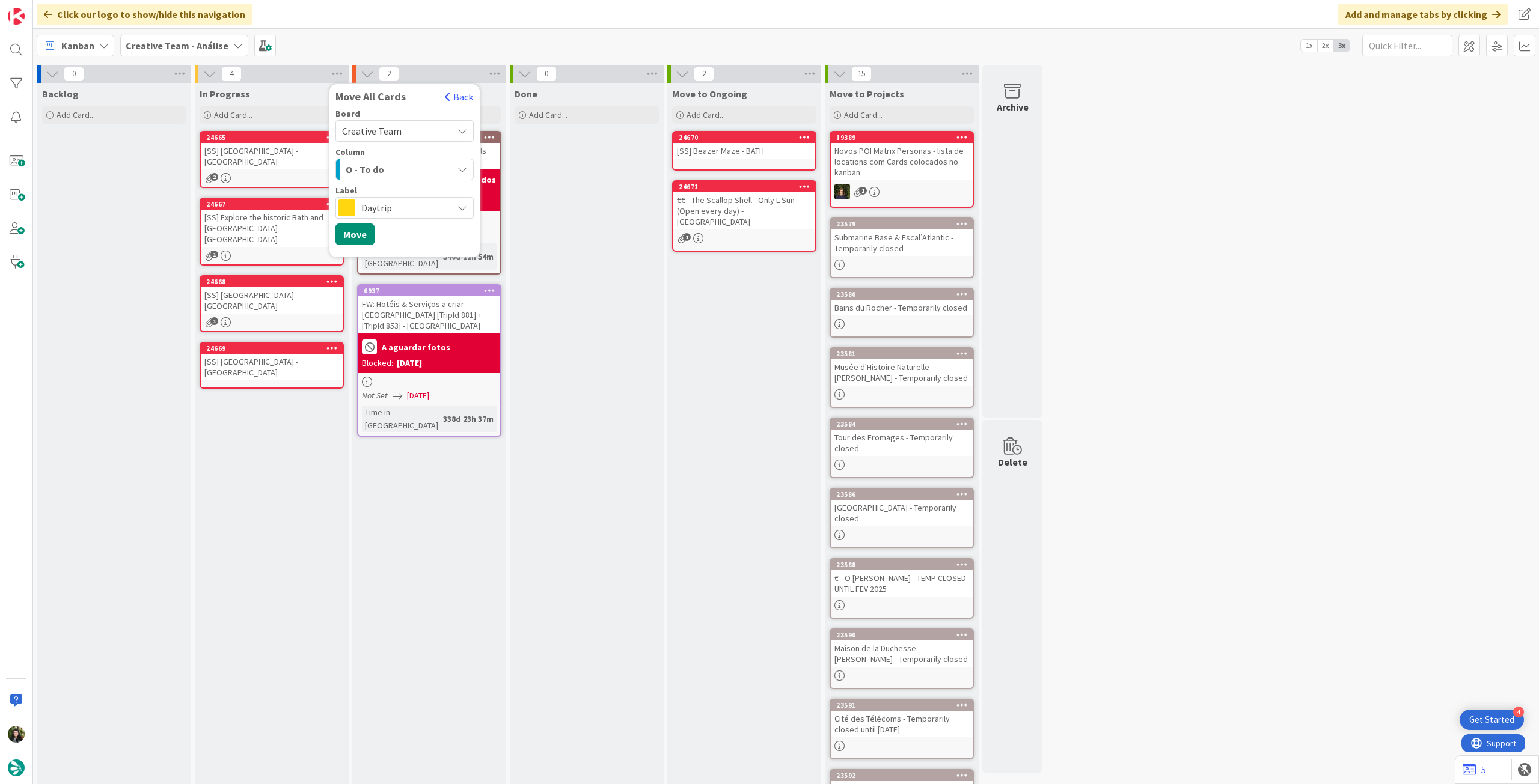
click at [390, 217] on div "Daytrip" at bounding box center [405, 208] width 138 height 22
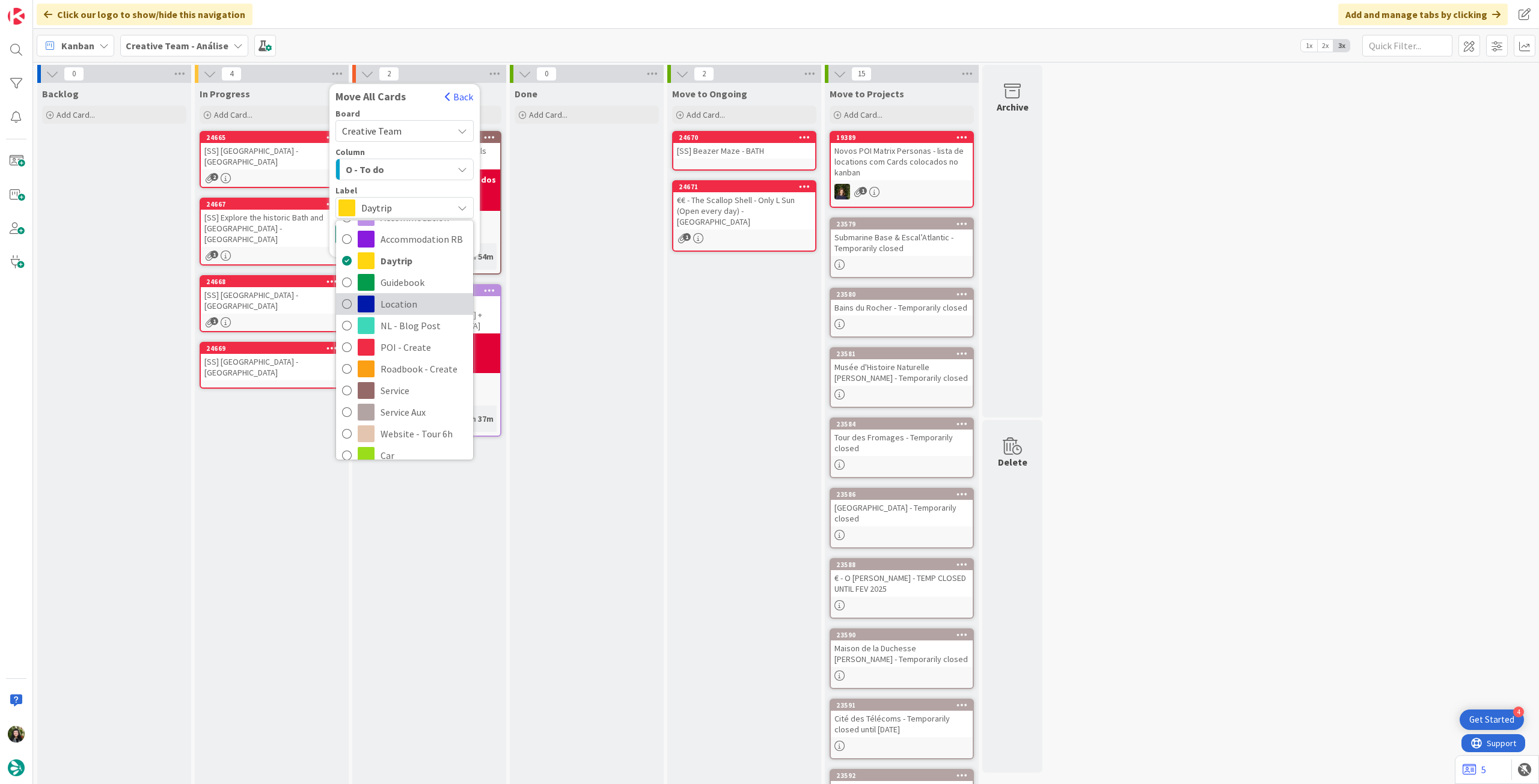
scroll to position [80, 0]
click at [422, 324] on span "POI - Create" at bounding box center [423, 321] width 86 height 18
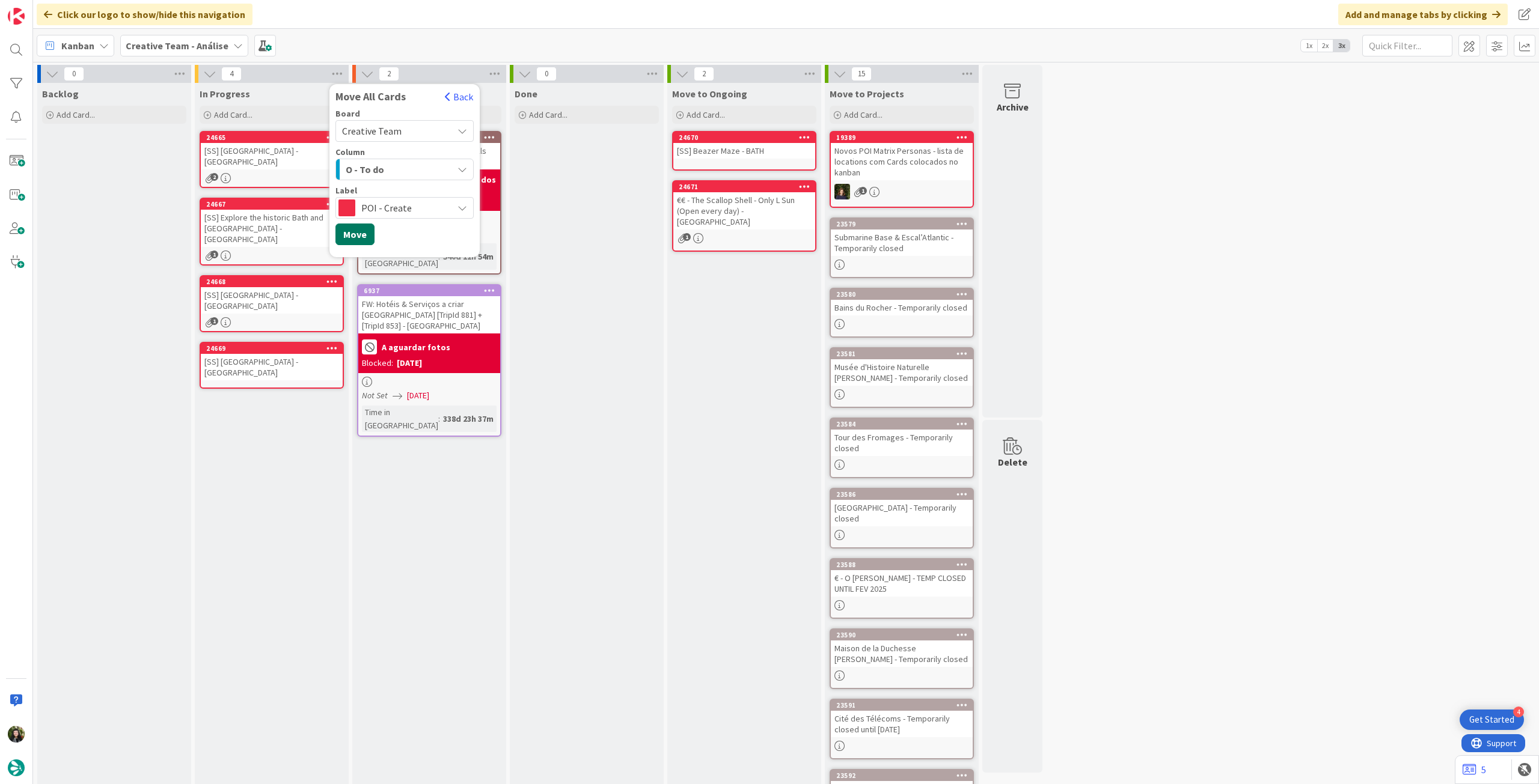
click at [362, 238] on button "Move" at bounding box center [355, 234] width 39 height 22
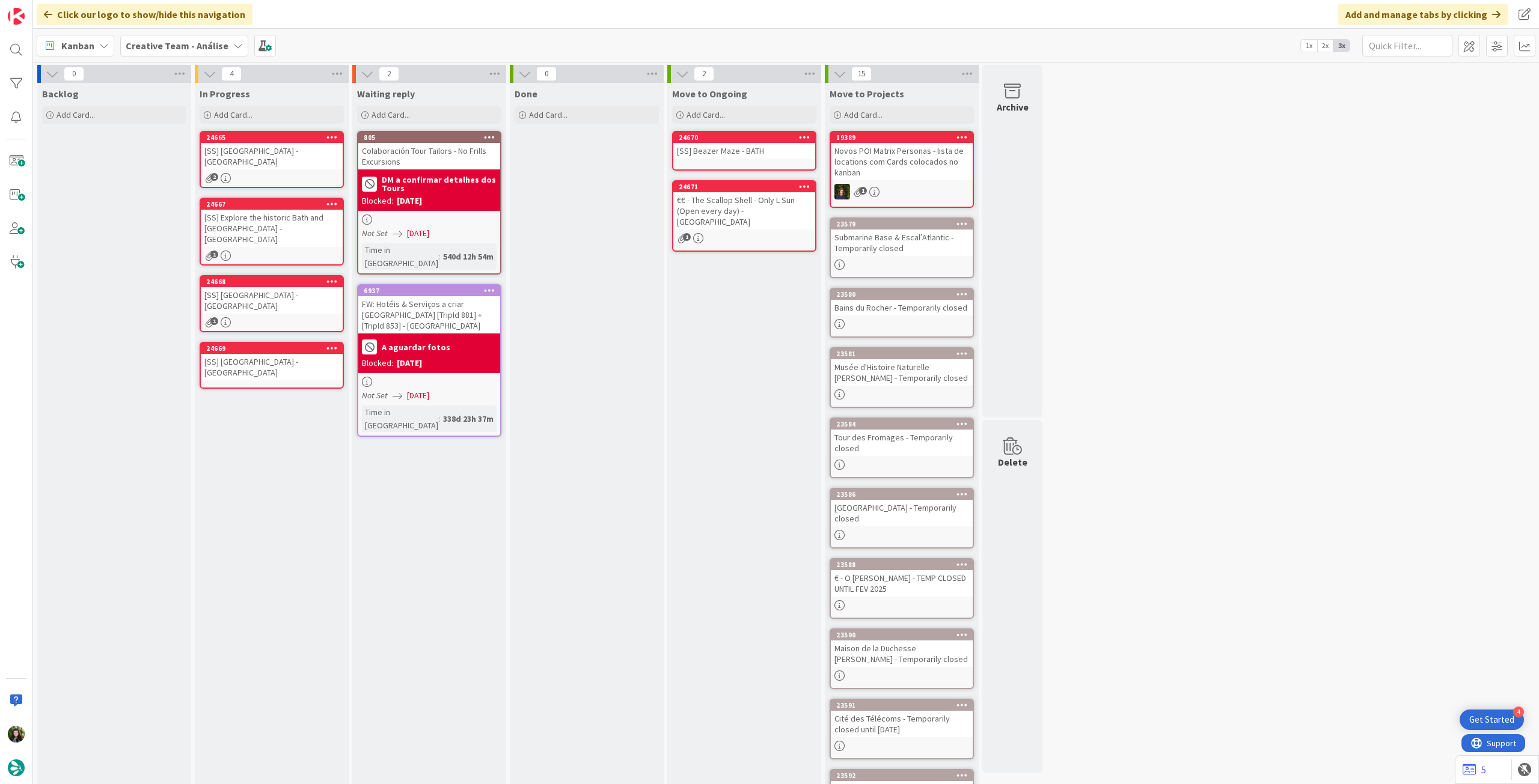
click at [185, 49] on b "Creative Team - Análise" at bounding box center [176, 45] width 103 height 12
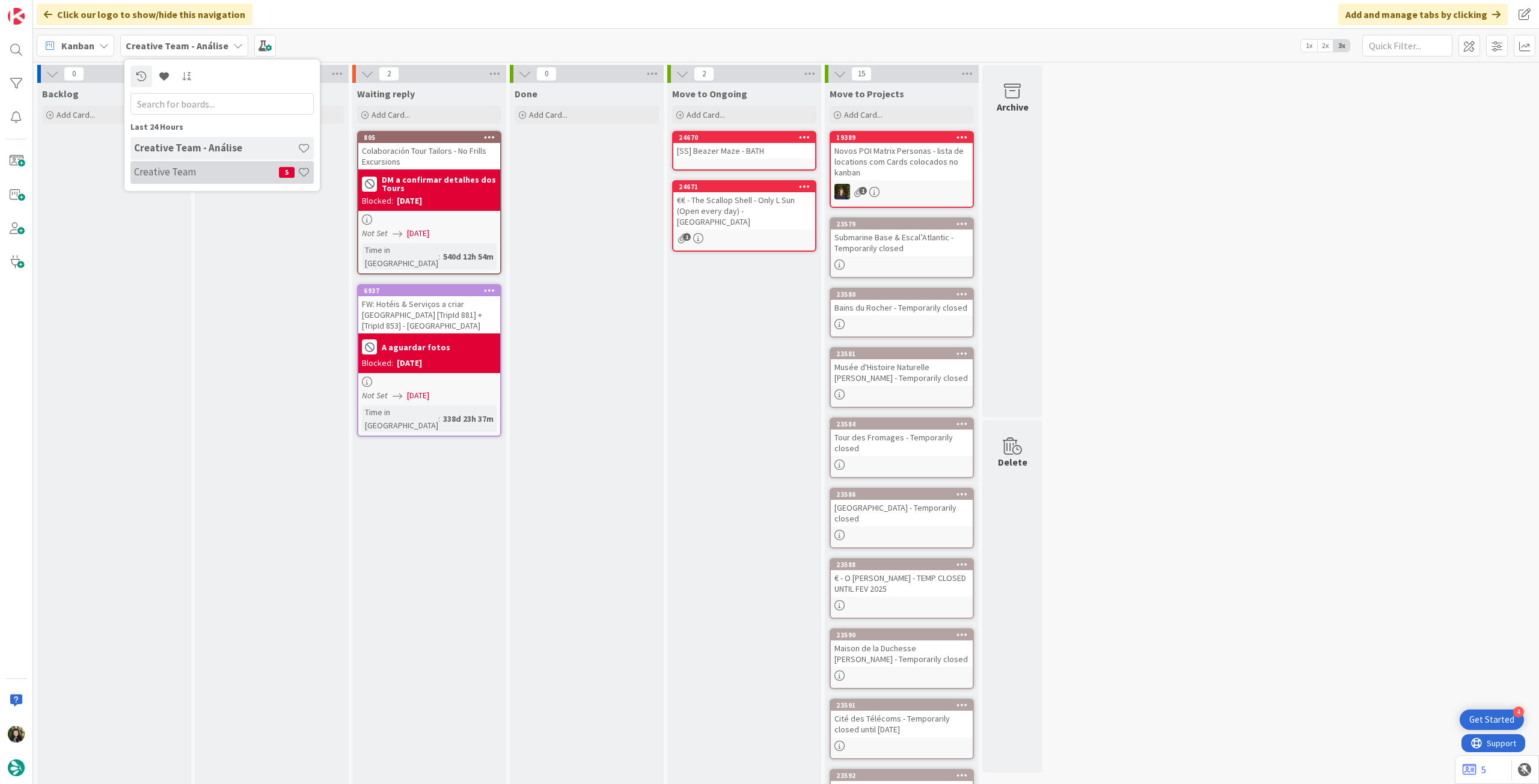
click at [202, 168] on h4 "Creative Team" at bounding box center [207, 172] width 145 height 12
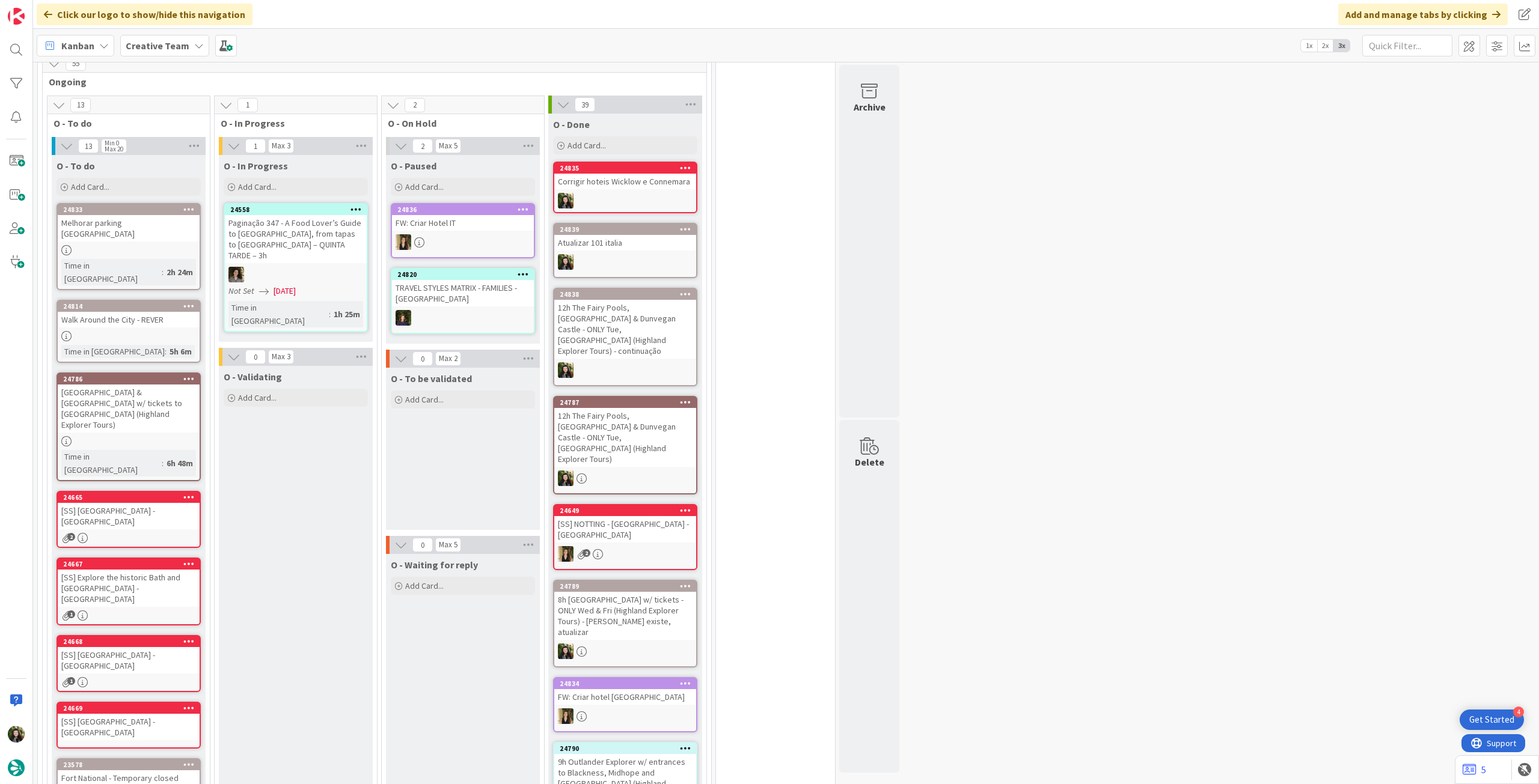
scroll to position [881, 0]
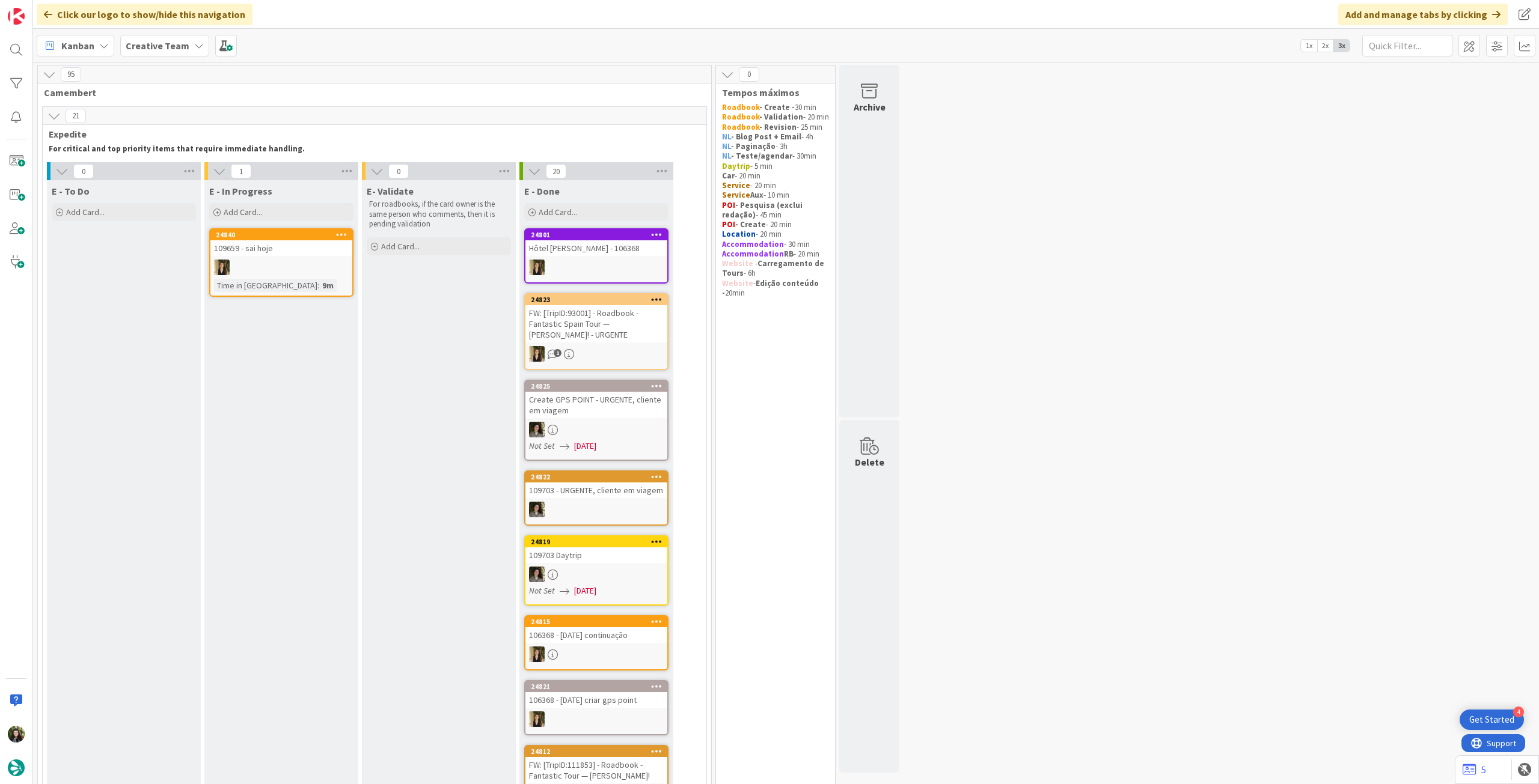
click at [175, 41] on b "Creative Team" at bounding box center [157, 45] width 64 height 12
click at [163, 162] on div "Creative Team - Análise" at bounding box center [222, 172] width 183 height 23
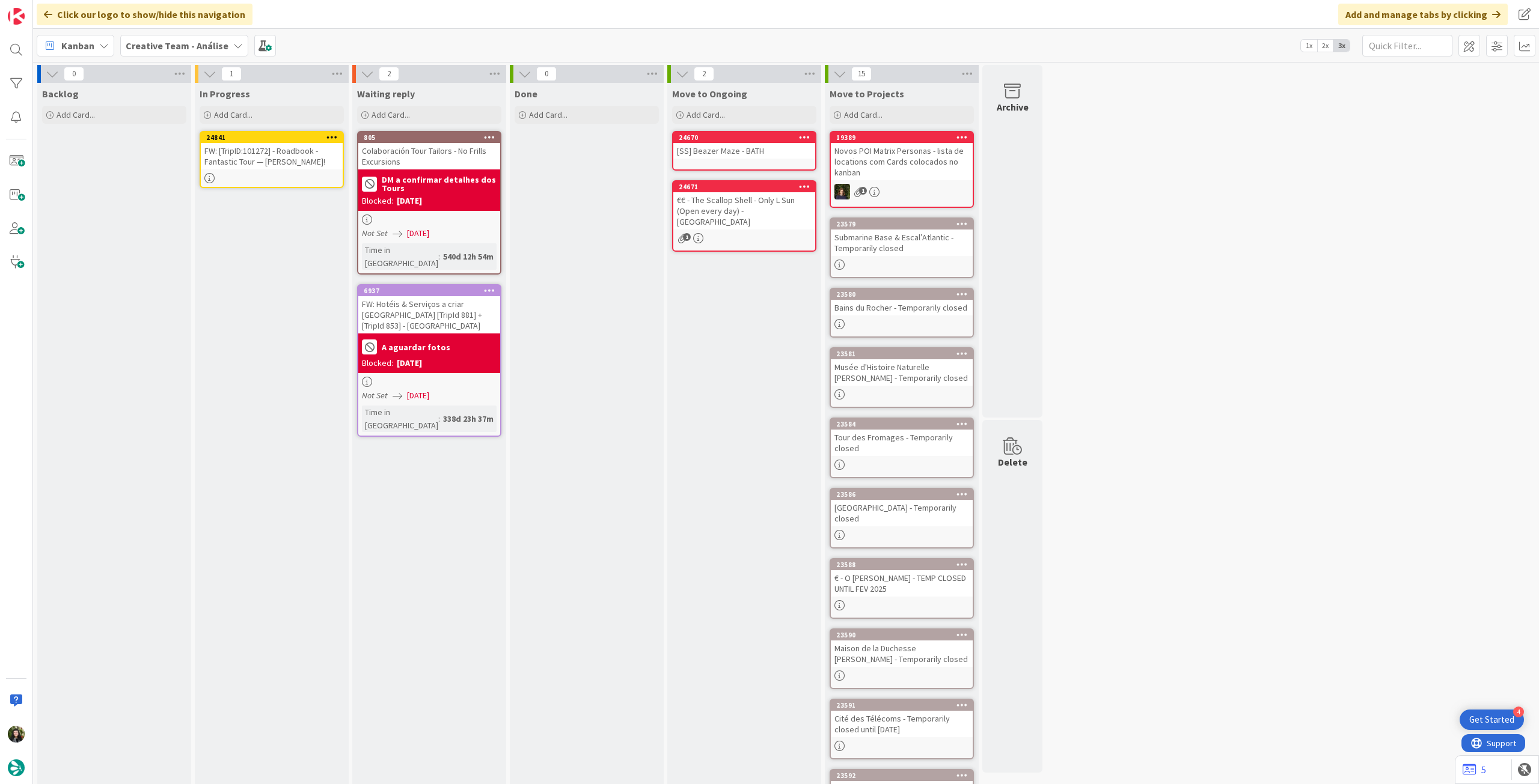
click at [330, 136] on icon at bounding box center [332, 136] width 12 height 8
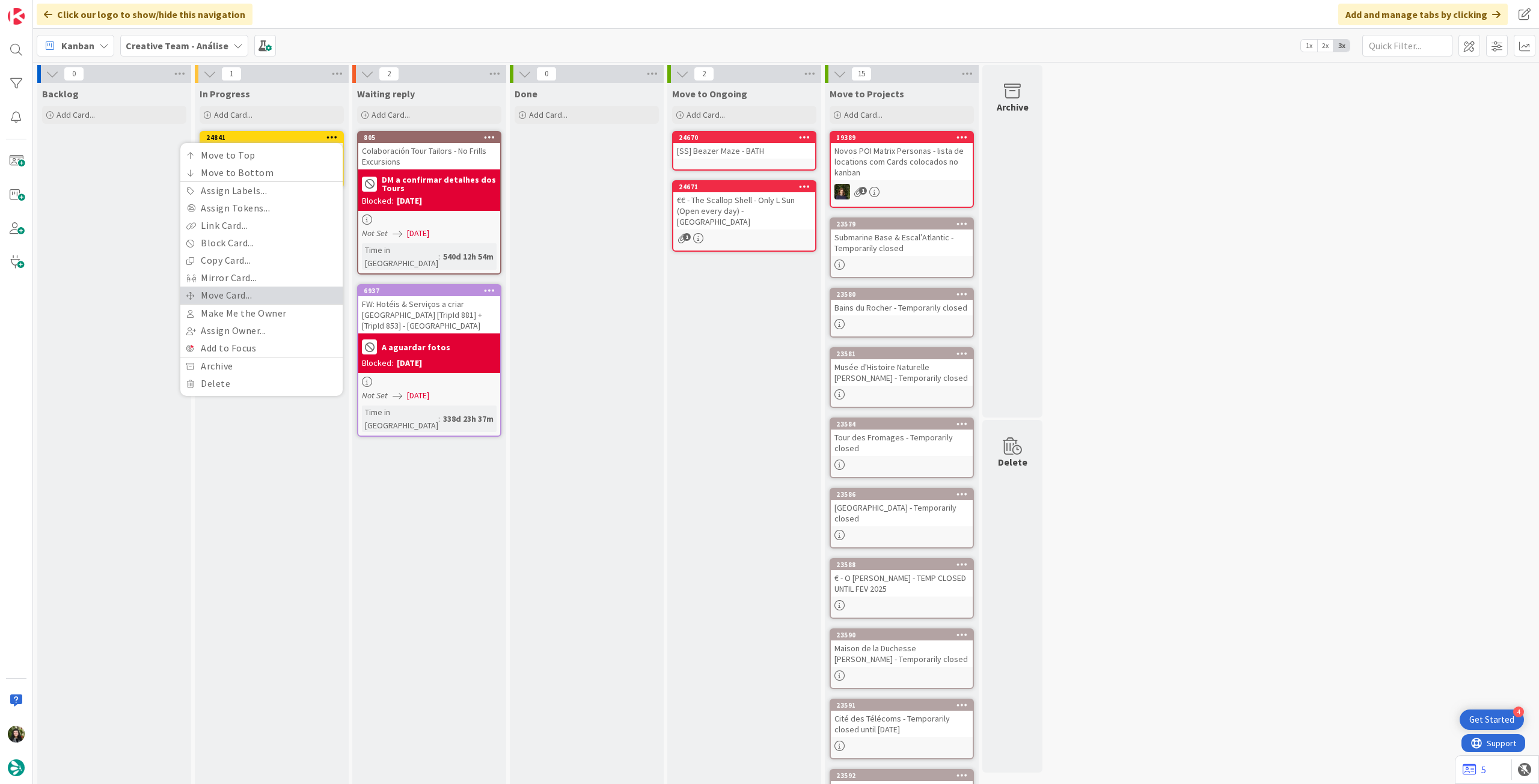
click at [257, 289] on link "Move Card..." at bounding box center [261, 295] width 163 height 17
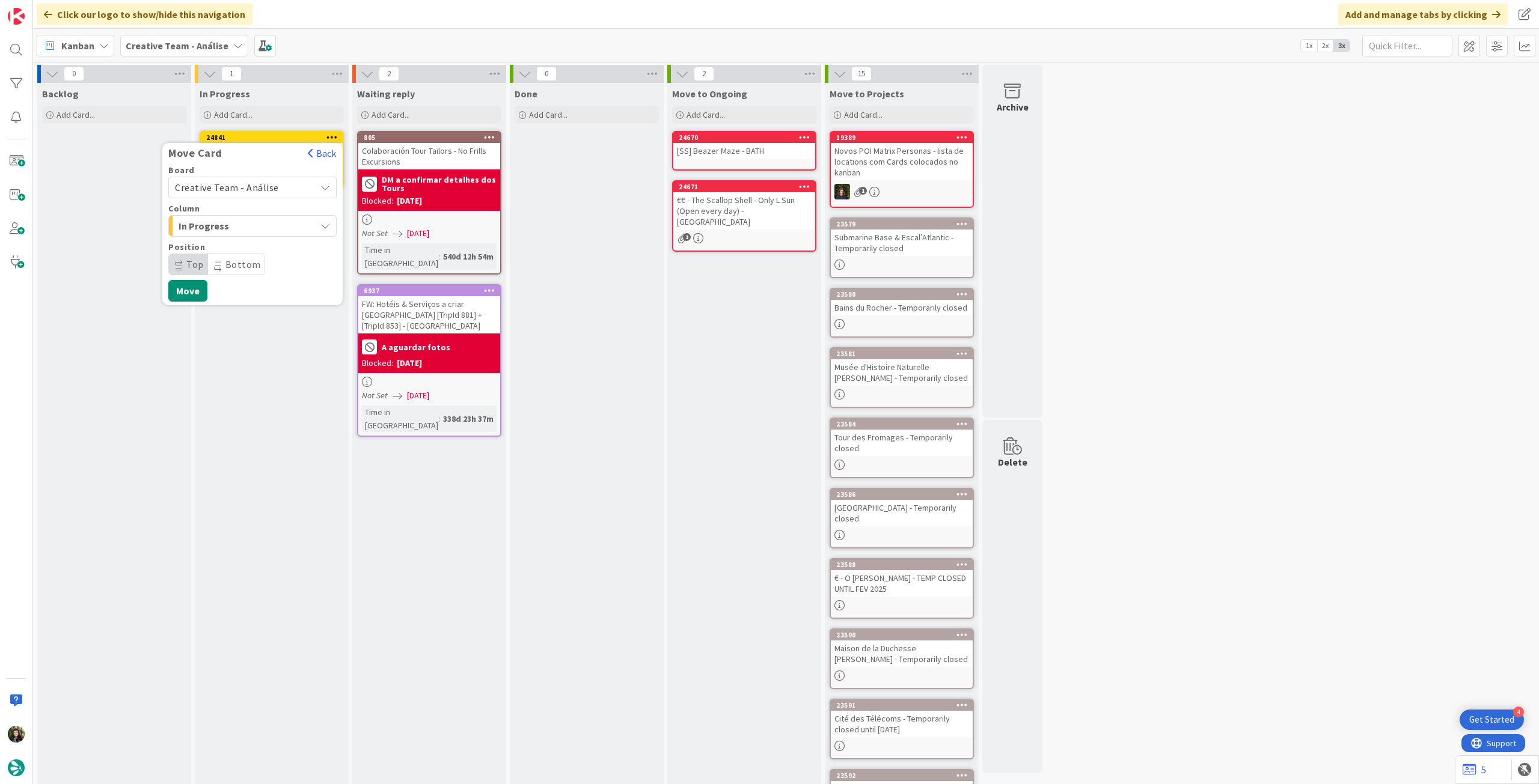
drag, startPoint x: 256, startPoint y: 186, endPoint x: 256, endPoint y: 194, distance: 8.0
click at [256, 187] on span "Creative Team - Análise" at bounding box center [227, 187] width 104 height 12
click at [241, 248] on span "Creative Team" at bounding box center [261, 244] width 140 height 18
click at [239, 260] on span "Daytrip" at bounding box center [252, 264] width 115 height 17
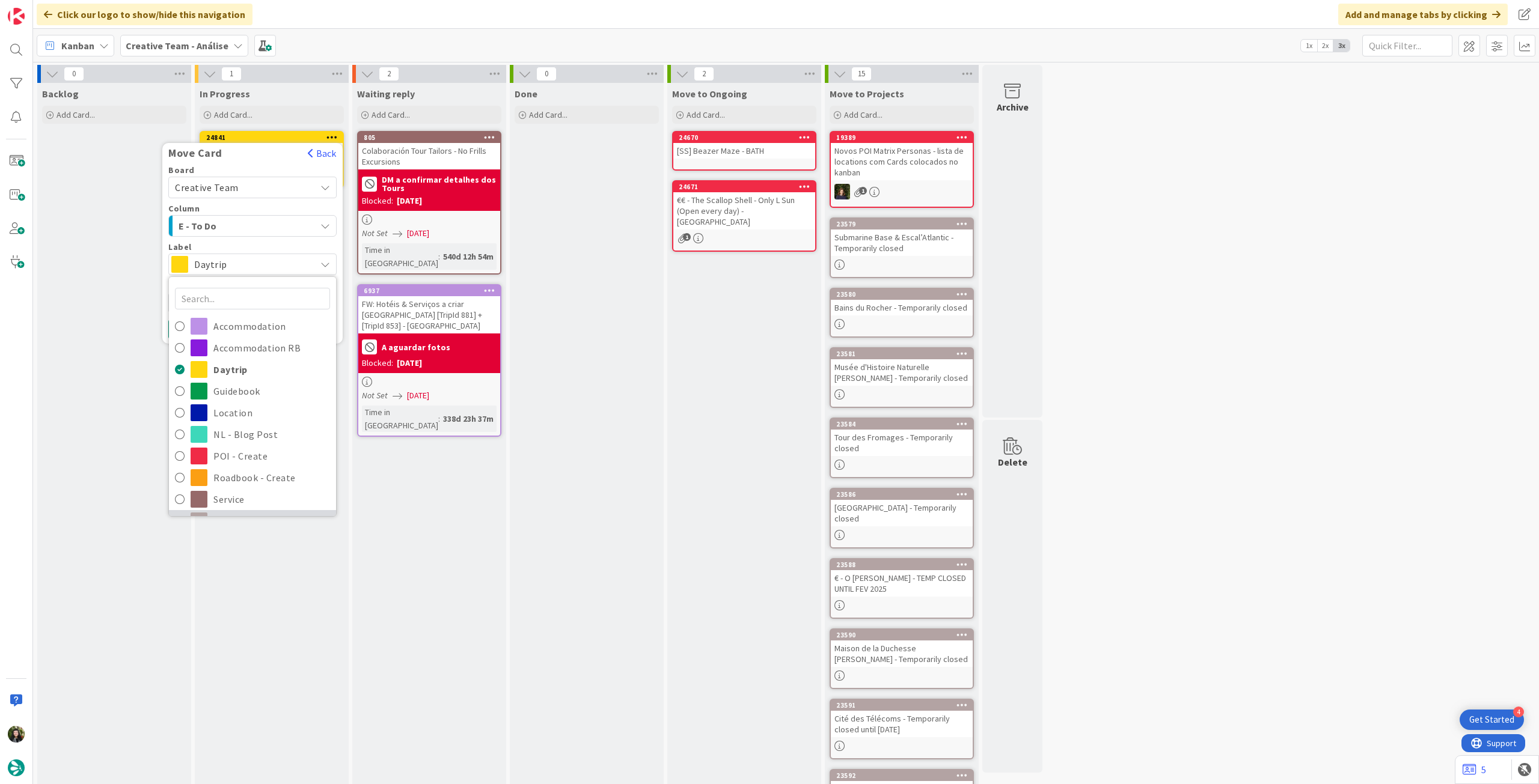
scroll to position [161, 0]
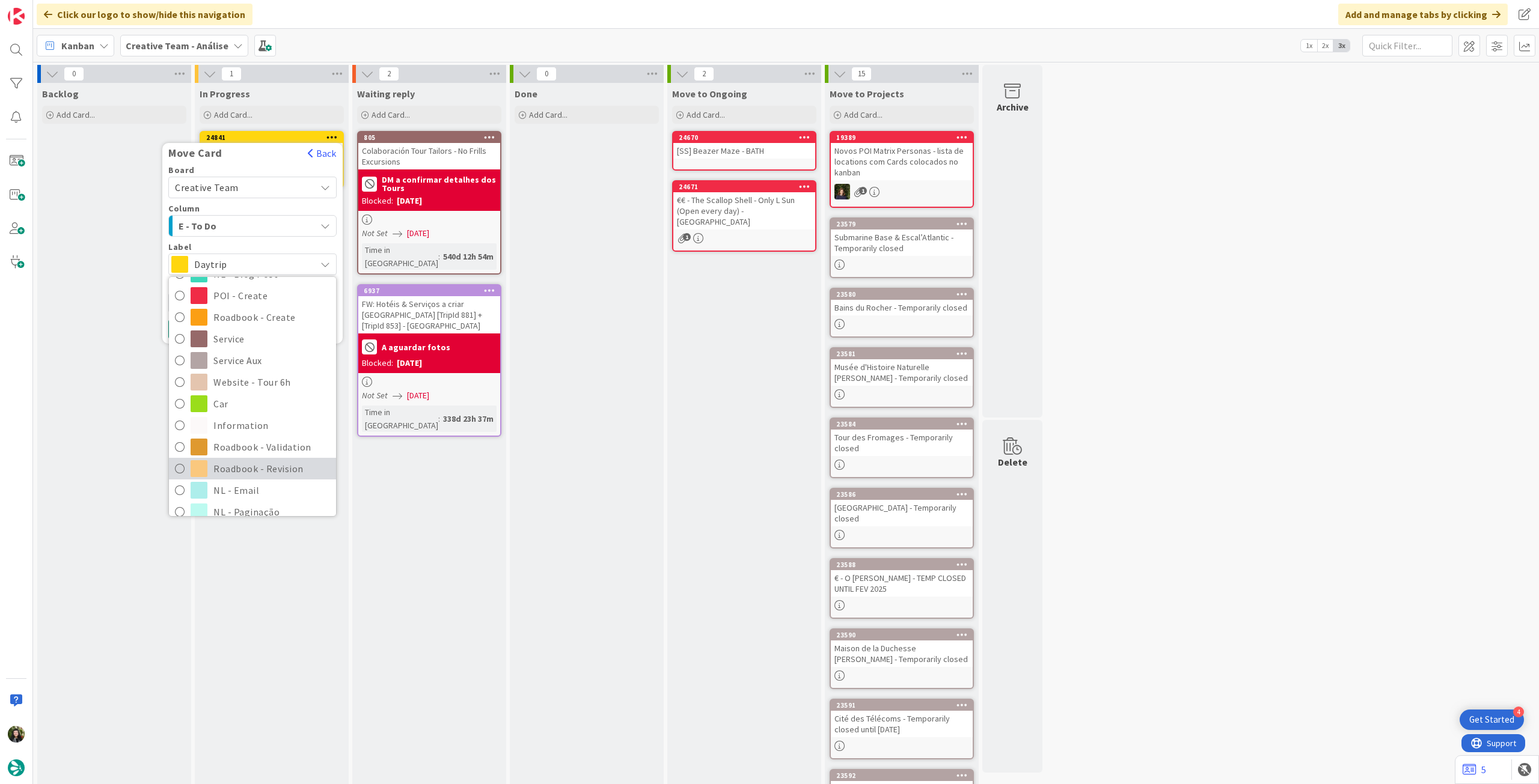
click at [254, 471] on span "Roadbook - Revision" at bounding box center [271, 469] width 116 height 18
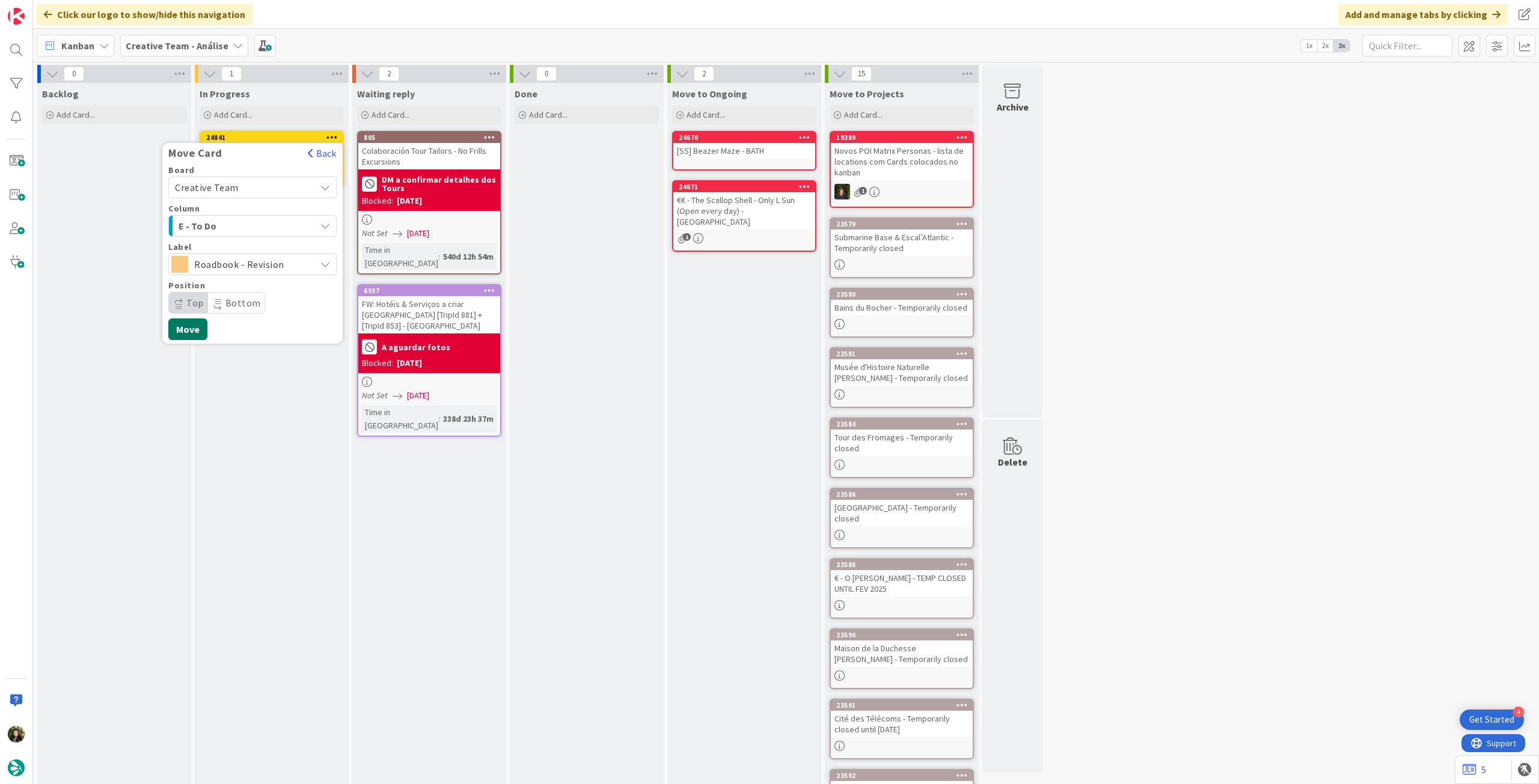
click at [192, 329] on button "Move" at bounding box center [187, 329] width 39 height 22
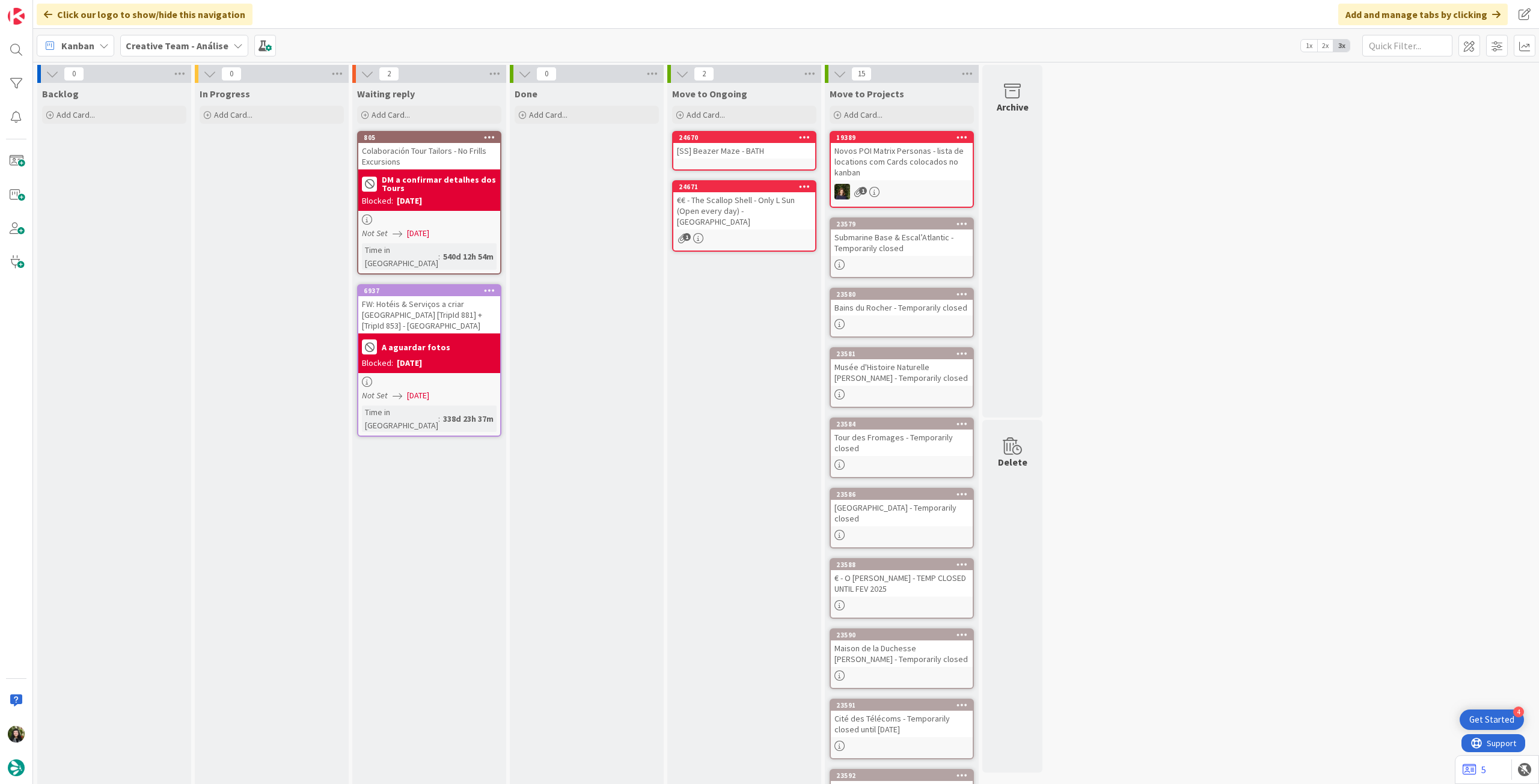
click at [177, 52] on span "Creative Team - Análise" at bounding box center [176, 45] width 103 height 15
click at [201, 177] on h4 "Creative Team" at bounding box center [216, 172] width 163 height 12
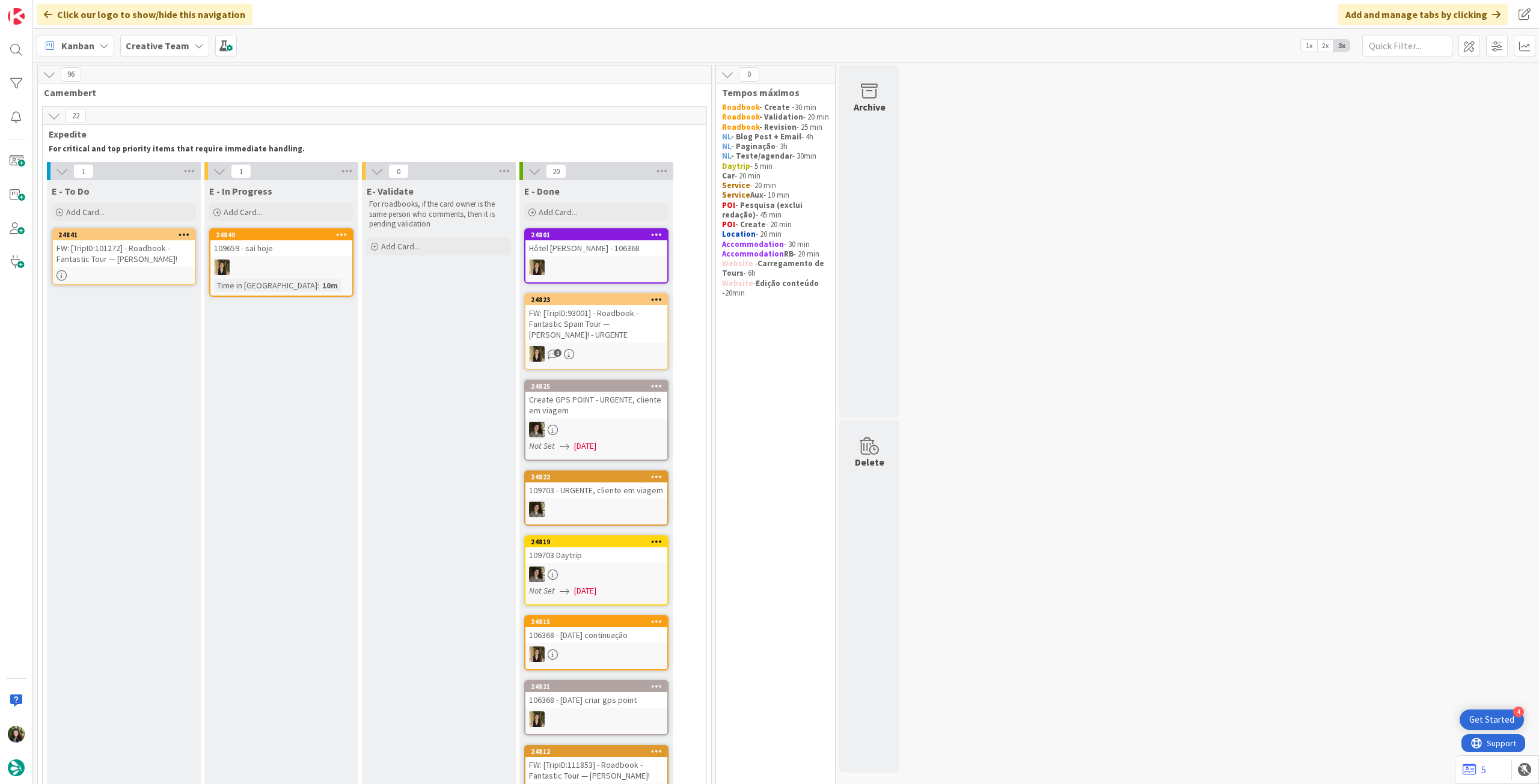
click at [153, 50] on b "Creative Team" at bounding box center [157, 45] width 64 height 12
click at [170, 180] on div "Creative Team - Análise" at bounding box center [222, 172] width 183 height 23
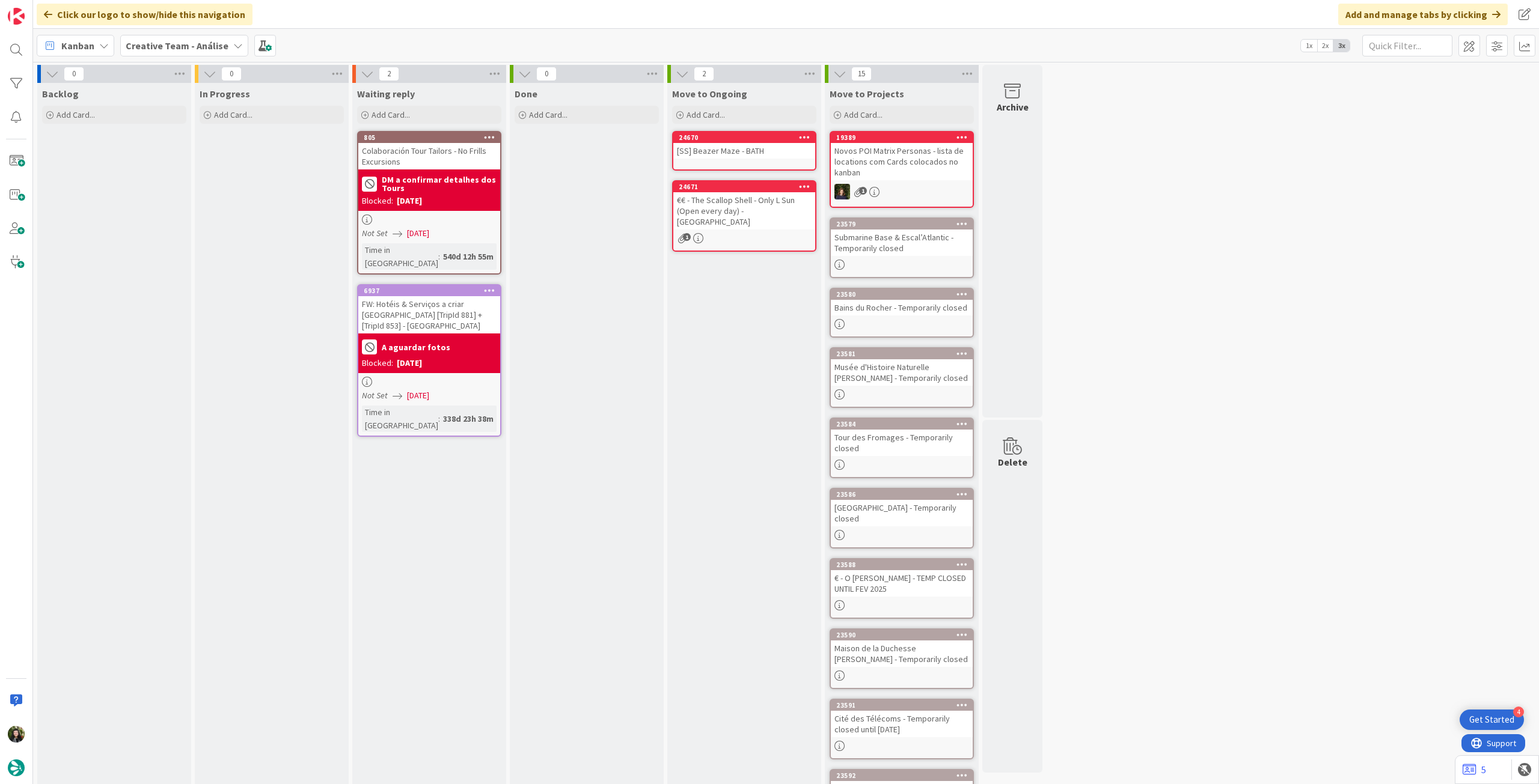
click at [159, 42] on b "Creative Team - Análise" at bounding box center [176, 45] width 103 height 12
click at [159, 170] on h4 "Creative Team" at bounding box center [216, 172] width 163 height 12
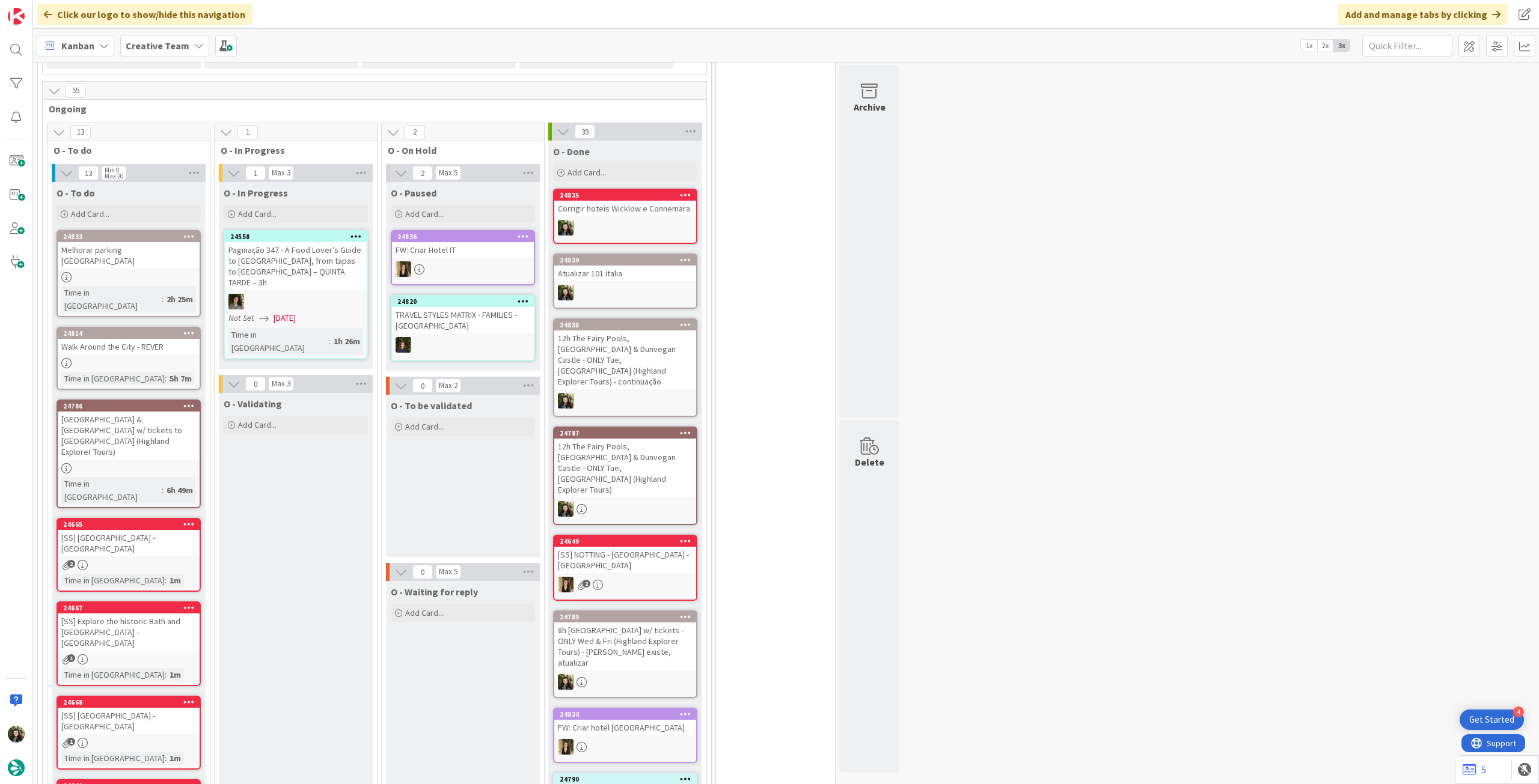
scroll to position [801, 0]
